Goal: Task Accomplishment & Management: Complete application form

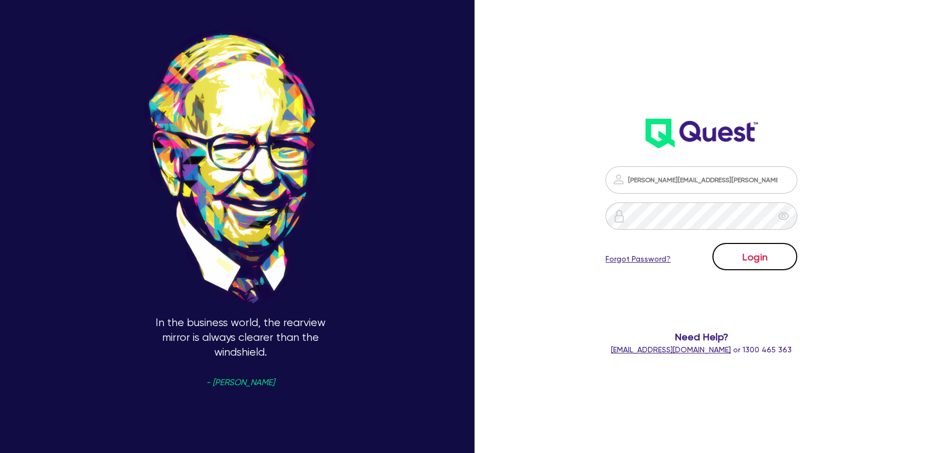
click at [773, 260] on button "Login" at bounding box center [754, 256] width 85 height 27
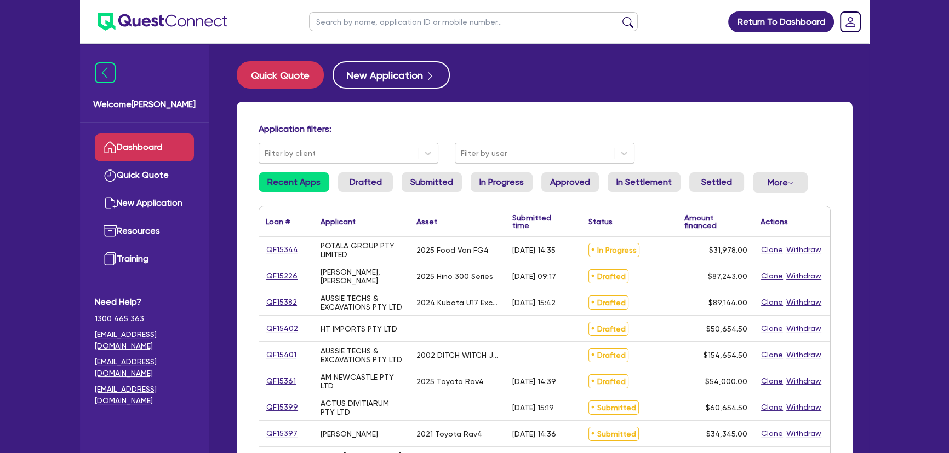
click at [389, 27] on input "text" at bounding box center [473, 21] width 329 height 19
paste input "AUSSIE TECHS & EXCAVATIONS PTY LTD"
type input "AUSSIE TECHS & EXCAVATIONS PTY LTD"
click at [619, 16] on button "submit" at bounding box center [628, 23] width 18 height 15
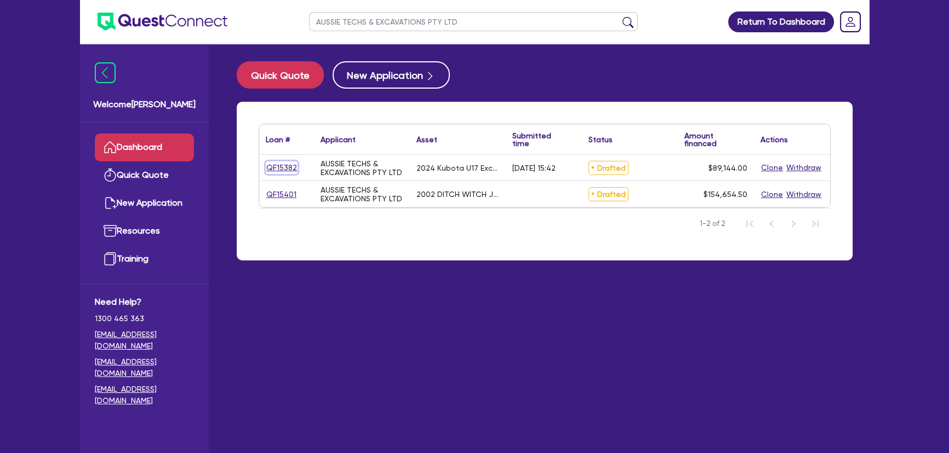
click at [278, 170] on link "QF15382" at bounding box center [282, 168] width 32 height 13
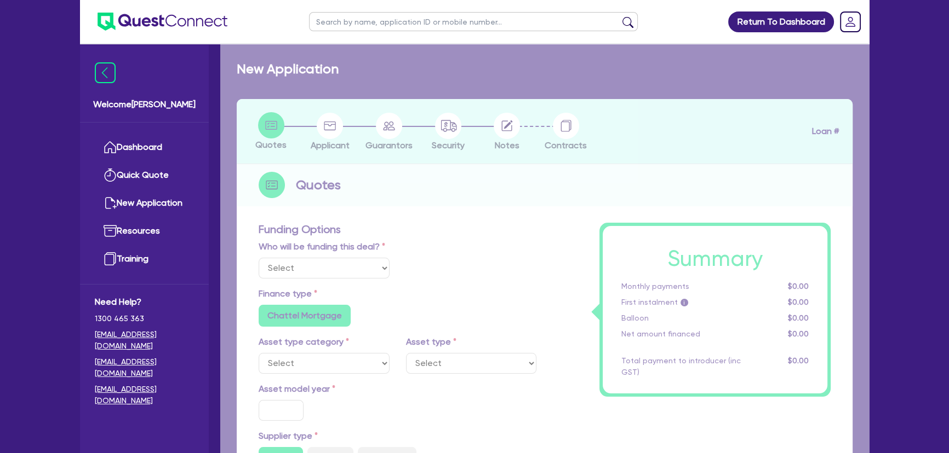
select select "Other"
select select "PRIMARY_ASSETS"
type input "2024"
radio input "false"
radio input "true"
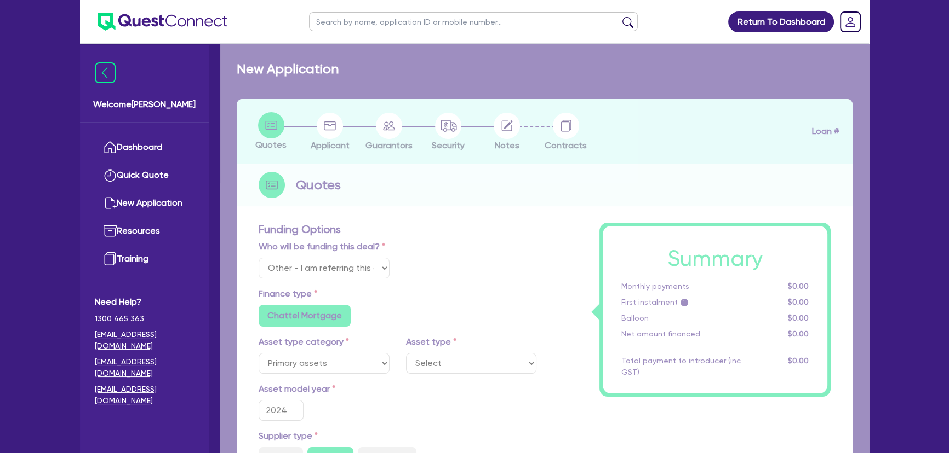
radio input "true"
type input "88,489.5"
type input "7.27"
type input "6,480.77"
type input "7.49"
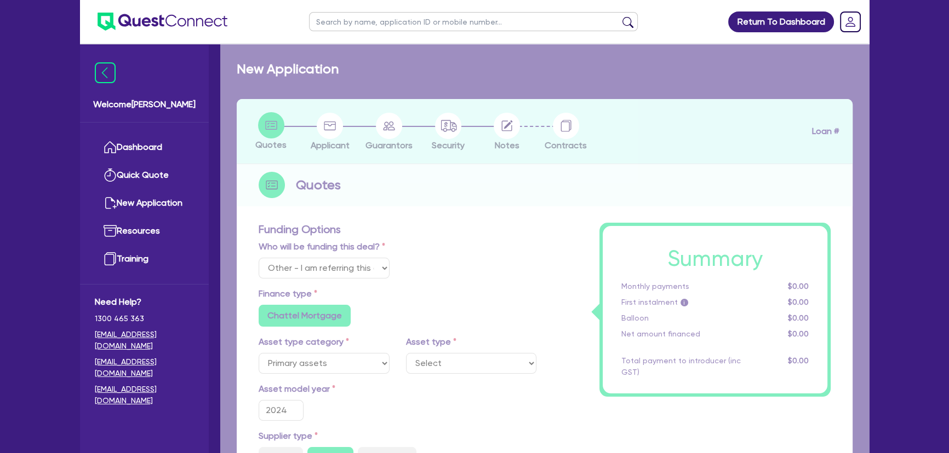
radio input "true"
radio input "false"
select select "YELLOW_GOODS_AND_EXCAVATORS"
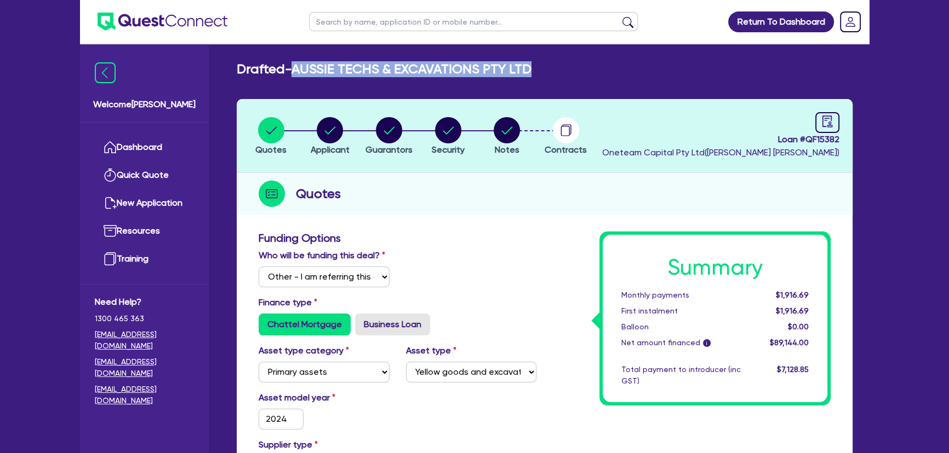
drag, startPoint x: 532, startPoint y: 64, endPoint x: 300, endPoint y: 69, distance: 231.7
click at [300, 69] on h2 "Drafted - AUSSIE TECHS & EXCAVATIONS PTY LTD" at bounding box center [384, 69] width 295 height 16
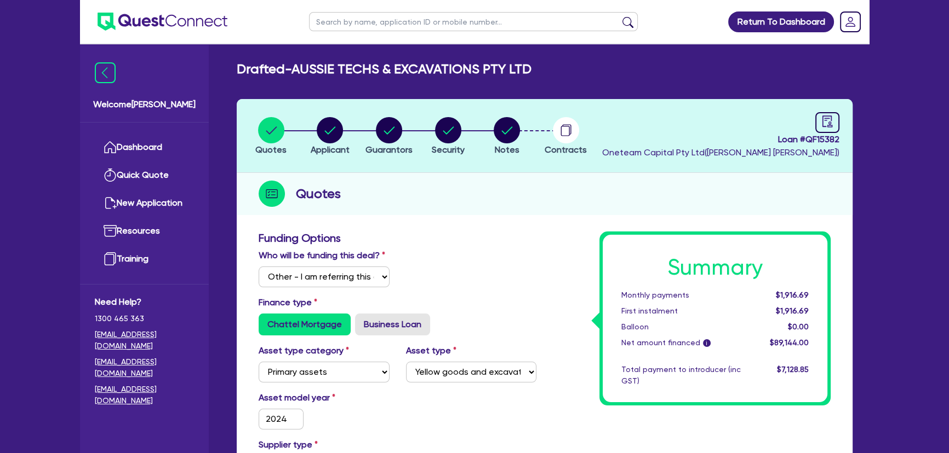
drag, startPoint x: 295, startPoint y: 71, endPoint x: 536, endPoint y: 63, distance: 241.1
click at [536, 63] on div "Drafted - AUSSIE TECHS & EXCAVATIONS PTY LTD" at bounding box center [544, 69] width 632 height 16
click at [536, 65] on div "Drafted - AUSSIE TECHS & EXCAVATIONS PTY LTD" at bounding box center [544, 69] width 632 height 16
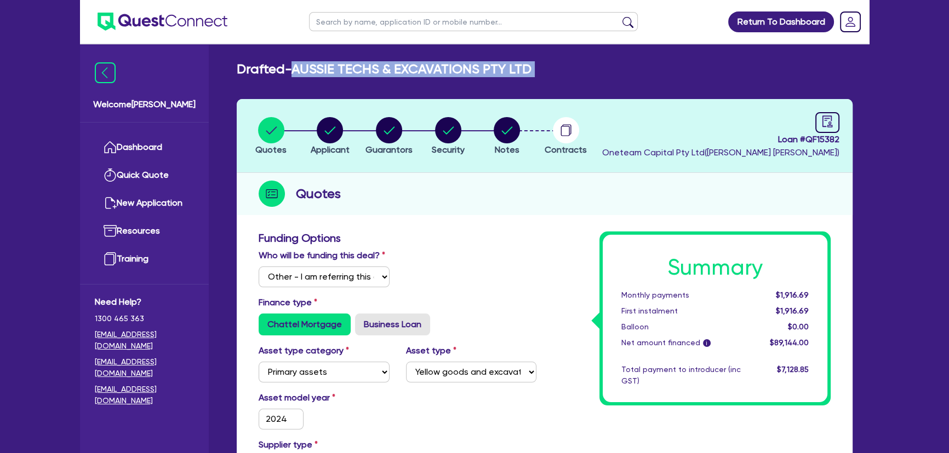
drag, startPoint x: 536, startPoint y: 65, endPoint x: 312, endPoint y: 65, distance: 224.0
click at [312, 65] on div "Drafted - AUSSIE TECHS & EXCAVATIONS PTY LTD" at bounding box center [544, 69] width 632 height 16
click at [303, 68] on h2 "Drafted - AUSSIE TECHS & EXCAVATIONS PTY LTD" at bounding box center [384, 69] width 295 height 16
drag, startPoint x: 295, startPoint y: 71, endPoint x: 530, endPoint y: 68, distance: 235.0
click at [530, 68] on h2 "Drafted - AUSSIE TECHS & EXCAVATIONS PTY LTD" at bounding box center [384, 69] width 295 height 16
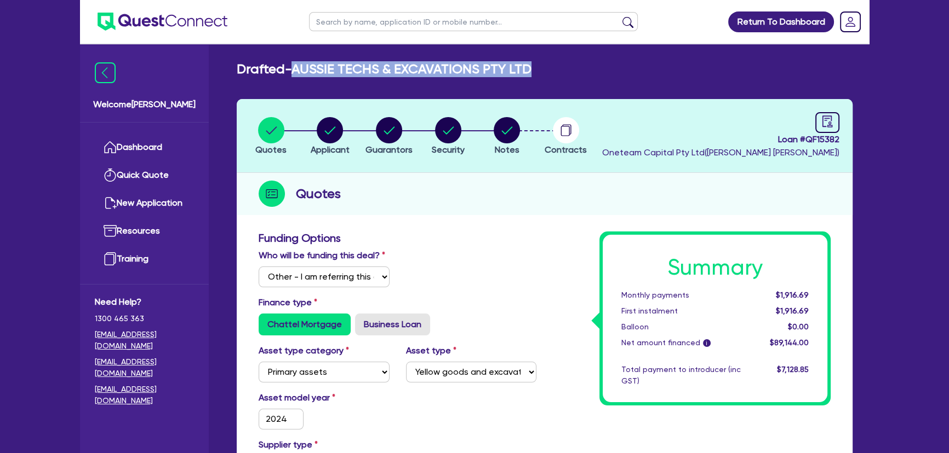
click at [535, 68] on div "Drafted - AUSSIE TECHS & EXCAVATIONS PTY LTD" at bounding box center [544, 69] width 632 height 16
drag, startPoint x: 532, startPoint y: 68, endPoint x: 297, endPoint y: 74, distance: 235.0
click at [297, 74] on div "Drafted - AUSSIE TECHS & EXCAVATIONS PTY LTD" at bounding box center [544, 69] width 632 height 16
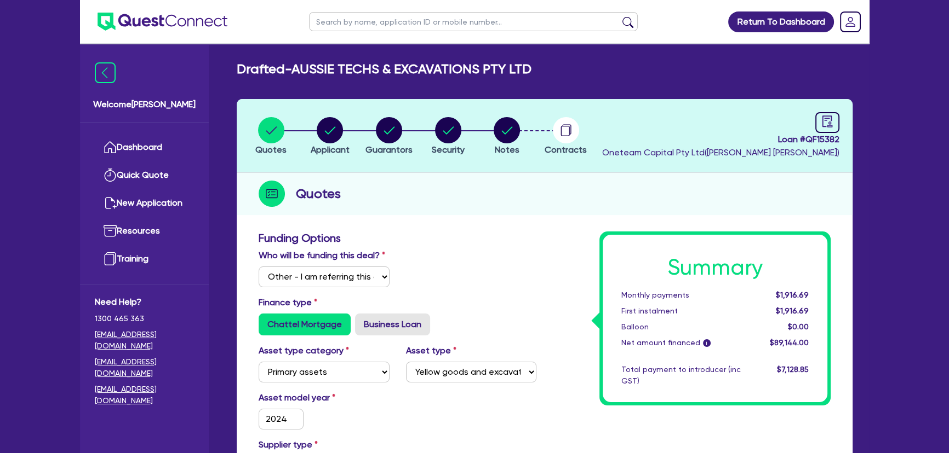
click at [424, 208] on div "Quotes" at bounding box center [545, 194] width 616 height 42
drag, startPoint x: 807, startPoint y: 141, endPoint x: 849, endPoint y: 146, distance: 41.9
click at [849, 146] on header "Quotes Applicant Guarantors Security Notes Contracts Loan # QF15382 Oneteam Cap…" at bounding box center [545, 136] width 616 height 74
click at [837, 139] on span "Loan # QF15382" at bounding box center [720, 139] width 237 height 13
click at [810, 140] on span "Loan # QF15382" at bounding box center [720, 139] width 237 height 13
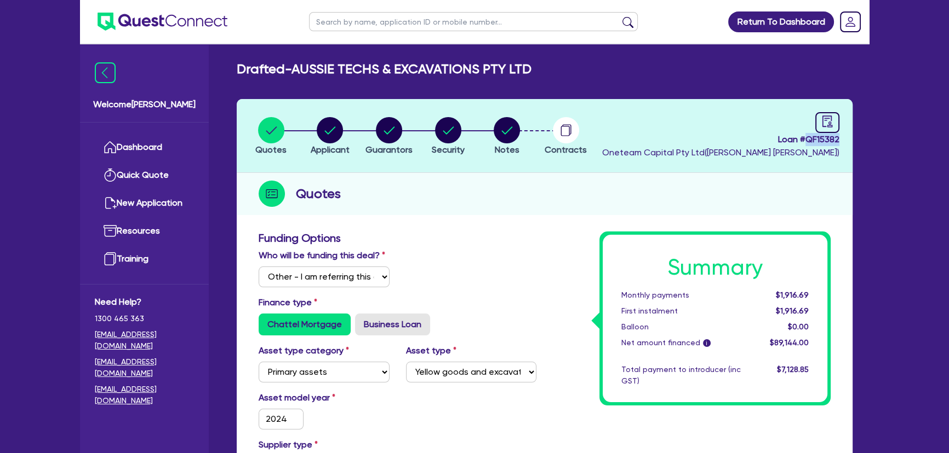
drag, startPoint x: 807, startPoint y: 140, endPoint x: 840, endPoint y: 141, distance: 32.9
click at [840, 141] on header "Quotes Applicant Guarantors Security Notes Contracts Loan # QF15382 Oneteam Cap…" at bounding box center [545, 136] width 616 height 74
copy span "QF15382"
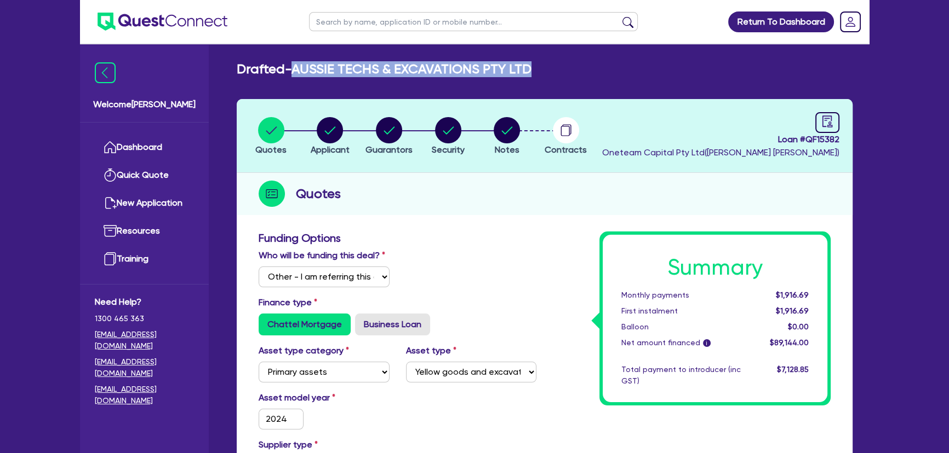
drag, startPoint x: 300, startPoint y: 71, endPoint x: 531, endPoint y: 71, distance: 231.1
click at [531, 71] on h2 "Drafted - AUSSIE TECHS & EXCAVATIONS PTY LTD" at bounding box center [384, 69] width 295 height 16
copy h2 "AUSSIE TECHS & EXCAVATIONS PTY LTD"
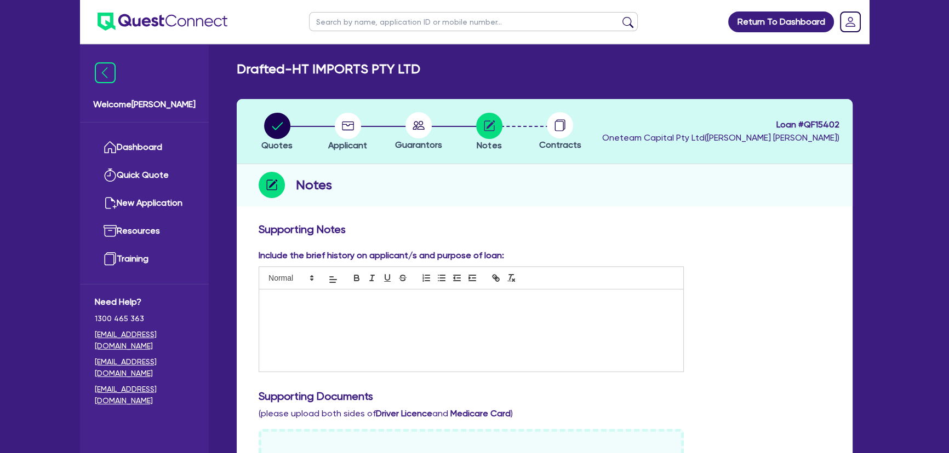
click at [145, 26] on img at bounding box center [162, 22] width 130 height 18
click at [415, 23] on input "text" at bounding box center [473, 21] width 329 height 19
type input "Marchese"
click button "submit" at bounding box center [628, 23] width 18 height 15
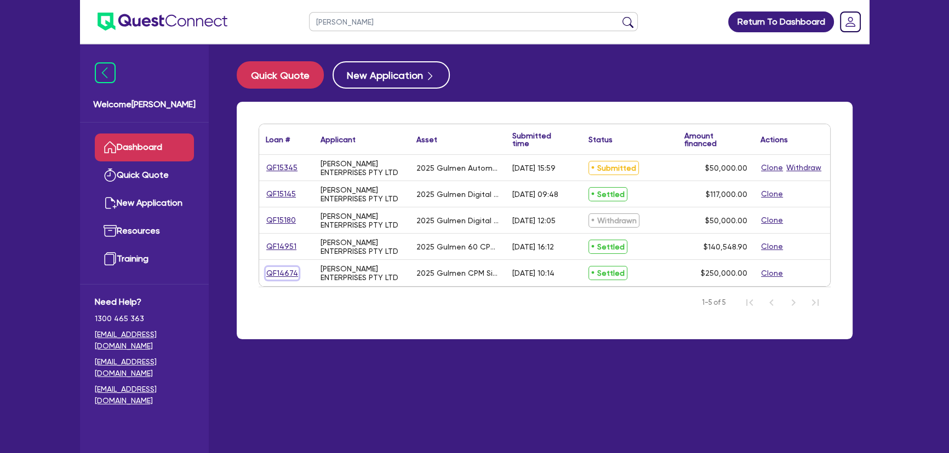
click at [273, 272] on link "QF14674" at bounding box center [282, 273] width 33 height 13
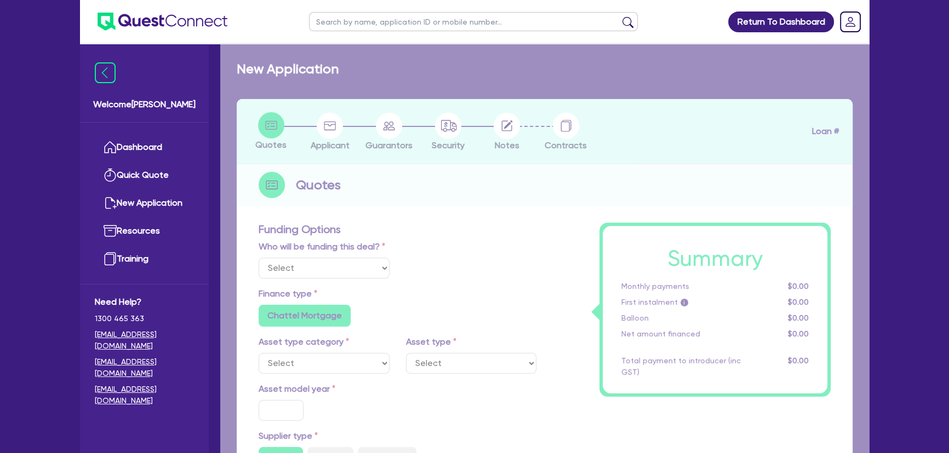
select select "Other"
select select "SECONDARY_ASSETS"
type input "2025"
type input "250,000"
type input "5"
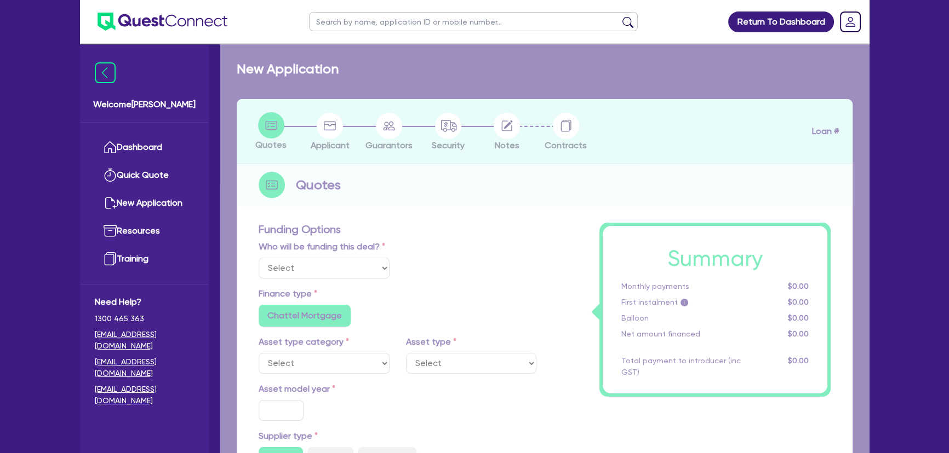
type input "12,500"
type input "10.75"
type input "681.82"
radio input "false"
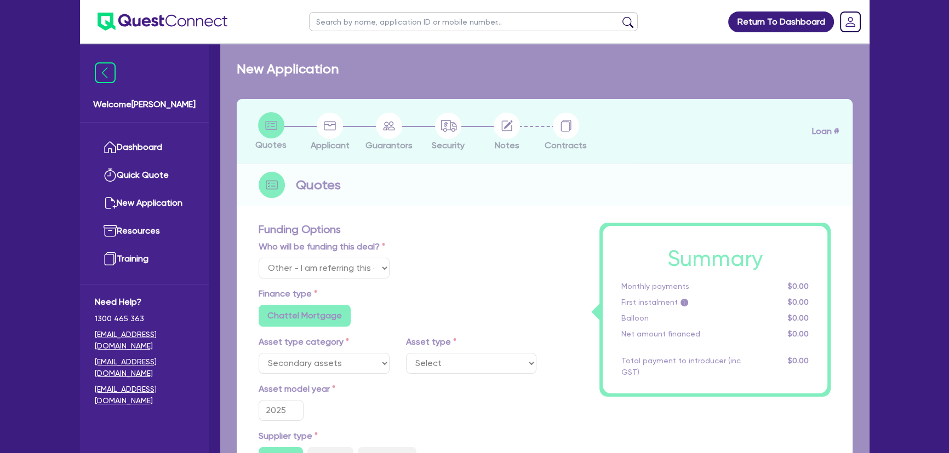
select select "PRINTING_AND_PACKAGING_EQUIPMENT"
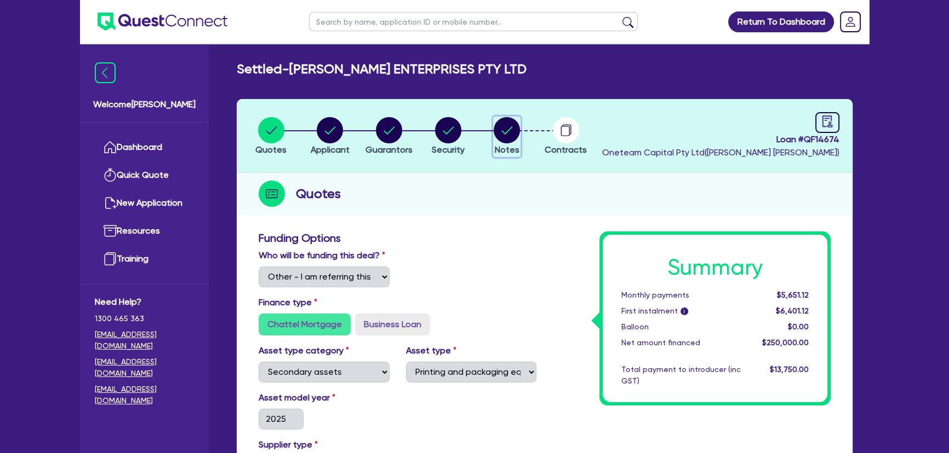
click at [495, 127] on circle "button" at bounding box center [506, 130] width 26 height 26
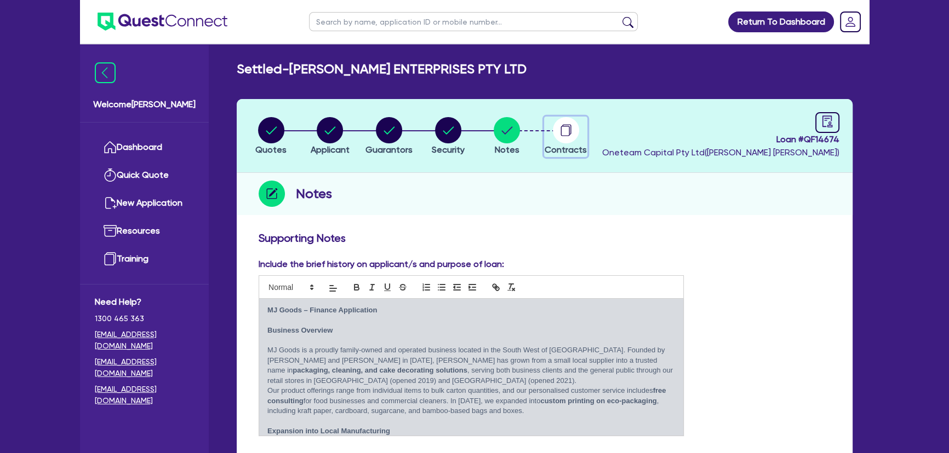
click at [560, 135] on circle "button" at bounding box center [566, 130] width 26 height 26
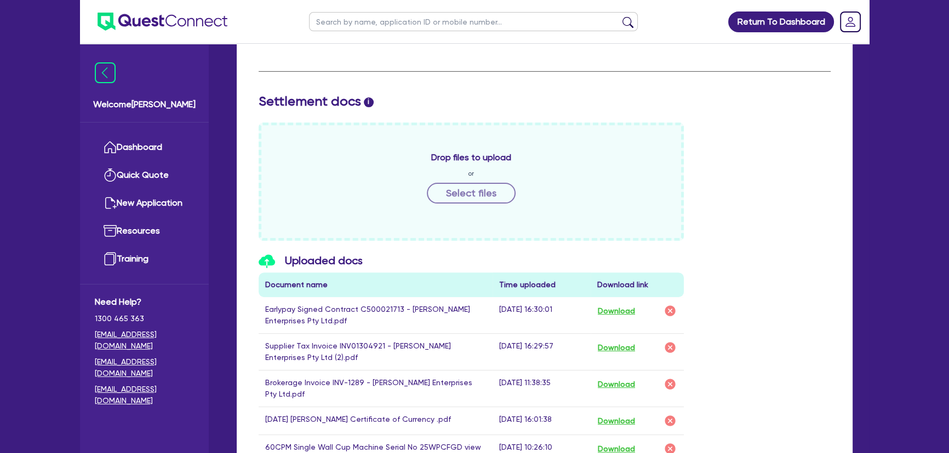
scroll to position [548, 0]
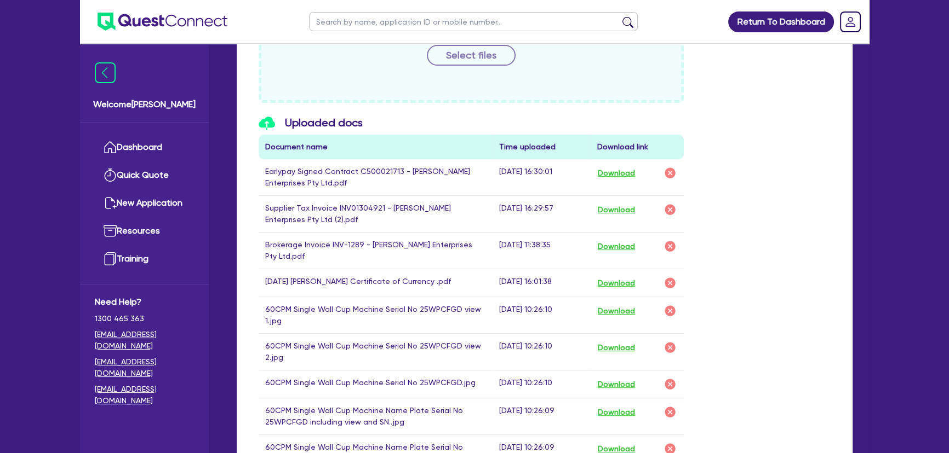
click at [648, 213] on div "Download" at bounding box center [637, 210] width 80 height 14
click at [623, 207] on button "Download" at bounding box center [616, 210] width 38 height 14
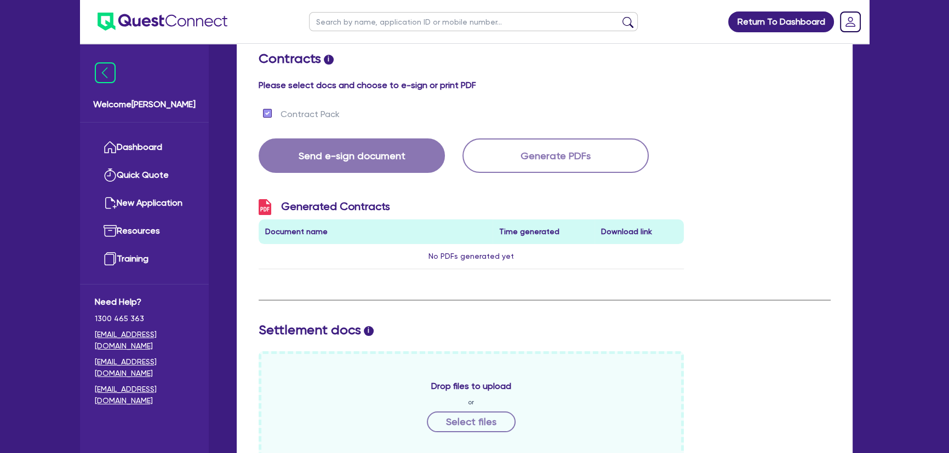
scroll to position [49, 0]
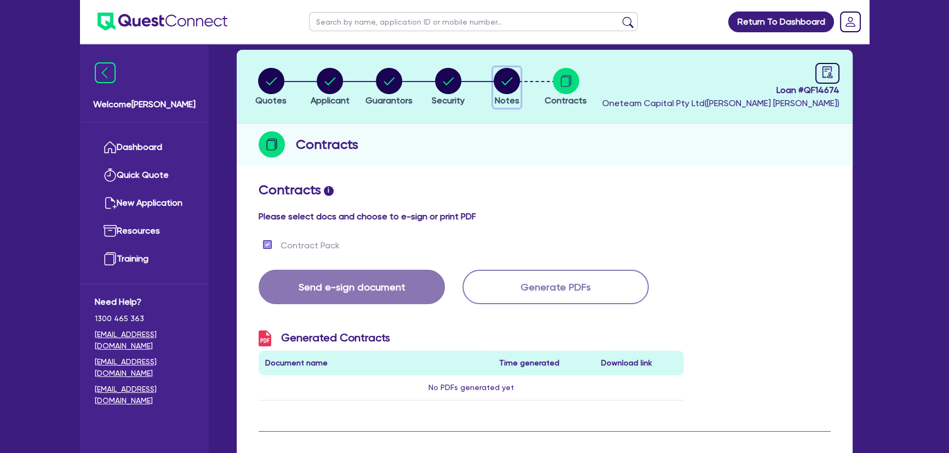
click at [506, 83] on icon "button" at bounding box center [507, 81] width 11 height 8
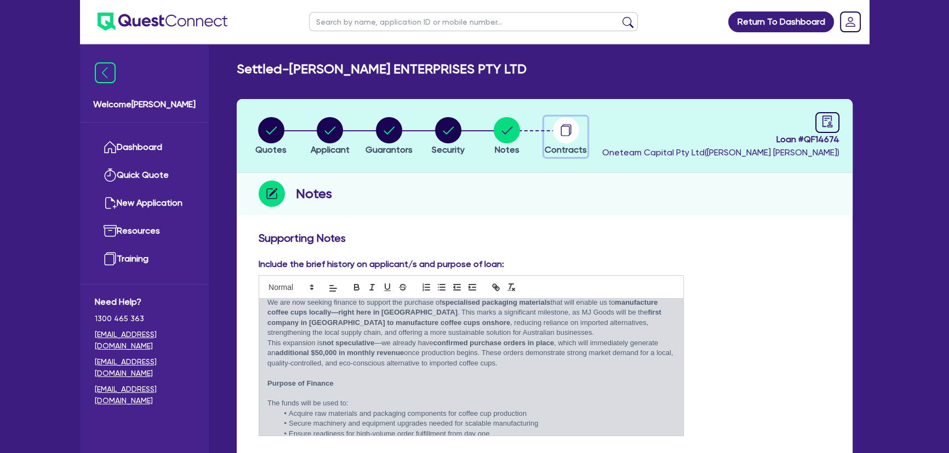
click at [568, 148] on span "Contracts" at bounding box center [565, 150] width 42 height 10
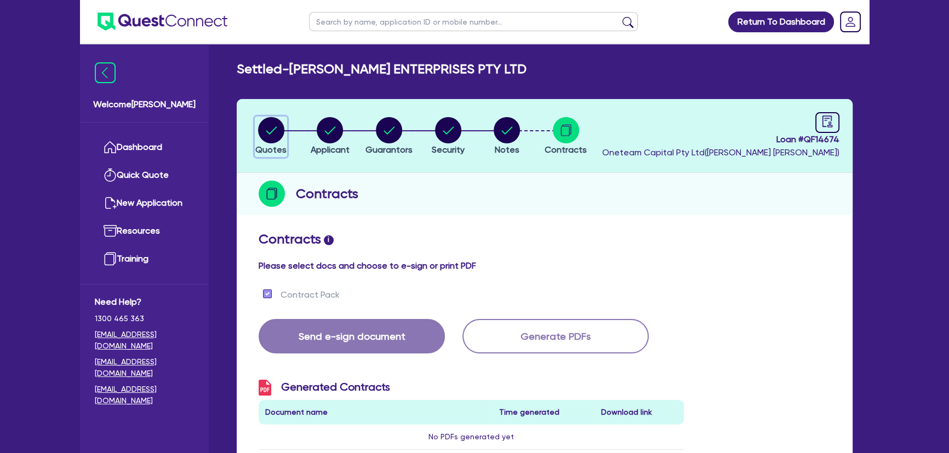
click at [268, 128] on circle "button" at bounding box center [271, 130] width 26 height 26
select select "Other"
select select "SECONDARY_ASSETS"
select select "PRINTING_AND_PACKAGING_EQUIPMENT"
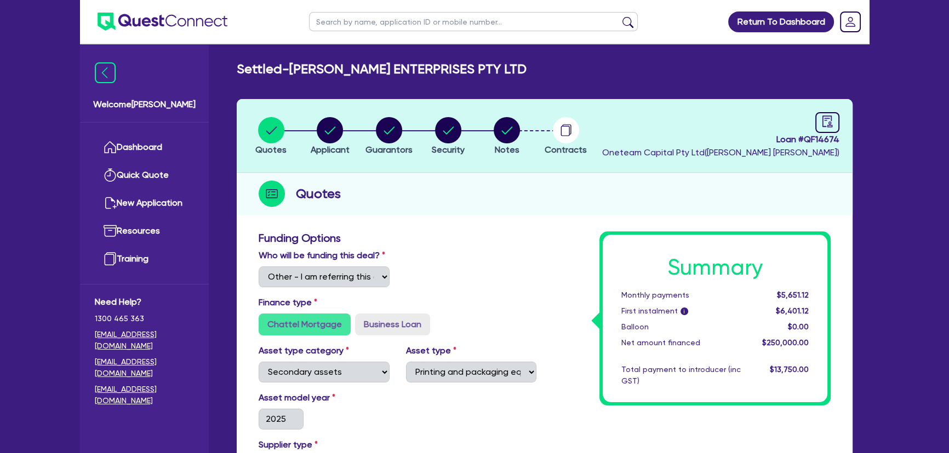
click at [162, 27] on img at bounding box center [162, 22] width 130 height 18
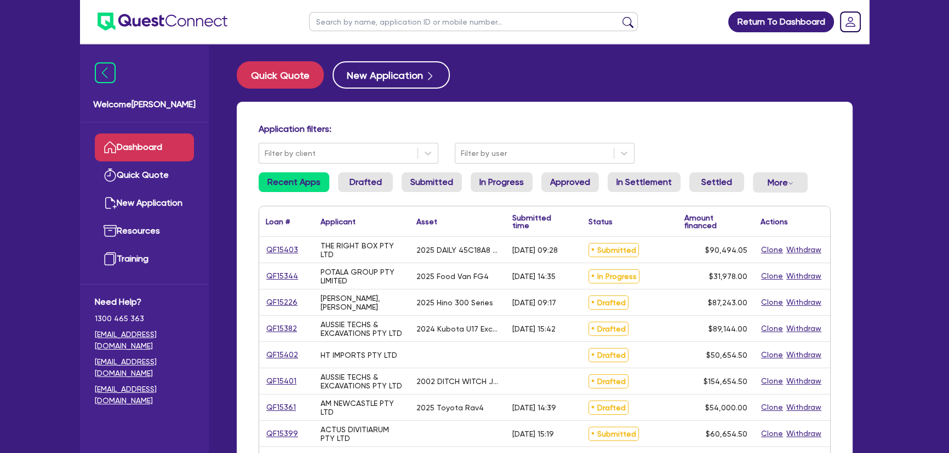
click at [488, 12] on input "text" at bounding box center [473, 21] width 329 height 19
click at [475, 142] on div "Application filters: Filter by client Filter by user" at bounding box center [544, 144] width 588 height 40
click at [417, 21] on input "text" at bounding box center [473, 21] width 329 height 19
click at [619, 16] on button "submit" at bounding box center [628, 23] width 18 height 15
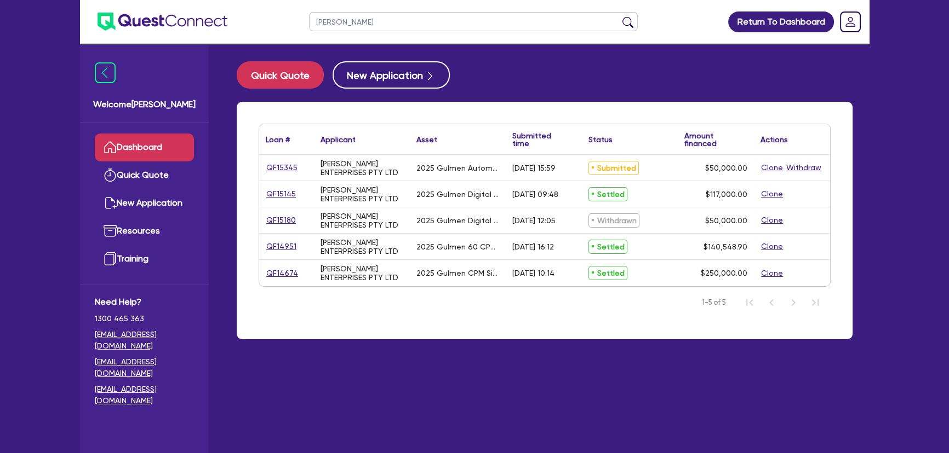
drag, startPoint x: 386, startPoint y: 24, endPoint x: 285, endPoint y: 15, distance: 101.2
click at [285, 15] on header "mARCHESE Return To Dashboard Edit Profile Logout" at bounding box center [474, 22] width 789 height 44
type input "marchese"
click at [619, 16] on button "submit" at bounding box center [628, 23] width 18 height 15
click at [269, 250] on link "QF14951" at bounding box center [281, 246] width 31 height 13
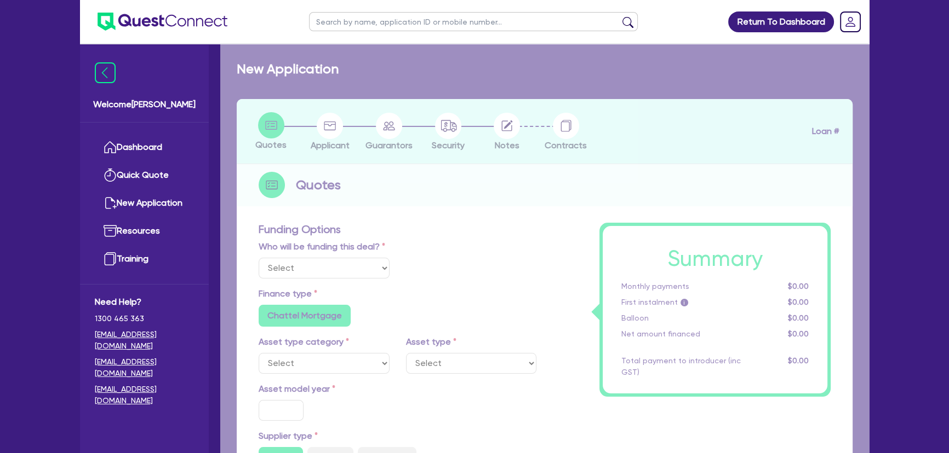
select select "Other"
select select "SECONDARY_ASSETS"
type input "2025"
radio input "true"
type input "140,000"
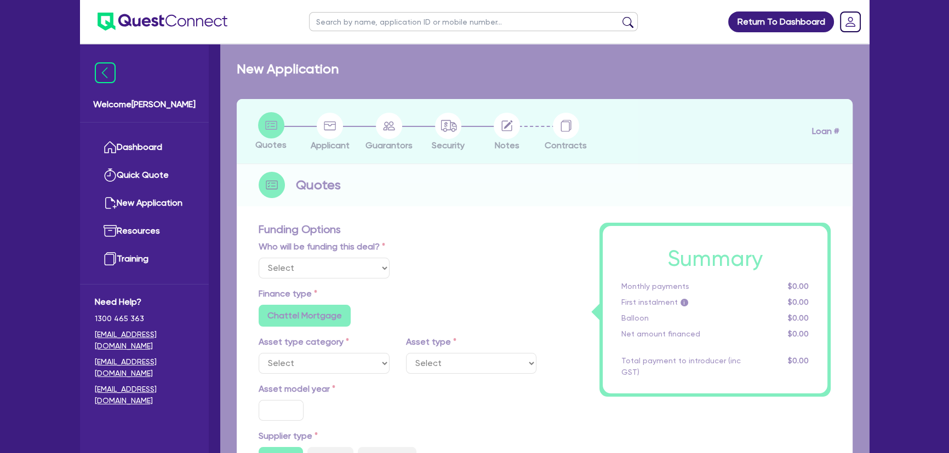
type input "6.47"
type input "9,090.91"
type input "8.74"
type input "499"
radio input "true"
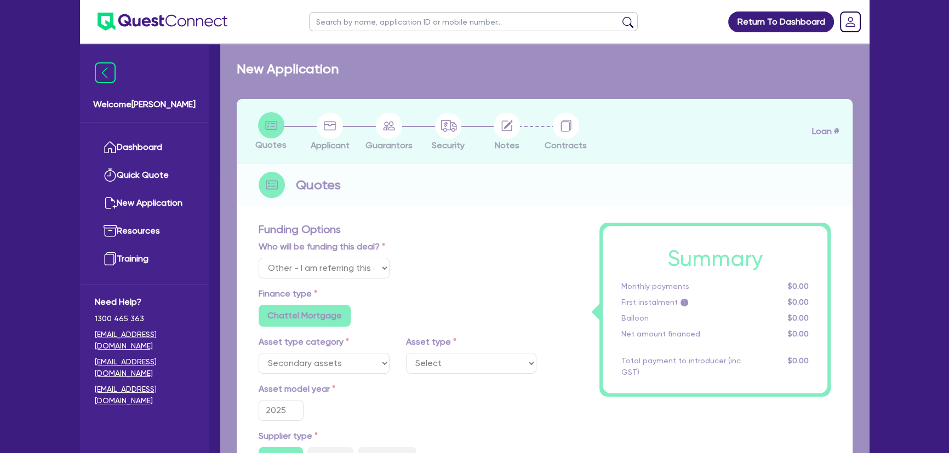
radio input "false"
select select "PRINTING_AND_PACKAGING_EQUIPMENT"
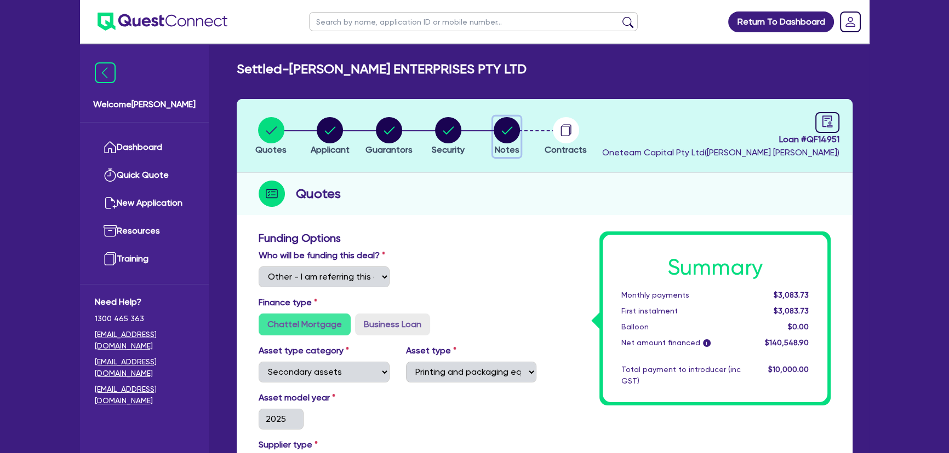
click at [512, 133] on circle "button" at bounding box center [506, 130] width 26 height 26
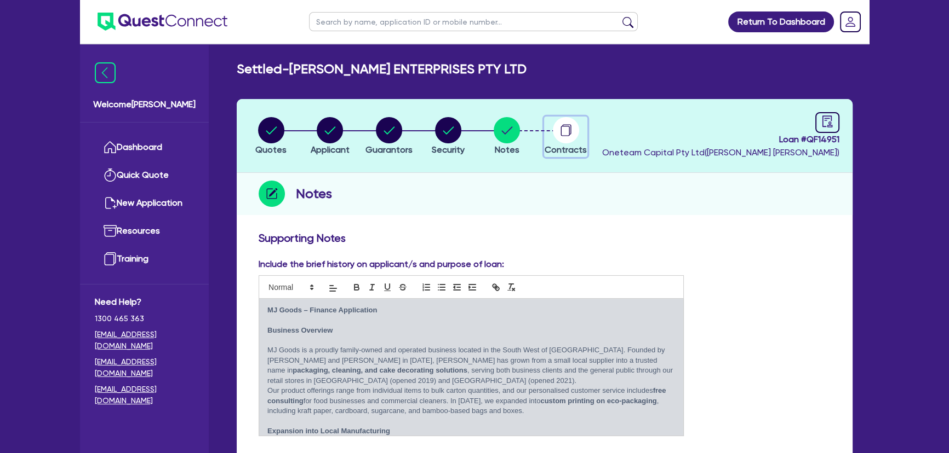
click at [566, 131] on circle "button" at bounding box center [566, 130] width 26 height 26
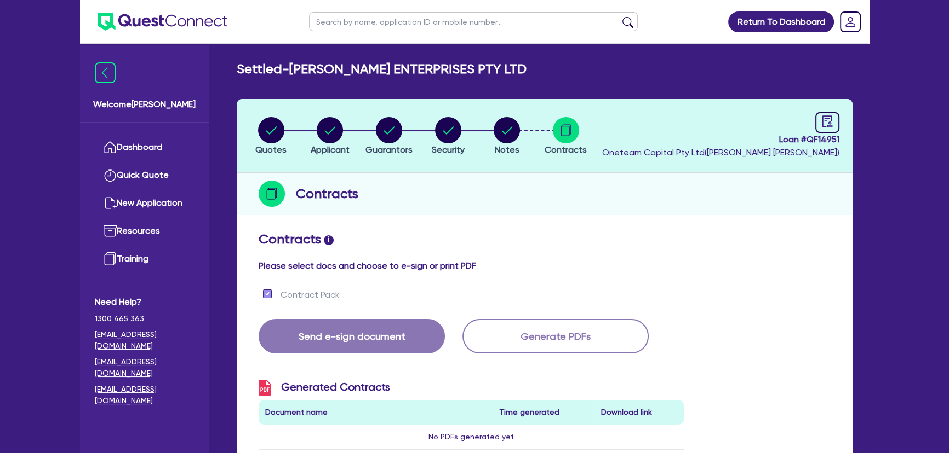
click at [476, 124] on li "Security" at bounding box center [447, 136] width 59 height 38
click at [513, 127] on circle "button" at bounding box center [506, 130] width 26 height 26
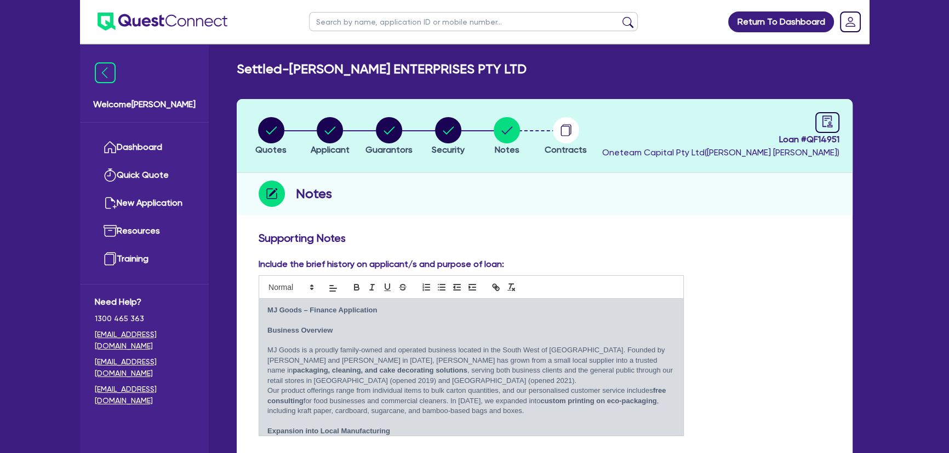
click at [586, 139] on li "Contracts" at bounding box center [565, 136] width 59 height 38
drag, startPoint x: 570, startPoint y: 135, endPoint x: 584, endPoint y: 159, distance: 28.0
click at [570, 135] on circle "button" at bounding box center [566, 130] width 26 height 26
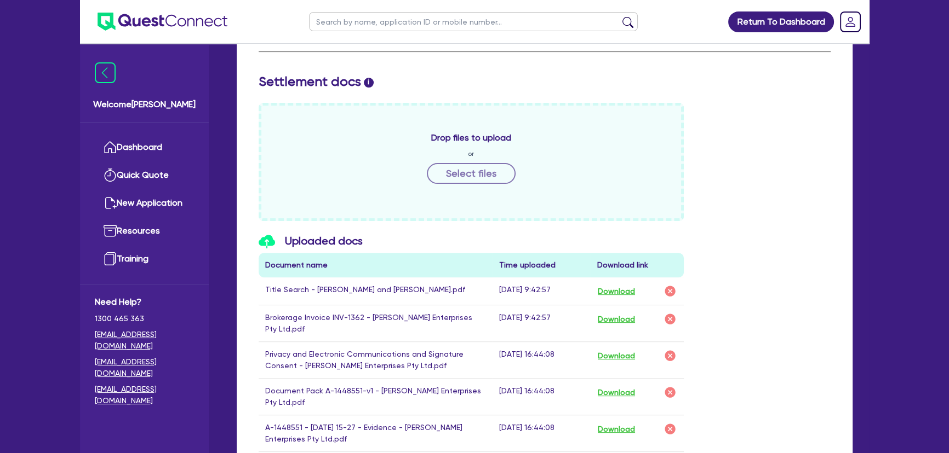
scroll to position [548, 0]
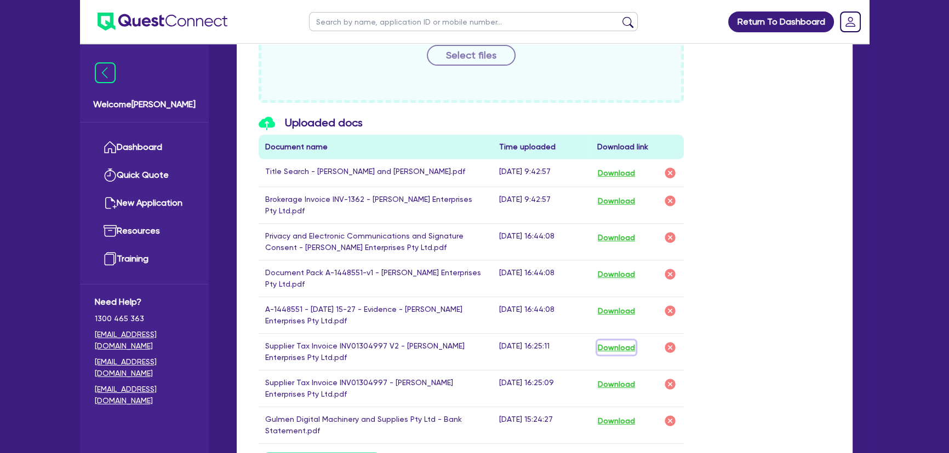
click at [615, 341] on button "Download" at bounding box center [616, 348] width 38 height 14
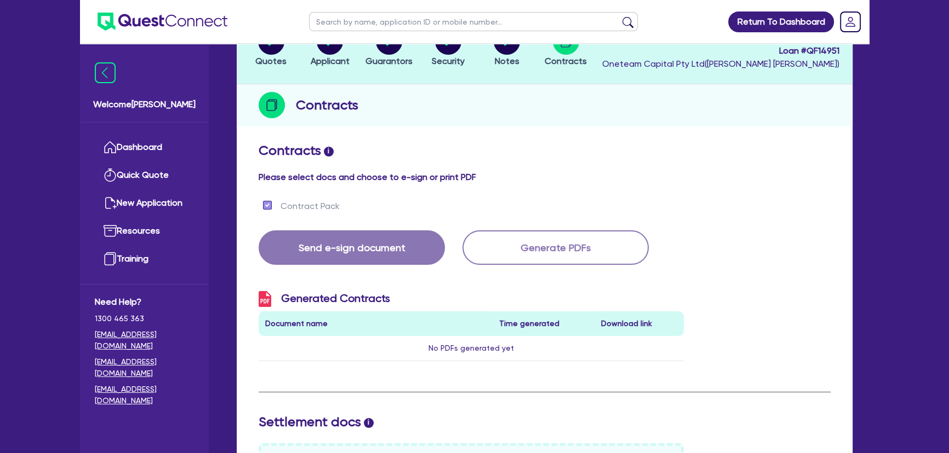
scroll to position [0, 0]
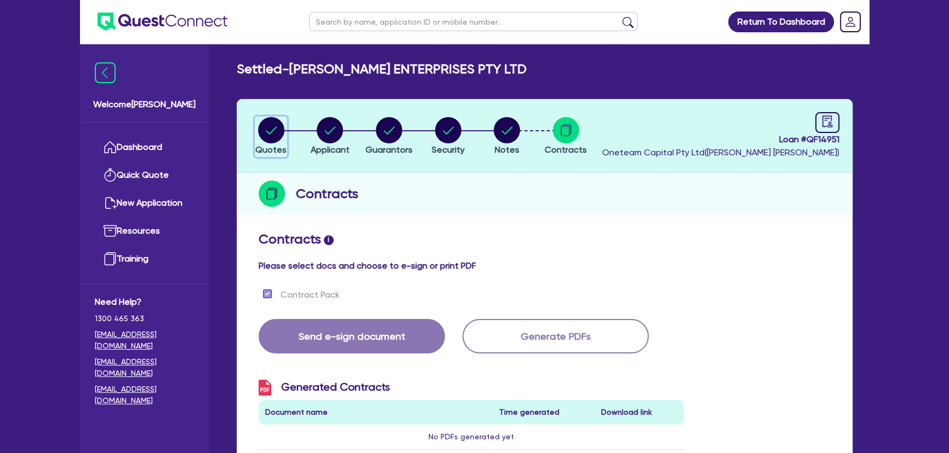
click at [264, 117] on button "Quotes" at bounding box center [271, 137] width 32 height 41
select select "Other"
select select "SECONDARY_ASSETS"
select select "PRINTING_AND_PACKAGING_EQUIPMENT"
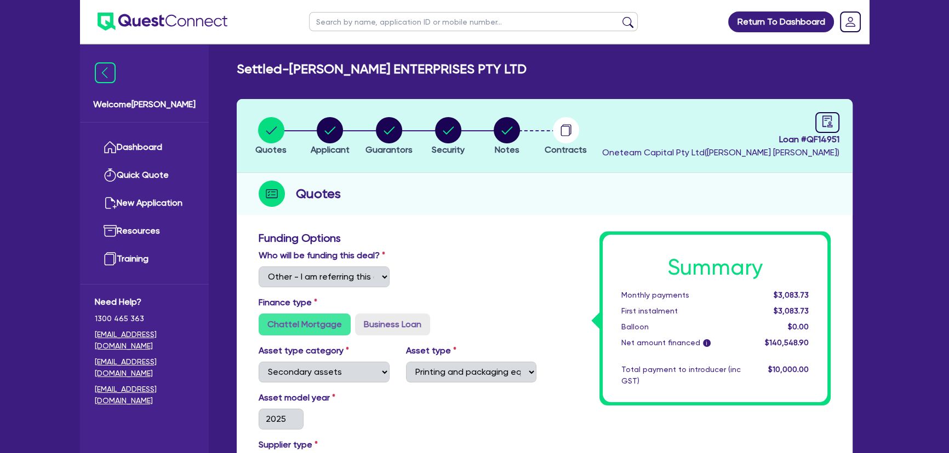
click at [564, 130] on circle "button" at bounding box center [566, 130] width 26 height 26
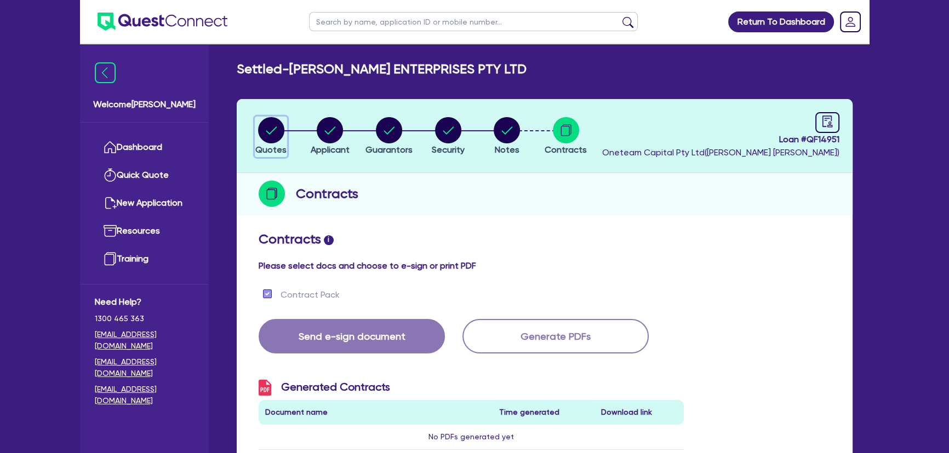
click at [272, 128] on circle "button" at bounding box center [271, 130] width 26 height 26
select select "Other"
select select "SECONDARY_ASSETS"
select select "PRINTING_AND_PACKAGING_EQUIPMENT"
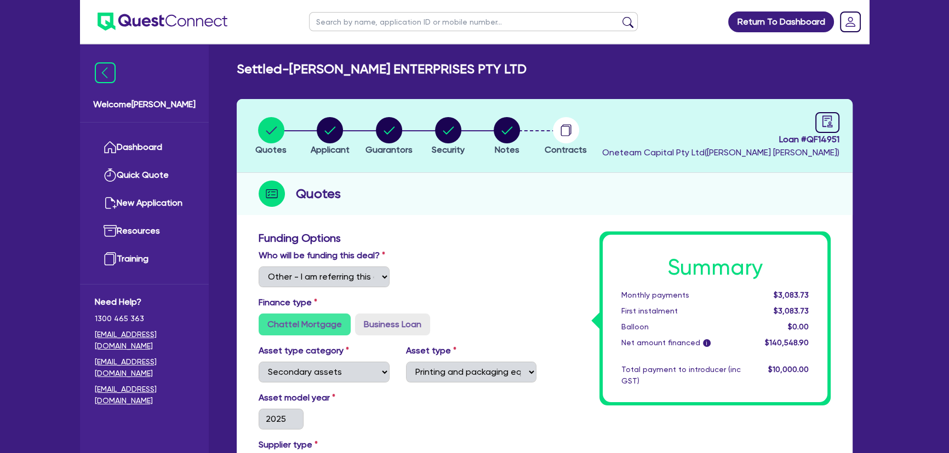
click at [196, 29] on img at bounding box center [162, 22] width 130 height 18
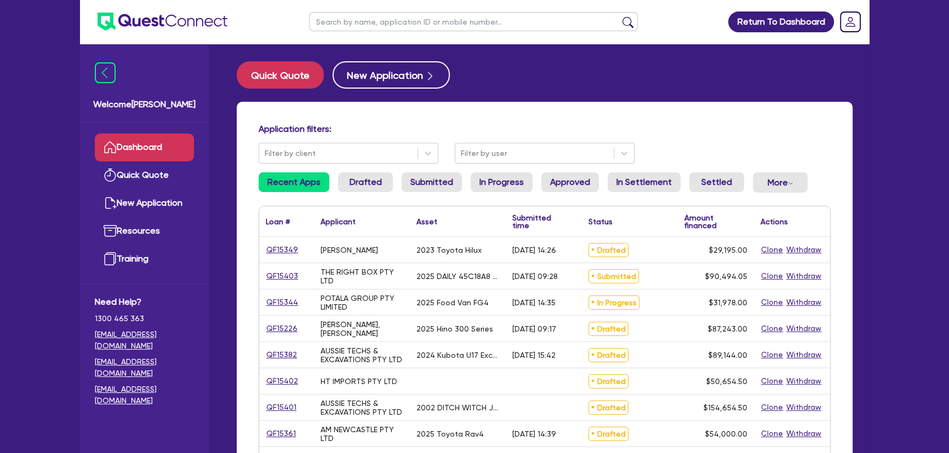
click at [380, 31] on input "text" at bounding box center [473, 21] width 329 height 19
type input "ros"
click at [619, 16] on button "submit" at bounding box center [628, 23] width 18 height 15
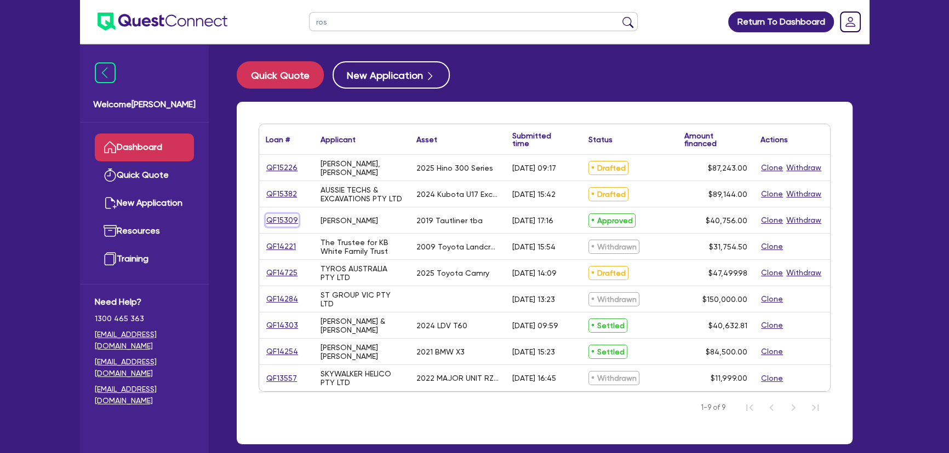
click at [275, 219] on link "QF15309" at bounding box center [282, 220] width 33 height 13
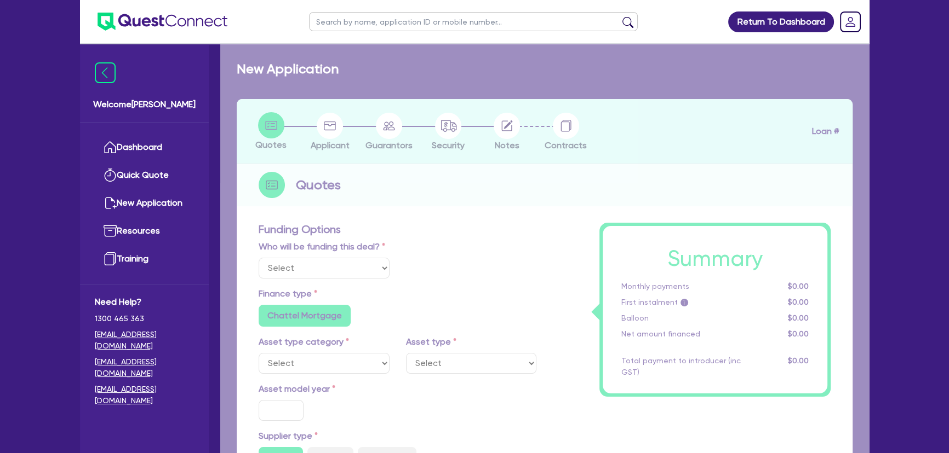
select select "Other"
select select "PRIMARY_ASSETS"
type input "2019"
type input "50,756"
type input "10,000"
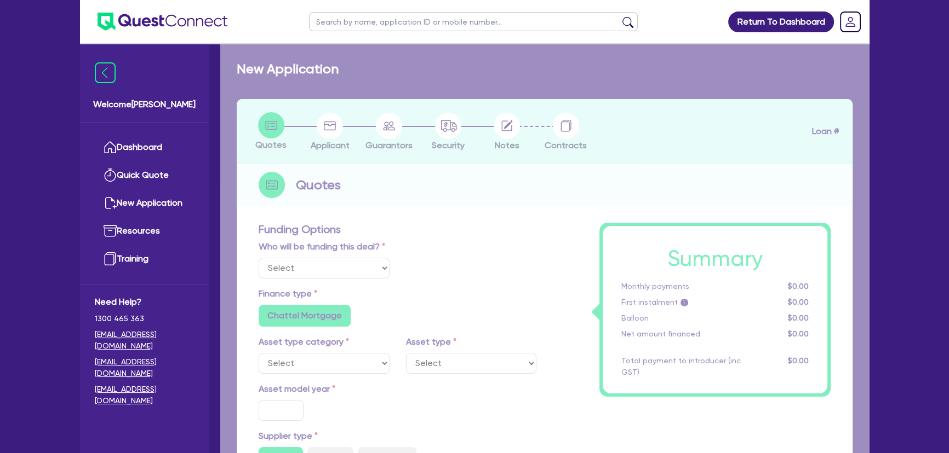
type input "5"
type input "2,037.8"
type input "13.15"
type input "450"
radio input "false"
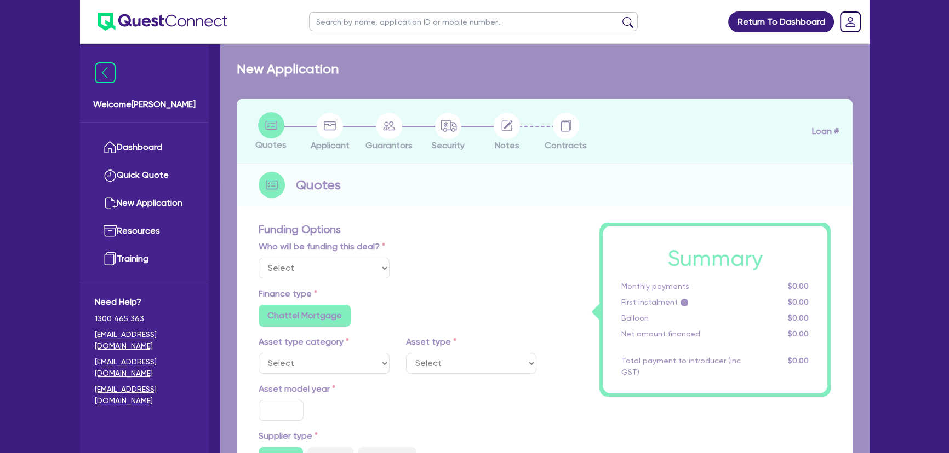
radio input "false"
select select "HEAVY_TRUCKS"
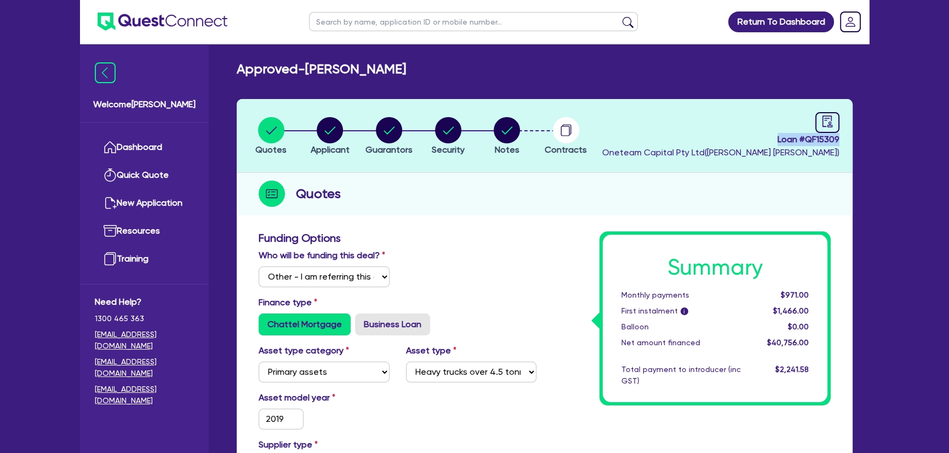
drag, startPoint x: 775, startPoint y: 140, endPoint x: 851, endPoint y: 145, distance: 76.3
click at [851, 145] on header "Quotes Applicant Guarantors Security Notes Contracts Loan # QF15309 Oneteam Cap…" at bounding box center [545, 136] width 616 height 74
copy span "Loan # QF15309"
click at [156, 21] on img at bounding box center [162, 22] width 130 height 18
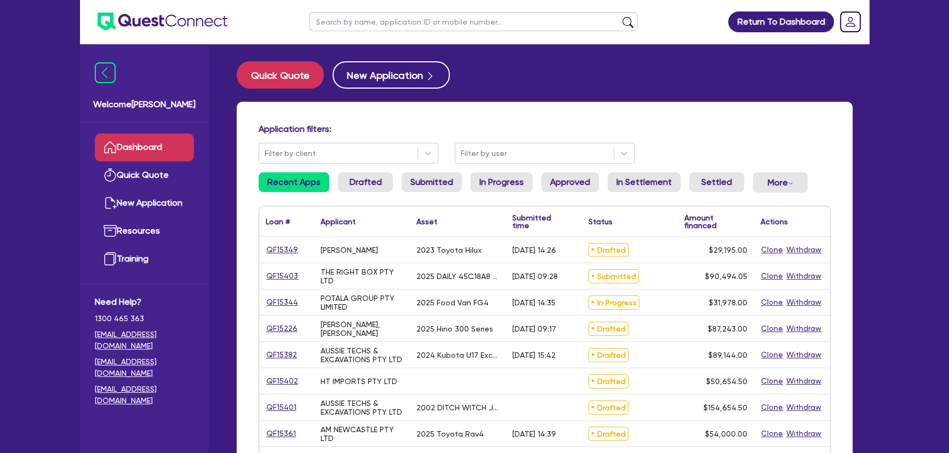
click at [423, 18] on input "text" at bounding box center [473, 21] width 329 height 19
type input "ros"
click at [619, 16] on button "submit" at bounding box center [628, 23] width 18 height 15
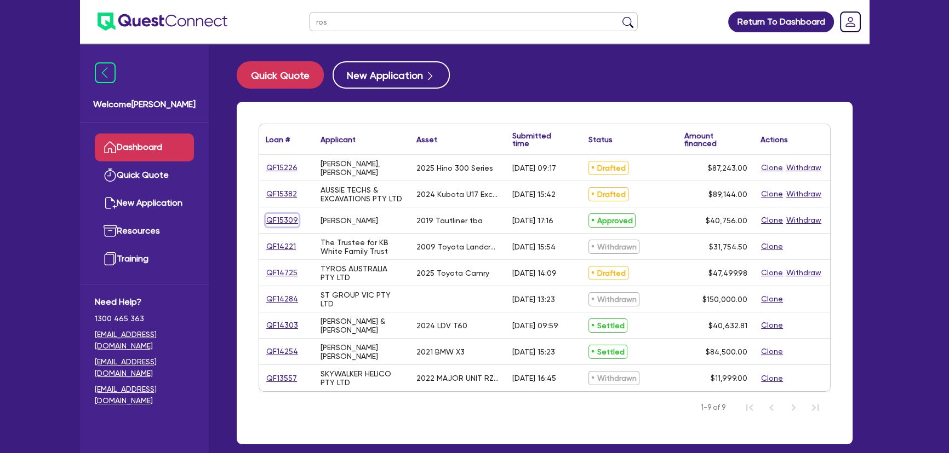
click at [288, 224] on link "QF15309" at bounding box center [282, 220] width 33 height 13
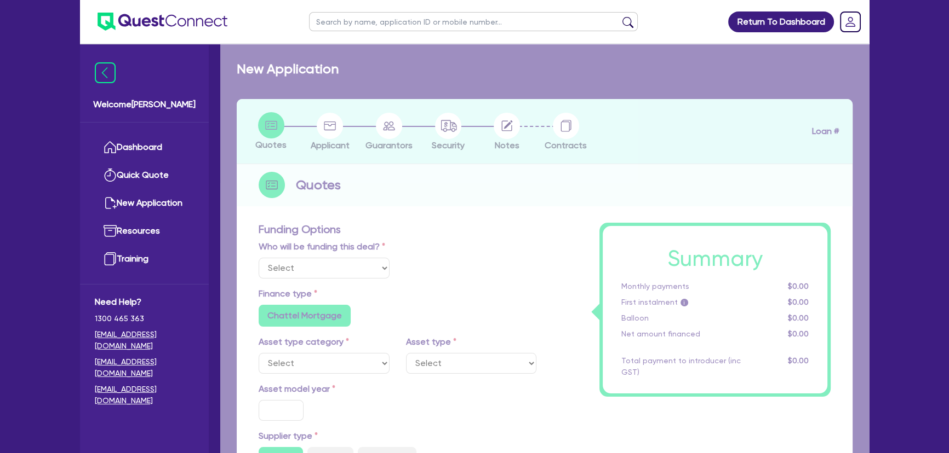
select select "Other"
select select "PRIMARY_ASSETS"
type input "2019"
type input "50,756"
type input "10,000"
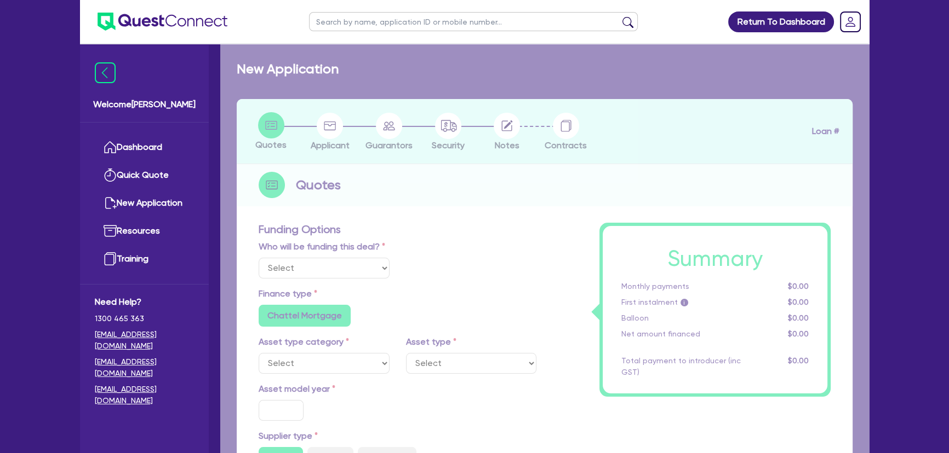
type input "5"
type input "2,037.8"
type input "13.15"
type input "450"
radio input "false"
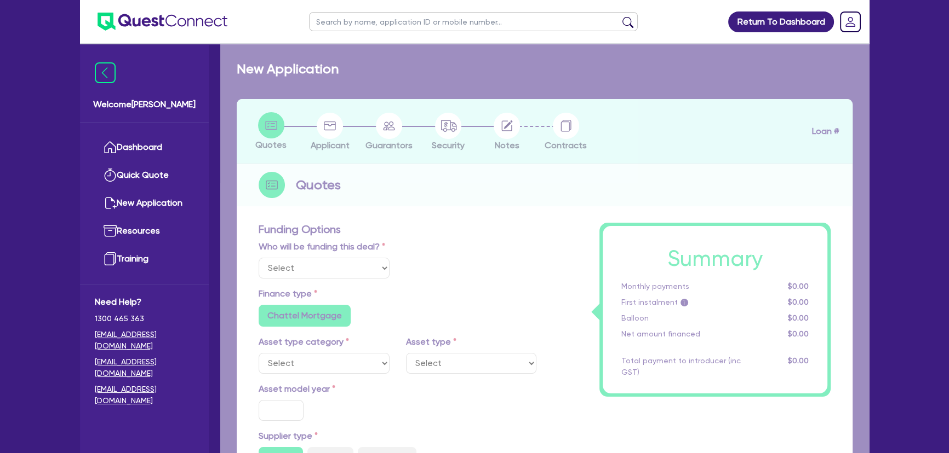
radio input "false"
select select "HEAVY_TRUCKS"
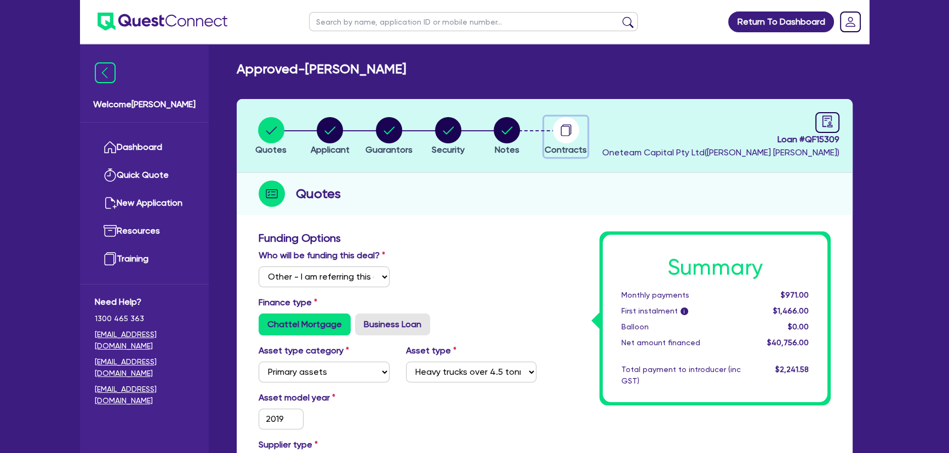
click at [553, 128] on circle "button" at bounding box center [566, 130] width 26 height 26
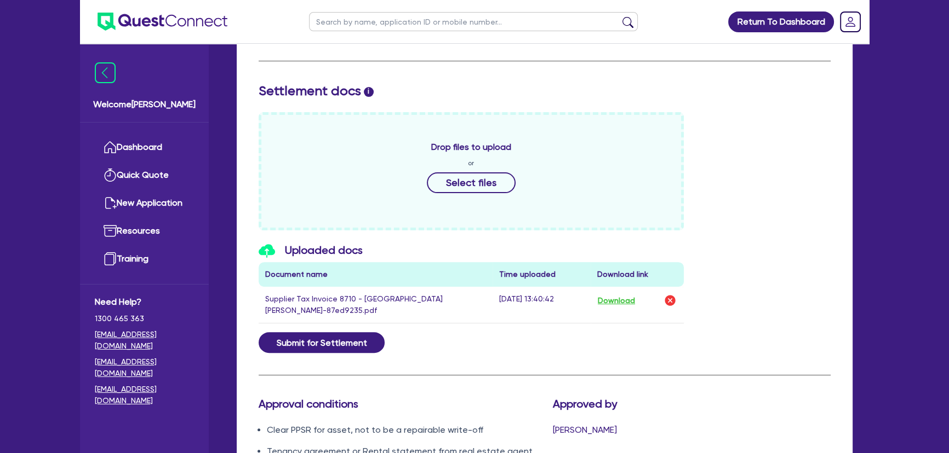
scroll to position [548, 0]
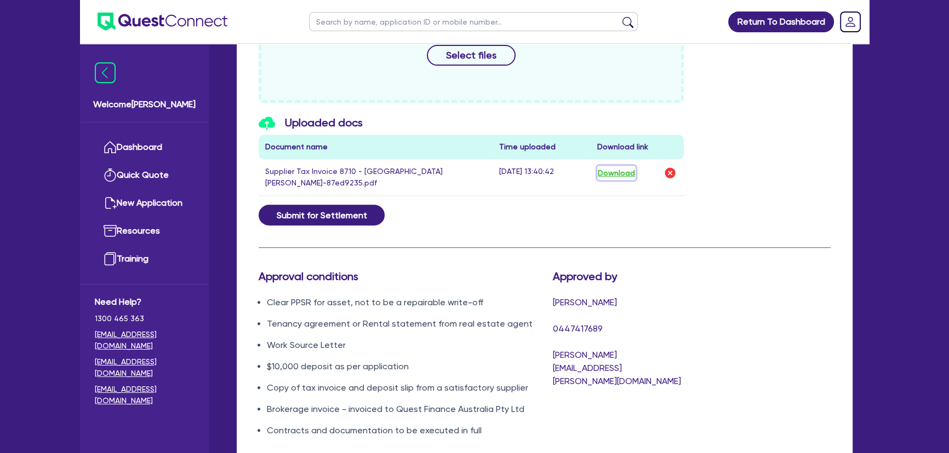
click at [623, 174] on button "Download" at bounding box center [616, 173] width 38 height 14
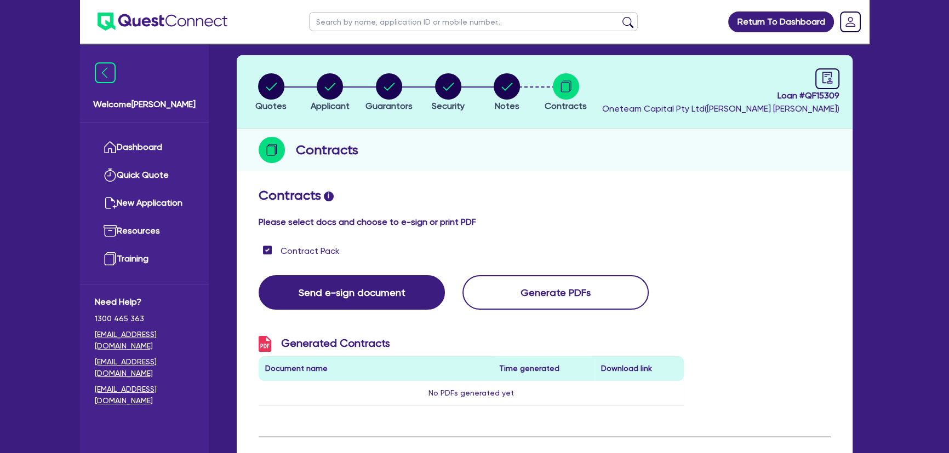
scroll to position [0, 0]
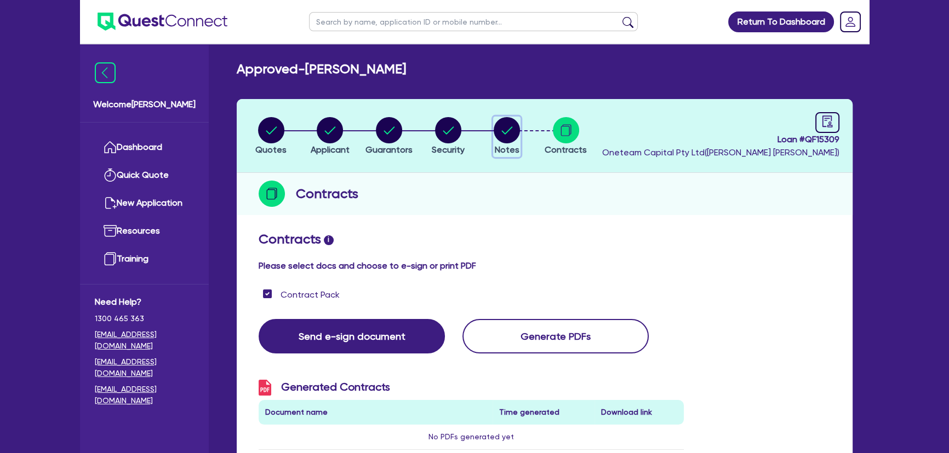
click at [505, 123] on circle "button" at bounding box center [506, 130] width 26 height 26
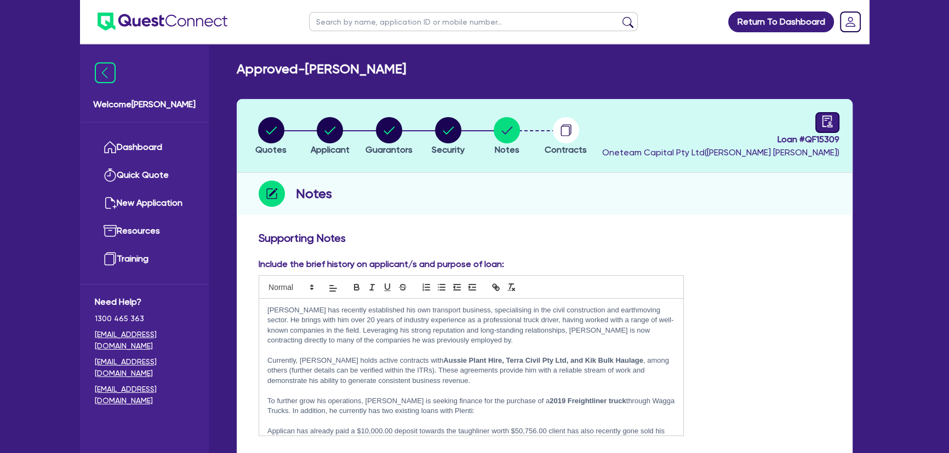
click at [815, 119] on div at bounding box center [827, 122] width 24 height 21
select select "APPROVED_WAITING_FOR_MORE_INFO"
select select "Flexicommercial"
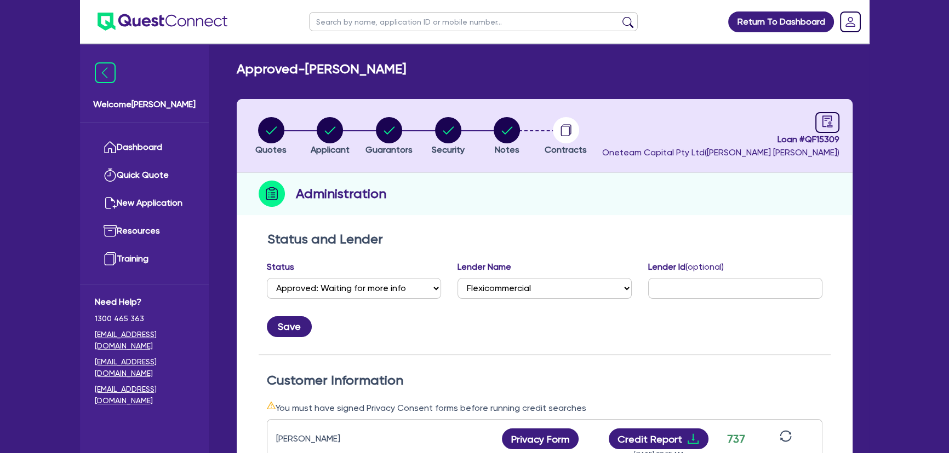
scroll to position [199, 0]
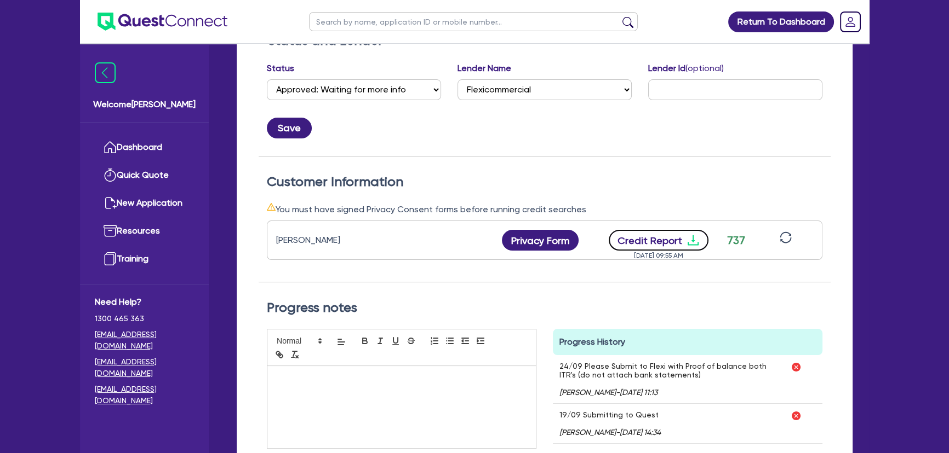
click at [692, 243] on icon "download" at bounding box center [692, 240] width 13 height 13
click at [193, 32] on ul at bounding box center [153, 21] width 147 height 43
click at [194, 27] on img at bounding box center [162, 22] width 130 height 18
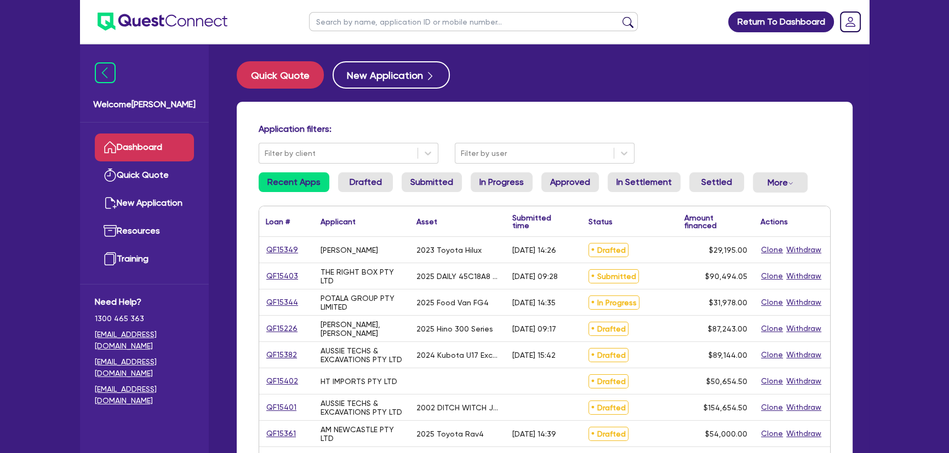
click at [394, 31] on input "text" at bounding box center [473, 21] width 329 height 19
type input "hira"
click at [619, 16] on button "submit" at bounding box center [628, 23] width 18 height 15
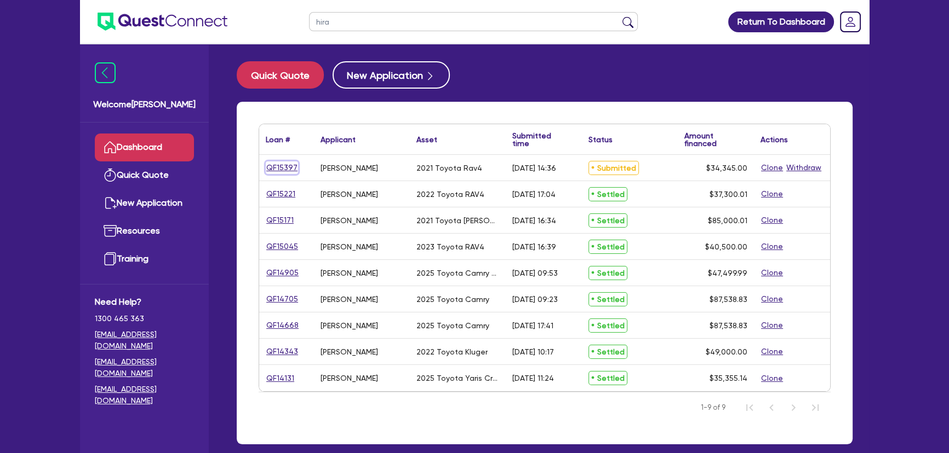
click at [277, 171] on link "QF15397" at bounding box center [282, 168] width 32 height 13
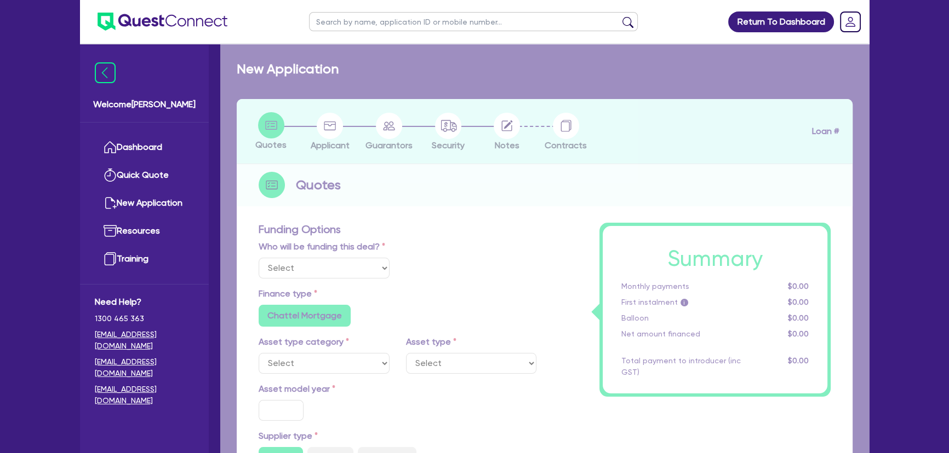
select select "Other"
select select "CARS_AND_LIGHT_TRUCKS"
type input "2021"
radio input "true"
type input "33,500"
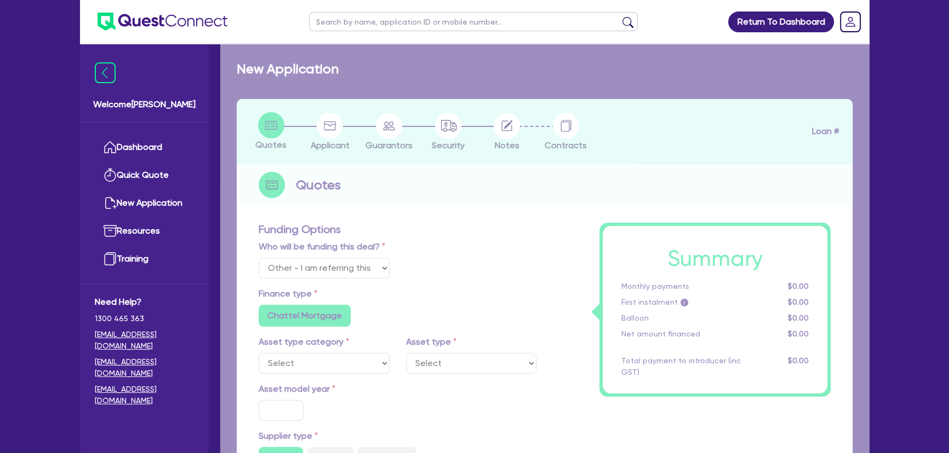
type input "3"
type input "1,030.35"
type input "6.85"
type input "450"
type input "318.18"
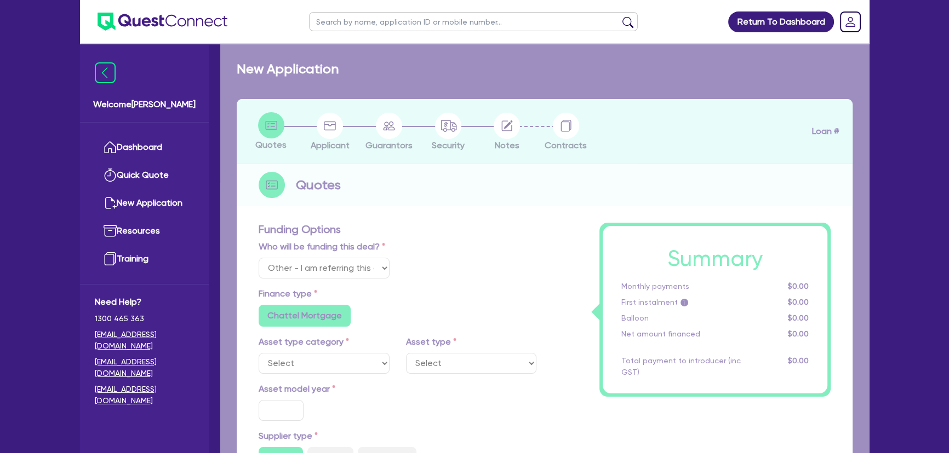
radio input "true"
select select "PASSENGER_VEHICLES"
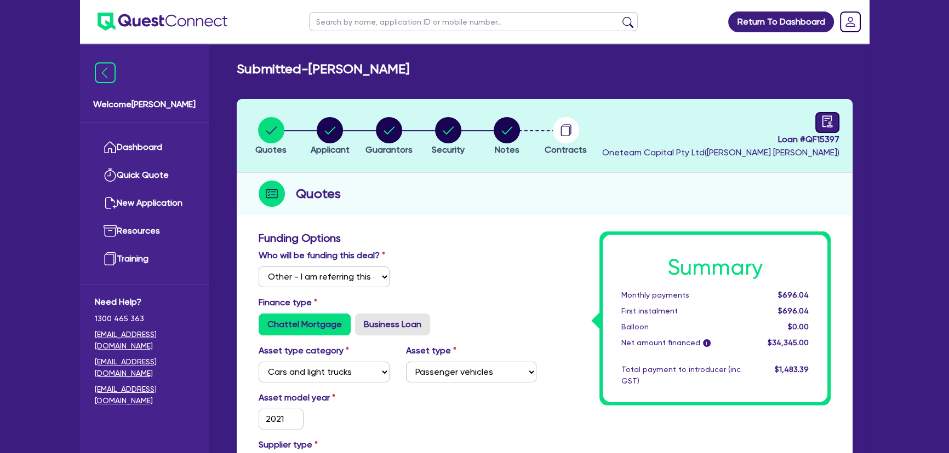
click at [830, 125] on icon "audit" at bounding box center [827, 122] width 10 height 12
select select "SUBMITTED_NEW"
select select "Westpac"
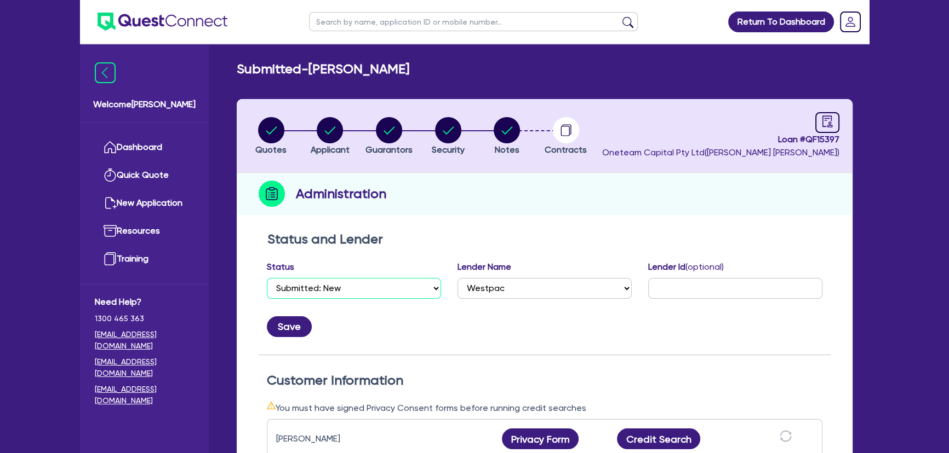
click at [428, 291] on select "Select Quoted Drafted: New Drafted: Amended Submitted: New Submitted: Amended I…" at bounding box center [354, 288] width 174 height 21
select select "APPROVED_WAITING_FOR_MORE_INFO"
click at [267, 278] on select "Select Quoted Drafted: New Drafted: Amended Submitted: New Submitted: Amended I…" at bounding box center [354, 288] width 174 height 21
click at [307, 324] on button "Save" at bounding box center [289, 327] width 45 height 21
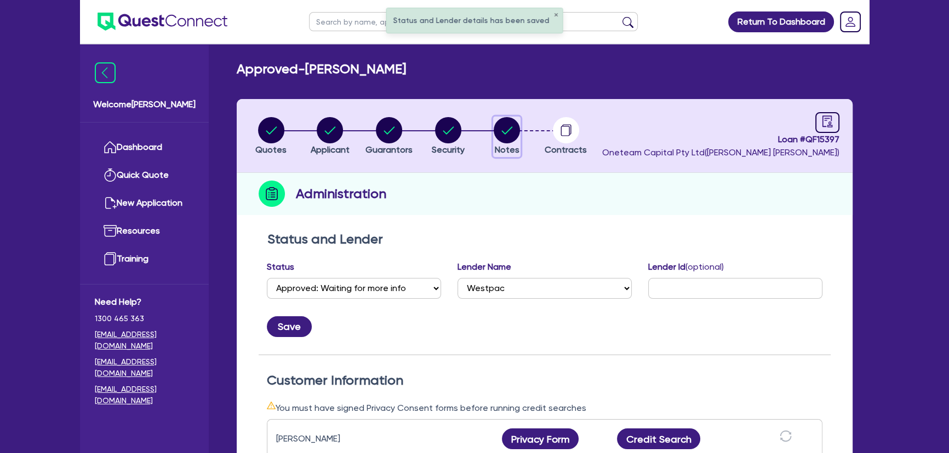
click at [503, 134] on circle "button" at bounding box center [506, 130] width 26 height 26
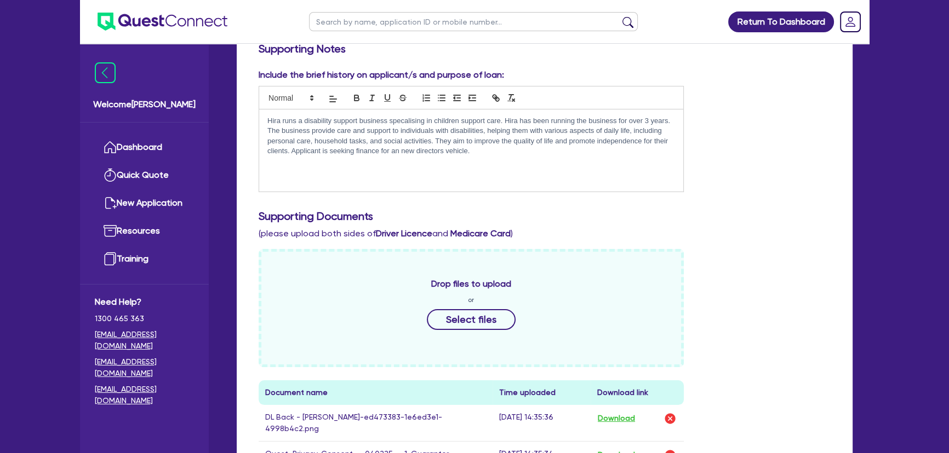
scroll to position [298, 0]
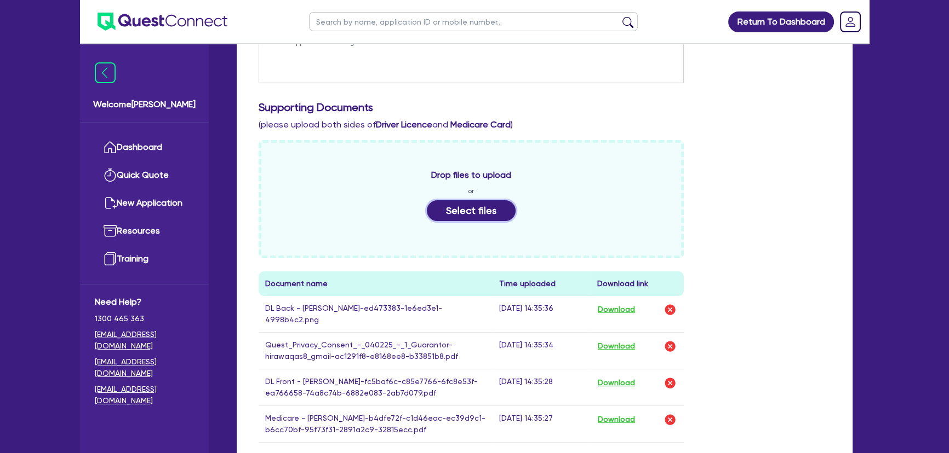
click at [438, 211] on button "Select files" at bounding box center [471, 210] width 89 height 21
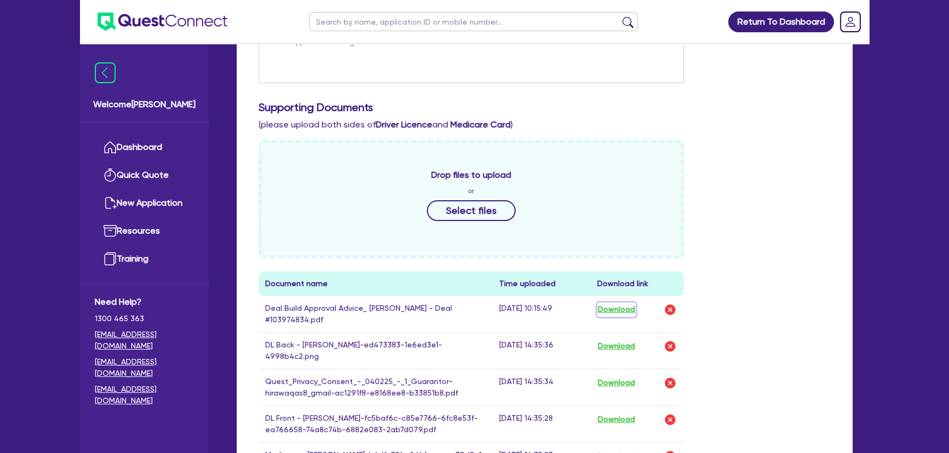
click at [617, 312] on button "Download" at bounding box center [616, 310] width 38 height 14
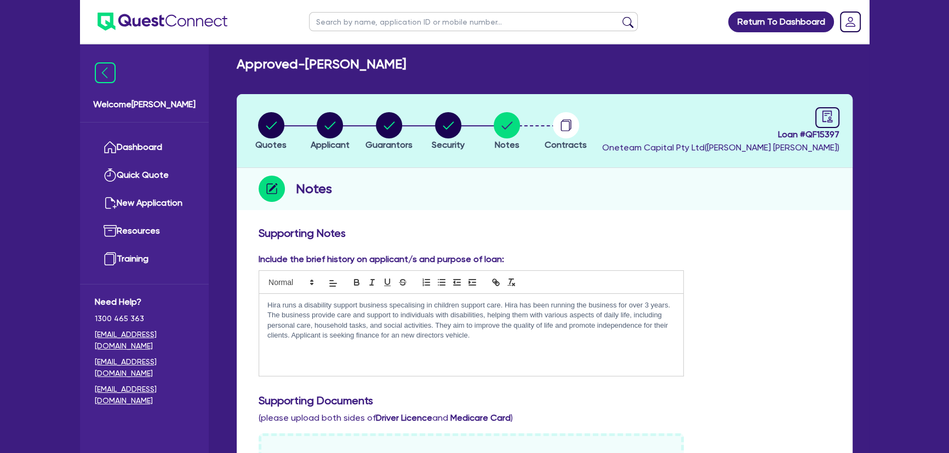
scroll to position [0, 0]
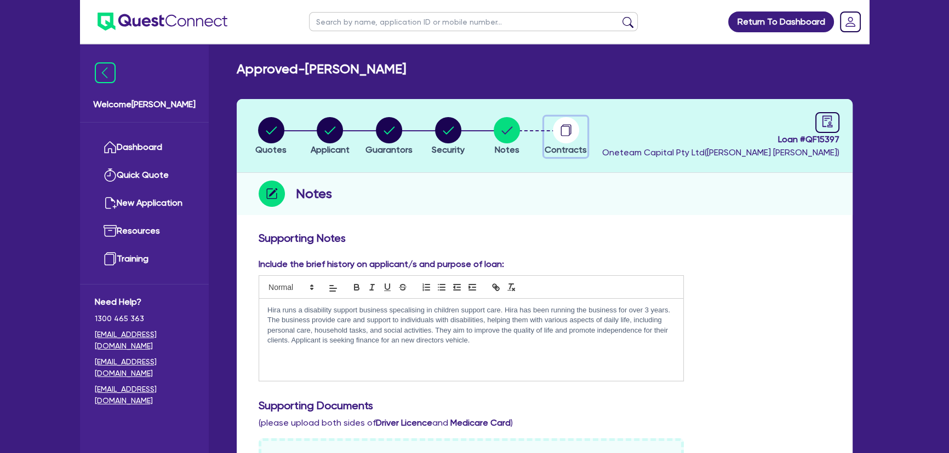
click at [554, 133] on circle "button" at bounding box center [566, 130] width 26 height 26
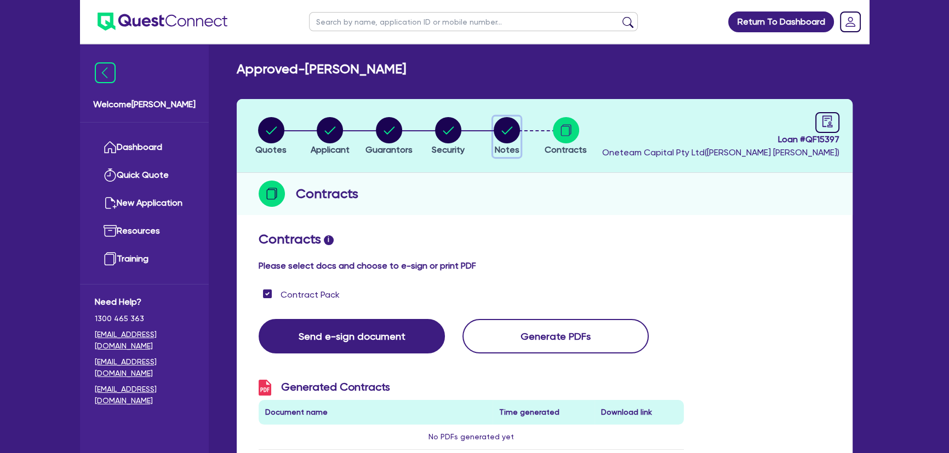
click at [518, 142] on icon "button" at bounding box center [506, 130] width 26 height 26
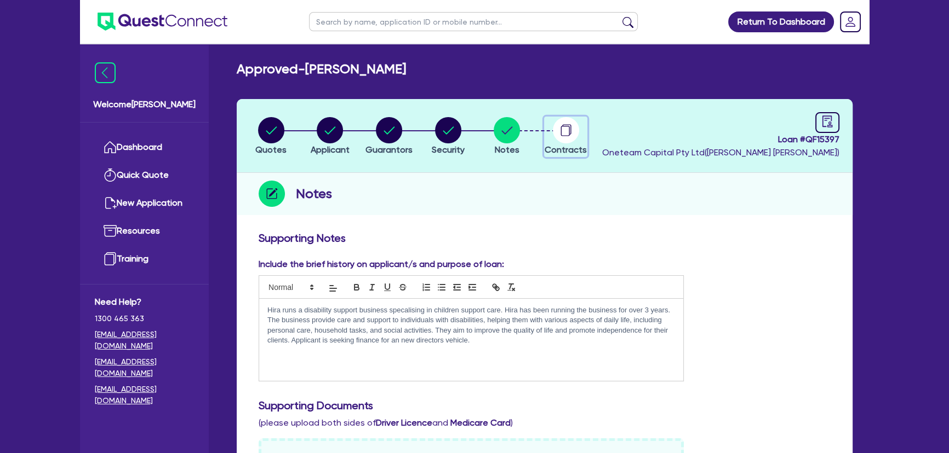
click at [555, 140] on icon "button" at bounding box center [566, 130] width 26 height 26
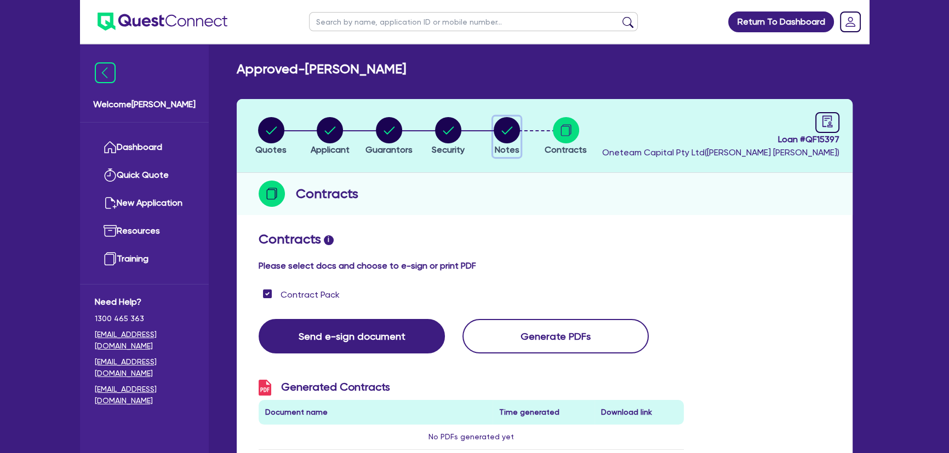
click at [508, 146] on span "Notes" at bounding box center [507, 150] width 25 height 10
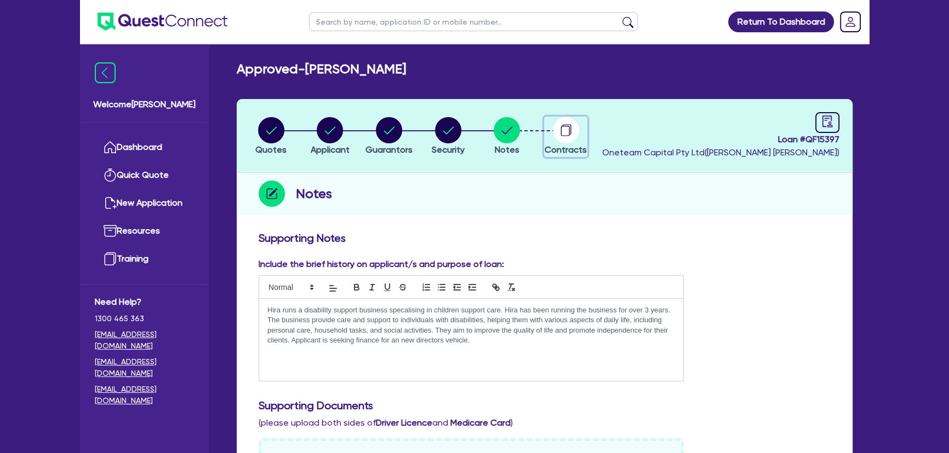
click at [558, 139] on circle "button" at bounding box center [566, 130] width 26 height 26
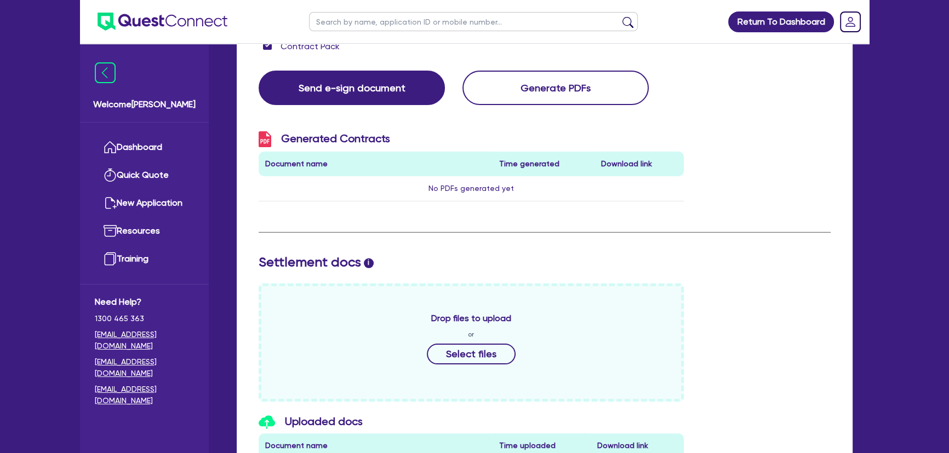
scroll to position [498, 0]
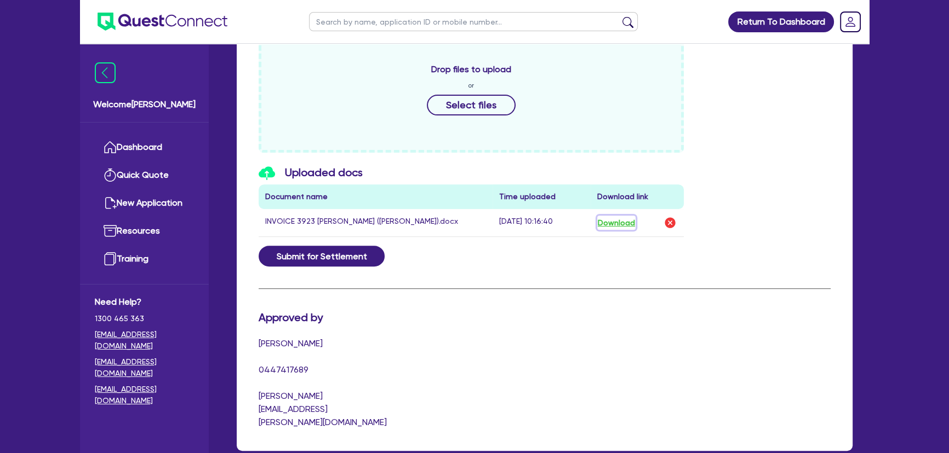
click at [619, 222] on button "Download" at bounding box center [616, 223] width 38 height 14
click at [440, 95] on button "Select files" at bounding box center [471, 105] width 89 height 21
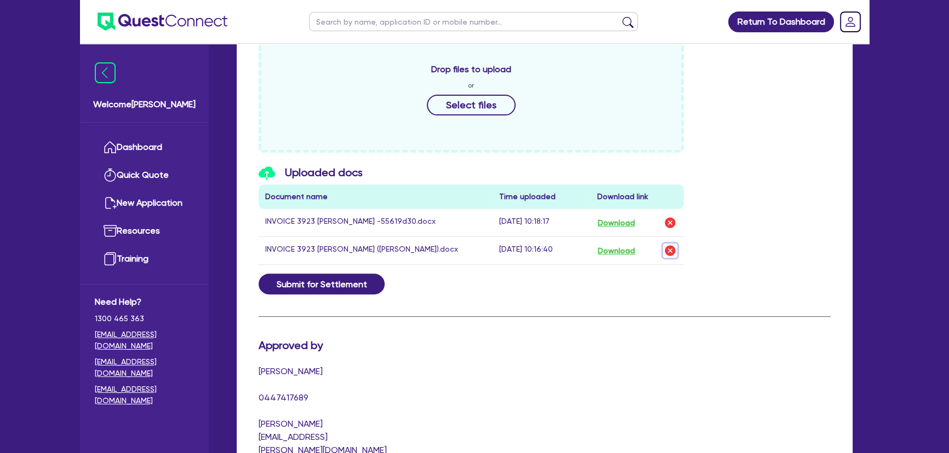
click at [667, 248] on img "button" at bounding box center [669, 250] width 13 height 13
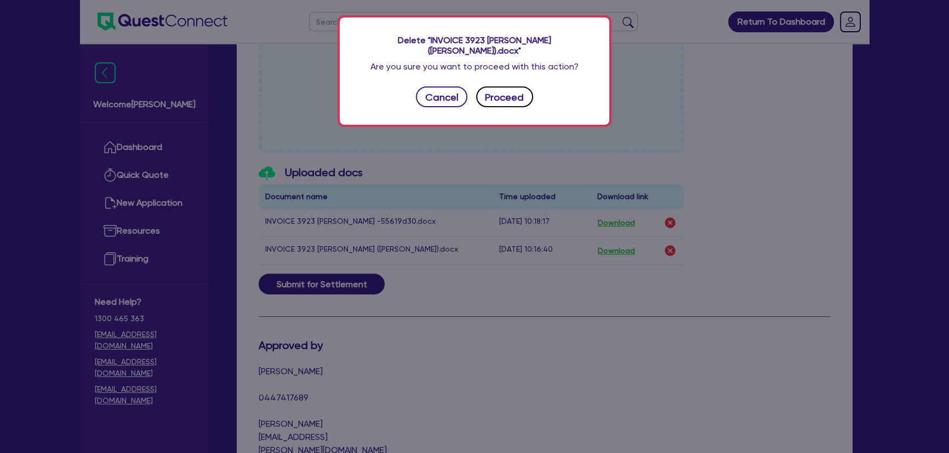
click at [493, 87] on button "Proceed" at bounding box center [504, 97] width 57 height 21
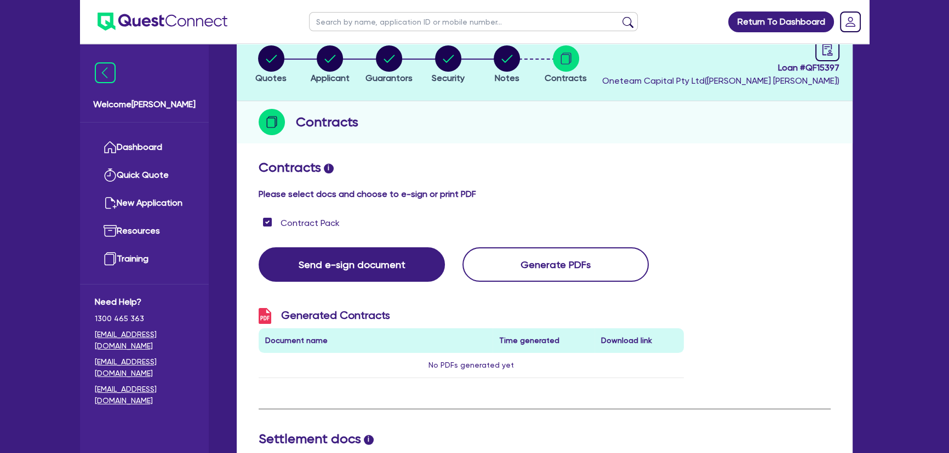
scroll to position [0, 0]
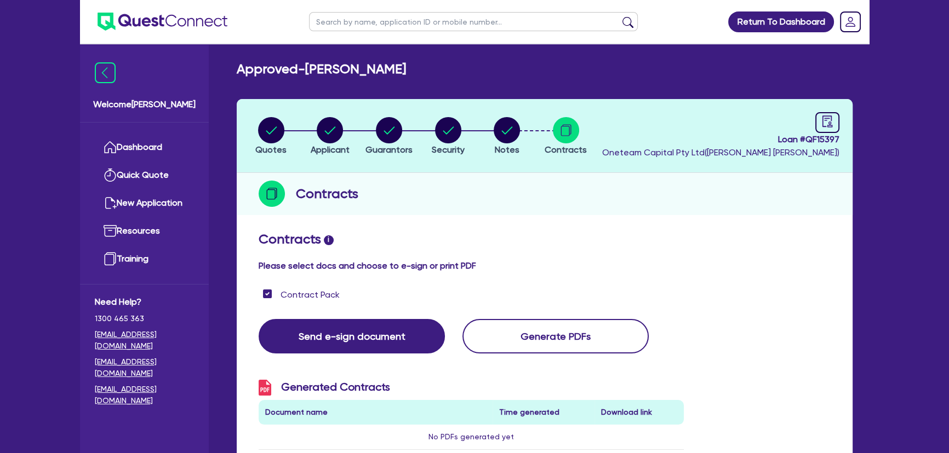
click at [606, 209] on div "Contracts" at bounding box center [545, 194] width 616 height 42
click at [510, 128] on icon "button" at bounding box center [507, 131] width 11 height 8
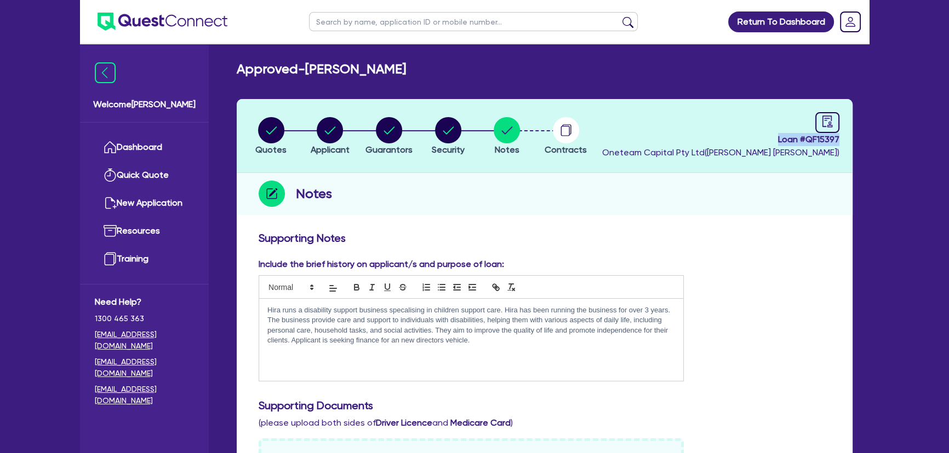
drag, startPoint x: 761, startPoint y: 140, endPoint x: 876, endPoint y: 141, distance: 115.0
copy span "Loan # QF15397"
click at [780, 145] on span "Loan # QF15397" at bounding box center [720, 139] width 237 height 13
click at [805, 141] on span "Loan # QF15397" at bounding box center [720, 139] width 237 height 13
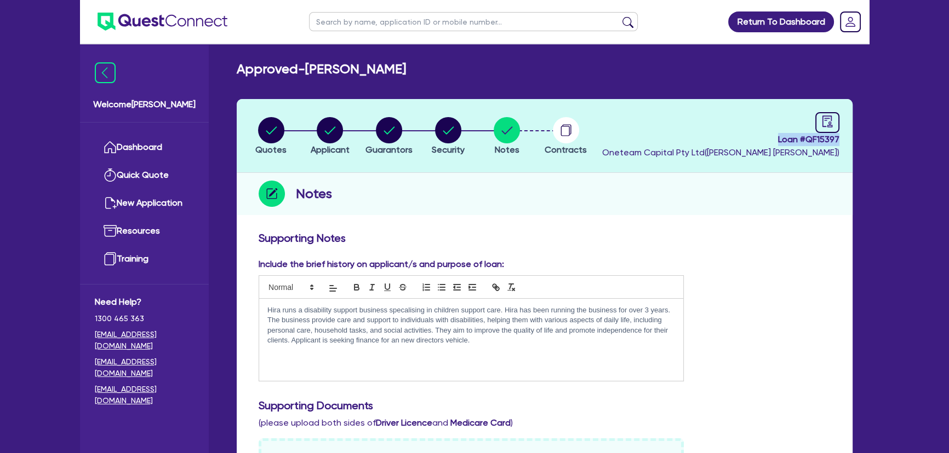
click at [806, 139] on span "Loan # QF15397" at bounding box center [720, 139] width 237 height 13
drag, startPoint x: 806, startPoint y: 139, endPoint x: 834, endPoint y: 142, distance: 27.7
click at [834, 142] on span "Loan # QF15397" at bounding box center [720, 139] width 237 height 13
click at [314, 68] on h2 "Approved - IRFAN, HIRA" at bounding box center [321, 69] width 169 height 16
drag, startPoint x: 309, startPoint y: 68, endPoint x: 378, endPoint y: 65, distance: 69.1
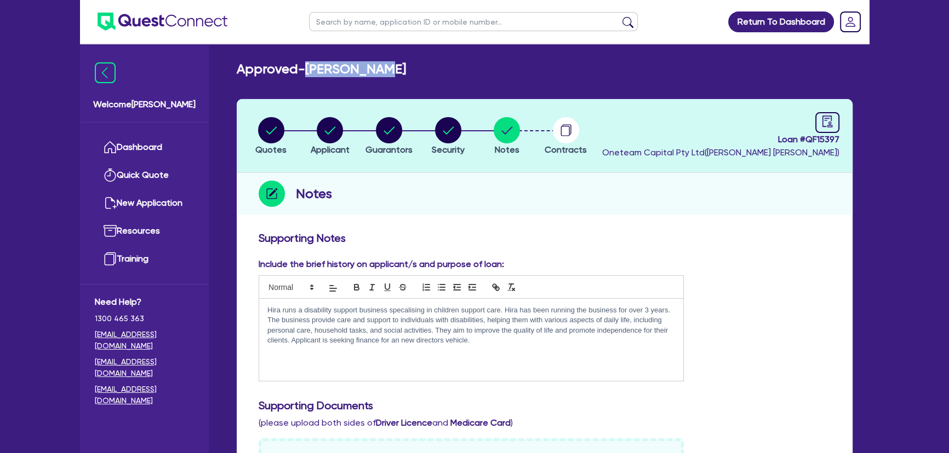
click at [378, 65] on h2 "Approved - IRFAN, HIRA" at bounding box center [321, 69] width 169 height 16
copy h2 "[PERSON_NAME]"
click at [278, 138] on circle "button" at bounding box center [271, 130] width 26 height 26
select select "Other"
select select "CARS_AND_LIGHT_TRUCKS"
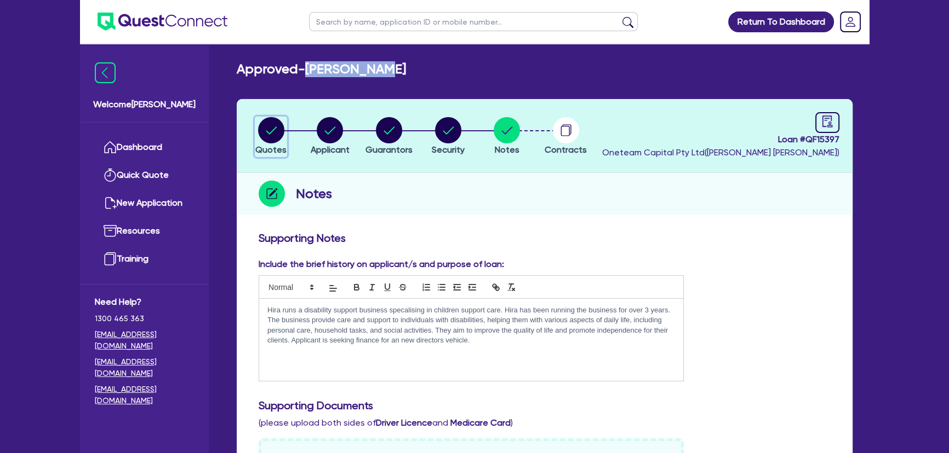
select select "PASSENGER_VEHICLES"
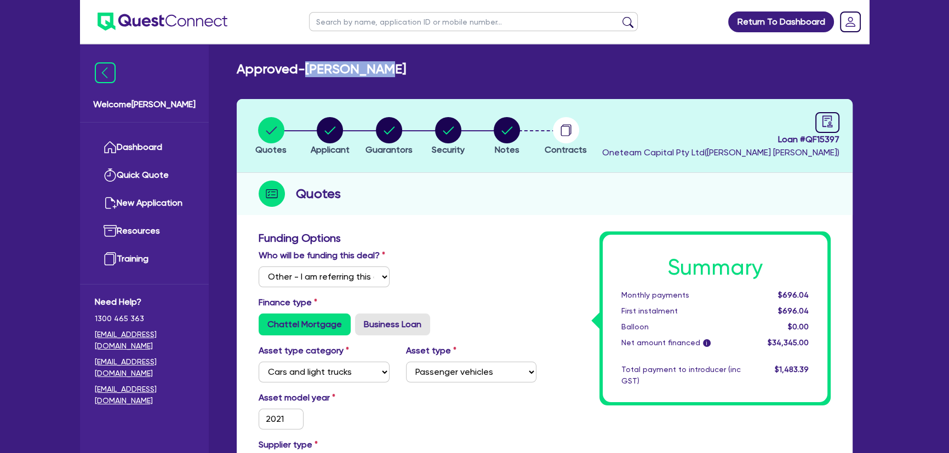
click at [186, 25] on img at bounding box center [162, 22] width 130 height 18
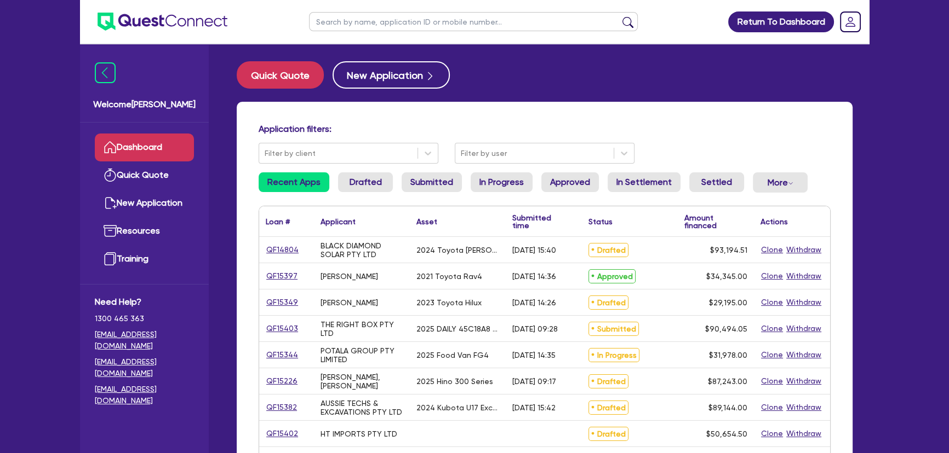
click at [418, 27] on input "text" at bounding box center [473, 21] width 329 height 19
type input "ALL WIN DEVELOPMENT GROUP PTY LTD"
click at [634, 18] on button "submit" at bounding box center [628, 23] width 18 height 15
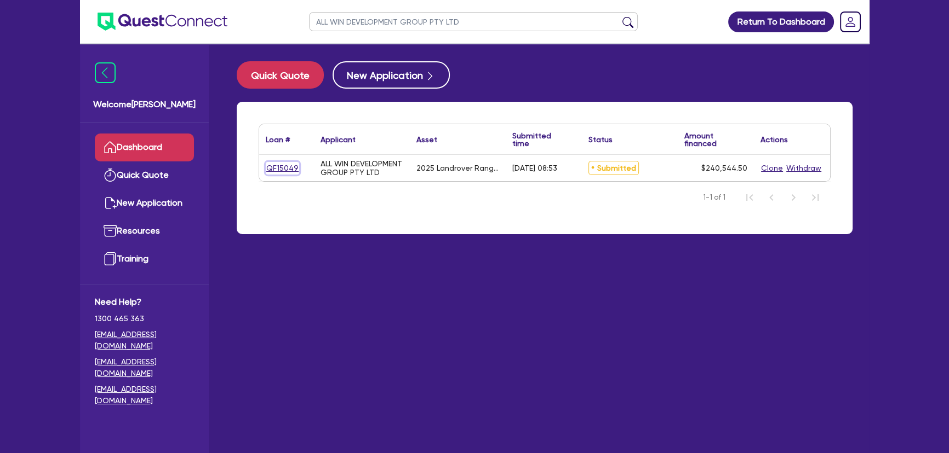
click at [271, 173] on link "QF15049" at bounding box center [282, 168] width 33 height 13
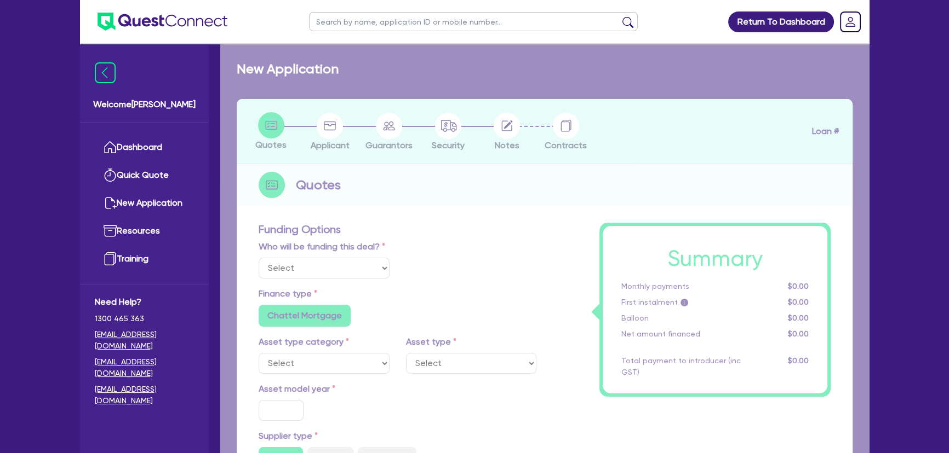
select select "Other"
select select "CARS_AND_LIGHT_TRUCKS"
type input "2025"
type input "240,000"
type input "4"
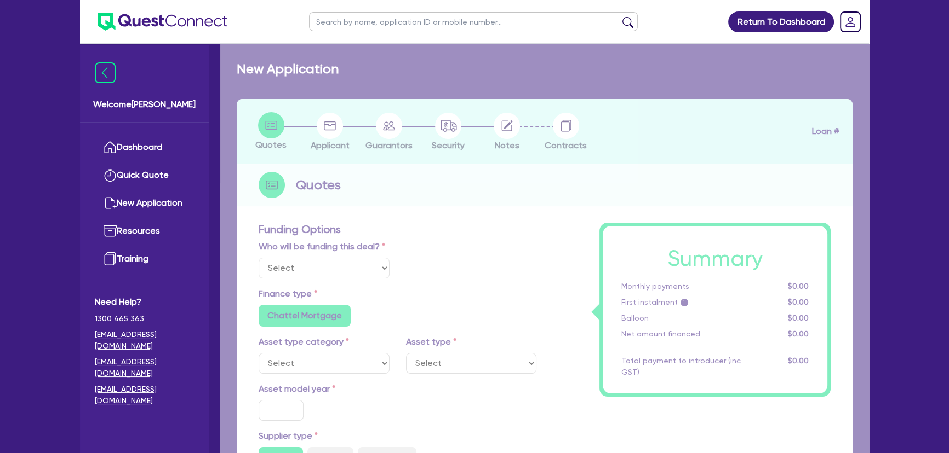
type input "9,621.78"
type input "6.49"
type input "495"
radio input "true"
radio input "false"
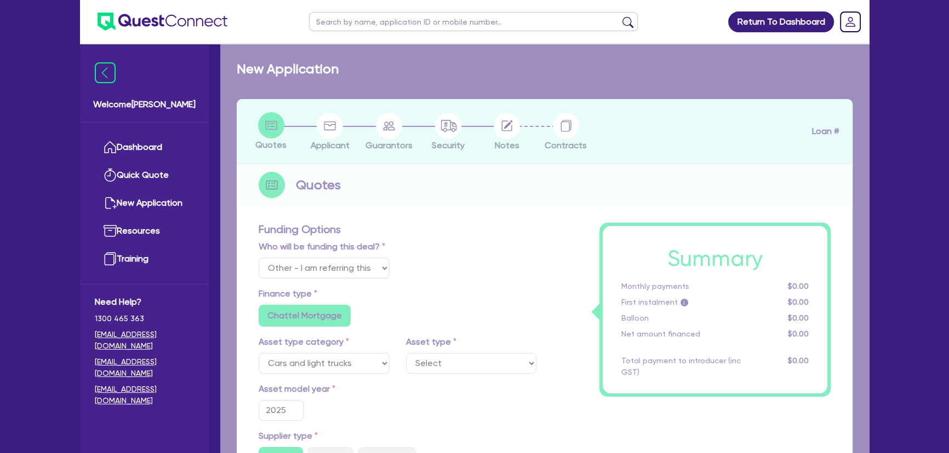
select select "PASSENGER_VEHICLES"
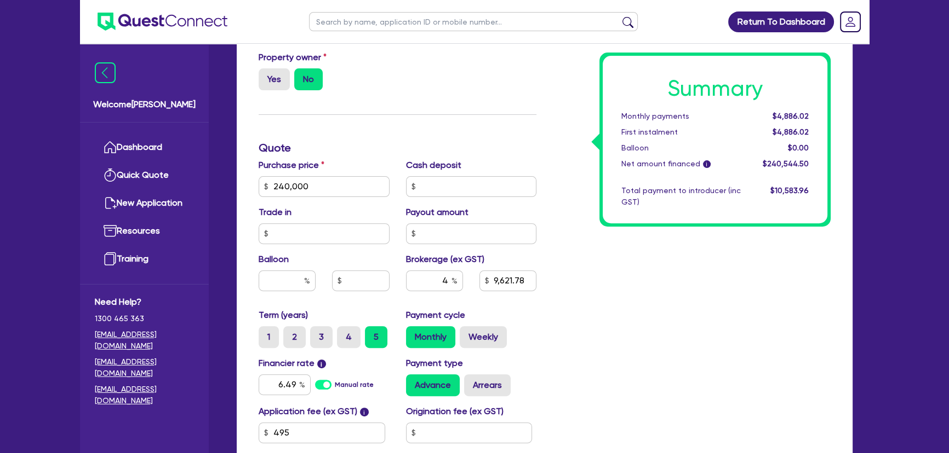
scroll to position [398, 0]
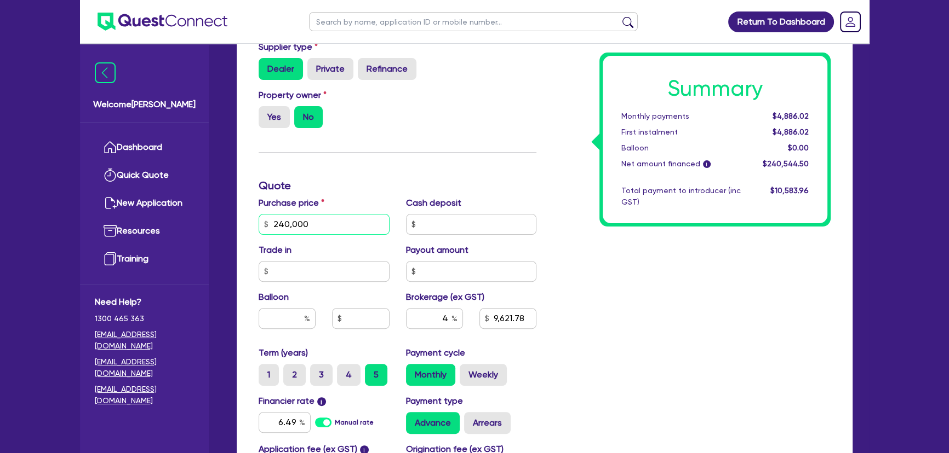
click at [325, 220] on input "240,000" at bounding box center [323, 224] width 131 height 21
type input "240,000"
type input "9,621.78"
click at [433, 317] on input "4" at bounding box center [434, 318] width 57 height 21
type input "240,000"
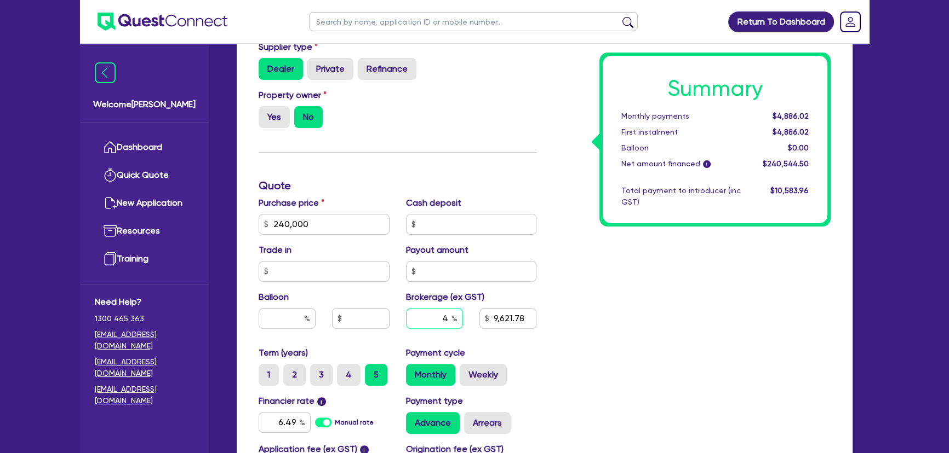
type input "9,621.78"
click at [432, 315] on input "4" at bounding box center [434, 318] width 57 height 21
type input "240,000"
type input "6"
type input "9,621.78"
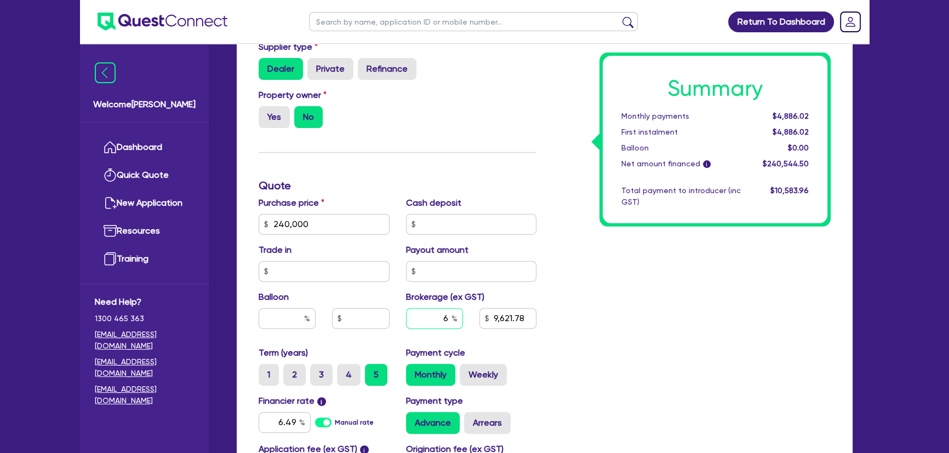
type input "6"
type input "240,000"
type input "9,621.78"
type input "240,000"
type input "14,432.67"
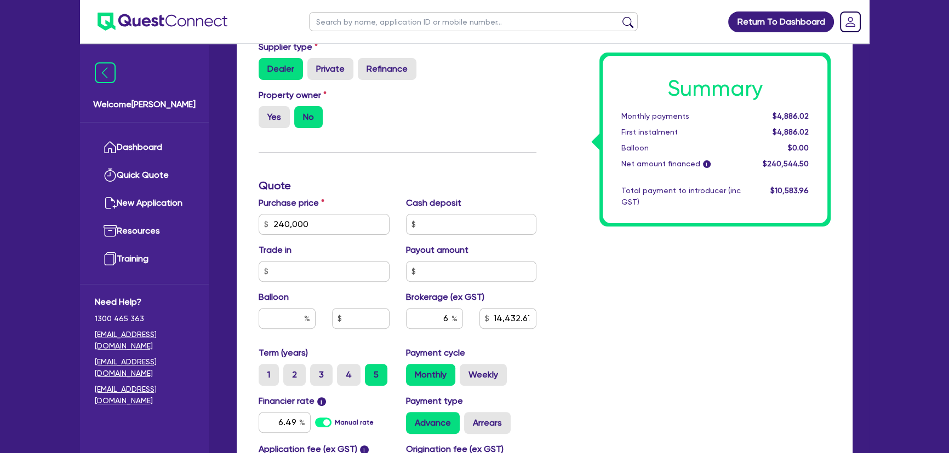
click at [650, 353] on div "Summary Monthly payments $4,886.02 First instalment $4,886.02 Balloon $0.00 Net…" at bounding box center [691, 186] width 294 height 705
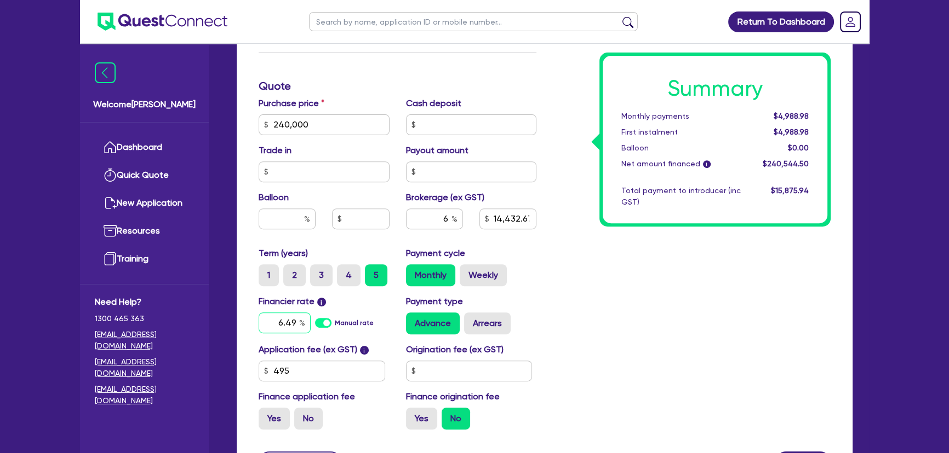
click at [287, 320] on input "6.49" at bounding box center [284, 323] width 52 height 21
type input "240,000"
type input "14,432.67"
click at [427, 218] on input "6" at bounding box center [434, 219] width 57 height 21
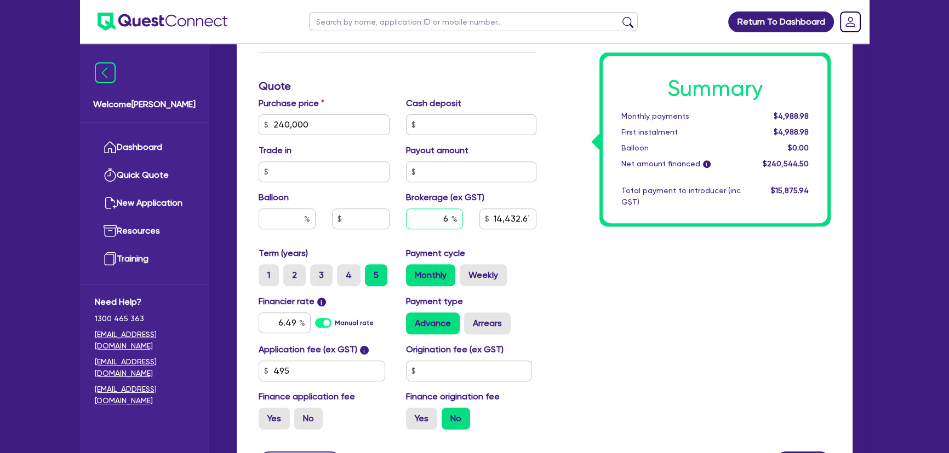
type input "240,000"
type input "14,432.67"
click at [276, 328] on input "6.49" at bounding box center [284, 323] width 52 height 21
type input "240,000"
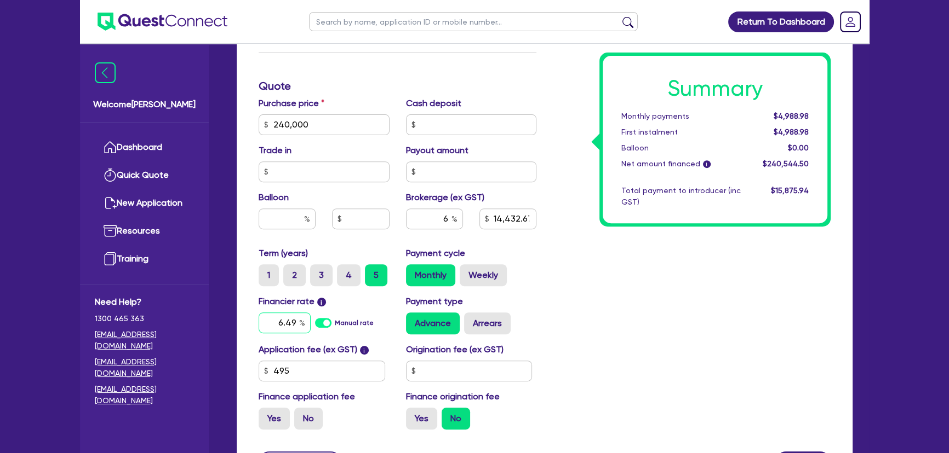
type input "14,432.67"
type input "1"
type input "240,000"
type input "14,432.67"
type input "240,000"
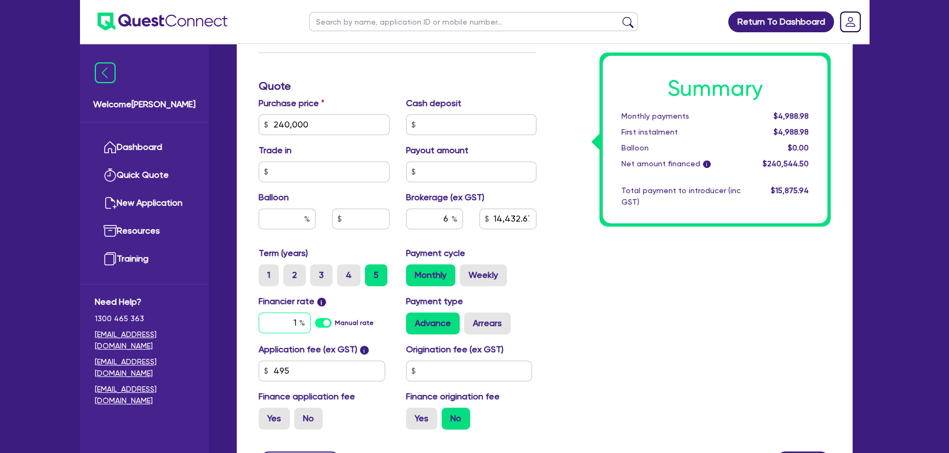
type input "14,432.67"
type input "17"
type input "240,000"
type input "14,432.67"
type input "1"
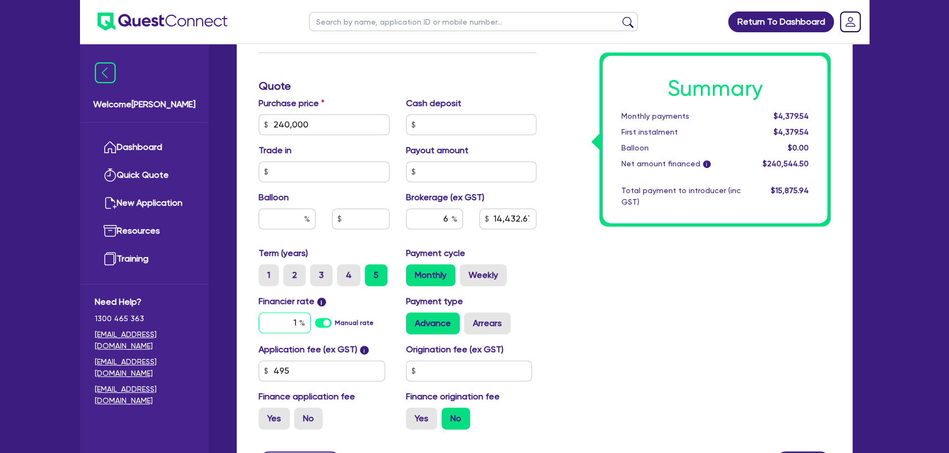
type input "240,000"
type input "14,432.67"
type input "240,000"
type input "14,432.67"
type input "7"
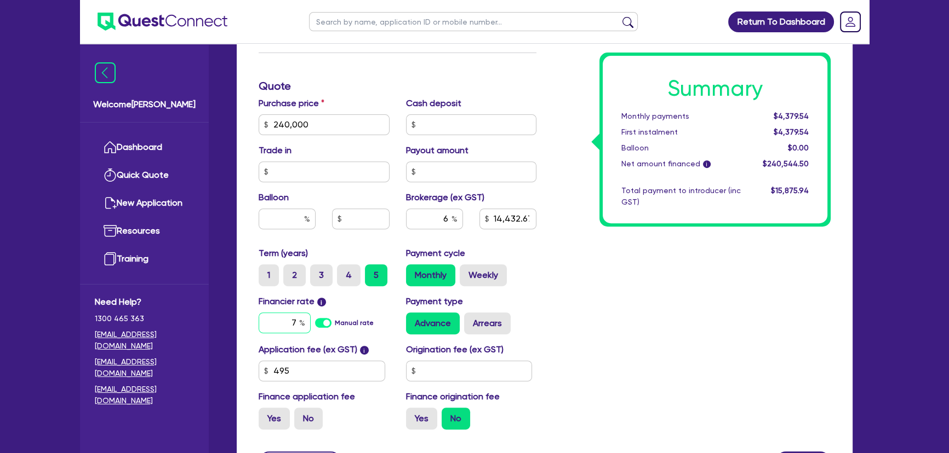
type input "240,000"
type input "14,432.67"
type input "7."
type input "240,000"
type input "14,432.67"
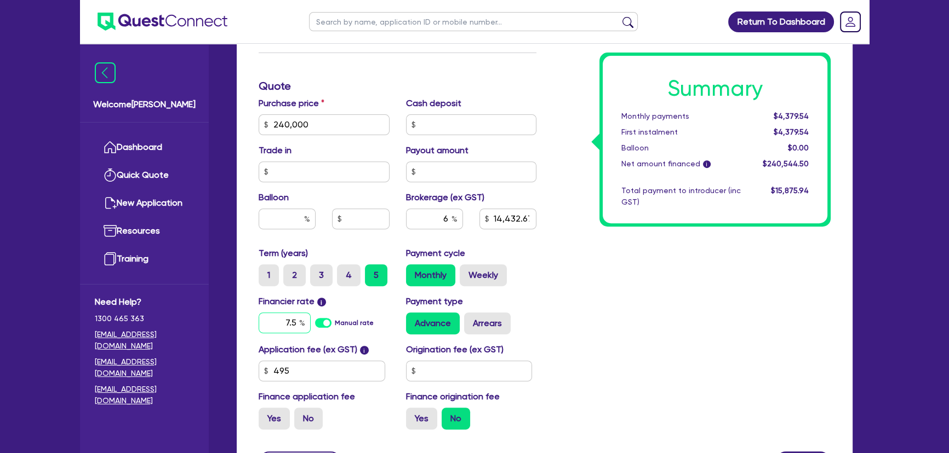
type input "7.5"
type input "240,000"
type input "14,432.67"
click at [618, 372] on div "Summary Monthly payments $4,379.54 First instalment $4,379.54 Balloon $0.00 Net…" at bounding box center [691, 86] width 294 height 705
type input "240,000"
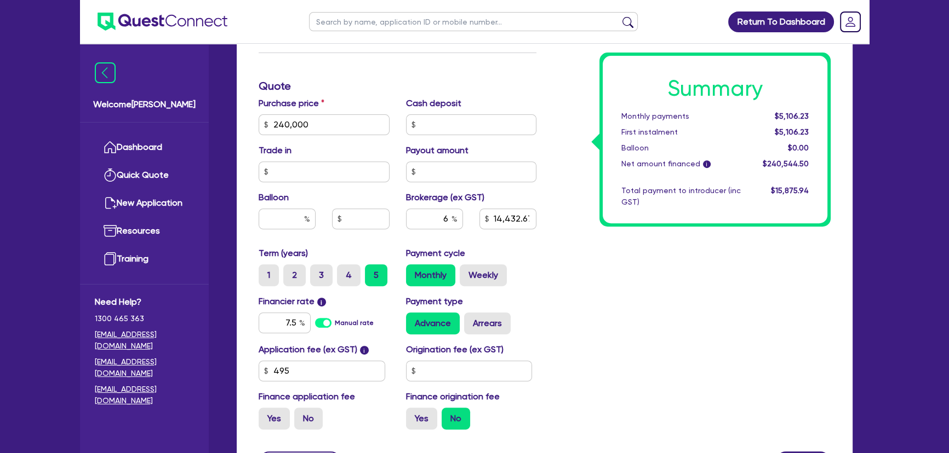
type input "14,432.67"
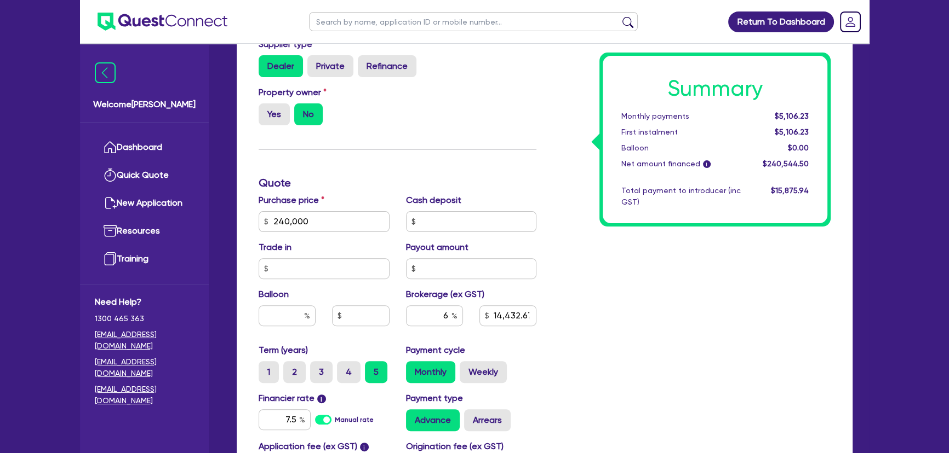
scroll to position [505, 0]
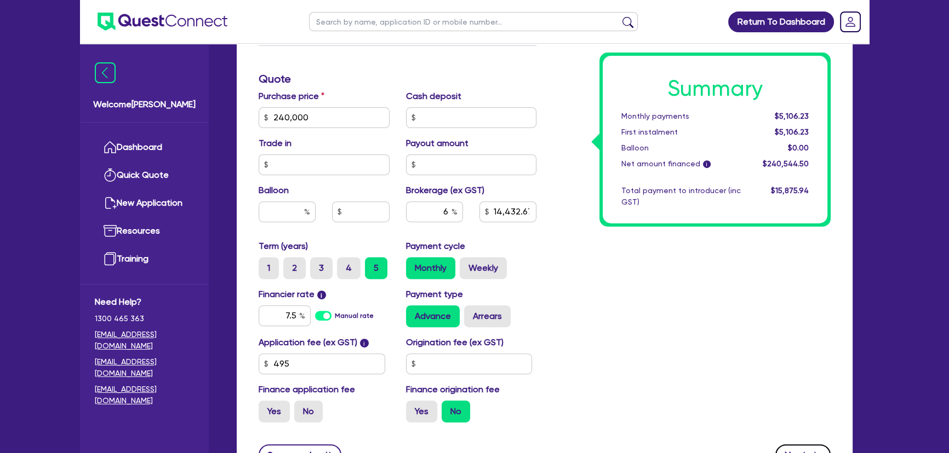
click at [794, 446] on button "Next" at bounding box center [802, 455] width 55 height 21
type input "240,000"
type input "14,432.67"
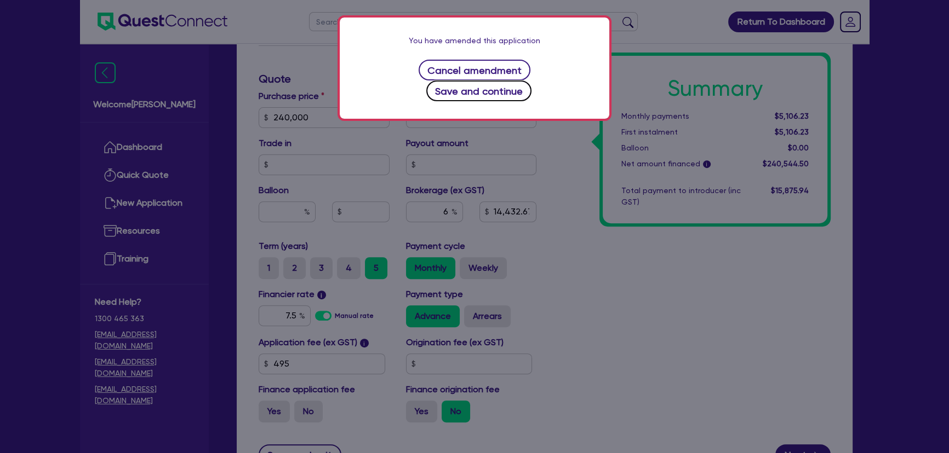
click at [522, 81] on button "Save and continue" at bounding box center [479, 91] width 106 height 21
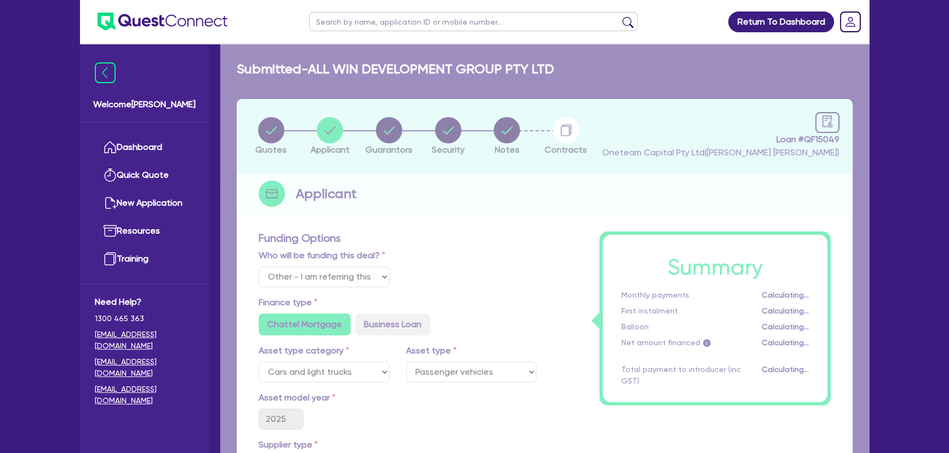
select select "COMPANY"
select select "BUILDING_CONSTRUCTION"
select select "BUSINESSES_LARGE_CONSTRUCTION_PROJECTS"
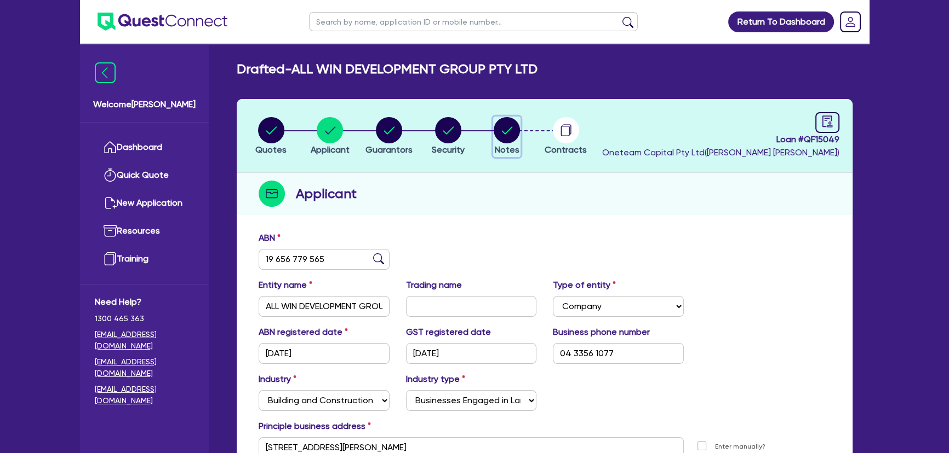
click at [503, 130] on circle "button" at bounding box center [506, 130] width 26 height 26
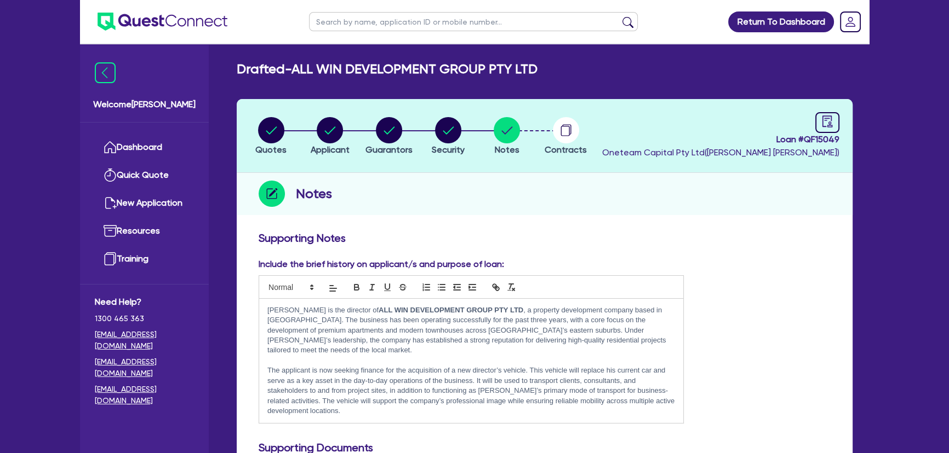
click at [806, 122] on div "Loan # QF15049 Oneteam Capital Pty Ltd ( Joel Harding )" at bounding box center [720, 135] width 237 height 47
click at [815, 122] on div "Loan # QF15049 Oneteam Capital Pty Ltd ( Joel Harding )" at bounding box center [720, 135] width 237 height 47
click at [815, 122] on div at bounding box center [827, 122] width 24 height 21
select select "DRAFTED_AMENDED"
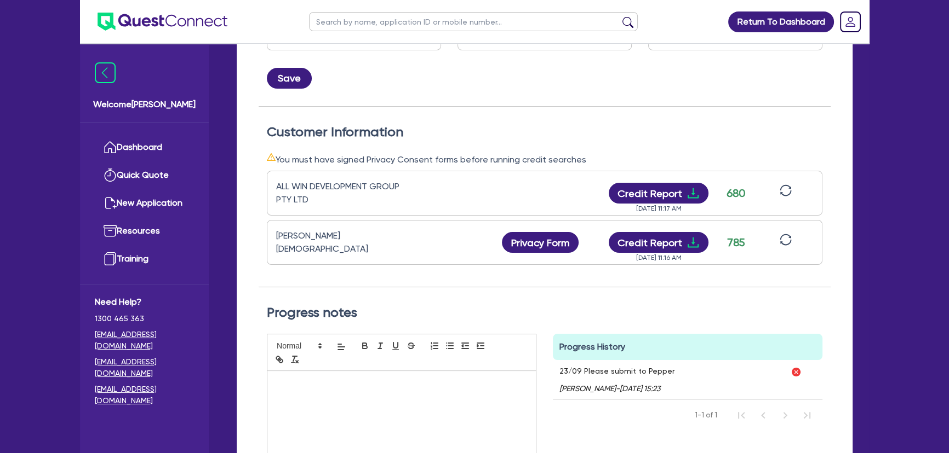
scroll to position [99, 0]
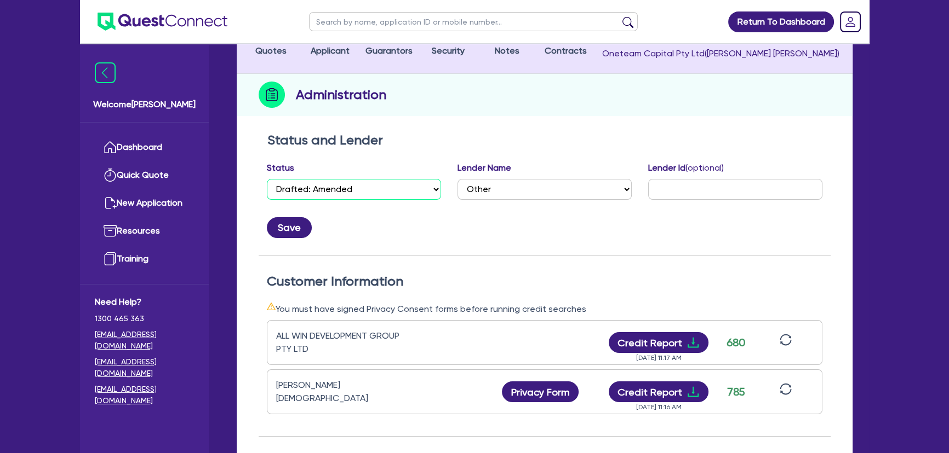
click at [412, 189] on select "Select Quoted Drafted: New Drafted: Amended Submitted: New Submitted: Amended I…" at bounding box center [354, 189] width 174 height 21
click at [381, 184] on select "Select Quoted Drafted: New Drafted: Amended Submitted: New Submitted: Amended I…" at bounding box center [354, 189] width 174 height 21
click at [569, 191] on select "Select AAMF AFS Alex Bank Angle Finance Azora Banjo BigStone BOQ Finance Brande…" at bounding box center [544, 189] width 174 height 21
select select "VW Finance"
click at [457, 179] on select "Select AAMF AFS Alex Bank Angle Finance Azora Banjo BigStone BOQ Finance Brande…" at bounding box center [544, 189] width 174 height 21
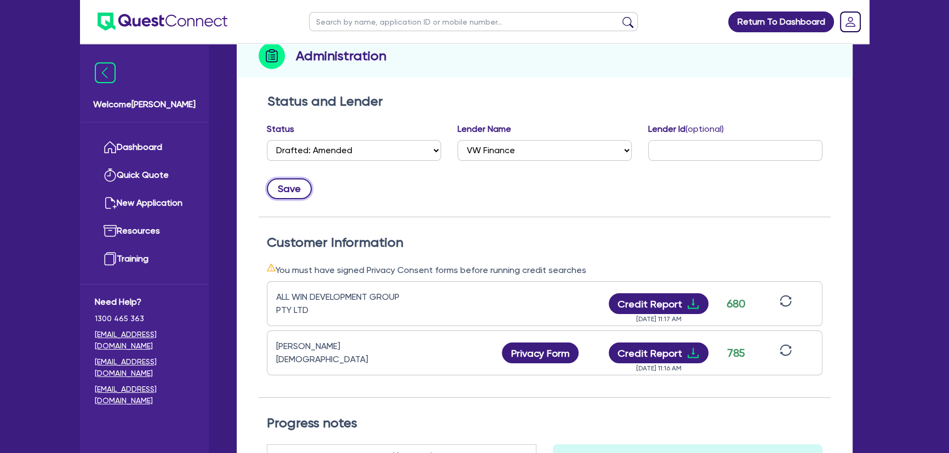
click at [298, 179] on button "Save" at bounding box center [289, 189] width 45 height 21
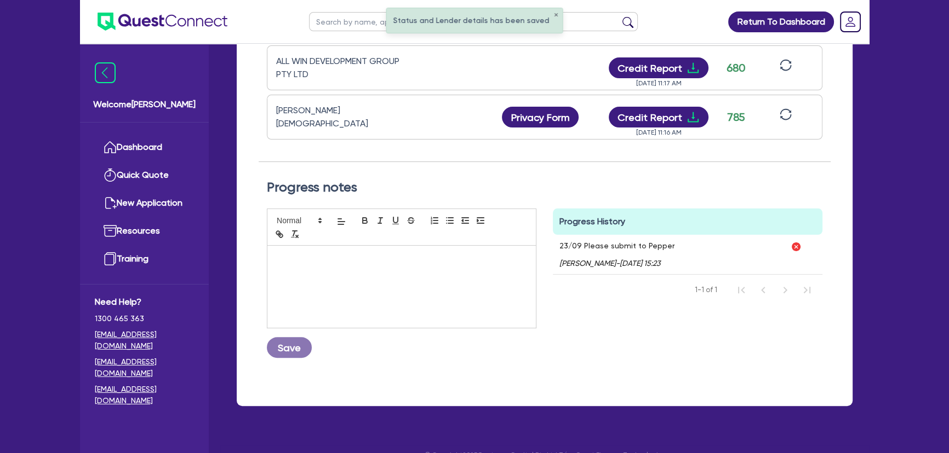
scroll to position [387, 0]
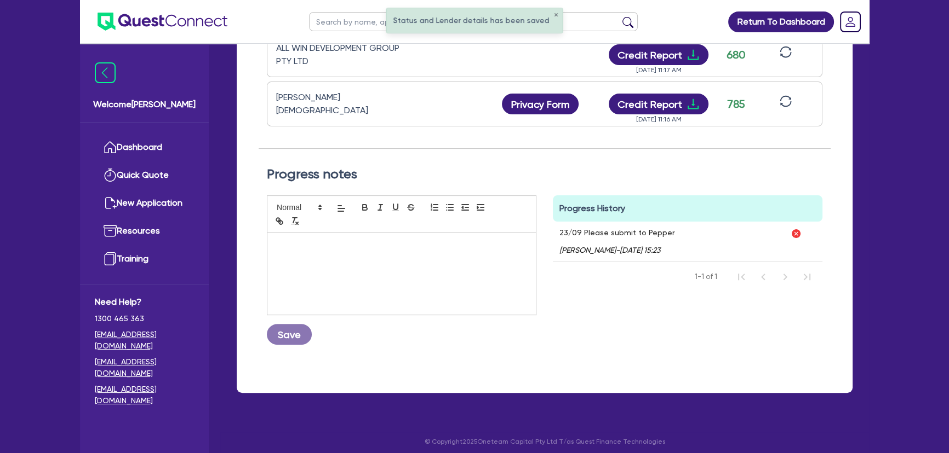
click at [357, 256] on div at bounding box center [401, 274] width 268 height 82
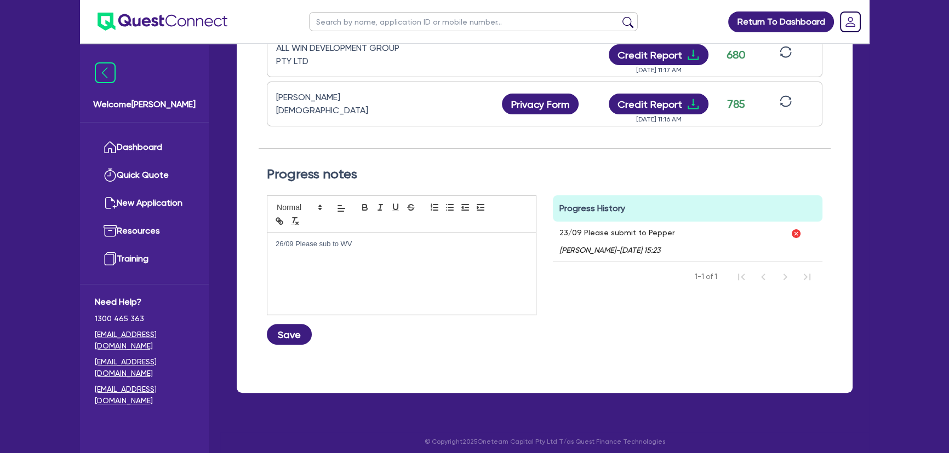
drag, startPoint x: 363, startPoint y: 234, endPoint x: 342, endPoint y: 238, distance: 21.2
click at [342, 239] on p "26/09 Please sub to WV" at bounding box center [401, 244] width 252 height 10
click at [315, 338] on div "26/09 Please sub to VWFS Save" at bounding box center [401, 275] width 286 height 158
click at [303, 332] on button "Save" at bounding box center [289, 334] width 45 height 21
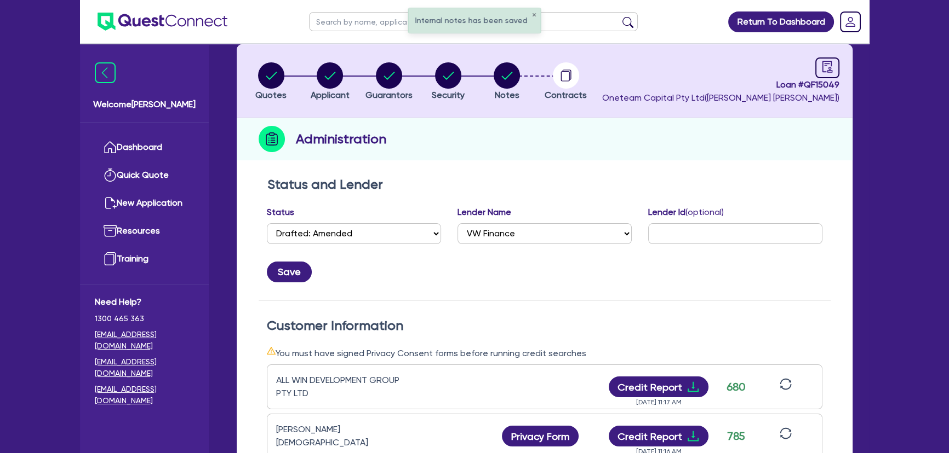
scroll to position [0, 0]
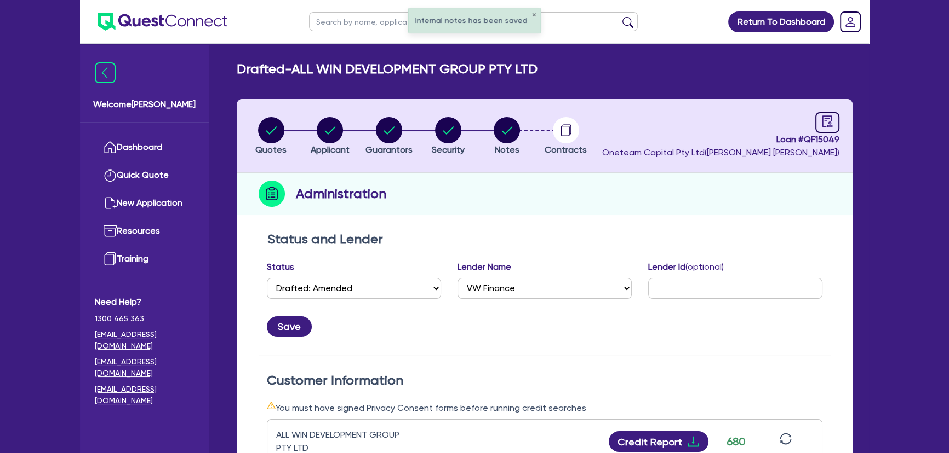
click at [470, 146] on li "Security" at bounding box center [447, 136] width 59 height 38
click at [502, 121] on circle "button" at bounding box center [506, 130] width 26 height 26
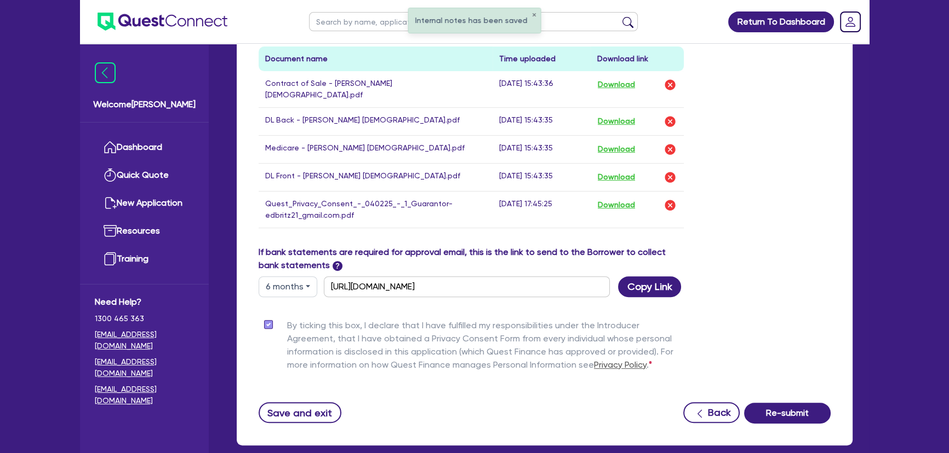
scroll to position [597, 0]
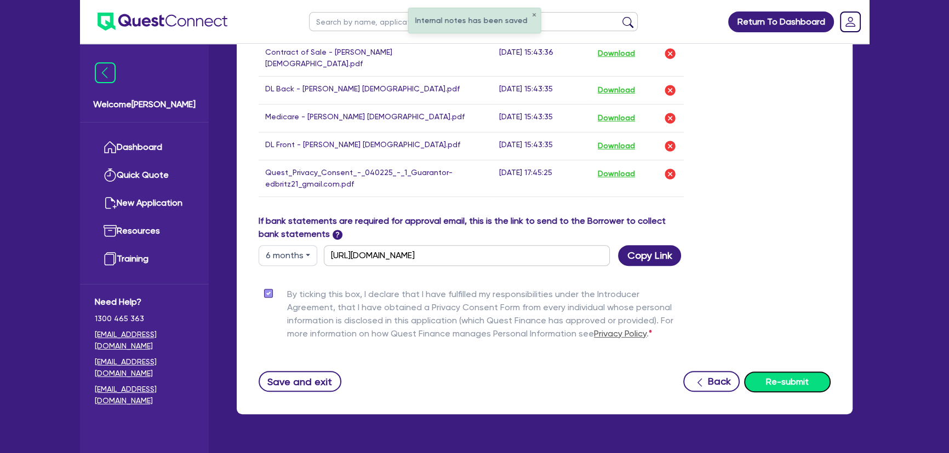
click at [766, 372] on button "Re-submit" at bounding box center [787, 382] width 87 height 21
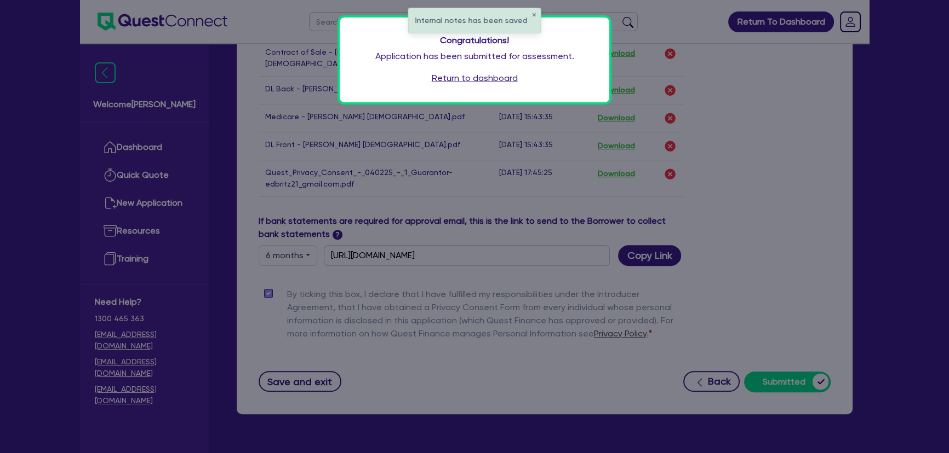
click at [469, 83] on link "Return to dashboard" at bounding box center [475, 78] width 86 height 13
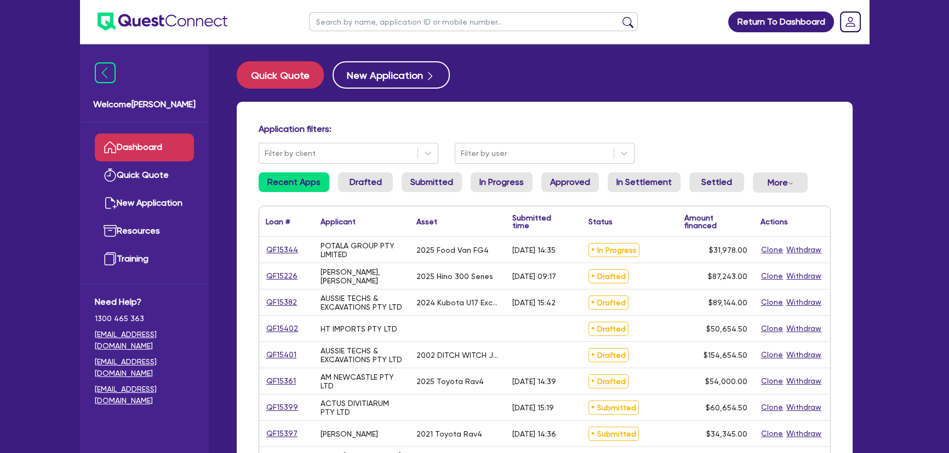
click at [383, 30] on input "text" at bounding box center [473, 21] width 329 height 19
paste input "THE RIGHT BOX PTY LTD"
click at [619, 16] on button "submit" at bounding box center [628, 23] width 18 height 15
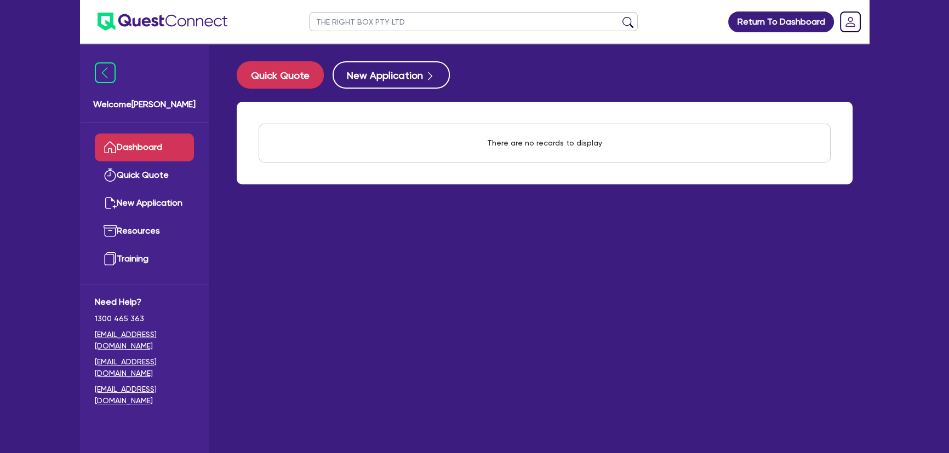
click at [334, 20] on input "THE RIGHT BOX PTY LTD" at bounding box center [473, 21] width 329 height 19
type input "THE RIGHT BOX PTY LTD"
click at [405, 70] on button "New Application" at bounding box center [390, 74] width 117 height 27
select select "Other"
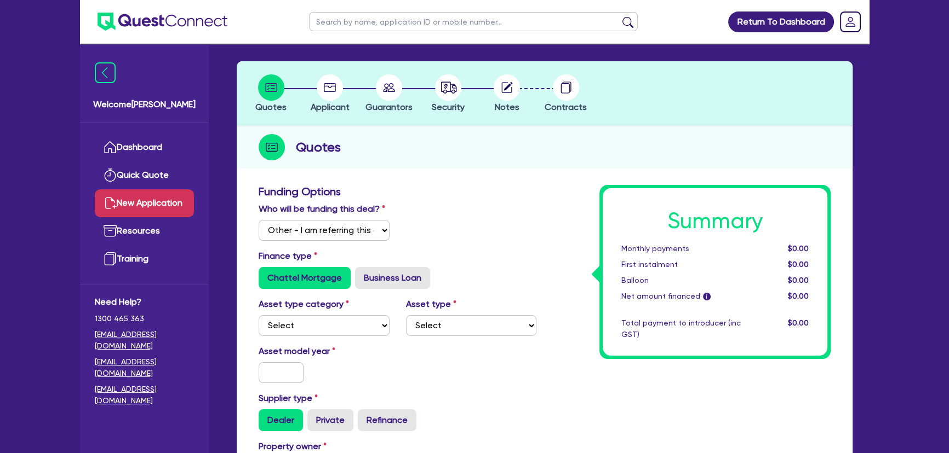
scroll to position [149, 0]
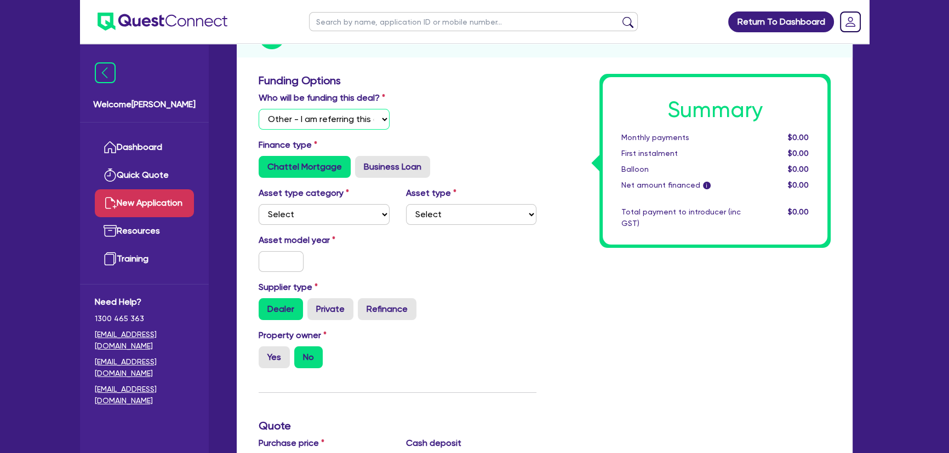
click at [348, 116] on select "Select I will fund 100% I will co-fund with Quest I want Quest to fund 100% Oth…" at bounding box center [323, 119] width 131 height 21
click at [258, 109] on select "Select I will fund 100% I will co-fund with Quest I want Quest to fund 100% Oth…" at bounding box center [323, 119] width 131 height 21
click at [332, 213] on select "Select Cars and light trucks Primary assets Secondary assets Tertiary assets" at bounding box center [323, 214] width 131 height 21
select select "PRIMARY_ASSETS"
click at [258, 204] on select "Select Cars and light trucks Primary assets Secondary assets Tertiary assets" at bounding box center [323, 214] width 131 height 21
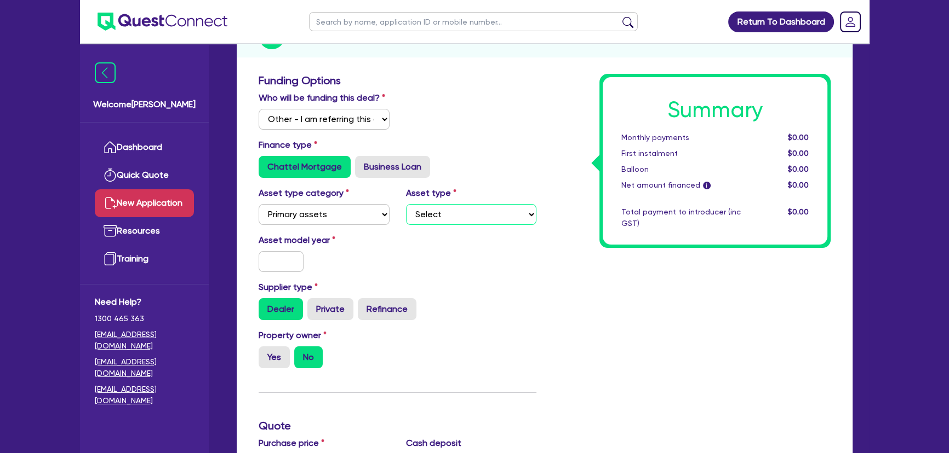
click at [440, 212] on select "Select Heavy trucks over 4.5 tonne Trailers Bus and coaches Yellow goods and ex…" at bounding box center [471, 214] width 131 height 21
select select "HEAVY_TRUCKS"
click at [406, 204] on select "Select Heavy trucks over 4.5 tonne Trailers Bus and coaches Yellow goods and ex…" at bounding box center [471, 214] width 131 height 21
click at [344, 225] on div "Asset type category Select Cars and light trucks Primary assets Secondary asset…" at bounding box center [397, 210] width 294 height 47
click at [340, 214] on select "Select Cars and light trucks Primary assets Secondary assets Tertiary assets" at bounding box center [323, 214] width 131 height 21
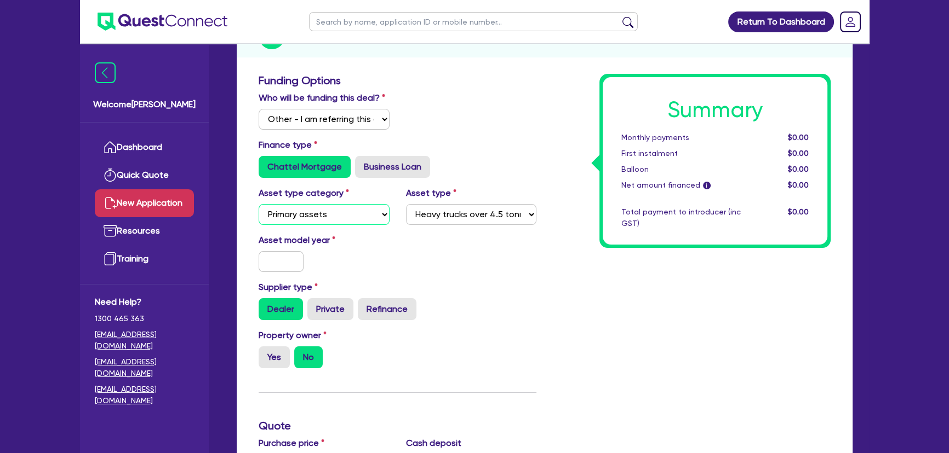
select select "CARS_AND_LIGHT_TRUCKS"
click at [258, 204] on select "Select Cars and light trucks Primary assets Secondary assets Tertiary assets" at bounding box center [323, 214] width 131 height 21
click at [451, 215] on select "Select Passenger vehicles Vans and utes Light trucks up to 4.5 tonne" at bounding box center [471, 214] width 131 height 21
select select "LIGHT_TRUCKS"
click at [406, 204] on select "Select Passenger vehicles Vans and utes Light trucks up to 4.5 tonne" at bounding box center [471, 214] width 131 height 21
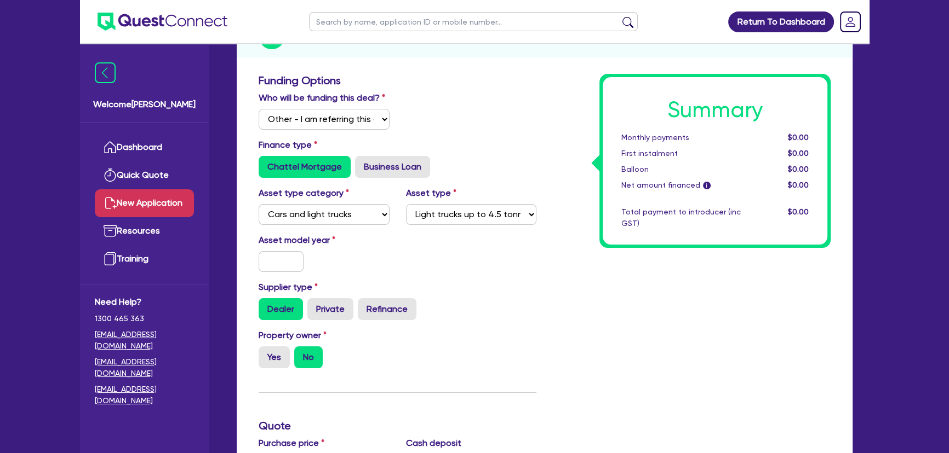
click at [273, 273] on div "Asset model year" at bounding box center [397, 257] width 294 height 47
click at [273, 261] on input "text" at bounding box center [280, 261] width 45 height 21
click at [266, 262] on input "text" at bounding box center [280, 261] width 45 height 21
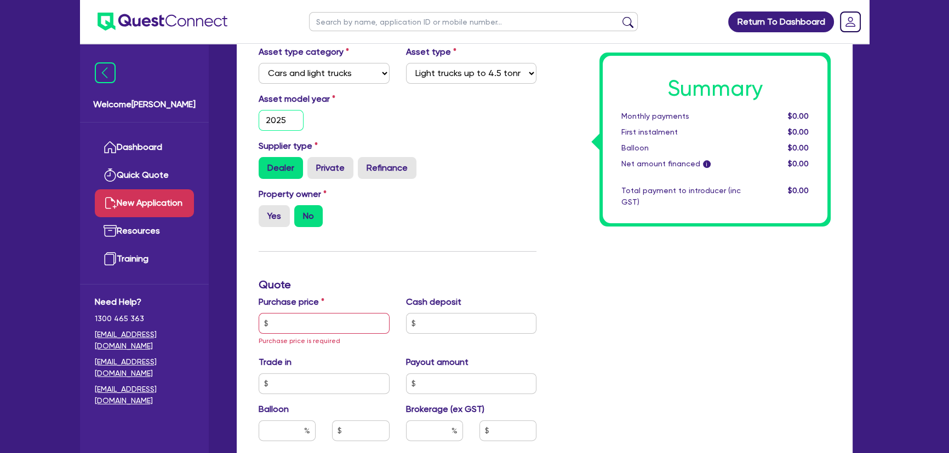
scroll to position [348, 0]
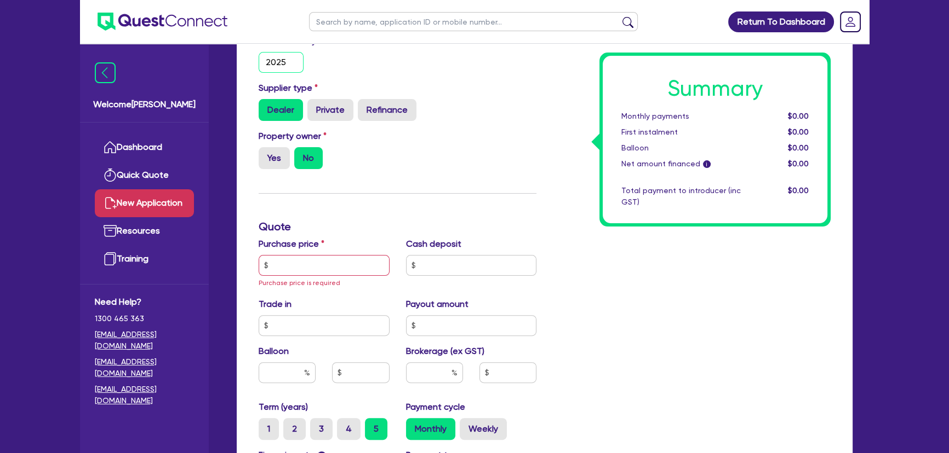
type input "2025"
click at [322, 267] on input "text" at bounding box center [323, 265] width 131 height 21
click at [355, 275] on input "text" at bounding box center [323, 265] width 131 height 21
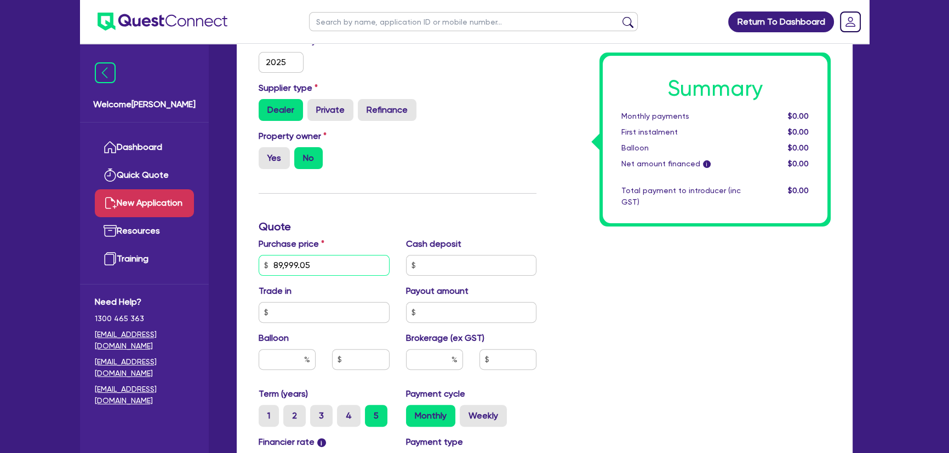
scroll to position [548, 0]
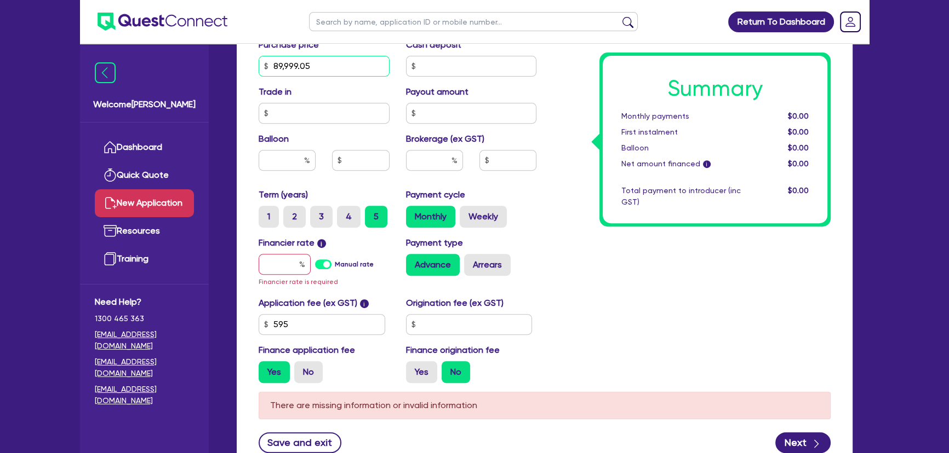
type input "89,999.05"
click at [273, 269] on input "text" at bounding box center [284, 264] width 52 height 21
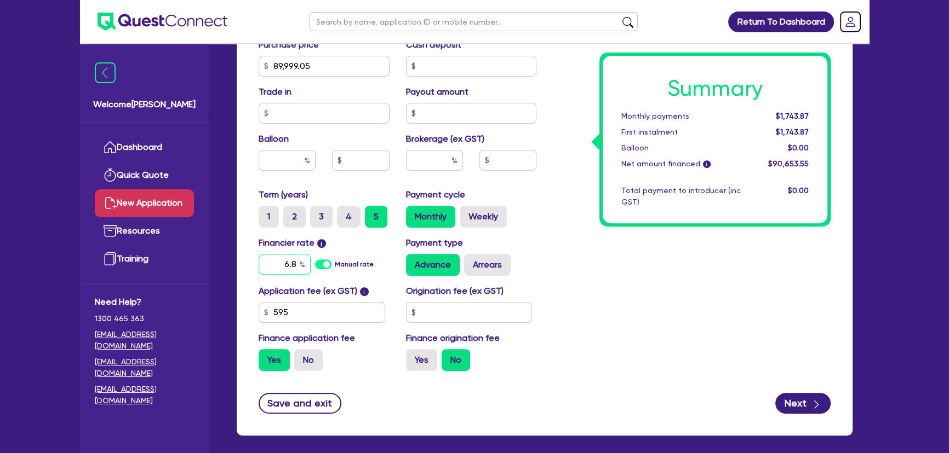
type input "6.8"
click at [411, 164] on input "text" at bounding box center [434, 160] width 57 height 21
type input "3"
drag, startPoint x: 607, startPoint y: 317, endPoint x: 613, endPoint y: 318, distance: 6.1
click at [608, 317] on div "Summary Monthly payments Calculating... First instalment Calculating... Balloon…" at bounding box center [691, 27] width 294 height 705
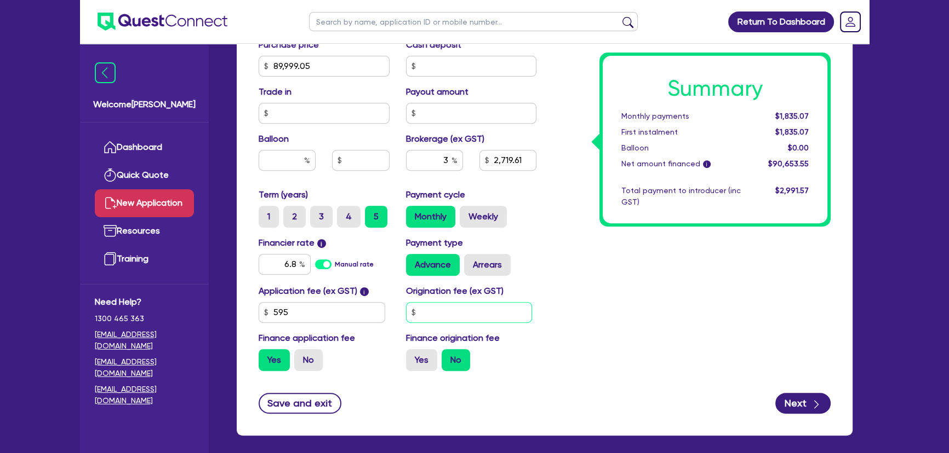
click at [443, 310] on input "text" at bounding box center [469, 312] width 127 height 21
click at [361, 312] on input "595" at bounding box center [321, 312] width 127 height 21
type input "2,719.61"
type input "4"
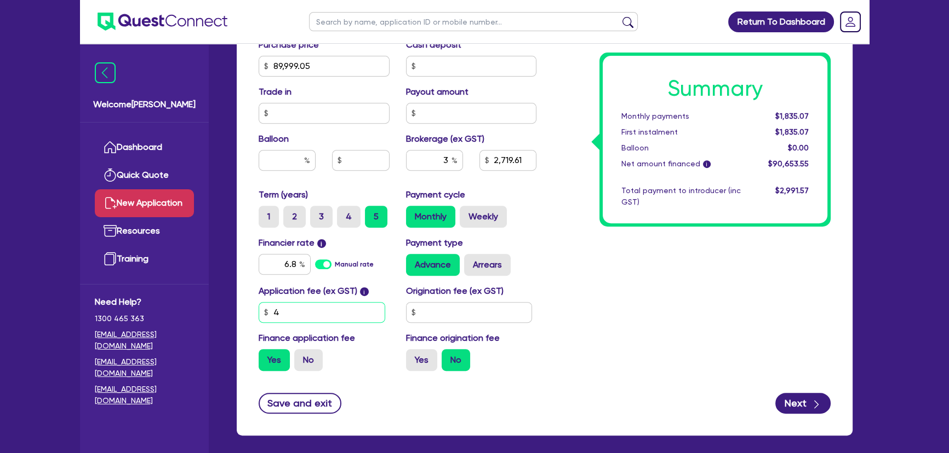
type input "2,719.61"
type input "45"
type input "2,719.61"
type input "450"
click at [449, 323] on div "Application fee (ex GST) i 450 Origination fee (ex GST) Finance application fee…" at bounding box center [397, 332] width 294 height 95
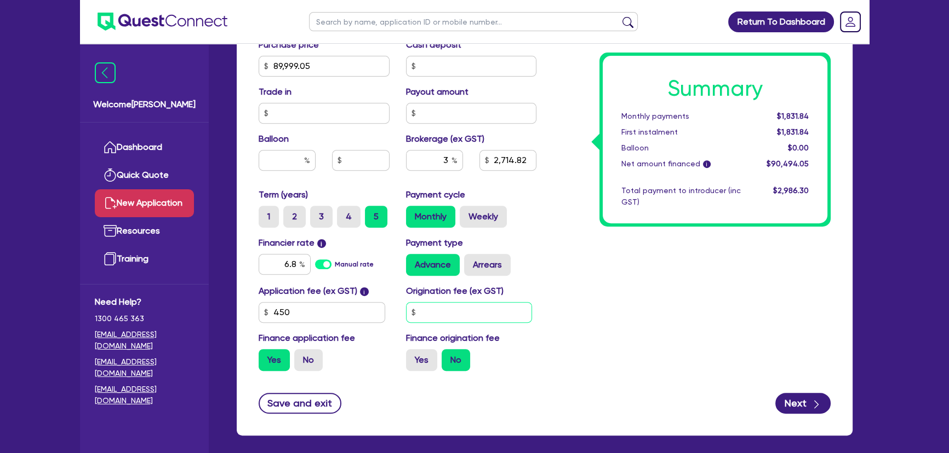
click at [452, 315] on input "text" at bounding box center [469, 312] width 127 height 21
type input "2,714.82"
type input "3"
type input "2,714.82"
type input "31"
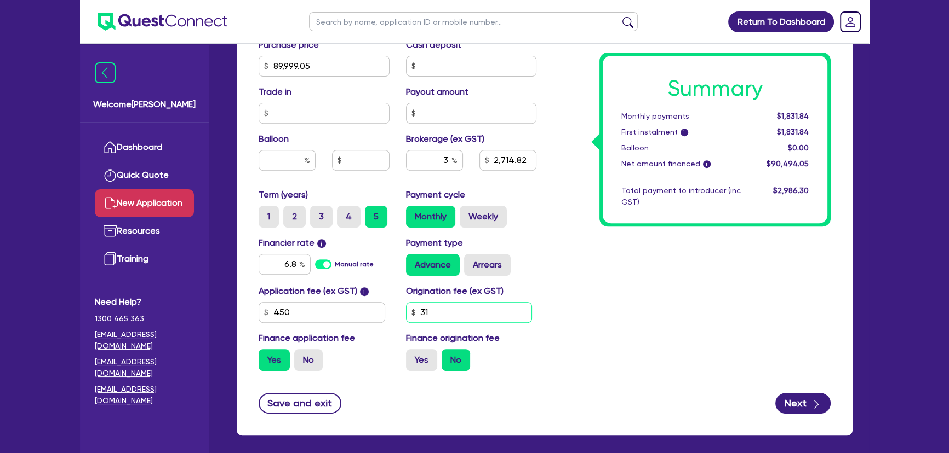
type input "2,714.82"
type input "318."
type input "2,714.82"
type input "318.1"
type input "2,714.82"
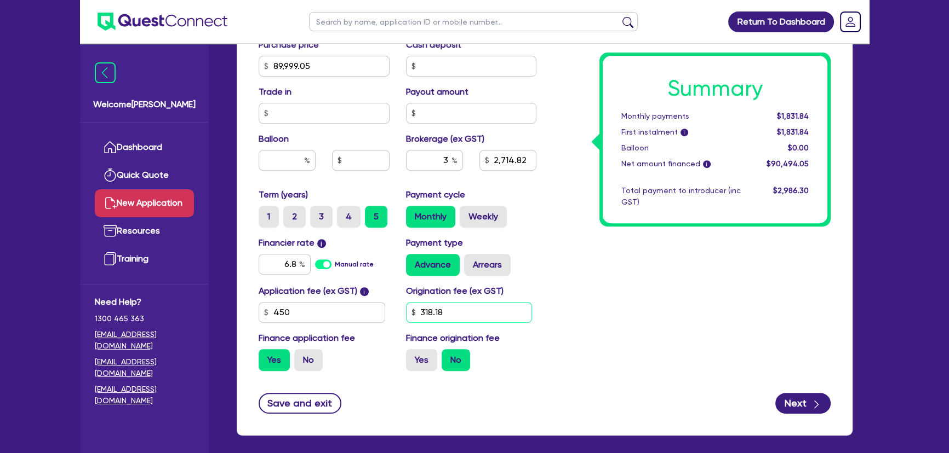
type input "318.18"
click at [284, 164] on input "text" at bounding box center [286, 160] width 57 height 21
type input "2,714.82"
type input "3"
type input "2,714.82"
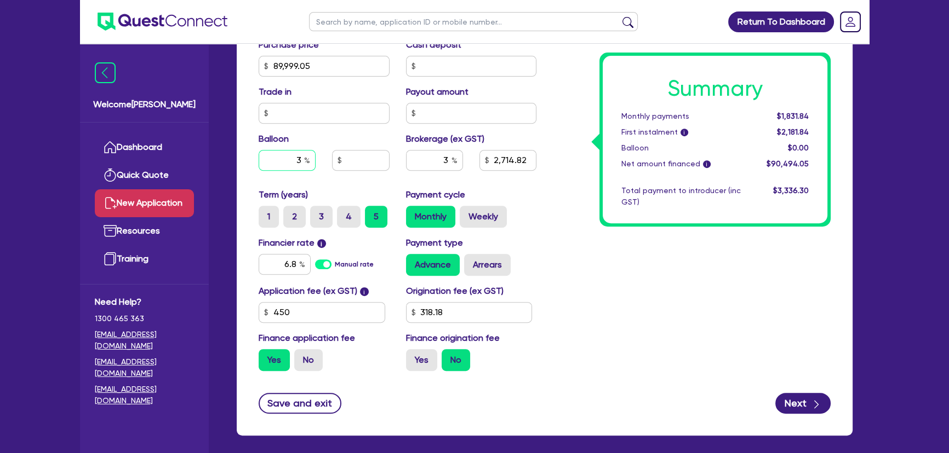
type input "33"
type input "2,714.82"
type input "33"
type input "2,714.82"
type input "29,699.69"
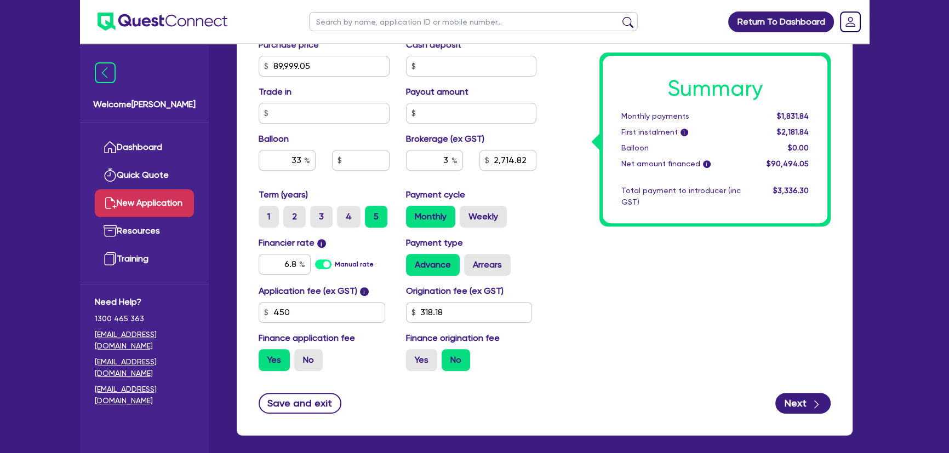
type input "2,714.82"
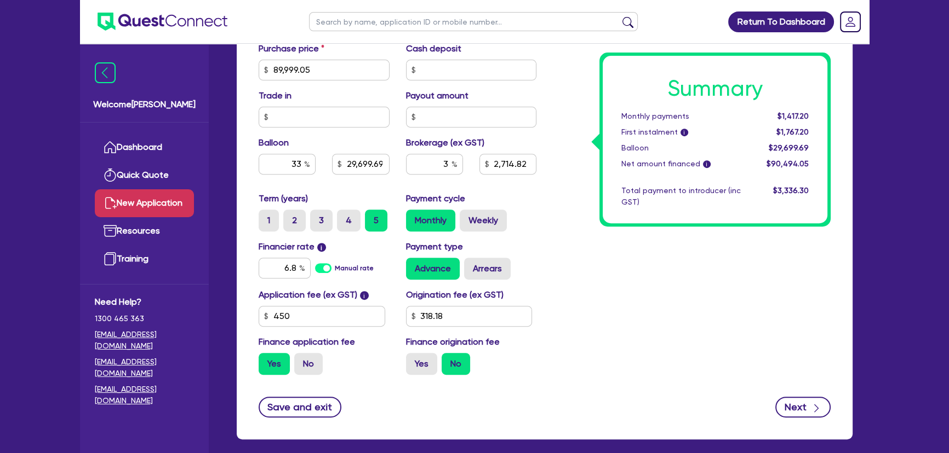
scroll to position [596, 0]
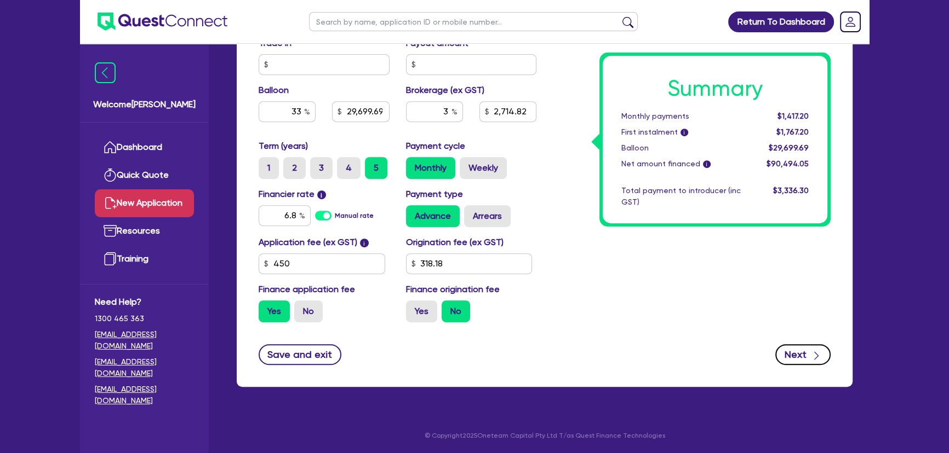
click at [793, 357] on button "Next" at bounding box center [802, 354] width 55 height 21
type input "29,699.69"
type input "2,714.82"
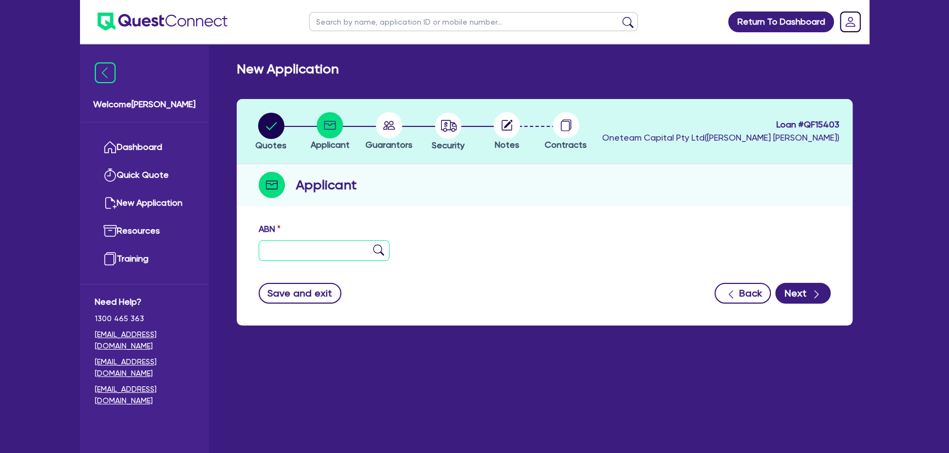
click at [312, 251] on input "text" at bounding box center [323, 250] width 131 height 21
click at [309, 253] on input "text" at bounding box center [323, 250] width 131 height 21
paste input "86 688 466 677"
type input "86 688 466 677"
click at [375, 251] on img at bounding box center [378, 250] width 11 height 11
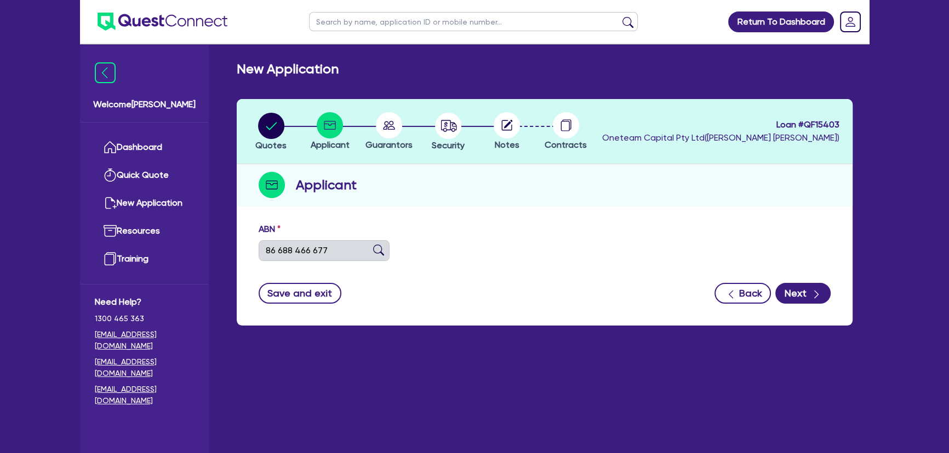
type input "THE RIGHT BOX PTY LTD"
select select "COMPANY"
type input "01/07/2025"
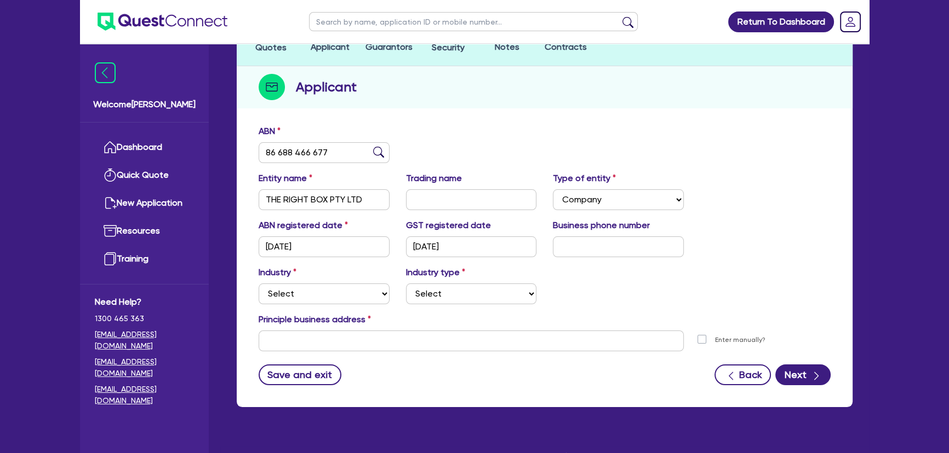
scroll to position [118, 0]
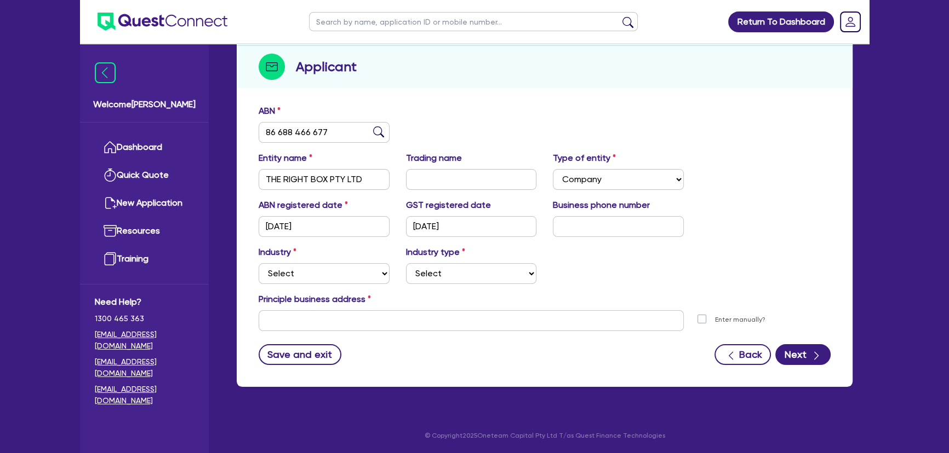
click at [608, 243] on div "ABN registered date 01/07/2025 GST registered date 01/07/2025 Business phone nu…" at bounding box center [544, 222] width 588 height 47
click at [603, 234] on input "text" at bounding box center [618, 226] width 131 height 21
click at [608, 227] on input "text" at bounding box center [618, 226] width 131 height 21
paste input "4 5648 6155"
type input "04 5648 6155"
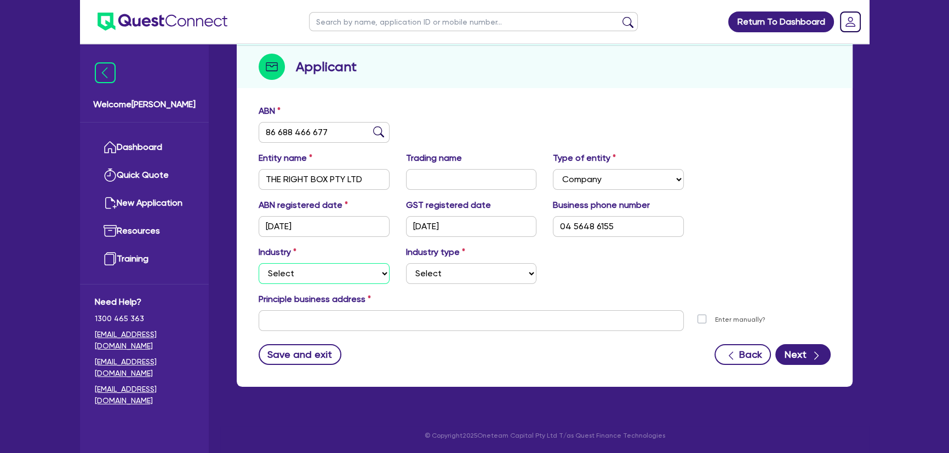
click at [326, 280] on select "Select Accomodation & Food Services Administrative & Support Services Agricultu…" at bounding box center [323, 273] width 131 height 21
click at [332, 269] on select "Select Accomodation & Food Services Administrative & Support Services Agricultu…" at bounding box center [323, 273] width 131 height 21
select select "BUILDING_CONSTRUCTION"
click at [258, 263] on select "Select Accomodation & Food Services Administrative & Support Services Agricultu…" at bounding box center [323, 273] width 131 height 21
click at [449, 279] on select "Select Trades People Providing Services Direct to Consumers Trades People Provi…" at bounding box center [471, 273] width 131 height 21
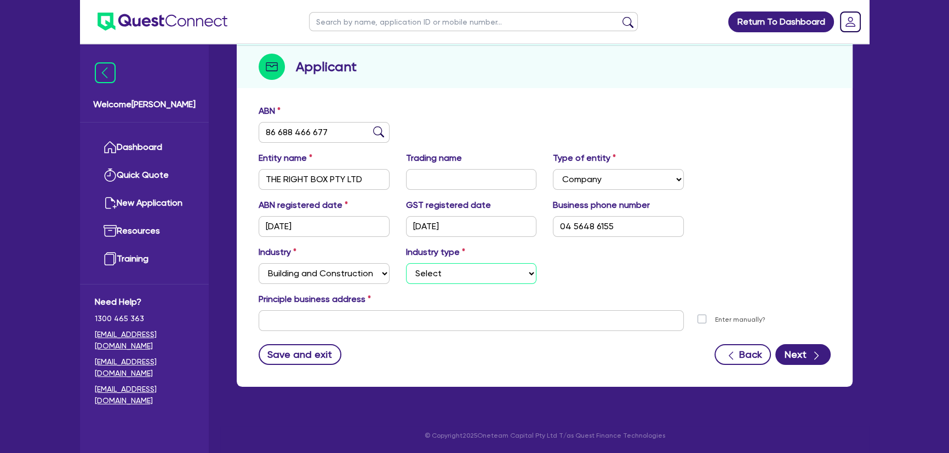
select select "TRADES_SERVICES_BUSINESSES_GOVERNMENT"
click at [406, 263] on select "Select Trades People Providing Services Direct to Consumers Trades People Provi…" at bounding box center [471, 273] width 131 height 21
click at [351, 314] on input "text" at bounding box center [470, 321] width 425 height 21
click at [418, 320] on input "text" at bounding box center [470, 321] width 425 height 21
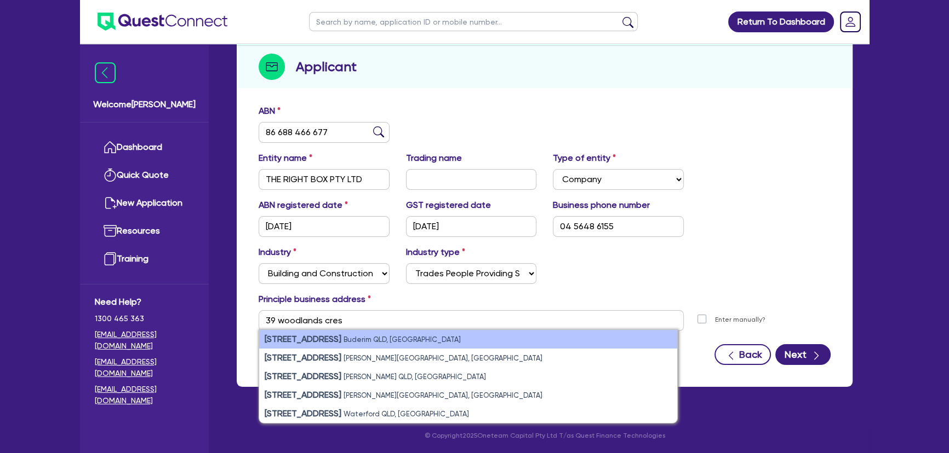
click at [407, 342] on small "Buderim QLD, Australia" at bounding box center [401, 340] width 117 height 8
type input "39 Woodlands Cres Buderim QLD 4556"
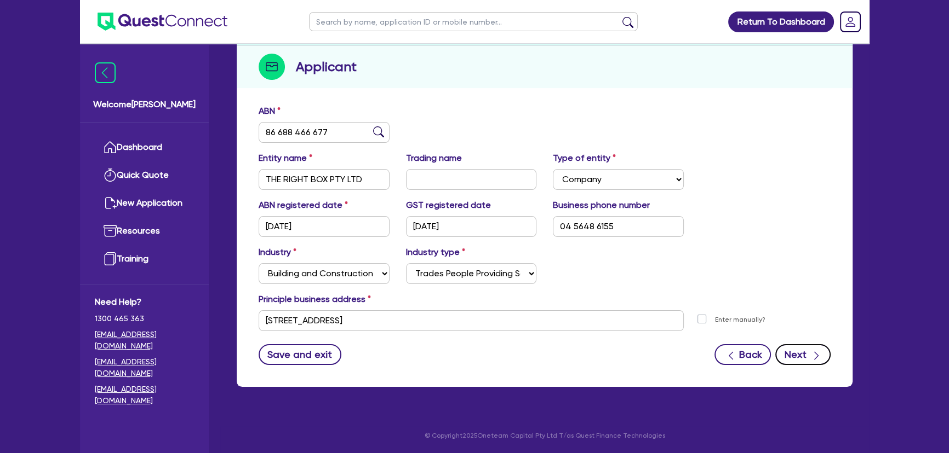
click at [826, 353] on button "Next" at bounding box center [802, 354] width 55 height 21
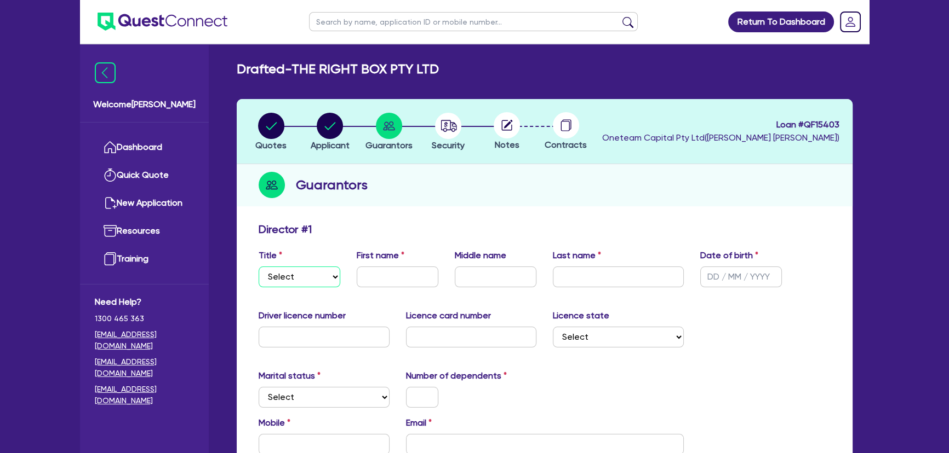
click at [290, 280] on select "Select Mr Mrs Ms Miss Dr" at bounding box center [299, 277] width 82 height 21
select select "MR"
click at [258, 267] on select "Select Mr Mrs Ms Miss Dr" at bounding box center [299, 277] width 82 height 21
click at [399, 288] on div "Title Select Mr Mrs Ms Miss Dr First name Middle name Last name Date of birth" at bounding box center [544, 272] width 588 height 47
click at [396, 283] on input "text" at bounding box center [398, 277] width 82 height 21
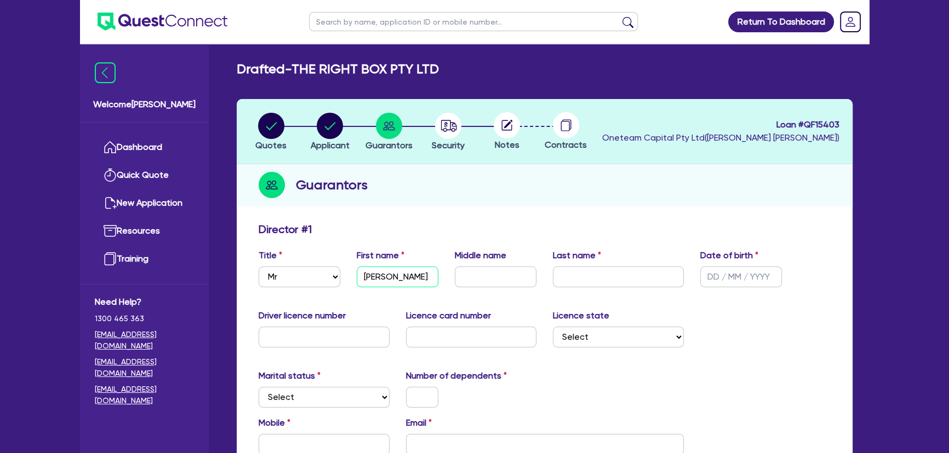
type input "Dominique"
click at [571, 269] on input "text" at bounding box center [618, 277] width 131 height 21
type input "Jean"
click at [717, 274] on input "text" at bounding box center [741, 277] width 82 height 21
type input "04/02/1979"
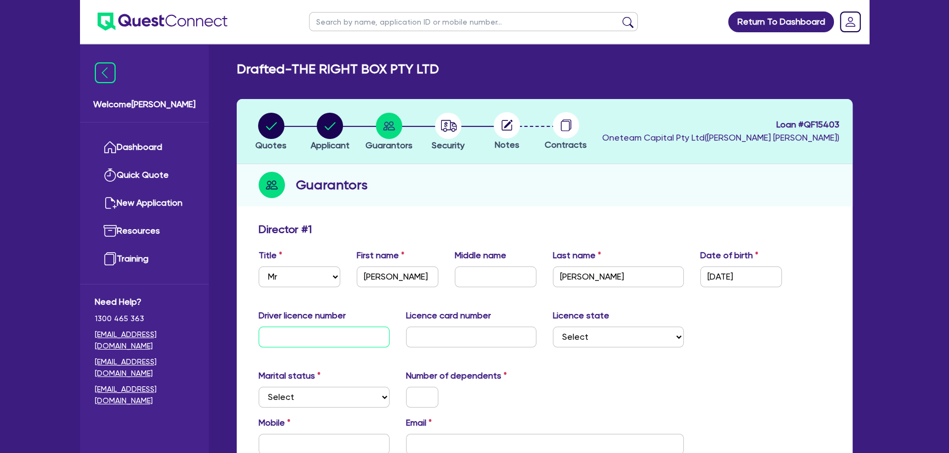
click at [332, 344] on input "text" at bounding box center [323, 337] width 131 height 21
click at [344, 338] on input "text" at bounding box center [323, 337] width 131 height 21
type input "136170235"
click at [457, 336] on input "text" at bounding box center [471, 337] width 131 height 21
click at [422, 341] on input "text" at bounding box center [471, 337] width 131 height 21
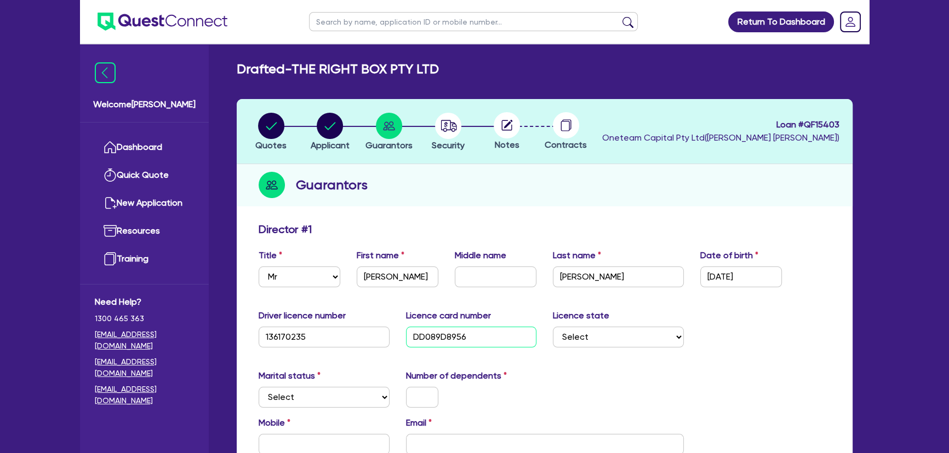
type input "DD089D8956"
click at [625, 340] on select "Select NSW VIC QLD TAS ACT SA NT WA" at bounding box center [618, 337] width 131 height 21
select select "QLD"
click at [553, 327] on select "Select NSW VIC QLD TAS ACT SA NT WA" at bounding box center [618, 337] width 131 height 21
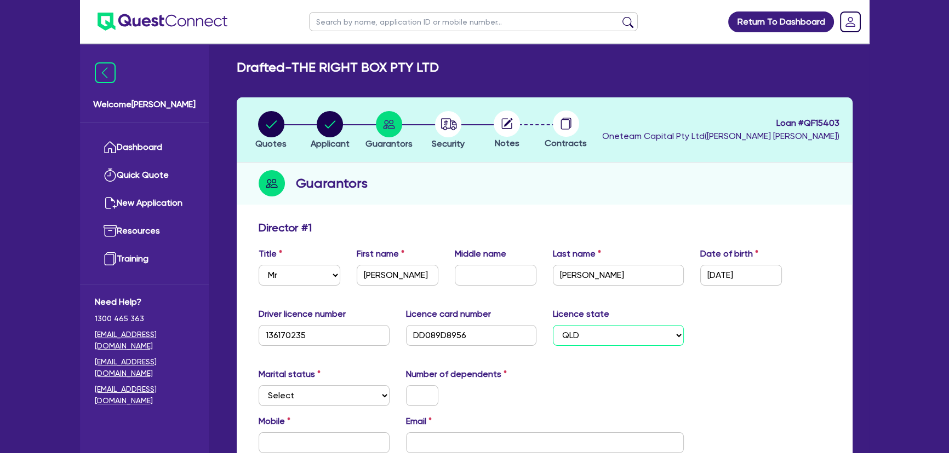
scroll to position [199, 0]
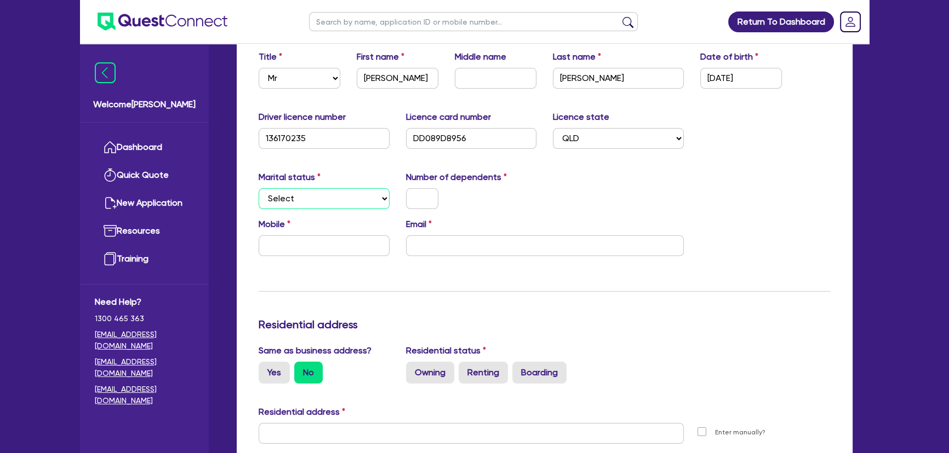
click at [329, 199] on select "Select Single Married De Facto / Partner" at bounding box center [323, 198] width 131 height 21
select select "MARRIED"
click at [258, 188] on select "Select Single Married De Facto / Partner" at bounding box center [323, 198] width 131 height 21
click at [432, 203] on input "text" at bounding box center [422, 198] width 32 height 21
type input "0"
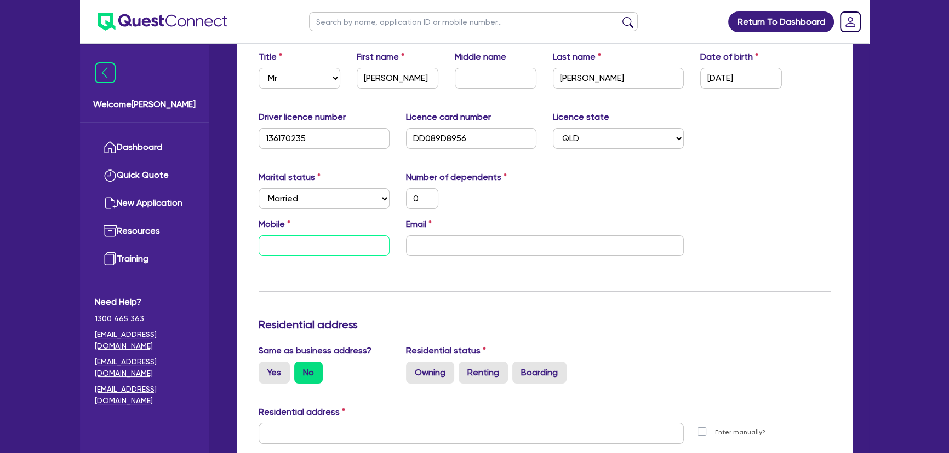
click at [306, 248] on input "text" at bounding box center [323, 245] width 131 height 21
type input "0"
paste input "456 486 155"
type input "0"
type input "0456 486 155"
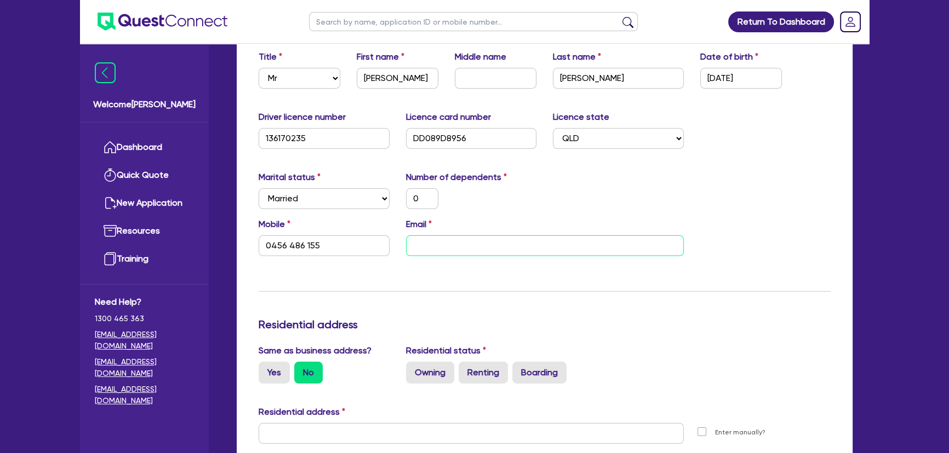
click at [505, 238] on input "email" at bounding box center [545, 245] width 278 height 21
click at [536, 240] on input "email" at bounding box center [545, 245] width 278 height 21
paste input "dominique_jean@windowslive.com"
type input "0"
type input "0456 486 155"
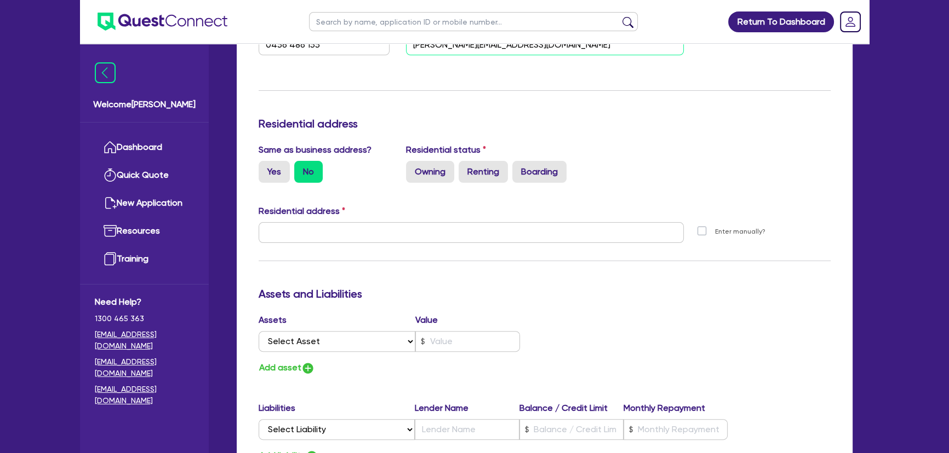
scroll to position [448, 0]
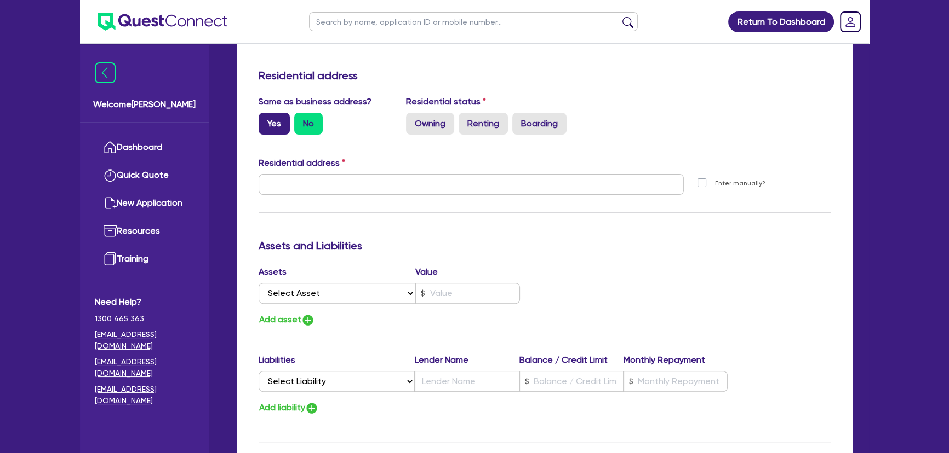
type input "dominique_jean@windowslive.com"
click at [275, 115] on label "Yes" at bounding box center [273, 124] width 31 height 22
click at [266, 115] on input "Yes" at bounding box center [261, 116] width 7 height 7
radio input "true"
type input "0"
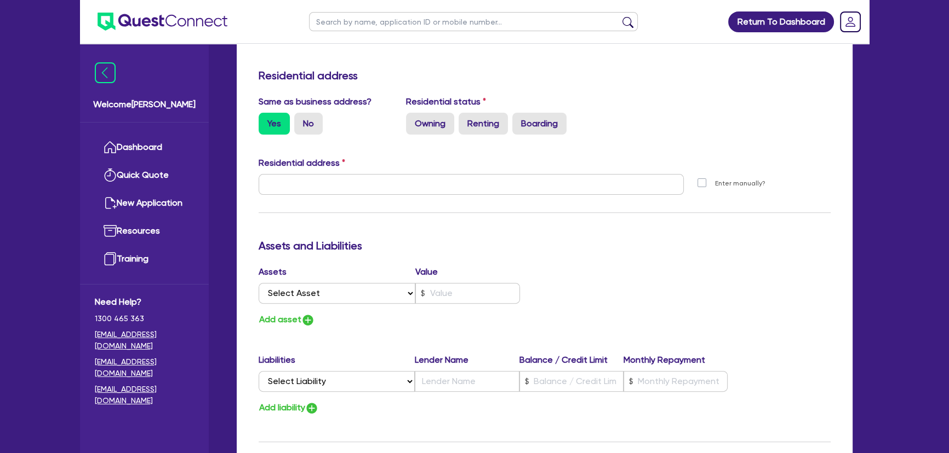
type input "0456 486 155"
type input "39 Woodlands Cres Buderim QLD 4556"
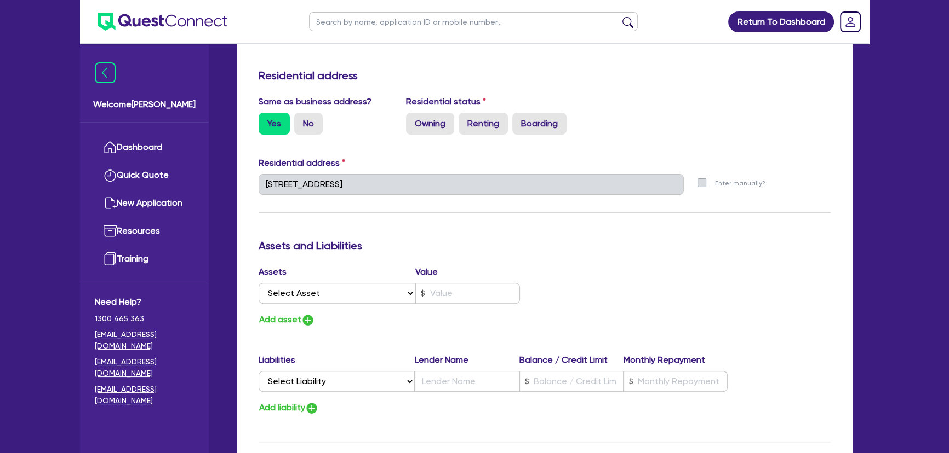
click at [496, 80] on h3 "Residential address" at bounding box center [544, 75] width 572 height 13
click at [433, 125] on label "Owning" at bounding box center [430, 124] width 48 height 22
click at [413, 120] on input "Owning" at bounding box center [409, 116] width 7 height 7
radio input "true"
type input "0"
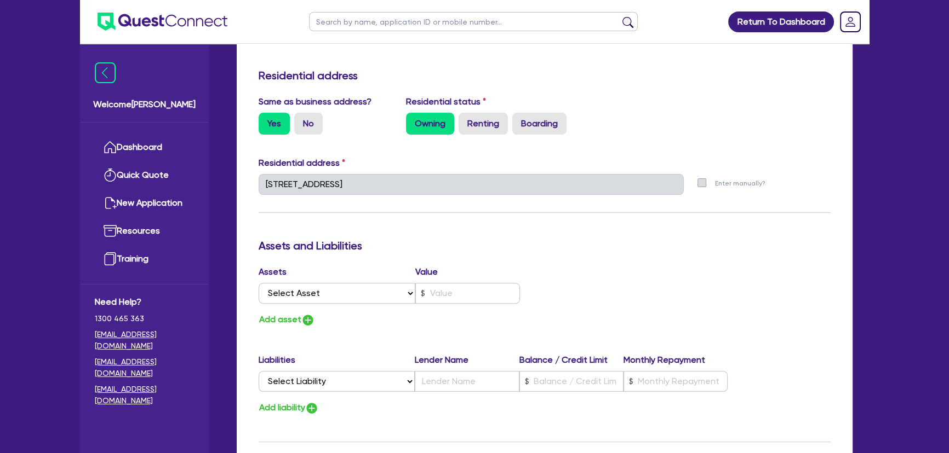
type input "0456 486 155"
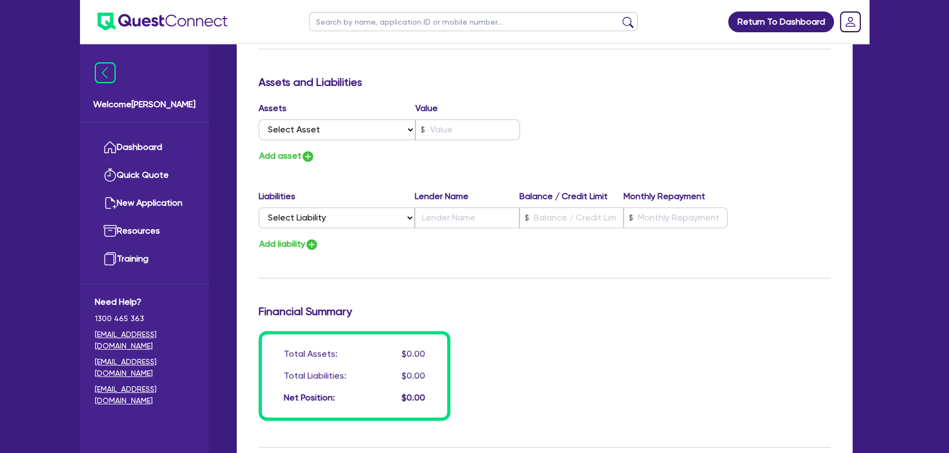
scroll to position [647, 0]
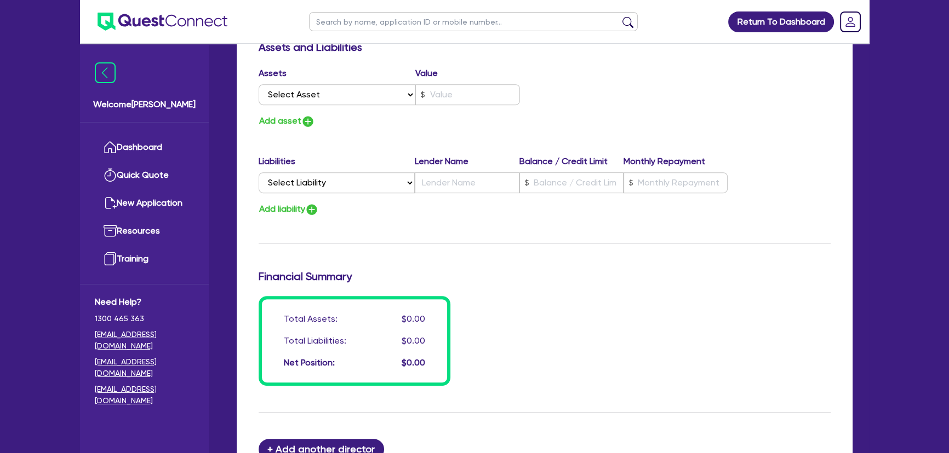
click at [334, 107] on div "Assets Value Select Asset Cash Property Investment property Vehicle Truck Trail…" at bounding box center [397, 88] width 294 height 43
click at [332, 95] on select "Select Asset Cash Property Investment property Vehicle Truck Trailer Equipment …" at bounding box center [336, 94] width 157 height 21
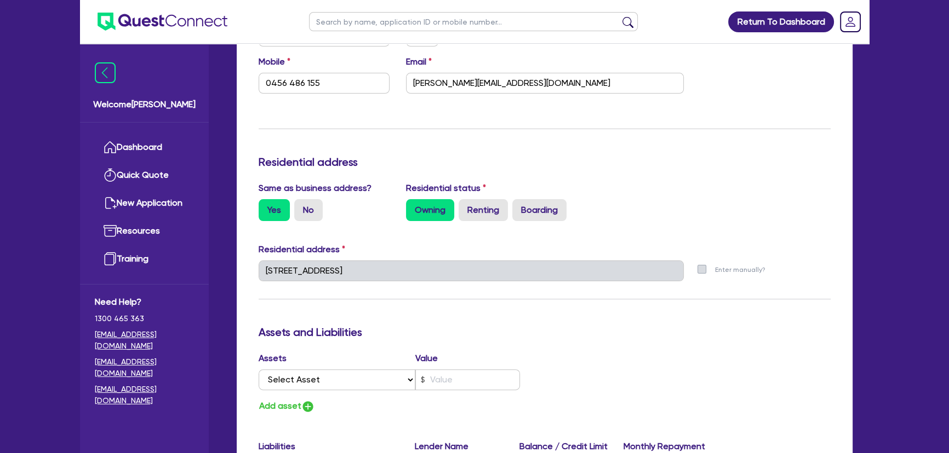
scroll to position [498, 0]
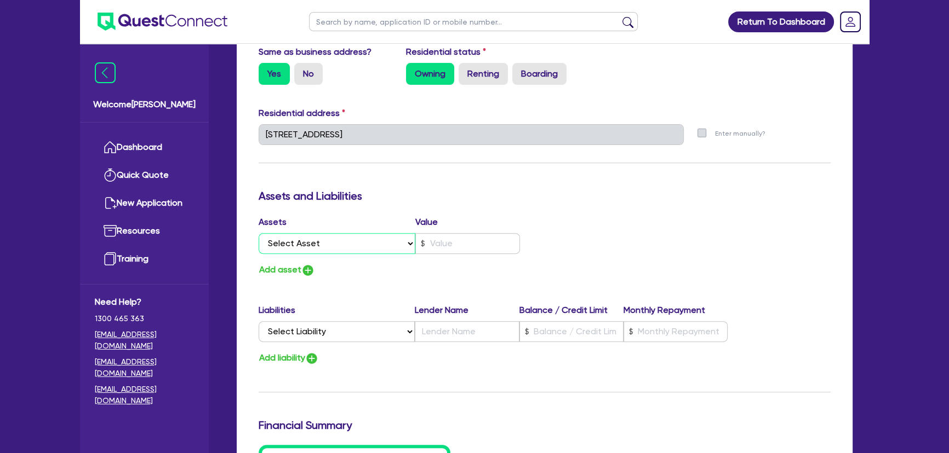
click at [352, 240] on select "Select Asset Cash Property Investment property Vehicle Truck Trailer Equipment …" at bounding box center [336, 243] width 157 height 21
click at [324, 197] on h3 "Assets and Liabilities" at bounding box center [544, 195] width 572 height 13
click at [335, 232] on div "Assets Value" at bounding box center [388, 225] width 261 height 18
click at [332, 240] on select "Select Asset Cash Property Investment property Vehicle Truck Trailer Equipment …" at bounding box center [336, 243] width 157 height 21
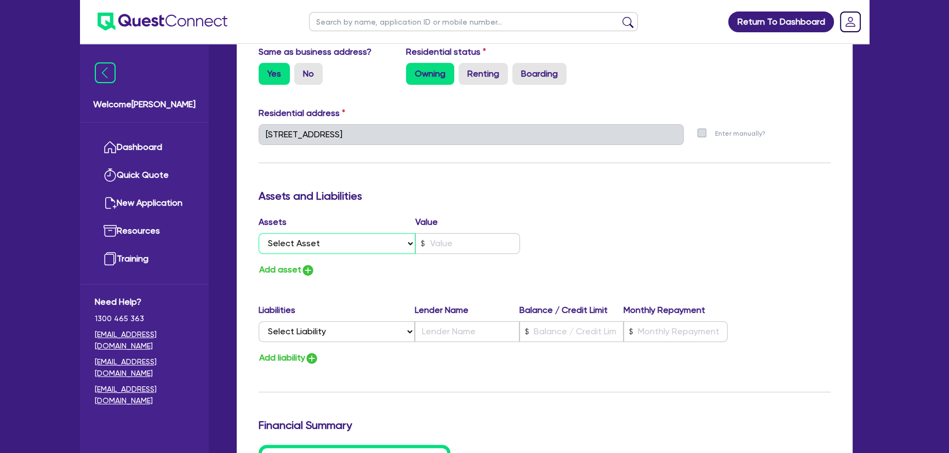
click at [332, 240] on select "Select Asset Cash Property Investment property Vehicle Truck Trailer Equipment …" at bounding box center [336, 243] width 157 height 21
click at [369, 245] on select "Select Asset Cash Property Investment property Vehicle Truck Trailer Equipment …" at bounding box center [336, 243] width 157 height 21
click at [366, 243] on select "Select Asset Cash Property Investment property Vehicle Truck Trailer Equipment …" at bounding box center [336, 243] width 157 height 21
select select "PROPERTY"
click at [258, 233] on select "Select Asset Cash Property Investment property Vehicle Truck Trailer Equipment …" at bounding box center [336, 243] width 157 height 21
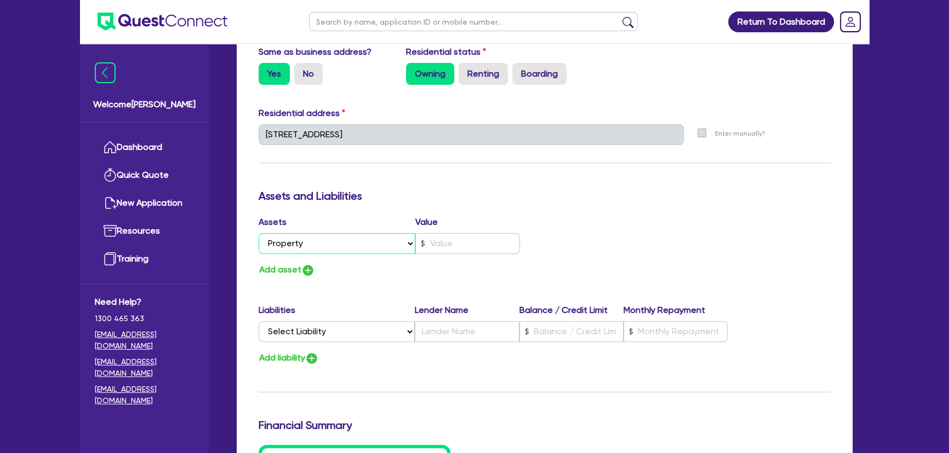
type input "0"
type input "0456 486 155"
click at [448, 244] on input "text" at bounding box center [467, 243] width 105 height 21
type input "0"
type input "0456 486 155"
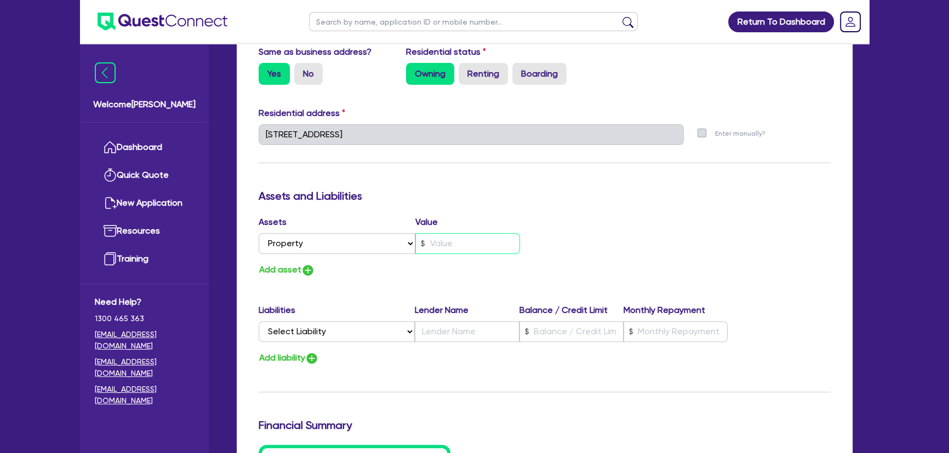
type input "1"
type input "0"
type input "0456 486 155"
type input "16"
type input "0"
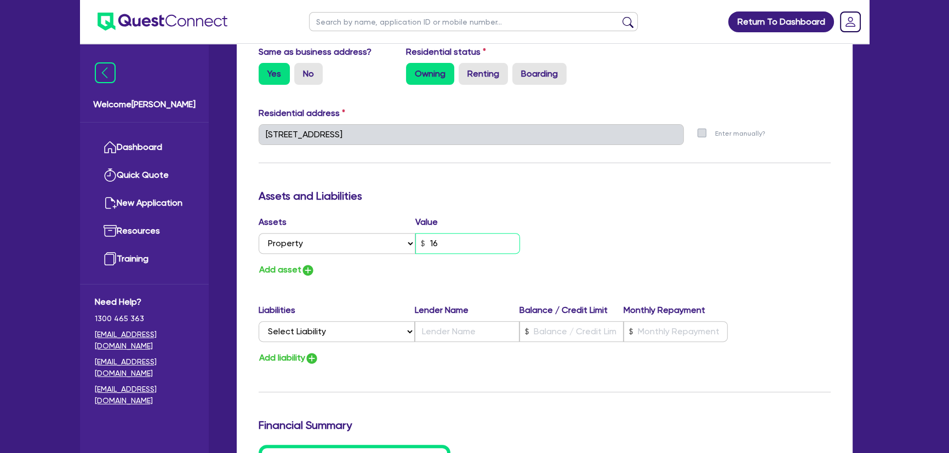
type input "0456 486 155"
type input "160"
type input "0"
type input "0456 486 155"
type input "1,600"
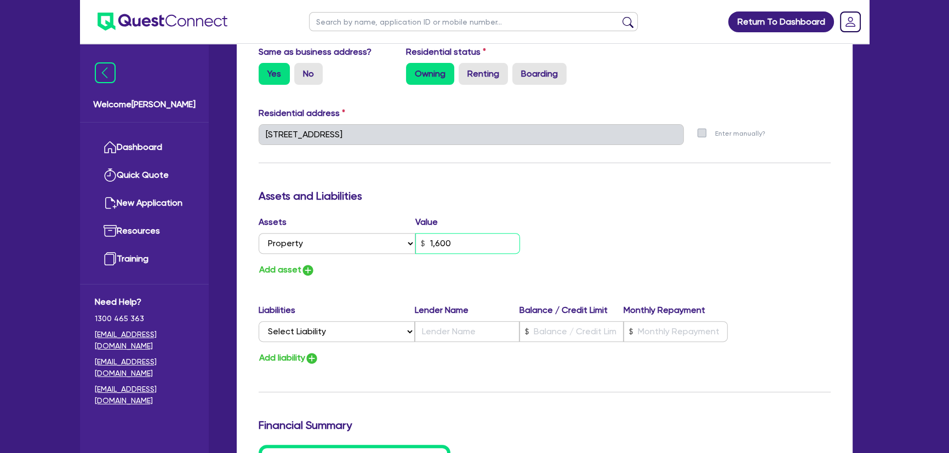
type input "0"
type input "0456 486 155"
type input "16,000"
type input "0"
type input "0456 486 155"
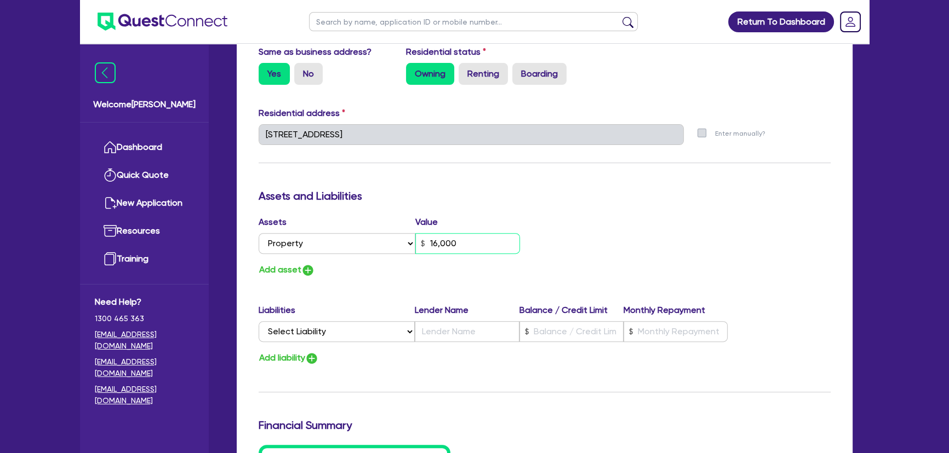
type input "160,000"
type input "0"
type input "0456 486 155"
type input "1,600,000"
click at [309, 272] on img "button" at bounding box center [307, 270] width 13 height 13
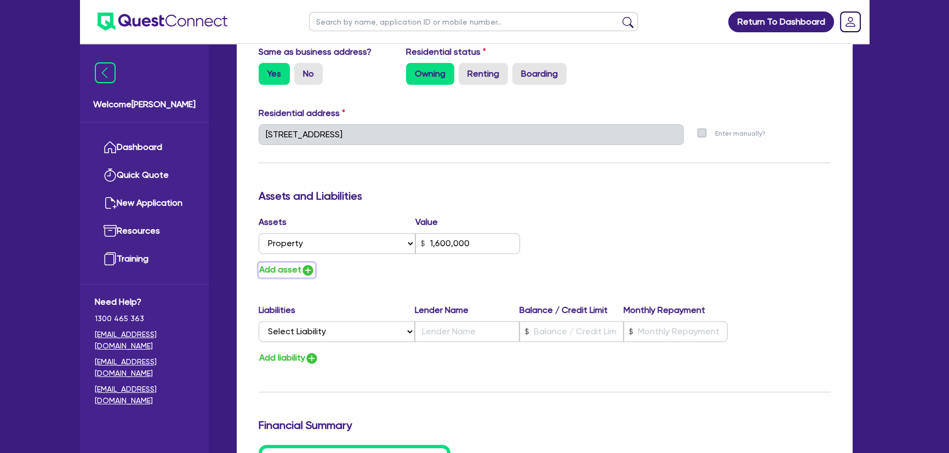
type input "0"
type input "0456 486 155"
type input "1,600,000"
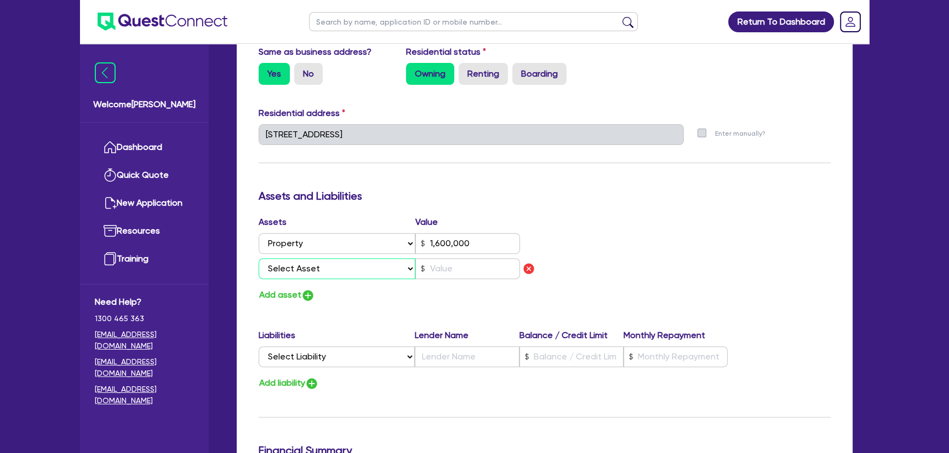
click at [312, 271] on select "Select Asset Cash Property Investment property Vehicle Truck Trailer Equipment …" at bounding box center [336, 268] width 157 height 21
select select "VEHICLE"
click at [258, 258] on select "Select Asset Cash Property Investment property Vehicle Truck Trailer Equipment …" at bounding box center [336, 268] width 157 height 21
type input "0"
type input "0456 486 155"
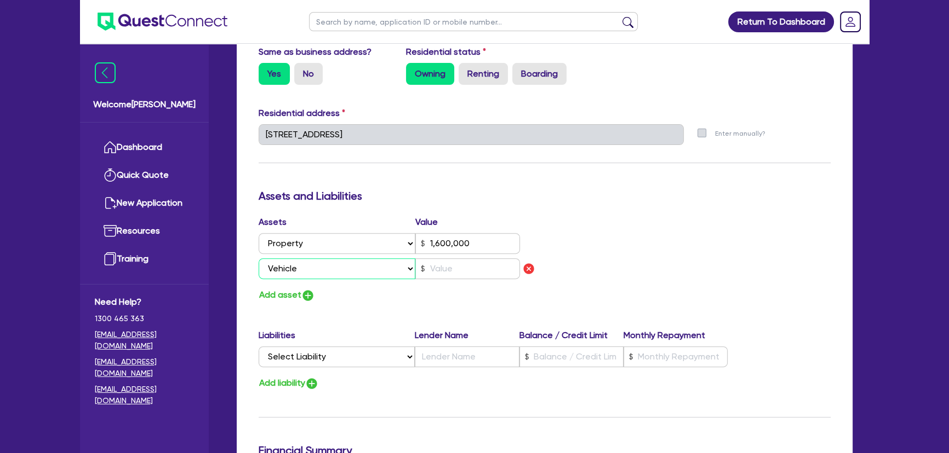
type input "1,600,000"
click at [467, 263] on input "text" at bounding box center [467, 268] width 105 height 21
type input "0"
type input "0456 486 155"
type input "1,600,000"
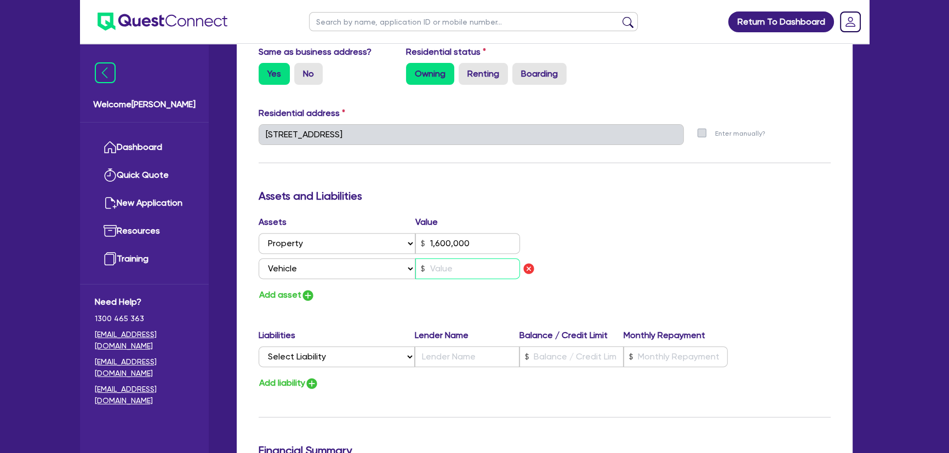
type input "2"
type input "0"
type input "0456 486 155"
type input "1,600,000"
type input "25"
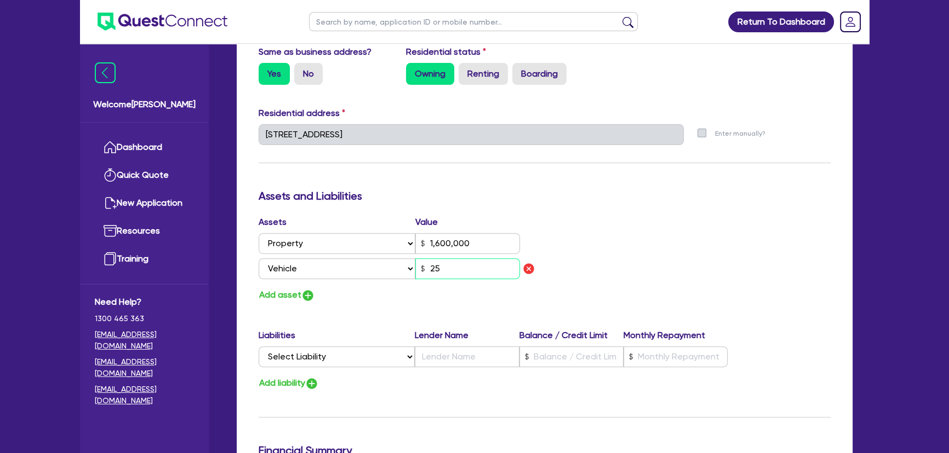
type input "0"
type input "0456 486 155"
type input "1,600,000"
type input "250"
type input "0"
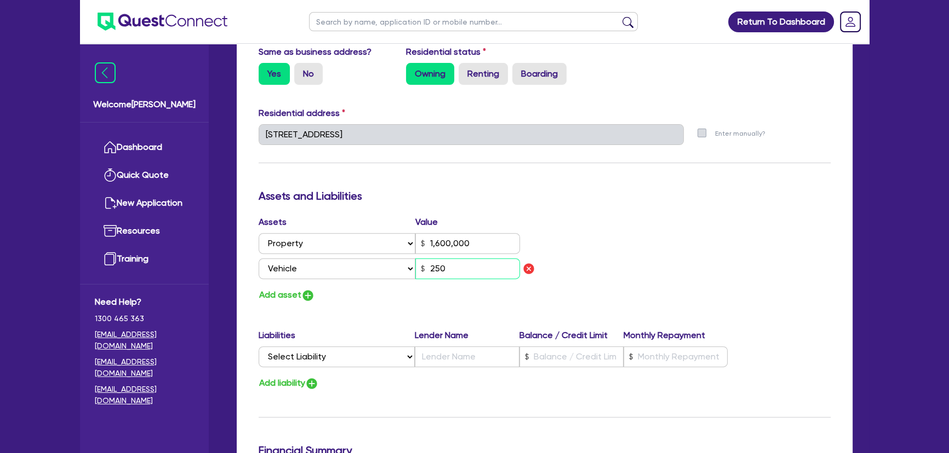
type input "0456 486 155"
type input "1,600,000"
type input "2,500"
type input "0"
type input "0456 486 155"
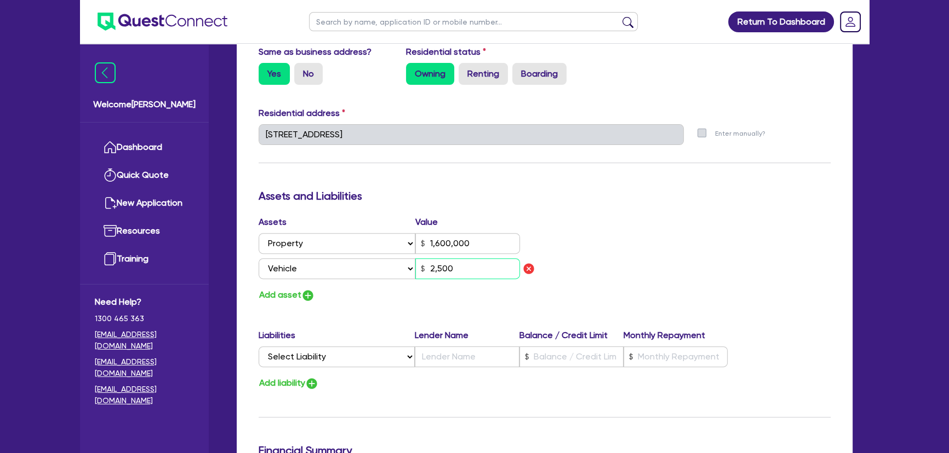
type input "1,600,000"
type input "25,000"
click at [301, 296] on button "Add asset" at bounding box center [286, 295] width 56 height 15
type input "0"
type input "0456 486 155"
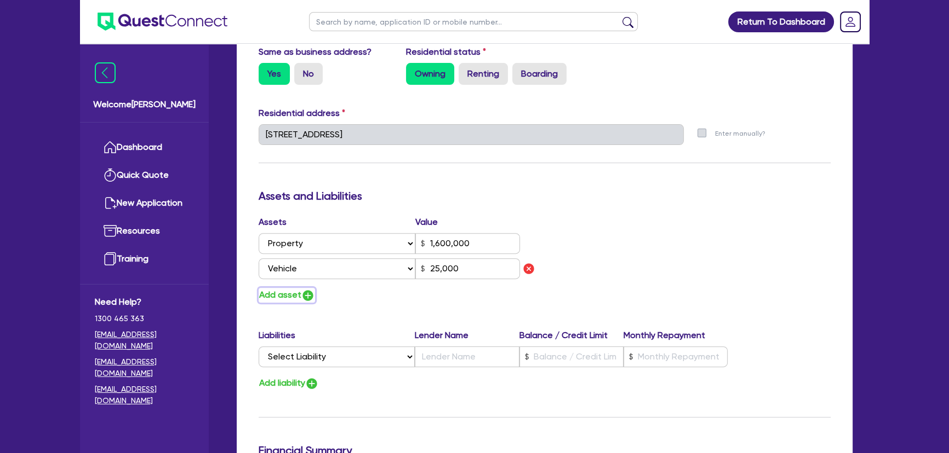
type input "1,600,000"
type input "25,000"
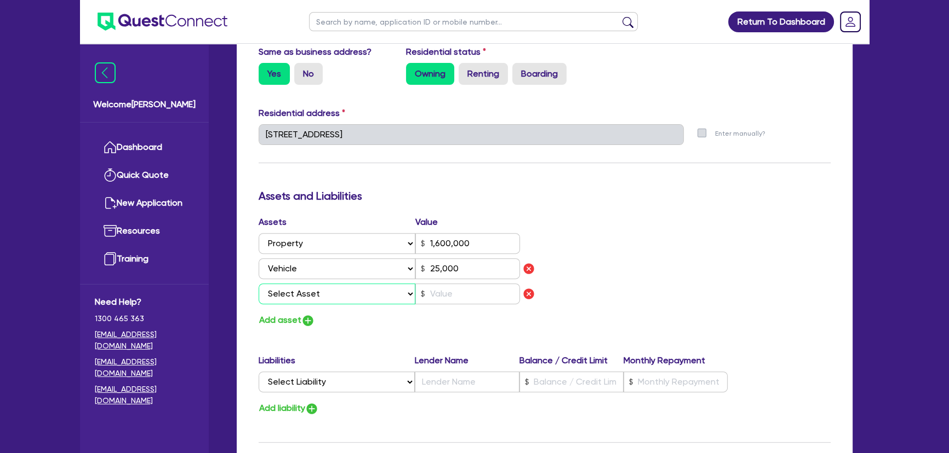
click at [306, 294] on select "Select Asset Cash Property Investment property Vehicle Truck Trailer Equipment …" at bounding box center [336, 294] width 157 height 21
select select "VEHICLE"
click at [258, 284] on select "Select Asset Cash Property Investment property Vehicle Truck Trailer Equipment …" at bounding box center [336, 294] width 157 height 21
type input "0"
type input "0456 486 155"
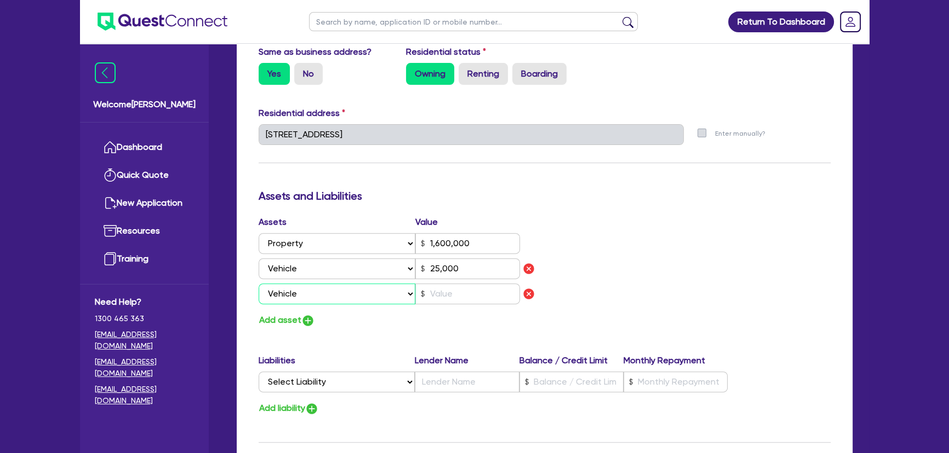
type input "1,600,000"
type input "25,000"
click at [442, 296] on input "text" at bounding box center [467, 294] width 105 height 21
type input "0"
type input "0456 486 155"
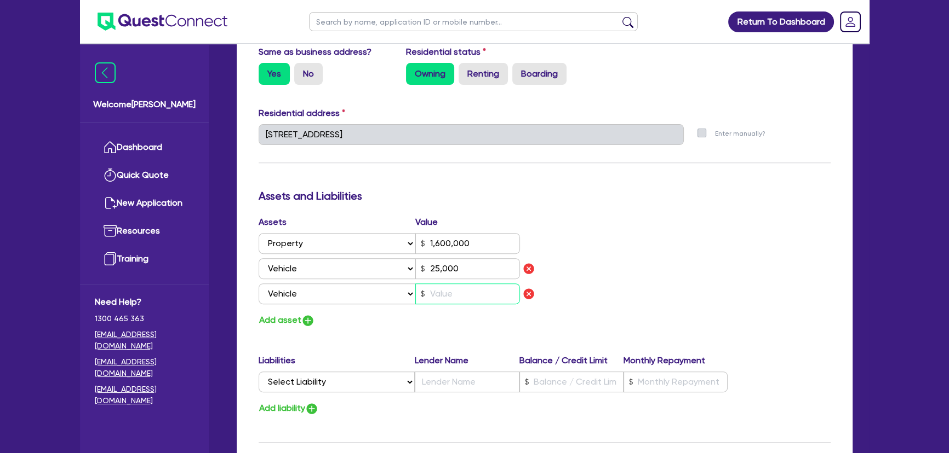
type input "1,600,000"
type input "25,000"
type input "3"
type input "0"
type input "0456 486 155"
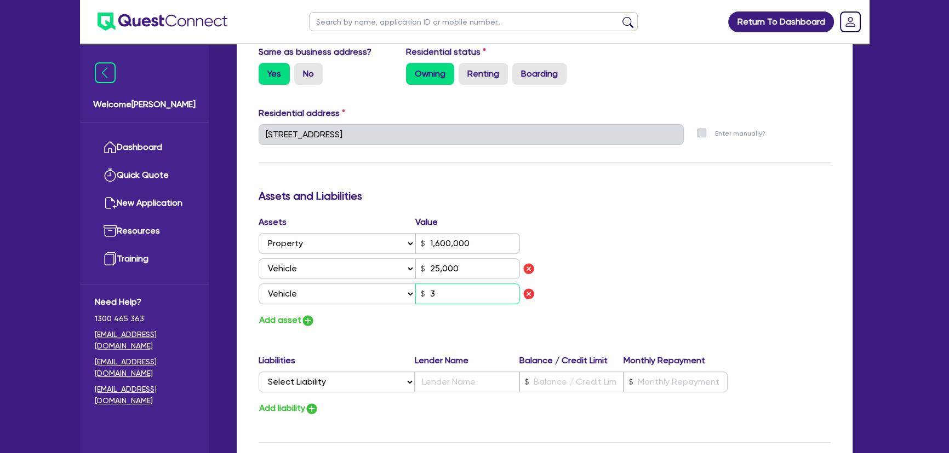
type input "1,600,000"
type input "25,000"
type input "35"
type input "0"
type input "0456 486 155"
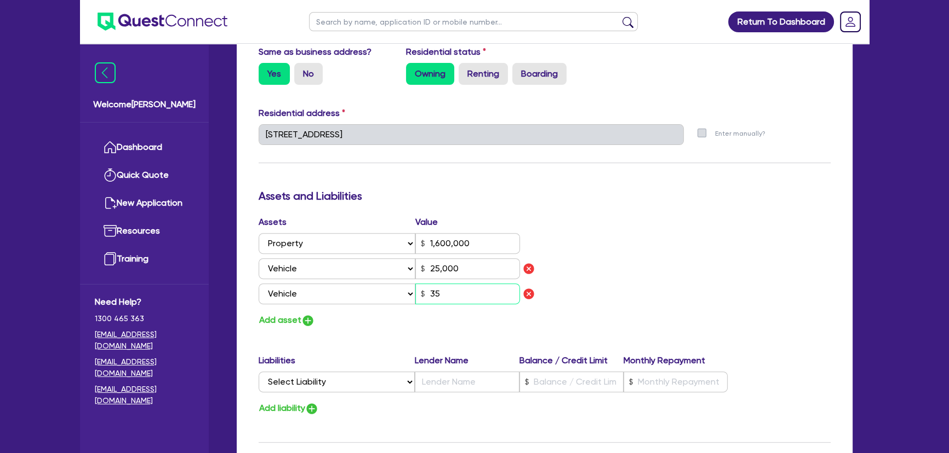
type input "1,600,000"
type input "25,000"
type input "350"
type input "0"
type input "0456 486 155"
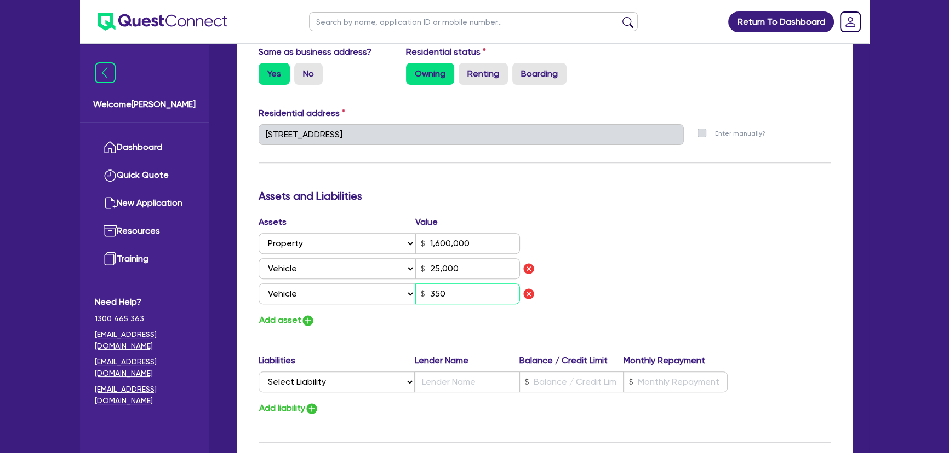
type input "1,600,000"
type input "25,000"
type input "3,500"
type input "0"
type input "0456 486 155"
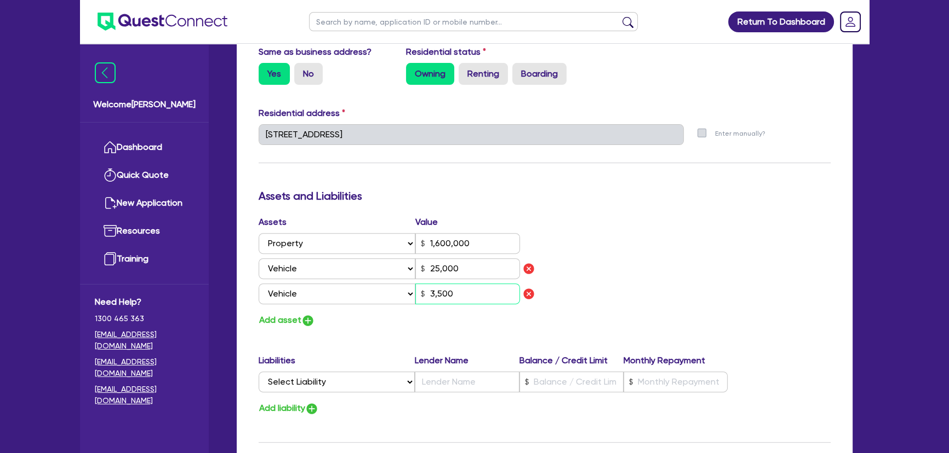
type input "1,600,000"
type input "25,000"
type input "35,000"
click at [307, 314] on img "button" at bounding box center [307, 320] width 13 height 13
type input "0"
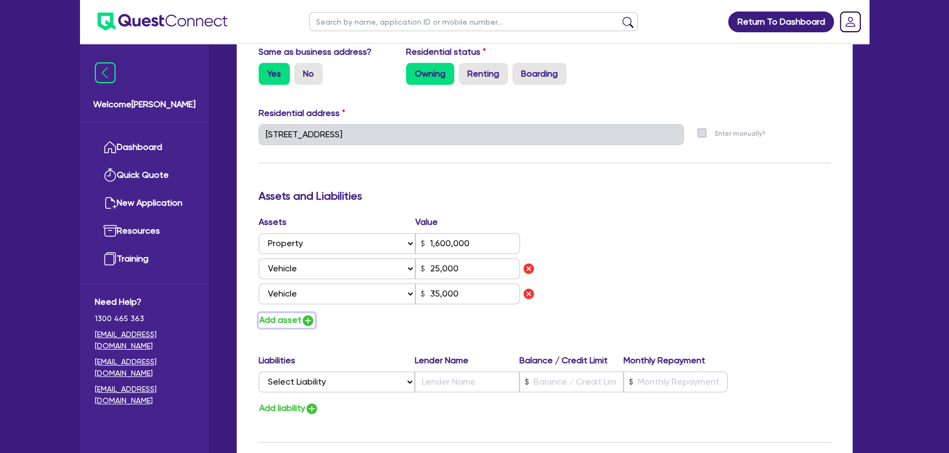
type input "0456 486 155"
type input "1,600,000"
type input "25,000"
type input "35,000"
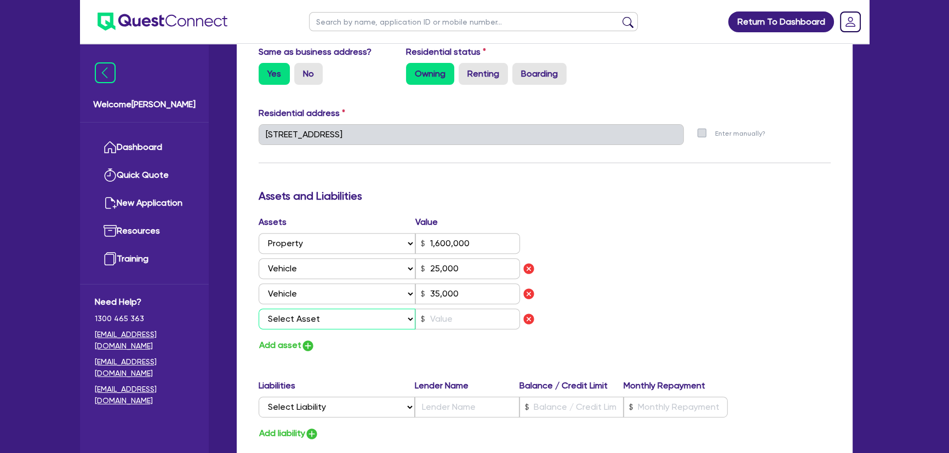
click at [318, 316] on select "Select Asset Cash Property Investment property Vehicle Truck Trailer Equipment …" at bounding box center [336, 319] width 157 height 21
select select "HOUSEHOLD_PERSONAL"
click at [258, 309] on select "Select Asset Cash Property Investment property Vehicle Truck Trailer Equipment …" at bounding box center [336, 319] width 157 height 21
type input "0"
type input "0456 486 155"
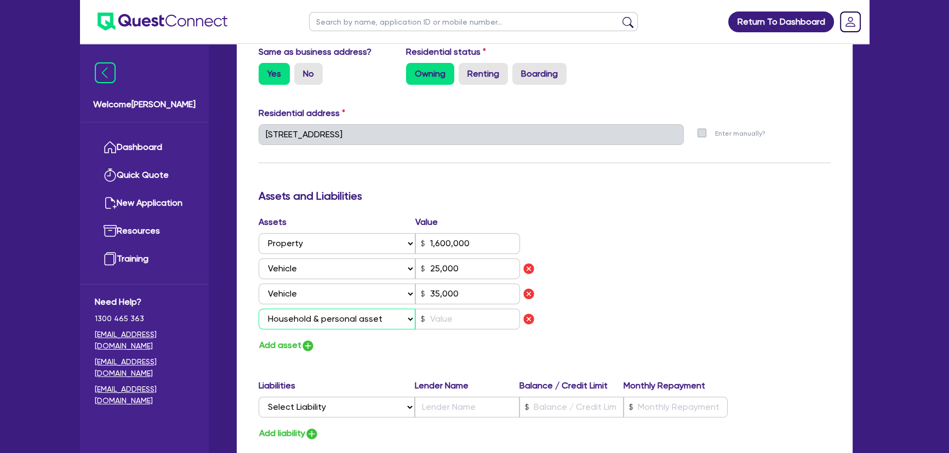
type input "1,600,000"
type input "25,000"
type input "35,000"
click at [471, 317] on input "text" at bounding box center [467, 319] width 105 height 21
type input "0"
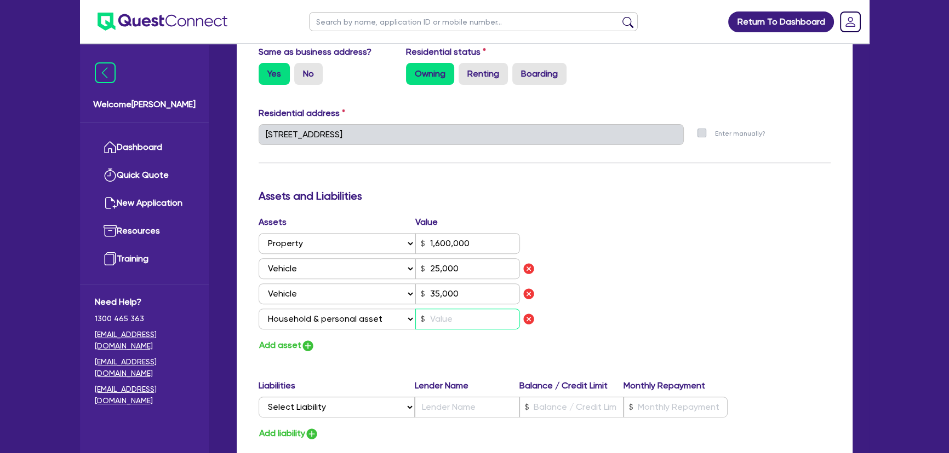
type input "0456 486 155"
type input "1,600,000"
type input "25,000"
type input "35,000"
type input "4"
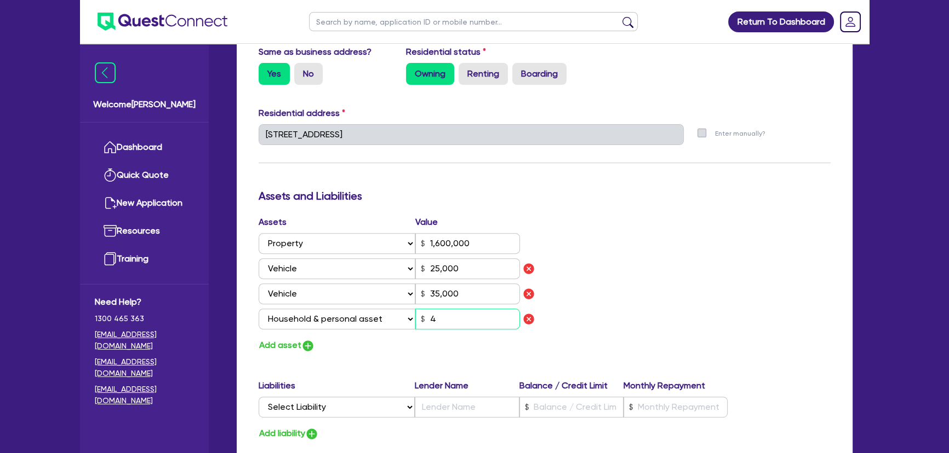
type input "0"
type input "0456 486 155"
type input "1,600,000"
type input "25,000"
type input "35,000"
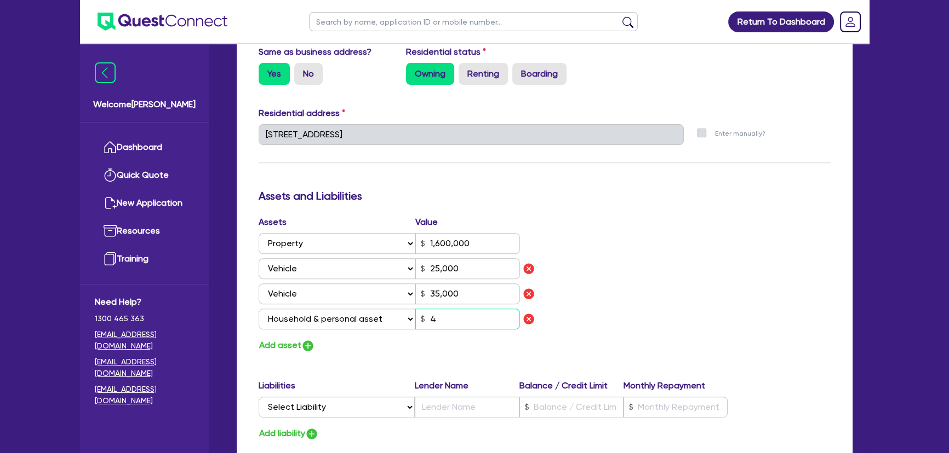
type input "45"
type input "0"
type input "0456 486 155"
type input "1,600,000"
type input "25,000"
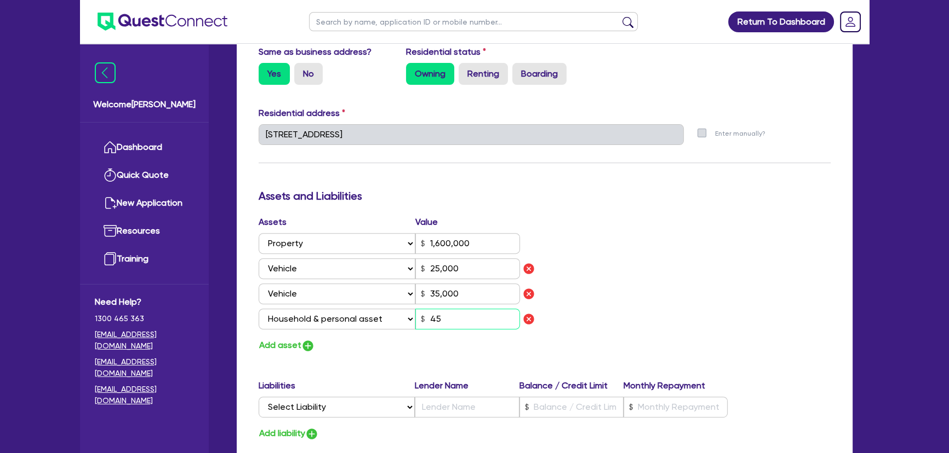
type input "35,000"
type input "450"
type input "0"
type input "0456 486 155"
type input "1,600,000"
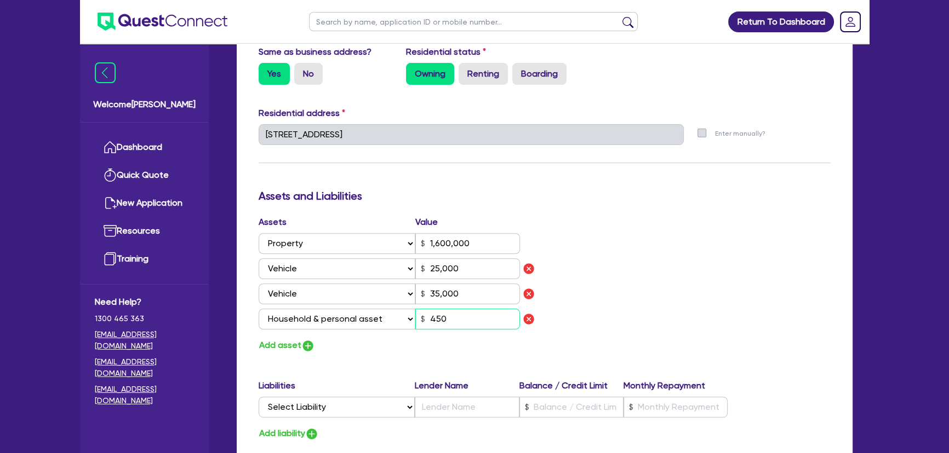
type input "25,000"
type input "35,000"
type input "4,500"
type input "0"
type input "0456 486 155"
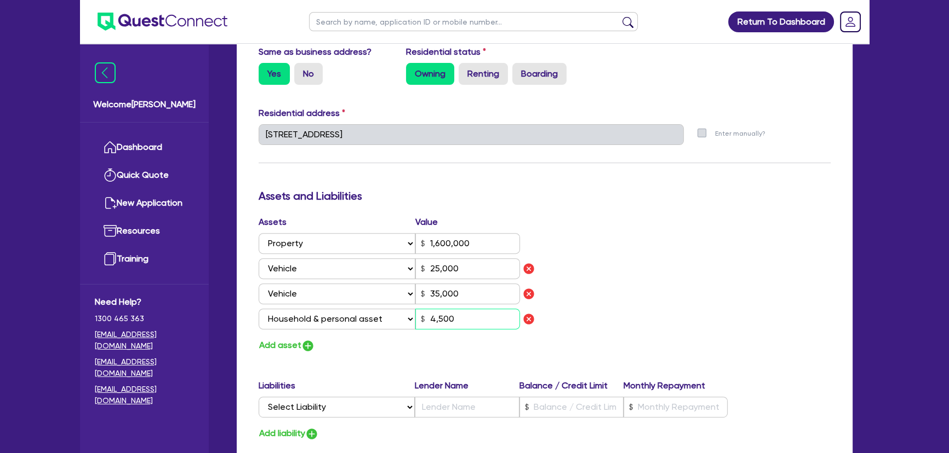
type input "1,600,000"
type input "25,000"
type input "35,000"
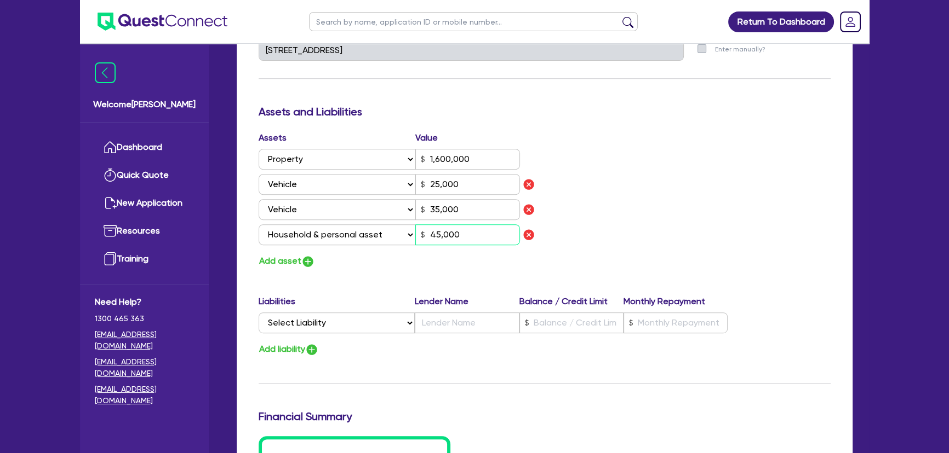
scroll to position [647, 0]
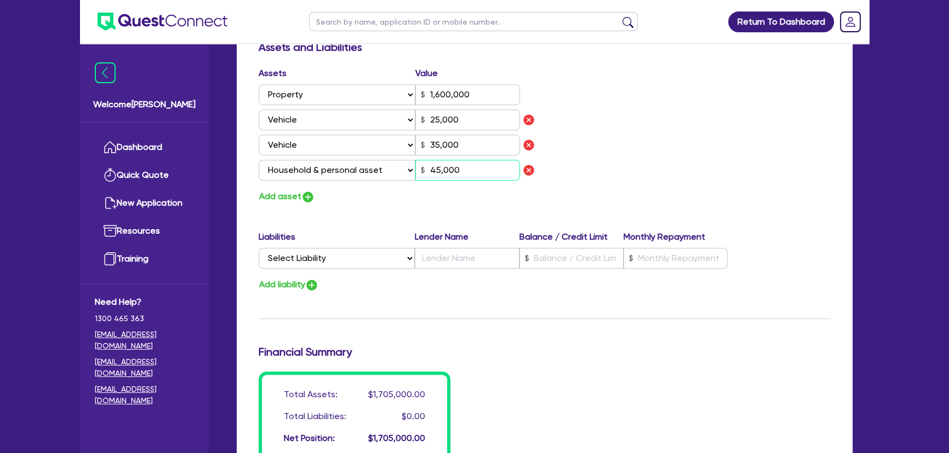
type input "45,000"
click at [364, 256] on select "Select Liability Credit card Mortgage Investment property loan Vehicle loan Tru…" at bounding box center [336, 258] width 156 height 21
click at [353, 264] on select "Select Liability Credit card Mortgage Investment property loan Vehicle loan Tru…" at bounding box center [336, 258] width 156 height 21
select select "MORTGAGE"
click at [258, 248] on select "Select Liability Credit card Mortgage Investment property loan Vehicle loan Tru…" at bounding box center [336, 258] width 156 height 21
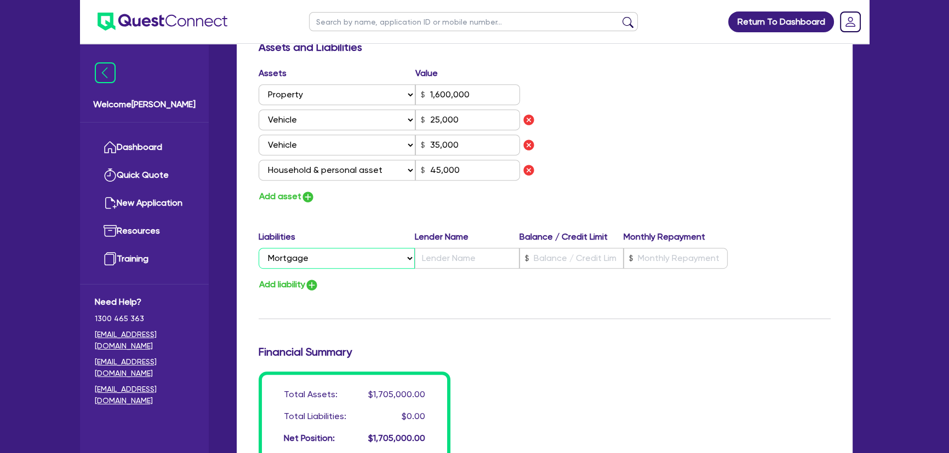
type input "0"
type input "0456 486 155"
type input "1,600,000"
type input "25,000"
type input "35,000"
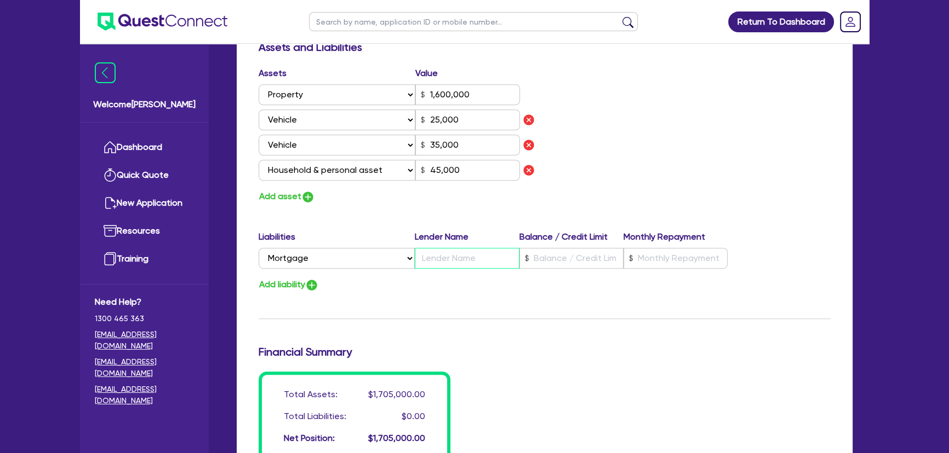
click at [457, 260] on input "text" at bounding box center [467, 258] width 104 height 21
click at [543, 257] on input "text" at bounding box center [571, 258] width 104 height 21
click at [631, 265] on input "text" at bounding box center [675, 258] width 104 height 21
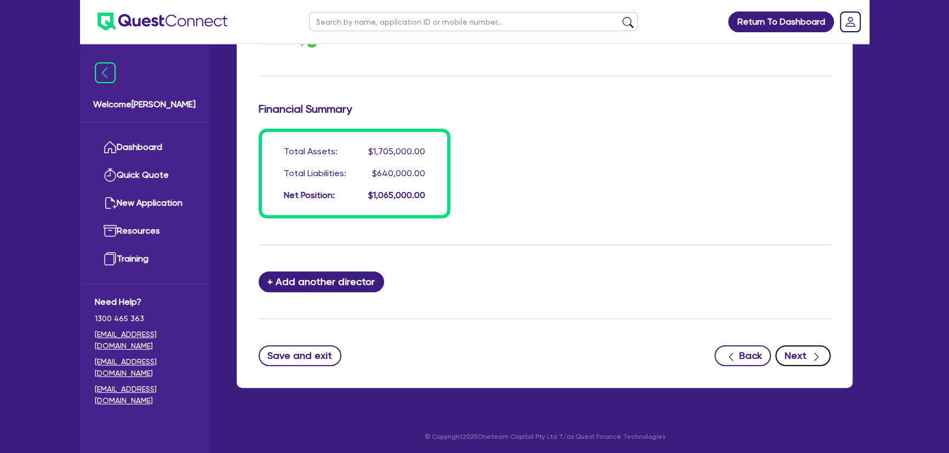
click at [814, 362] on button "Next" at bounding box center [802, 356] width 55 height 21
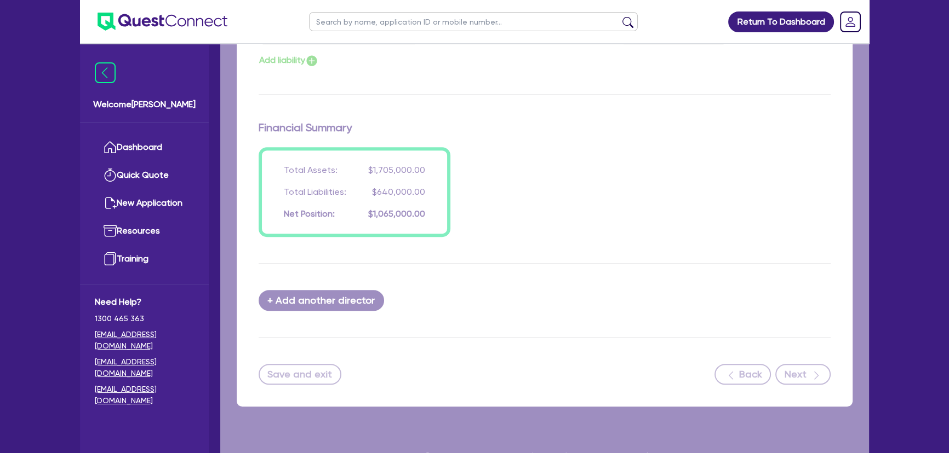
scroll to position [840, 0]
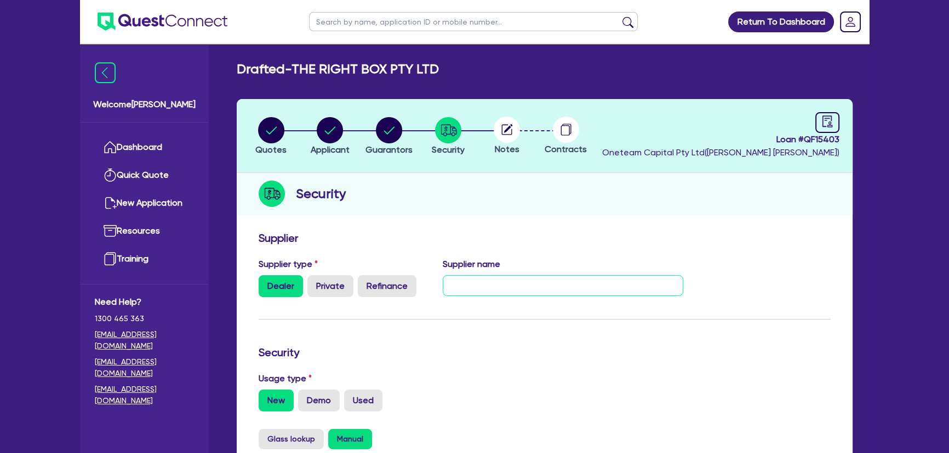
click at [485, 286] on input "text" at bounding box center [563, 285] width 241 height 21
click at [473, 287] on input "NorthEast Truck" at bounding box center [563, 285] width 241 height 21
click at [524, 283] on input "North East Truck" at bounding box center [563, 285] width 241 height 21
click at [675, 292] on input "North East Truck Centre - Ben Amson - 0427 074 917 -" at bounding box center [563, 285] width 241 height 21
paste input "Ben.Amson@northeastauto.com.au"
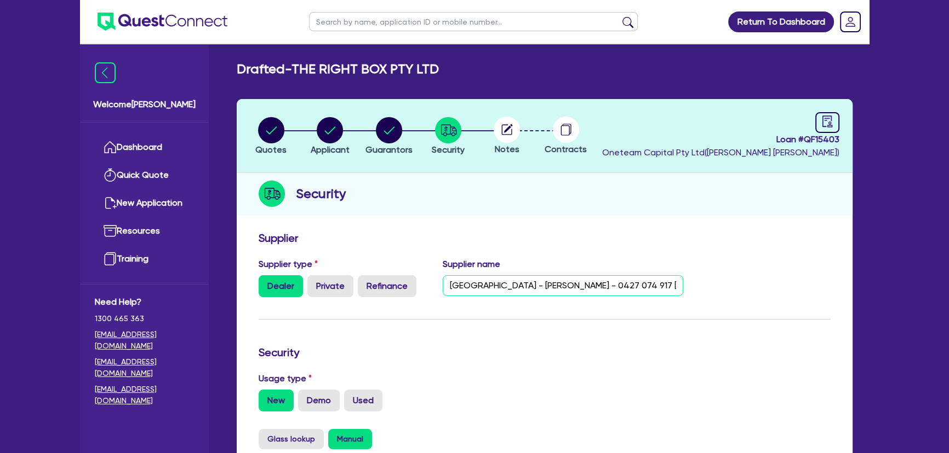
scroll to position [0, 128]
click at [538, 286] on input "North East Truck Centre - Ben Amson - 0427 074 917 -Ben.Amson@northeastauto.com…" at bounding box center [563, 285] width 241 height 21
click at [537, 286] on input "North East Truck Centre - Ben Amson - 0427 074 917 -Ben.Amson@northeastauto.com…" at bounding box center [563, 285] width 241 height 21
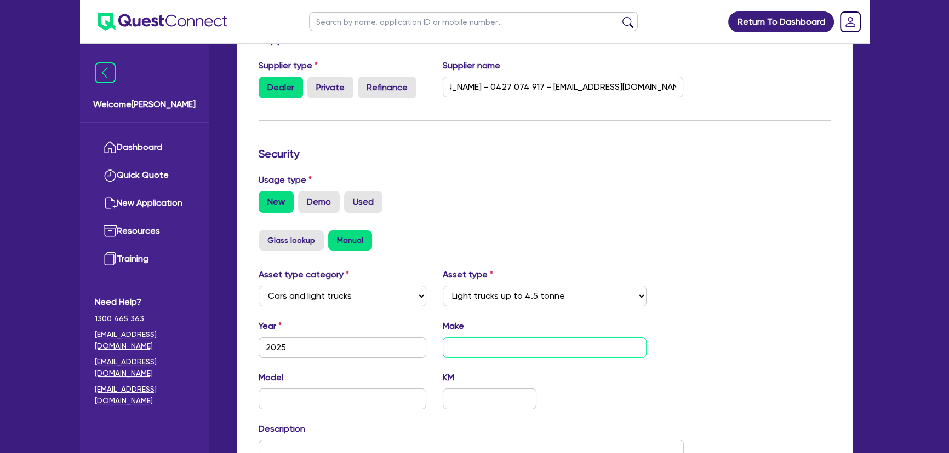
click at [484, 347] on input "text" at bounding box center [545, 347] width 204 height 21
click at [469, 348] on input "text" at bounding box center [545, 347] width 204 height 21
click at [352, 397] on input "text" at bounding box center [342, 399] width 168 height 21
paste input "45C18A8 3.75M DUAL CAB"
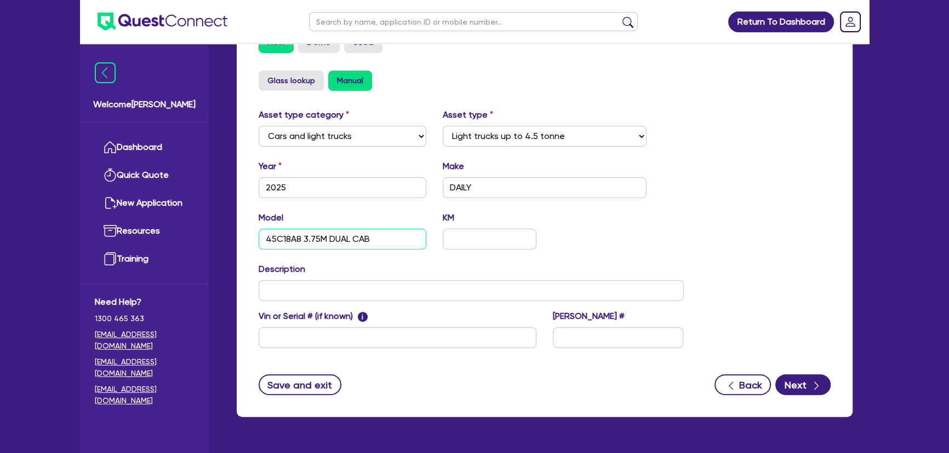
scroll to position [388, 0]
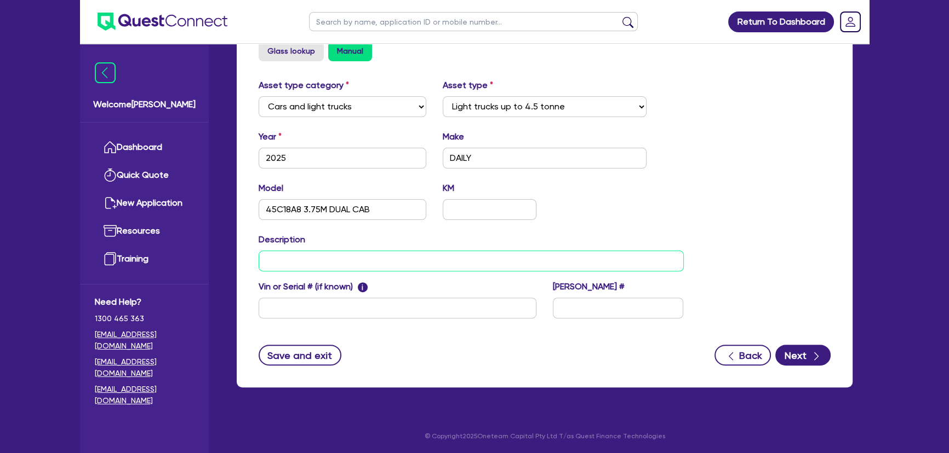
click at [300, 259] on input "text" at bounding box center [470, 261] width 425 height 21
drag, startPoint x: 450, startPoint y: 157, endPoint x: 505, endPoint y: 156, distance: 55.3
click at [505, 156] on input "DAILY" at bounding box center [545, 158] width 204 height 21
click at [302, 258] on input "2025" at bounding box center [470, 261] width 425 height 21
paste input "DAILY"
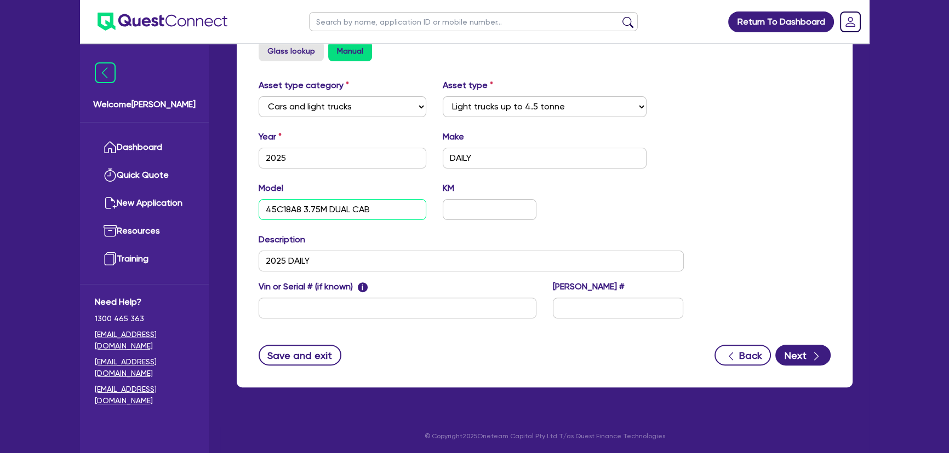
drag, startPoint x: 268, startPoint y: 209, endPoint x: 456, endPoint y: 209, distance: 188.4
click at [456, 209] on div "Model 45C18A8 3.75M DUAL CAB KM" at bounding box center [470, 205] width 441 height 47
click at [349, 254] on input "2025 DAILY" at bounding box center [470, 261] width 425 height 21
paste input "5C18A8 3.75M DUAL CAB"
click at [310, 260] on input "2025 DAILY5C18A8 3.75M DUAL CAB" at bounding box center [470, 261] width 425 height 21
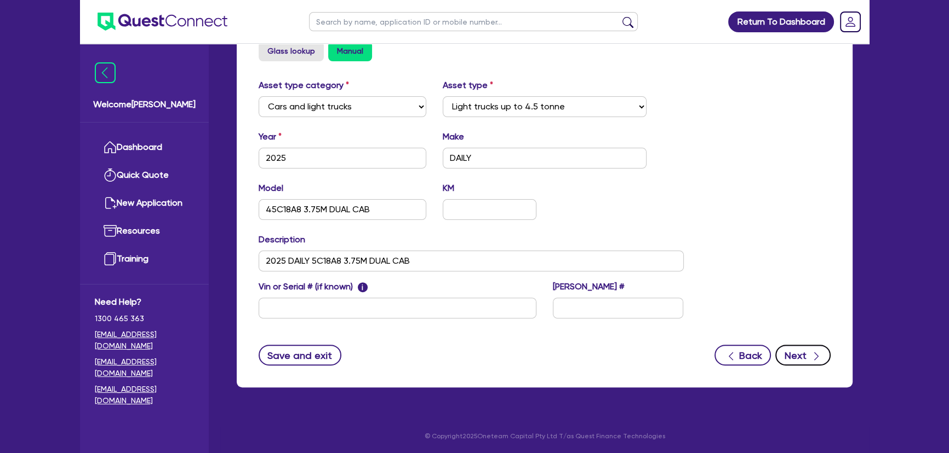
click at [811, 349] on div "button" at bounding box center [816, 356] width 11 height 14
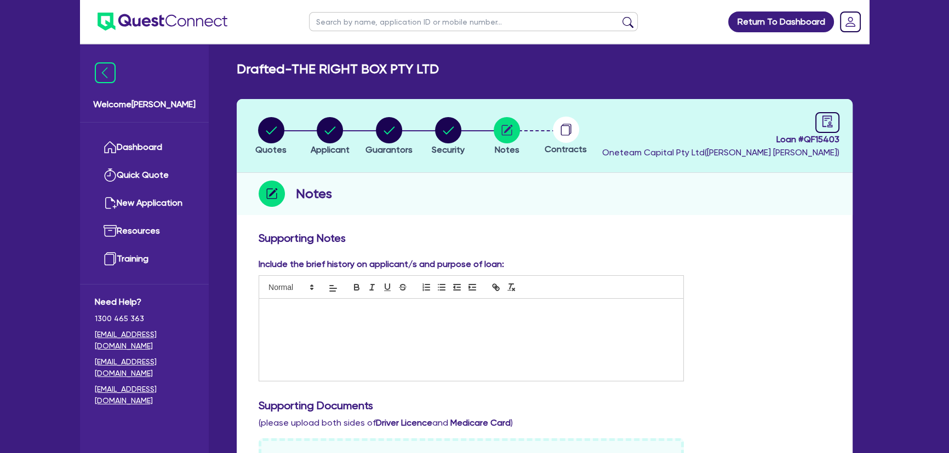
click at [356, 317] on div at bounding box center [471, 340] width 424 height 82
click at [833, 120] on div at bounding box center [827, 122] width 24 height 21
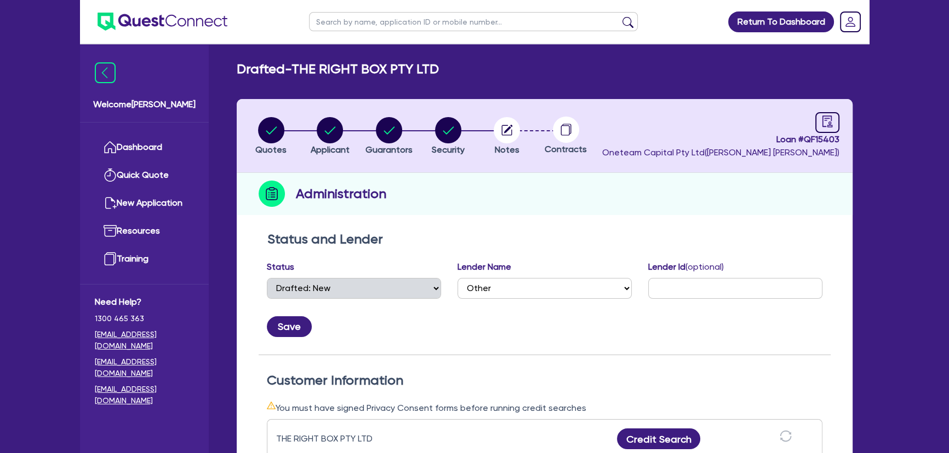
scroll to position [298, 0]
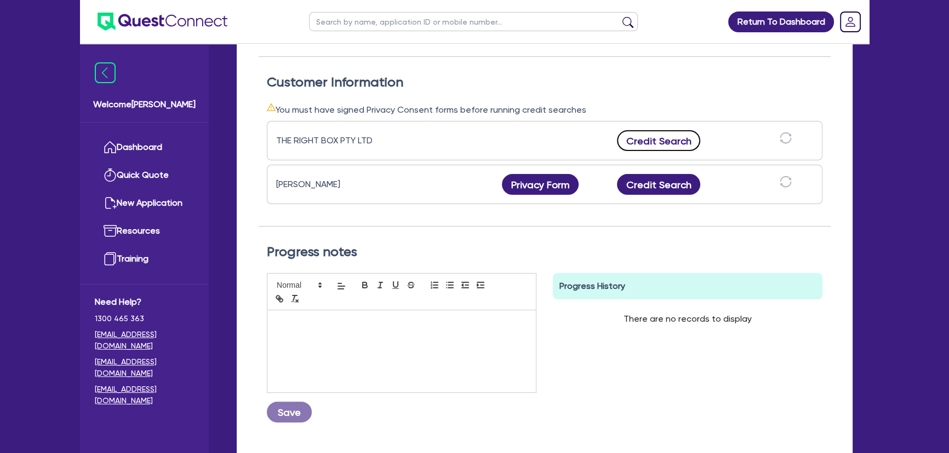
click at [657, 143] on button "Credit Search" at bounding box center [658, 140] width 83 height 21
click at [663, 197] on div "Dominique Jean Privacy Form Privacy form logs Close Send new privacy form? You …" at bounding box center [544, 184] width 555 height 39
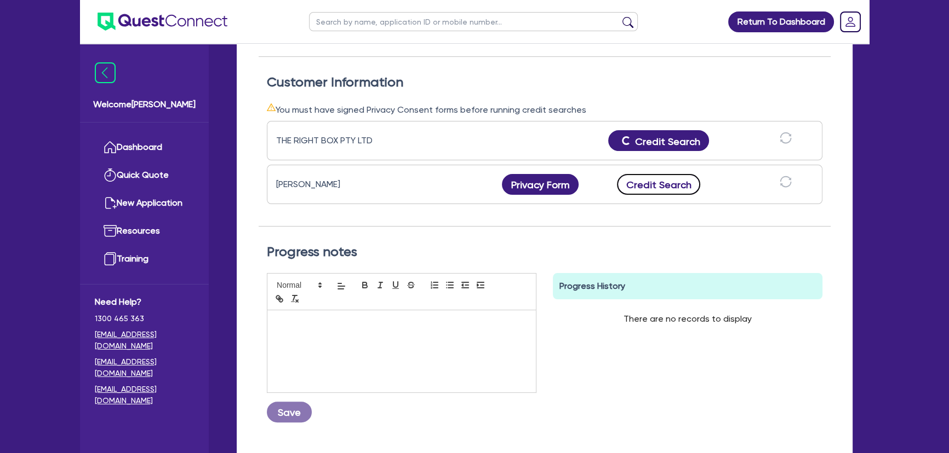
click at [663, 189] on button "Credit Search" at bounding box center [658, 184] width 83 height 21
click at [694, 183] on icon "download" at bounding box center [692, 184] width 13 height 13
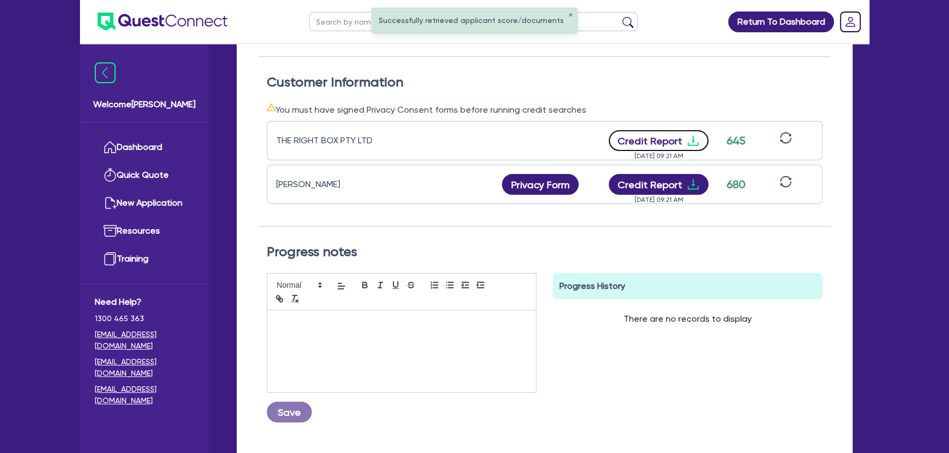
click at [690, 135] on icon "download" at bounding box center [692, 140] width 13 height 13
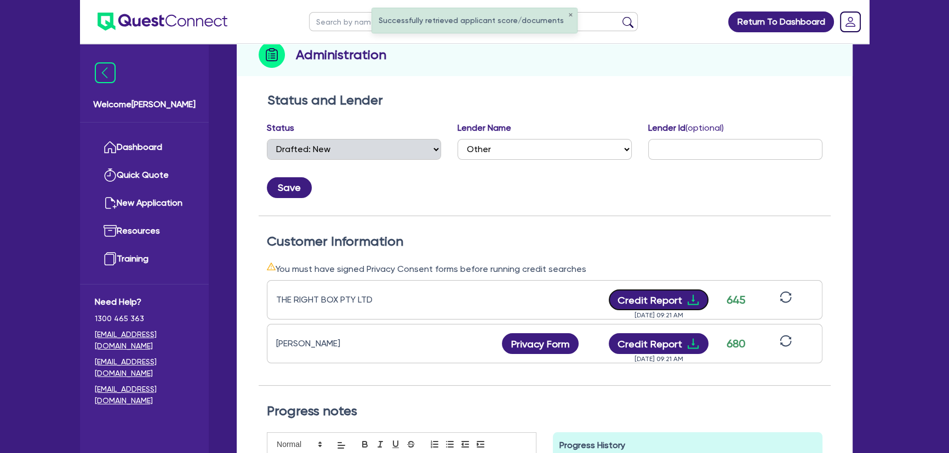
scroll to position [0, 0]
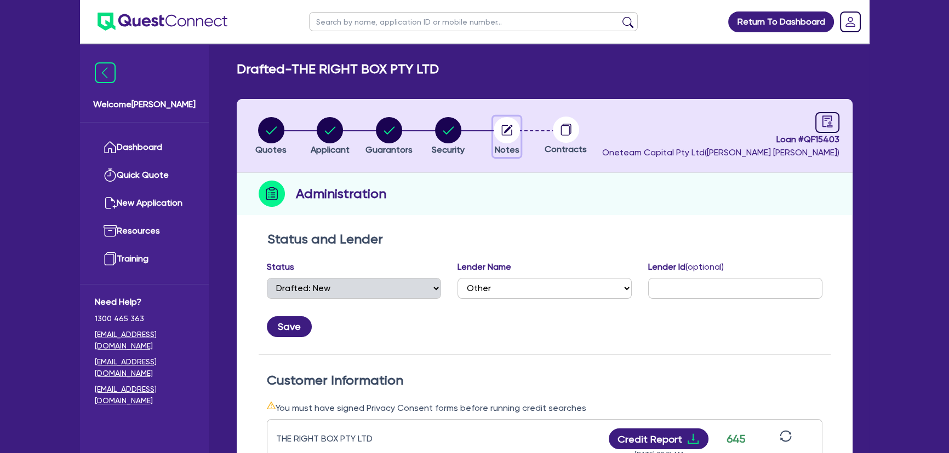
click at [496, 131] on circle "button" at bounding box center [506, 130] width 26 height 26
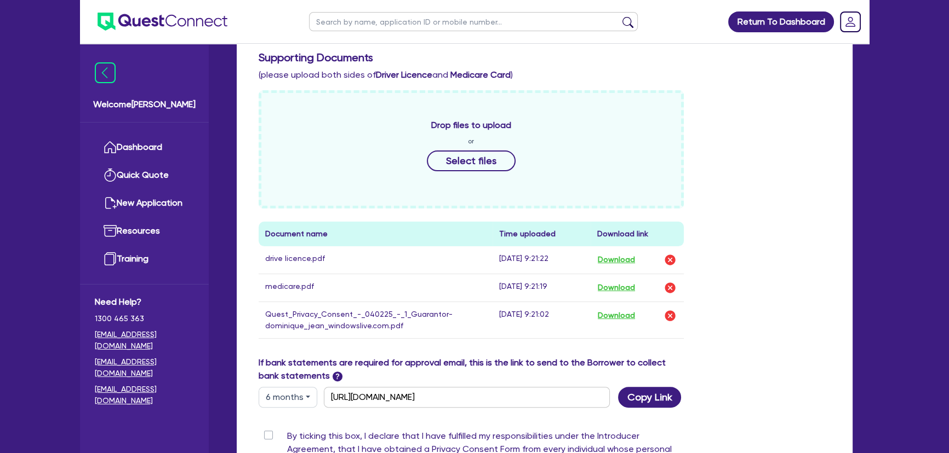
scroll to position [99, 0]
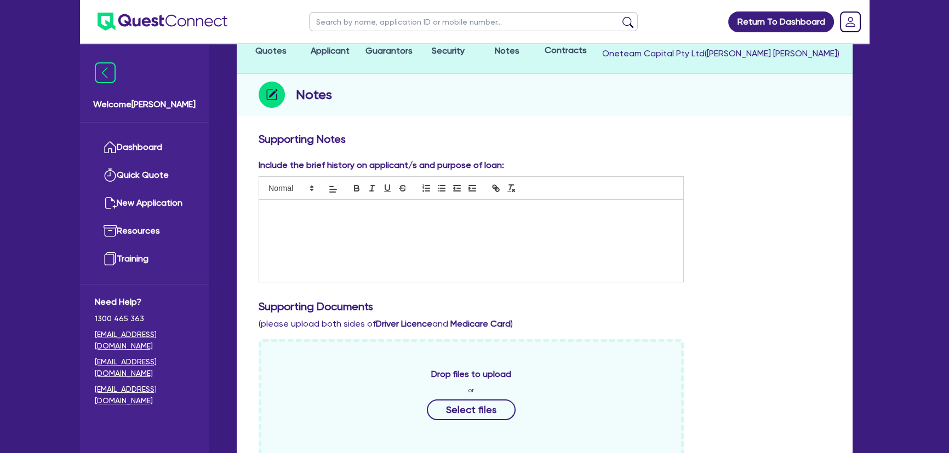
click at [359, 213] on p at bounding box center [470, 211] width 407 height 10
drag, startPoint x: 344, startPoint y: 262, endPoint x: 416, endPoint y: 313, distance: 88.0
click at [410, 311] on div "Include the brief history on applicant/s and purpose of loan: Supporting Docume…" at bounding box center [544, 382] width 588 height 447
click at [427, 223] on p "Dominique runs a building and construction company operating in the residential…" at bounding box center [470, 216] width 407 height 20
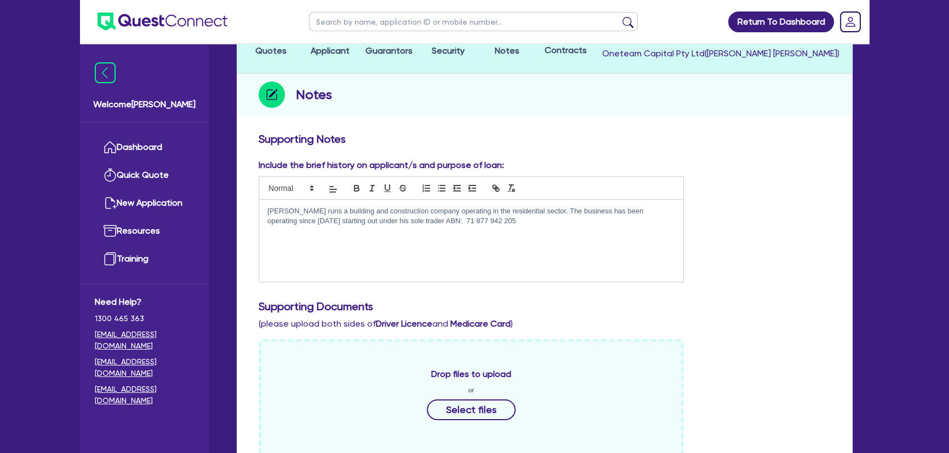
click at [407, 221] on p "Dominique runs a building and construction company operating in the residential…" at bounding box center [470, 216] width 407 height 20
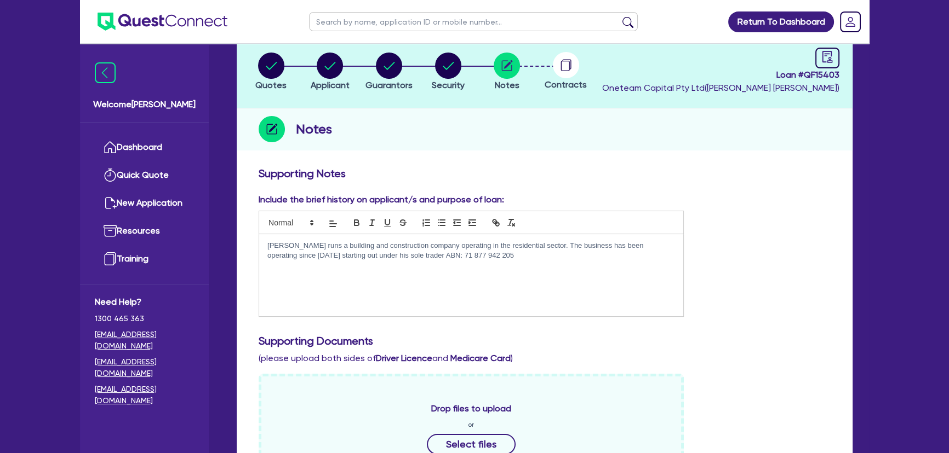
scroll to position [49, 0]
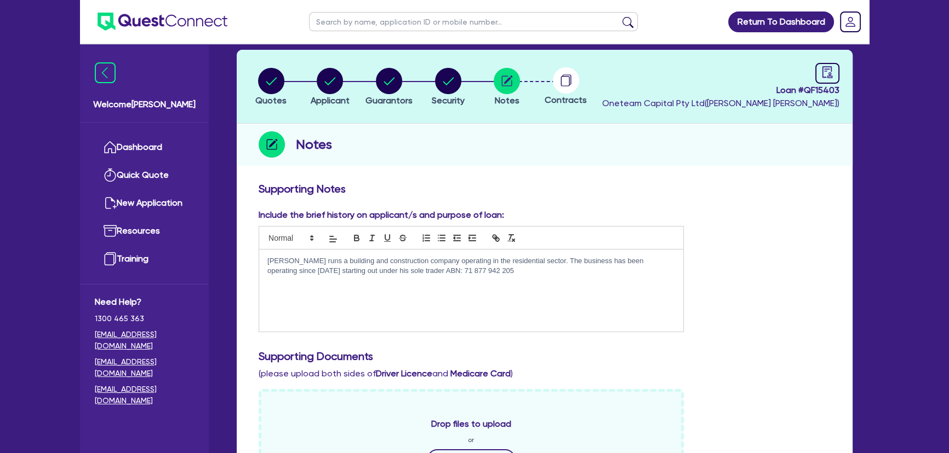
click at [472, 274] on p "Dominique runs a building and construction company operating in the residential…" at bounding box center [470, 266] width 407 height 20
click at [670, 272] on p "Dominique runs a building and construction company operating in the residential…" at bounding box center [470, 271] width 407 height 30
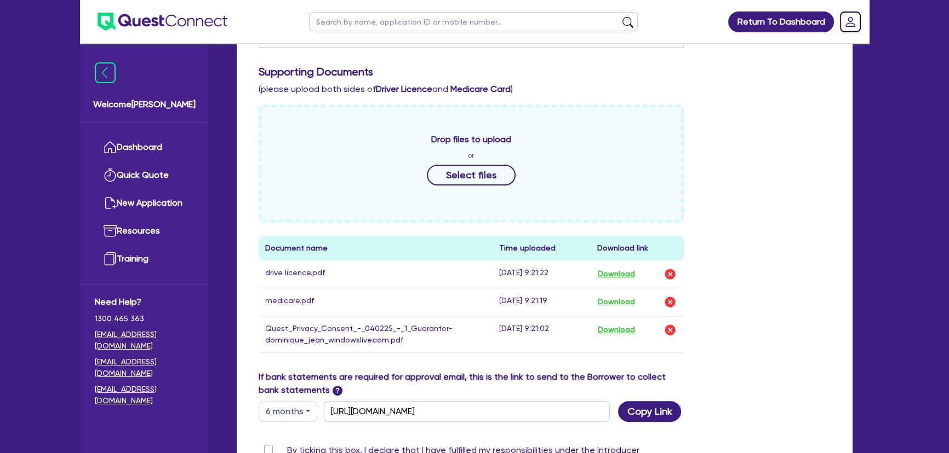
scroll to position [498, 0]
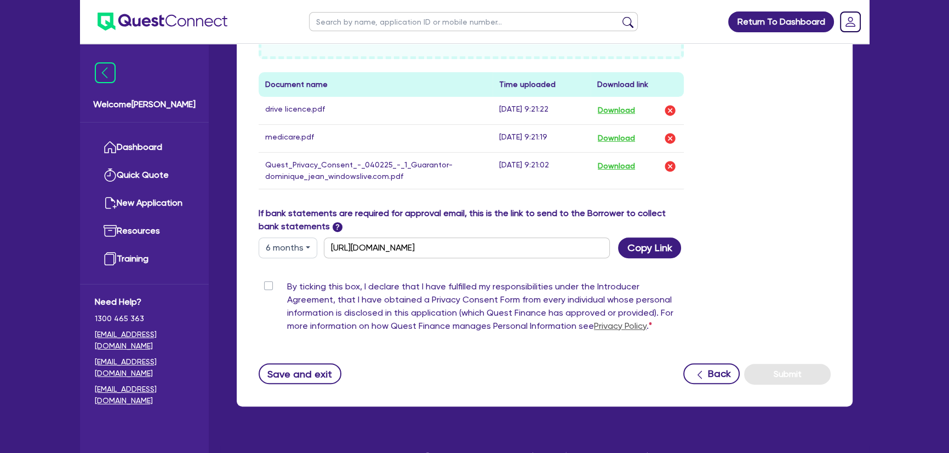
click at [269, 290] on div "By ticking this box, I declare that I have fulfilled my responsibilities under …" at bounding box center [470, 308] width 425 height 57
click at [287, 284] on label "By ticking this box, I declare that I have fulfilled my responsibilities under …" at bounding box center [485, 308] width 397 height 57
click at [267, 284] on input "By ticking this box, I declare that I have fulfilled my responsibilities under …" at bounding box center [262, 285] width 9 height 10
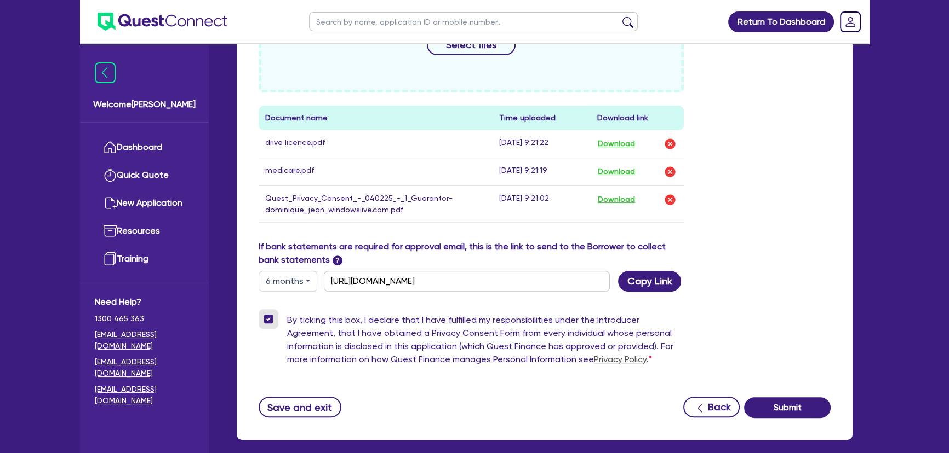
scroll to position [516, 0]
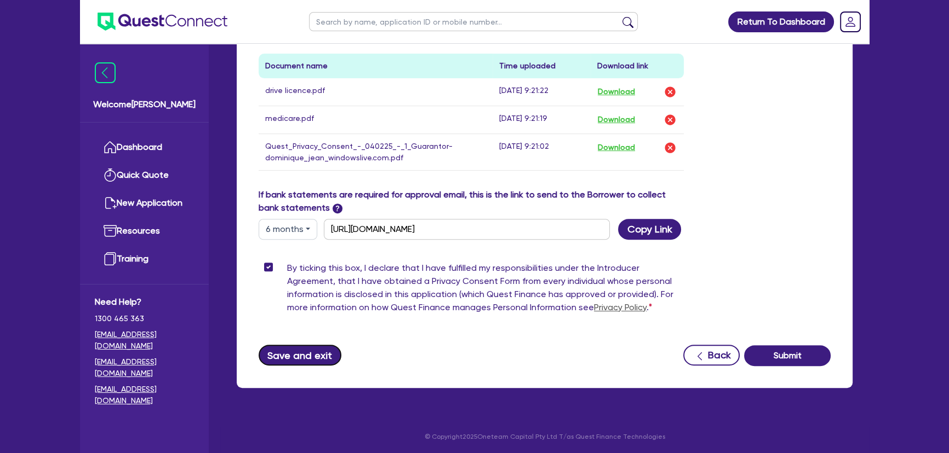
click at [315, 357] on button "Save and exit" at bounding box center [299, 355] width 83 height 21
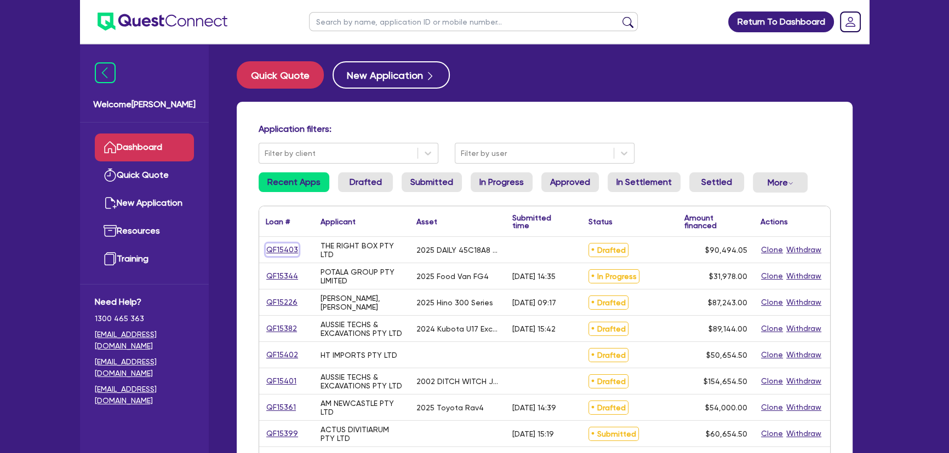
click at [283, 255] on link "QF15403" at bounding box center [282, 250] width 33 height 13
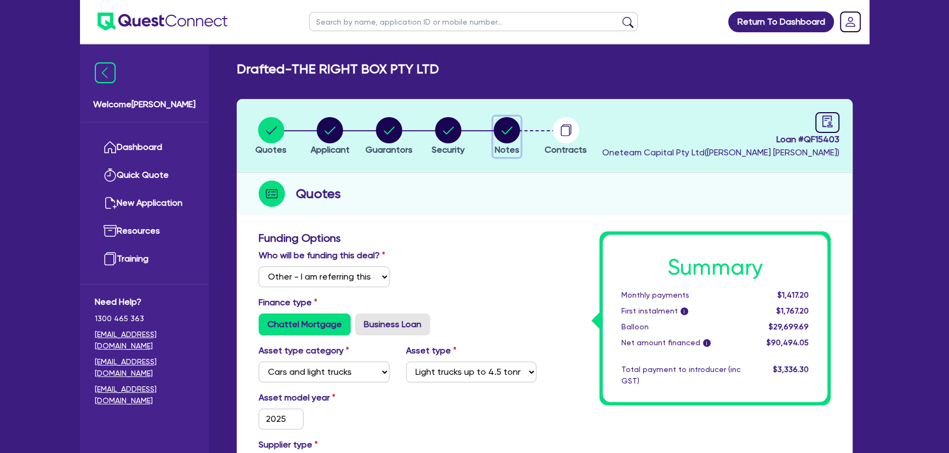
click at [502, 132] on circle "button" at bounding box center [506, 130] width 26 height 26
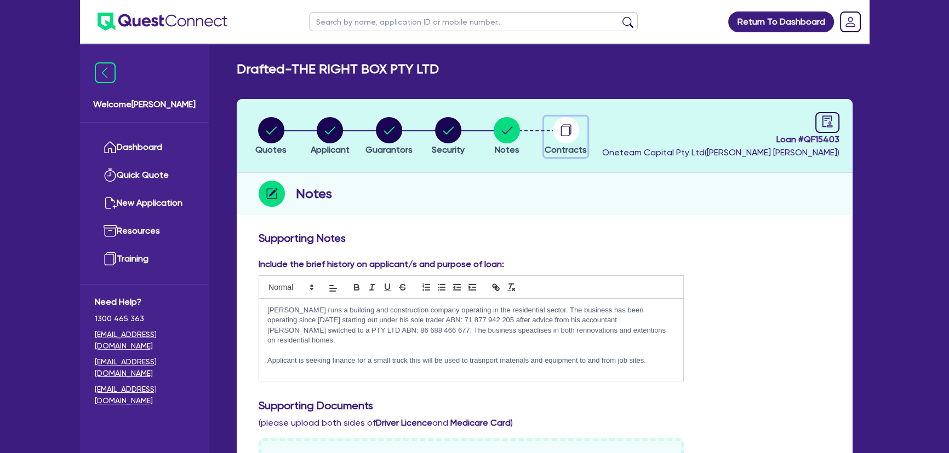
click at [555, 136] on circle "button" at bounding box center [566, 130] width 26 height 26
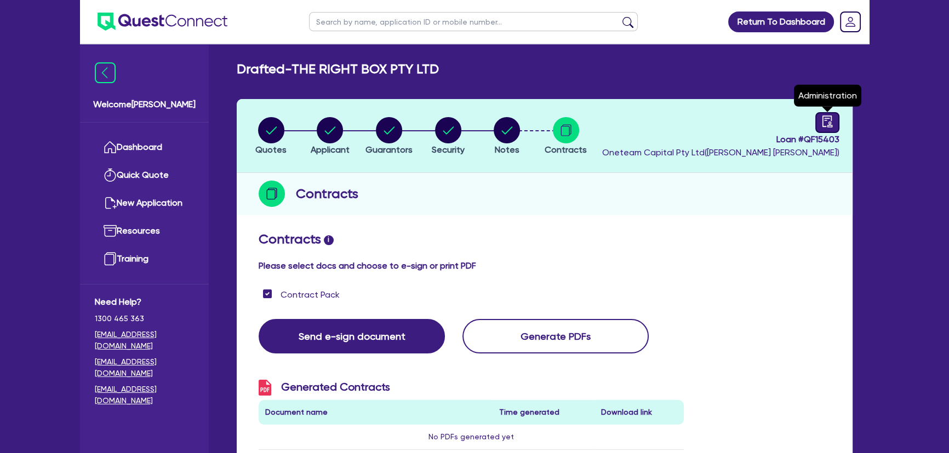
click at [820, 124] on div at bounding box center [827, 122] width 24 height 21
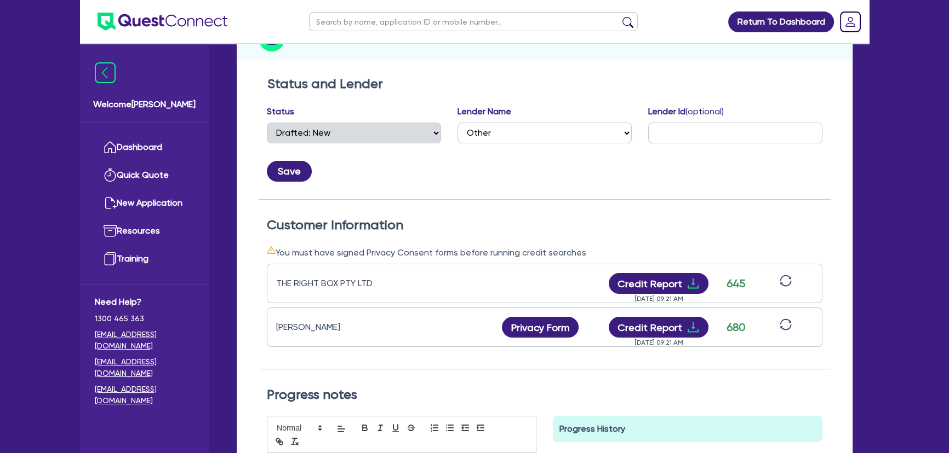
scroll to position [49, 0]
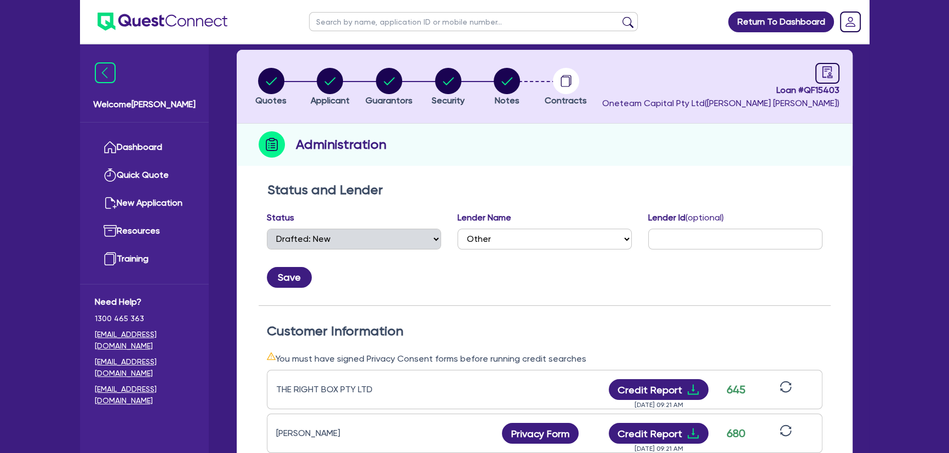
click at [546, 225] on div "Lender Name Select AAMF AFS Alex Bank Angle Finance Azora Banjo BigStone BOQ Fi…" at bounding box center [544, 230] width 174 height 38
click at [541, 237] on select "Select AAMF AFS Alex Bank Angle Finance Azora Banjo BigStone BOQ Finance Brande…" at bounding box center [544, 239] width 174 height 21
click at [457, 229] on select "Select AAMF AFS Alex Bank Angle Finance Azora Banjo BigStone BOQ Finance Brande…" at bounding box center [544, 239] width 174 height 21
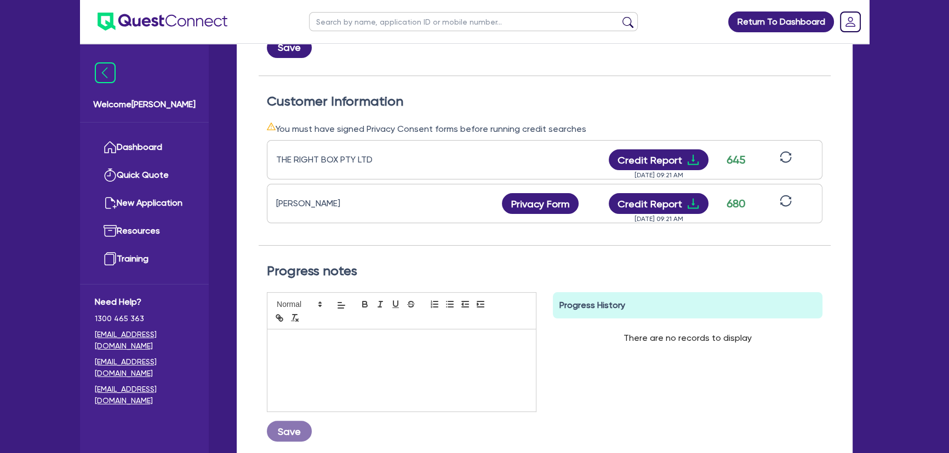
scroll to position [382, 0]
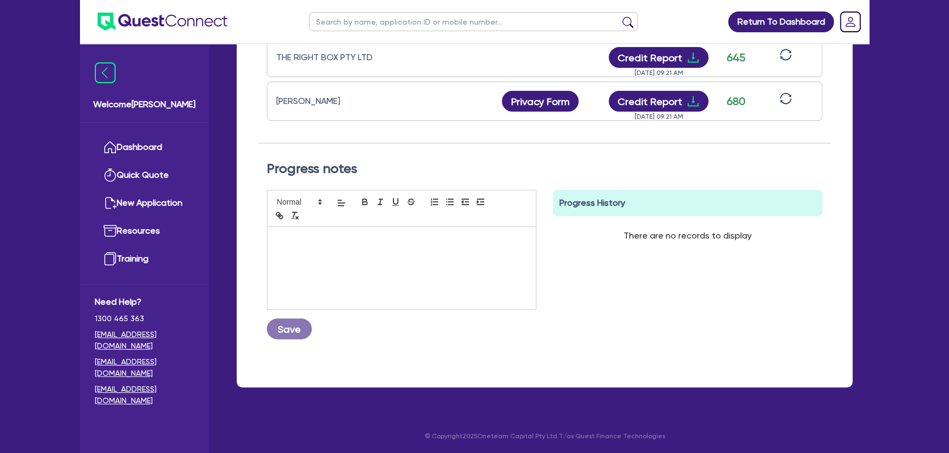
click at [410, 261] on div at bounding box center [401, 268] width 268 height 82
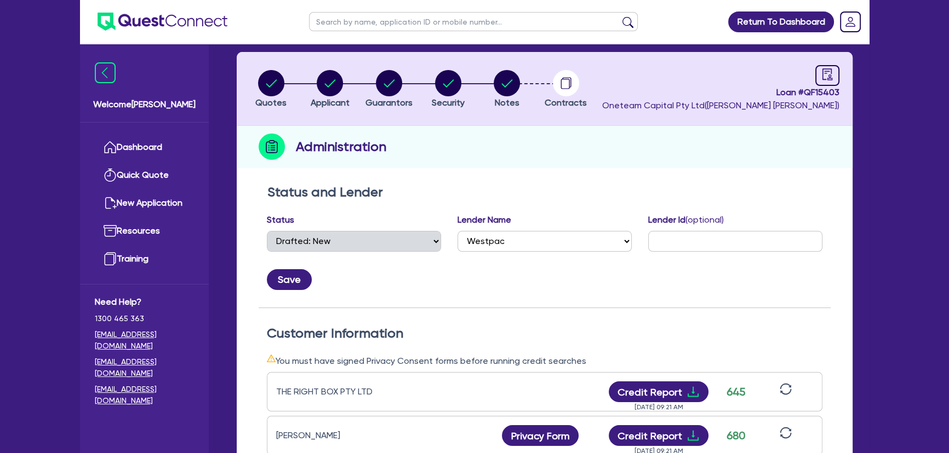
scroll to position [0, 0]
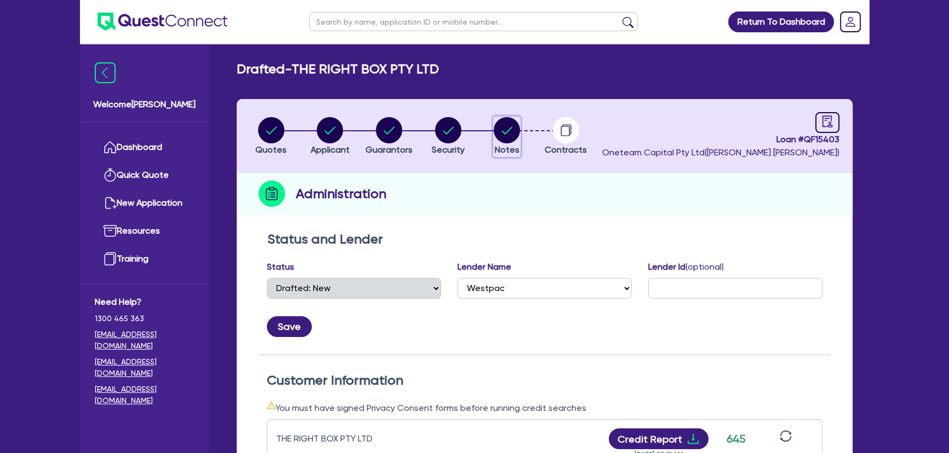
click at [498, 142] on icon "button" at bounding box center [506, 130] width 26 height 26
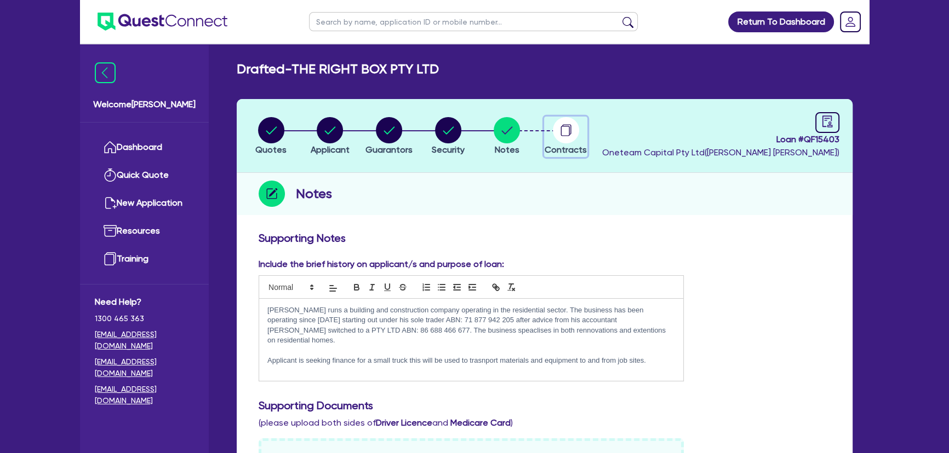
click at [553, 128] on circle "button" at bounding box center [566, 130] width 26 height 26
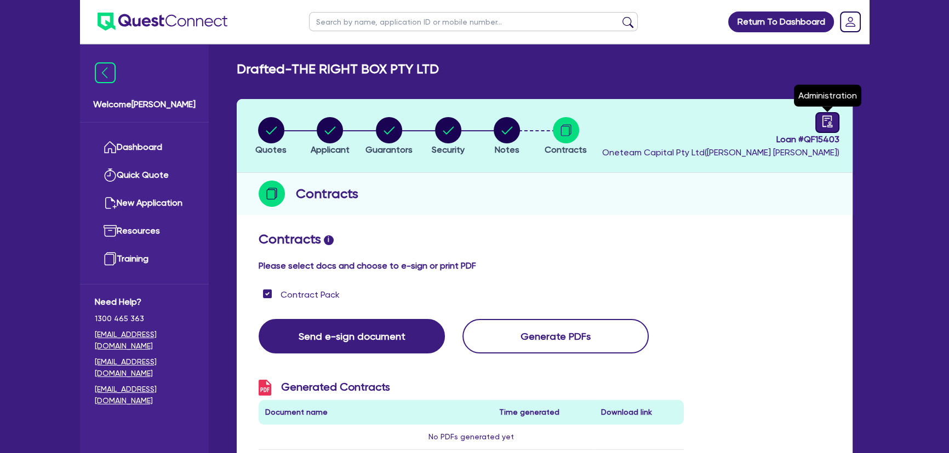
click at [834, 125] on div at bounding box center [827, 122] width 24 height 21
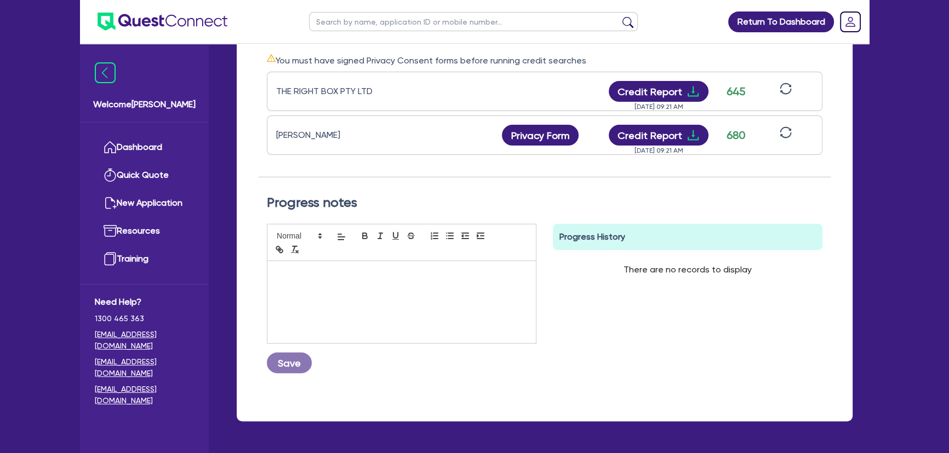
scroll to position [348, 0]
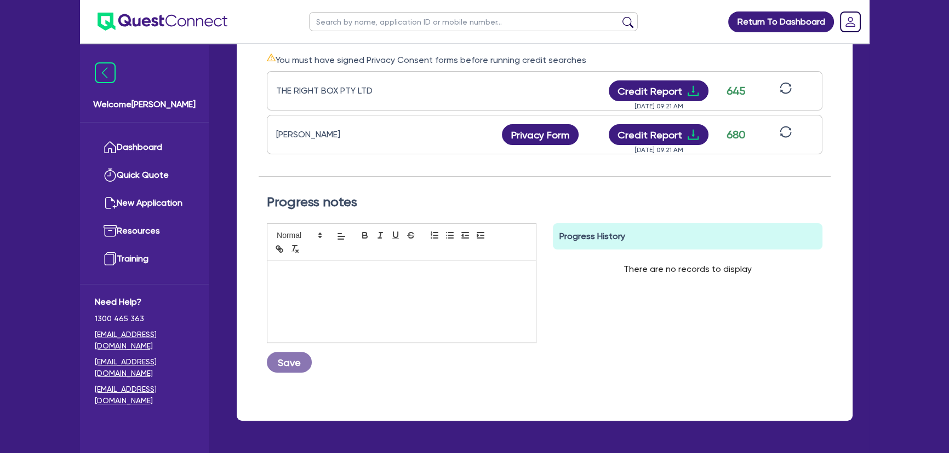
click at [390, 265] on div at bounding box center [401, 302] width 268 height 82
click at [289, 364] on button "Save" at bounding box center [289, 362] width 45 height 21
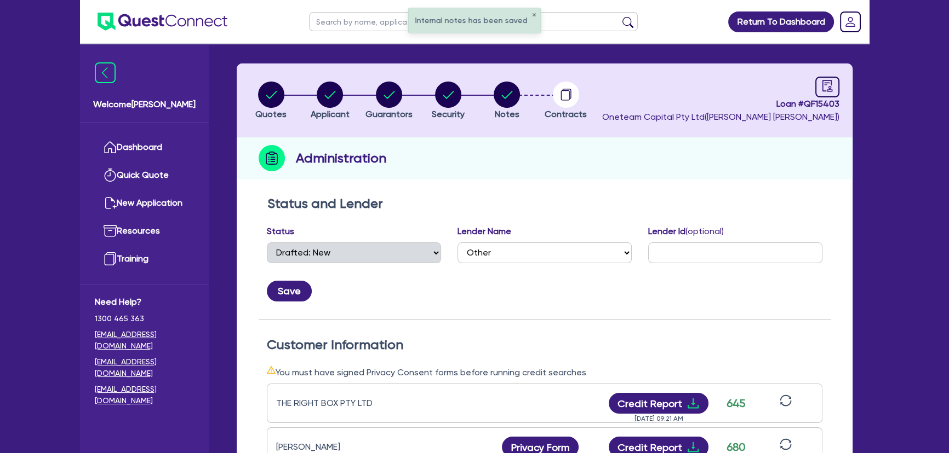
scroll to position [0, 0]
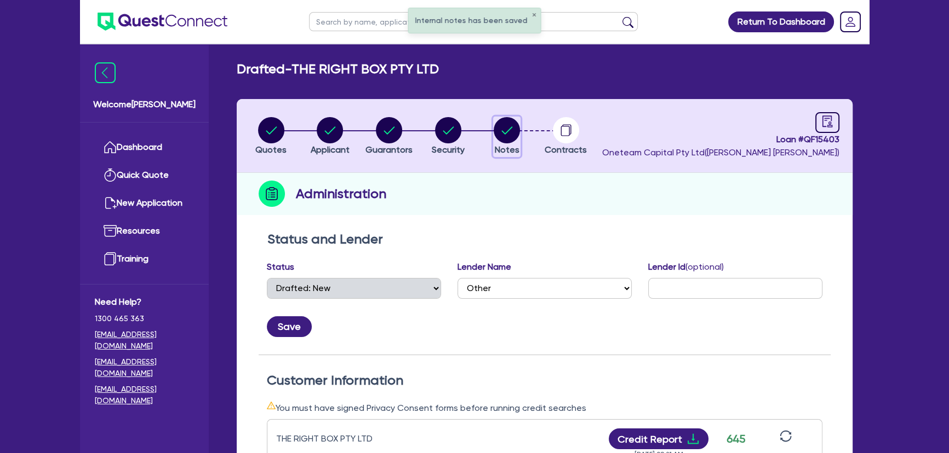
click at [501, 140] on circle "button" at bounding box center [506, 130] width 26 height 26
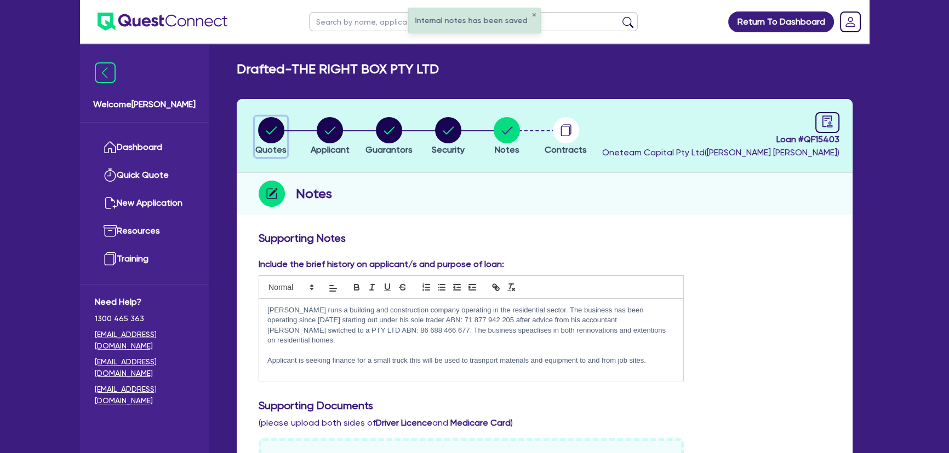
click at [267, 137] on circle "button" at bounding box center [271, 130] width 26 height 26
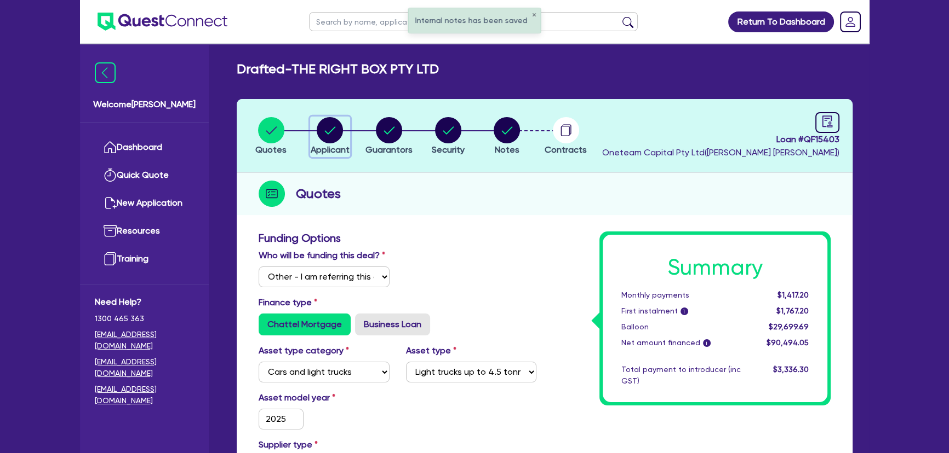
click at [337, 137] on circle "button" at bounding box center [330, 130] width 26 height 26
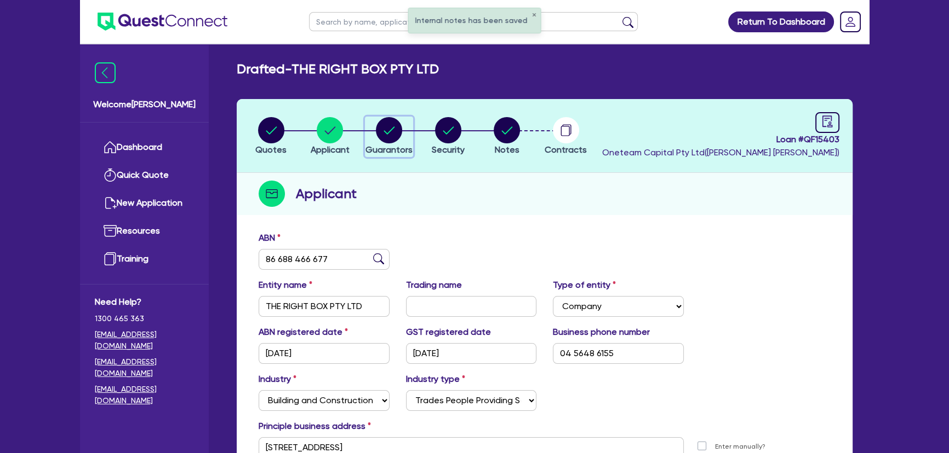
click at [403, 124] on div "button" at bounding box center [388, 130] width 47 height 26
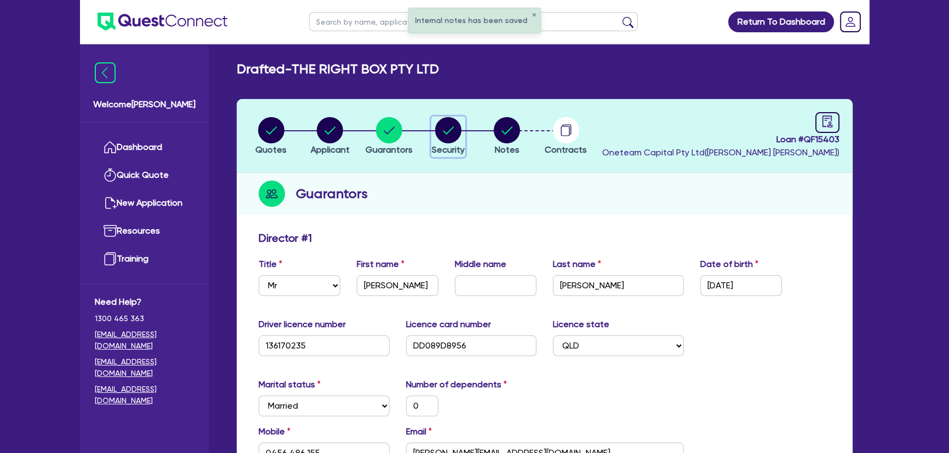
click at [456, 135] on circle "button" at bounding box center [448, 130] width 26 height 26
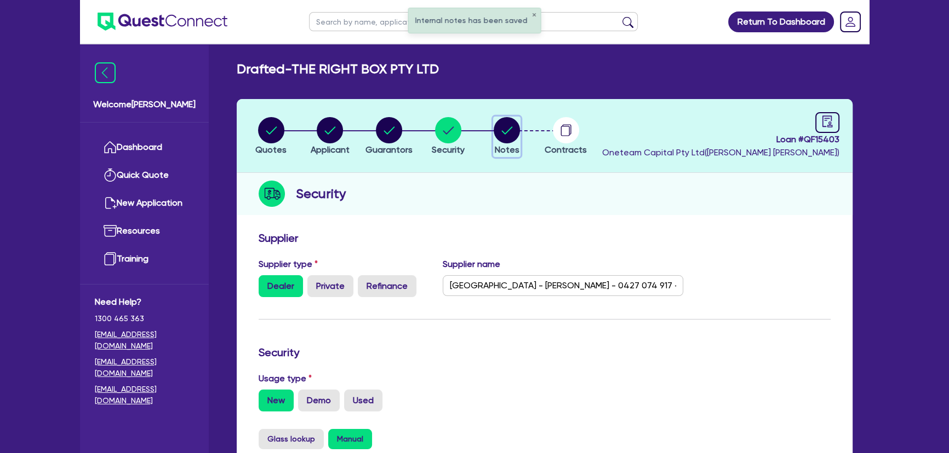
click at [498, 127] on circle "button" at bounding box center [506, 130] width 26 height 26
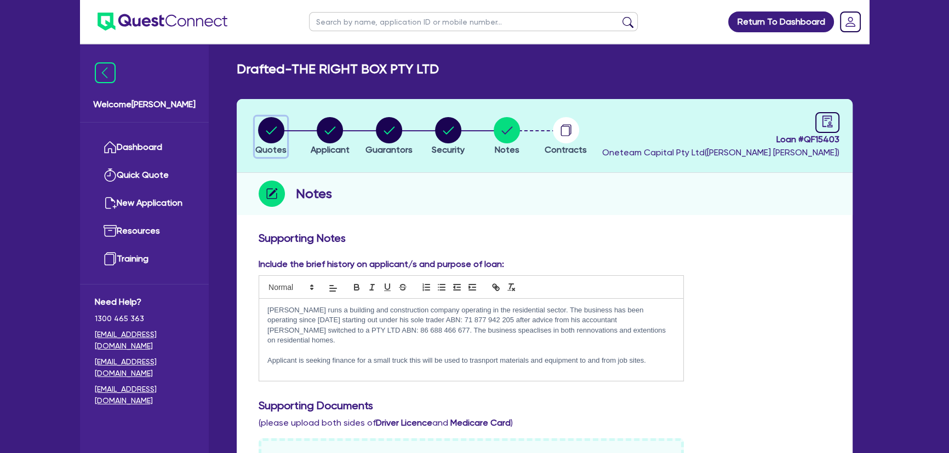
click at [281, 140] on icon "button" at bounding box center [271, 130] width 26 height 26
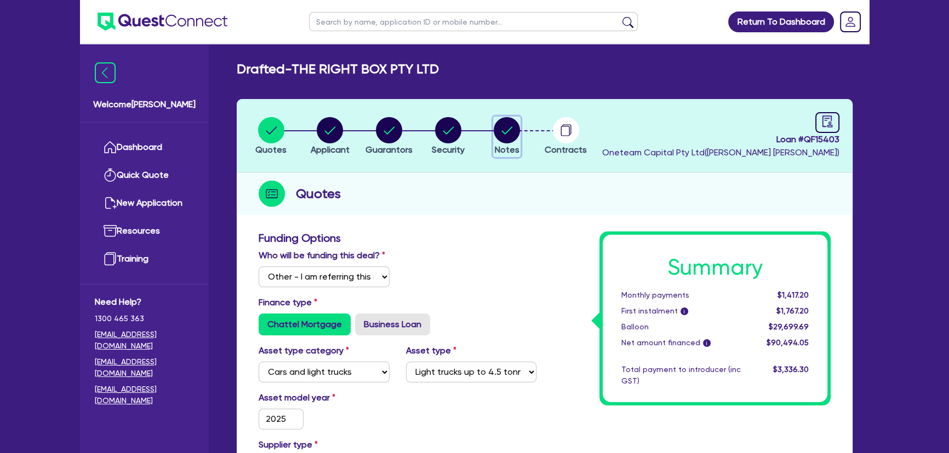
click at [516, 134] on circle "button" at bounding box center [506, 130] width 26 height 26
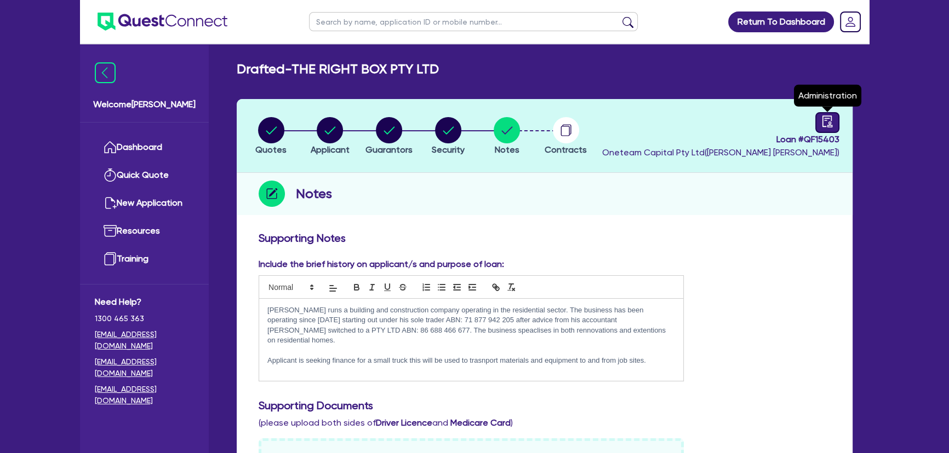
click at [817, 118] on div at bounding box center [827, 122] width 24 height 21
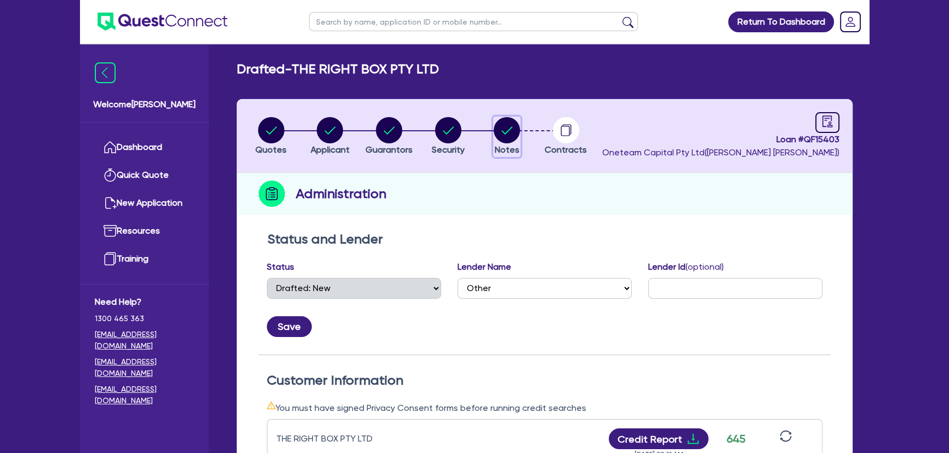
click at [509, 148] on span "Notes" at bounding box center [507, 150] width 25 height 10
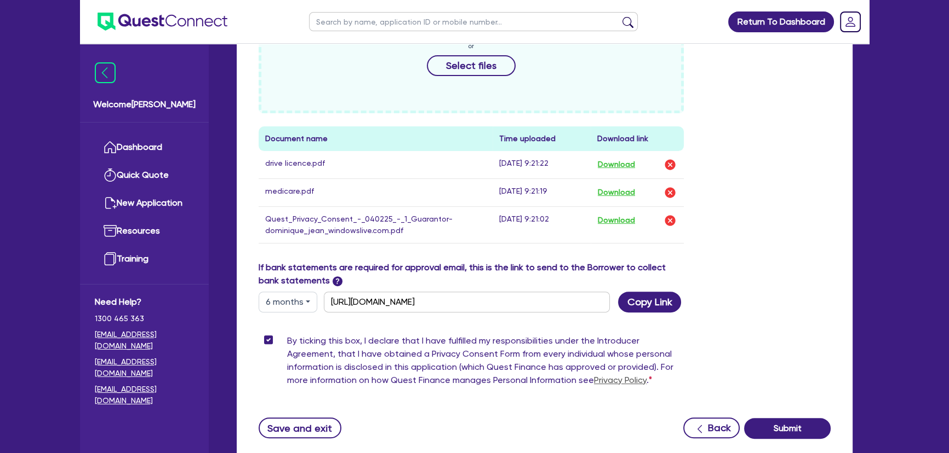
scroll to position [516, 0]
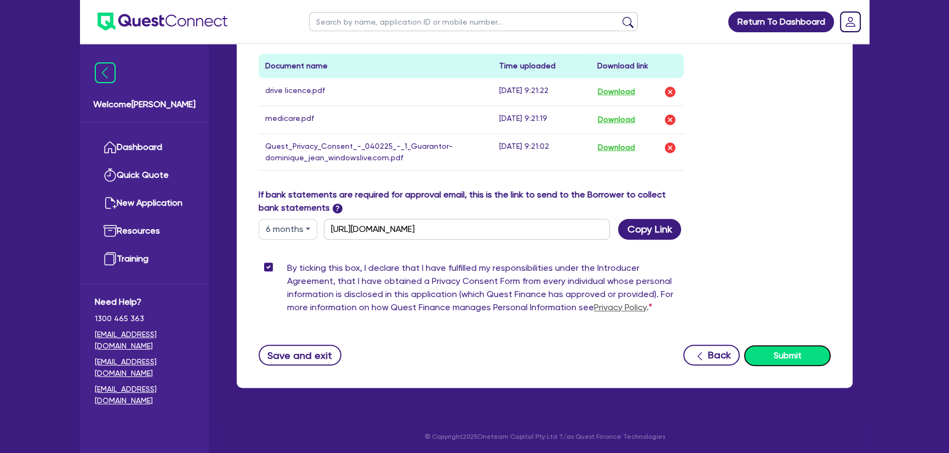
click at [792, 349] on button "Submit" at bounding box center [787, 356] width 87 height 21
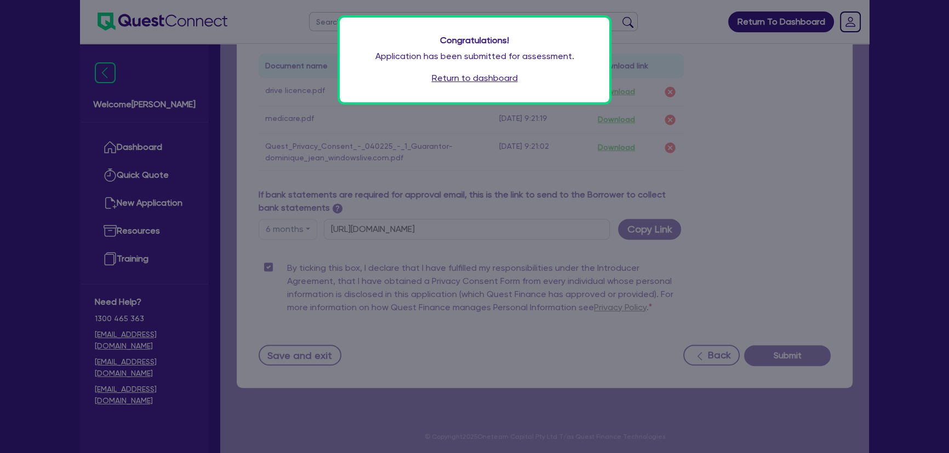
click at [475, 64] on div "Congratulations! Application has been submitted for assessment. Return to dashb…" at bounding box center [474, 60] width 269 height 85
click at [472, 78] on link "Return to dashboard" at bounding box center [475, 78] width 86 height 13
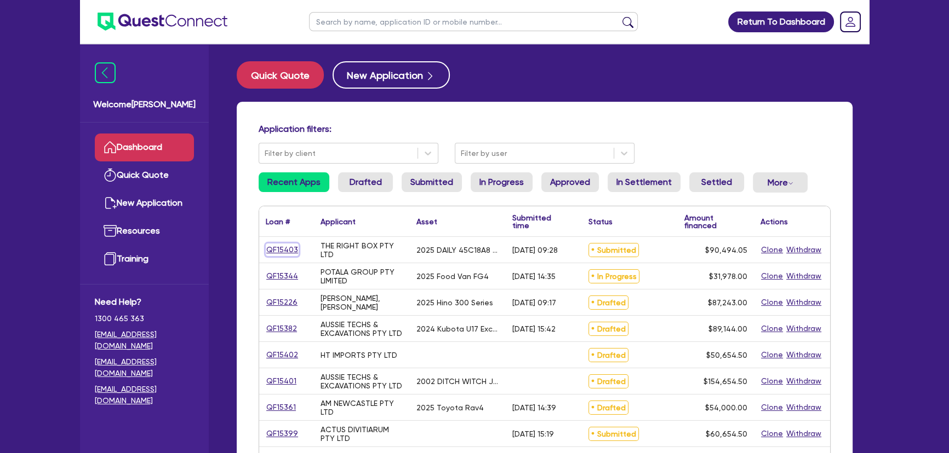
click at [288, 251] on link "QF15403" at bounding box center [282, 250] width 33 height 13
select select "Other"
select select "CARS_AND_LIGHT_TRUCKS"
select select "LIGHT_TRUCKS"
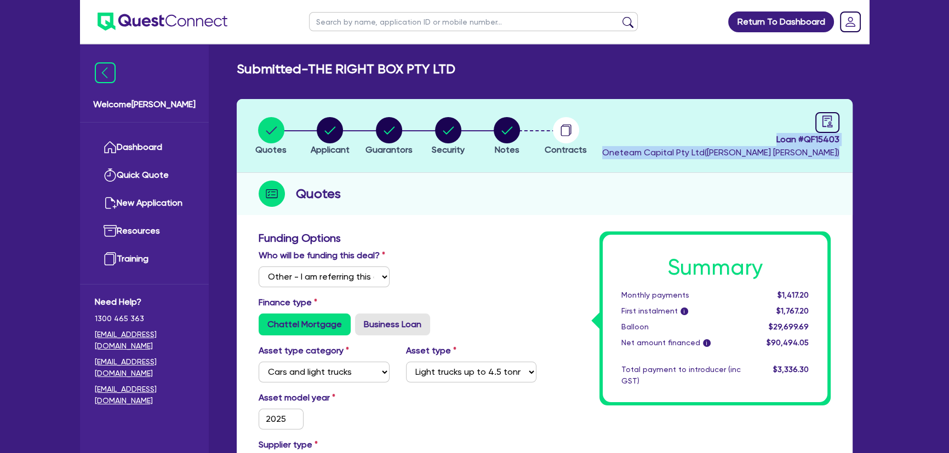
drag, startPoint x: 774, startPoint y: 138, endPoint x: 864, endPoint y: 146, distance: 90.7
drag, startPoint x: 832, startPoint y: 140, endPoint x: 840, endPoint y: 140, distance: 7.7
click at [840, 140] on header "Quotes Applicant [GEOGRAPHIC_DATA] Security Notes Contracts Loan # QF15403 Onet…" at bounding box center [545, 136] width 616 height 74
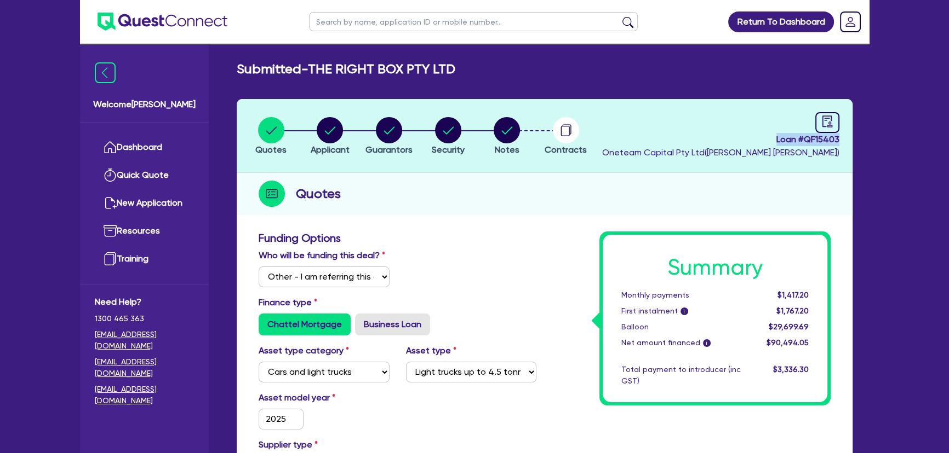
copy span "Loan # QF15403"
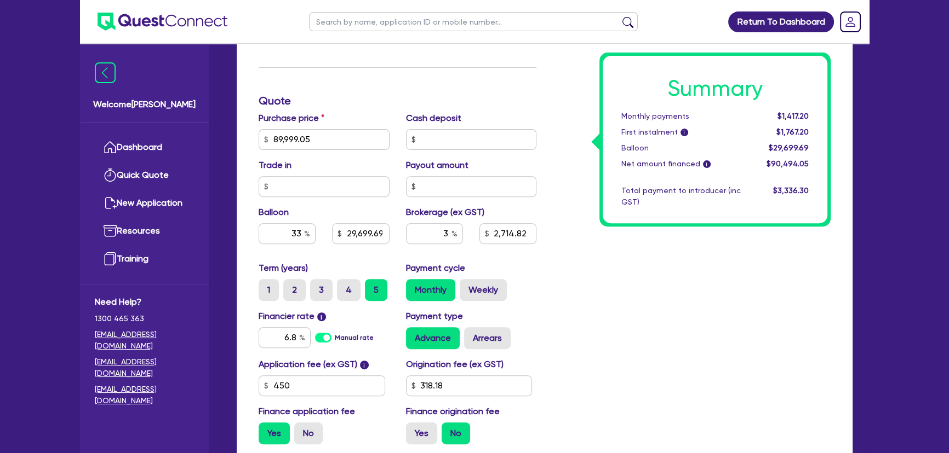
scroll to position [548, 0]
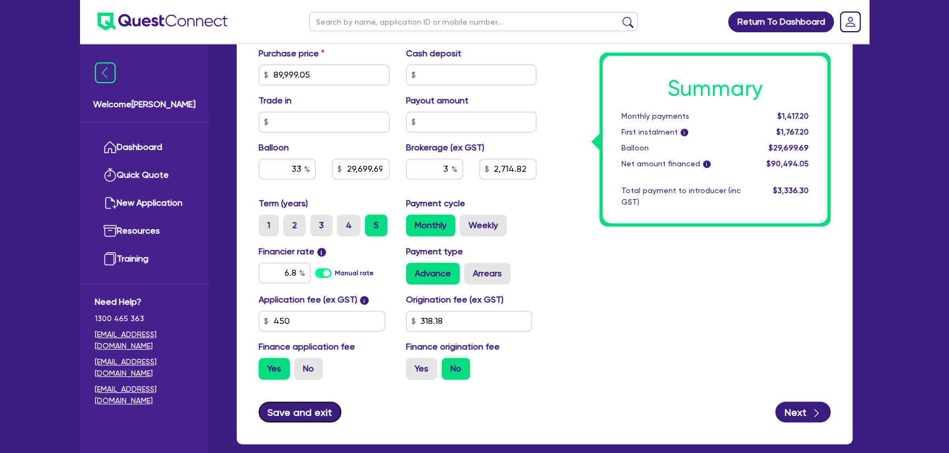
click at [302, 420] on button "Save and exit" at bounding box center [299, 412] width 83 height 21
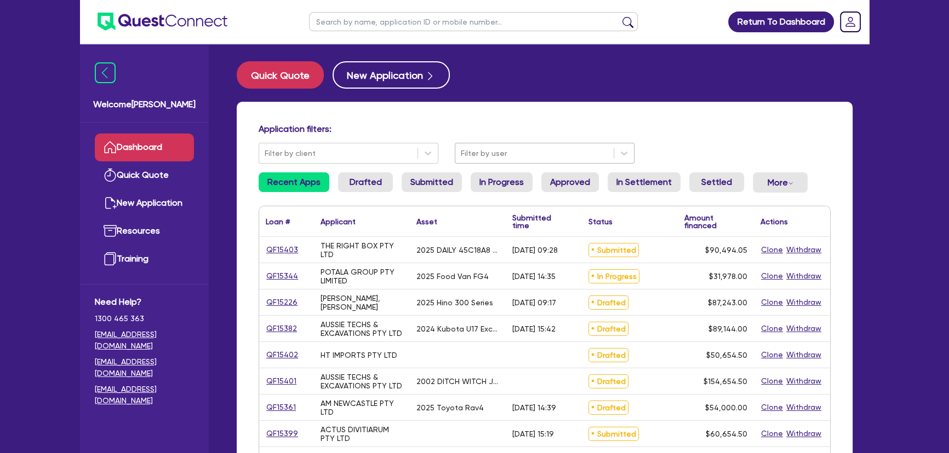
click at [508, 152] on div at bounding box center [534, 154] width 147 height 14
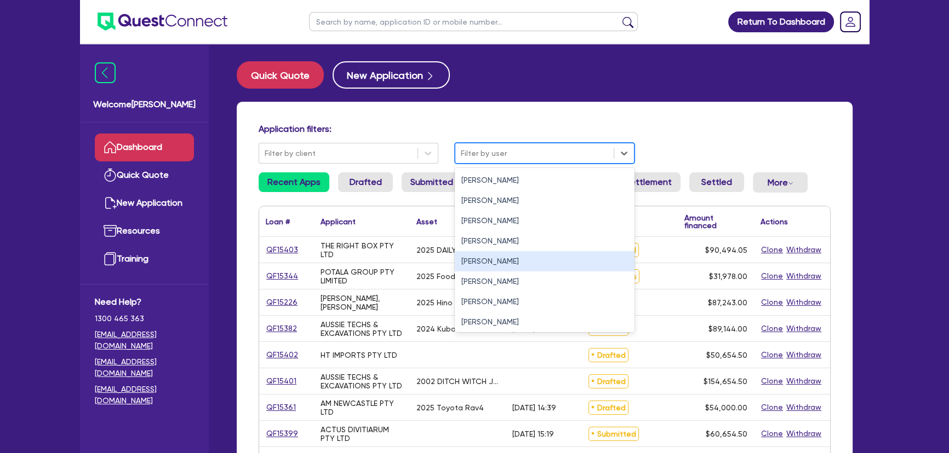
click at [512, 268] on div "[PERSON_NAME]" at bounding box center [545, 261] width 180 height 20
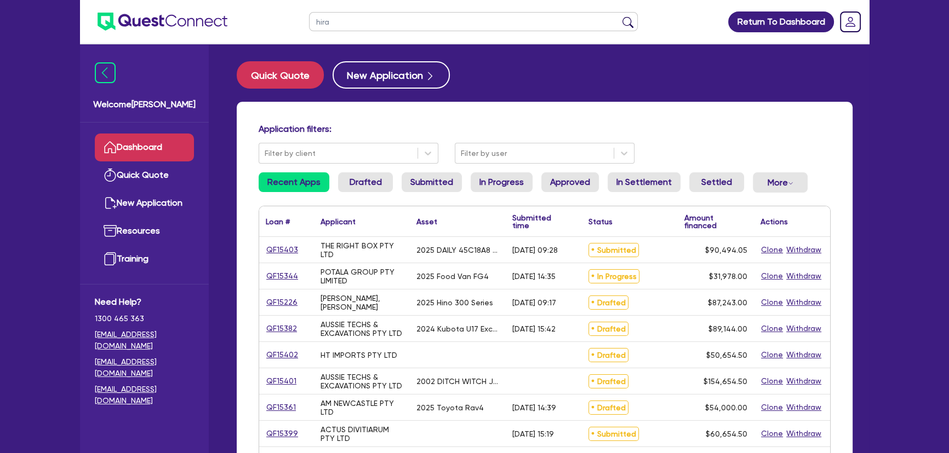
type input "hira"
click at [619, 16] on button "submit" at bounding box center [628, 23] width 18 height 15
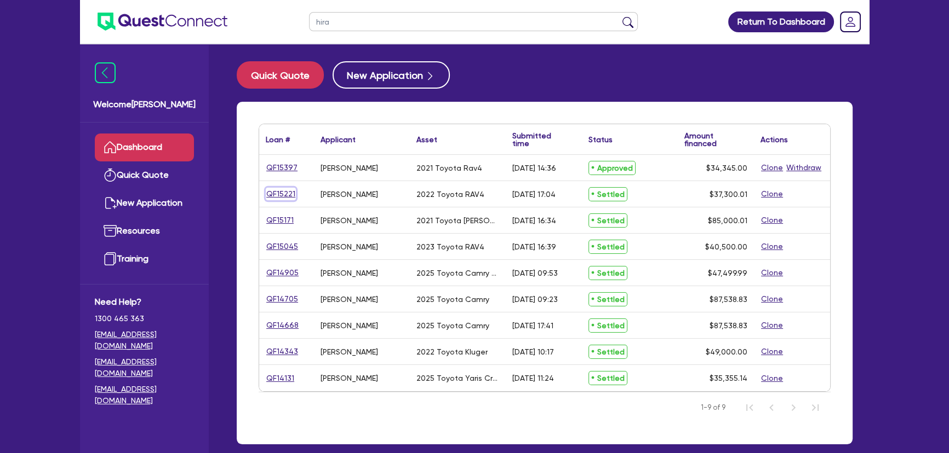
click at [278, 197] on link "QF15221" at bounding box center [281, 194] width 30 height 13
select select "Other"
select select "CARS_AND_LIGHT_TRUCKS"
select select "PASSENGER_VEHICLES"
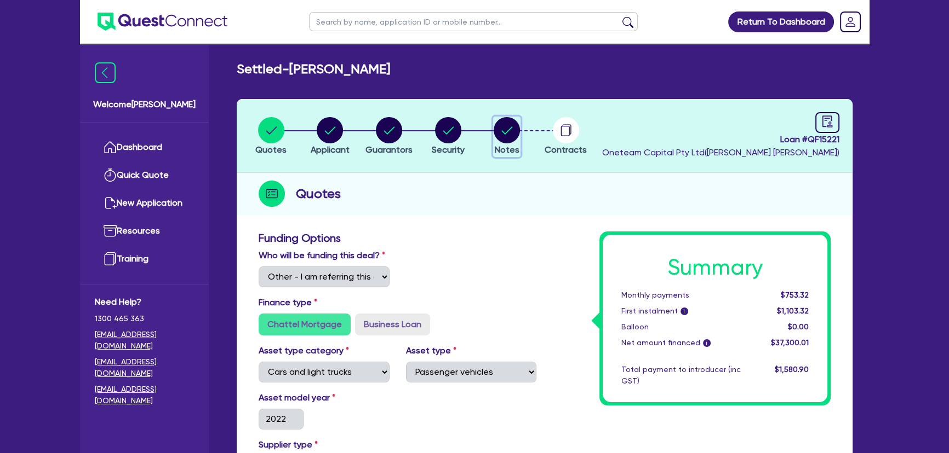
click at [513, 127] on circle "button" at bounding box center [506, 130] width 26 height 26
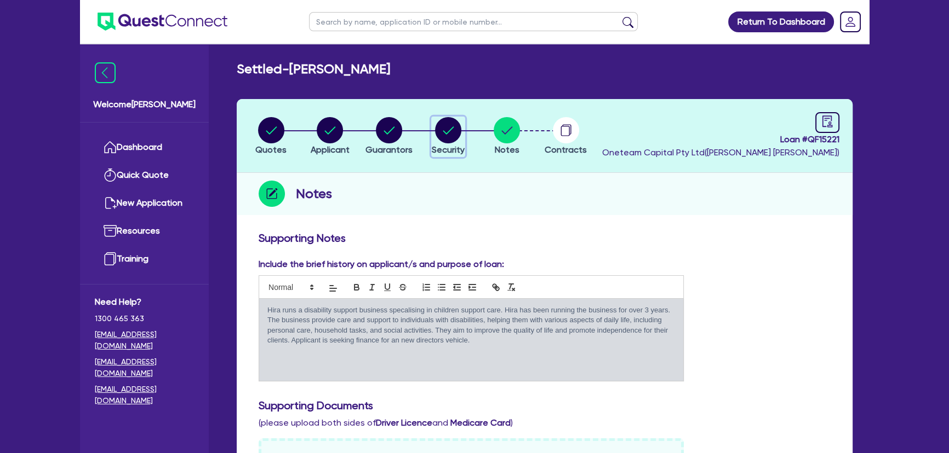
click at [450, 133] on circle "button" at bounding box center [448, 130] width 26 height 26
select select "CARS_AND_LIGHT_TRUCKS"
select select "PASSENGER_VEHICLES"
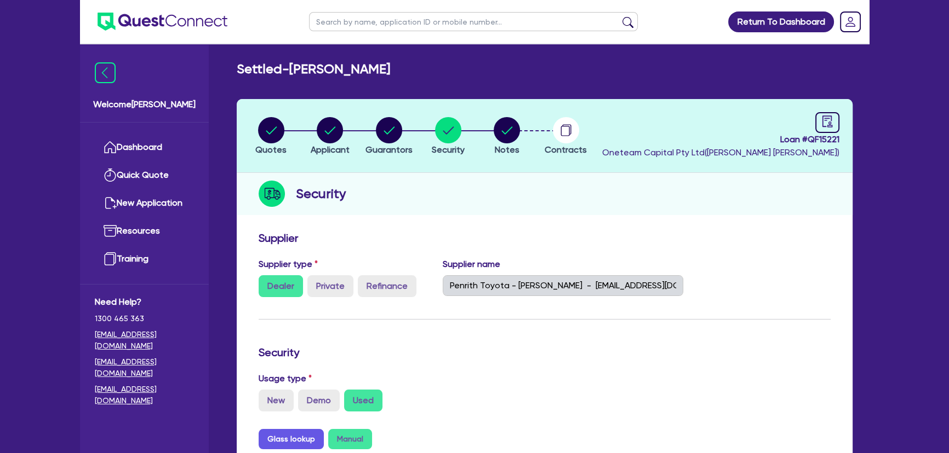
click at [134, 32] on ul at bounding box center [153, 21] width 147 height 43
click at [345, 23] on input "text" at bounding box center [473, 21] width 329 height 19
type input "hira"
click button "submit" at bounding box center [628, 23] width 18 height 15
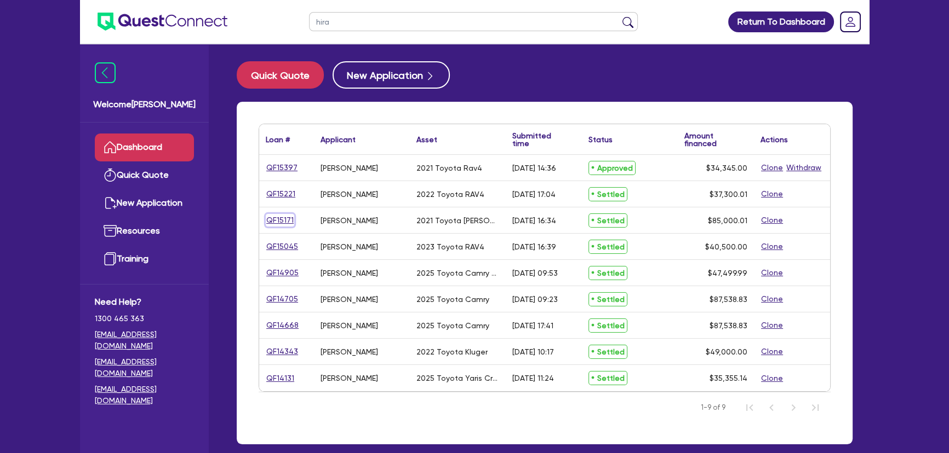
click at [289, 217] on link "QF15171" at bounding box center [280, 220] width 28 height 13
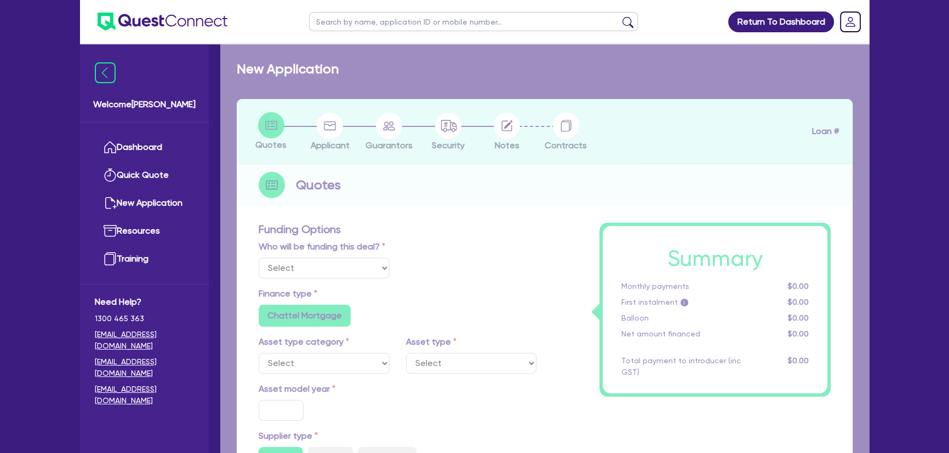
select select "Other"
select select "CARS_AND_LIGHT_TRUCKS"
type input "2021"
radio input "true"
type input "84,500"
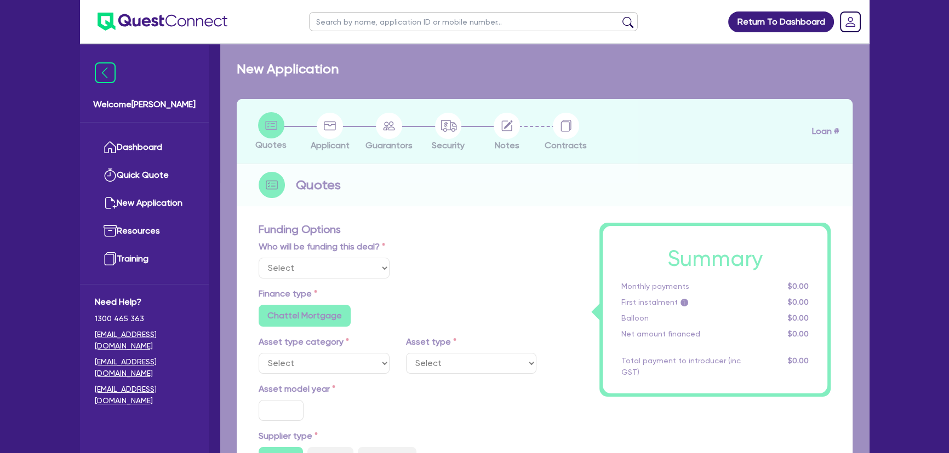
type input "3"
type input "2,550"
type input "6.75"
type input "454.55"
type input "318.18"
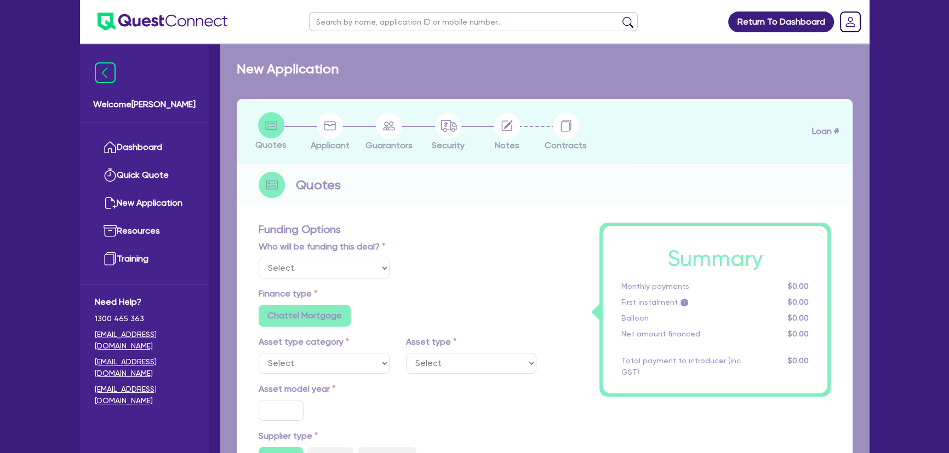
radio input "true"
radio input "false"
select select "PASSENGER_VEHICLES"
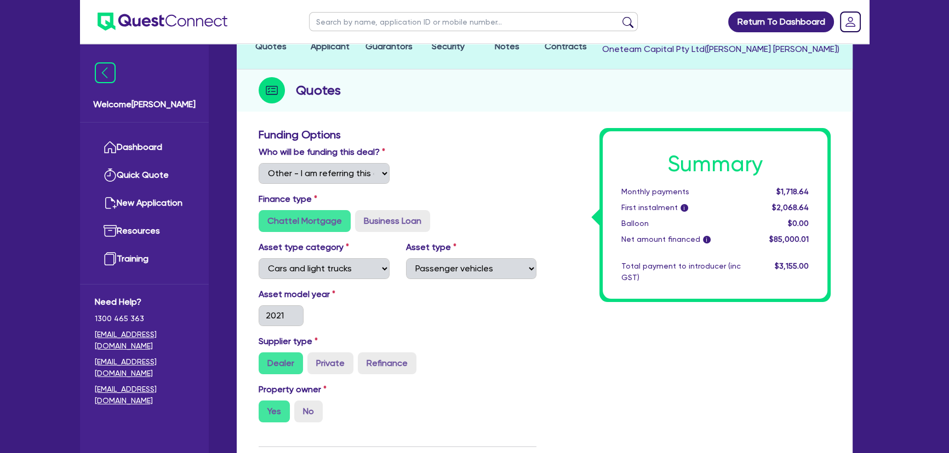
scroll to position [49, 0]
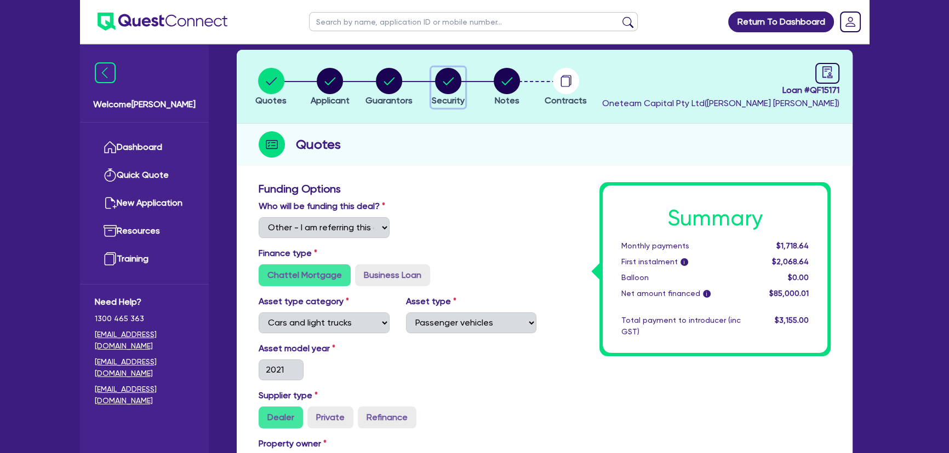
click at [452, 91] on circle "button" at bounding box center [448, 81] width 26 height 26
select select "CARS_AND_LIGHT_TRUCKS"
select select "PASSENGER_VEHICLES"
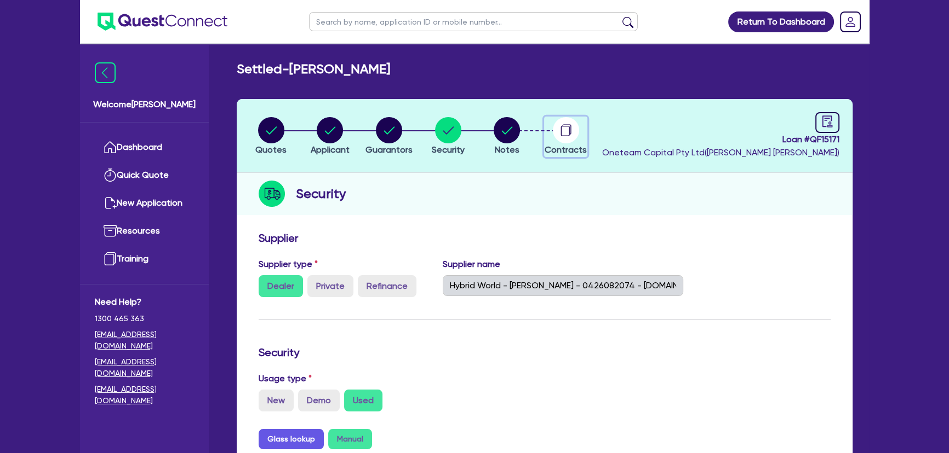
click at [560, 128] on circle "button" at bounding box center [566, 130] width 26 height 26
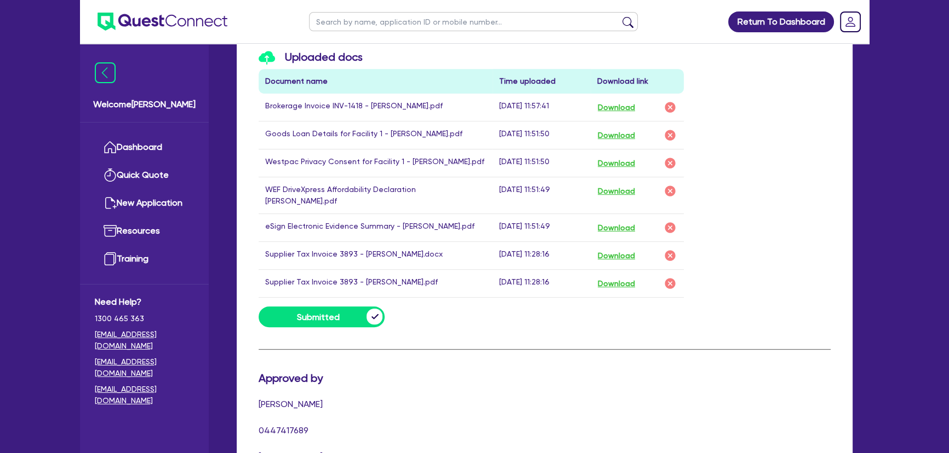
scroll to position [597, 0]
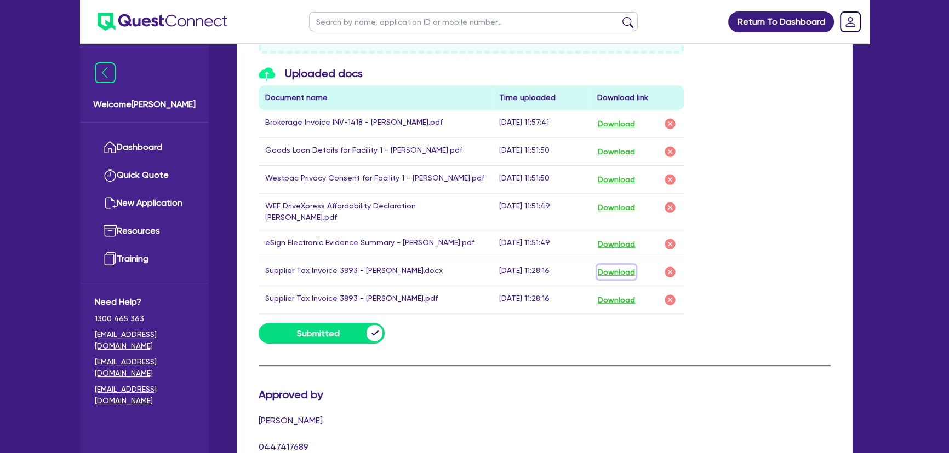
click at [632, 265] on button "Download" at bounding box center [616, 272] width 38 height 14
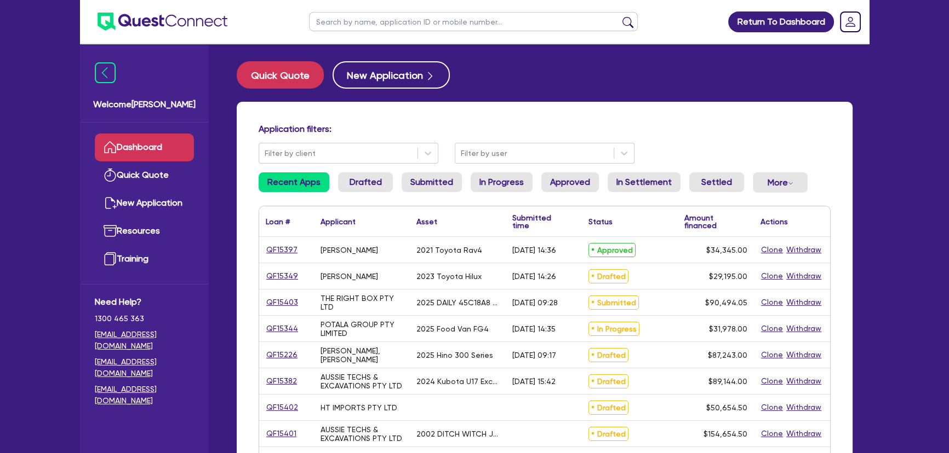
click at [391, 23] on input "text" at bounding box center [473, 21] width 329 height 19
type input "[PERSON_NAME]"
click at [619, 16] on button "submit" at bounding box center [628, 23] width 18 height 15
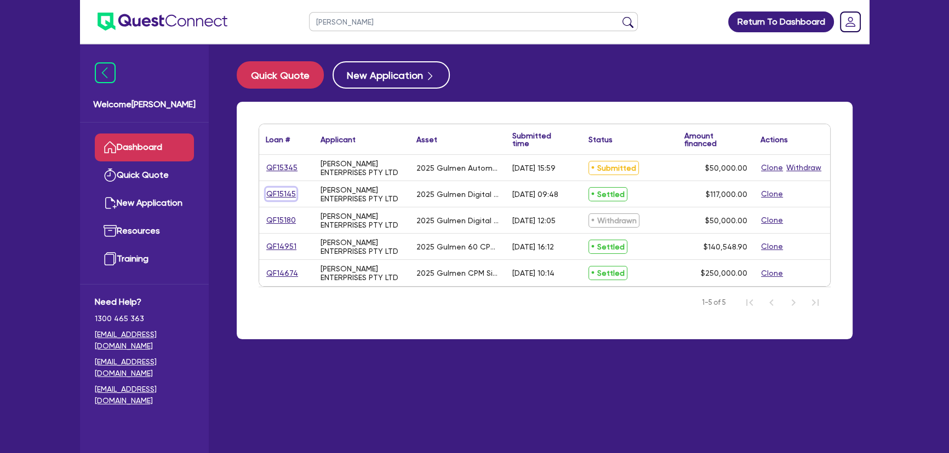
click at [285, 196] on link "QF15145" at bounding box center [281, 194] width 31 height 13
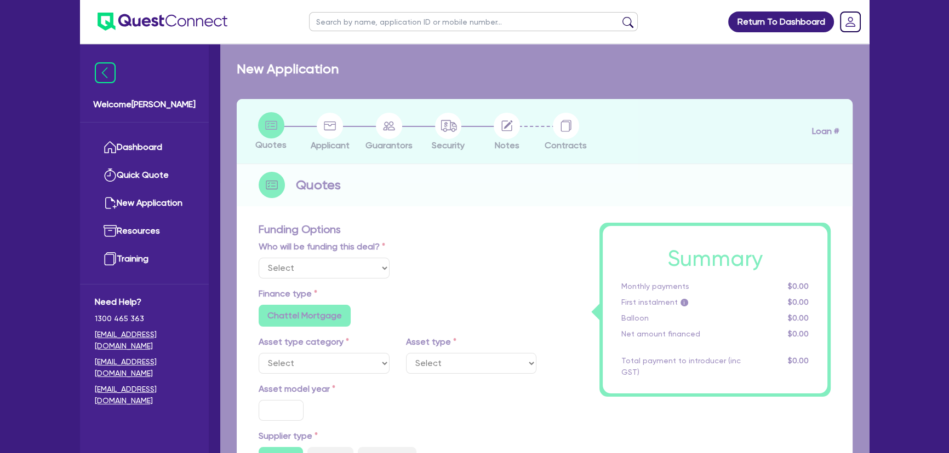
select select "Quest Finance - Own Book"
select select "SECONDARY_ASSETS"
type input "2025"
radio input "true"
type input "117,000"
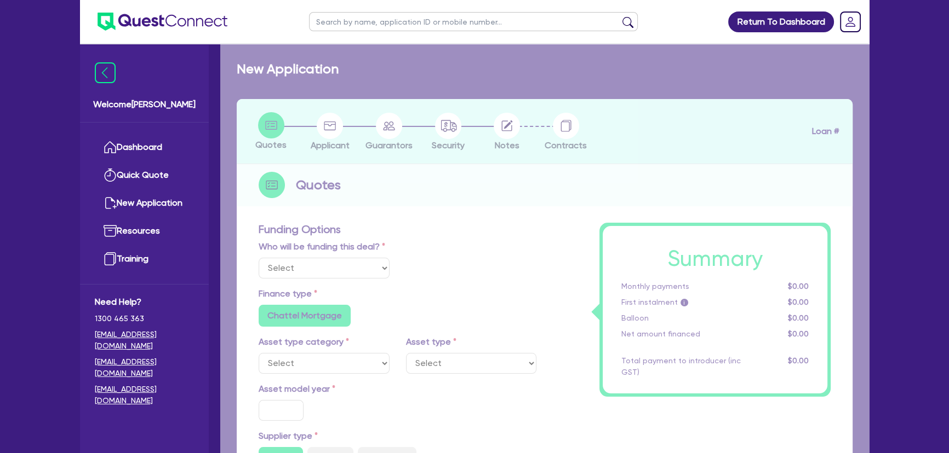
type input "8"
type input "9,360"
type input "17.95"
radio input "false"
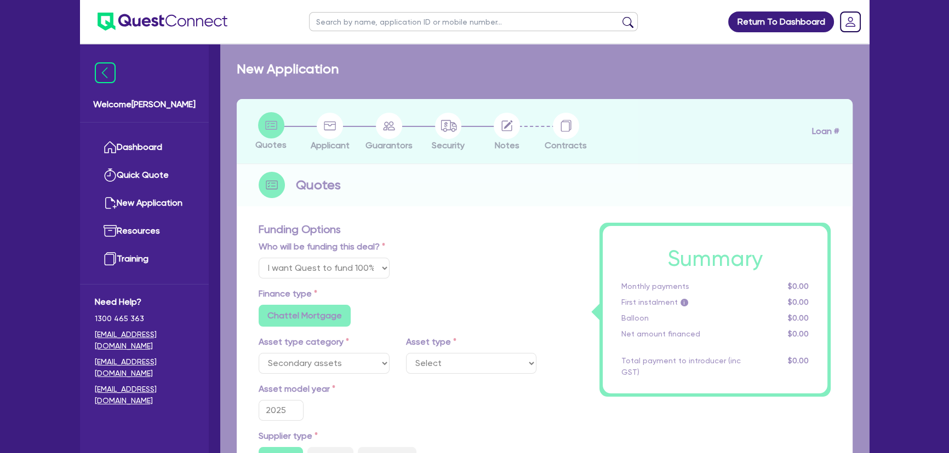
select select "PRINTING_AND_PACKAGING_EQUIPMENT"
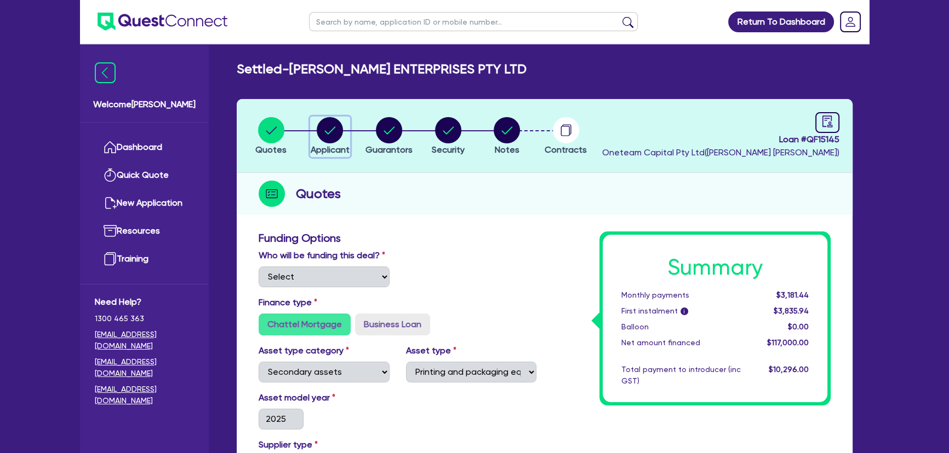
click at [338, 134] on circle "button" at bounding box center [330, 130] width 26 height 26
select select "COMPANY"
select select "MANUFACTURING"
select select "PULP_AND_PAPER"
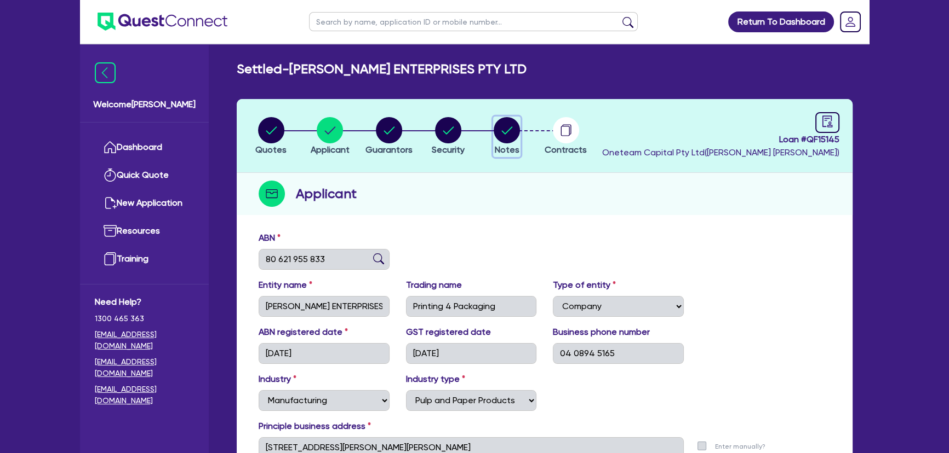
click at [497, 142] on button "Notes" at bounding box center [506, 137] width 27 height 41
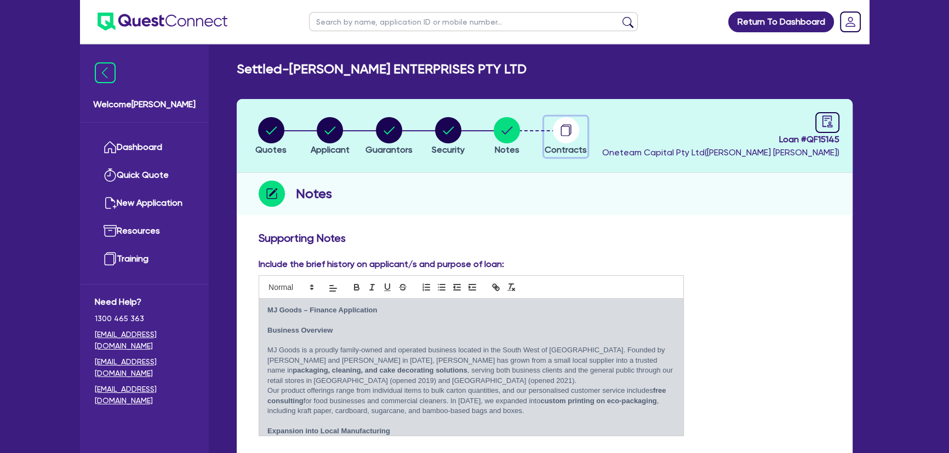
click at [579, 141] on div "button" at bounding box center [565, 130] width 42 height 26
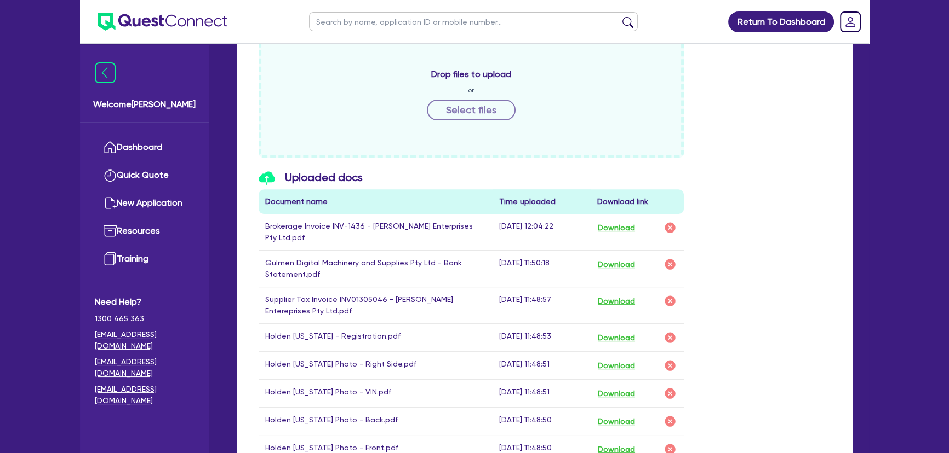
scroll to position [597, 0]
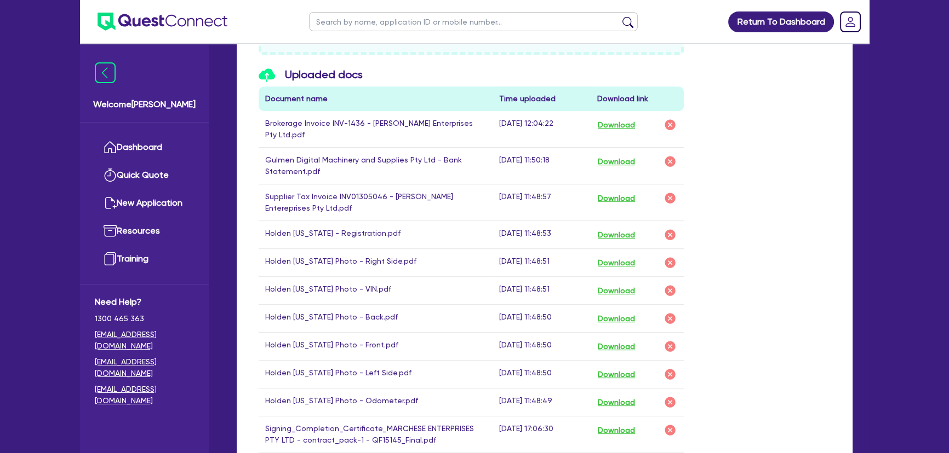
click at [609, 196] on td "Download" at bounding box center [636, 203] width 93 height 37
click at [612, 191] on button "Download" at bounding box center [616, 198] width 38 height 14
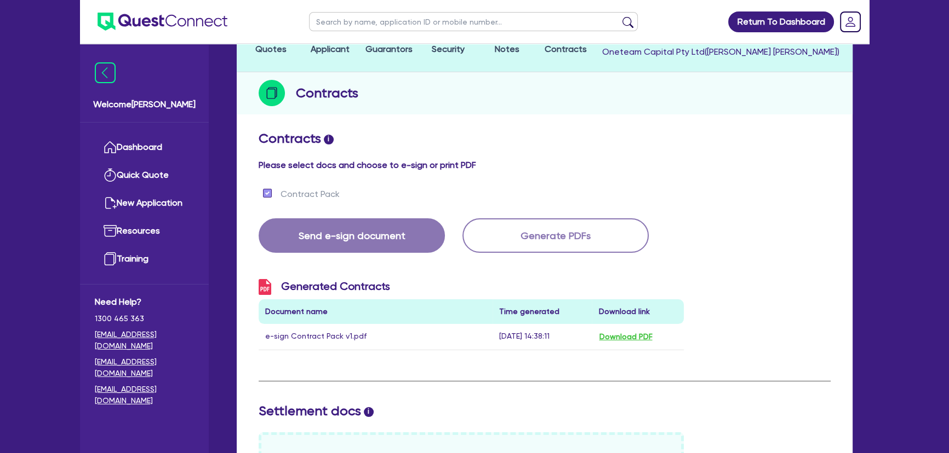
scroll to position [0, 0]
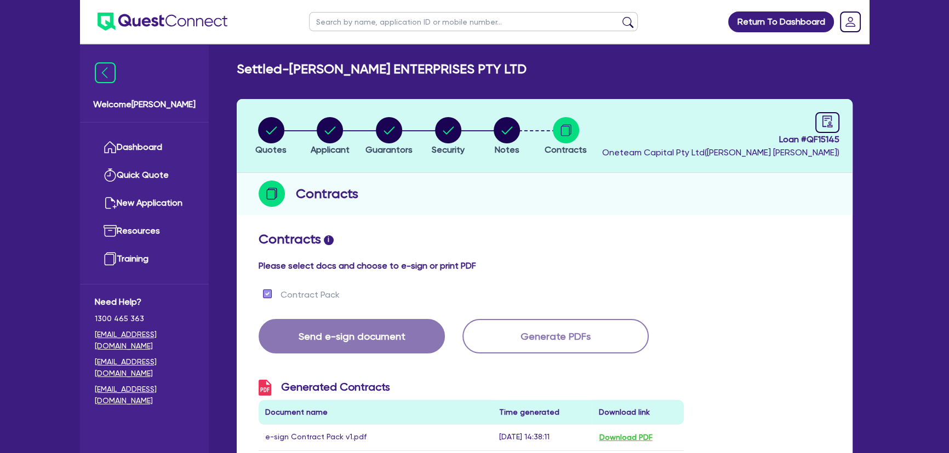
click at [254, 120] on li "Quotes" at bounding box center [271, 136] width 59 height 38
click at [262, 125] on circle "button" at bounding box center [271, 130] width 26 height 26
select select "Quest Finance - Own Book"
select select "SECONDARY_ASSETS"
select select "PRINTING_AND_PACKAGING_EQUIPMENT"
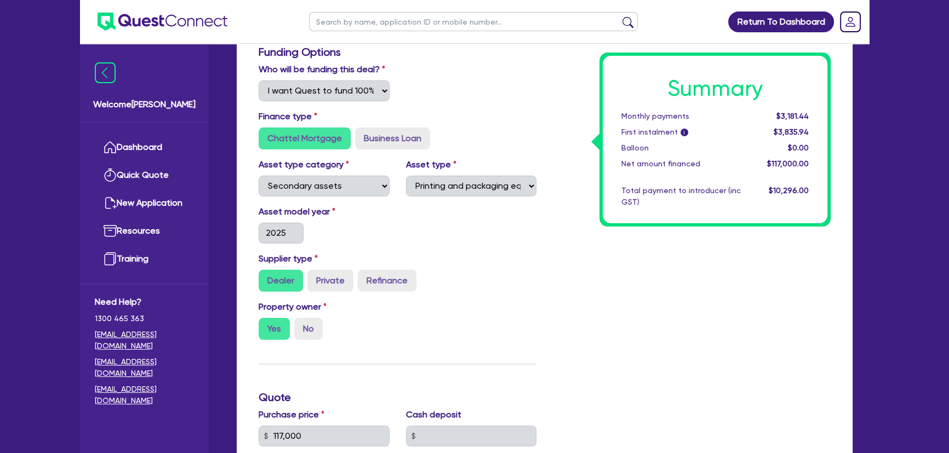
scroll to position [49, 0]
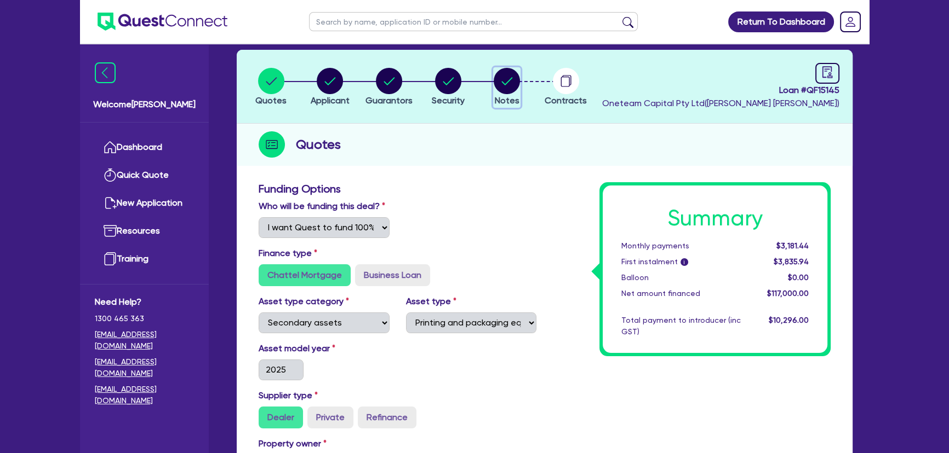
click at [517, 78] on circle "button" at bounding box center [506, 81] width 26 height 26
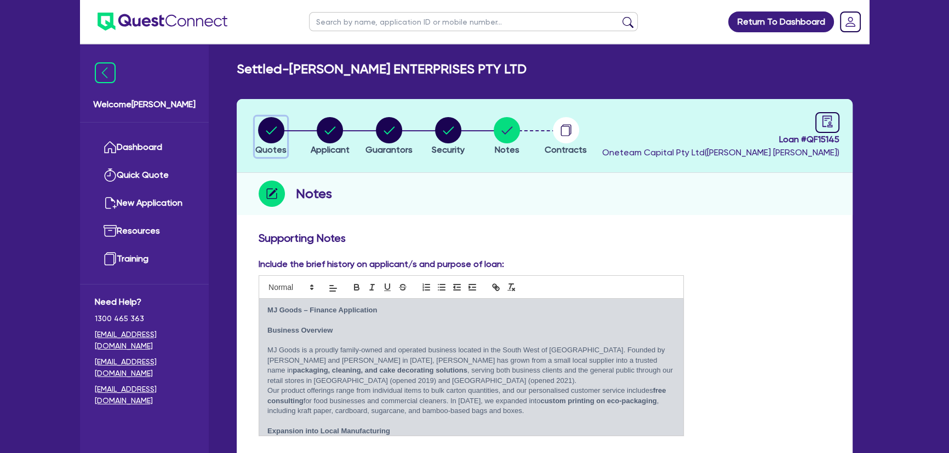
click at [281, 131] on circle "button" at bounding box center [271, 130] width 26 height 26
select select "Quest Finance - Own Book"
select select "SECONDARY_ASSETS"
select select "PRINTING_AND_PACKAGING_EQUIPMENT"
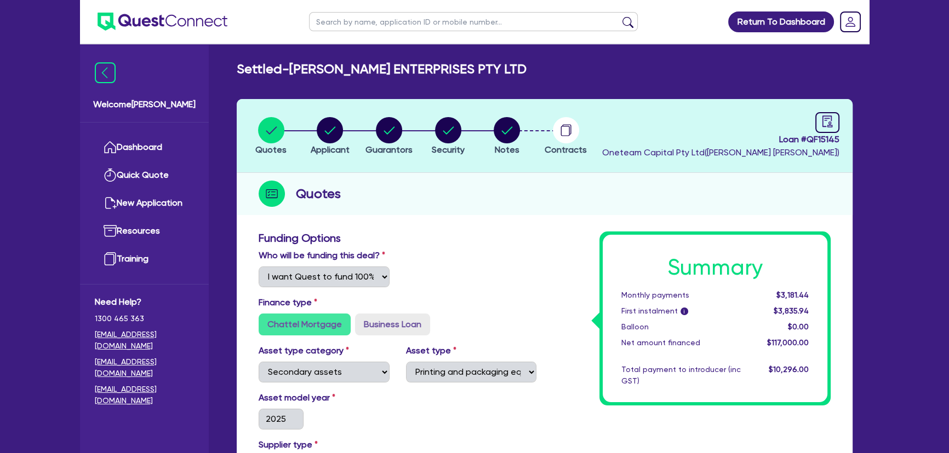
click at [165, 18] on img at bounding box center [162, 22] width 130 height 18
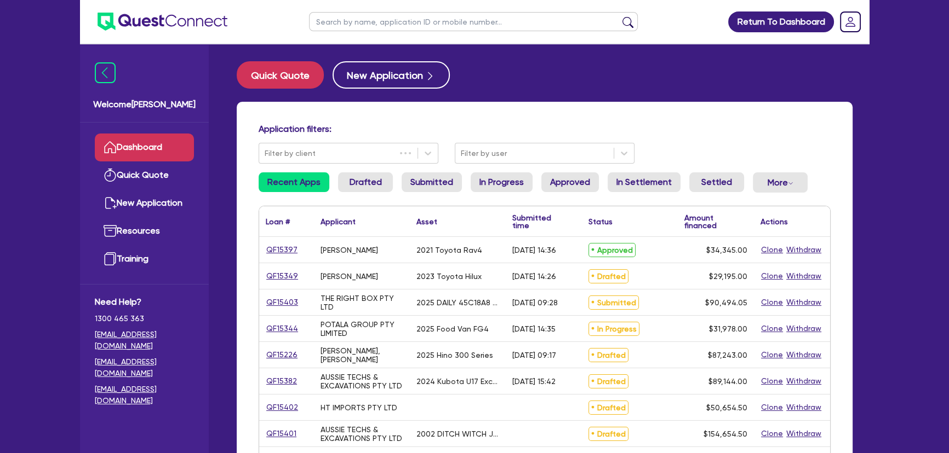
click at [402, 26] on input "text" at bounding box center [473, 21] width 329 height 19
type input "simmons"
click at [619, 16] on button "submit" at bounding box center [628, 23] width 18 height 15
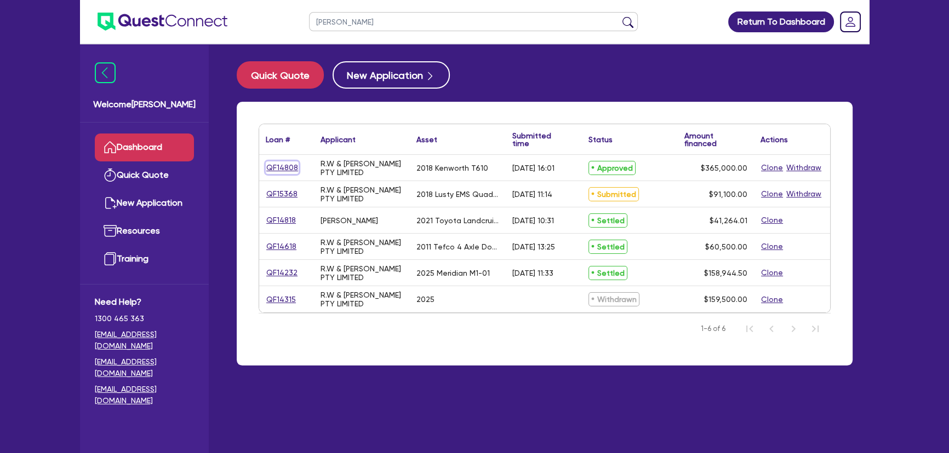
click at [273, 170] on link "QF14808" at bounding box center [282, 168] width 33 height 13
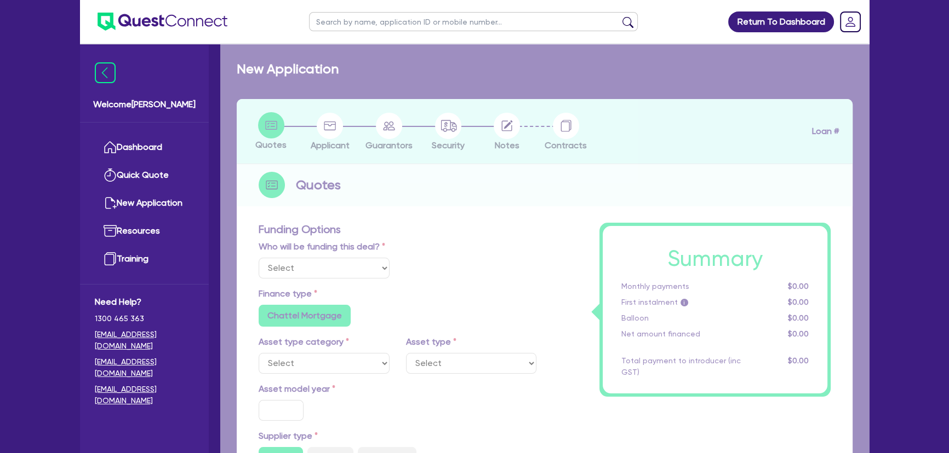
select select "Other"
select select "PRIMARY_ASSETS"
type input "2018"
radio input "false"
radio input "true"
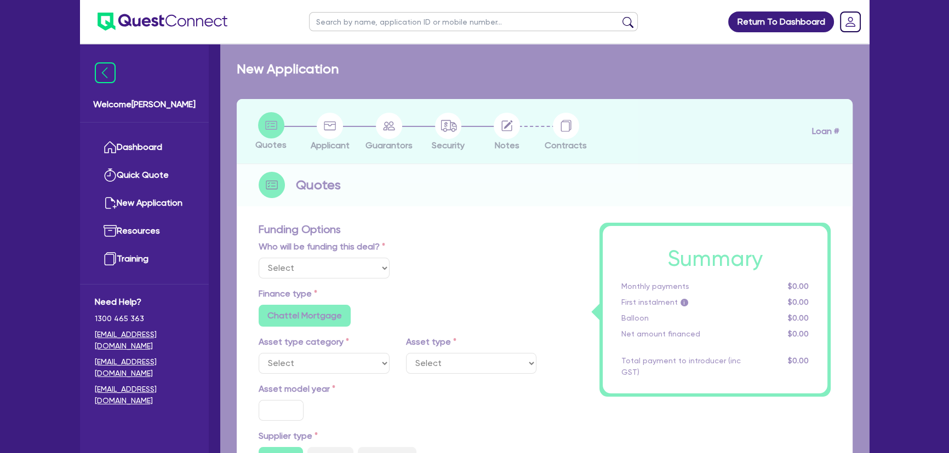
radio input "true"
type input "407,000"
type input "42,000"
type input "4"
type input "14,600"
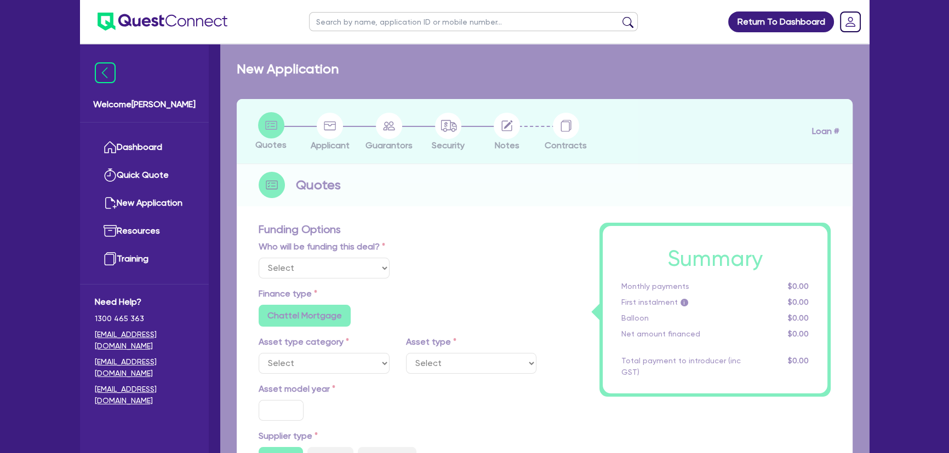
type input "11.15"
type input "745"
radio input "false"
select select "HEAVY_TRUCKS"
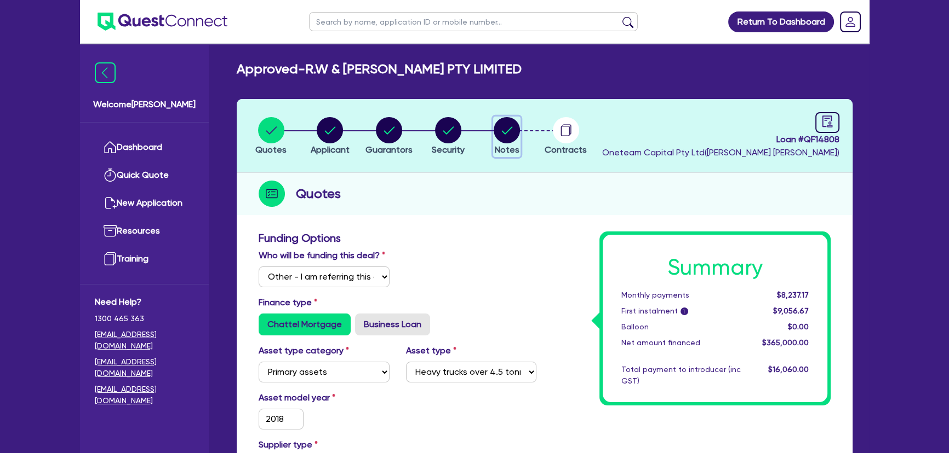
click at [503, 138] on circle "button" at bounding box center [506, 130] width 26 height 26
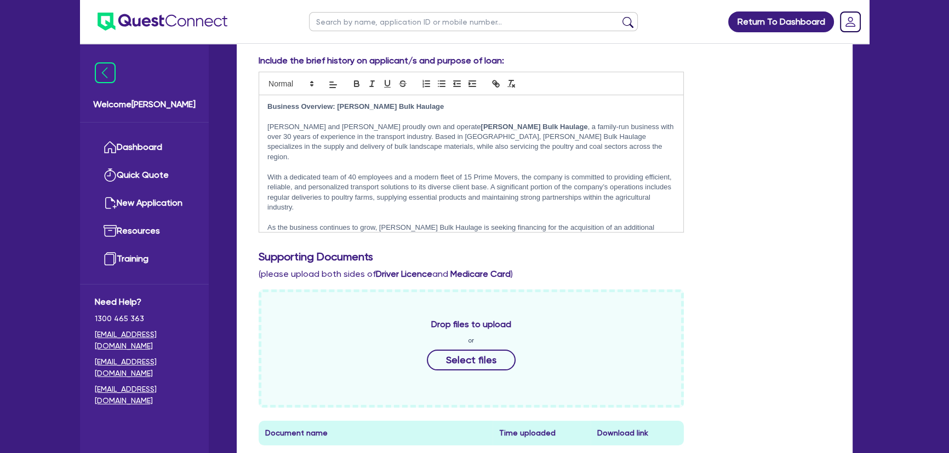
scroll to position [348, 0]
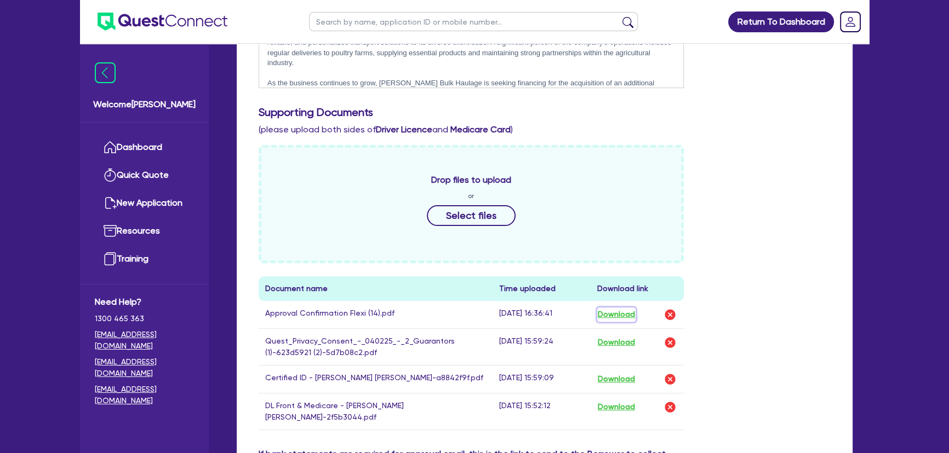
click at [615, 312] on button "Download" at bounding box center [616, 315] width 38 height 14
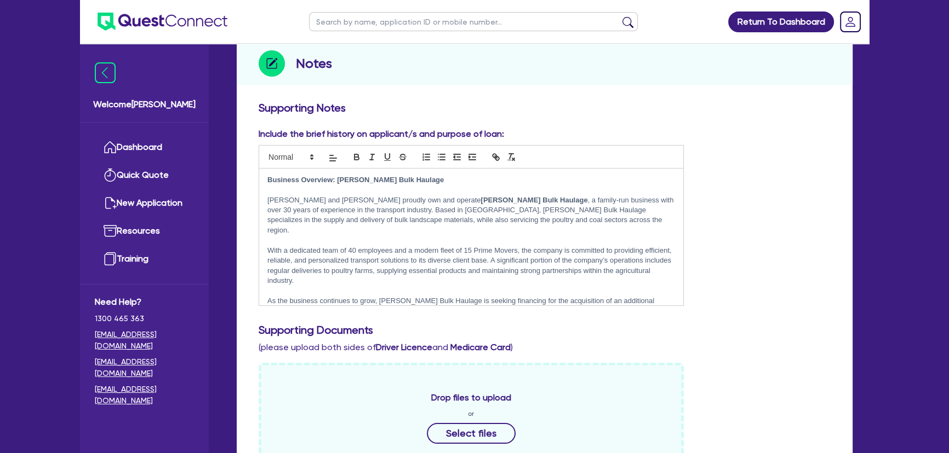
scroll to position [0, 0]
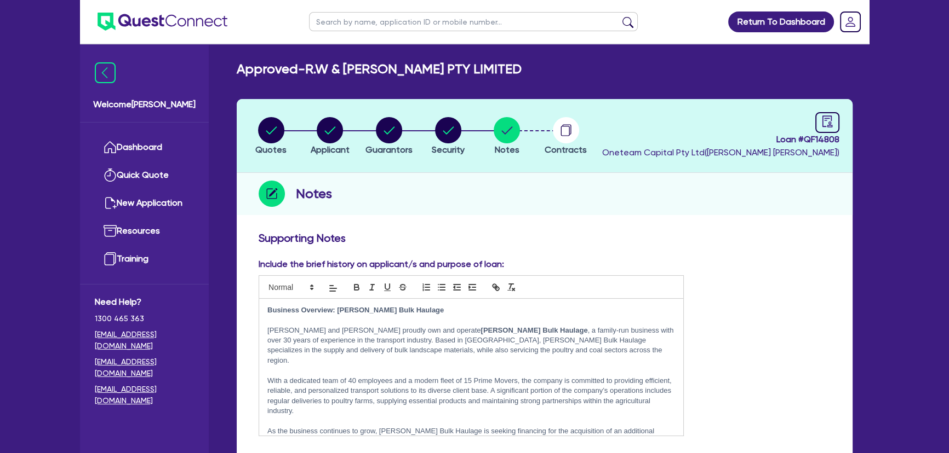
click at [592, 132] on li "Contracts" at bounding box center [565, 136] width 59 height 38
click at [575, 133] on circle "button" at bounding box center [566, 130] width 26 height 26
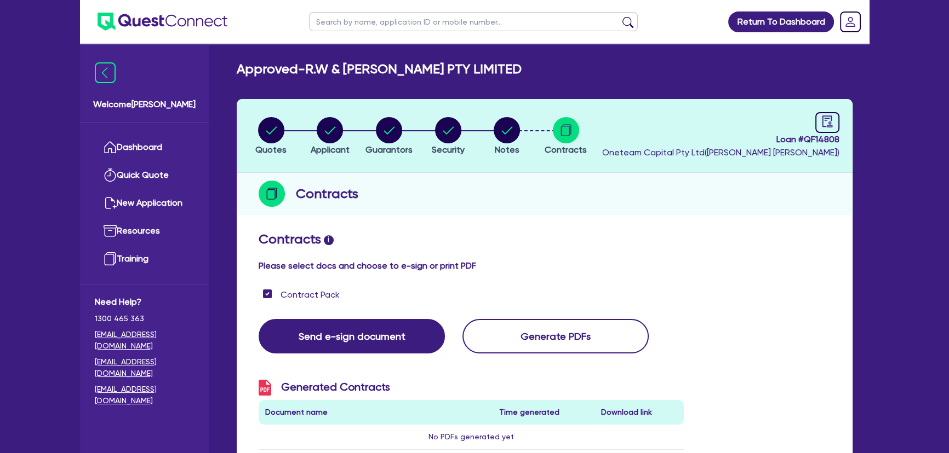
click at [531, 133] on li "Notes" at bounding box center [506, 136] width 59 height 38
click at [520, 133] on li "Notes" at bounding box center [506, 136] width 59 height 38
click at [516, 133] on circle "button" at bounding box center [506, 130] width 26 height 26
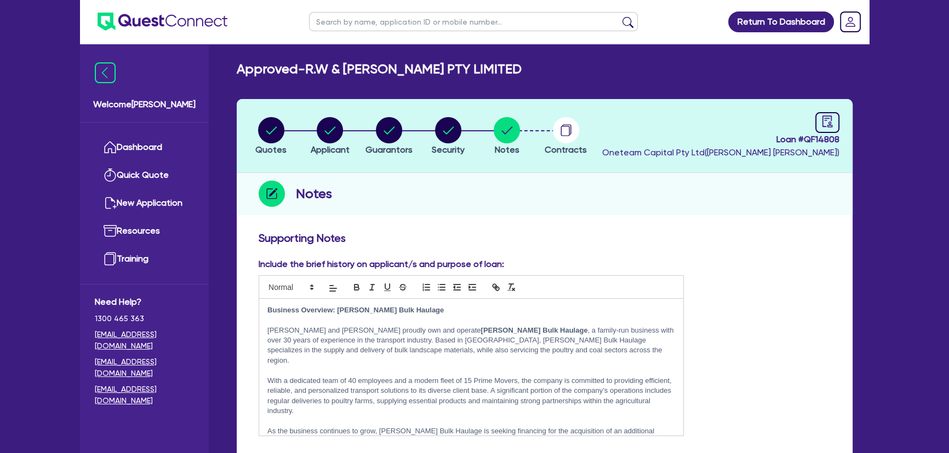
click at [162, 20] on img at bounding box center [162, 22] width 130 height 18
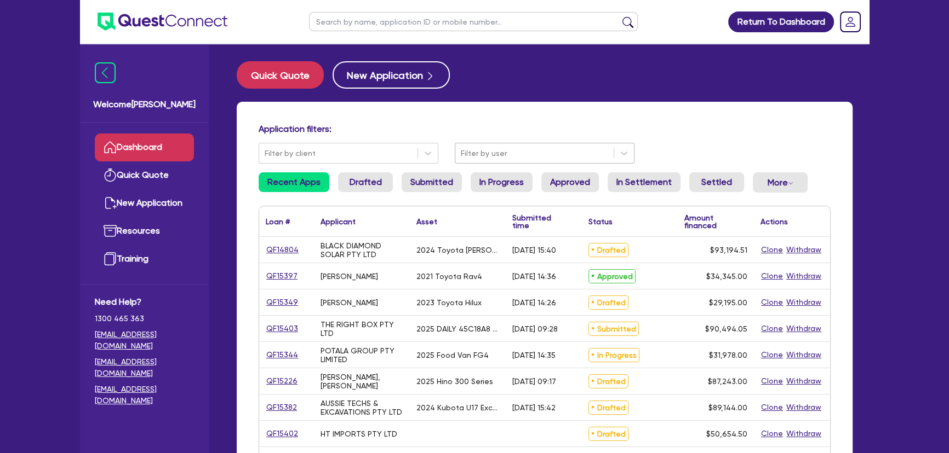
click at [544, 152] on div at bounding box center [534, 154] width 147 height 14
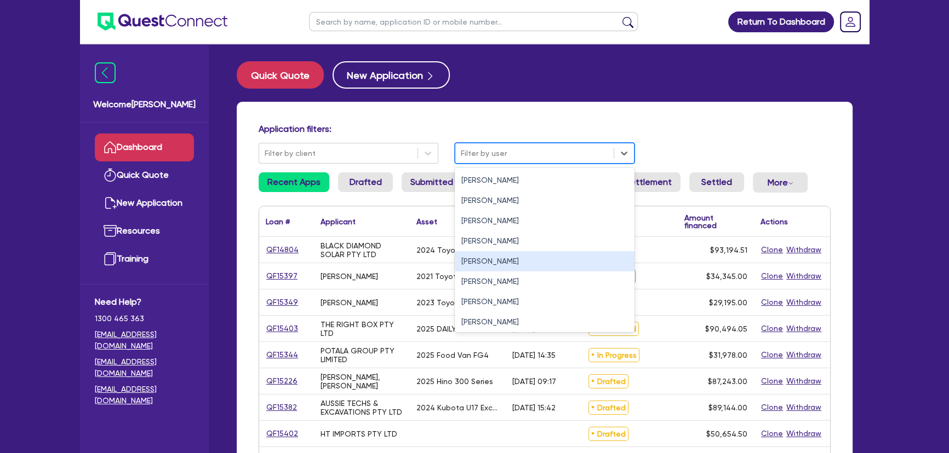
click at [497, 265] on div "Joel Harding" at bounding box center [545, 261] width 180 height 20
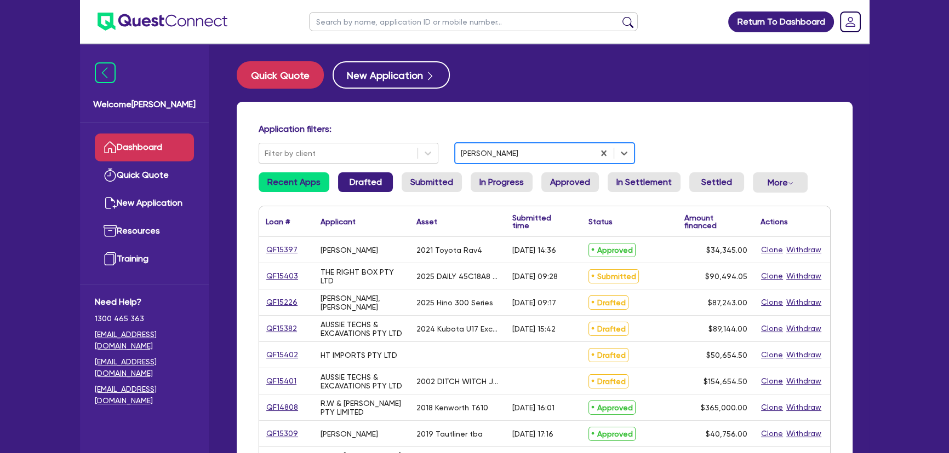
click at [345, 186] on link "Drafted" at bounding box center [365, 183] width 55 height 20
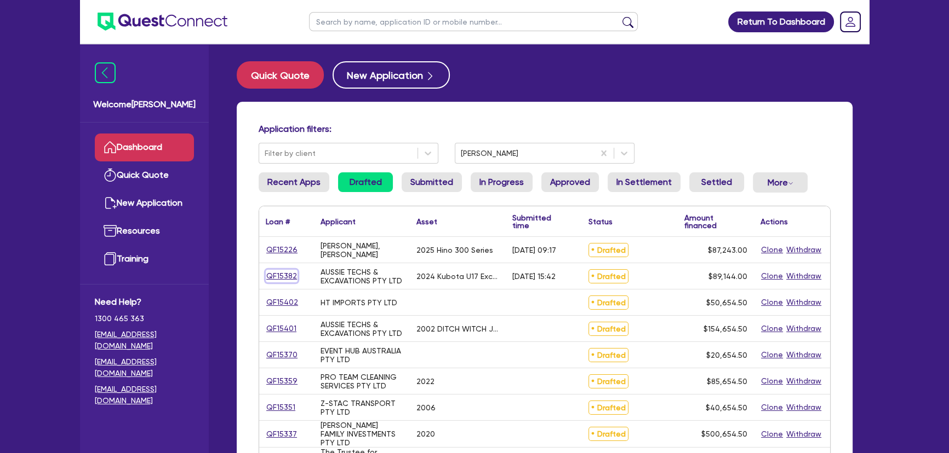
click at [286, 278] on link "QF15382" at bounding box center [282, 276] width 32 height 13
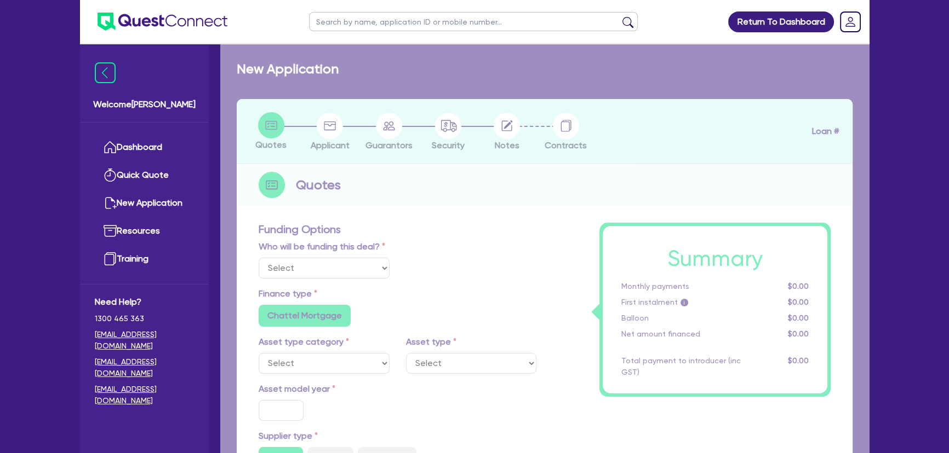
select select "Other"
select select "PRIMARY_ASSETS"
type input "2024"
radio input "false"
radio input "true"
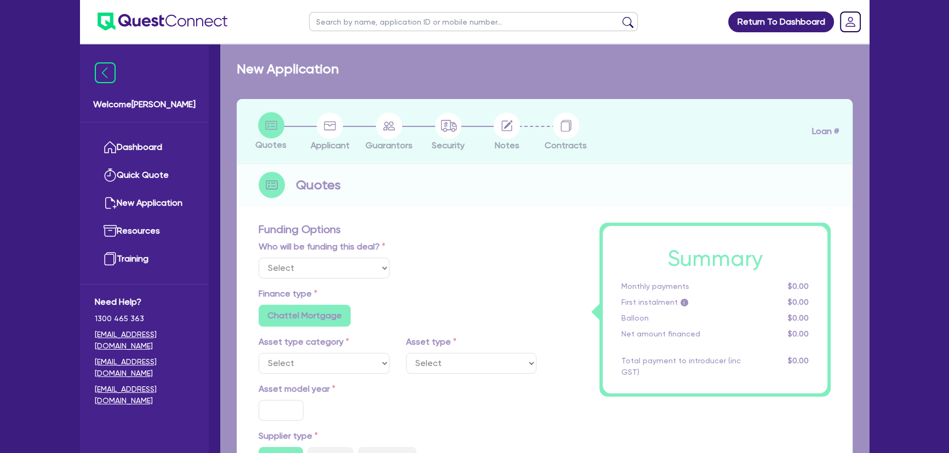
radio input "true"
type input "88,489.5"
type input "7.27"
type input "6,480.77"
type input "7.49"
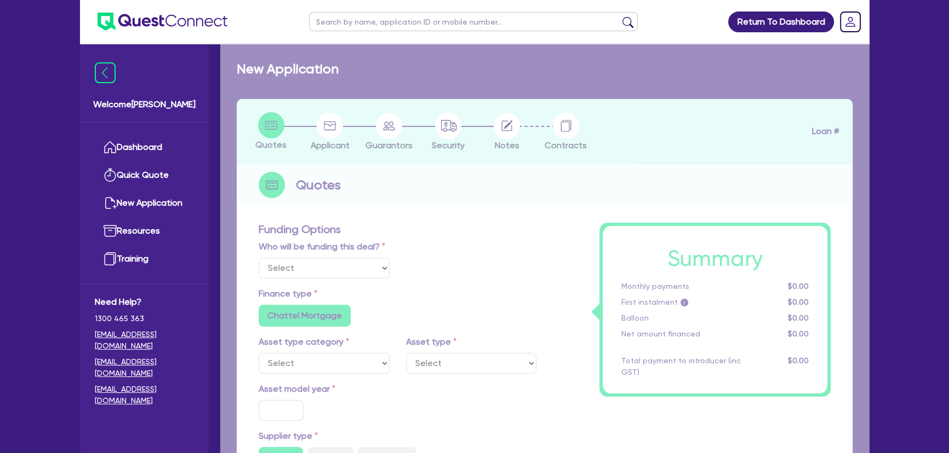
radio input "true"
radio input "false"
select select "YELLOW_GOODS_AND_EXCAVATORS"
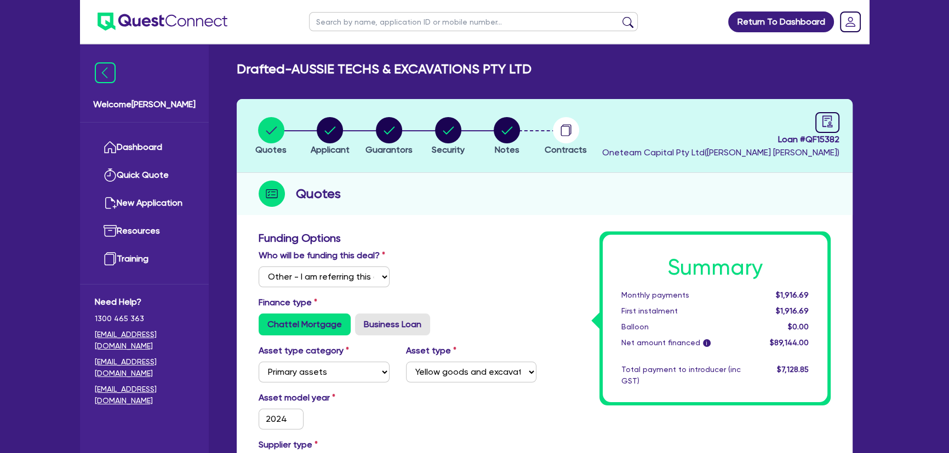
click at [485, 150] on li "Notes" at bounding box center [506, 136] width 59 height 38
click at [498, 143] on button "Notes" at bounding box center [506, 137] width 27 height 41
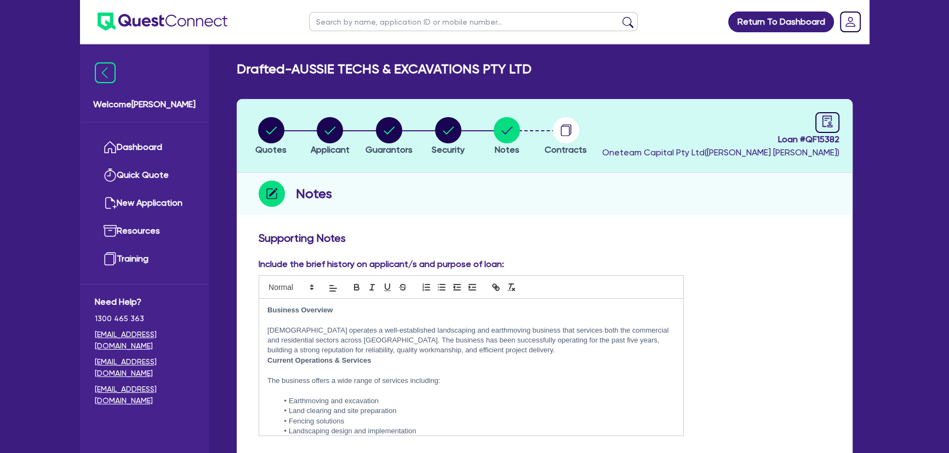
click at [467, 209] on div "Notes" at bounding box center [545, 194] width 616 height 42
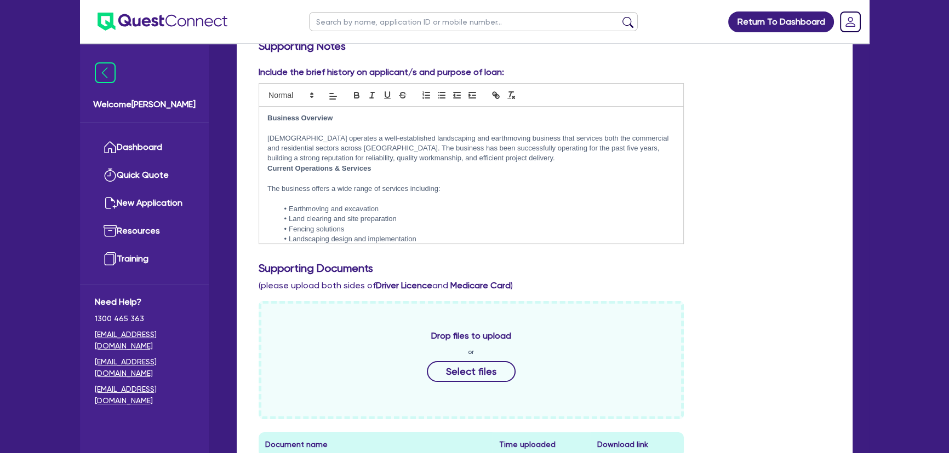
scroll to position [49, 0]
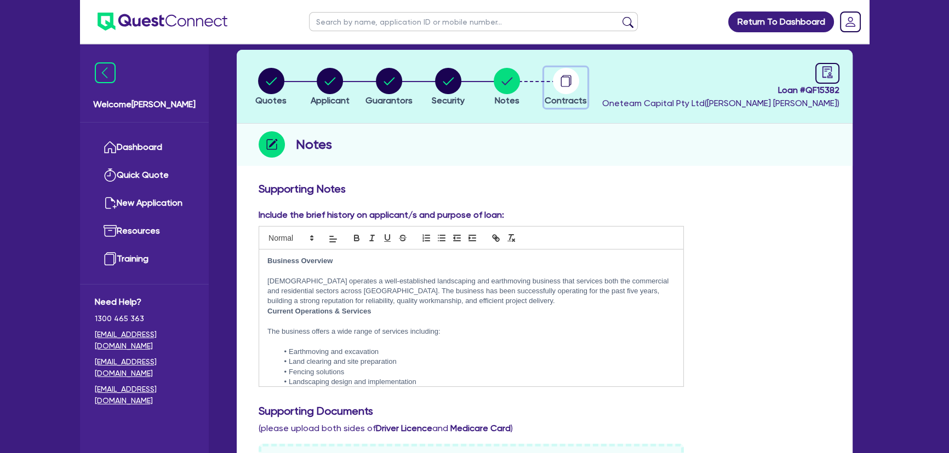
click at [570, 82] on circle "button" at bounding box center [566, 81] width 26 height 26
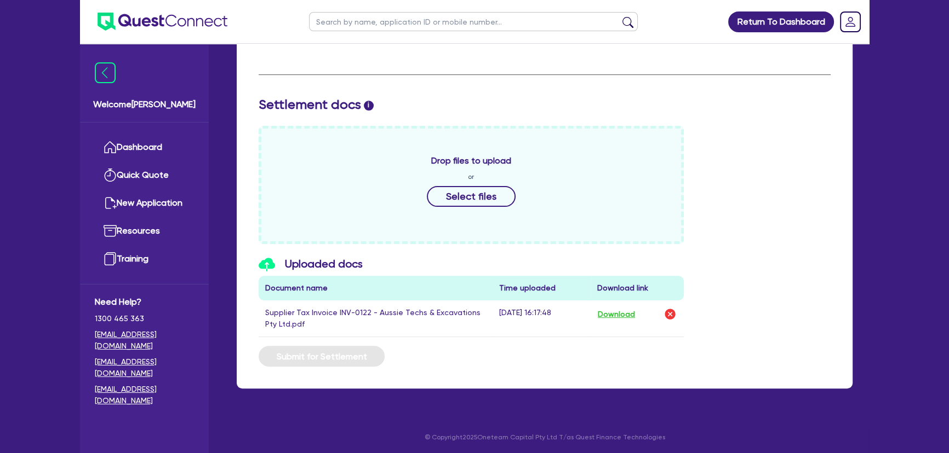
scroll to position [407, 0]
click at [608, 312] on button "Download" at bounding box center [616, 314] width 38 height 14
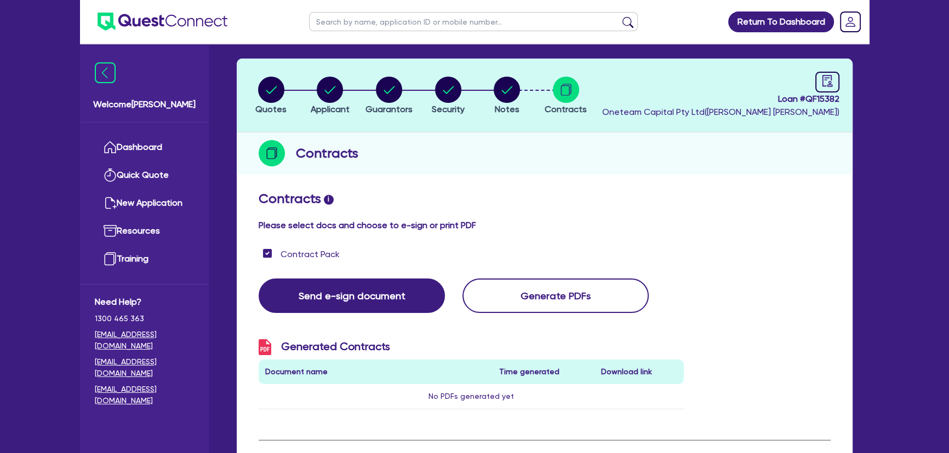
scroll to position [0, 0]
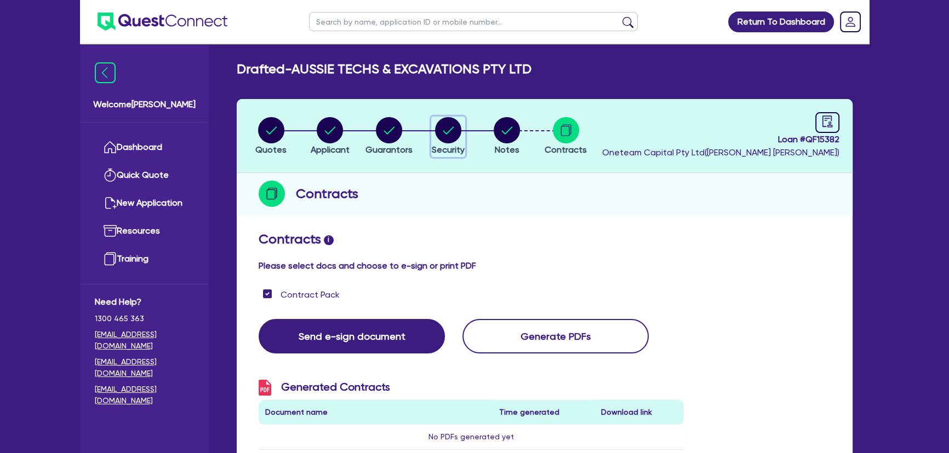
click at [447, 126] on circle "button" at bounding box center [448, 130] width 26 height 26
select select "PRIMARY_ASSETS"
select select "YELLOW_GOODS_AND_EXCAVATORS"
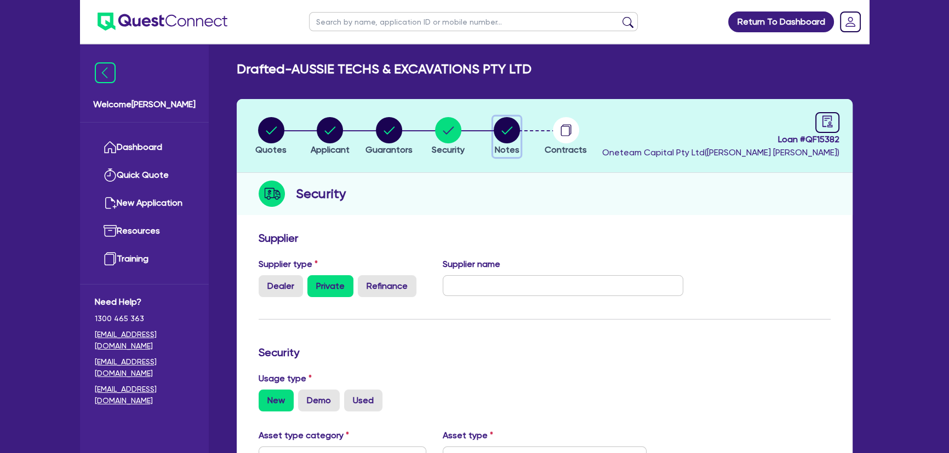
click at [510, 137] on circle "button" at bounding box center [506, 130] width 26 height 26
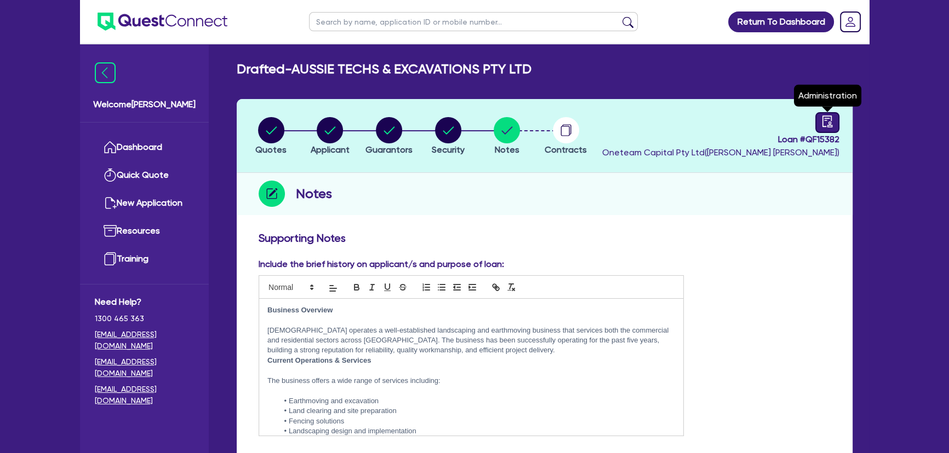
click at [836, 125] on div at bounding box center [827, 122] width 24 height 21
select select "DRAFTED_AMENDED"
select select "Angle Finance"
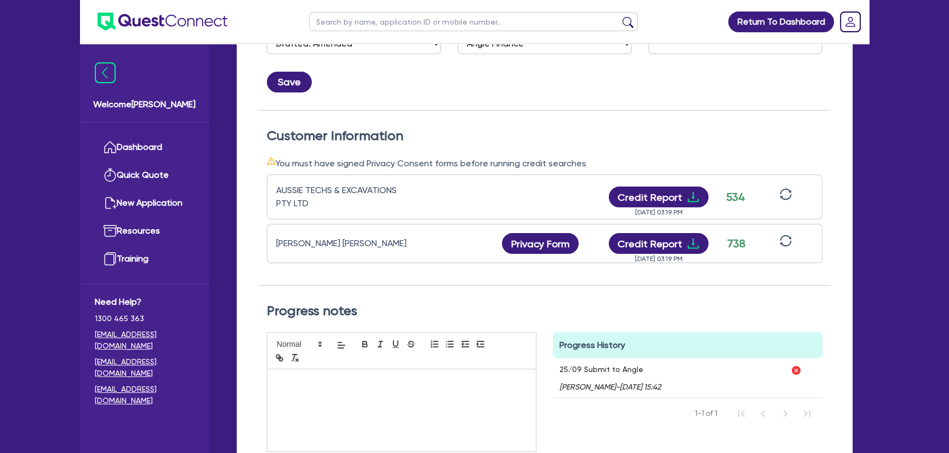
scroll to position [38, 0]
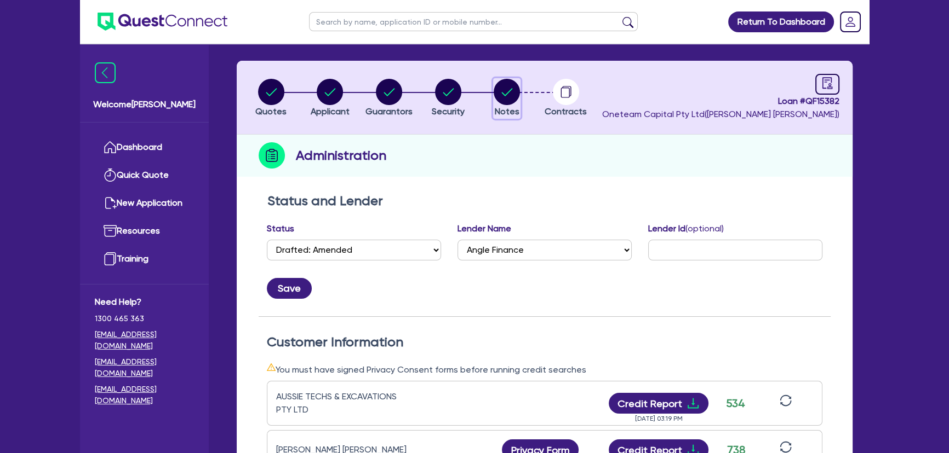
click at [497, 104] on icon "button" at bounding box center [506, 92] width 26 height 26
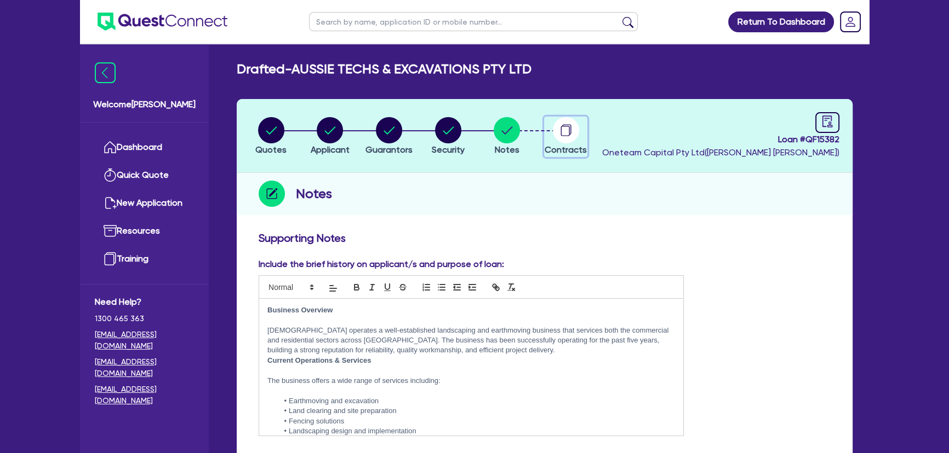
click at [545, 139] on div "button" at bounding box center [565, 130] width 42 height 26
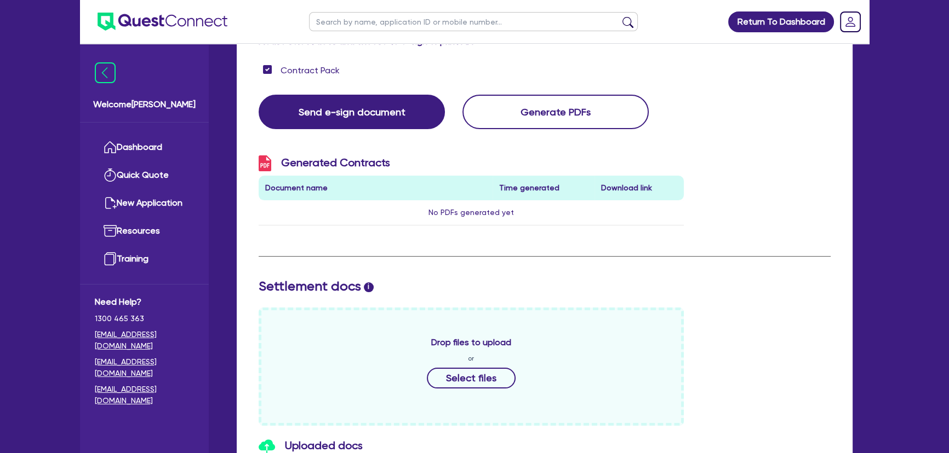
scroll to position [348, 0]
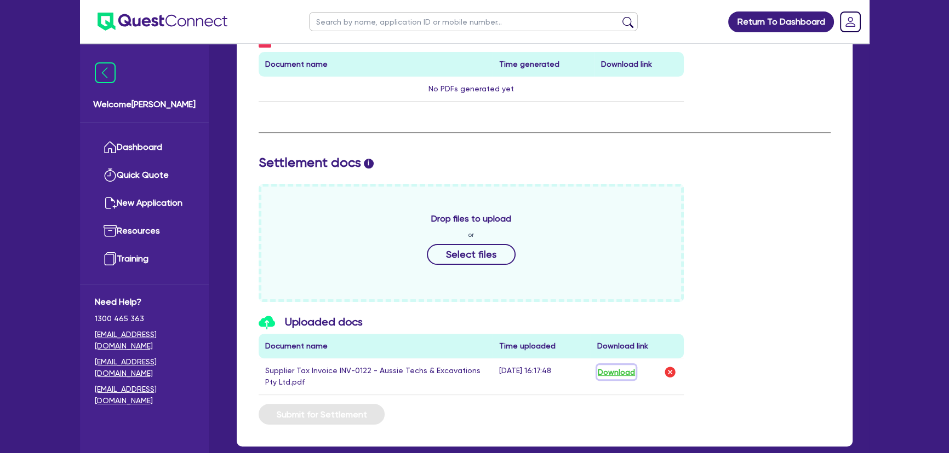
click at [623, 371] on button "Download" at bounding box center [616, 372] width 38 height 14
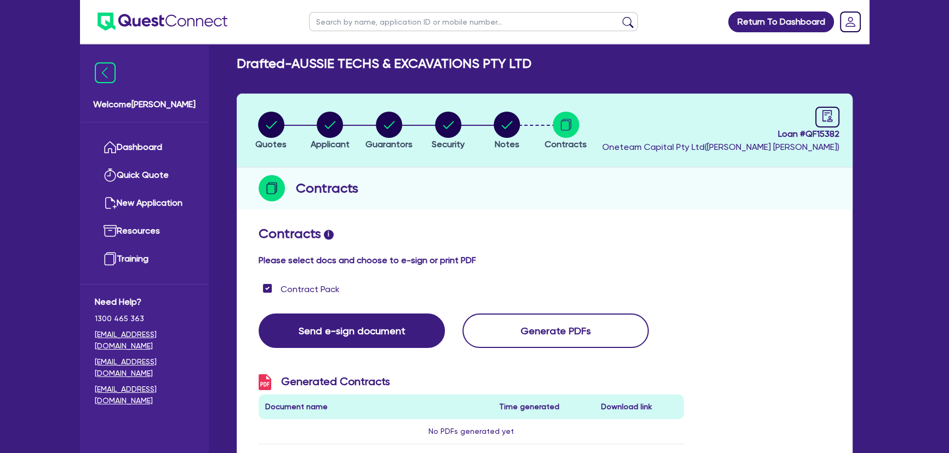
scroll to position [0, 0]
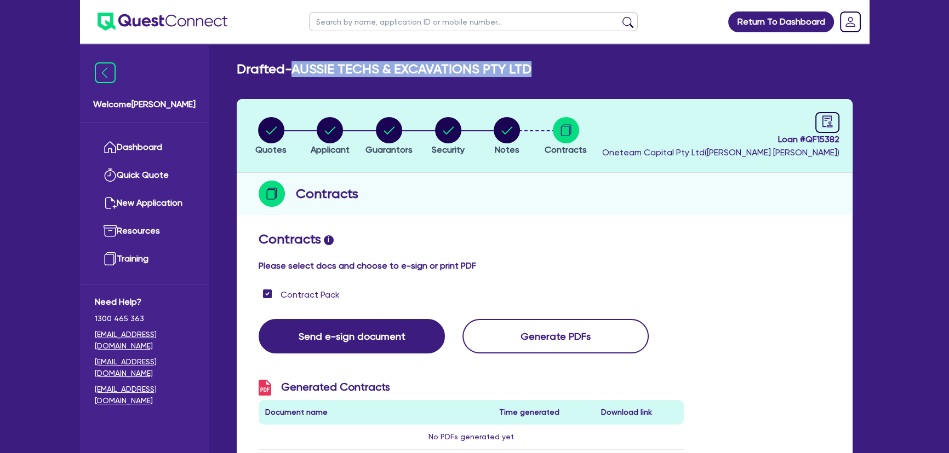
drag, startPoint x: 295, startPoint y: 70, endPoint x: 539, endPoint y: 72, distance: 244.3
click at [539, 72] on div "Drafted - AUSSIE TECHS & EXCAVATIONS PTY LTD" at bounding box center [544, 69] width 632 height 16
click at [343, 139] on div "button" at bounding box center [330, 130] width 39 height 26
select select "COMPANY"
select select "BUILDING_CONSTRUCTION"
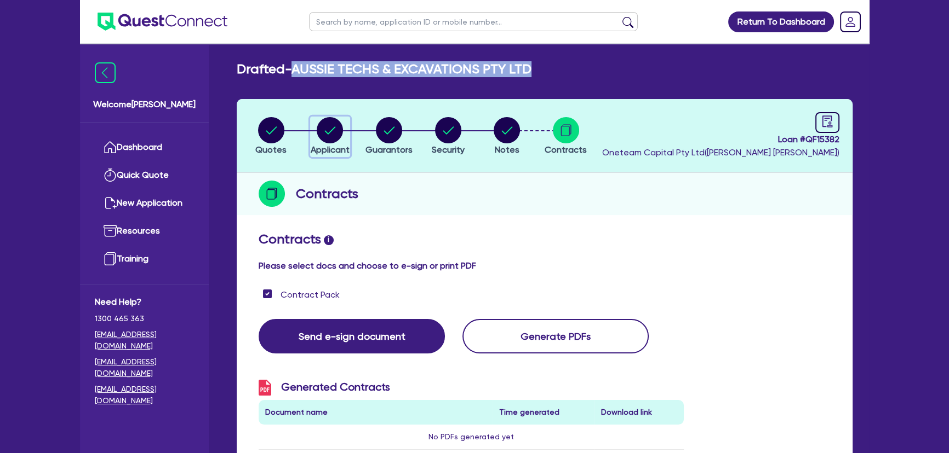
select select "TRADES_SERVICES_CONSUMERS"
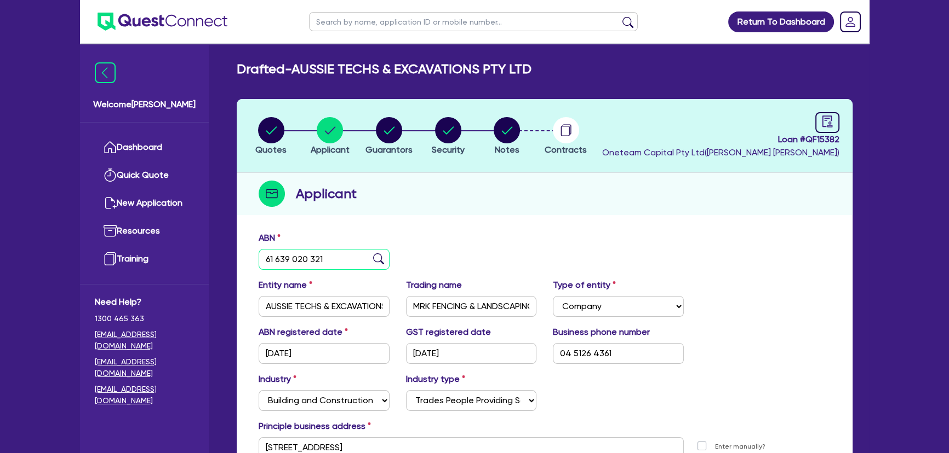
drag, startPoint x: 266, startPoint y: 260, endPoint x: 356, endPoint y: 266, distance: 90.6
click at [356, 266] on input "61 639 020 321" at bounding box center [323, 259] width 131 height 21
click at [377, 139] on icon "button" at bounding box center [389, 130] width 26 height 26
select select "MR"
select select "VIC"
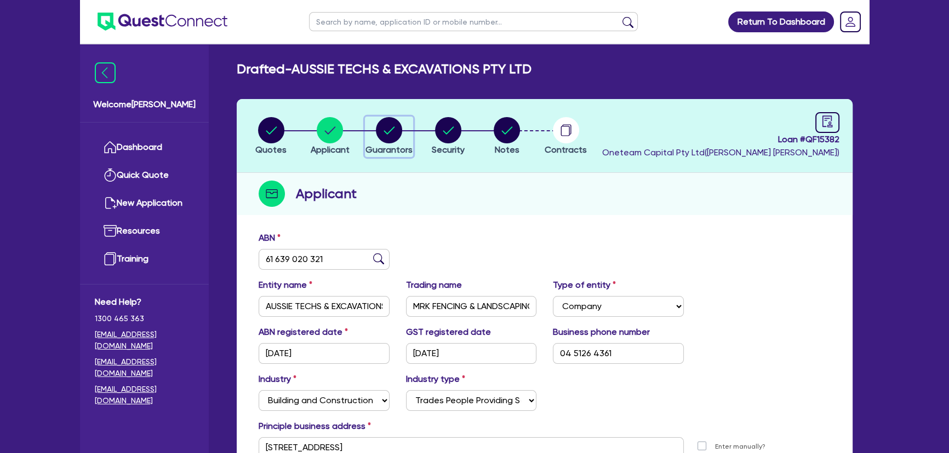
select select "SINGLE"
select select "PROPERTY"
select select "CASH"
select select "TRAILER"
select select "TRUCK"
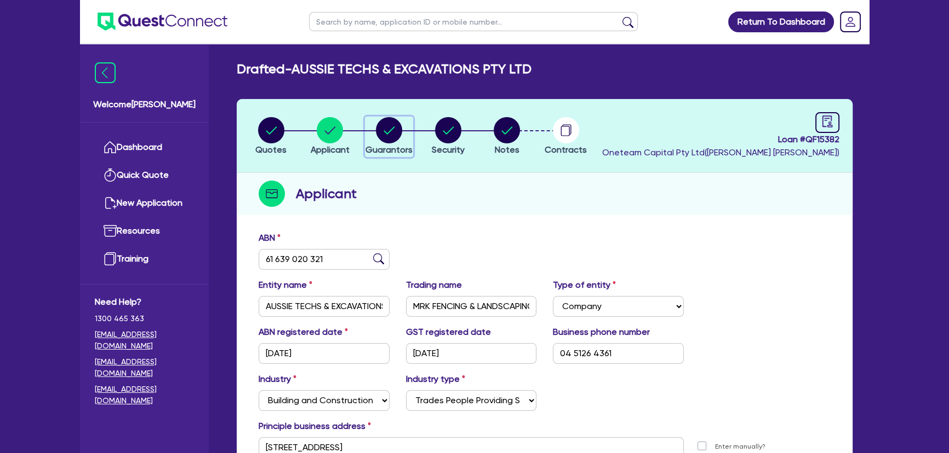
select select "VEHICLE"
select select "EQUIPMENT"
select select "MORTGAGE"
select select "VEHICLE_LOAN"
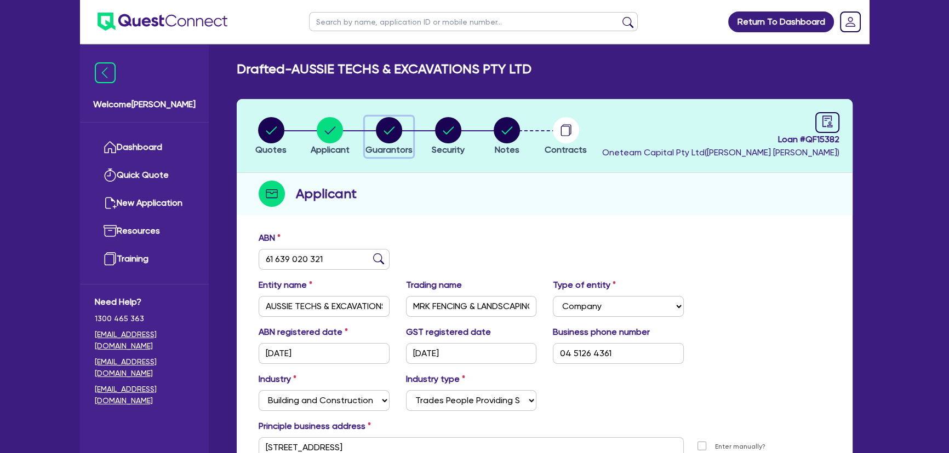
select select "VEHICLE_LOAN"
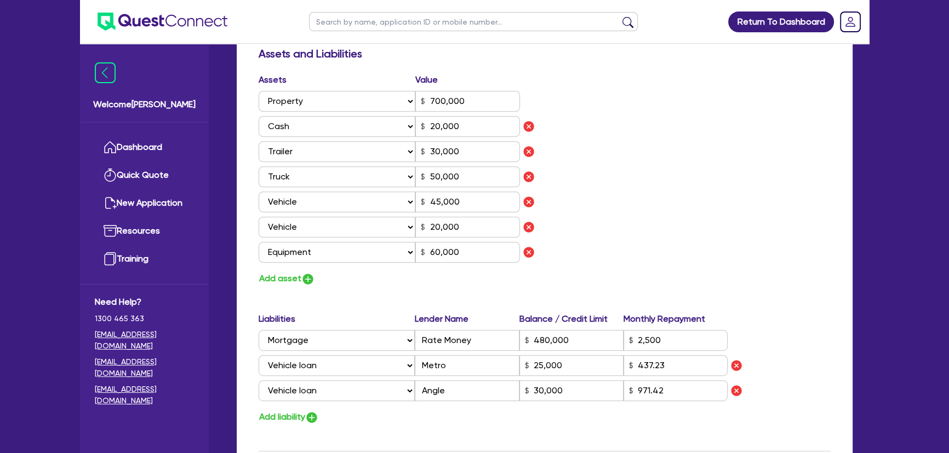
scroll to position [746, 0]
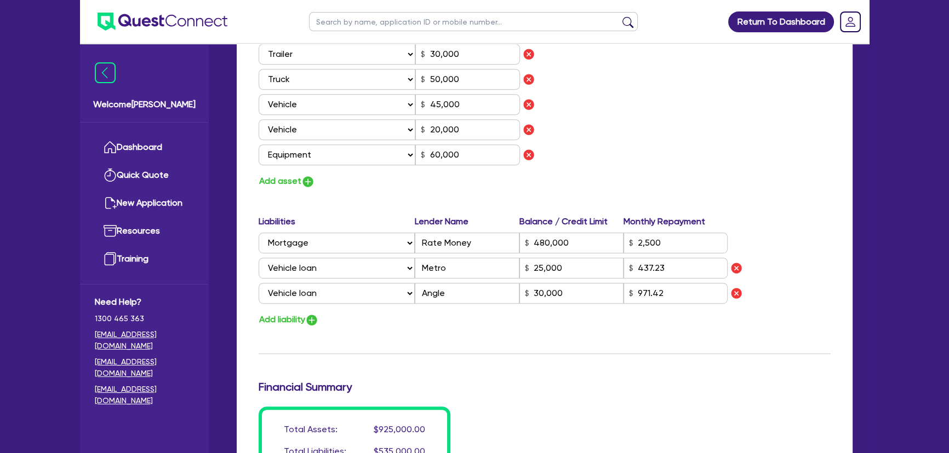
click at [150, 13] on img at bounding box center [162, 22] width 130 height 18
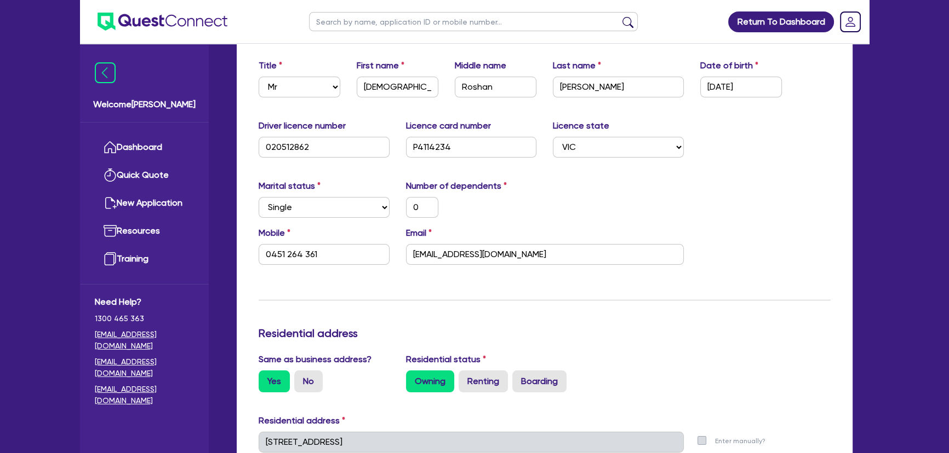
scroll to position [0, 0]
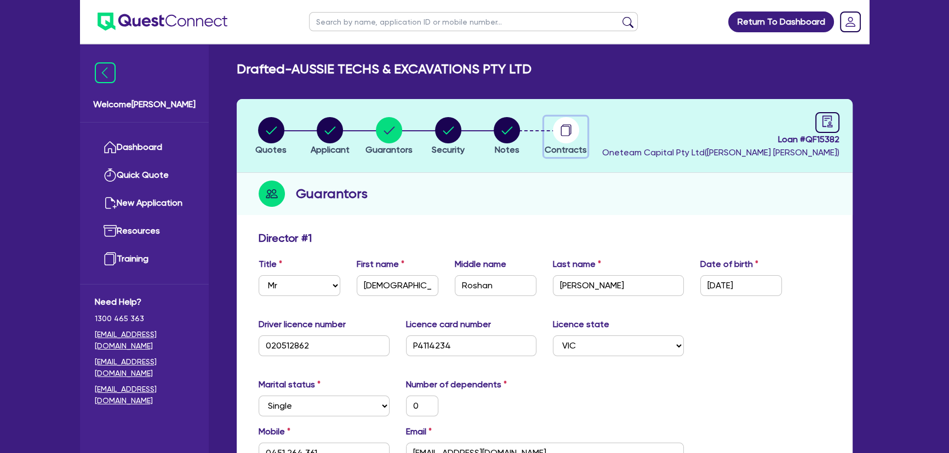
click at [566, 138] on circle "button" at bounding box center [566, 130] width 26 height 26
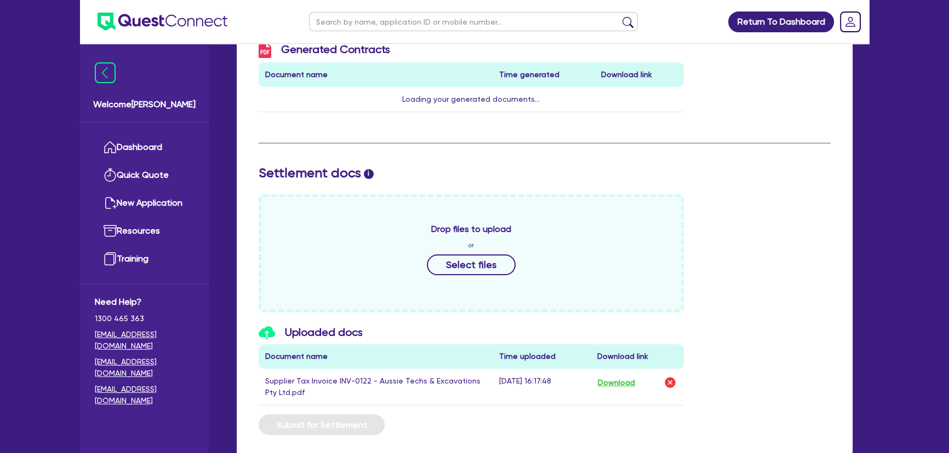
scroll to position [407, 0]
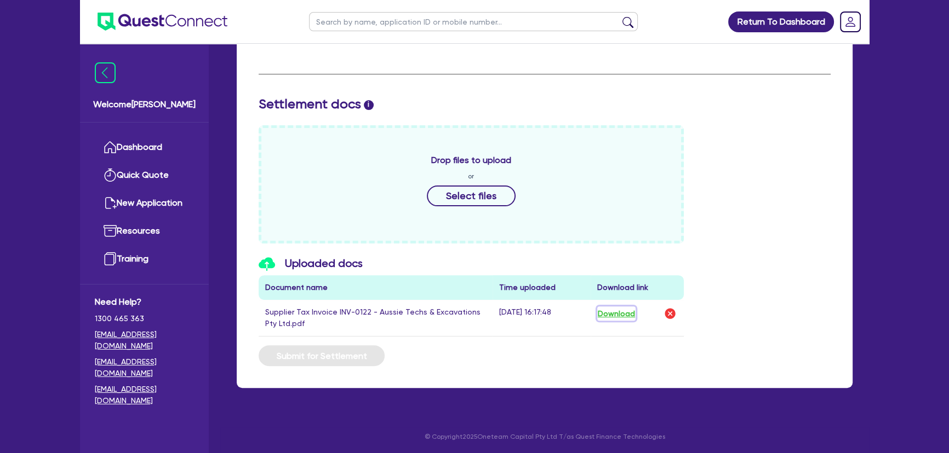
click at [619, 313] on button "Download" at bounding box center [616, 314] width 38 height 14
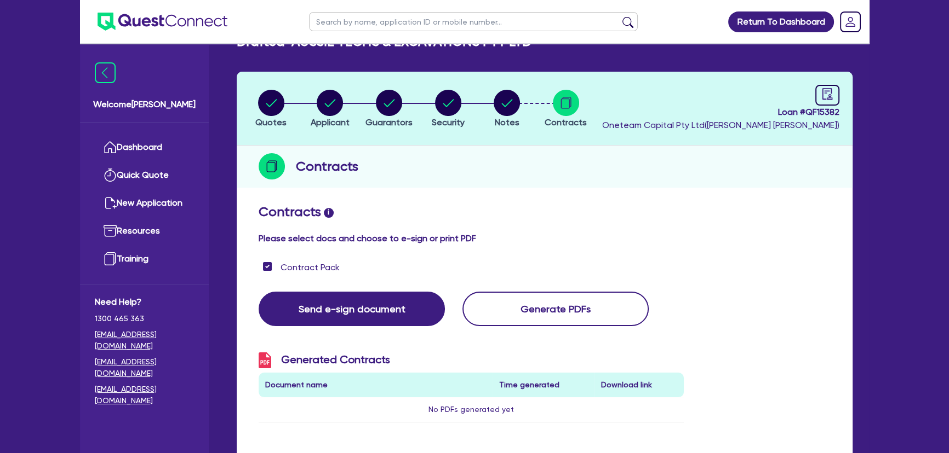
scroll to position [0, 0]
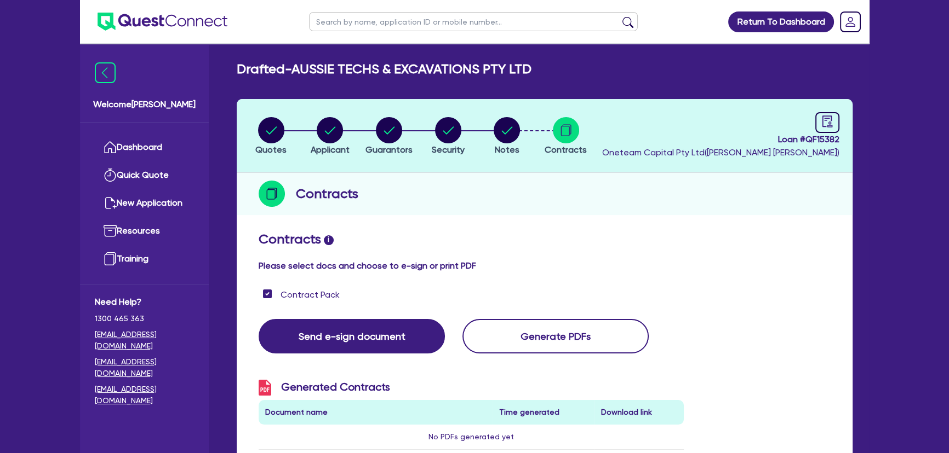
click at [448, 217] on div "Quotes Applicant Guarantors Security Notes Contracts Loan # QF15382 Oneteam Cap…" at bounding box center [545, 447] width 616 height 696
drag, startPoint x: 767, startPoint y: 138, endPoint x: 847, endPoint y: 137, distance: 80.0
click at [847, 137] on header "Quotes Applicant Guarantors Security Notes Contracts Loan # QF15382 Oneteam Cap…" at bounding box center [545, 136] width 616 height 74
copy span "Loan # QF15382"
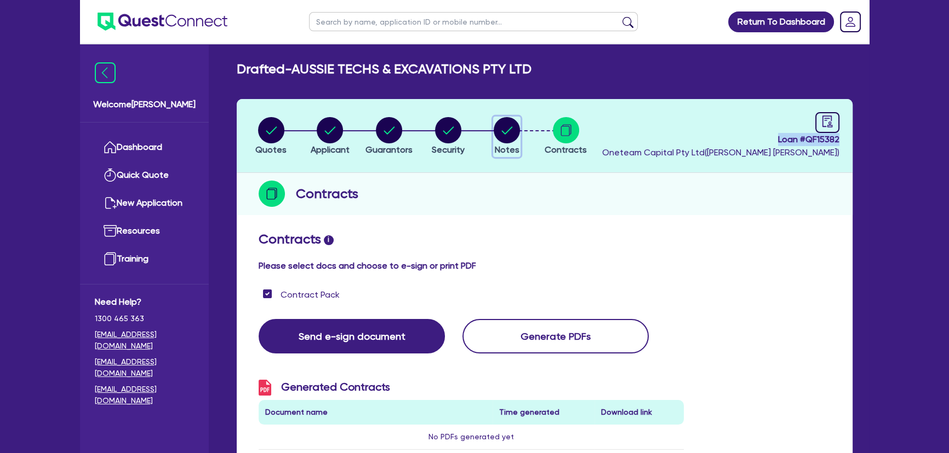
click at [496, 145] on span "Notes" at bounding box center [507, 150] width 25 height 10
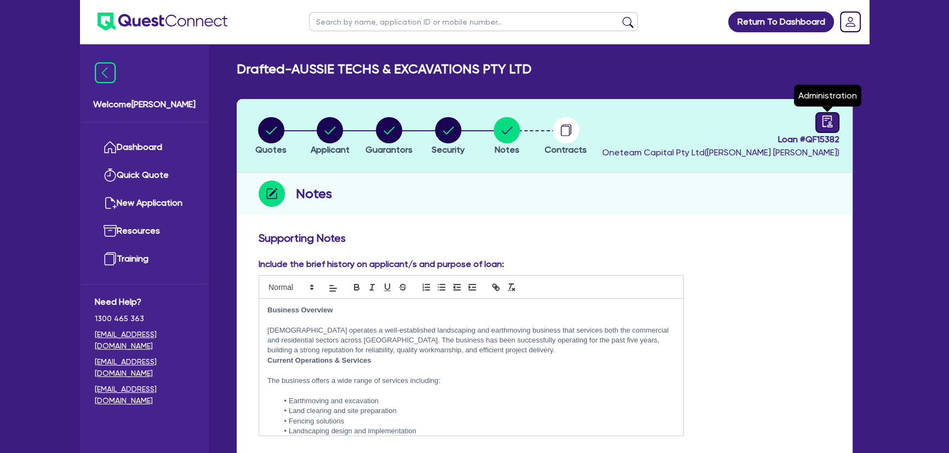
click at [819, 123] on div at bounding box center [827, 122] width 24 height 21
select select "DRAFTED_AMENDED"
select select "Angle Finance"
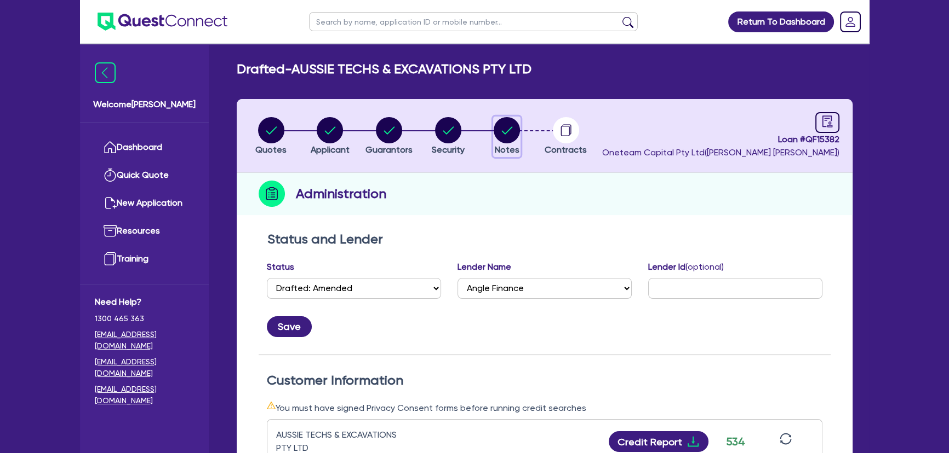
click at [499, 140] on circle "button" at bounding box center [506, 130] width 26 height 26
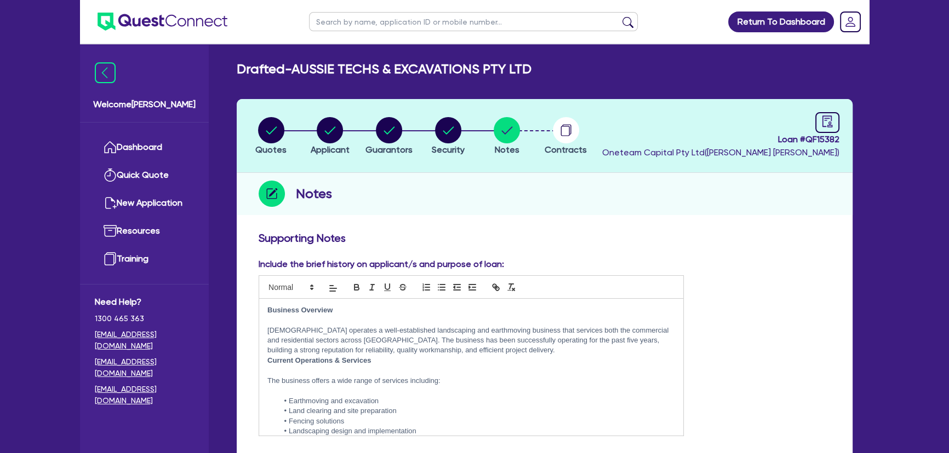
click at [814, 120] on div "Loan # QF15382 Oneteam Capital Pty Ltd ( Joel Harding )" at bounding box center [720, 135] width 237 height 47
click at [818, 123] on div at bounding box center [827, 122] width 24 height 21
select select "DRAFTED_AMENDED"
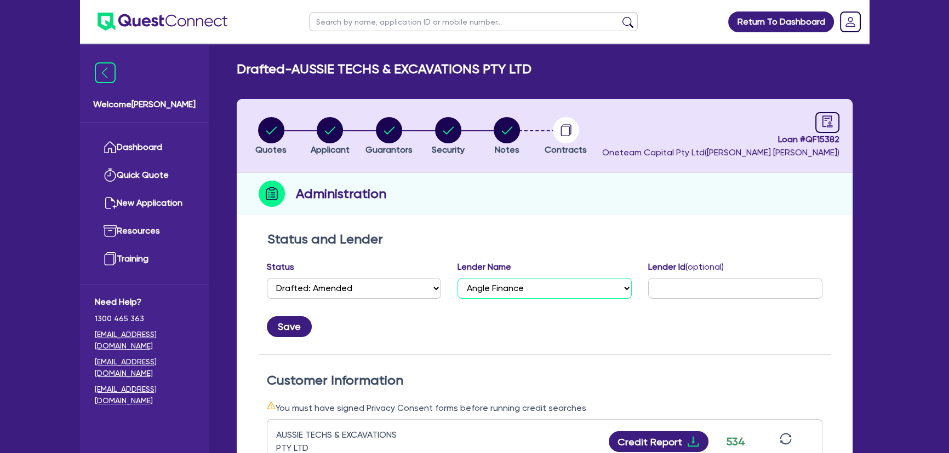
click at [557, 294] on select "Select AAMF AFS Alex Bank Angle Finance Azora Banjo BigStone BOQ Finance Brande…" at bounding box center [544, 288] width 174 height 21
select select "Dynamoney"
click at [457, 278] on select "Select AAMF AFS Alex Bank Angle Finance Azora Banjo BigStone BOQ Finance Brande…" at bounding box center [544, 288] width 174 height 21
click at [285, 332] on button "Save" at bounding box center [289, 327] width 45 height 21
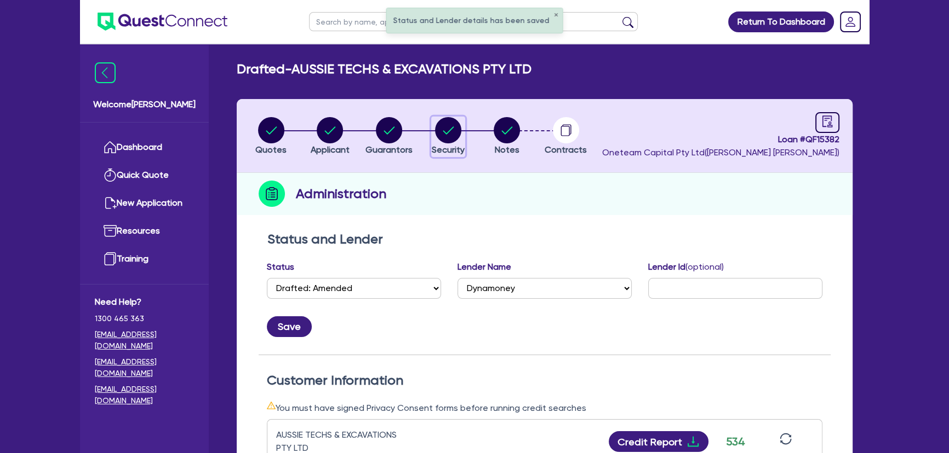
click at [453, 136] on circle "button" at bounding box center [448, 130] width 26 height 26
select select "PRIMARY_ASSETS"
select select "YELLOW_GOODS_AND_EXCAVATORS"
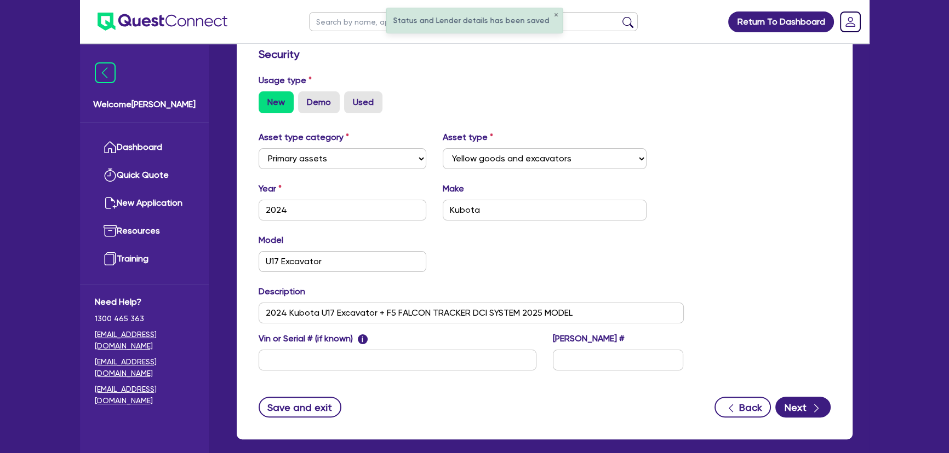
scroll to position [351, 0]
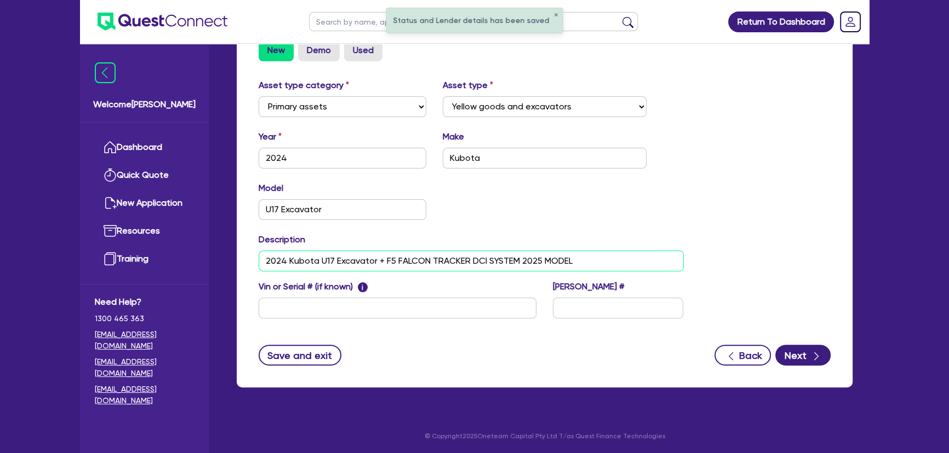
click at [591, 257] on input "2024 Kubota U17 Excavator + F5 FALCON TRACKER DCI SYSTEM 2025 MODEL" at bounding box center [470, 261] width 425 height 21
click at [597, 265] on input "2024 Kubota U17 Excavator + F5 FALCON TRACKER DCI SYSTEM 2025 MODEL +" at bounding box center [470, 261] width 425 height 21
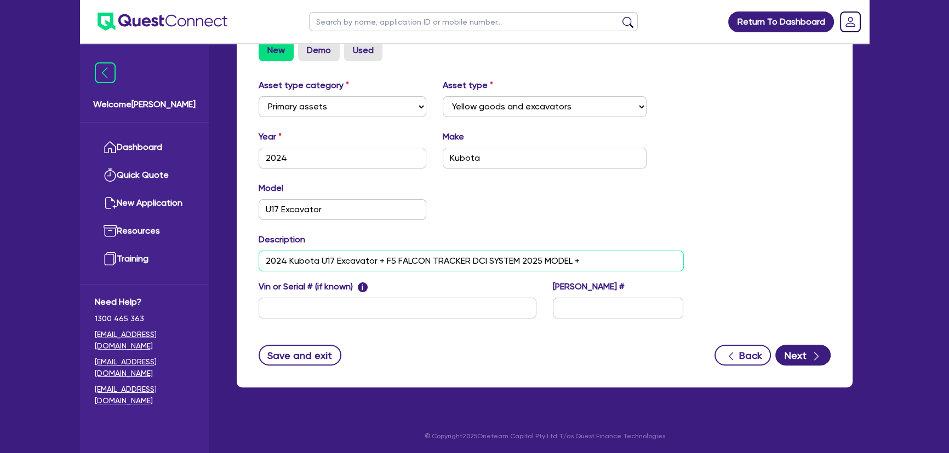
paste input "PIPE TRAILER 2015"
type input "2024 Kubota U17 Excavator + F5 FALCON TRACKER DCI SYSTEM 2025 MODEL + PIPE TRAI…"
click at [799, 360] on button "Next" at bounding box center [802, 355] width 55 height 21
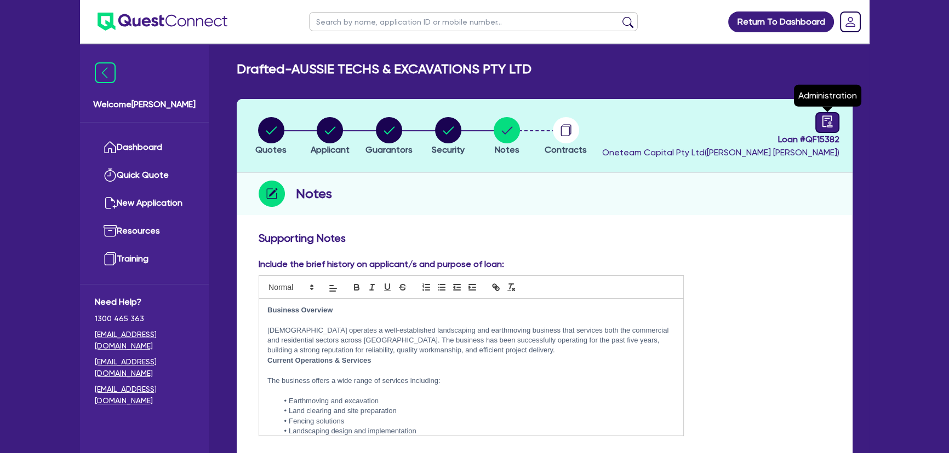
click at [829, 123] on icon "audit" at bounding box center [827, 122] width 10 height 12
select select "DRAFTED_AMENDED"
select select "Dynamoney"
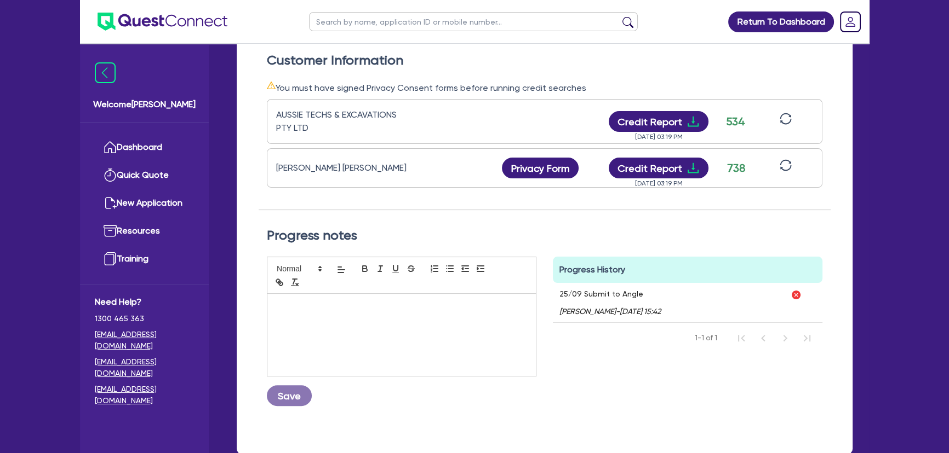
scroll to position [387, 0]
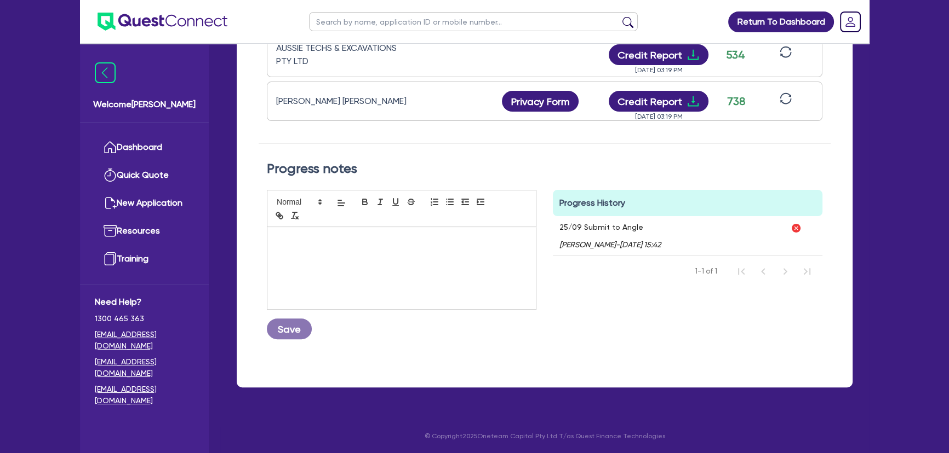
click at [440, 259] on div at bounding box center [401, 268] width 268 height 82
click at [294, 334] on button "Save" at bounding box center [289, 329] width 45 height 21
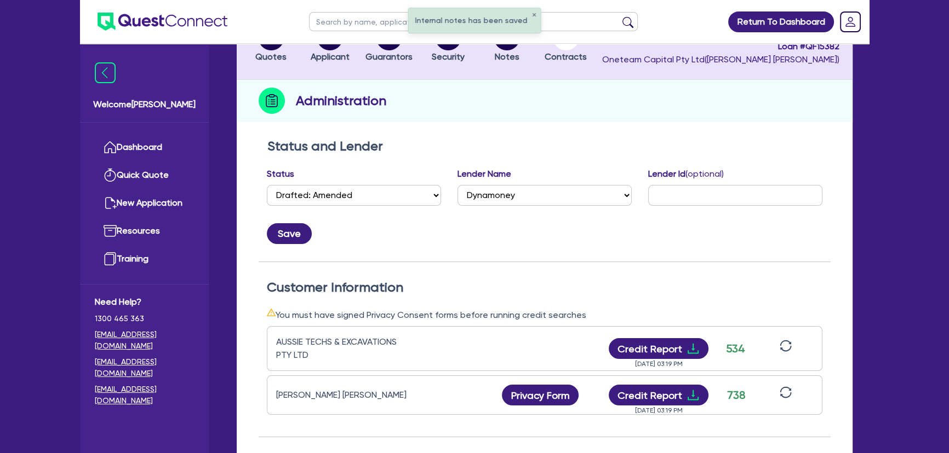
scroll to position [38, 0]
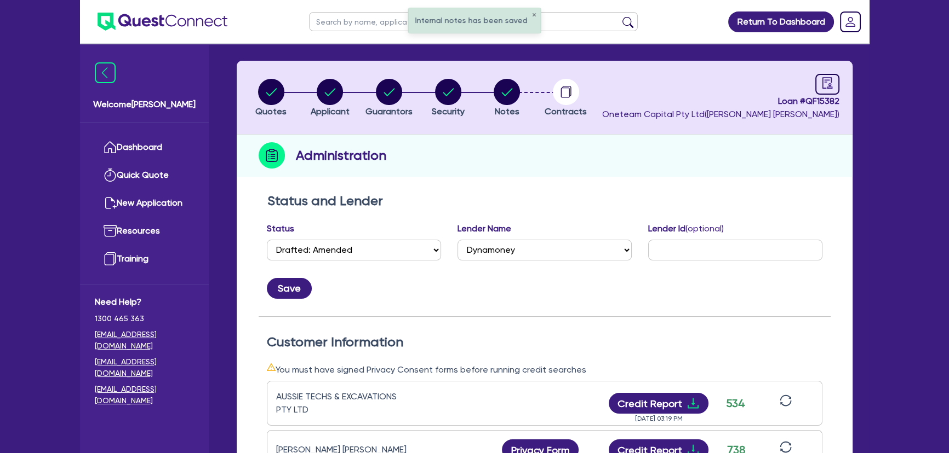
drag, startPoint x: 533, startPoint y: 94, endPoint x: 503, endPoint y: 96, distance: 29.7
click at [532, 94] on li "Notes" at bounding box center [506, 97] width 59 height 38
click at [501, 96] on circle "button" at bounding box center [506, 92] width 26 height 26
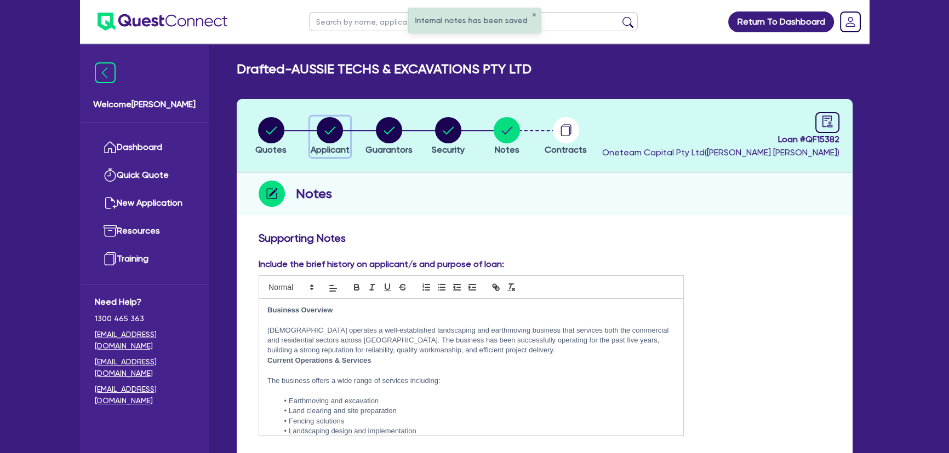
click at [348, 137] on div "button" at bounding box center [330, 130] width 39 height 26
select select "COMPANY"
select select "BUILDING_CONSTRUCTION"
select select "TRADES_SERVICES_CONSUMERS"
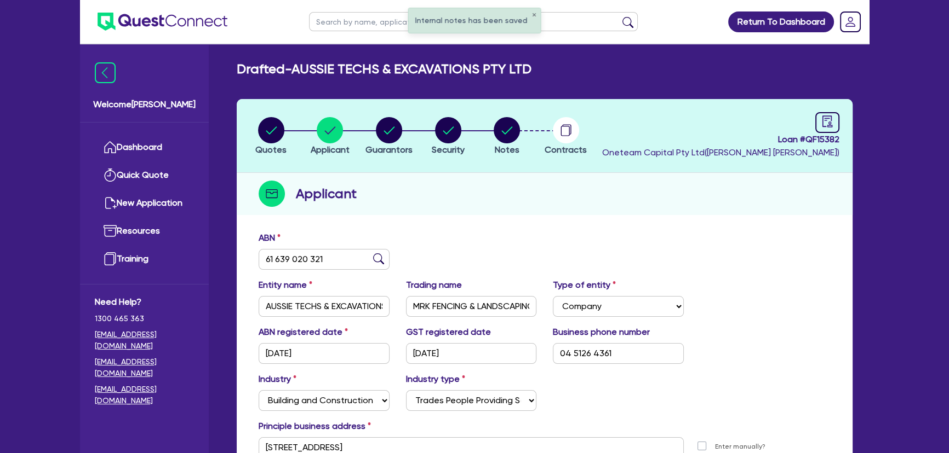
click at [292, 134] on li "Quotes" at bounding box center [271, 136] width 59 height 38
click at [278, 136] on circle "button" at bounding box center [271, 130] width 26 height 26
select select "Other"
select select "PRIMARY_ASSETS"
select select "YELLOW_GOODS_AND_EXCAVATORS"
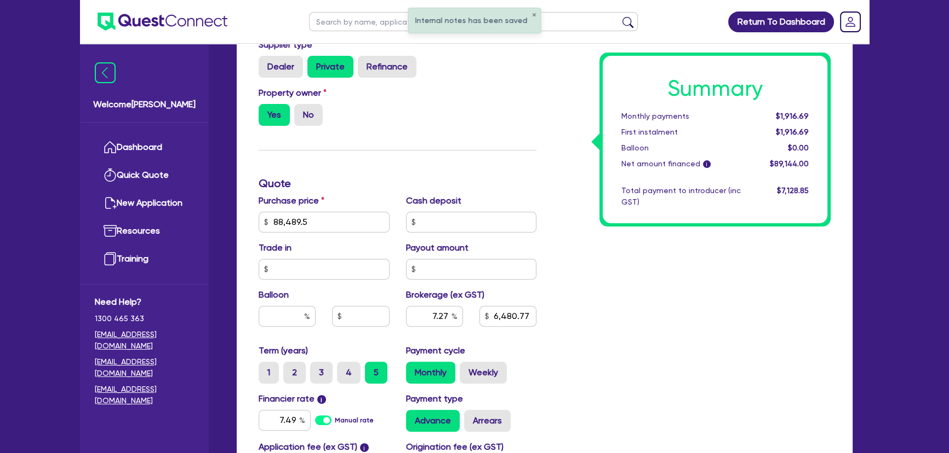
scroll to position [548, 0]
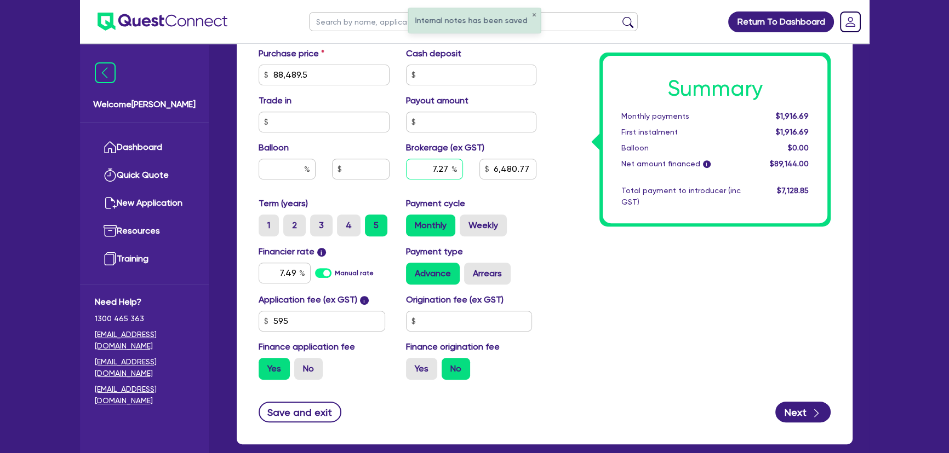
click at [430, 163] on input "7.27" at bounding box center [434, 169] width 57 height 21
type input "88,489.5"
type input "5"
type input "6,480.77"
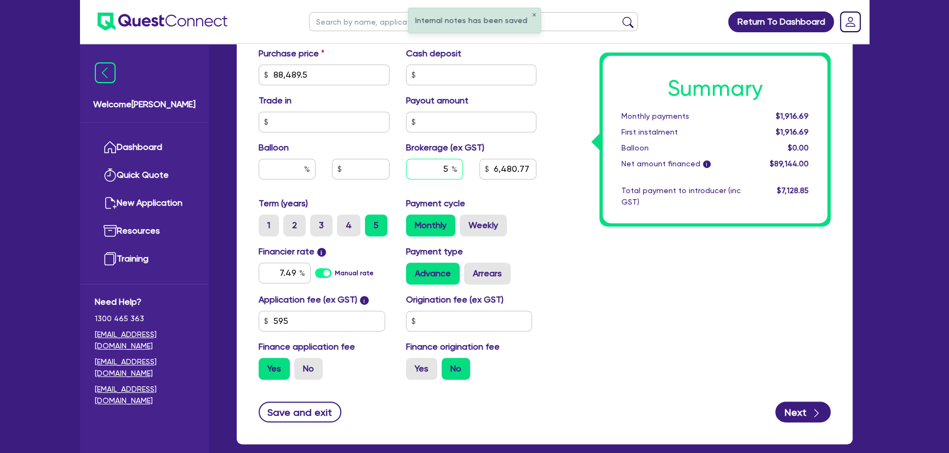
type input "5"
type input "88,489.5"
type input "6,480.77"
click at [692, 262] on div "Summary Monthly payments $1,916.69 First instalment $1,916.69 Balloon $0.00 Net…" at bounding box center [691, 36] width 294 height 705
type input "88,489.5"
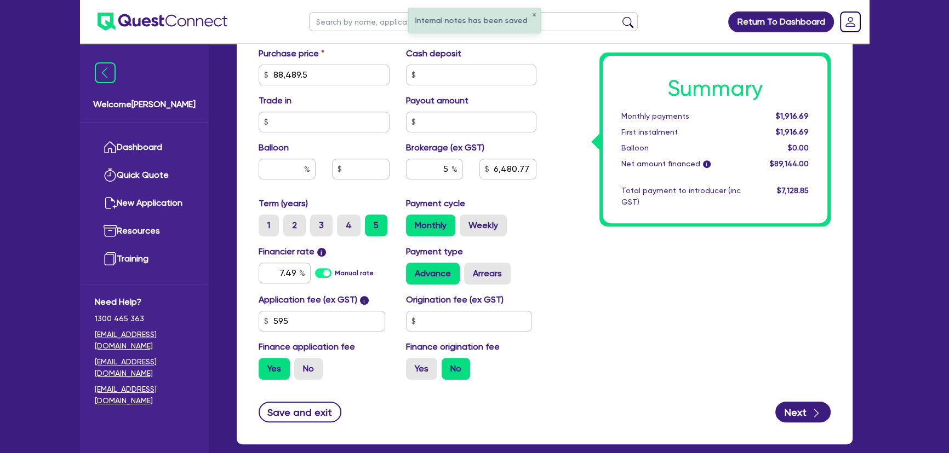
type input "4,457.2"
drag, startPoint x: 283, startPoint y: 274, endPoint x: 307, endPoint y: 274, distance: 24.1
click at [307, 274] on input "7.49" at bounding box center [284, 273] width 52 height 21
type input "88,489.5"
type input "4,457.2"
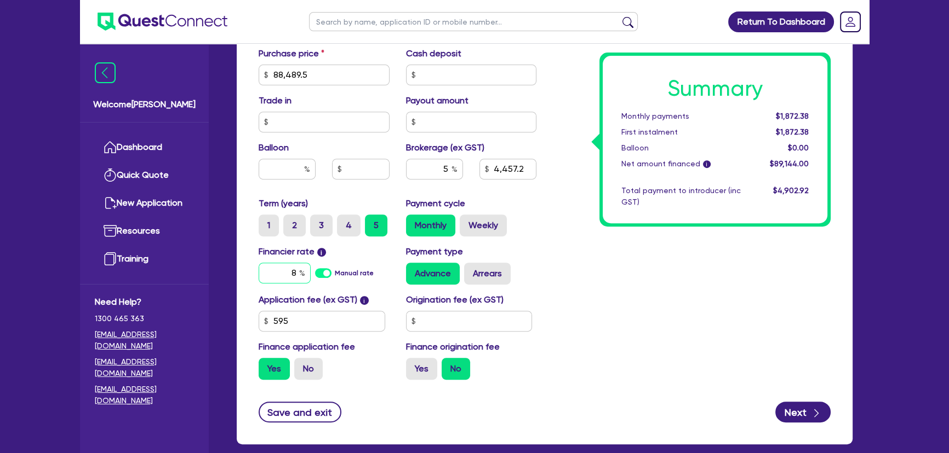
type input "8"
type input "88,489.5"
type input "4,457.2"
type input "8."
type input "88,489.5"
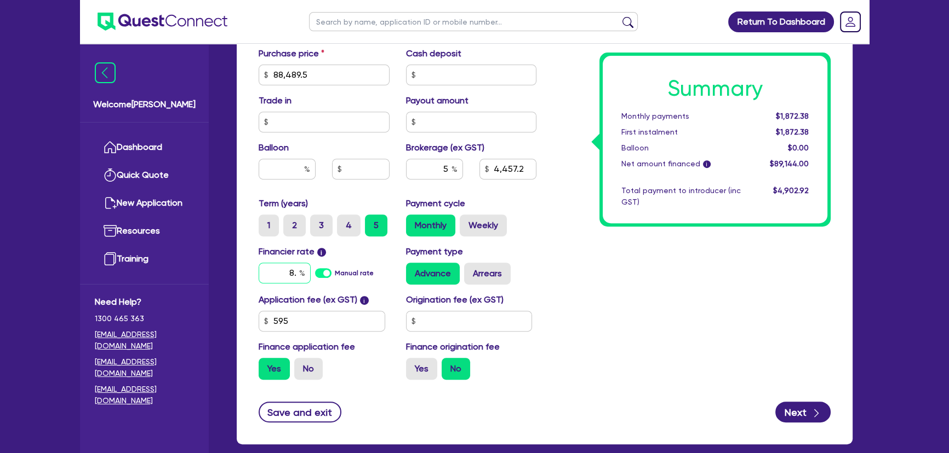
type input "4,457.2"
type input "8.3"
type input "88,489.5"
type input "4,457.2"
type input "8.35"
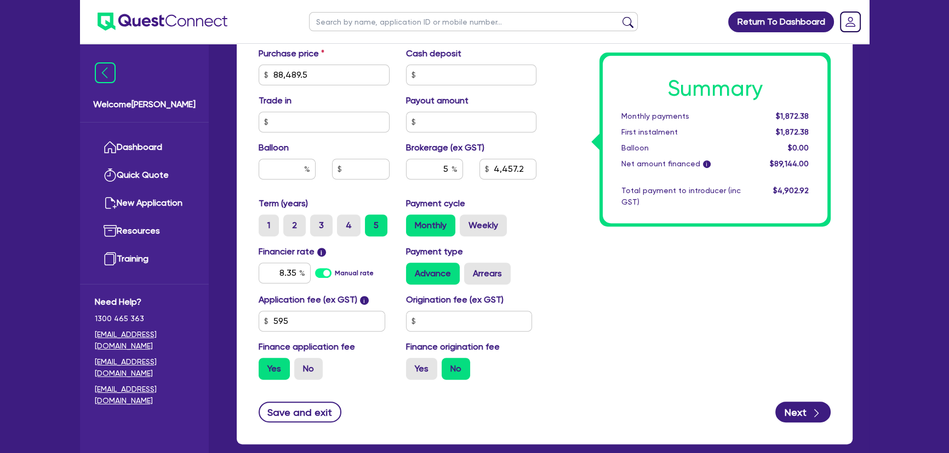
type input "88,489.5"
type input "4,457.2"
type input "88,489.5"
type input "4,457.2"
click at [501, 255] on div "Payment type Advance Arrears" at bounding box center [471, 264] width 147 height 39
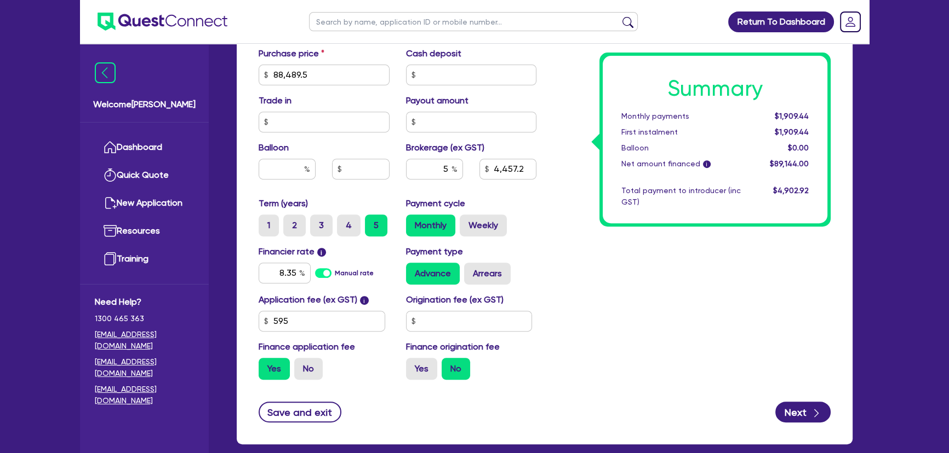
click at [603, 256] on div "Summary Monthly payments $1,909.44 First instalment $1,909.44 Balloon $0.00 Net…" at bounding box center [691, 36] width 294 height 705
click at [319, 323] on input "595" at bounding box center [321, 321] width 127 height 21
click at [434, 175] on input "5" at bounding box center [434, 169] width 57 height 21
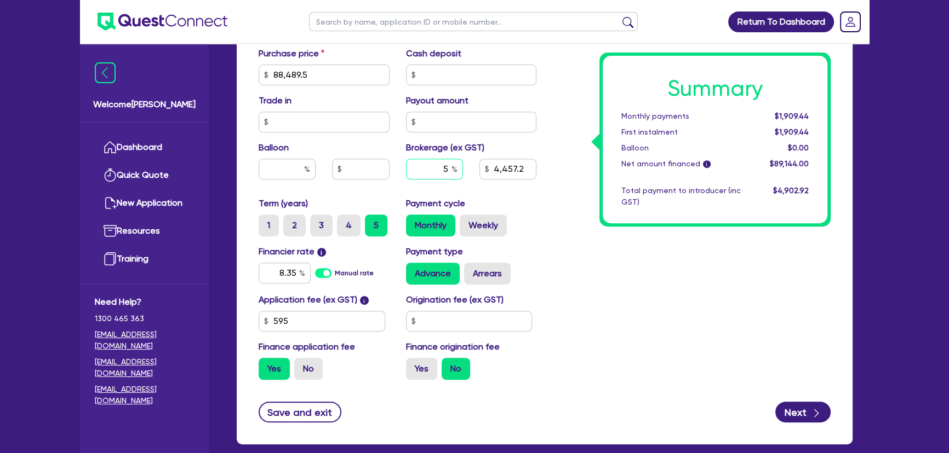
type input "88,489.5"
type input "6"
type input "4,457.2"
type input "88,489.5"
type input "5,348.64"
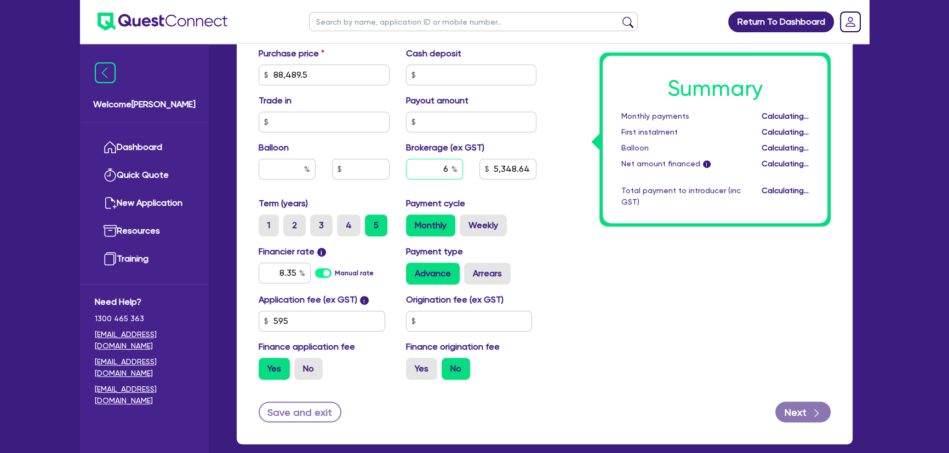
type input "6"
type input "88,489.5"
type input "5,348.64"
click at [452, 318] on input "text" at bounding box center [469, 321] width 127 height 21
type input "88,489.5"
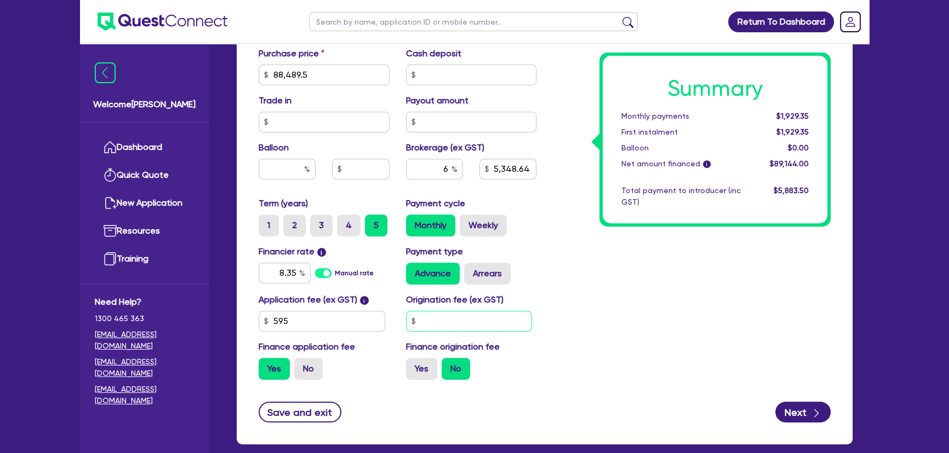
type input "5,348.64"
drag, startPoint x: 306, startPoint y: 323, endPoint x: 222, endPoint y: 323, distance: 84.3
type input "88,489.5"
type input "5,348.64"
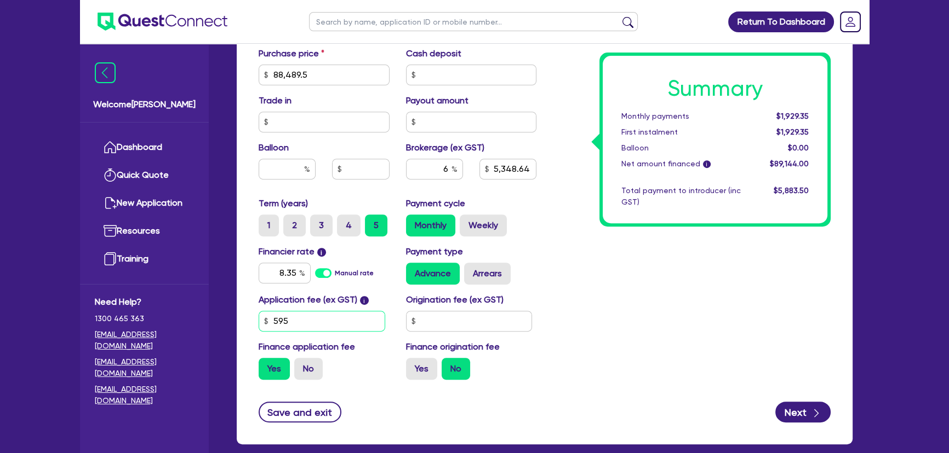
type input "7"
type input "88,489.5"
type input "5,309.83"
type input "79"
type input "88,489.5"
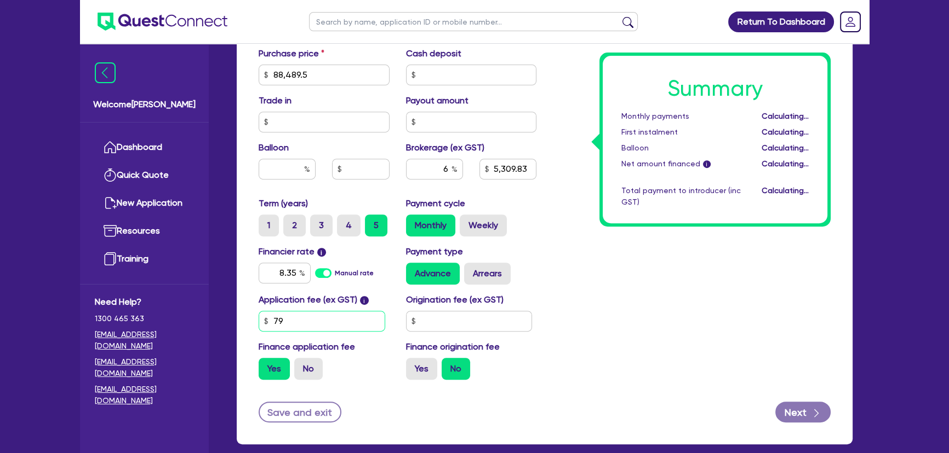
type input "5,309.83"
type input "88,489.5"
type input "5,309.83"
type input "795"
type input "88,489.5"
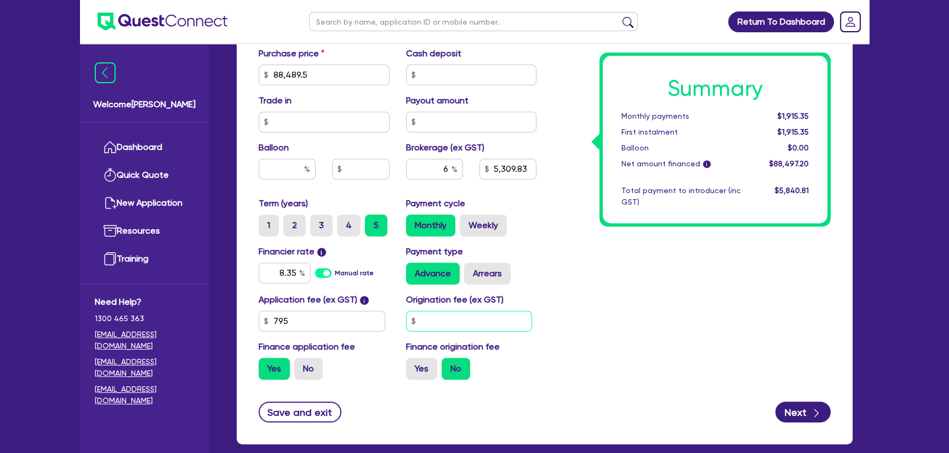
type input "5,309.83"
click at [506, 314] on input "text" at bounding box center [469, 321] width 127 height 21
type input "88,489.5"
type input "5,361.84"
type input "88,489.5"
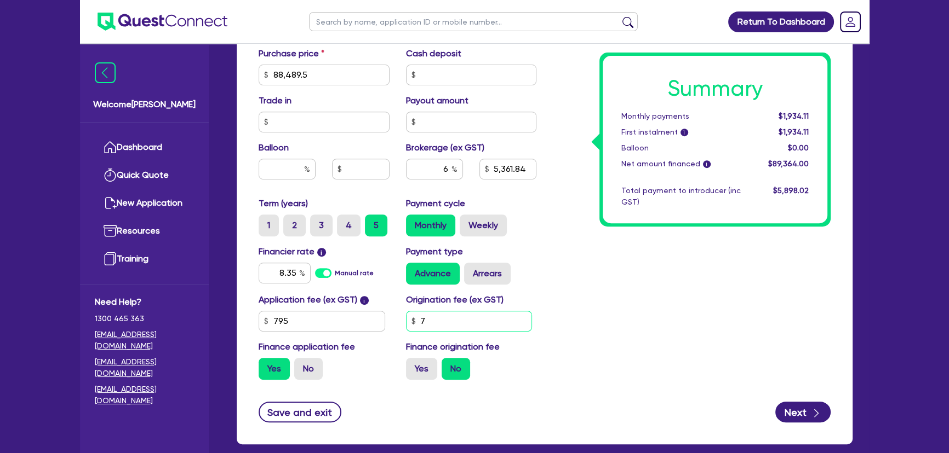
type input "5,361.84"
type input "7"
type input "88,489.5"
type input "5,361.84"
type input "79"
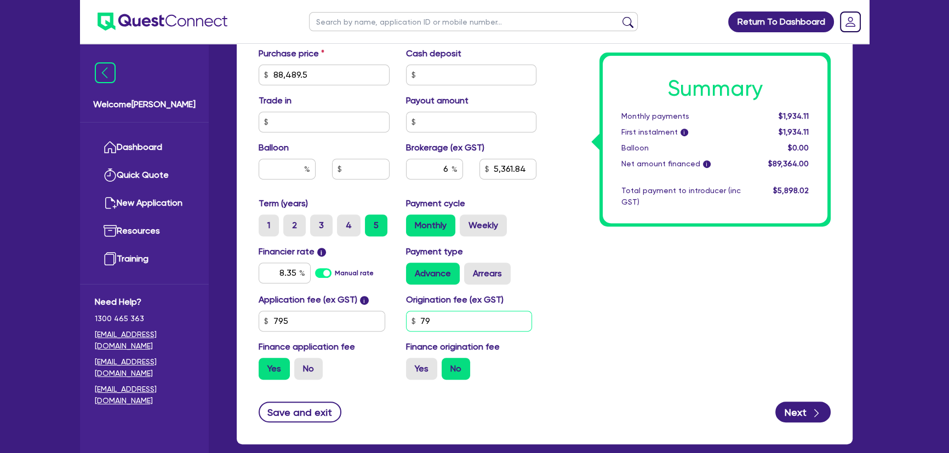
type input "88,489.5"
type input "5,361.84"
type input "795"
type input "88,489.5"
type input "5,361.84"
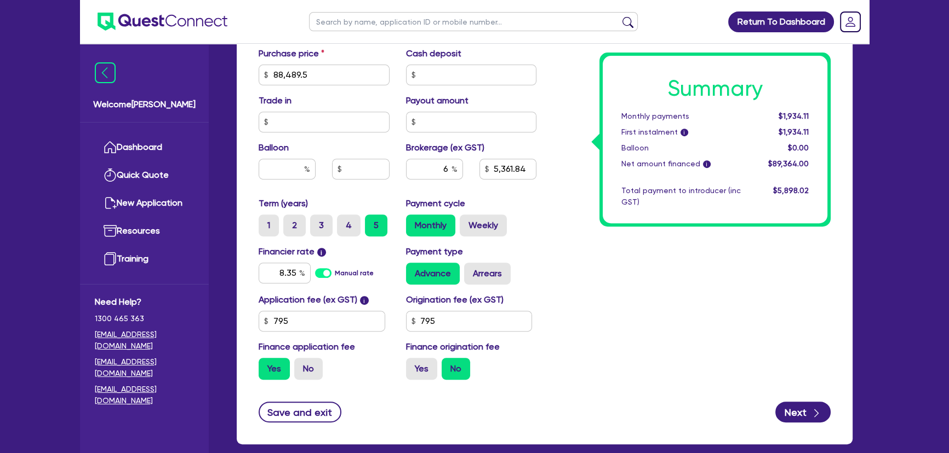
type input "88,489.5"
type input "5,361.84"
click at [814, 425] on div "Funding Options Who will be funding this deal? Select I will fund 100% I will c…" at bounding box center [545, 62] width 616 height 766
click at [809, 419] on button "Next" at bounding box center [802, 412] width 55 height 21
type input "88,489.5"
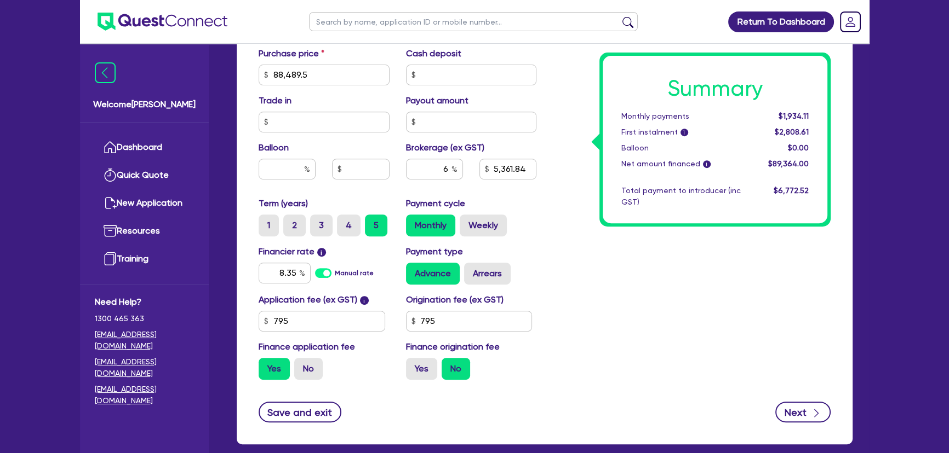
type input "5,361.84"
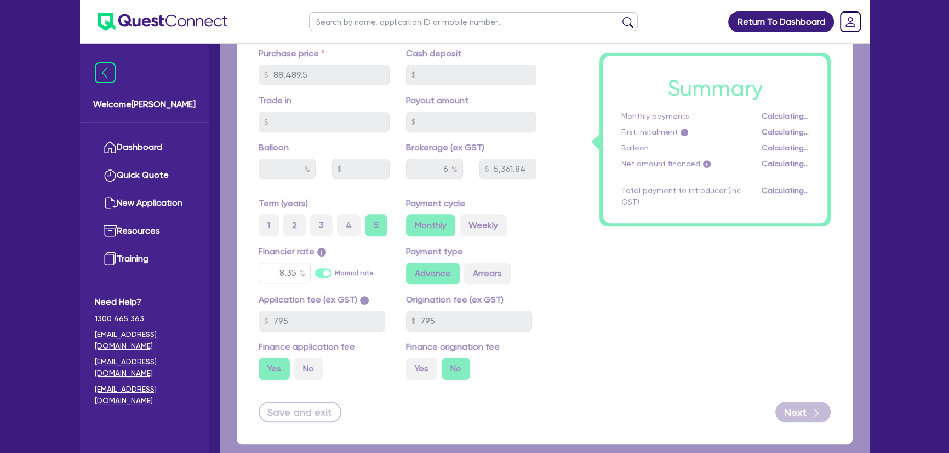
select select "COMPANY"
select select "BUILDING_CONSTRUCTION"
select select "TRADES_SERVICES_CONSUMERS"
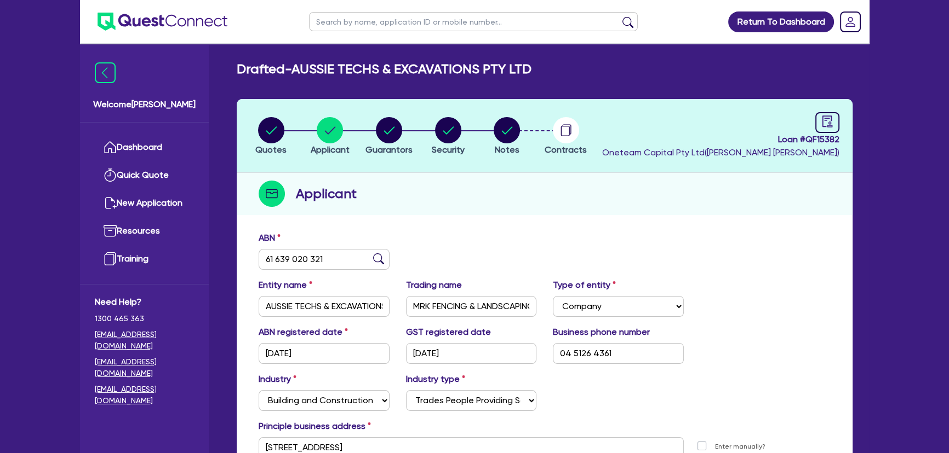
click at [487, 108] on header "Quotes Applicant Guarantors Security Notes Contracts Loan # QF15382 Oneteam Cap…" at bounding box center [545, 136] width 616 height 74
click at [510, 134] on circle "button" at bounding box center [506, 130] width 26 height 26
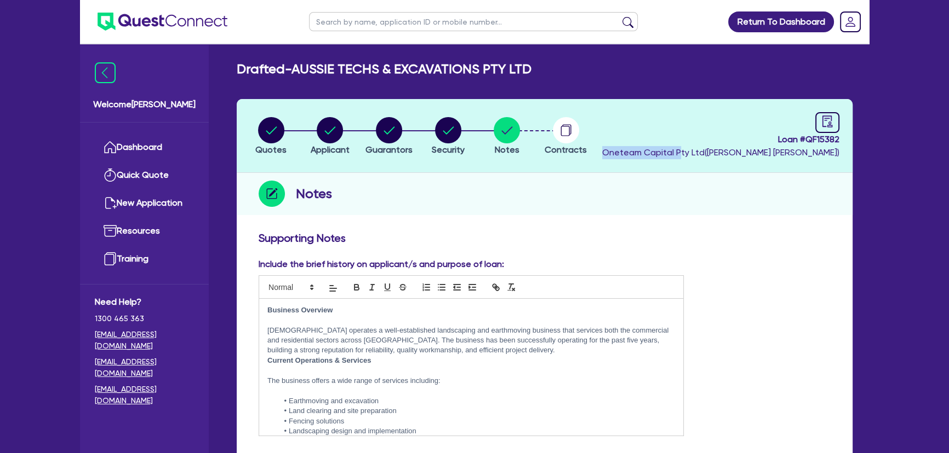
drag, startPoint x: 758, startPoint y: 148, endPoint x: 850, endPoint y: 142, distance: 92.2
click at [850, 142] on header "Quotes Applicant Guarantors Security Notes Contracts Loan # QF15382 Oneteam Cap…" at bounding box center [545, 136] width 616 height 74
click at [784, 133] on span "Loan # QF15382" at bounding box center [720, 139] width 237 height 13
drag, startPoint x: 771, startPoint y: 137, endPoint x: 843, endPoint y: 143, distance: 73.1
click at [843, 143] on header "Quotes Applicant Guarantors Security Notes Contracts Loan # QF15382 Oneteam Cap…" at bounding box center [545, 136] width 616 height 74
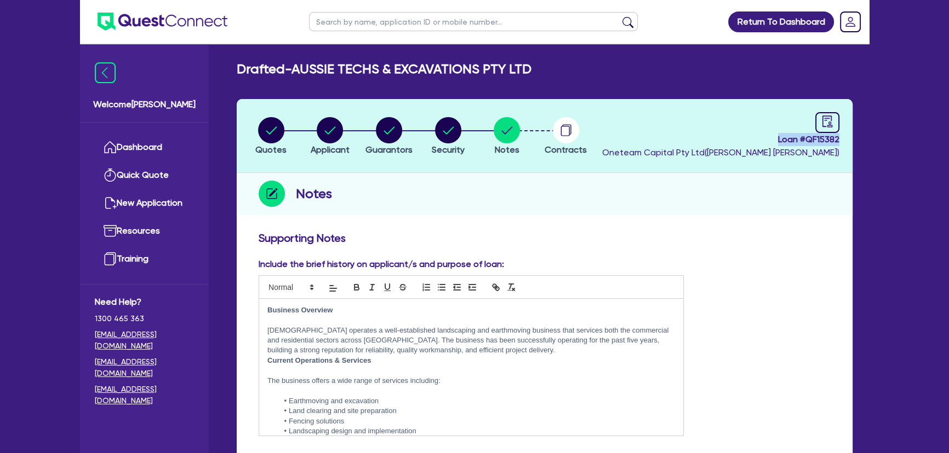
copy span "Loan # QF15382"
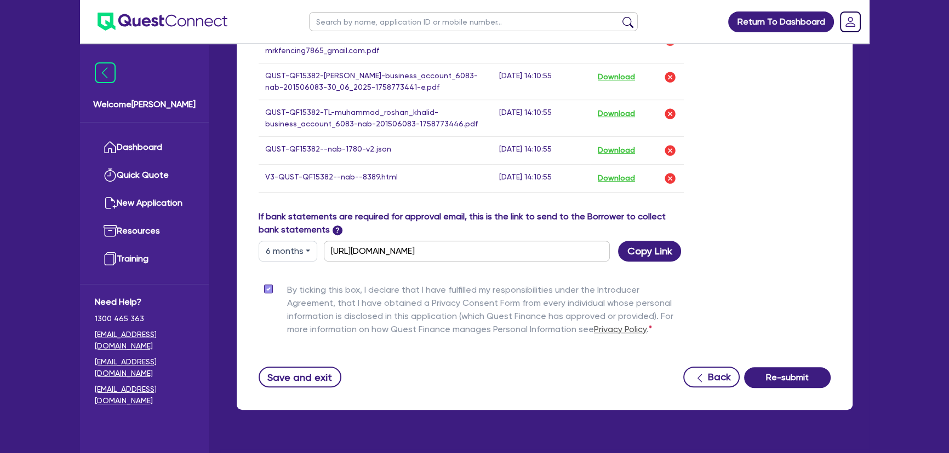
scroll to position [739, 0]
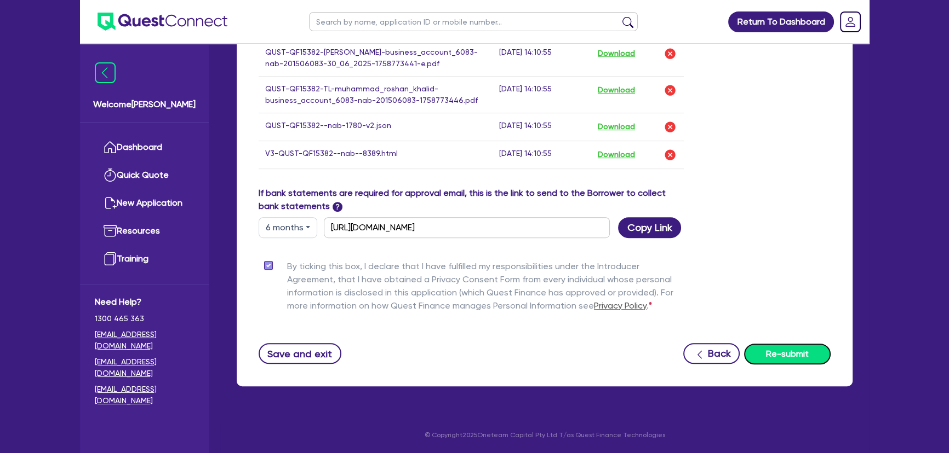
click at [793, 352] on button "Re-submit" at bounding box center [787, 354] width 87 height 21
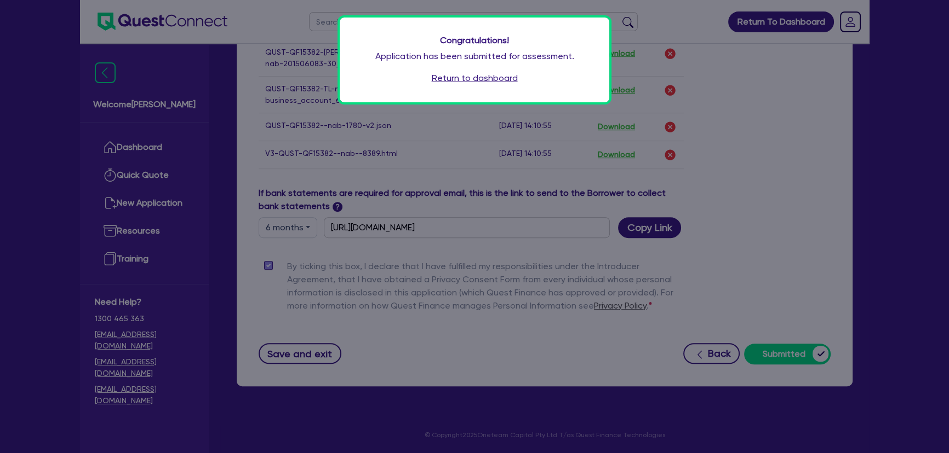
click at [478, 83] on link "Return to dashboard" at bounding box center [475, 78] width 86 height 13
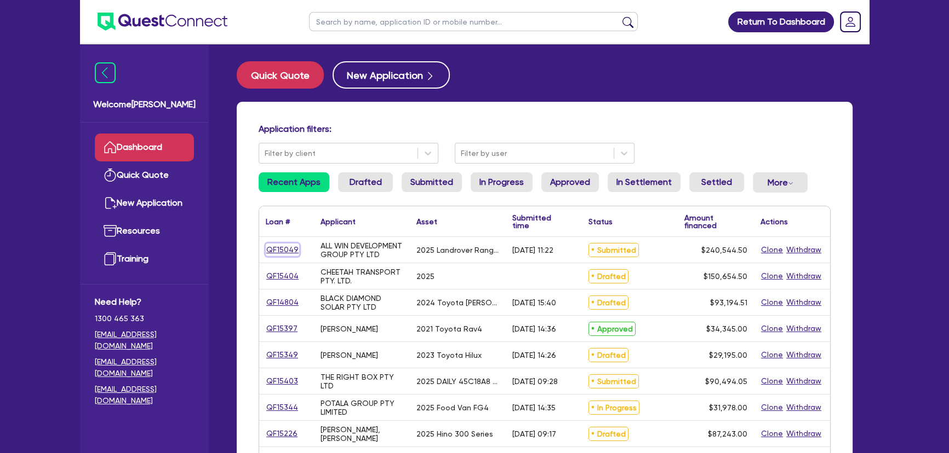
click at [277, 251] on link "QF15049" at bounding box center [282, 250] width 33 height 13
select select "Other"
select select "CARS_AND_LIGHT_TRUCKS"
select select "PASSENGER_VEHICLES"
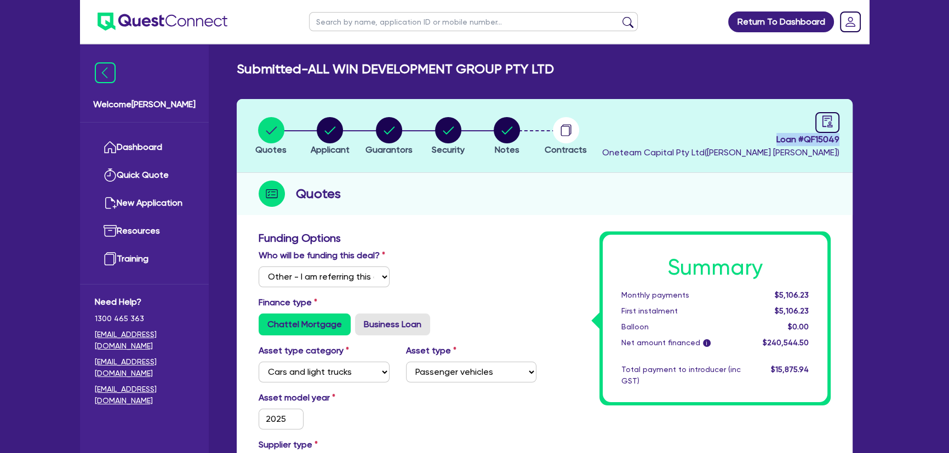
drag, startPoint x: 751, startPoint y: 141, endPoint x: 842, endPoint y: 140, distance: 91.5
click at [842, 140] on header "Quotes Applicant Guarantors Security Notes Contracts Loan # QF15049 Oneteam Cap…" at bounding box center [545, 136] width 616 height 74
copy span "Loan # QF15049"
click at [167, 21] on img at bounding box center [162, 22] width 130 height 18
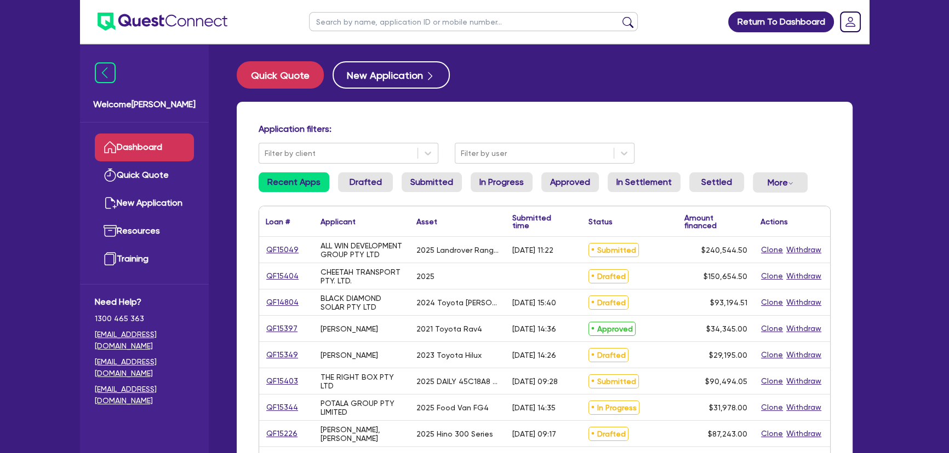
click at [410, 30] on input "text" at bounding box center [473, 21] width 329 height 19
click at [450, 22] on input "text" at bounding box center [473, 21] width 329 height 19
type input "Hira"
click at [619, 16] on button "submit" at bounding box center [628, 23] width 18 height 15
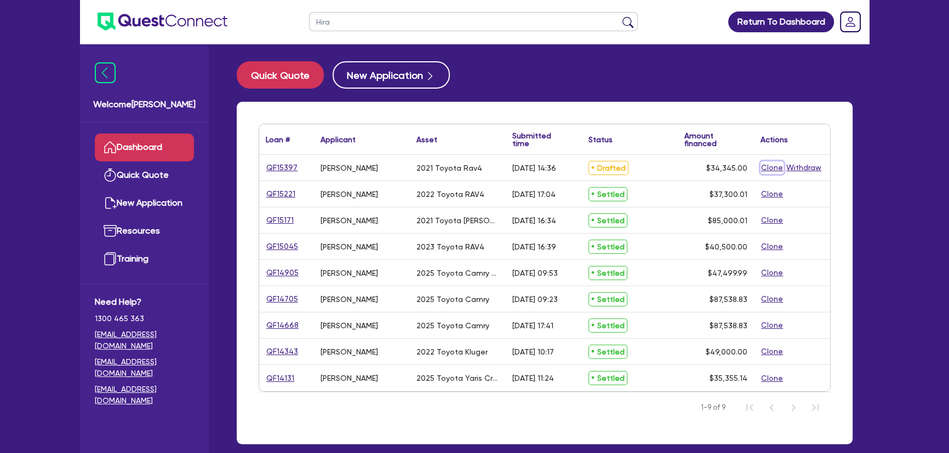
click at [776, 167] on button "Clone" at bounding box center [771, 168] width 23 height 13
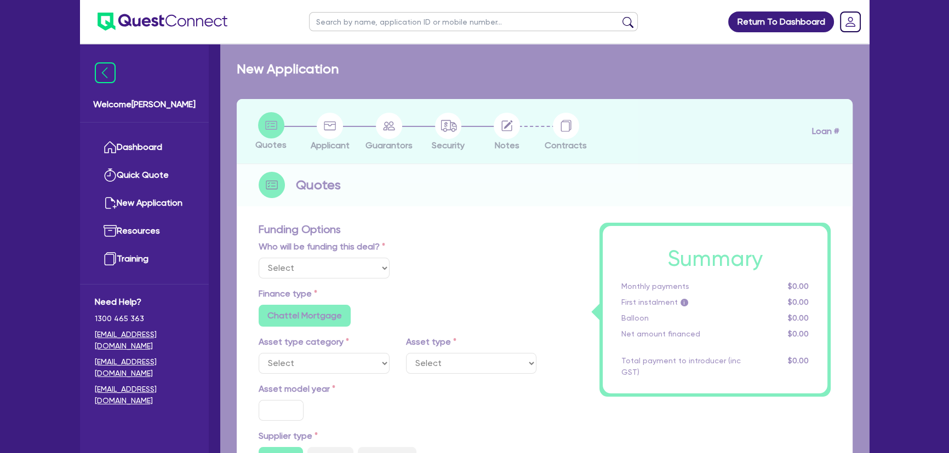
select select "Other"
radio input "true"
radio input "false"
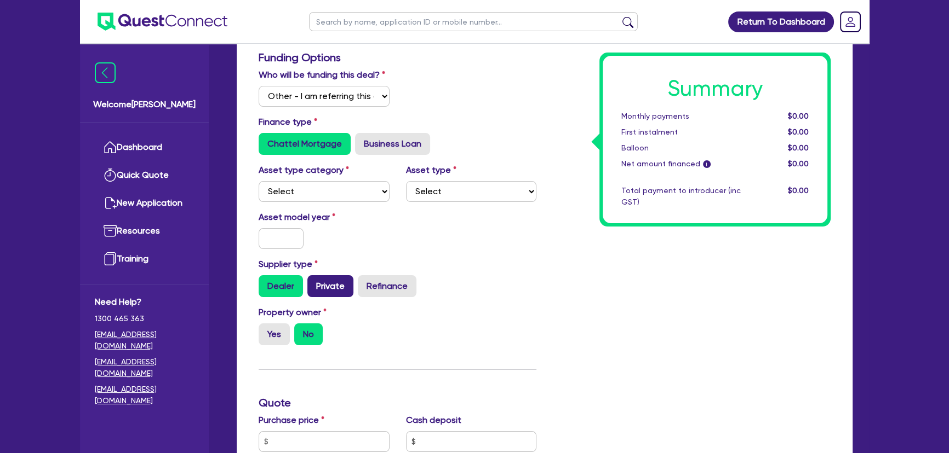
scroll to position [199, 0]
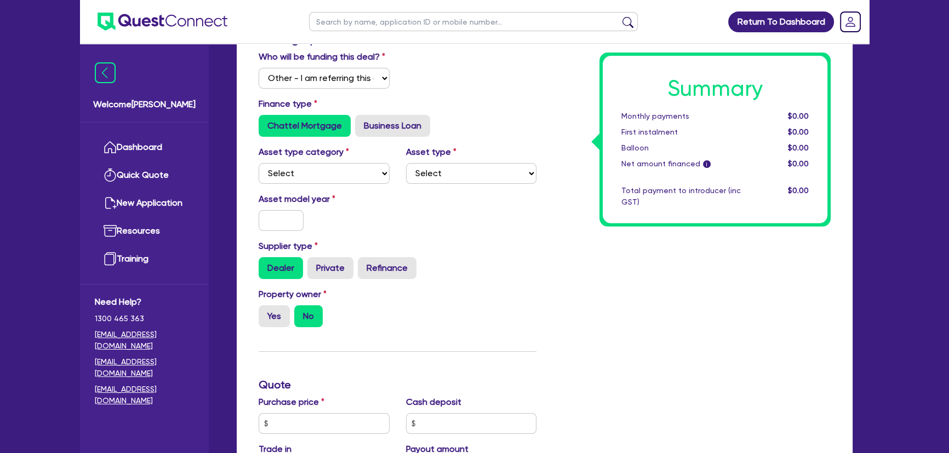
click at [326, 186] on div "Asset type category Select Cars and light trucks Primary assets Secondary asset…" at bounding box center [397, 169] width 294 height 47
drag, startPoint x: 332, startPoint y: 174, endPoint x: 332, endPoint y: 181, distance: 7.1
click at [332, 174] on select "Select Cars and light trucks Primary assets Secondary assets Tertiary assets" at bounding box center [323, 173] width 131 height 21
select select "CARS_AND_LIGHT_TRUCKS"
click at [258, 163] on select "Select Cars and light trucks Primary assets Secondary assets Tertiary assets" at bounding box center [323, 173] width 131 height 21
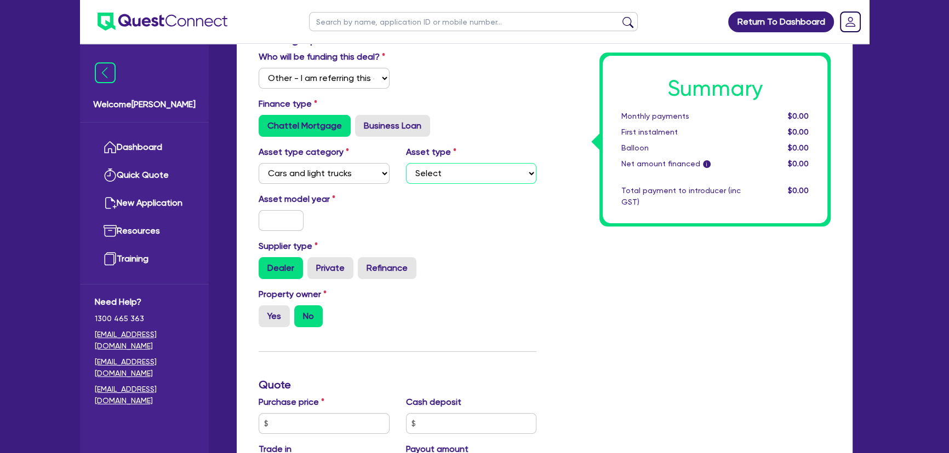
click at [430, 179] on select "Select Passenger vehicles Vans and utes Light trucks up to 4.5 tonne" at bounding box center [471, 173] width 131 height 21
select select "PASSENGER_VEHICLES"
click at [406, 163] on select "Select Passenger vehicles Vans and utes Light trucks up to 4.5 tonne" at bounding box center [471, 173] width 131 height 21
click at [296, 217] on input "text" at bounding box center [280, 220] width 45 height 21
type input "2"
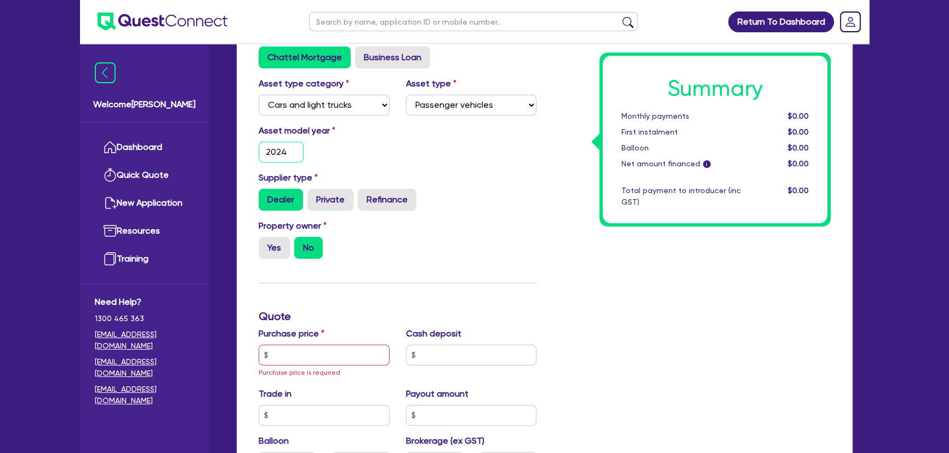
scroll to position [348, 0]
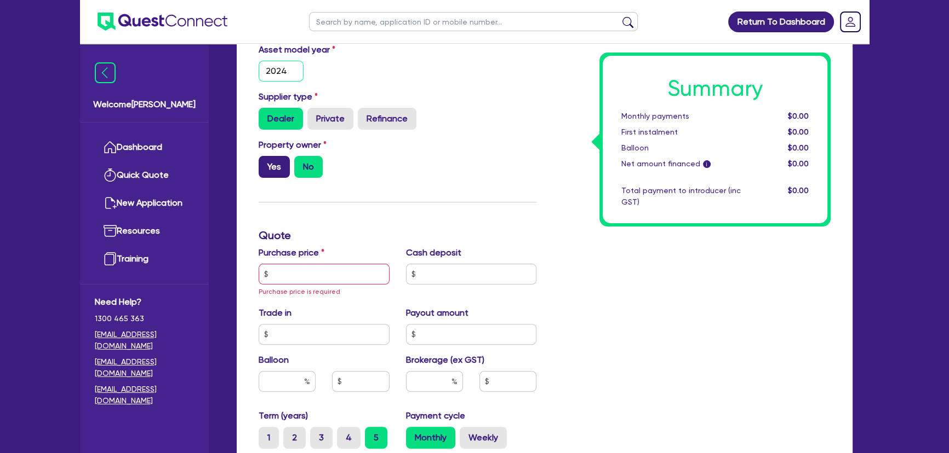
type input "2024"
click at [275, 171] on label "Yes" at bounding box center [273, 167] width 31 height 22
click at [266, 163] on input "Yes" at bounding box center [261, 159] width 7 height 7
radio input "true"
click at [303, 249] on label "Purchase price" at bounding box center [291, 252] width 66 height 13
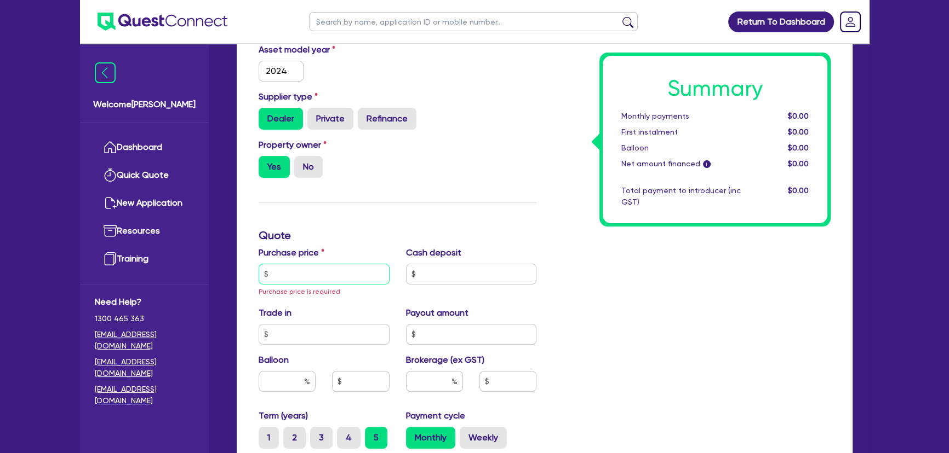
click at [299, 267] on input "text" at bounding box center [323, 274] width 131 height 21
click at [342, 275] on input "text" at bounding box center [323, 274] width 131 height 21
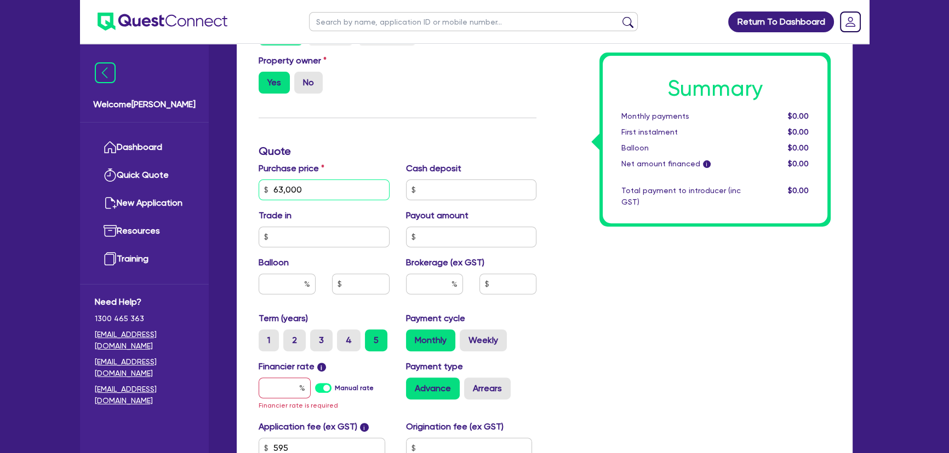
scroll to position [498, 0]
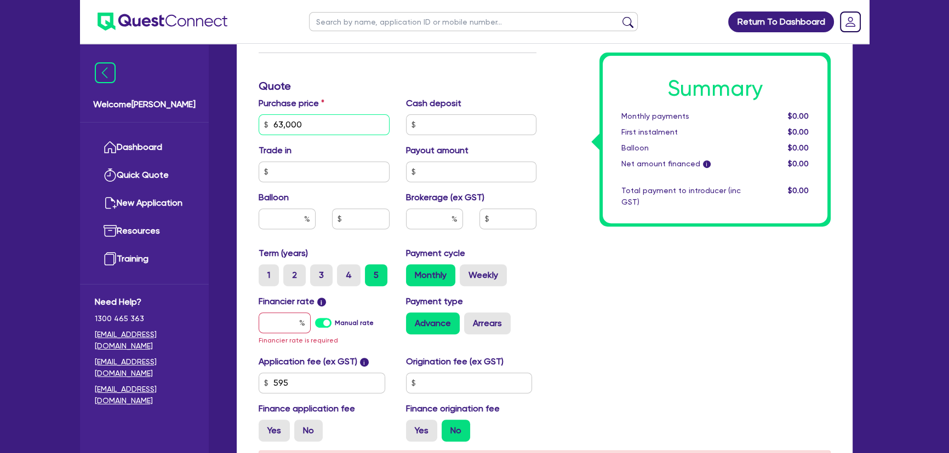
type input "63,000"
click at [288, 321] on input "text" at bounding box center [284, 323] width 52 height 21
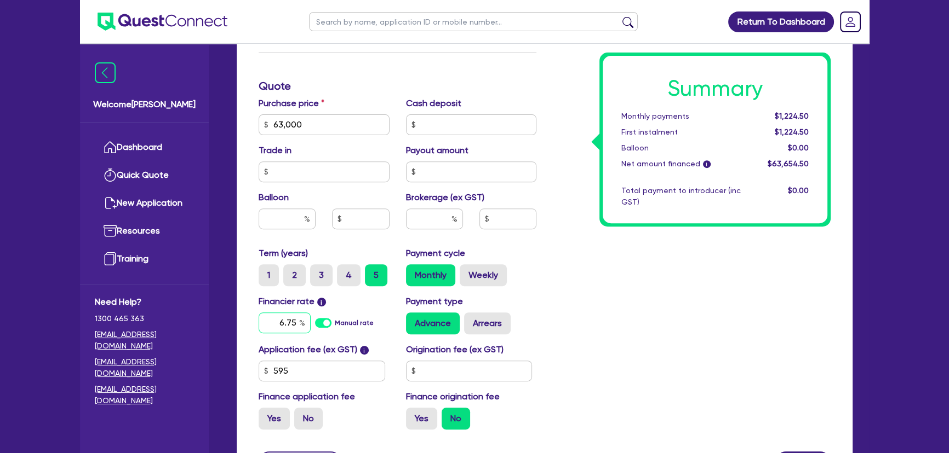
type input "6.75"
click at [450, 225] on input "text" at bounding box center [434, 219] width 57 height 21
type input "3"
click at [702, 288] on div "Summary Monthly payments $1,287.05 First instalment $1,287.05 Balloon $0.00 Net…" at bounding box center [691, 86] width 294 height 705
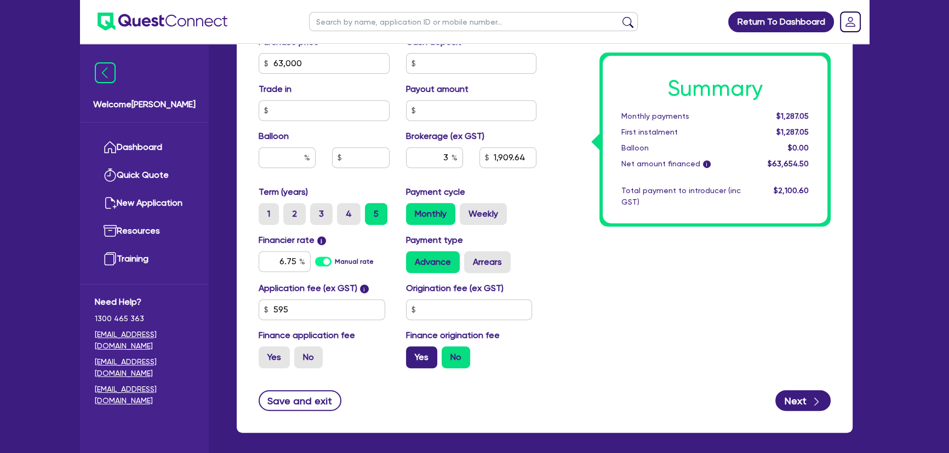
scroll to position [605, 0]
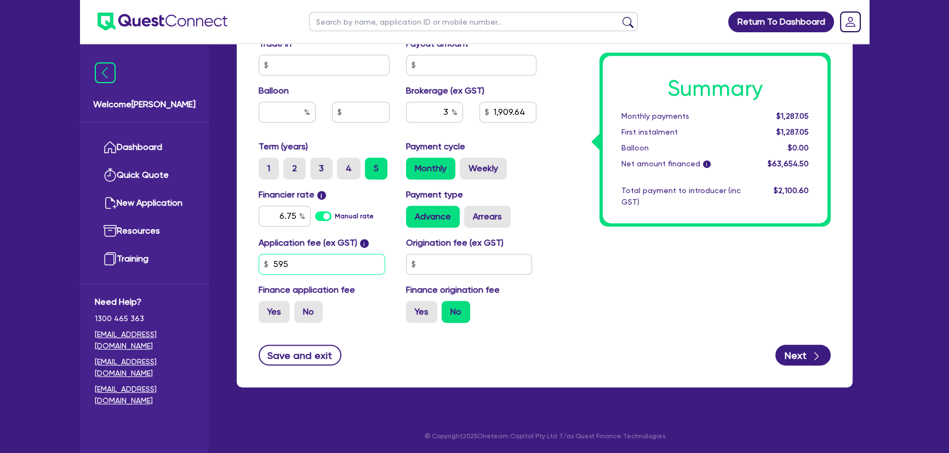
click at [328, 254] on input "595" at bounding box center [321, 264] width 127 height 21
type input "1,909.64"
type input "4"
type input "1,909.64"
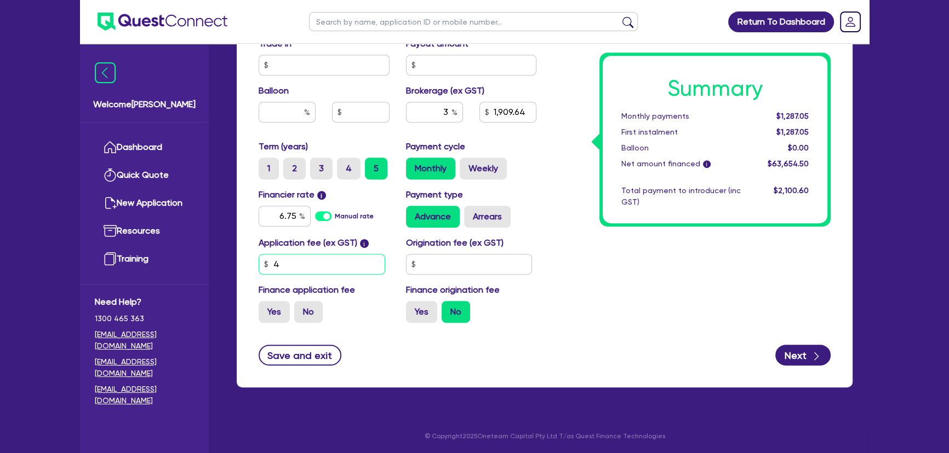
type input "45"
type input "1,909.64"
type input "450"
click at [466, 256] on input "text" at bounding box center [469, 264] width 127 height 21
type input "1,904.85"
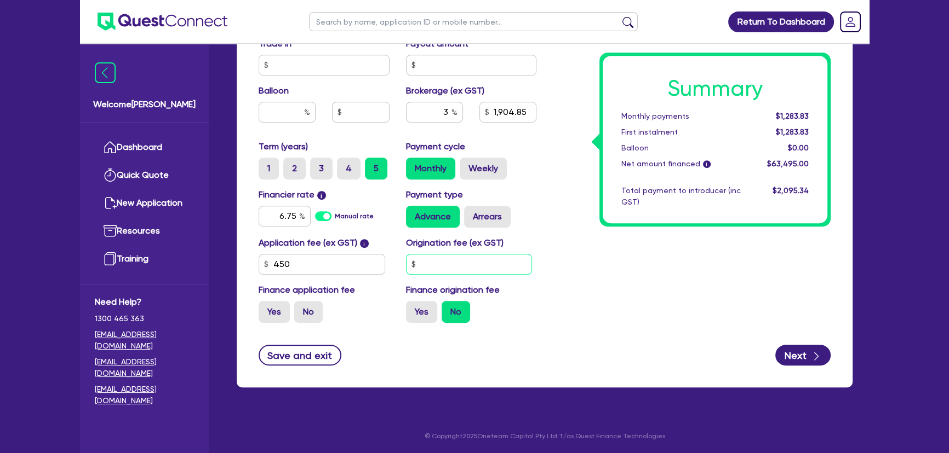
type input "3"
type input "1,904.85"
type input "31"
type input "1,904.85"
type input "318"
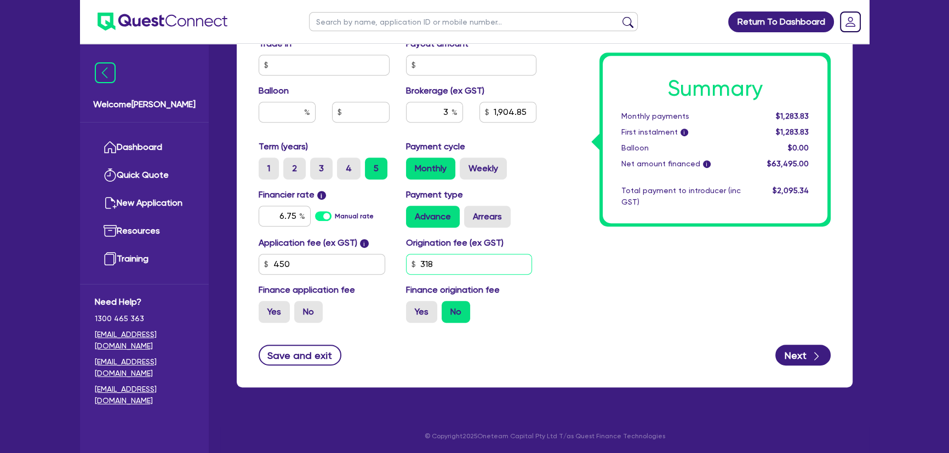
type input "1,904.85"
type input "318."
type input "1,904.85"
type input "318.1"
type input "1,904.85"
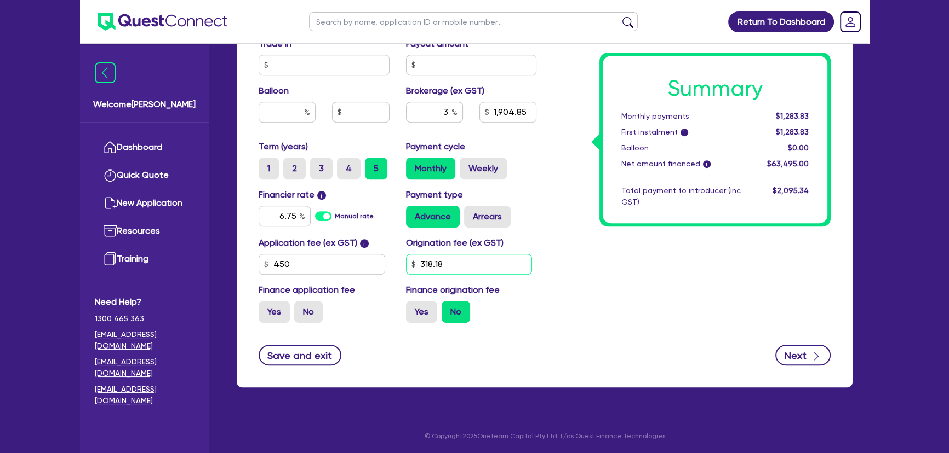
type input "318.18"
click at [807, 353] on button "Next" at bounding box center [802, 355] width 55 height 21
type input "1,904.85"
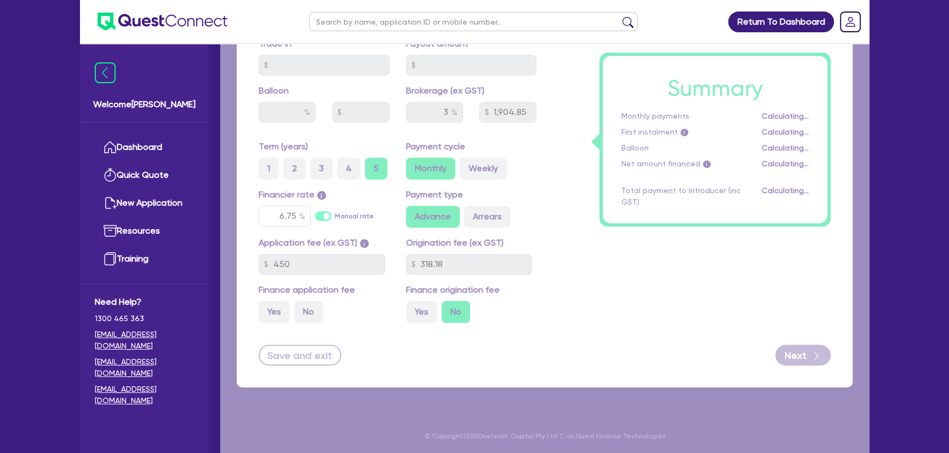
select select "SOLE_TRADER"
select select "ADMINISTRATIVE_SUPPORT"
select select "SUPPORT_OPERATIONS"
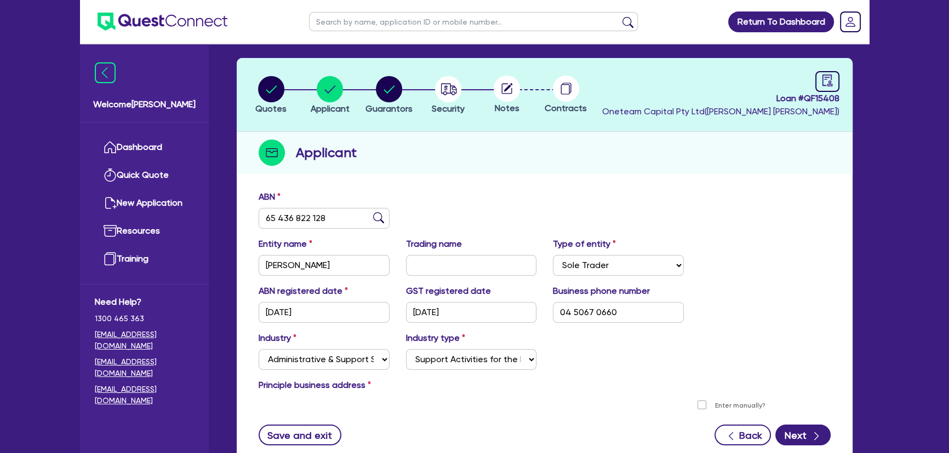
scroll to position [120, 0]
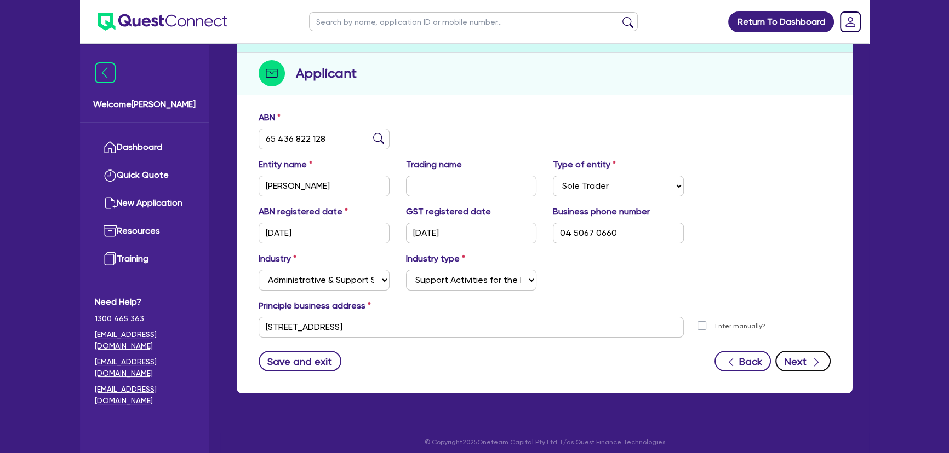
click at [811, 358] on icon "button" at bounding box center [816, 362] width 11 height 11
select select "MRS"
select select "[GEOGRAPHIC_DATA]"
select select "MARRIED"
select select "PROPERTY"
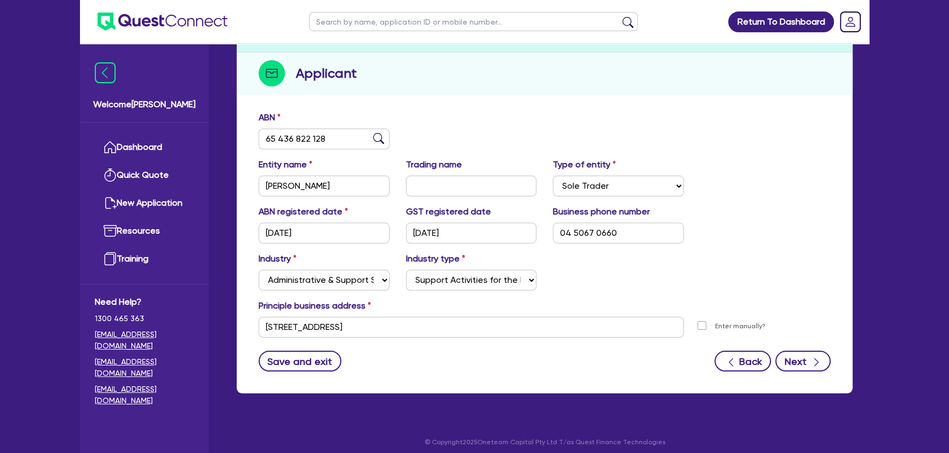
select select "CASH"
select select "VEHICLE"
select select "MORTGAGE"
select select "VEHICLE_LOAN"
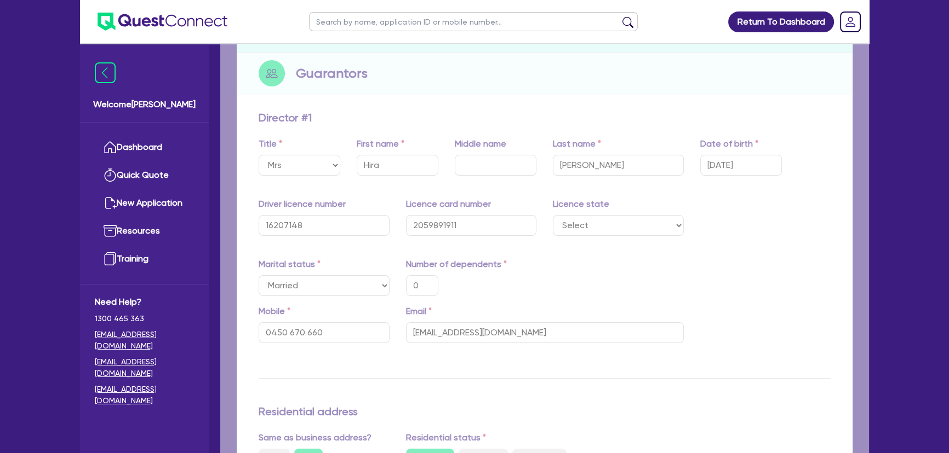
type input "0"
type input "0450 670 660"
type input "2,000,000"
type input "20,000"
type input "35,000"
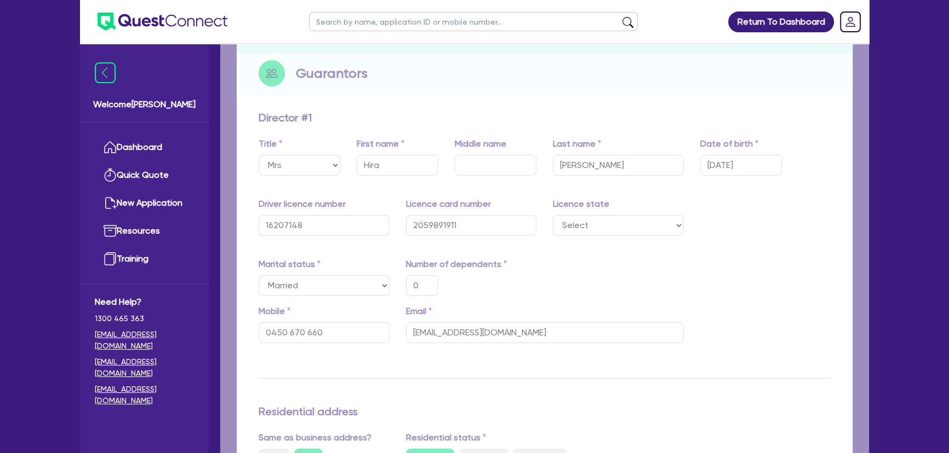
type input "1,400,000"
type input "4,500"
type input "35,000"
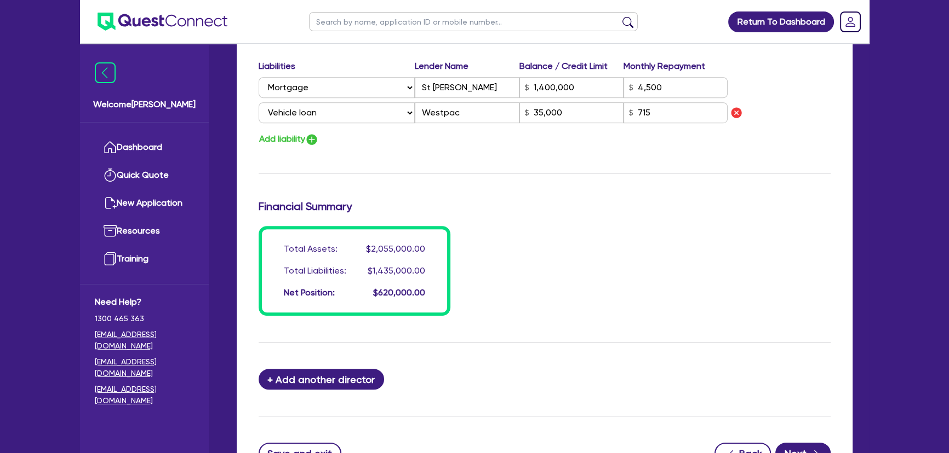
scroll to position [898, 0]
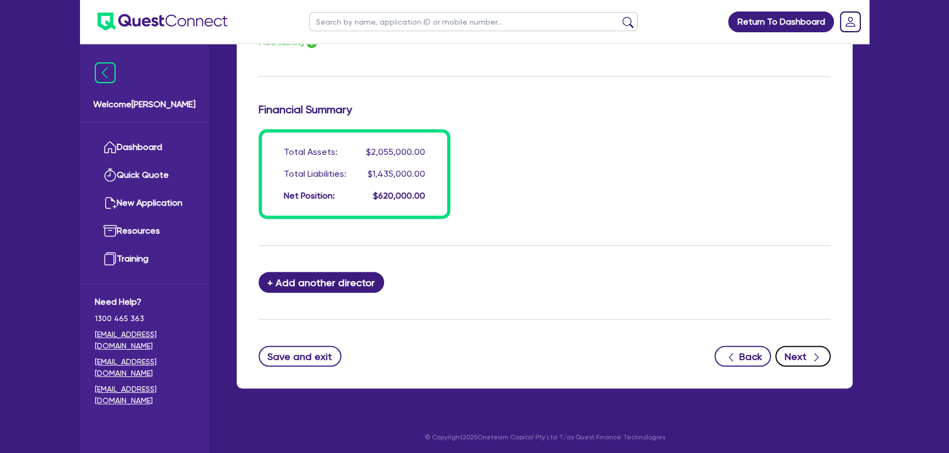
click at [818, 364] on button "Next" at bounding box center [802, 356] width 55 height 21
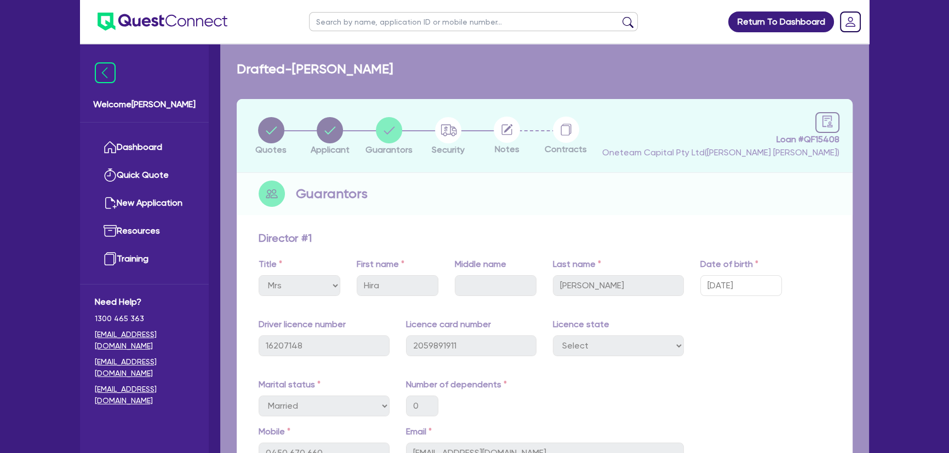
select select "CARS_AND_LIGHT_TRUCKS"
select select "PASSENGER_VEHICLES"
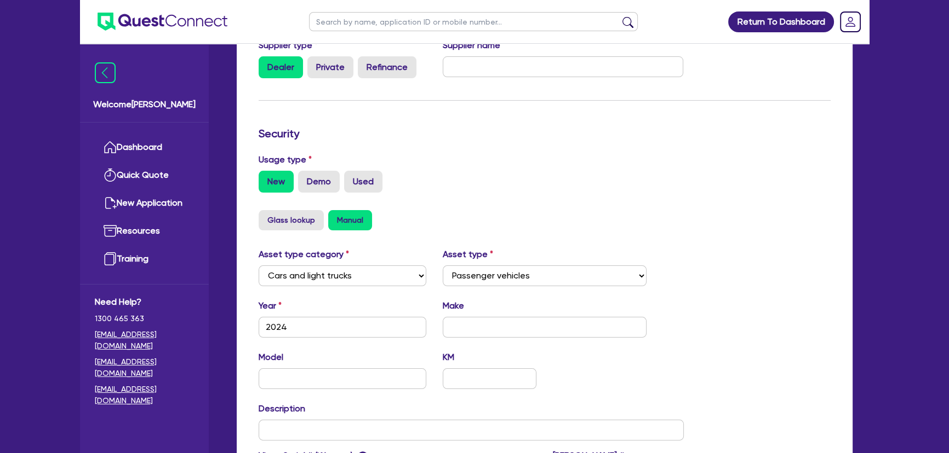
scroll to position [388, 0]
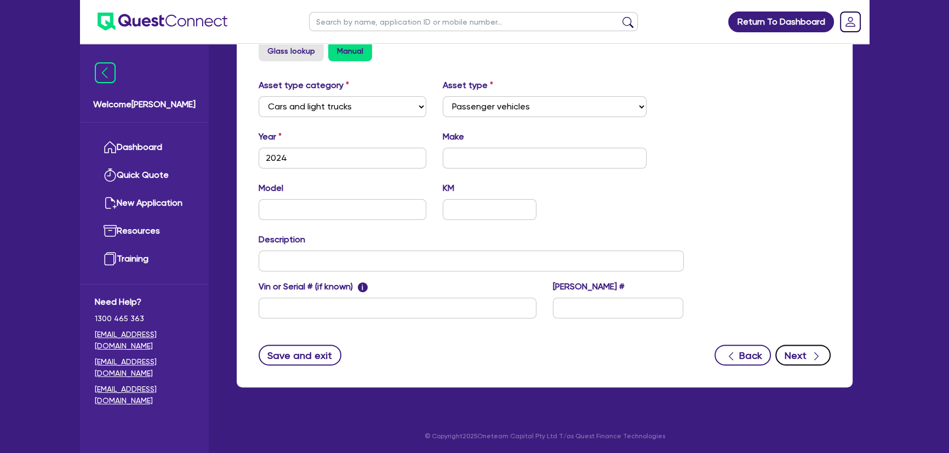
click at [790, 349] on button "Next" at bounding box center [802, 355] width 55 height 21
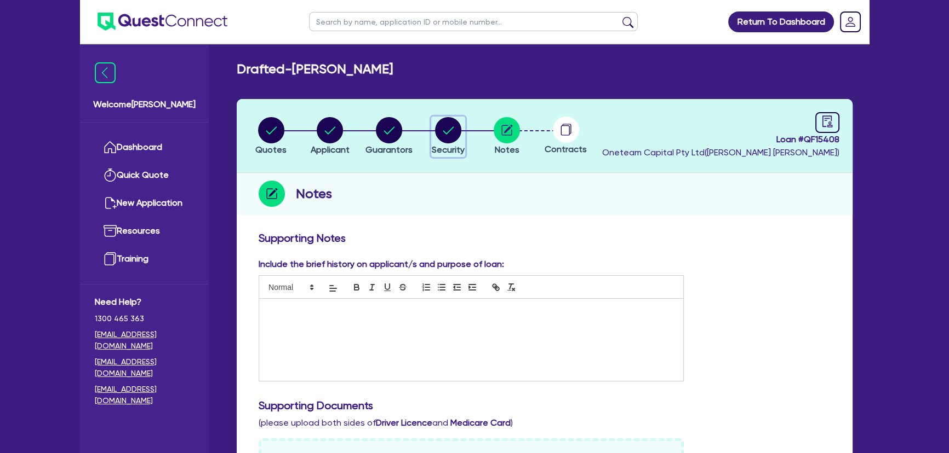
click at [453, 140] on circle "button" at bounding box center [448, 130] width 26 height 26
select select "CARS_AND_LIGHT_TRUCKS"
select select "PASSENGER_VEHICLES"
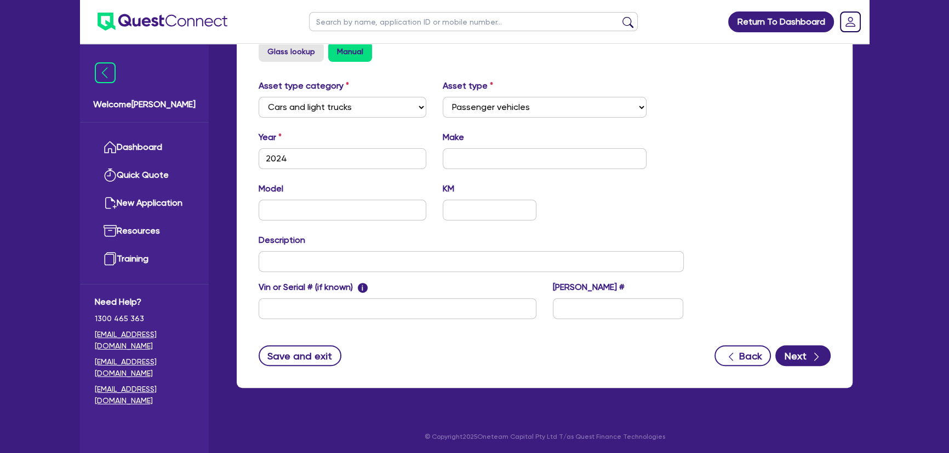
scroll to position [338, 0]
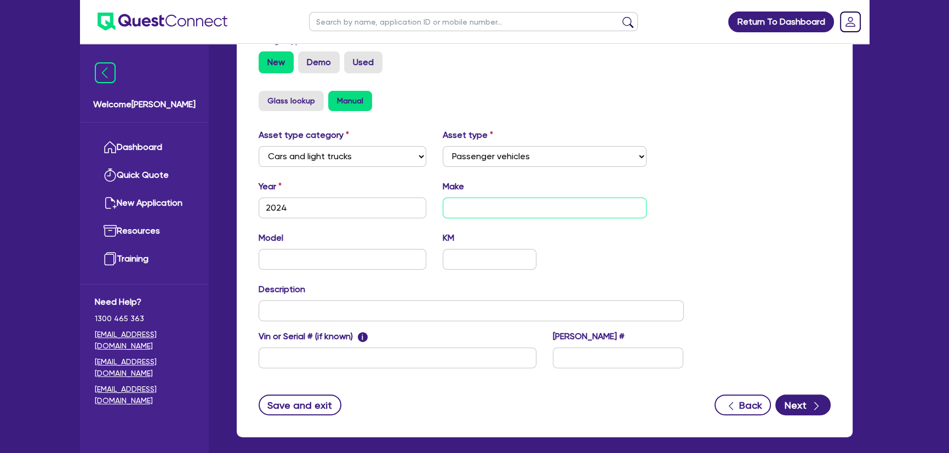
click at [458, 205] on input "text" at bounding box center [545, 208] width 204 height 21
click at [544, 208] on input "text" at bounding box center [545, 208] width 204 height 21
drag, startPoint x: 536, startPoint y: 209, endPoint x: 422, endPoint y: 218, distance: 114.3
click at [422, 218] on div "Year 2024 Make Camry" at bounding box center [470, 203] width 441 height 47
type input "CAMRY"
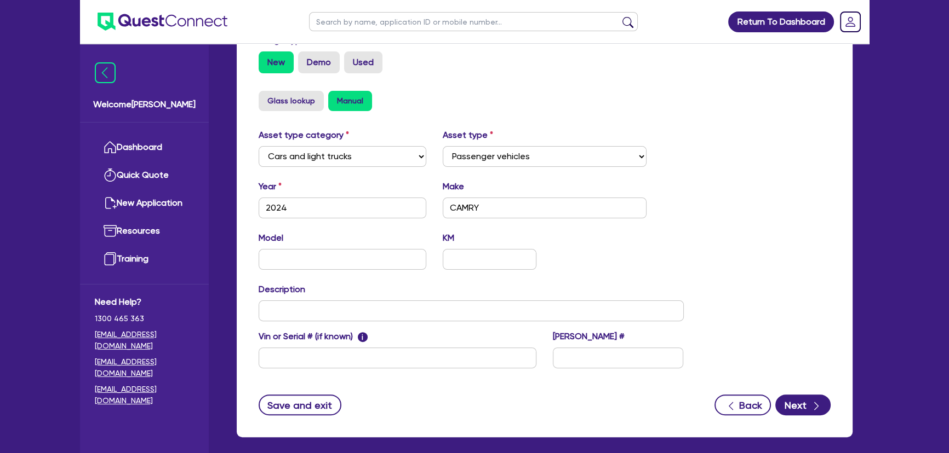
drag, startPoint x: 325, startPoint y: 274, endPoint x: 326, endPoint y: 262, distance: 11.6
click at [325, 274] on div "Model KM" at bounding box center [470, 255] width 441 height 47
click at [326, 262] on input "text" at bounding box center [342, 259] width 168 height 21
paste input "AXVH70R ASCENT HYBRID SEDAN"
type input "AXVH70R ASCENT HYBRID SEDAN"
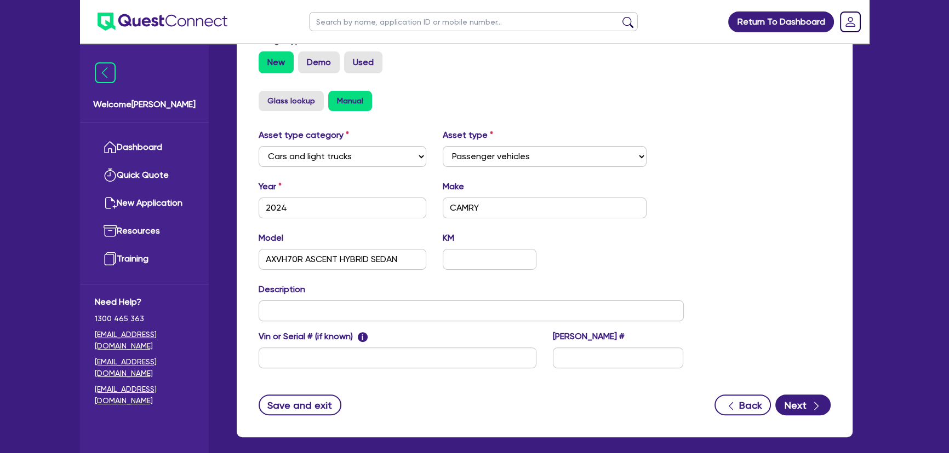
click at [285, 323] on div "Asset type category Select Cars and light trucks Primary assets Secondary asset…" at bounding box center [470, 255] width 441 height 253
click at [286, 314] on input "text" at bounding box center [470, 311] width 425 height 21
click at [355, 307] on input "text" at bounding box center [470, 311] width 425 height 21
paste input "CAMRY AXVH70R ASCENT HYBRID SEDAN"
click at [553, 313] on input "2024 CAMRY AXVH70R ASCENT HYBRID SEDAN +" at bounding box center [470, 311] width 425 height 21
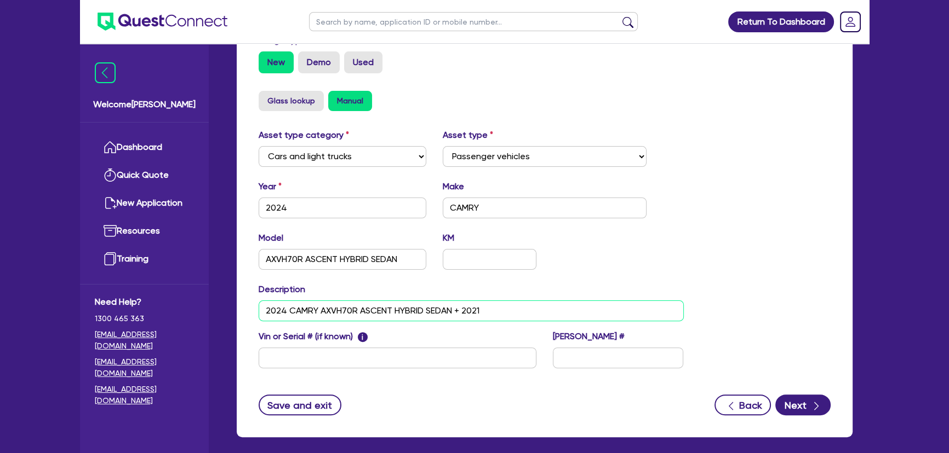
paste input "CAMRY AXVH70R ASCENT HYBRID SEDAN"
type input "2024 CAMRY AXVH70R ASCENT HYBRID SEDAN + 2021 CAMRY AXVH70R ASCENT HYBRID SEDAN"
click at [816, 410] on icon "button" at bounding box center [816, 406] width 11 height 11
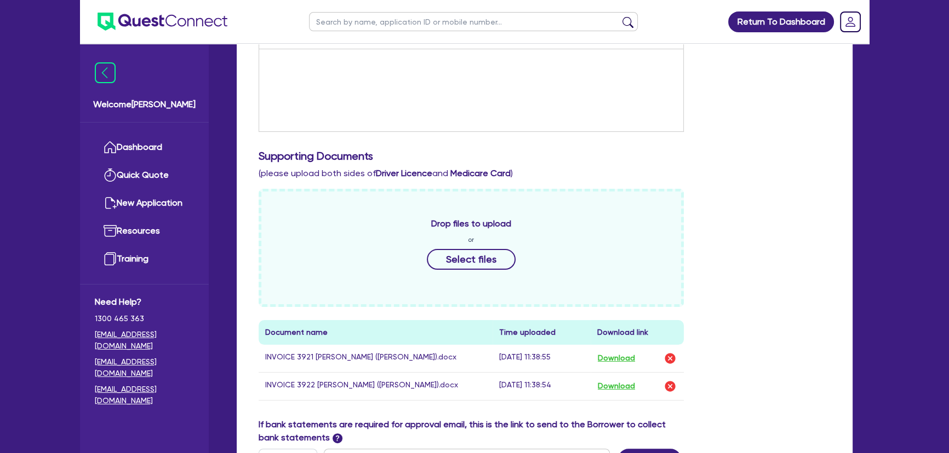
scroll to position [199, 0]
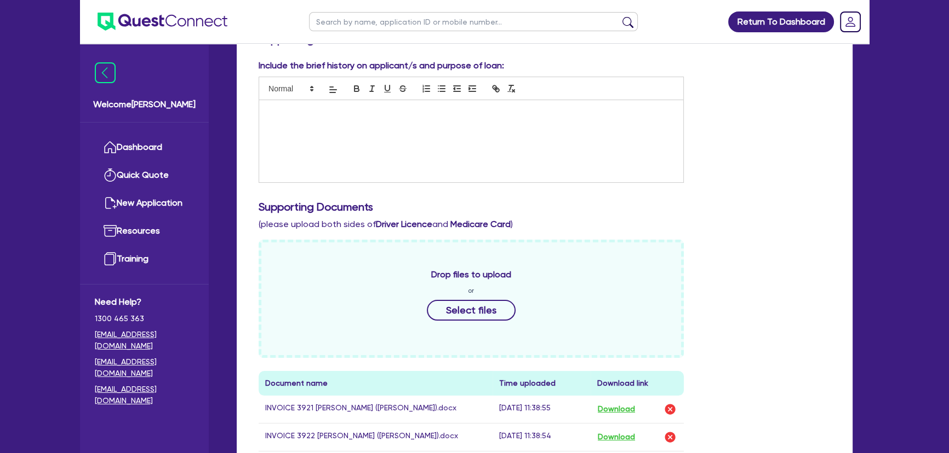
click at [316, 128] on div at bounding box center [471, 141] width 424 height 82
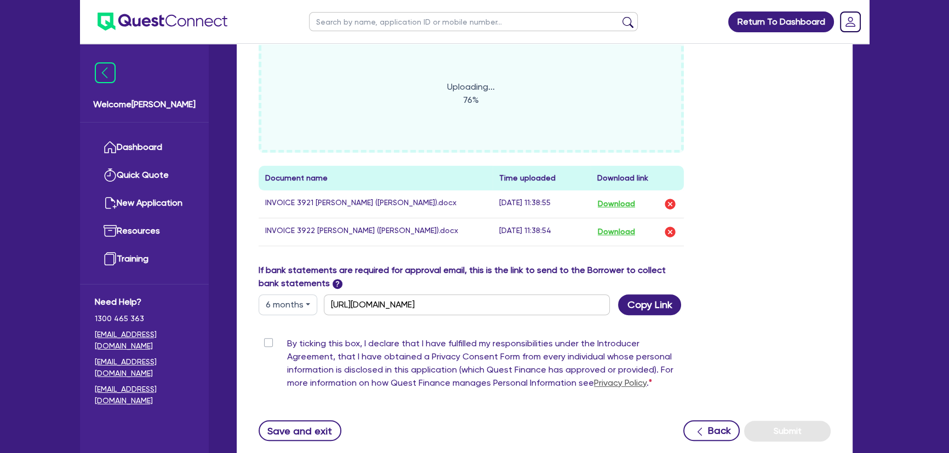
scroll to position [381, 0]
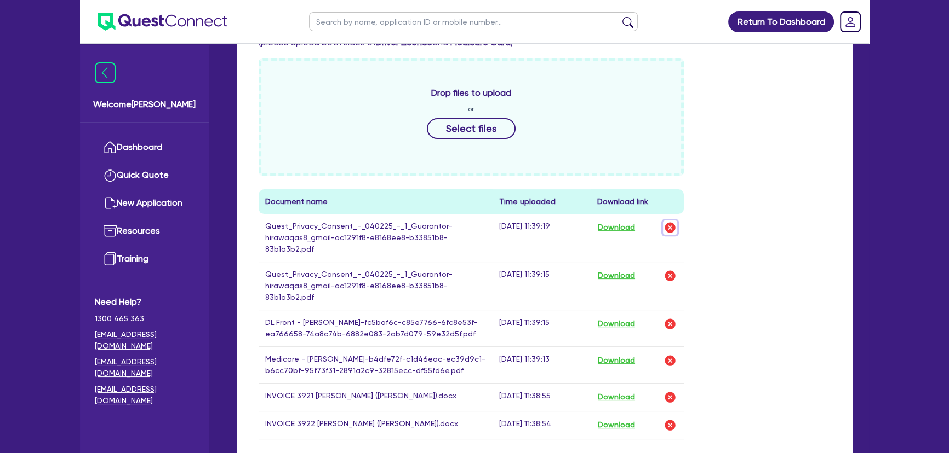
click at [673, 229] on img "button" at bounding box center [669, 227] width 13 height 13
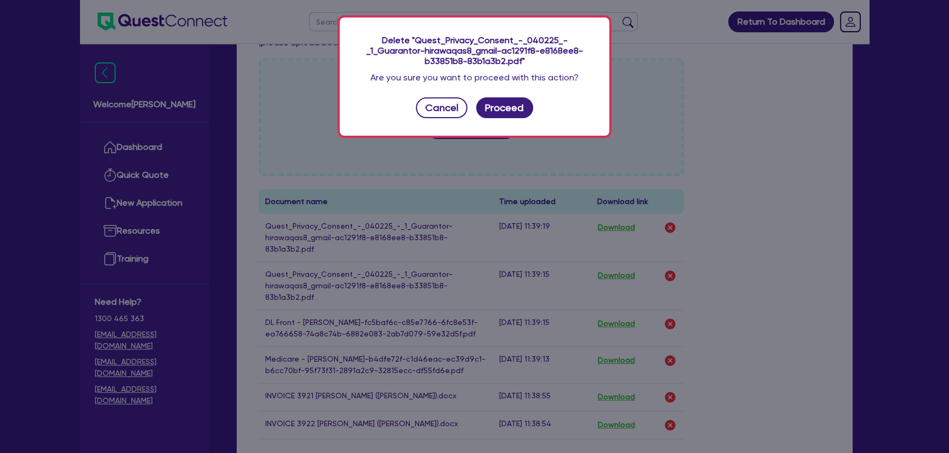
click at [475, 107] on div "Delete "Quest_Privacy_Consent_-_040225_-_1_Guarantor-hirawaqas8_gmail-ac1291f8-…" at bounding box center [474, 77] width 269 height 118
click at [490, 106] on button "Proceed" at bounding box center [504, 107] width 57 height 21
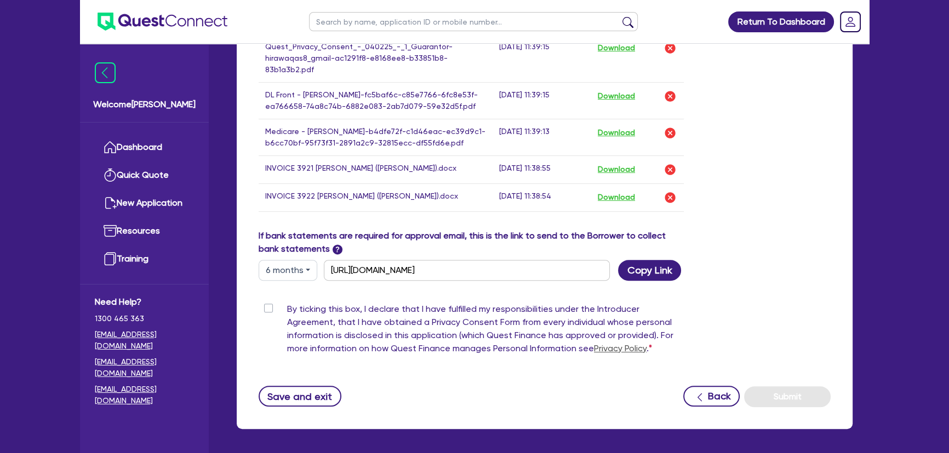
scroll to position [630, 0]
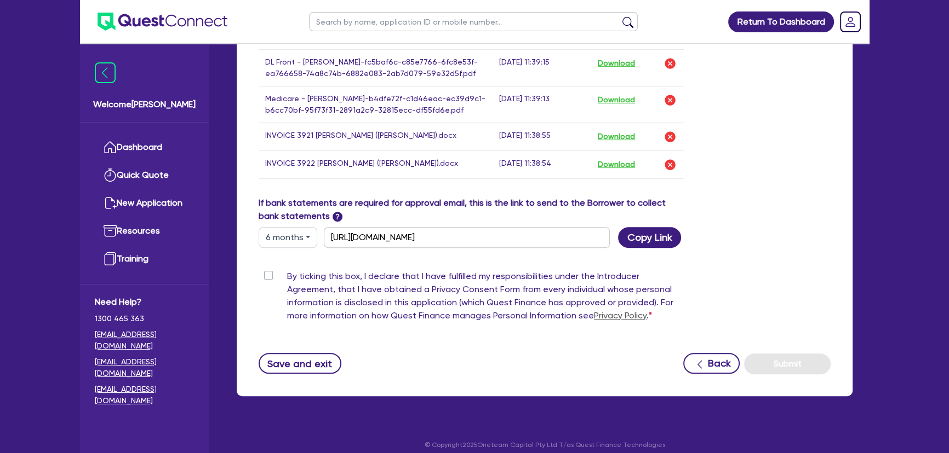
click at [287, 273] on label "By ticking this box, I declare that I have fulfilled my responsibilities under …" at bounding box center [485, 298] width 397 height 57
click at [265, 273] on input "By ticking this box, I declare that I have fulfilled my responsibilities under …" at bounding box center [262, 275] width 9 height 10
checkbox input "true"
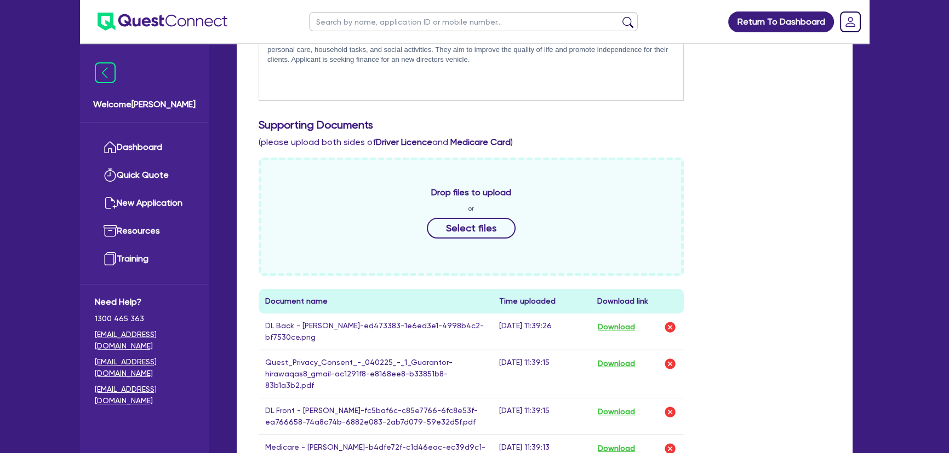
scroll to position [0, 0]
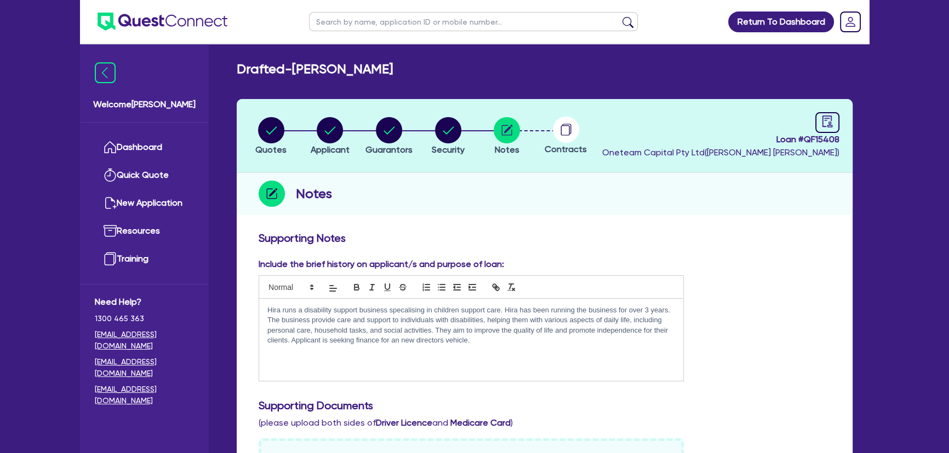
click at [553, 133] on div at bounding box center [565, 130] width 59 height 26
click at [562, 134] on circle at bounding box center [566, 130] width 26 height 26
click at [560, 129] on icon at bounding box center [564, 130] width 9 height 10
click at [829, 123] on icon "audit" at bounding box center [827, 122] width 12 height 12
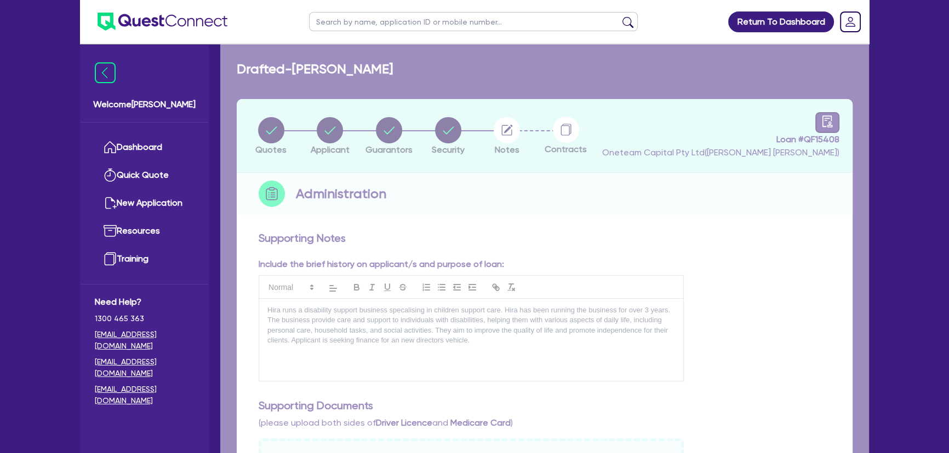
select select "DRAFTED_NEW"
select select "Other"
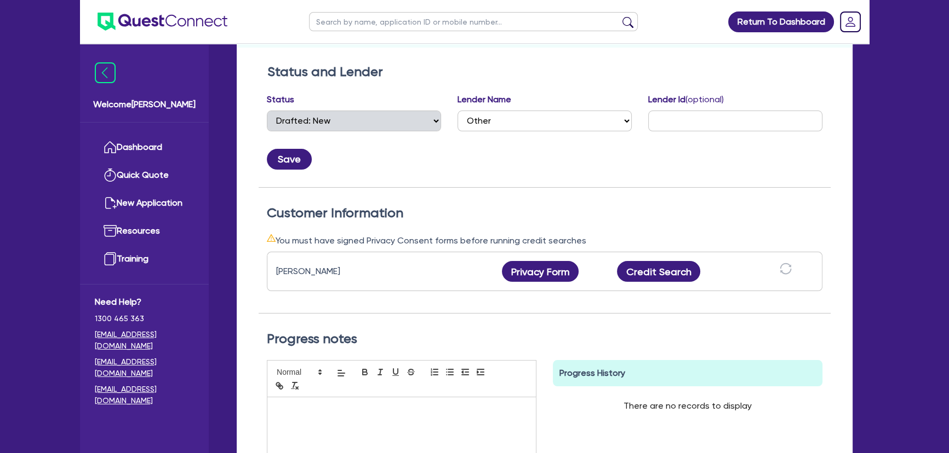
scroll to position [298, 0]
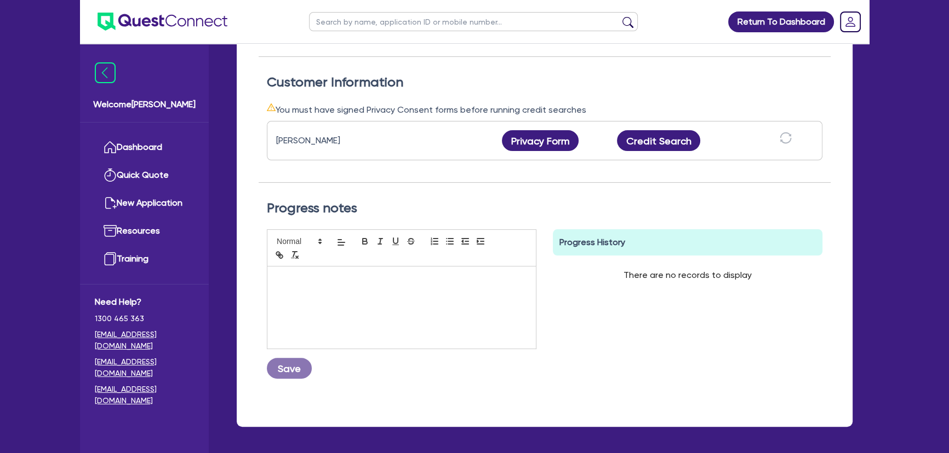
click at [481, 276] on p at bounding box center [401, 278] width 252 height 10
drag, startPoint x: 311, startPoint y: 378, endPoint x: 301, endPoint y: 372, distance: 11.8
click at [305, 377] on div "26/09 Please submit to Westpac Save" at bounding box center [401, 308] width 286 height 158
click at [301, 372] on button "Save" at bounding box center [289, 368] width 45 height 21
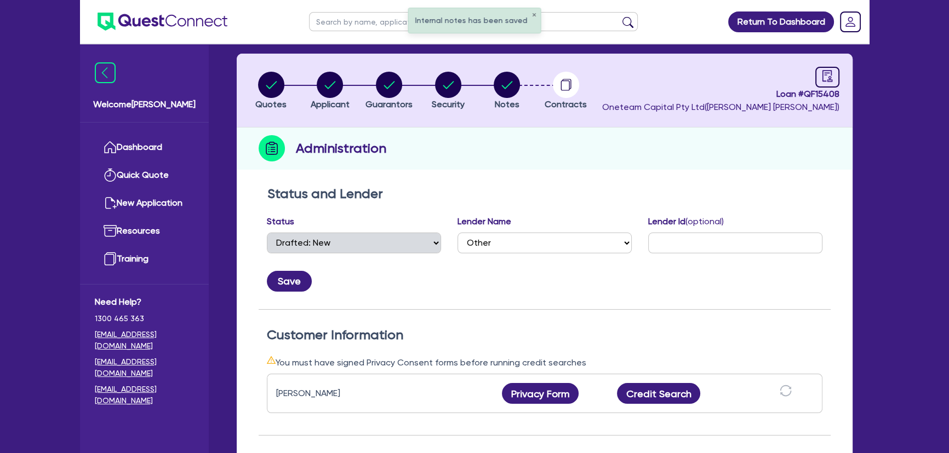
scroll to position [0, 0]
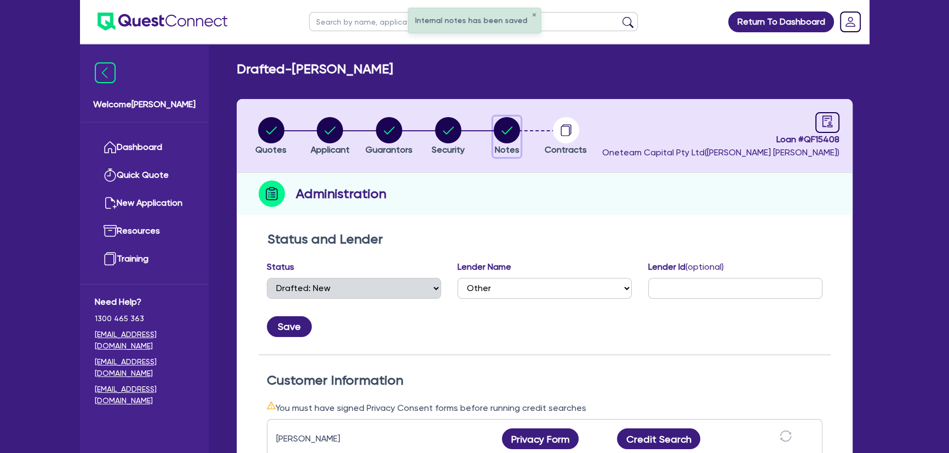
click at [503, 152] on span "Notes" at bounding box center [507, 150] width 25 height 10
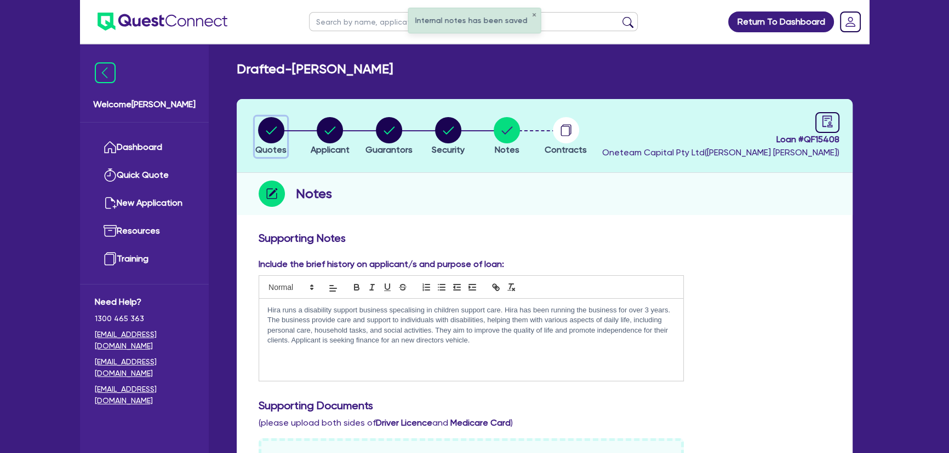
click at [275, 150] on span "Quotes" at bounding box center [270, 150] width 31 height 10
select select "Other"
select select "CARS_AND_LIGHT_TRUCKS"
select select "PASSENGER_VEHICLES"
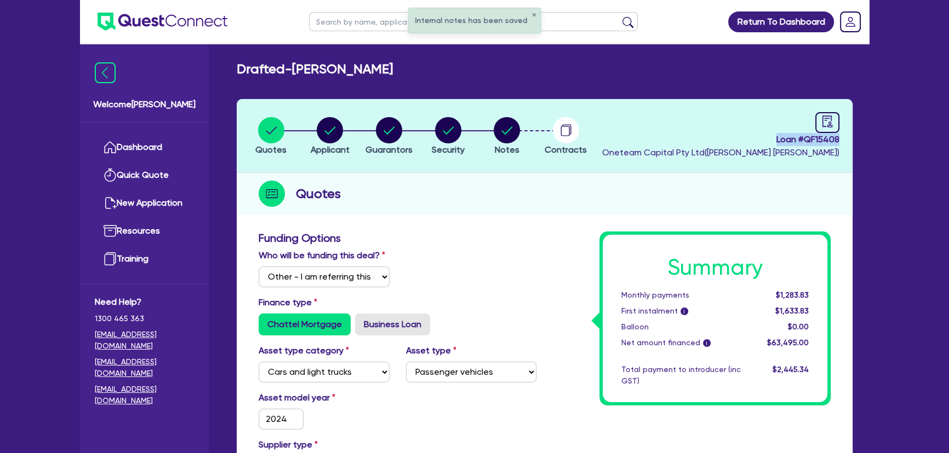
drag, startPoint x: 779, startPoint y: 141, endPoint x: 854, endPoint y: 139, distance: 75.0
copy span "Loan # QF15408"
click at [163, 25] on img at bounding box center [162, 22] width 130 height 18
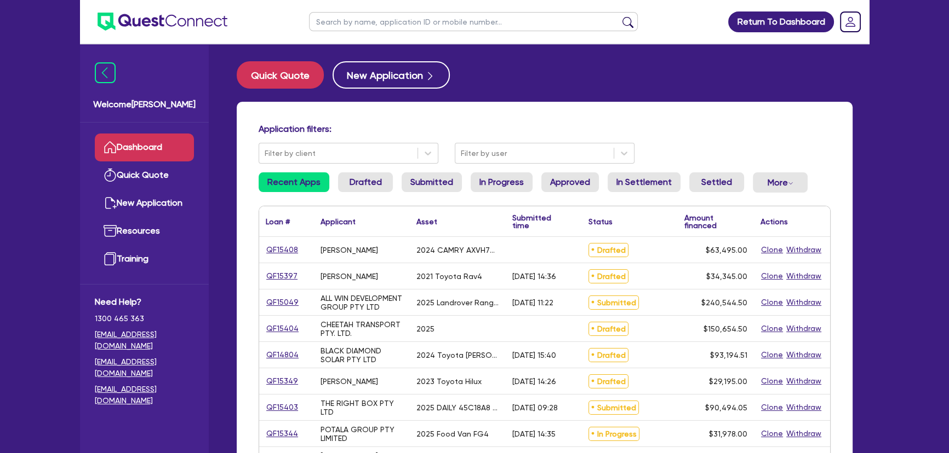
select select "Other"
select select "CARS_AND_LIGHT_TRUCKS"
select select "PASSENGER_VEHICLES"
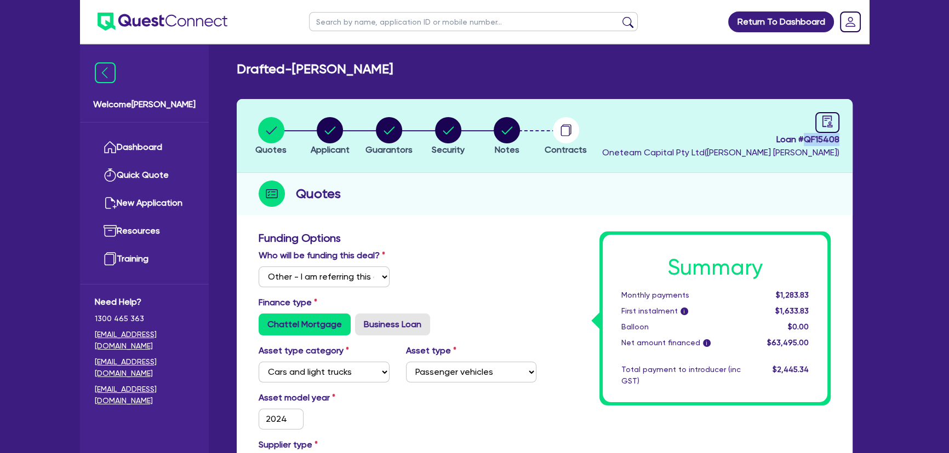
drag, startPoint x: 805, startPoint y: 139, endPoint x: 852, endPoint y: 136, distance: 47.2
copy span "QF15408"
drag, startPoint x: 290, startPoint y: 67, endPoint x: 369, endPoint y: 68, distance: 78.3
click at [369, 68] on div "Drafted - IRFAN, HIRA" at bounding box center [544, 69] width 632 height 16
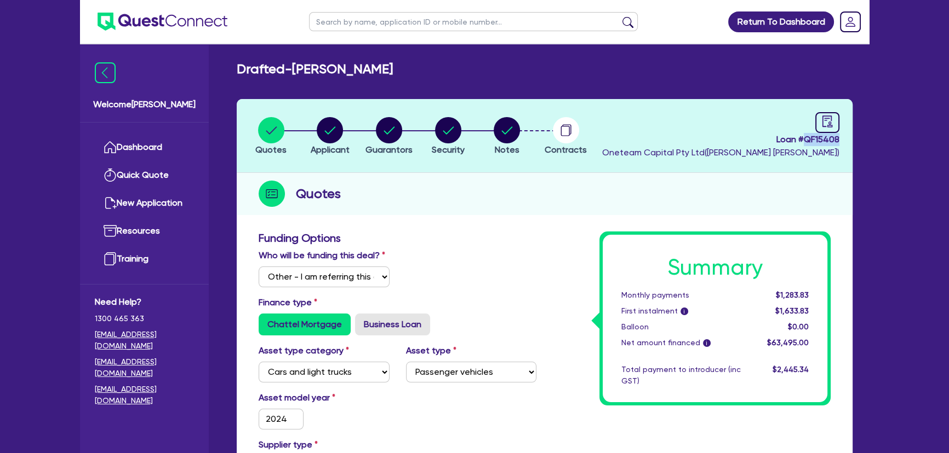
copy h2 "[PERSON_NAME]"
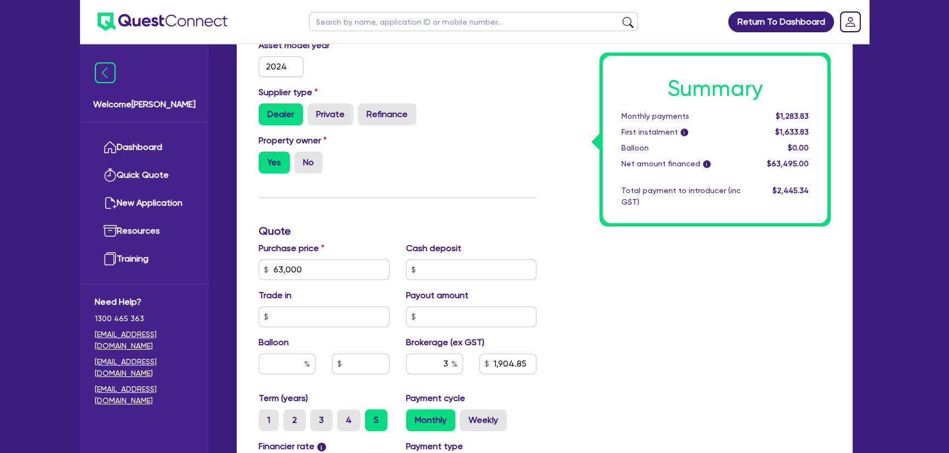
scroll to position [448, 0]
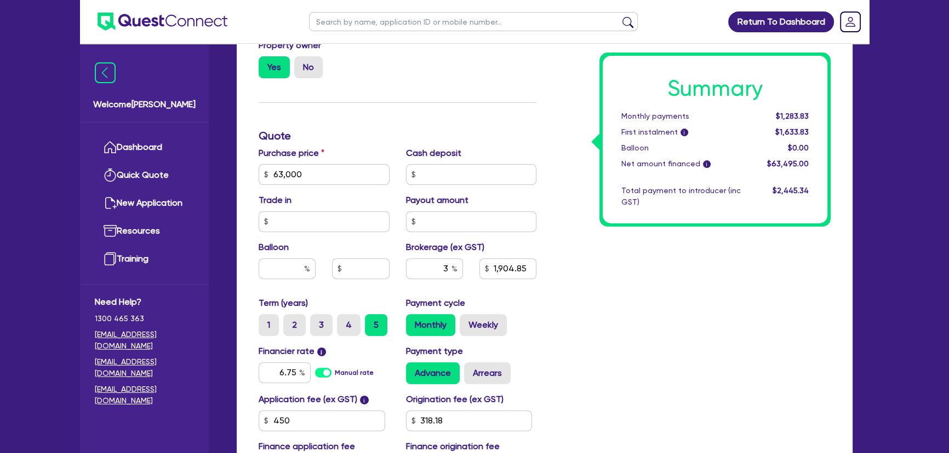
click at [150, 24] on img at bounding box center [162, 22] width 130 height 18
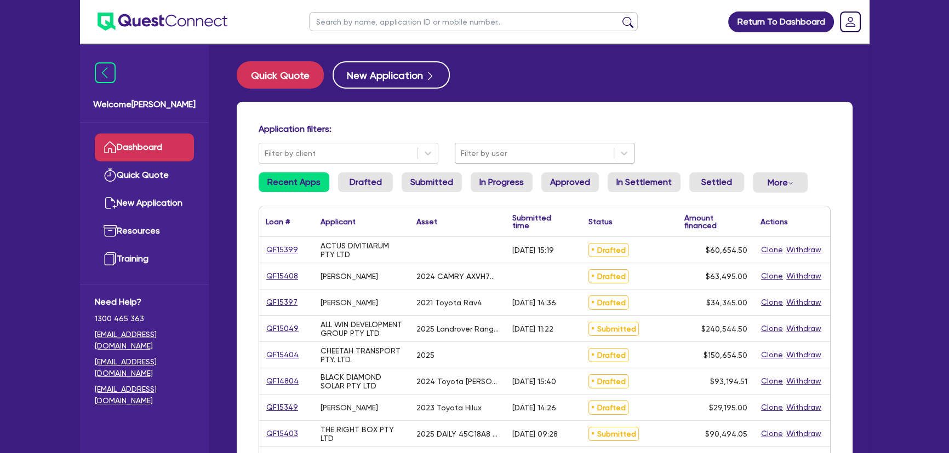
click at [474, 159] on div at bounding box center [534, 154] width 147 height 14
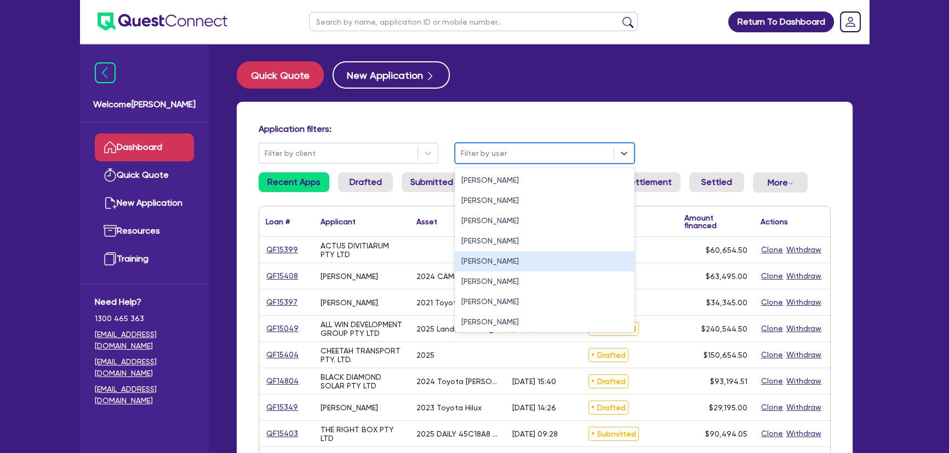
click at [473, 263] on div "[PERSON_NAME]" at bounding box center [545, 261] width 180 height 20
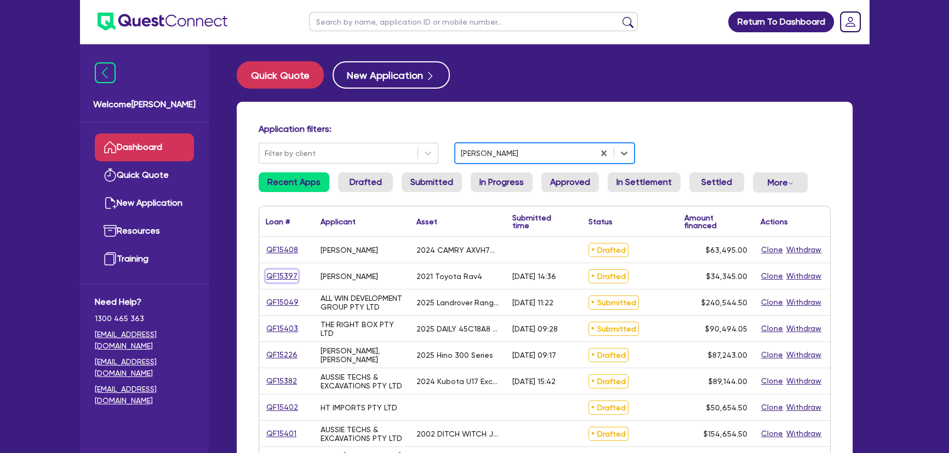
click at [278, 275] on link "QF15397" at bounding box center [282, 276] width 32 height 13
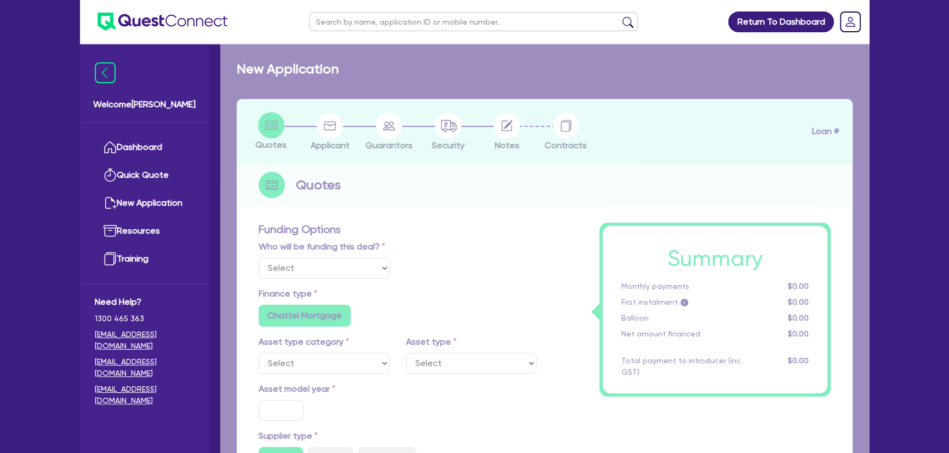
select select "Other"
select select "CARS_AND_LIGHT_TRUCKS"
type input "2021"
radio input "true"
type input "33,500"
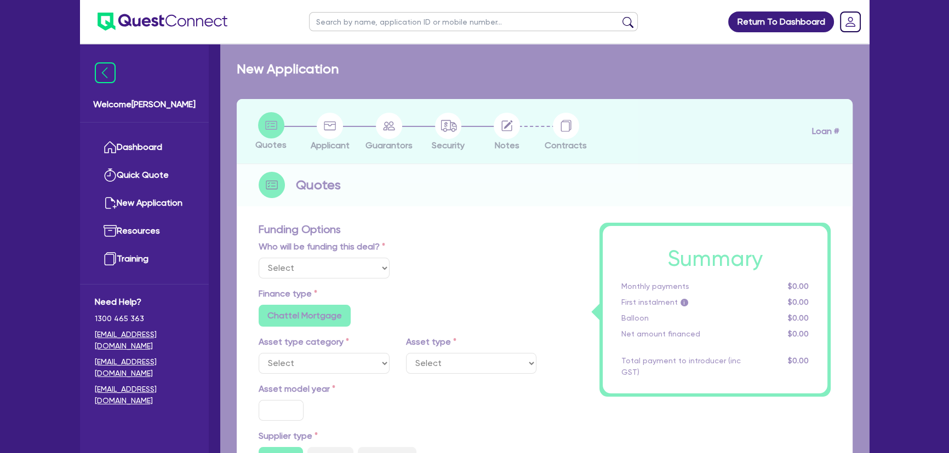
type input "3"
type input "1,030.35"
type input "6.85"
type input "450"
type input "318.18"
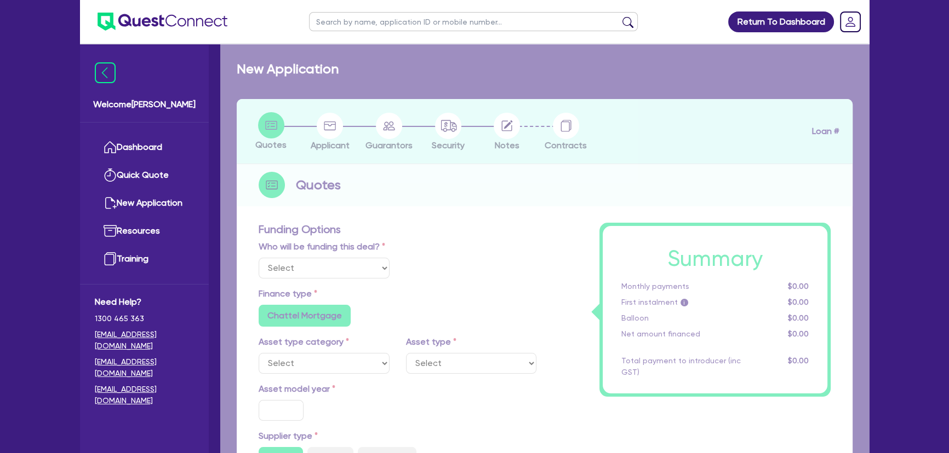
radio input "true"
select select "PASSENGER_VEHICLES"
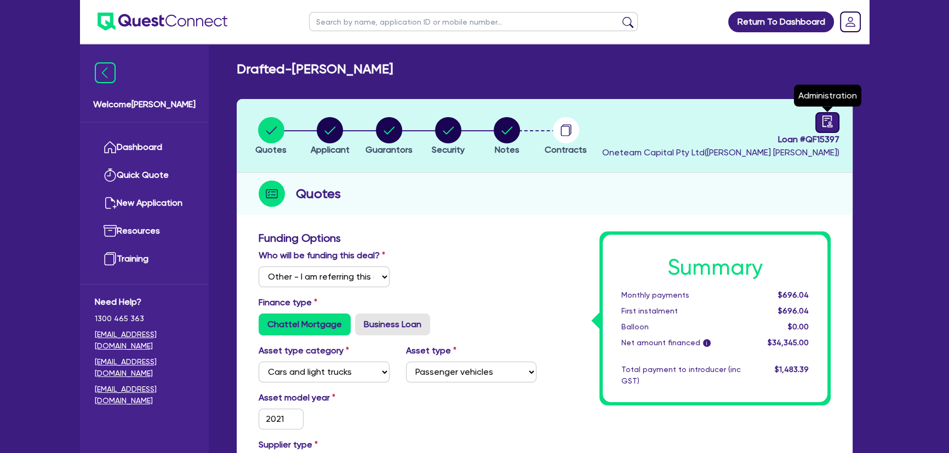
click at [820, 119] on div at bounding box center [827, 122] width 24 height 21
select select "DRAFTED_AMENDED"
select select "Westpac"
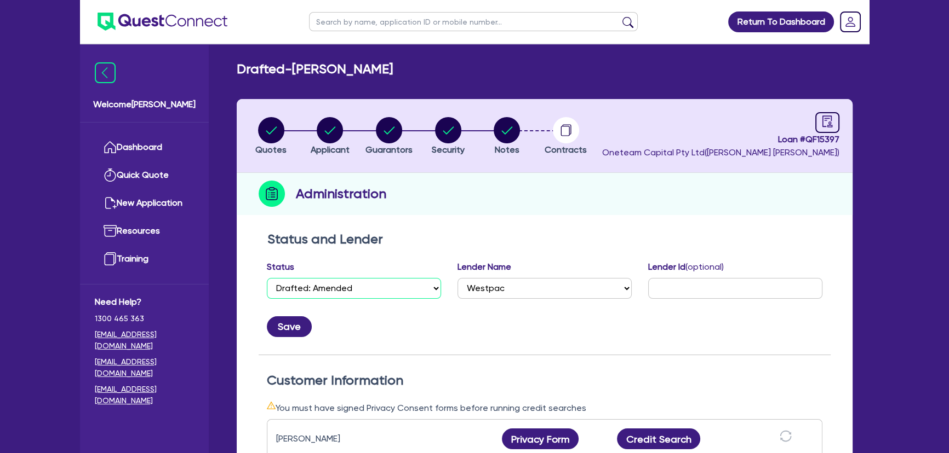
click at [370, 281] on select "Select Quoted Drafted: New Drafted: Amended Submitted: New Submitted: Amended I…" at bounding box center [354, 288] width 174 height 21
select select "APPROVED_WAITING_FOR_MORE_INFO"
click at [267, 278] on select "Select Quoted Drafted: New Drafted: Amended Submitted: New Submitted: Amended I…" at bounding box center [354, 288] width 174 height 21
click at [294, 332] on button "Save" at bounding box center [289, 327] width 45 height 21
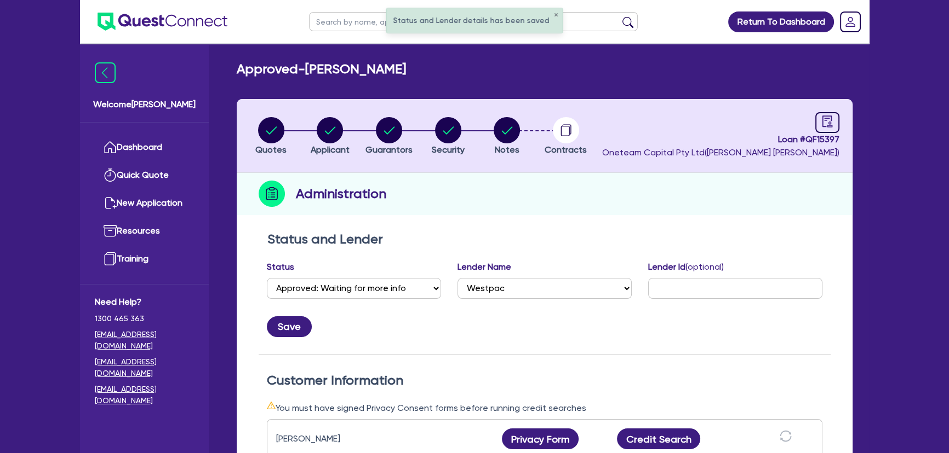
click at [185, 13] on img at bounding box center [162, 22] width 130 height 18
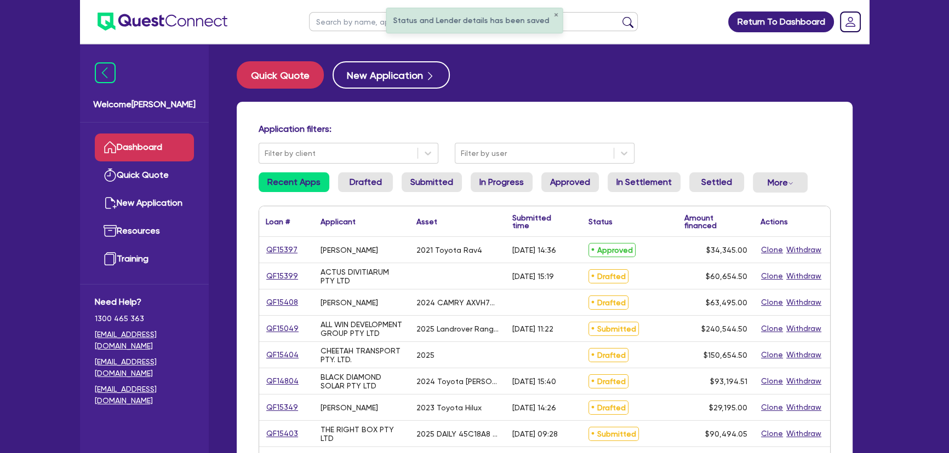
click at [480, 141] on div "Application filters: Filter by client Filter by user" at bounding box center [544, 144] width 588 height 40
drag, startPoint x: 482, startPoint y: 148, endPoint x: 484, endPoint y: 157, distance: 8.5
click at [482, 148] on div at bounding box center [534, 154] width 147 height 14
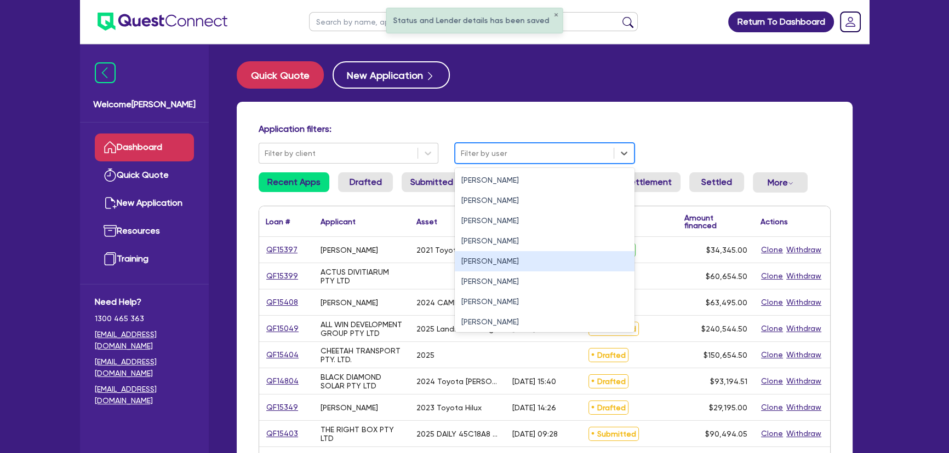
click at [479, 256] on div "[PERSON_NAME]" at bounding box center [545, 261] width 180 height 20
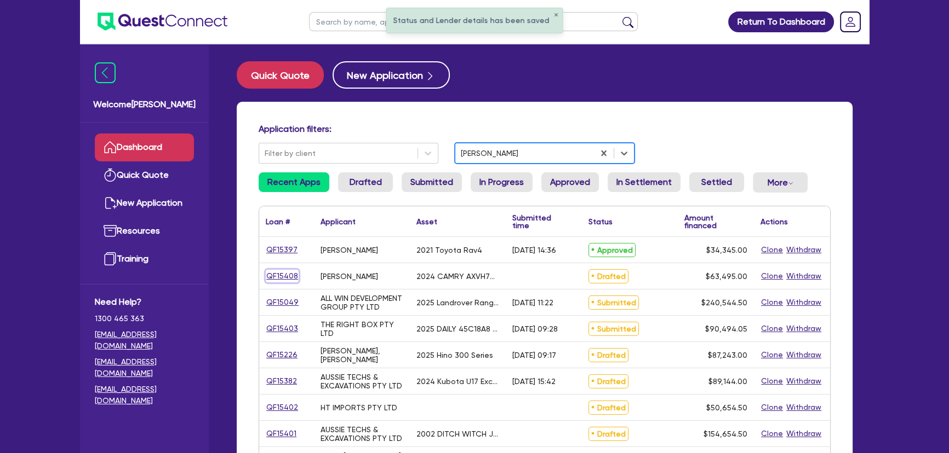
click at [289, 277] on link "QF15408" at bounding box center [282, 276] width 33 height 13
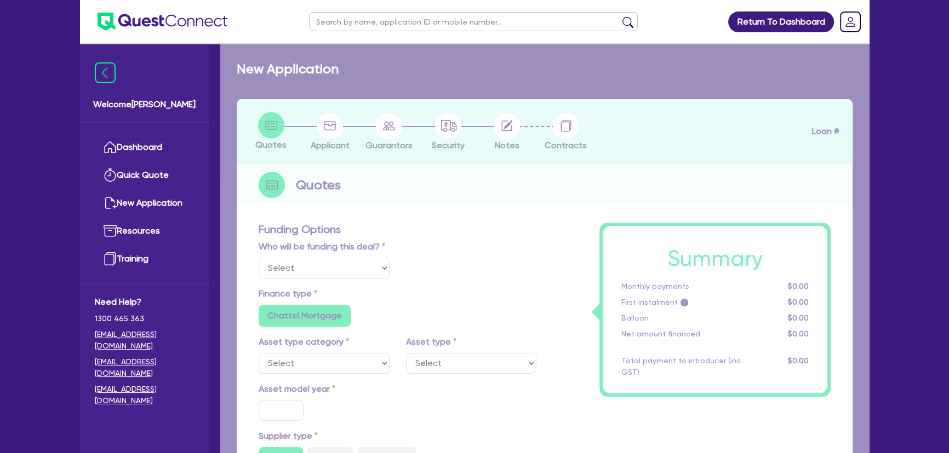
select select "Other"
select select "CARS_AND_LIGHT_TRUCKS"
type input "2024"
radio input "true"
type input "63,000"
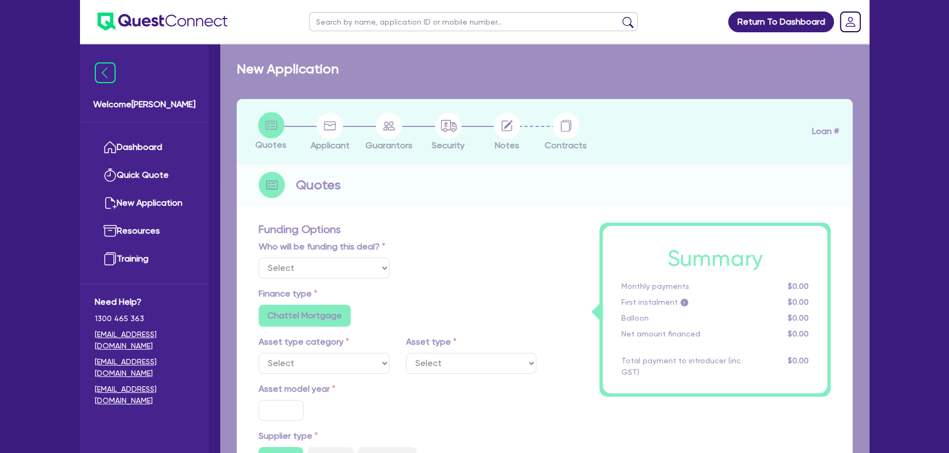
type input "3"
type input "1,904.85"
type input "6.75"
type input "450"
type input "318.18"
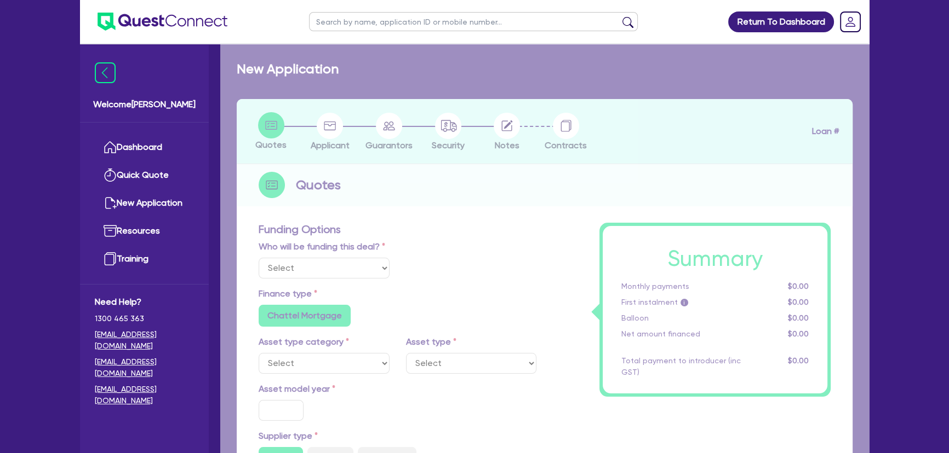
radio input "true"
radio input "false"
select select "PASSENGER_VEHICLES"
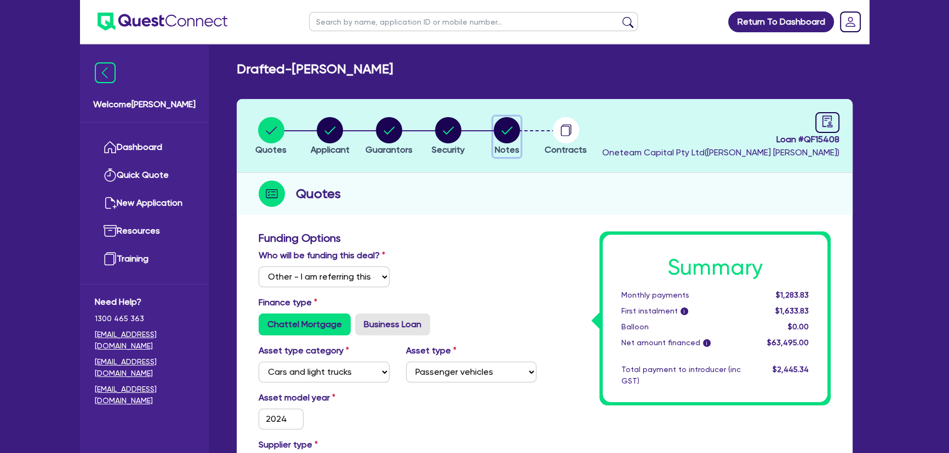
click at [514, 124] on circle "button" at bounding box center [506, 130] width 26 height 26
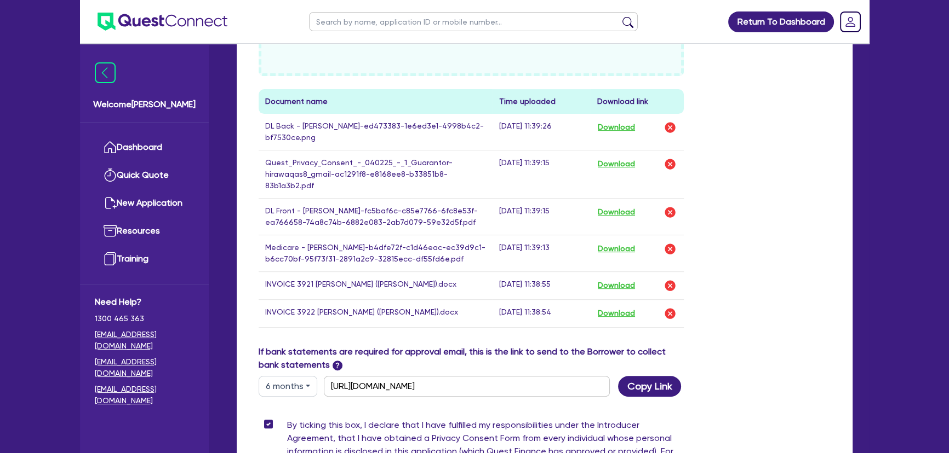
scroll to position [638, 0]
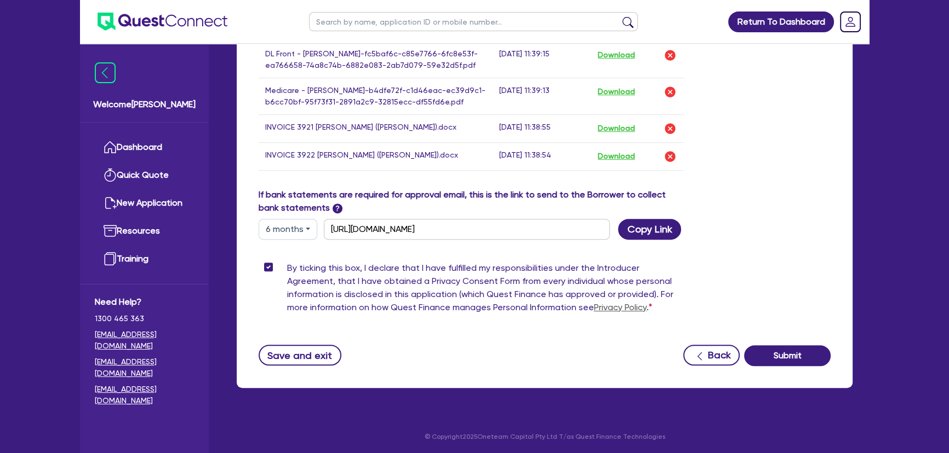
click at [795, 364] on button "Submit" at bounding box center [787, 356] width 87 height 21
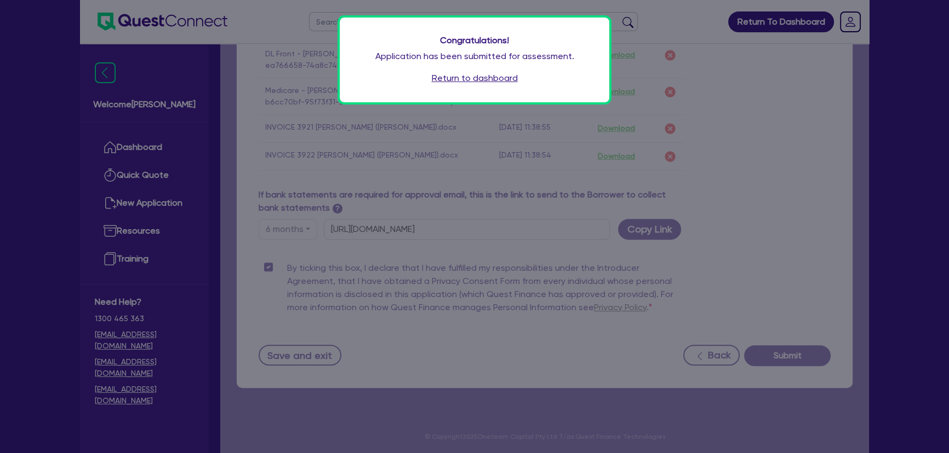
click at [483, 77] on link "Return to dashboard" at bounding box center [475, 78] width 86 height 13
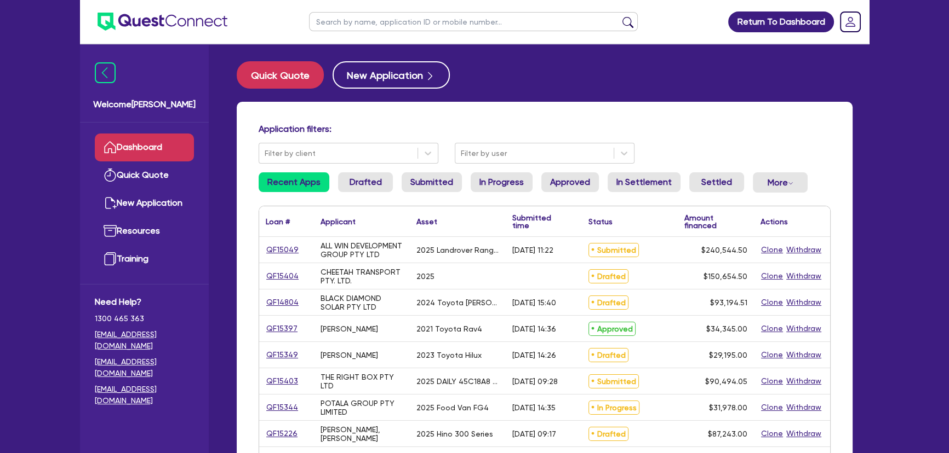
click at [427, 26] on input "text" at bounding box center [473, 21] width 329 height 19
type input "hira"
click at [619, 16] on button "submit" at bounding box center [628, 23] width 18 height 15
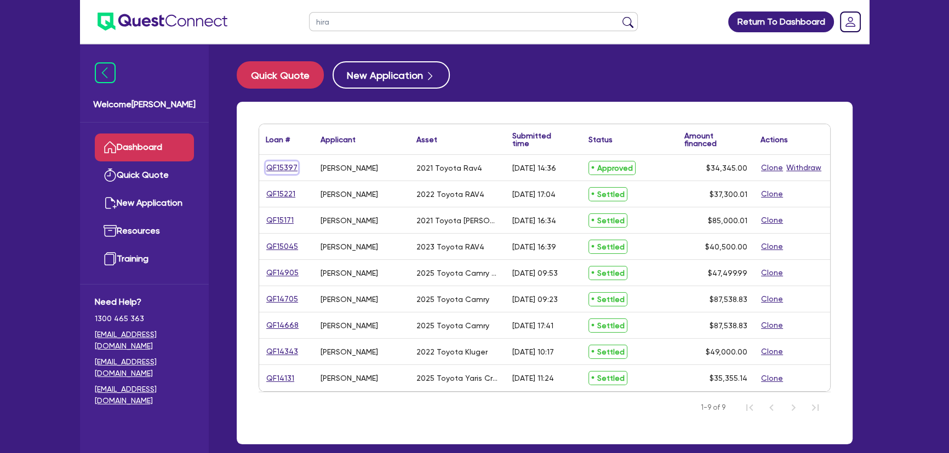
click at [285, 166] on link "QF15397" at bounding box center [282, 168] width 32 height 13
select select "Other"
select select "CARS_AND_LIGHT_TRUCKS"
select select "PASSENGER_VEHICLES"
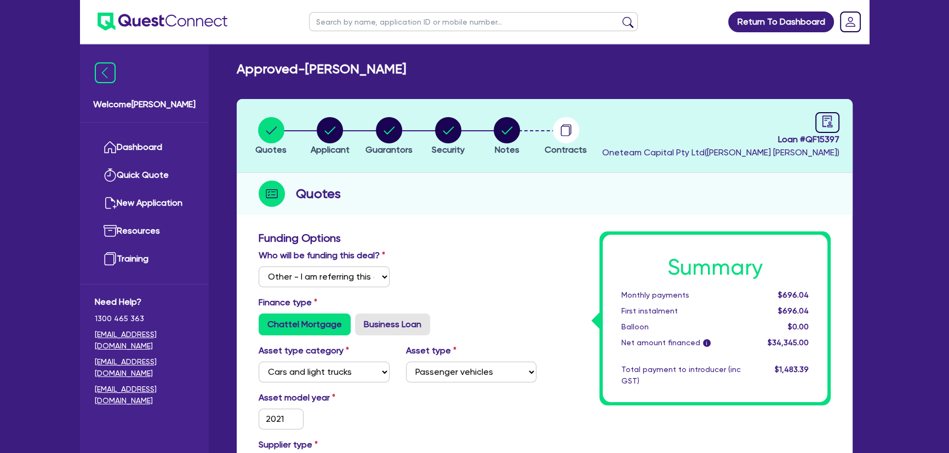
click at [535, 130] on li "Notes" at bounding box center [506, 136] width 59 height 38
click at [504, 137] on circle "button" at bounding box center [506, 130] width 26 height 26
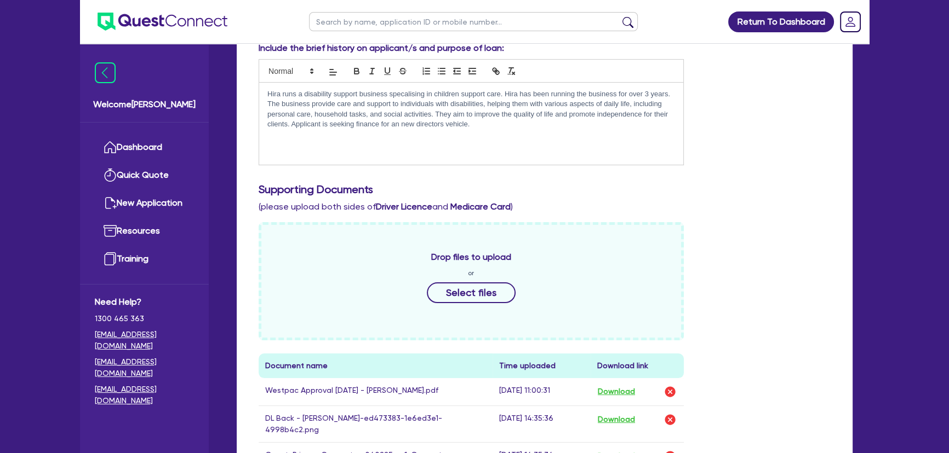
scroll to position [42, 0]
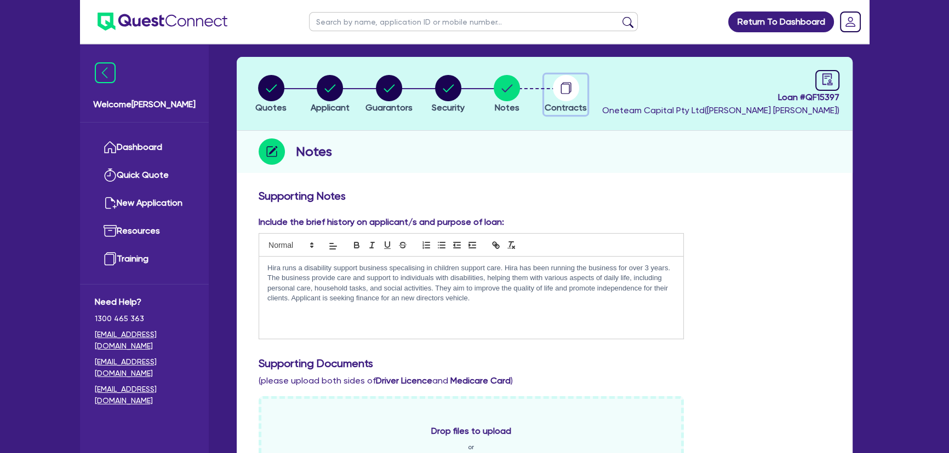
drag, startPoint x: 560, startPoint y: 85, endPoint x: 555, endPoint y: 101, distance: 16.6
click at [561, 85] on icon "button" at bounding box center [566, 88] width 26 height 26
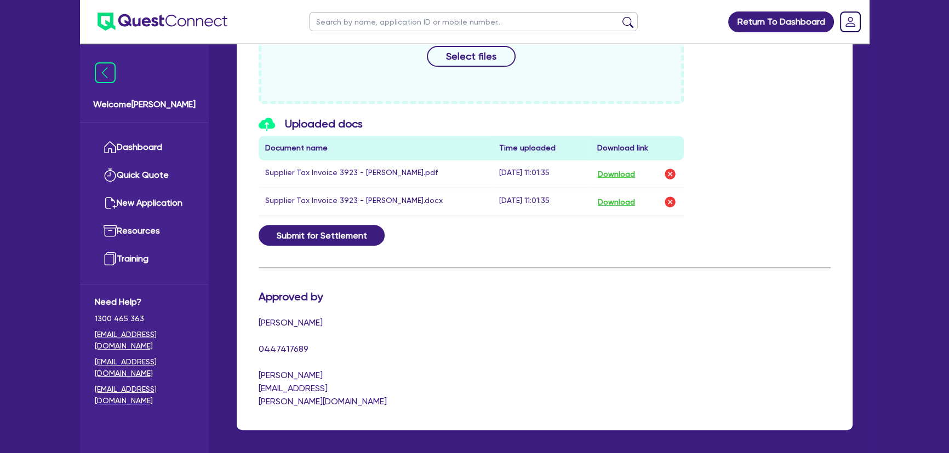
scroll to position [548, 0]
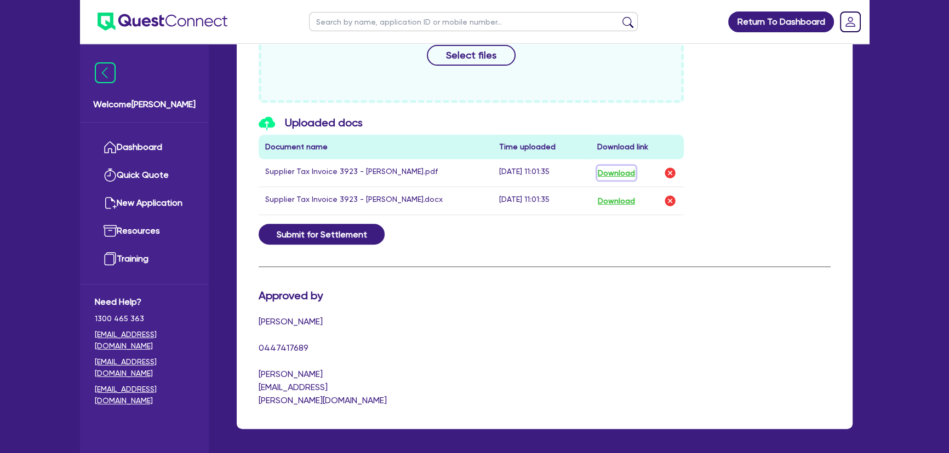
click at [612, 171] on button "Download" at bounding box center [616, 173] width 38 height 14
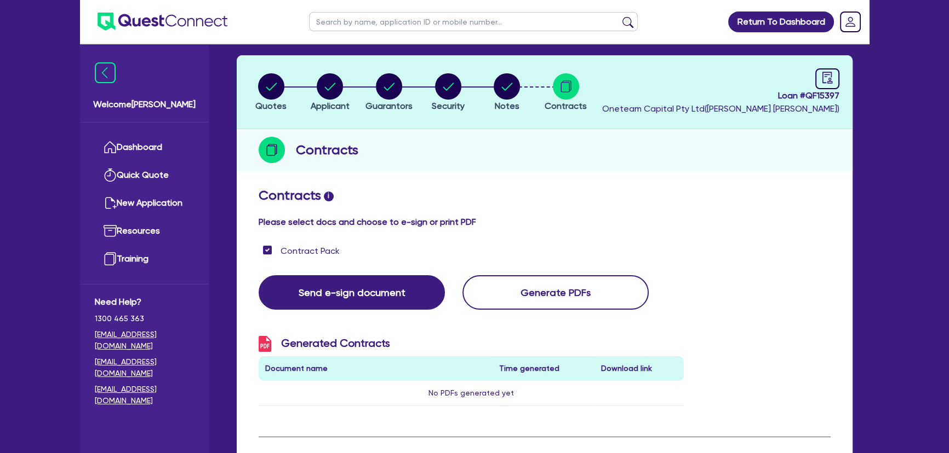
scroll to position [0, 0]
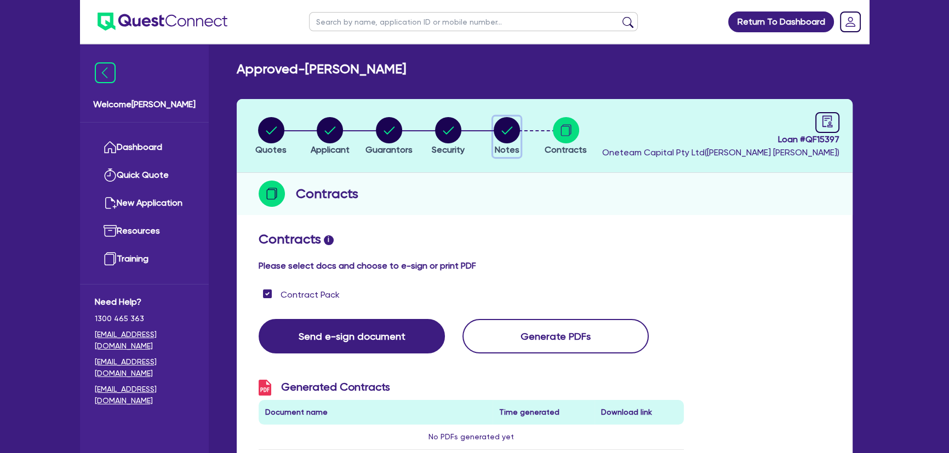
click at [512, 145] on span "Notes" at bounding box center [507, 150] width 25 height 10
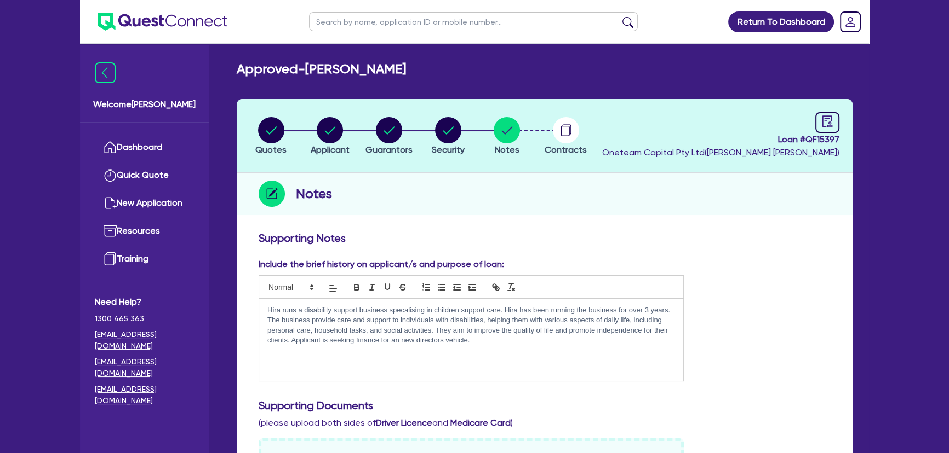
click at [758, 242] on h3 "Supporting Notes" at bounding box center [544, 238] width 572 height 13
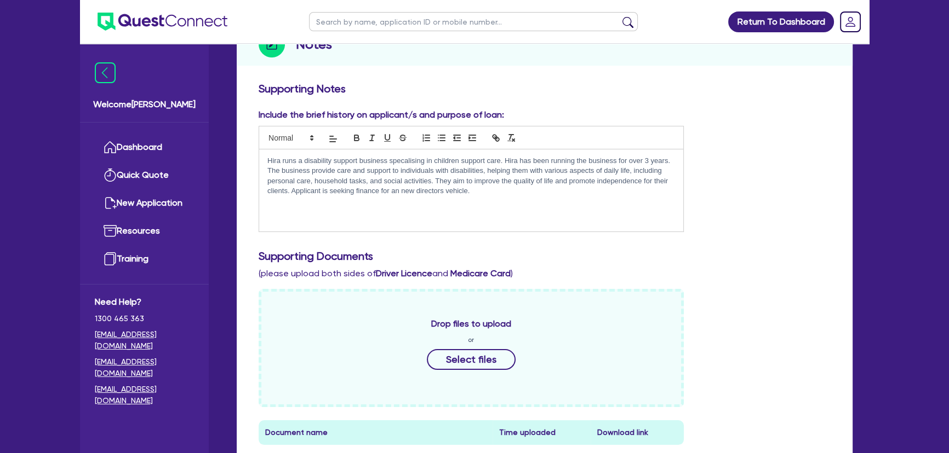
scroll to position [99, 0]
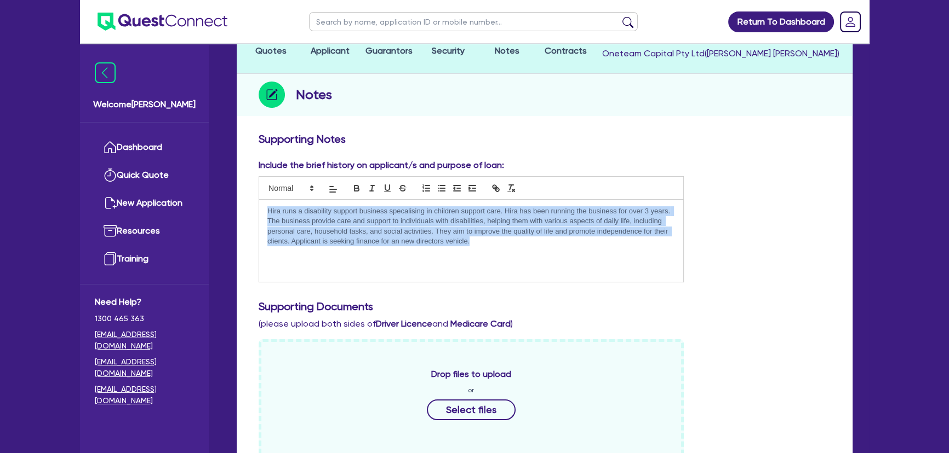
drag, startPoint x: 378, startPoint y: 240, endPoint x: 258, endPoint y: 211, distance: 123.5
click at [258, 211] on pre "Hira runs a disability support business specalising in children support care. H…" at bounding box center [470, 241] width 425 height 83
copy p "Hira runs a disability support business specalising in children support care. H…"
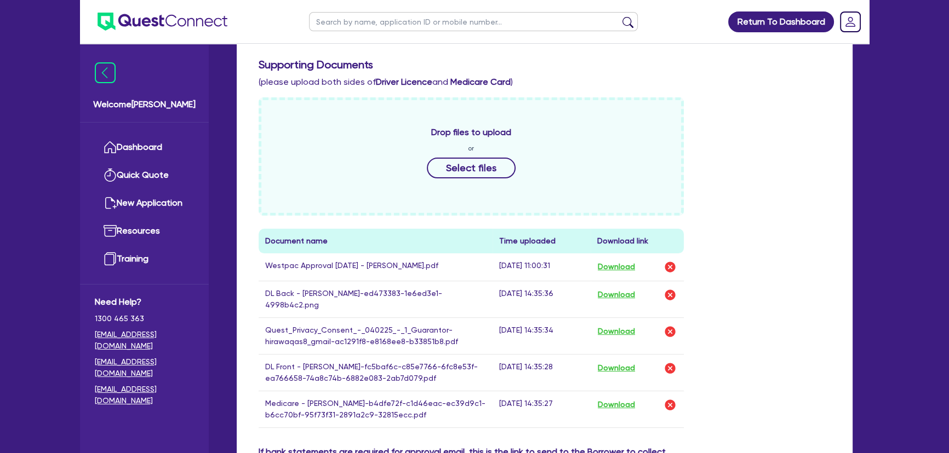
scroll to position [448, 0]
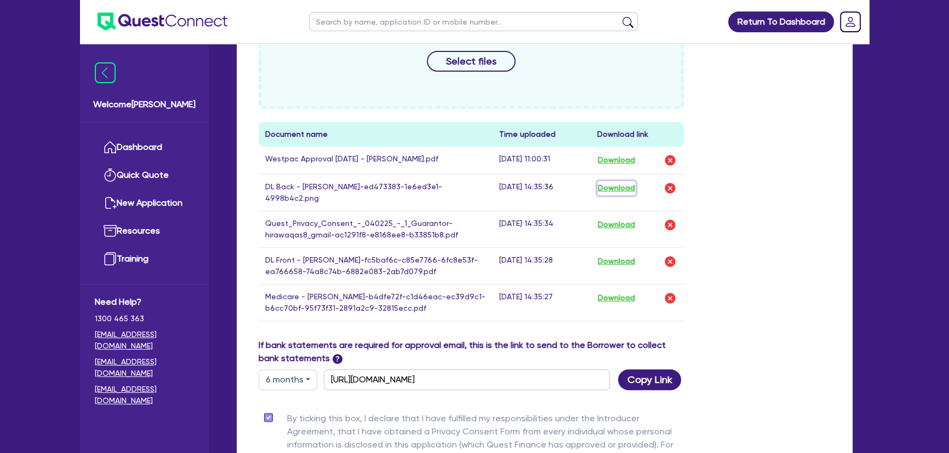
click at [624, 186] on button "Download" at bounding box center [616, 188] width 38 height 14
click at [615, 219] on button "Download" at bounding box center [616, 225] width 38 height 14
click at [614, 255] on button "Download" at bounding box center [616, 262] width 38 height 14
click at [613, 291] on button "Download" at bounding box center [616, 298] width 38 height 14
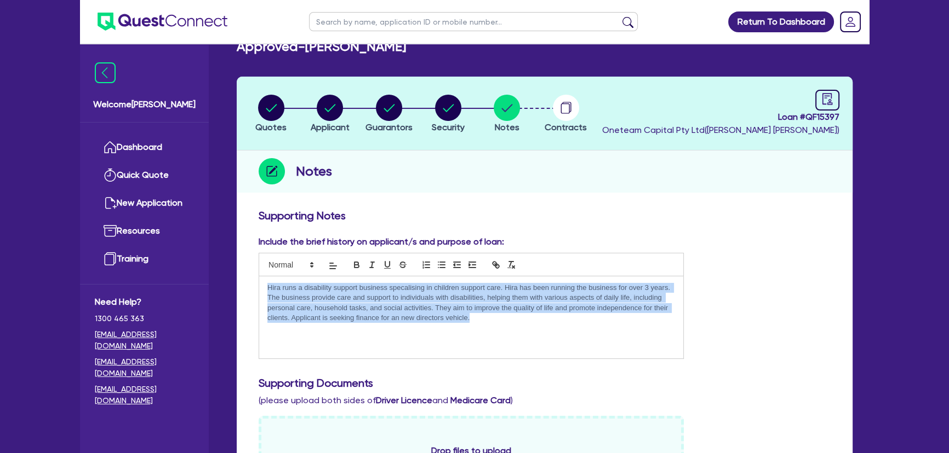
scroll to position [0, 0]
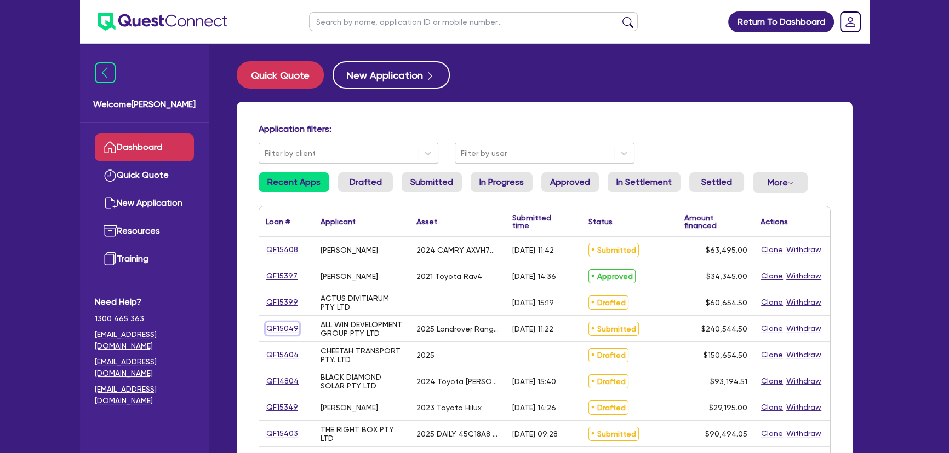
click at [285, 329] on link "QF15049" at bounding box center [282, 329] width 33 height 13
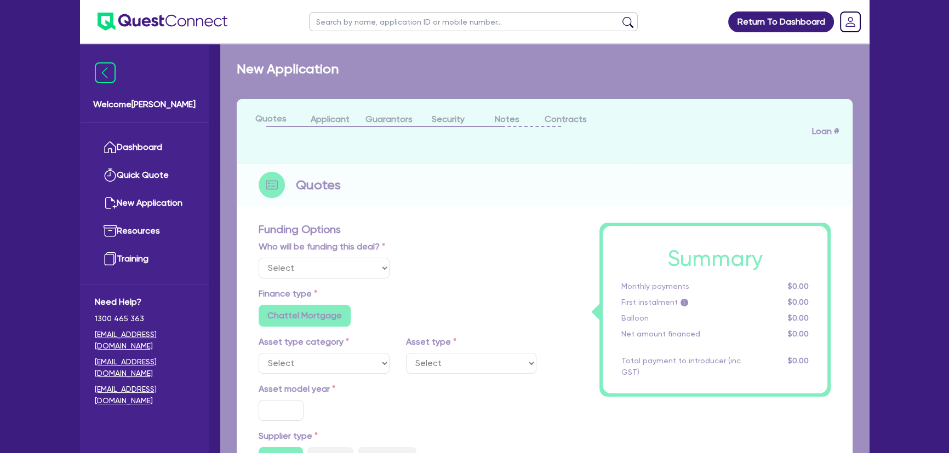
select select "Other"
select select "CARS_AND_LIGHT_TRUCKS"
type input "2025"
type input "240,000"
type input "6"
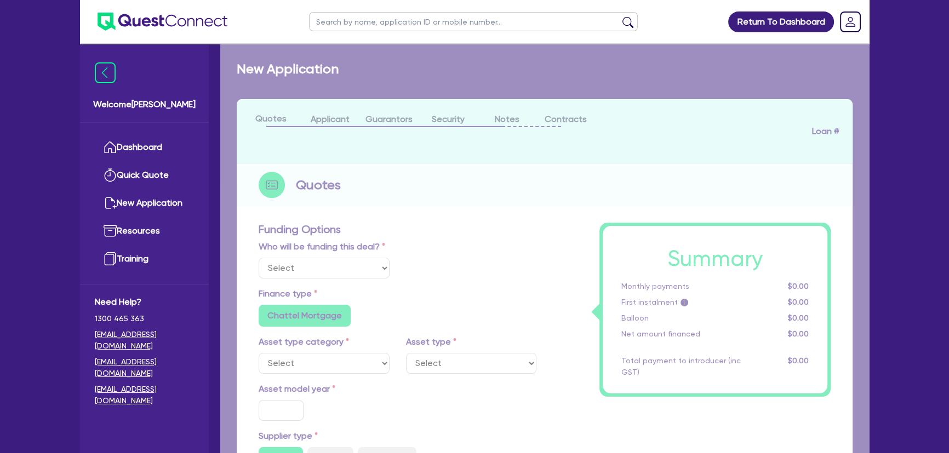
type input "14,432.67"
type input "7.5"
type input "495"
radio input "true"
radio input "false"
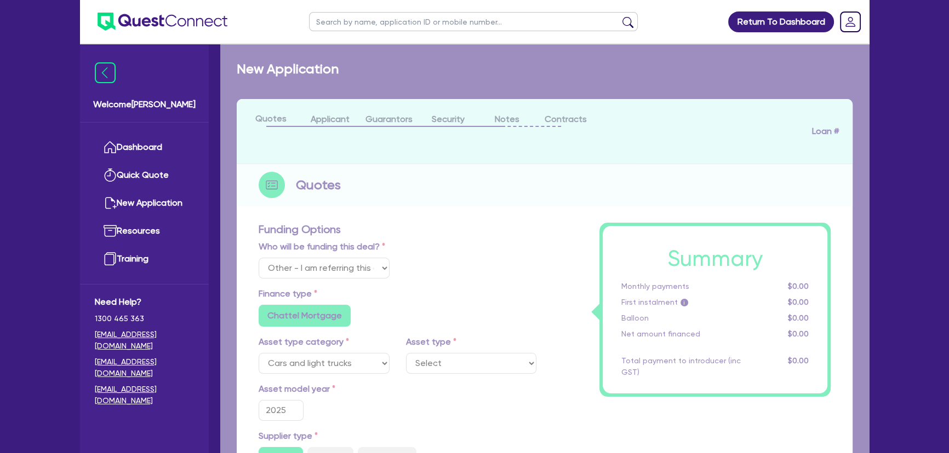
select select "PASSENGER_VEHICLES"
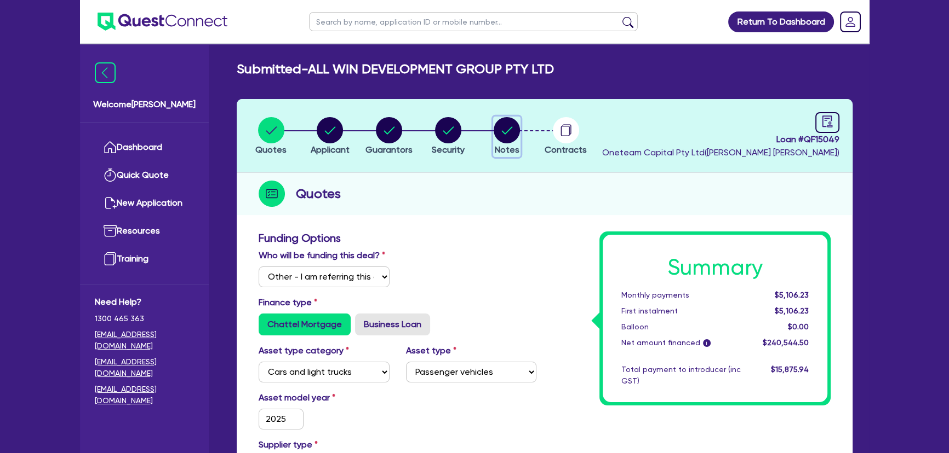
click at [507, 148] on span "Notes" at bounding box center [507, 150] width 25 height 10
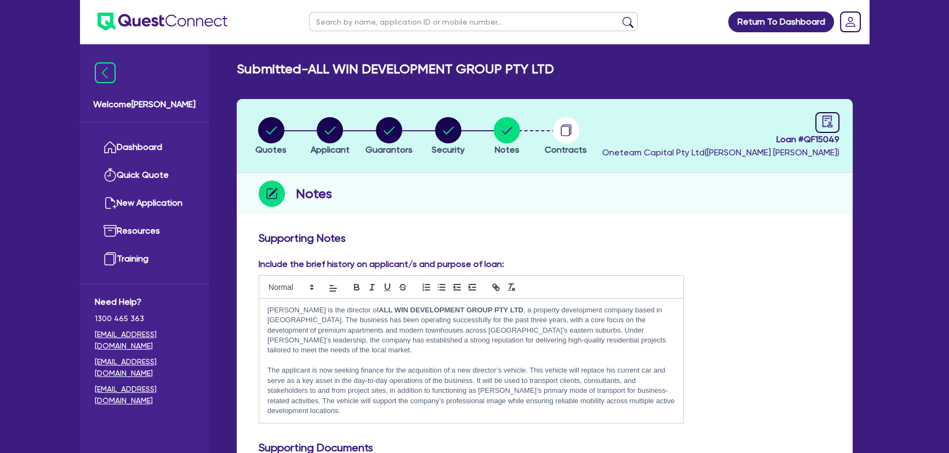
click at [168, 27] on img at bounding box center [162, 22] width 130 height 18
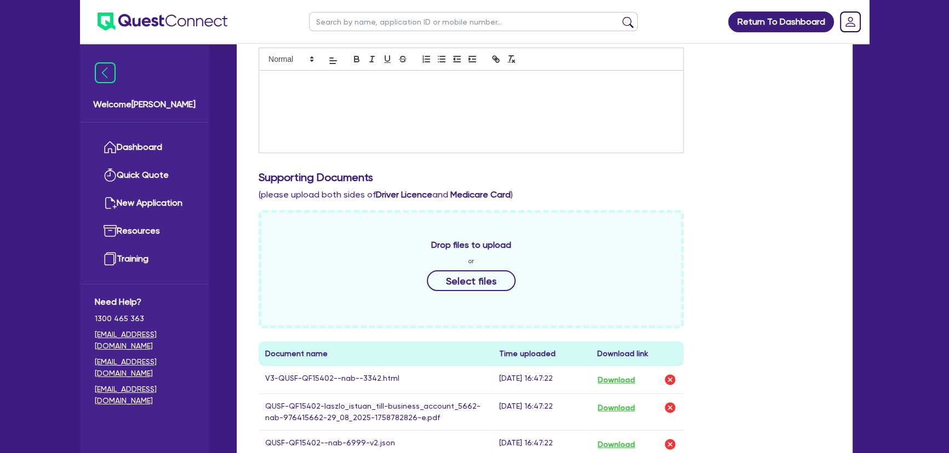
scroll to position [298, 0]
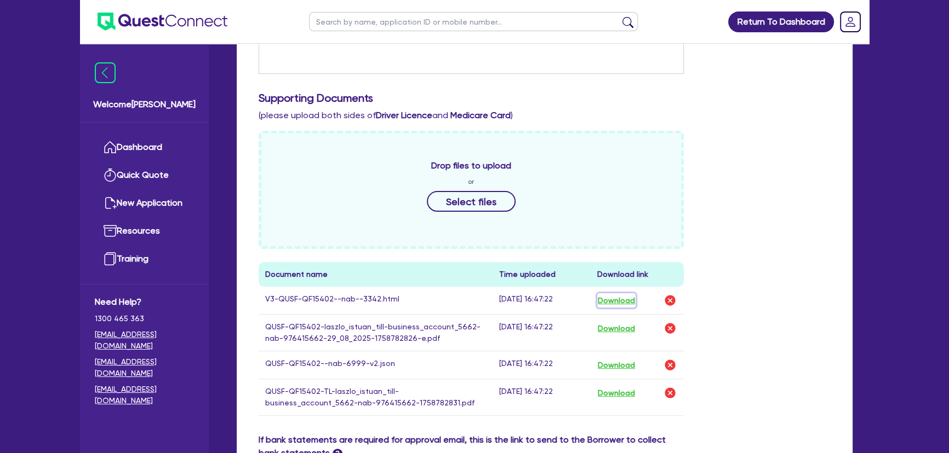
click at [635, 299] on button "Download" at bounding box center [616, 301] width 38 height 14
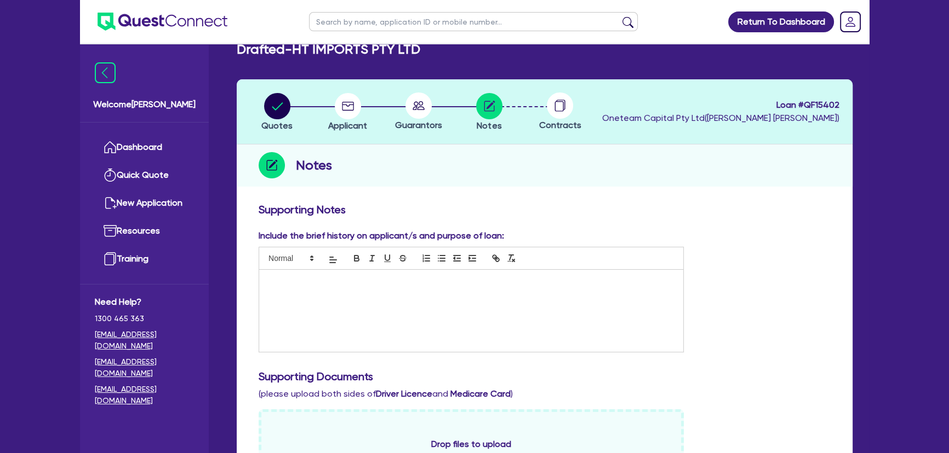
scroll to position [0, 0]
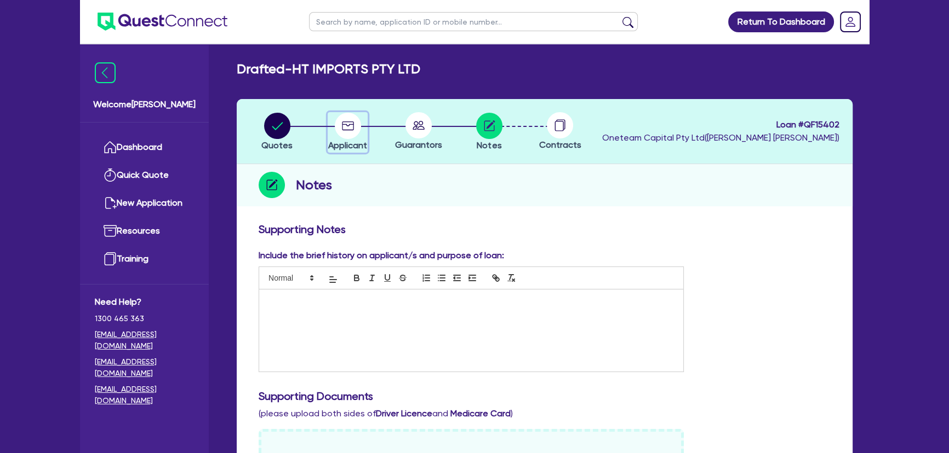
click at [357, 132] on circle "button" at bounding box center [348, 126] width 26 height 26
select select "COMPANY"
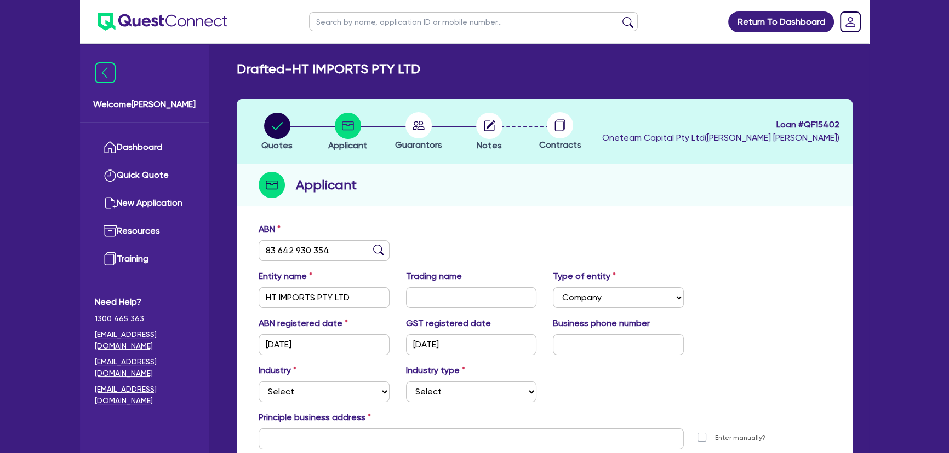
click at [455, 225] on div "ABN 83 642 930 354" at bounding box center [544, 246] width 588 height 47
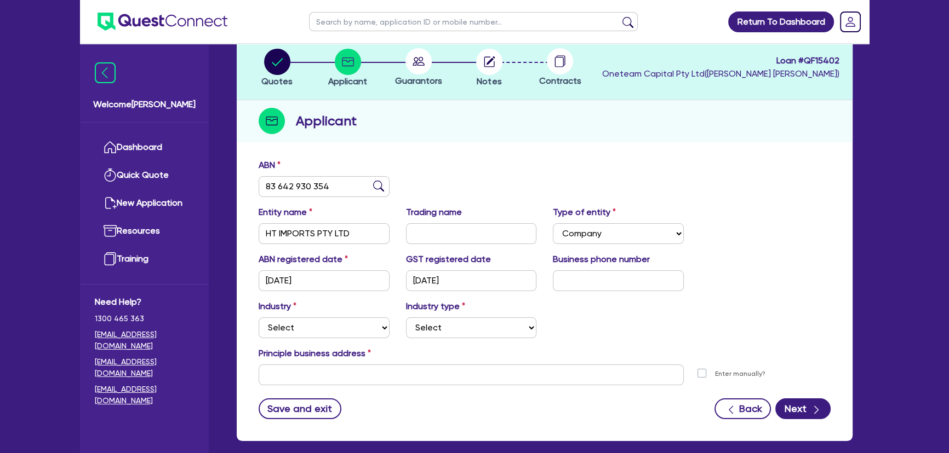
scroll to position [118, 0]
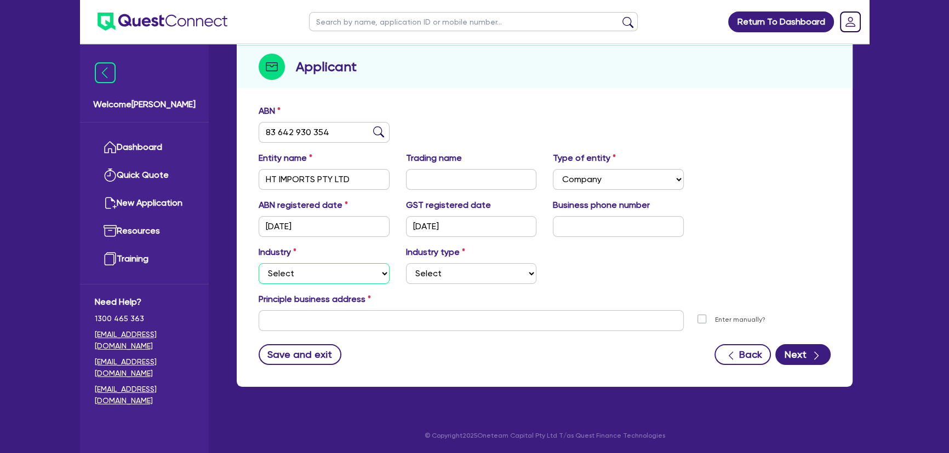
click at [352, 279] on select "Select Accomodation & Food Services Administrative & Support Services Agricultu…" at bounding box center [323, 273] width 131 height 21
select select "ACCOMODATION_FOOD"
click at [258, 263] on select "Select Accomodation & Food Services Administrative & Support Services Agricultu…" at bounding box center [323, 273] width 131 height 21
click at [428, 264] on select "Select Hotels Motels Serviced Apartments Other Short-term Accomodation Cafes Re…" at bounding box center [471, 273] width 131 height 21
click at [323, 263] on select "Select Accomodation & Food Services Administrative & Support Services Agricultu…" at bounding box center [323, 273] width 131 height 21
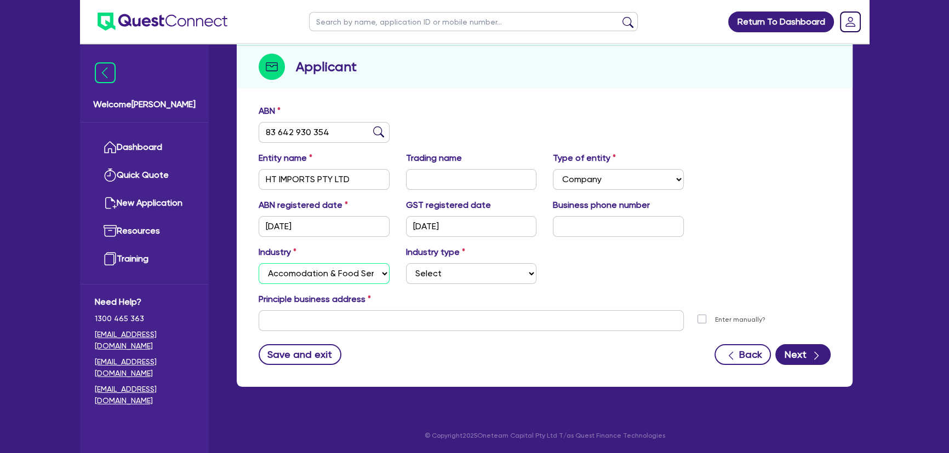
click at [258, 263] on select "Select Accomodation & Food Services Administrative & Support Services Agricultu…" at bounding box center [323, 273] width 131 height 21
click at [477, 277] on select "Select Hotels Motels Serviced Apartments Other Short-term Accomodation Cafes Re…" at bounding box center [471, 273] width 131 height 21
select select "BARS"
click at [406, 263] on select "Select Hotels Motels Serviced Apartments Other Short-term Accomodation Cafes Re…" at bounding box center [471, 273] width 131 height 21
click at [389, 323] on input "text" at bounding box center [470, 321] width 425 height 21
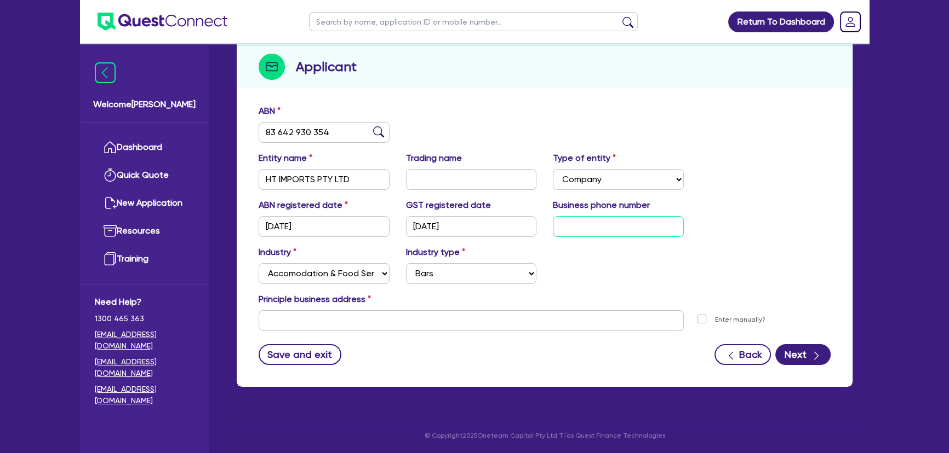
click at [565, 227] on input "text" at bounding box center [618, 226] width 131 height 21
click at [590, 225] on input "text" at bounding box center [618, 226] width 131 height 21
paste input "4 9952 5228"
type input "04 9952 5228"
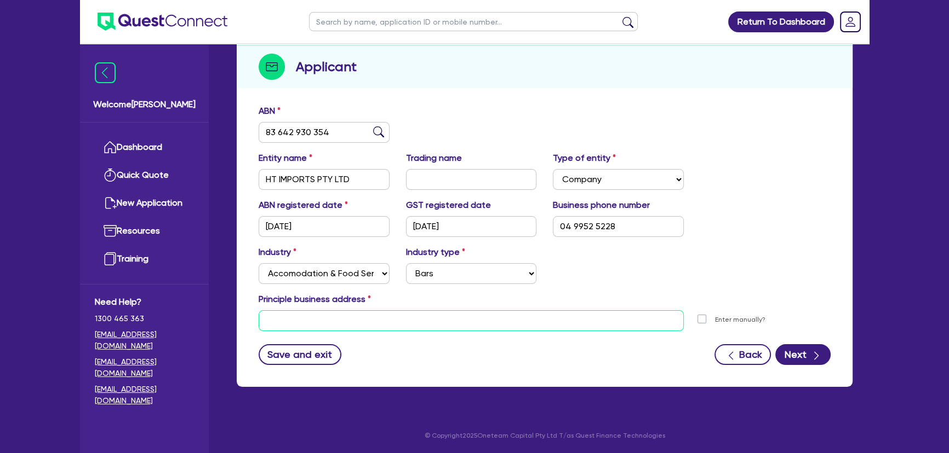
click at [395, 314] on input "text" at bounding box center [470, 321] width 425 height 21
click at [455, 316] on input "text" at bounding box center [470, 321] width 425 height 21
click at [412, 312] on input "text" at bounding box center [470, 321] width 425 height 21
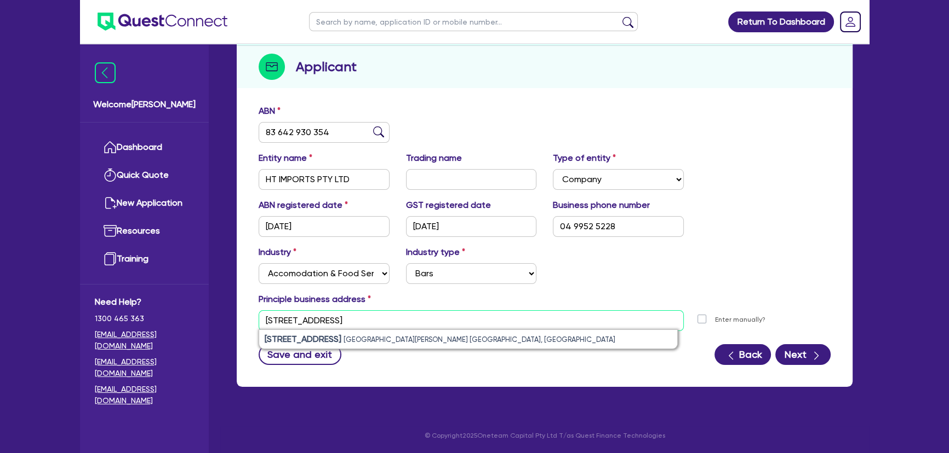
type input "30 Longroyd street"
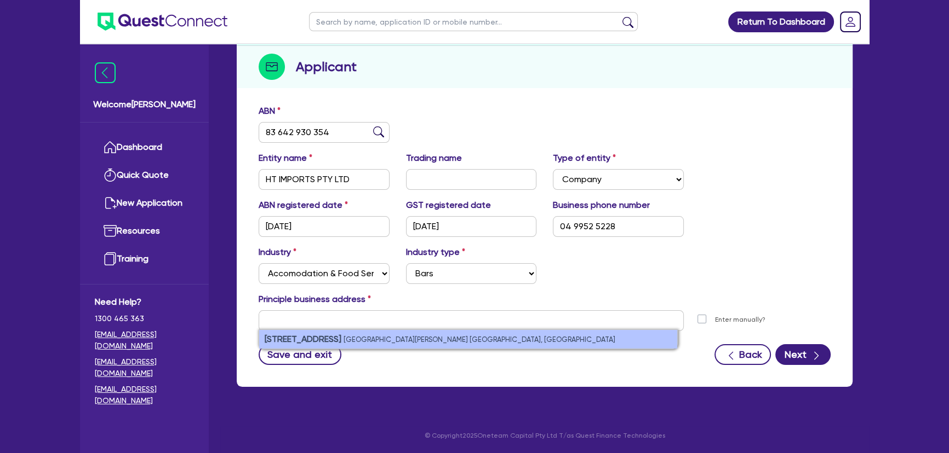
click at [364, 341] on small "Mount Lawley WA, Australia" at bounding box center [479, 340] width 272 height 8
type input "30 Longroyd St Mount Lawley WA 6050"
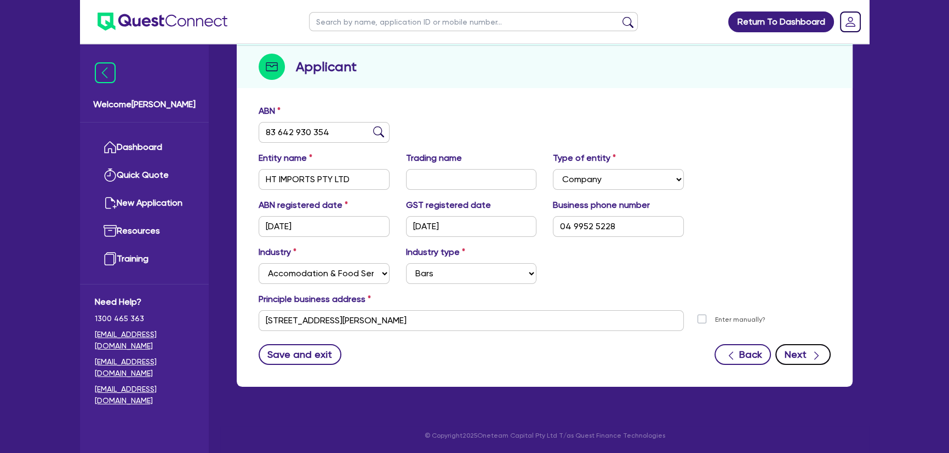
click at [800, 353] on button "Next" at bounding box center [802, 354] width 55 height 21
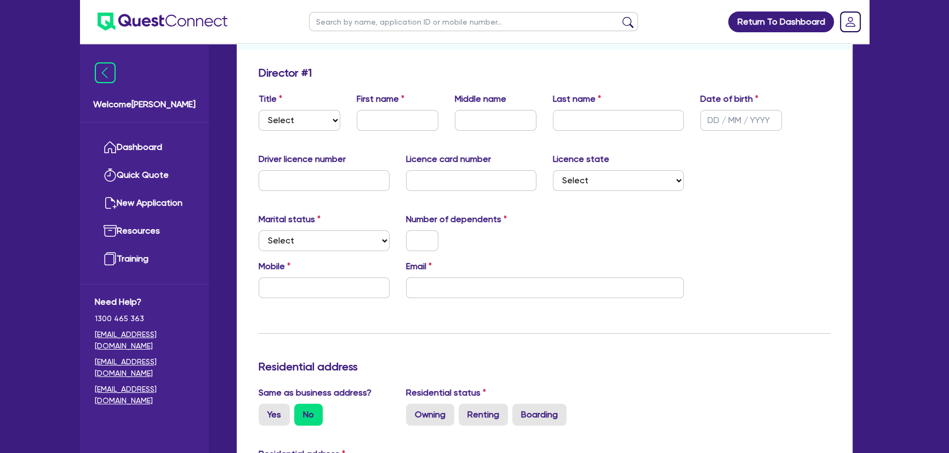
scroll to position [199, 0]
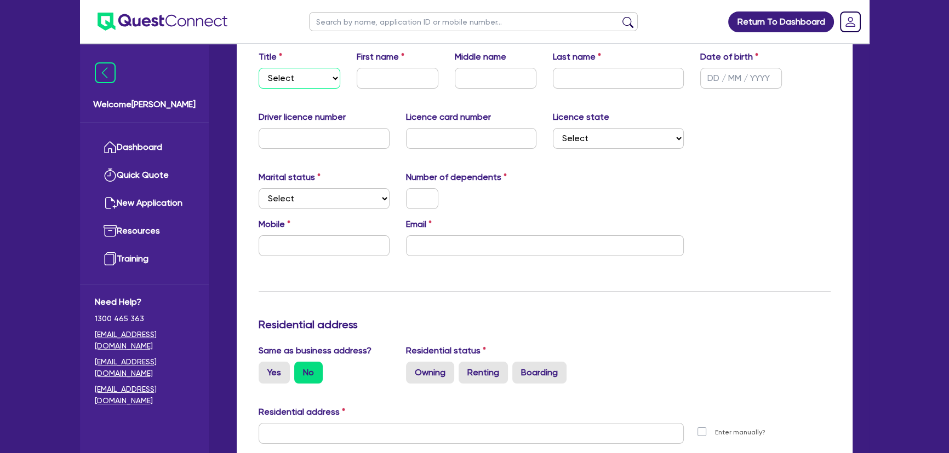
click at [309, 81] on select "Select Mr Mrs Ms Miss Dr" at bounding box center [299, 78] width 82 height 21
select select "MR"
click at [258, 68] on select "Select Mr Mrs Ms Miss Dr" at bounding box center [299, 78] width 82 height 21
click at [363, 72] on input "text" at bounding box center [398, 78] width 82 height 21
type input "Laszlo"
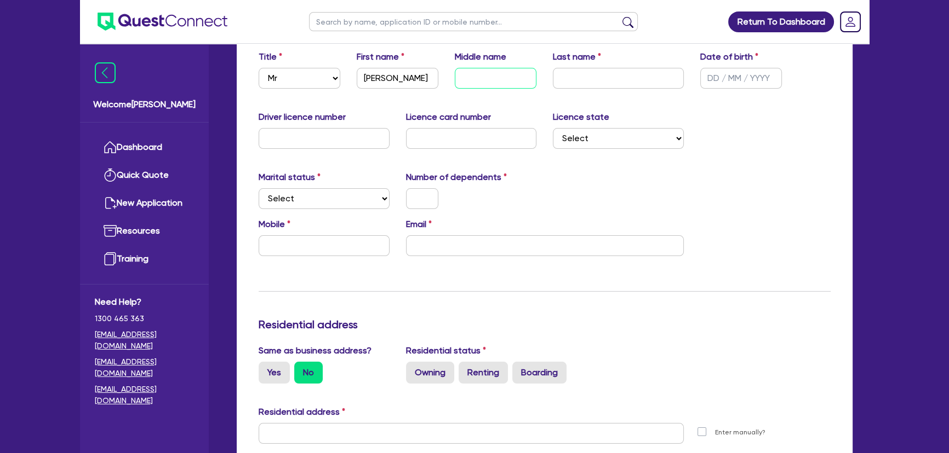
click at [522, 81] on input "text" at bounding box center [496, 78] width 82 height 21
type input "Istvan"
click at [570, 76] on input "text" at bounding box center [618, 78] width 131 height 21
type input "Till"
click at [730, 81] on input "text" at bounding box center [741, 78] width 82 height 21
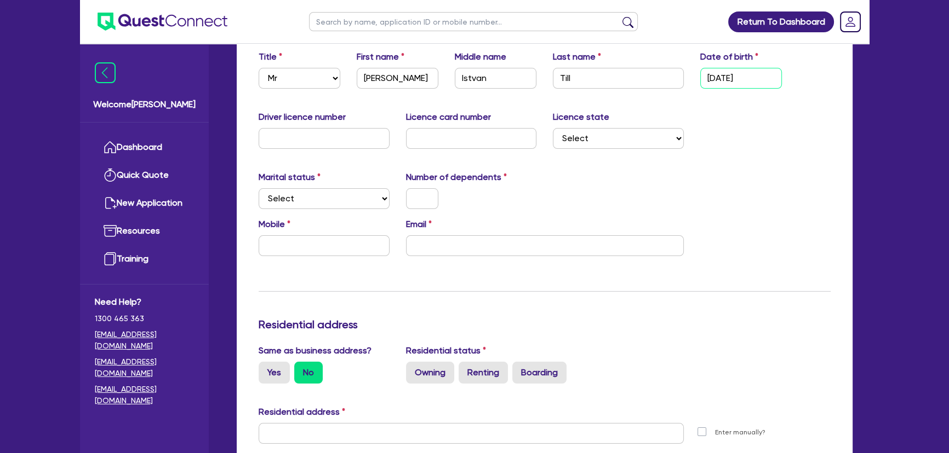
type input "18/02/1972"
click at [357, 139] on input "text" at bounding box center [323, 138] width 131 height 21
type input "3606606"
click at [430, 142] on input "text" at bounding box center [471, 138] width 131 height 21
click at [442, 142] on input "text" at bounding box center [471, 138] width 131 height 21
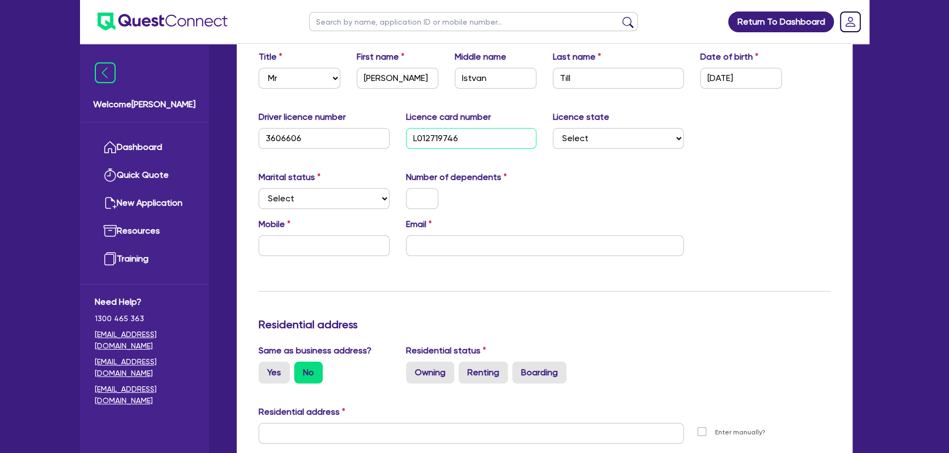
type input "L012719746"
click at [580, 129] on select "Select NSW VIC QLD TAS ACT SA NT WA" at bounding box center [618, 138] width 131 height 21
select select "WA"
click at [553, 128] on select "Select NSW VIC QLD TAS ACT SA NT WA" at bounding box center [618, 138] width 131 height 21
click at [334, 203] on select "Select Single Married De Facto / Partner" at bounding box center [323, 198] width 131 height 21
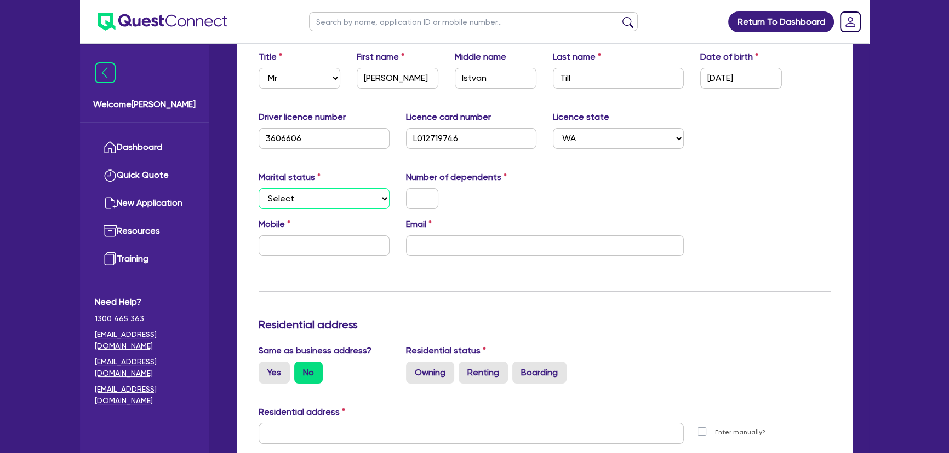
select select "SINGLE"
click at [258, 188] on select "Select Single Married De Facto / Partner" at bounding box center [323, 198] width 131 height 21
click at [429, 192] on input "text" at bounding box center [422, 198] width 32 height 21
click at [316, 248] on input "text" at bounding box center [323, 245] width 131 height 21
click at [466, 246] on input "email" at bounding box center [545, 245] width 278 height 21
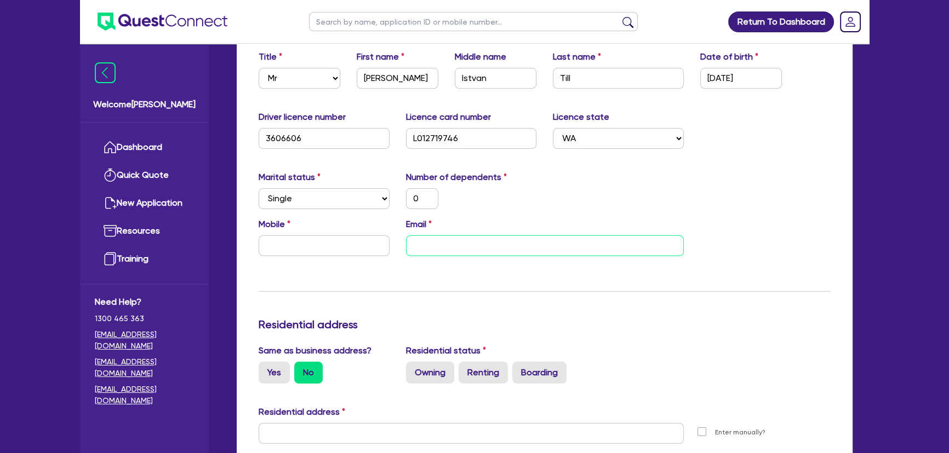
paste input "admin@htimports.com.au"
type input "0"
type input "admin@htimports.com.au"
click at [324, 235] on input "text" at bounding box center [323, 245] width 131 height 21
click at [325, 249] on input "text" at bounding box center [323, 245] width 131 height 21
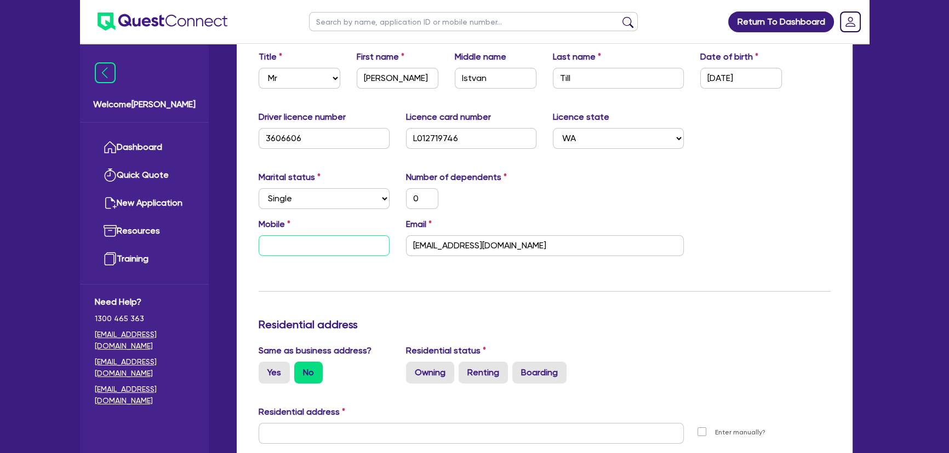
type input "0"
paste input "499 525 228"
type input "0"
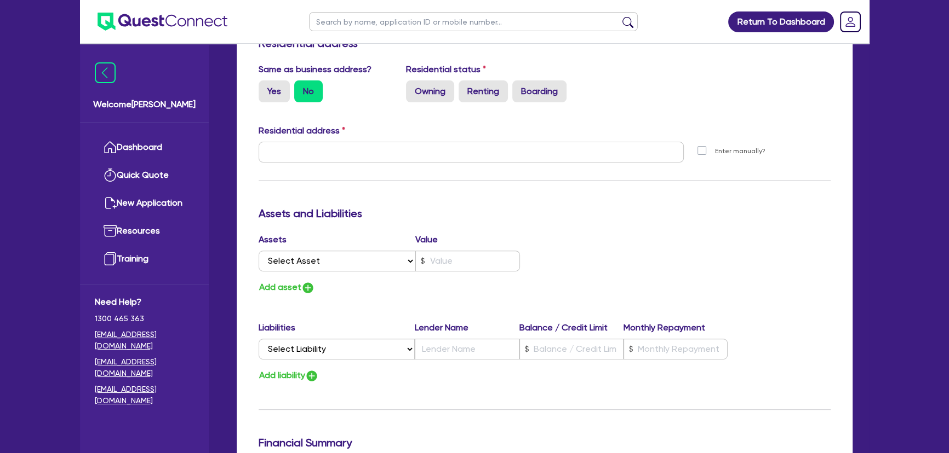
scroll to position [498, 0]
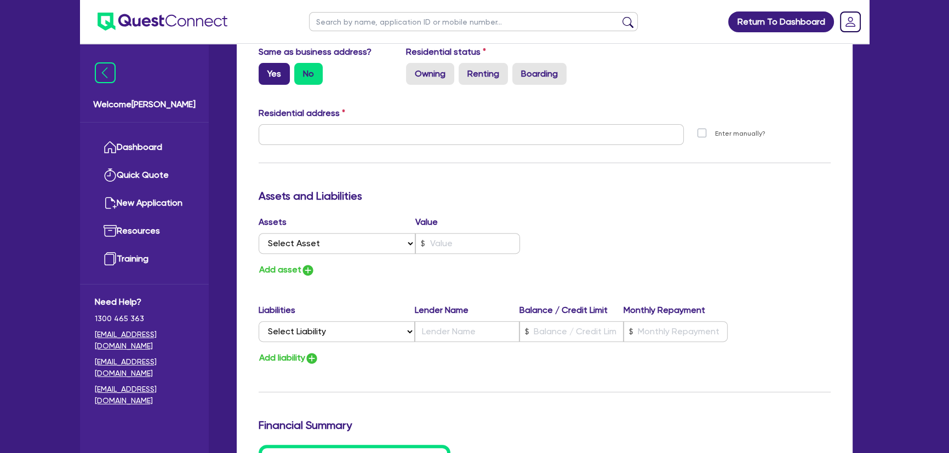
type input "0499 525 228"
click at [267, 71] on label "Yes" at bounding box center [273, 74] width 31 height 22
click at [266, 70] on input "Yes" at bounding box center [261, 66] width 7 height 7
radio input "true"
type input "0"
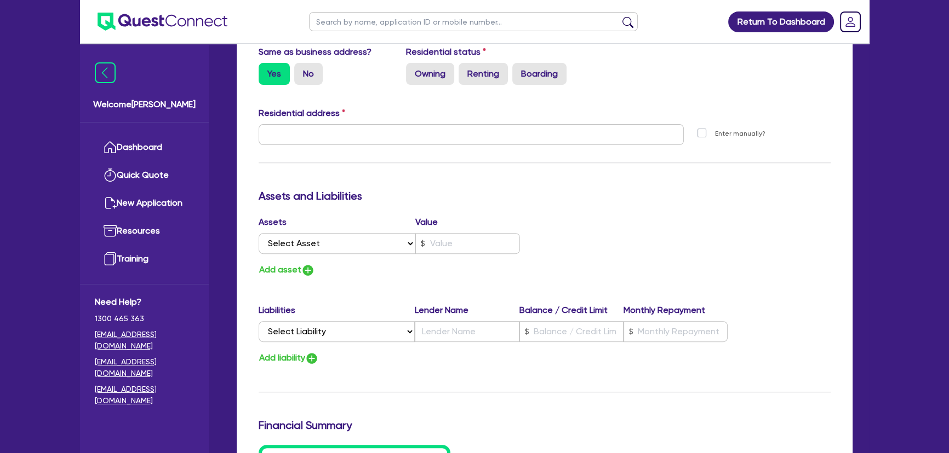
type input "0499 525 228"
type input "30 Longroyd St Mount Lawley WA 6050"
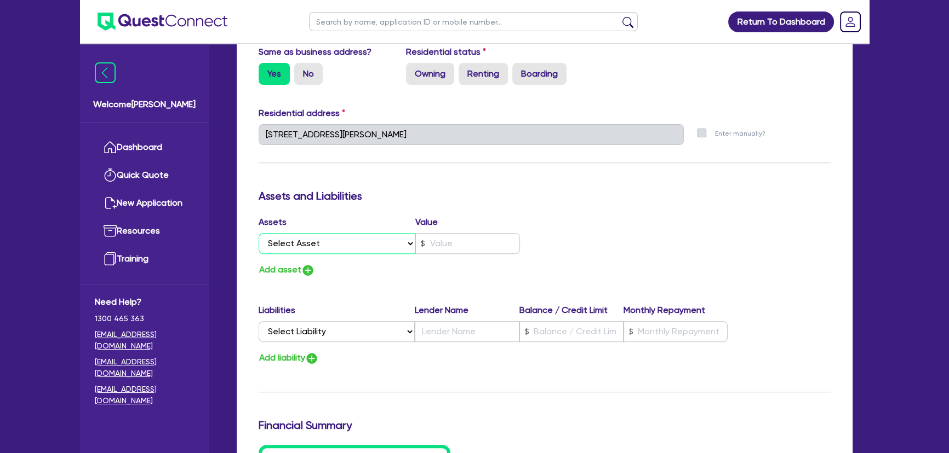
click at [336, 252] on select "Select Asset Cash Property Investment property Vehicle Truck Trailer Equipment …" at bounding box center [336, 243] width 157 height 21
select select "PROPERTY"
click at [258, 233] on select "Select Asset Cash Property Investment property Vehicle Truck Trailer Equipment …" at bounding box center [336, 243] width 157 height 21
type input "0"
type input "0499 525 228"
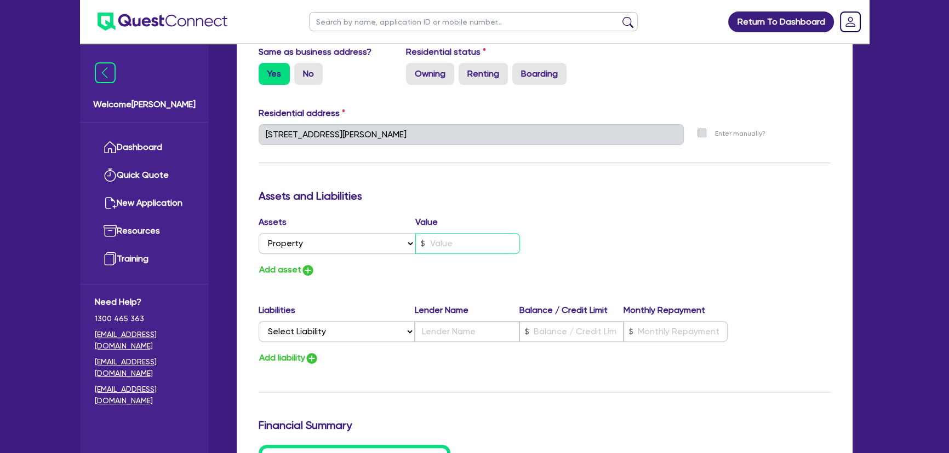
click at [505, 249] on input "text" at bounding box center [467, 243] width 105 height 21
type input "0"
type input "0499 525 228"
type input "1"
type input "0"
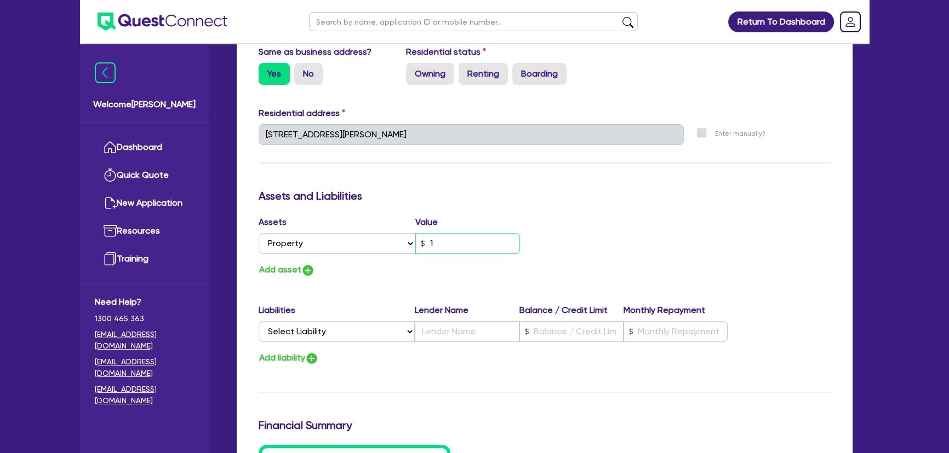
type input "0499 525 228"
type input "11"
type input "0"
type input "0499 525 228"
type input "110"
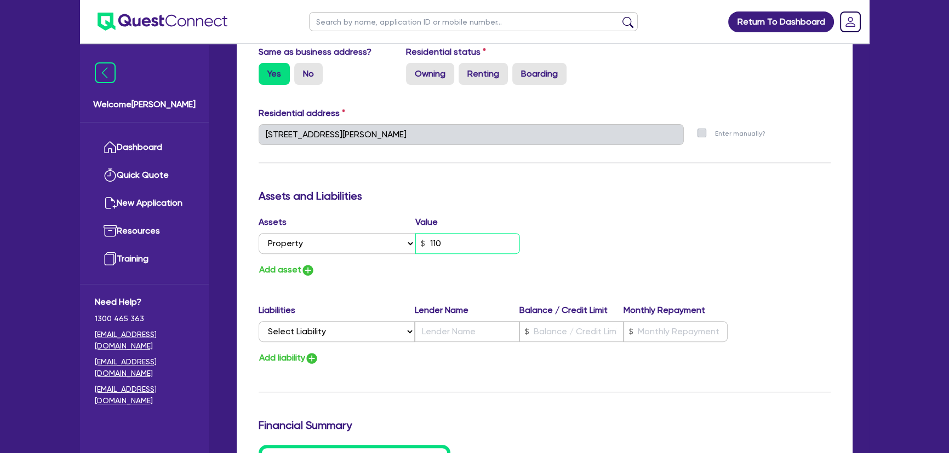
type input "0"
type input "0499 525 228"
type input "1,100"
type input "0"
type input "0499 525 228"
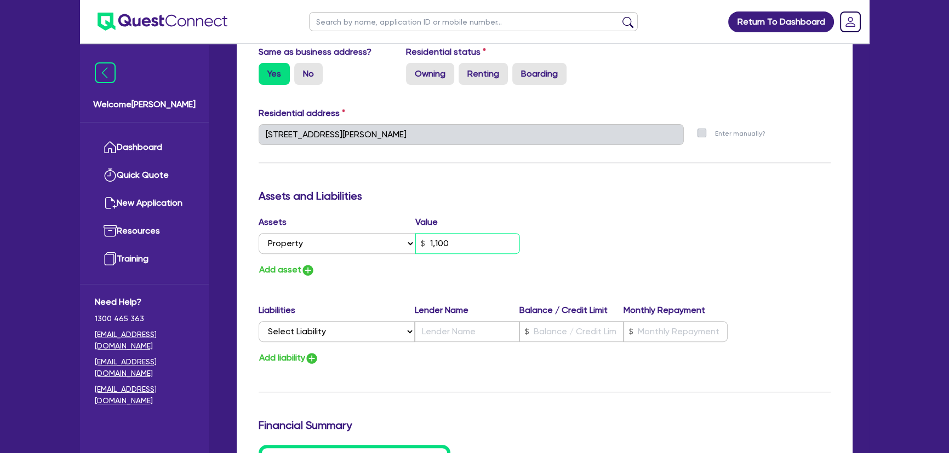
type input "11,000"
type input "0"
type input "0499 525 228"
type input "1,100,000"
type input "0"
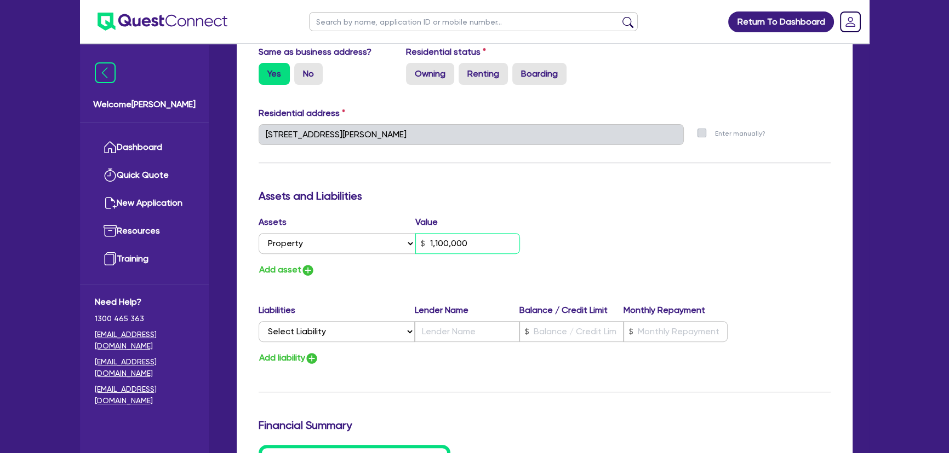
type input "0499 525 228"
type input "1,100,000"
click at [311, 273] on img "button" at bounding box center [307, 270] width 13 height 13
type input "0"
type input "0499 525 228"
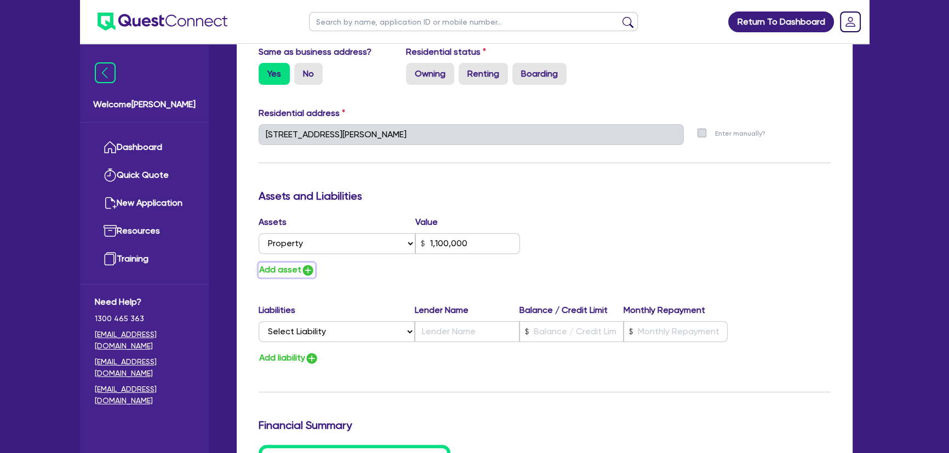
type input "1,100,000"
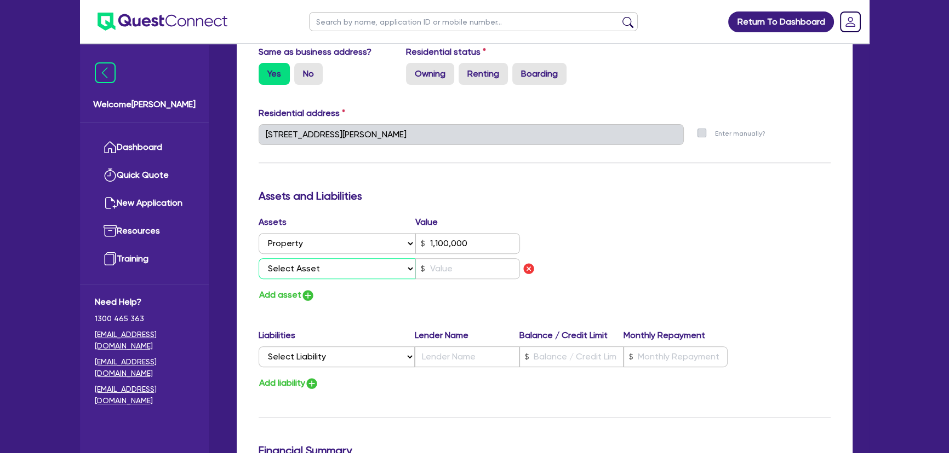
click at [318, 269] on select "Select Asset Cash Property Investment property Vehicle Truck Trailer Equipment …" at bounding box center [336, 268] width 157 height 21
click at [405, 268] on select "Select Asset Cash Property Investment property Vehicle Truck Trailer Equipment …" at bounding box center [336, 268] width 157 height 21
click at [365, 272] on select "Select Asset Cash Property Investment property Vehicle Truck Trailer Equipment …" at bounding box center [336, 268] width 157 height 21
click at [385, 268] on select "Select Asset Cash Property Investment property Vehicle Truck Trailer Equipment …" at bounding box center [336, 268] width 157 height 21
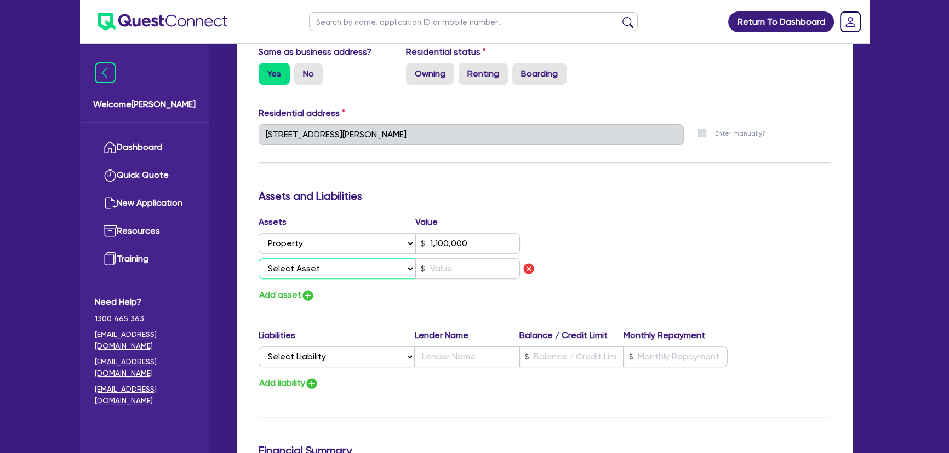
select select "VEHICLE"
click at [258, 258] on select "Select Asset Cash Property Investment property Vehicle Truck Trailer Equipment …" at bounding box center [336, 268] width 157 height 21
type input "0"
type input "0499 525 228"
type input "1,100,000"
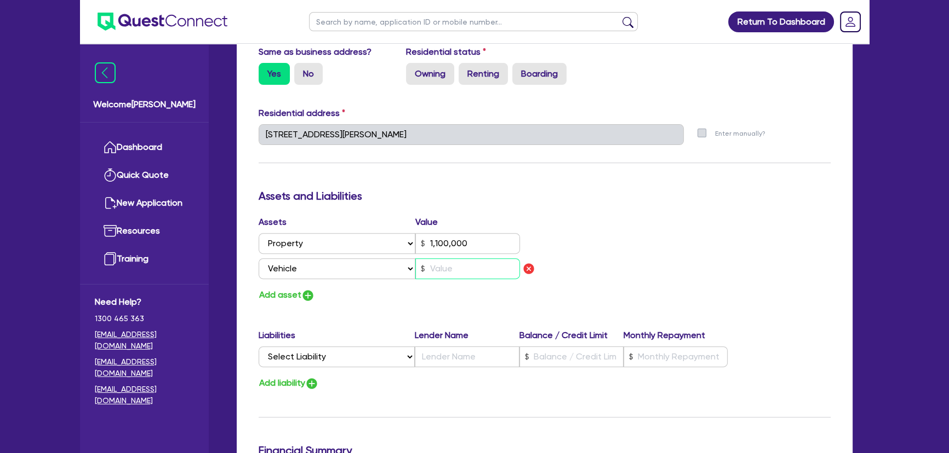
click at [428, 274] on input "text" at bounding box center [467, 268] width 105 height 21
type input "0"
type input "0499 525 228"
type input "1,100,000"
type input "2"
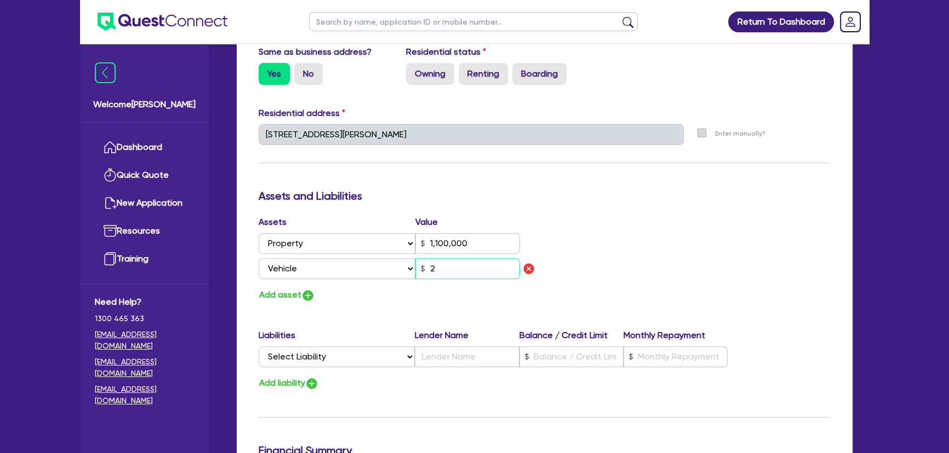
type input "0"
type input "0499 525 228"
type input "1,100,000"
type input "20"
type input "0"
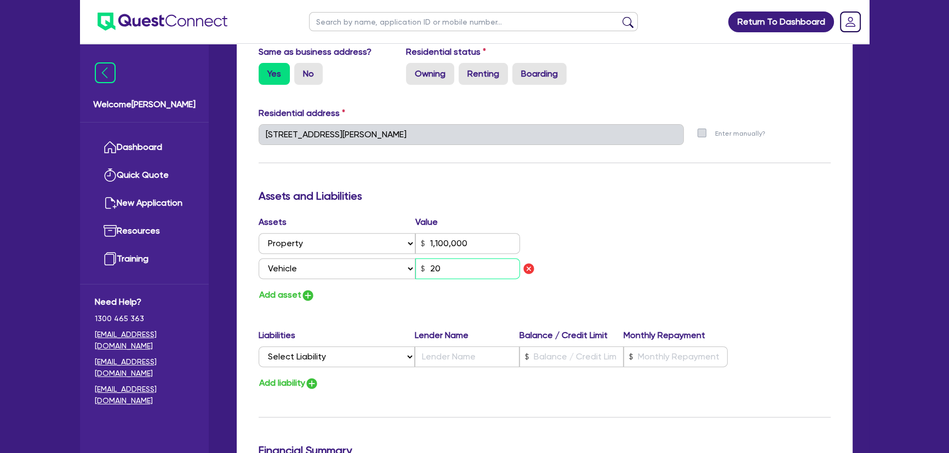
type input "0499 525 228"
type input "1,100,000"
type input "200"
type input "0"
type input "0499 525 228"
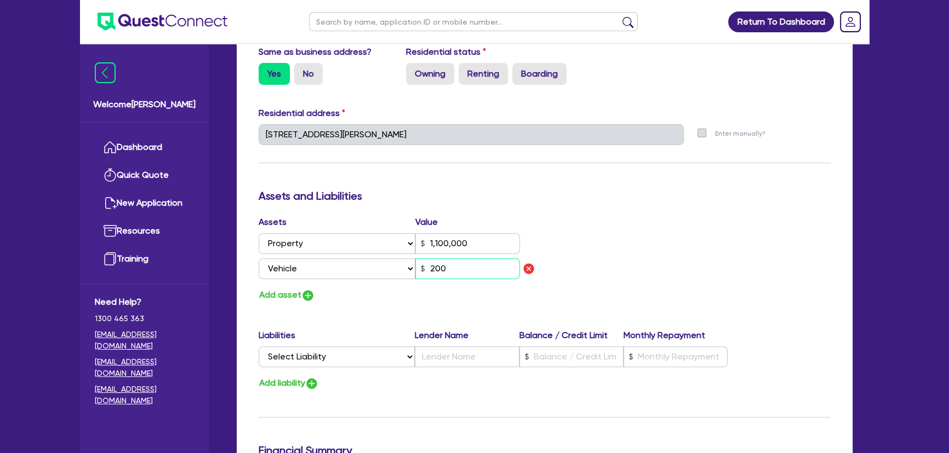
type input "1,100,000"
type input "2,000"
type input "0"
type input "0499 525 228"
type input "1,100,000"
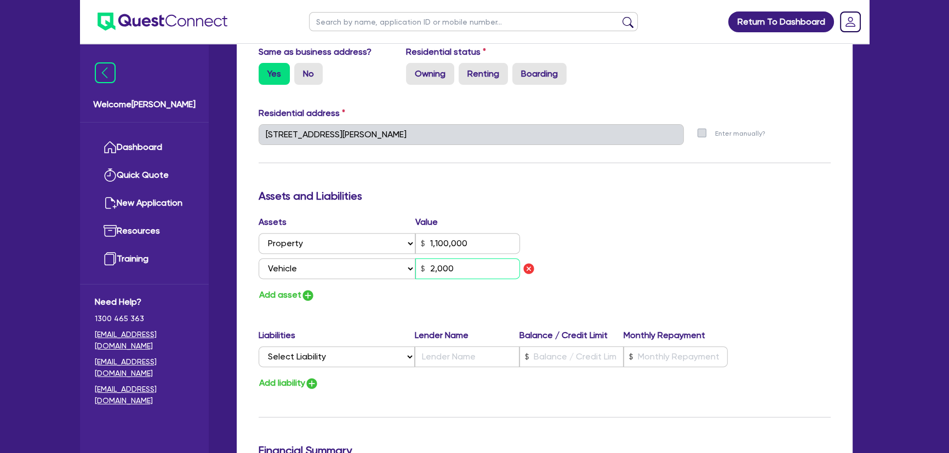
type input "20,000"
type input "0"
type input "0499 525 228"
type input "1,100,000"
type input "20,000"
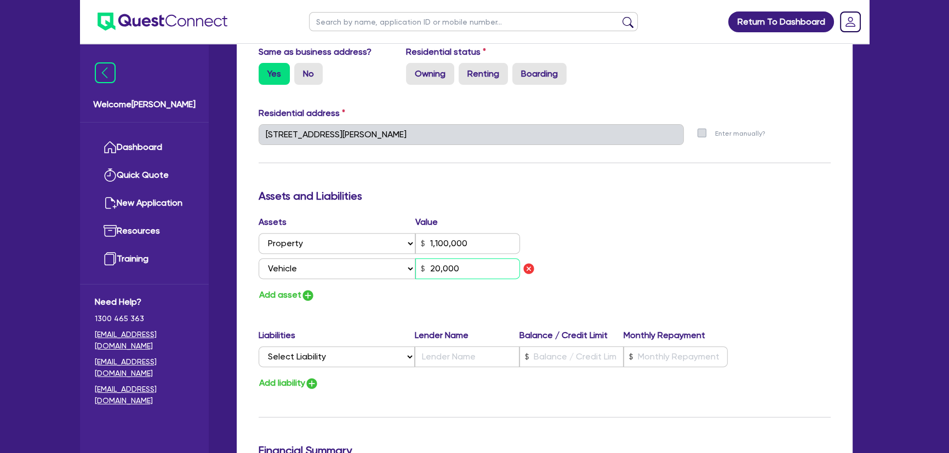
type input "0"
type input "0499 525 228"
type input "1,100,000"
type input "20,000"
click at [304, 293] on img "button" at bounding box center [307, 295] width 13 height 13
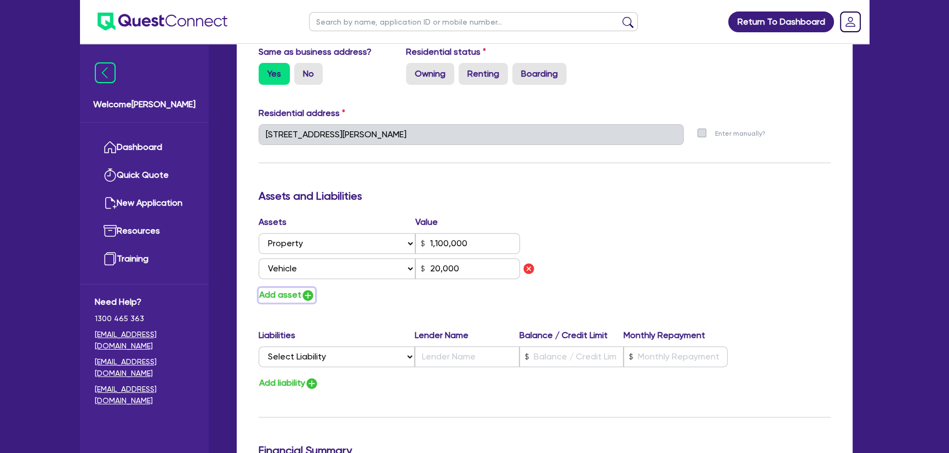
type input "0"
type input "0499 525 228"
type input "1,100,000"
type input "20,000"
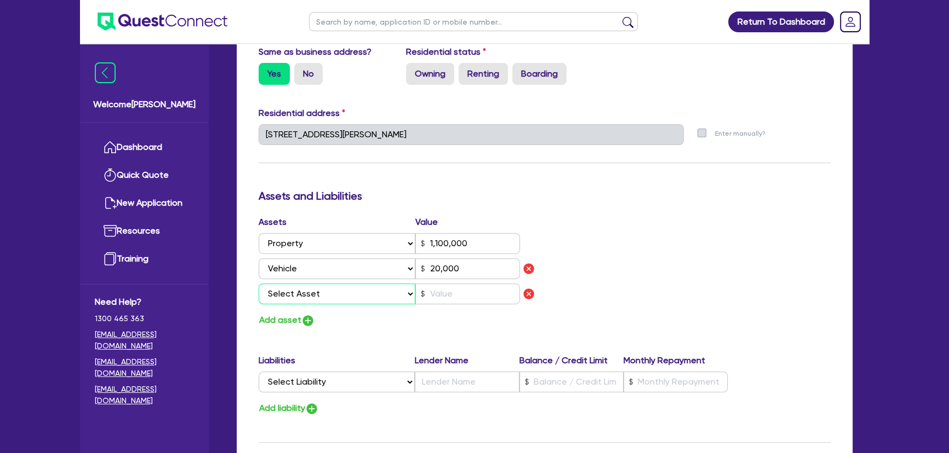
drag, startPoint x: 323, startPoint y: 290, endPoint x: 323, endPoint y: 298, distance: 8.8
click at [323, 290] on select "Select Asset Cash Property Investment property Vehicle Truck Trailer Equipment …" at bounding box center [336, 294] width 157 height 21
select select "VEHICLE"
click at [258, 284] on select "Select Asset Cash Property Investment property Vehicle Truck Trailer Equipment …" at bounding box center [336, 294] width 157 height 21
type input "0"
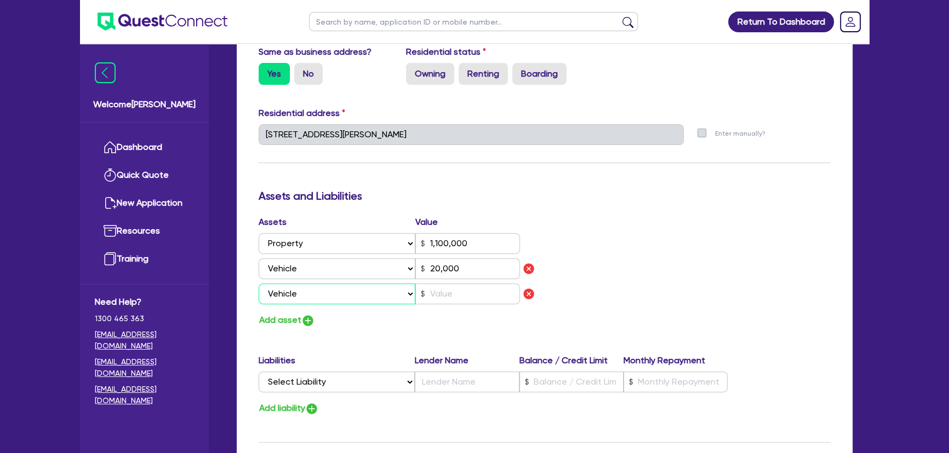
type input "0499 525 228"
type input "1,100,000"
type input "20,000"
click at [458, 303] on div "Assets Value Select Asset Cash Property Investment property Vehicle Truck Trail…" at bounding box center [397, 262] width 294 height 93
click at [458, 302] on input "text" at bounding box center [467, 294] width 105 height 21
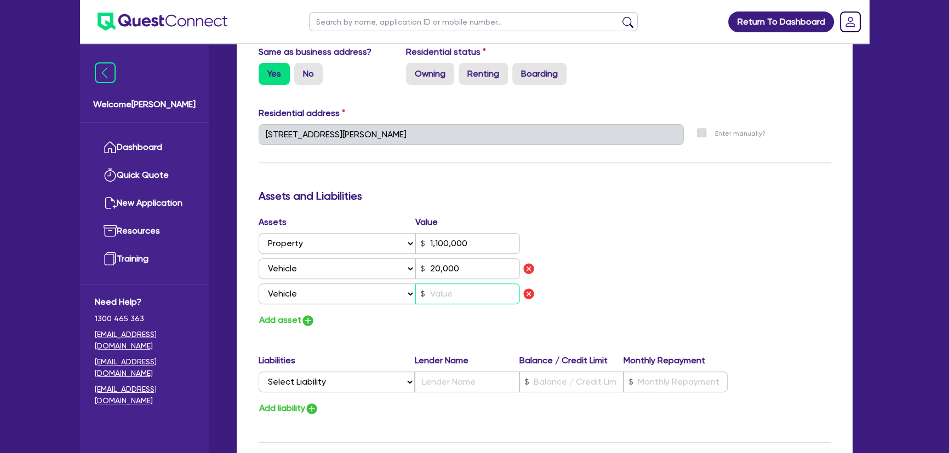
type input "0"
type input "0499 525 228"
type input "1,100,000"
type input "20,000"
type input "2"
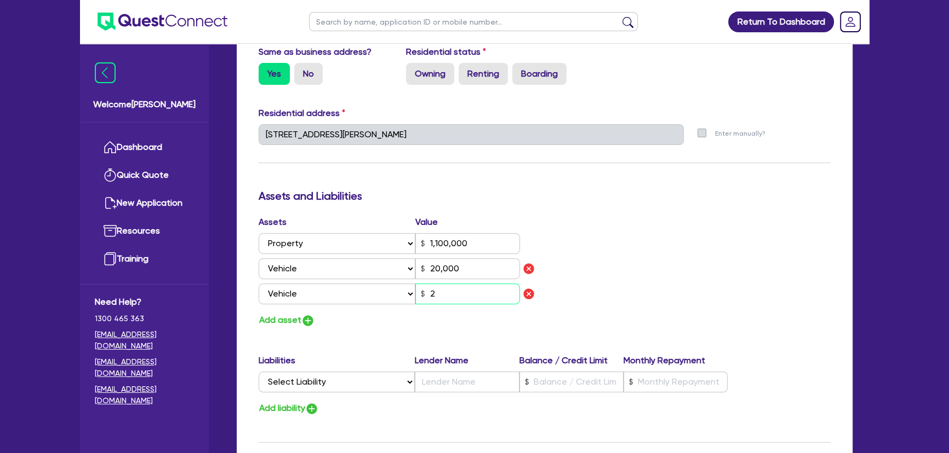
type input "0"
type input "0499 525 228"
type input "1,100,000"
type input "20,000"
type input "20"
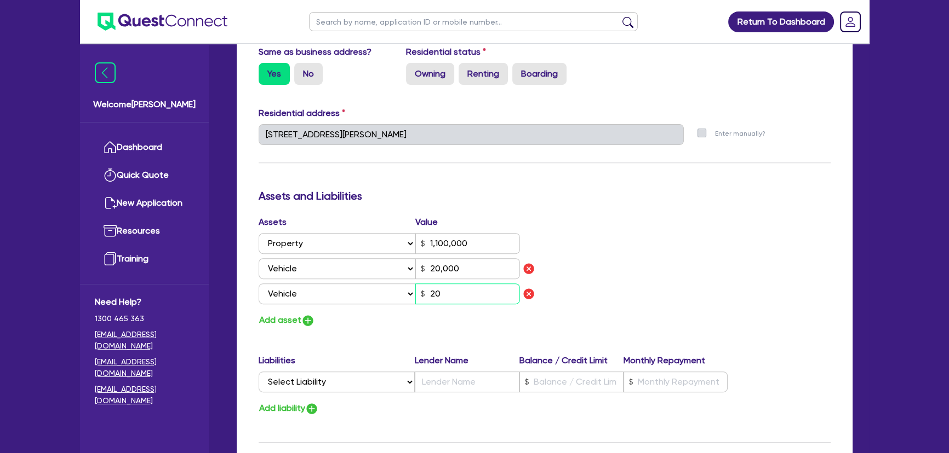
type input "0"
type input "0499 525 228"
type input "1,100,000"
type input "20,000"
type input "200"
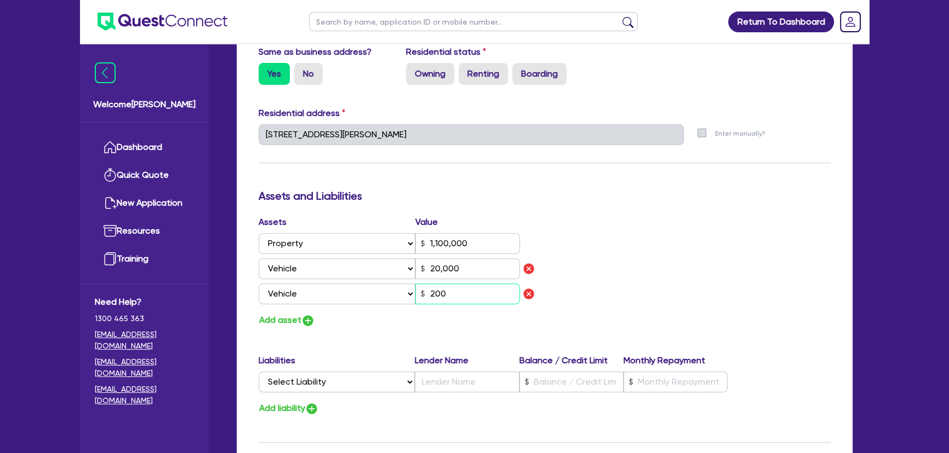
type input "0"
type input "0499 525 228"
type input "1,100,000"
type input "20,000"
type input "2,000"
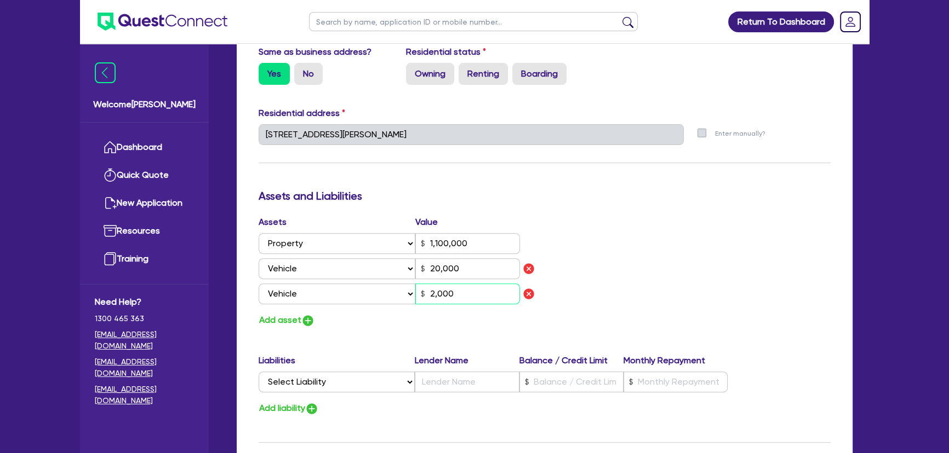
type input "0"
type input "0499 525 228"
type input "1,100,000"
type input "20,000"
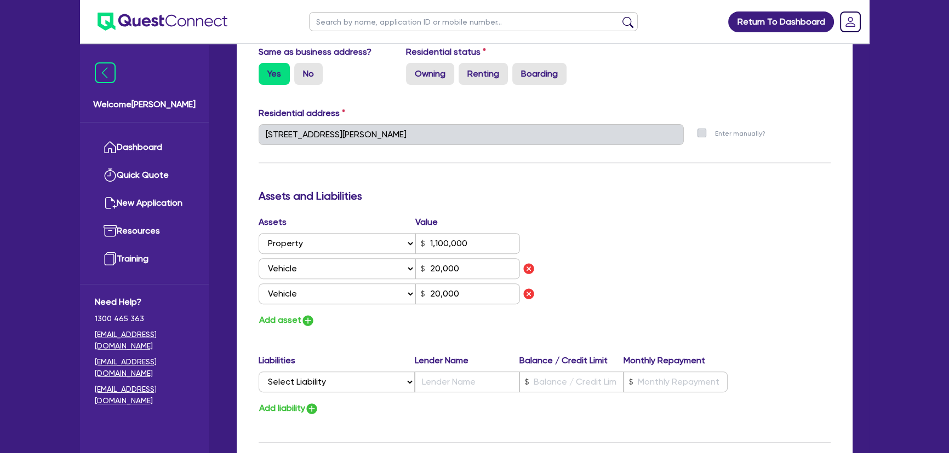
click at [306, 328] on div "Update residential status for Director #1 Boarding is only acceptable when the …" at bounding box center [544, 155] width 572 height 860
click at [316, 317] on div "Add asset" at bounding box center [397, 320] width 294 height 15
click at [306, 324] on img "button" at bounding box center [307, 320] width 13 height 13
type input "0"
type input "0499 525 228"
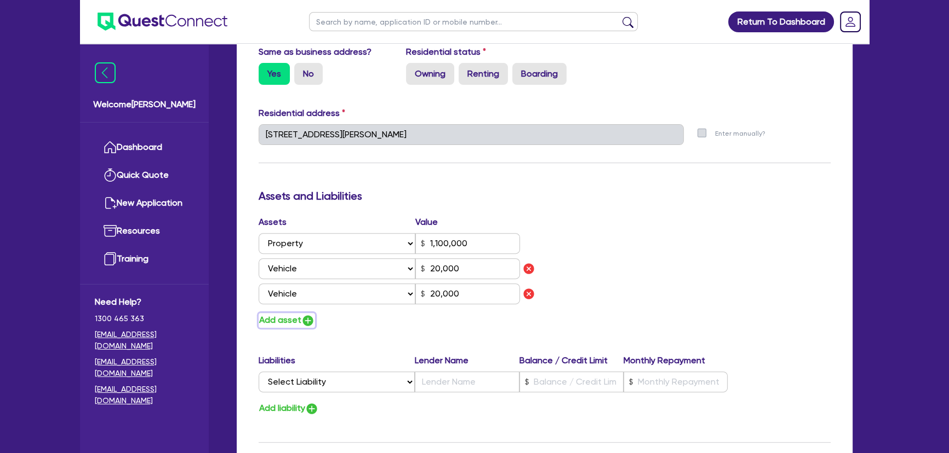
type input "1,100,000"
type input "20,000"
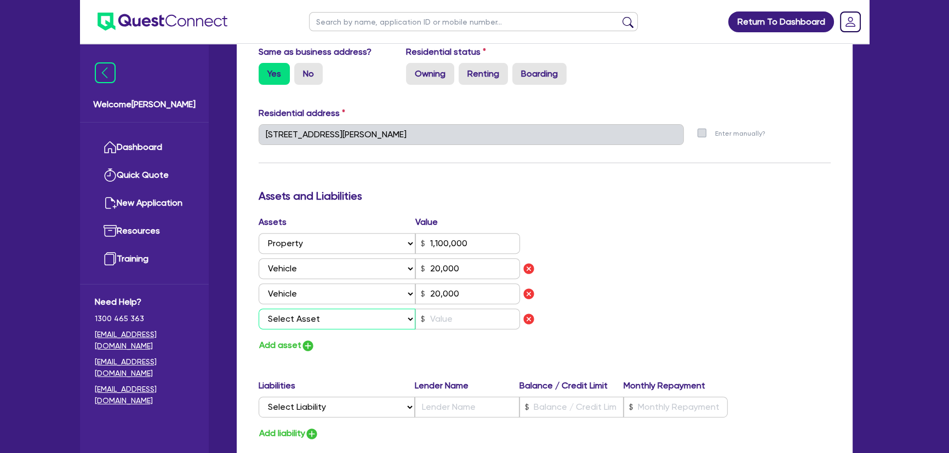
click at [310, 320] on select "Select Asset Cash Property Investment property Vehicle Truck Trailer Equipment …" at bounding box center [336, 319] width 157 height 21
select select "TRUCK"
click at [258, 309] on select "Select Asset Cash Property Investment property Vehicle Truck Trailer Equipment …" at bounding box center [336, 319] width 157 height 21
type input "0"
type input "0499 525 228"
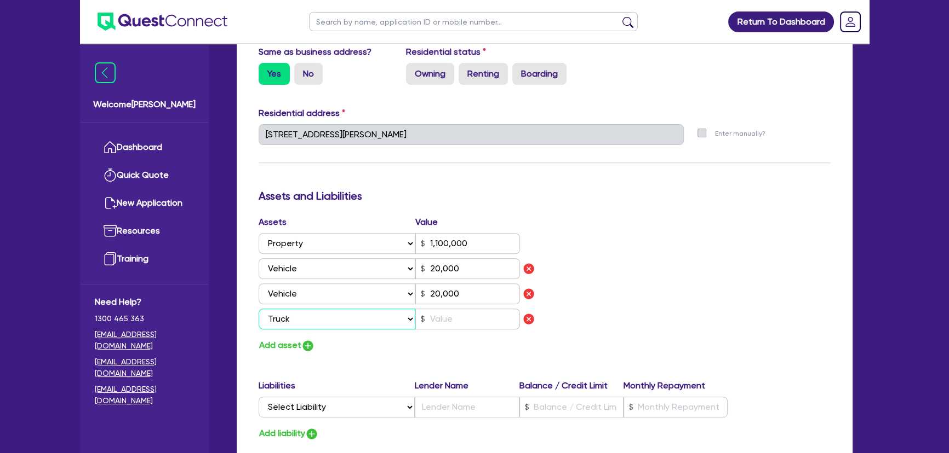
type input "1,100,000"
type input "20,000"
click at [305, 317] on select "Select Asset Cash Property Investment property Vehicle Truck Trailer Equipment …" at bounding box center [336, 319] width 157 height 21
select select "VEHICLE"
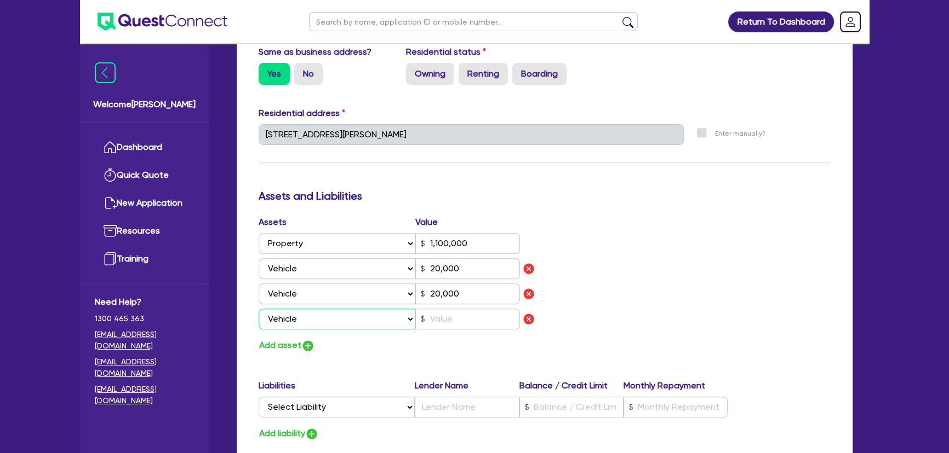
click at [258, 309] on select "Select Asset Cash Property Investment property Vehicle Truck Trailer Equipment …" at bounding box center [336, 319] width 157 height 21
type input "0"
type input "0499 525 228"
type input "1,100,000"
type input "20,000"
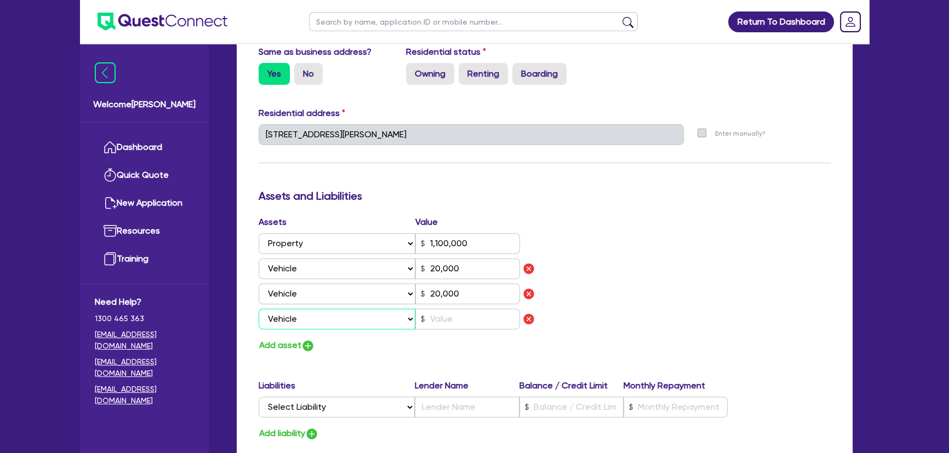
type input "20,000"
click at [469, 329] on div "Assets Value Select Asset Cash Property Investment property Vehicle Truck Trail…" at bounding box center [397, 275] width 294 height 118
click at [461, 323] on input "text" at bounding box center [467, 319] width 105 height 21
type input "2"
type input "0"
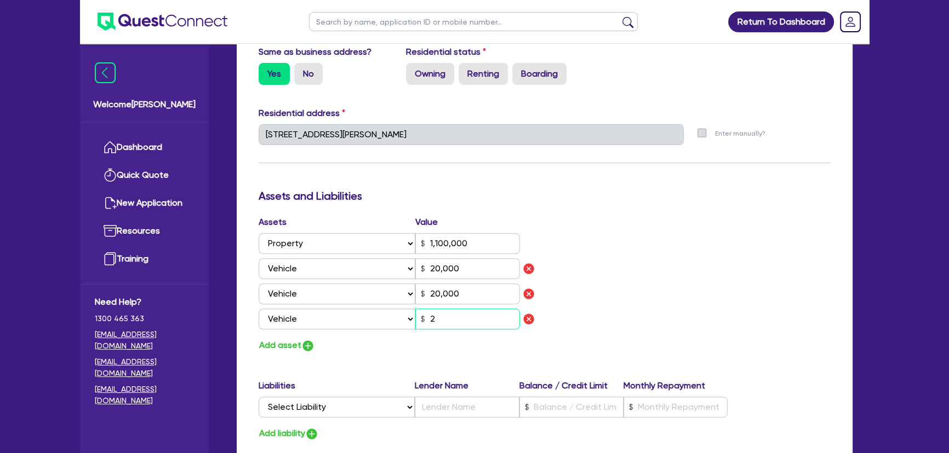
type input "0499 525 228"
type input "1,100,000"
type input "20,000"
type input "0"
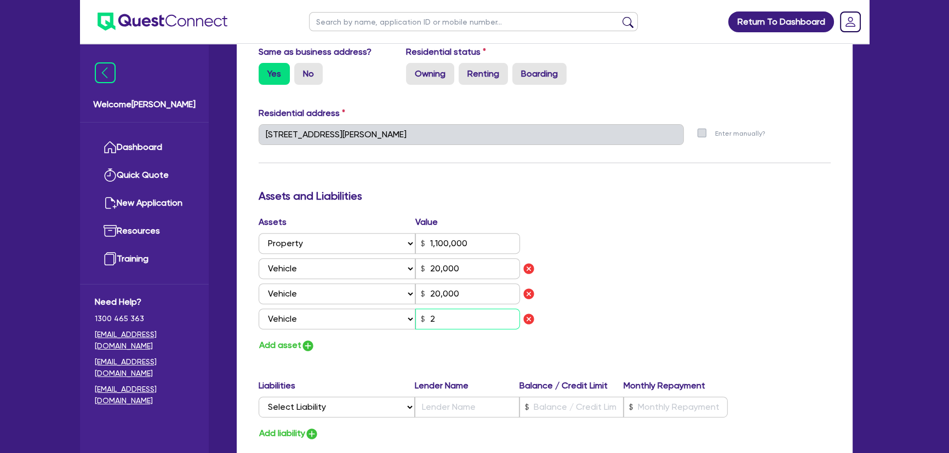
type input "0499 525 228"
type input "1,100,000"
type input "20,000"
type input "20"
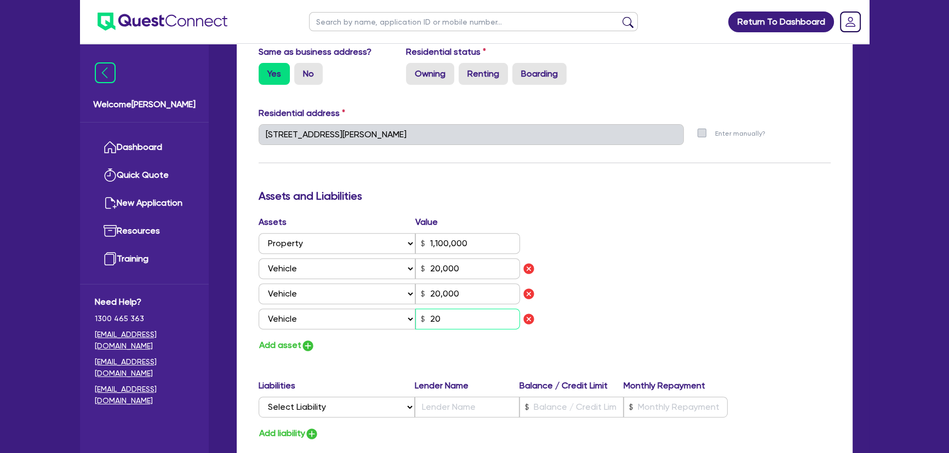
type input "0"
type input "0499 525 228"
type input "1,100,000"
type input "20,000"
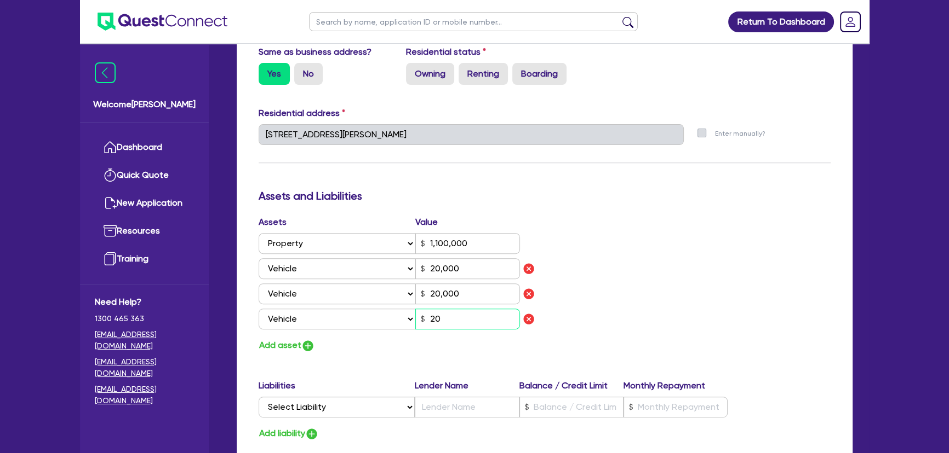
type input "200"
type input "0"
type input "0499 525 228"
type input "1,100,000"
type input "20,000"
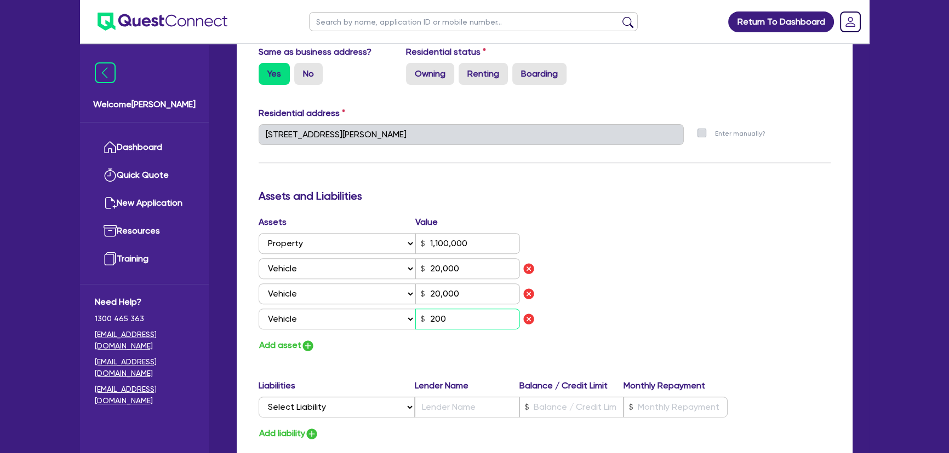
type input "20,000"
type input "2,000"
type input "0"
type input "0499 525 228"
type input "1,100,000"
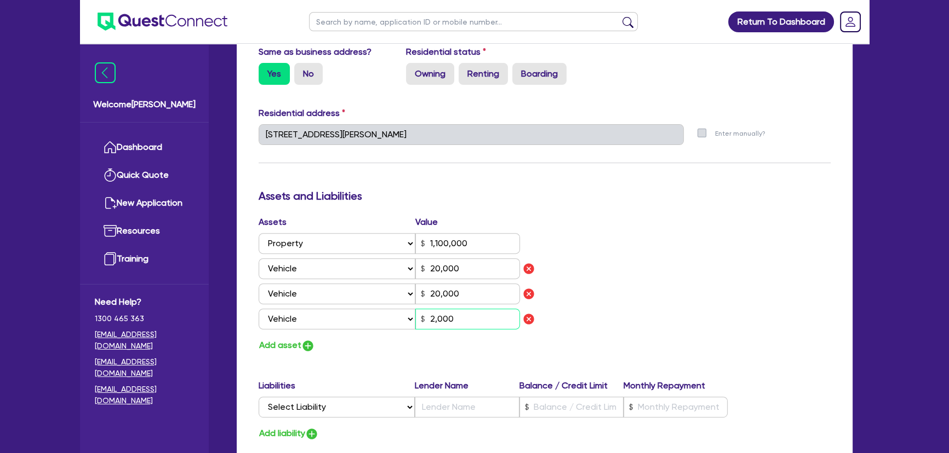
type input "20,000"
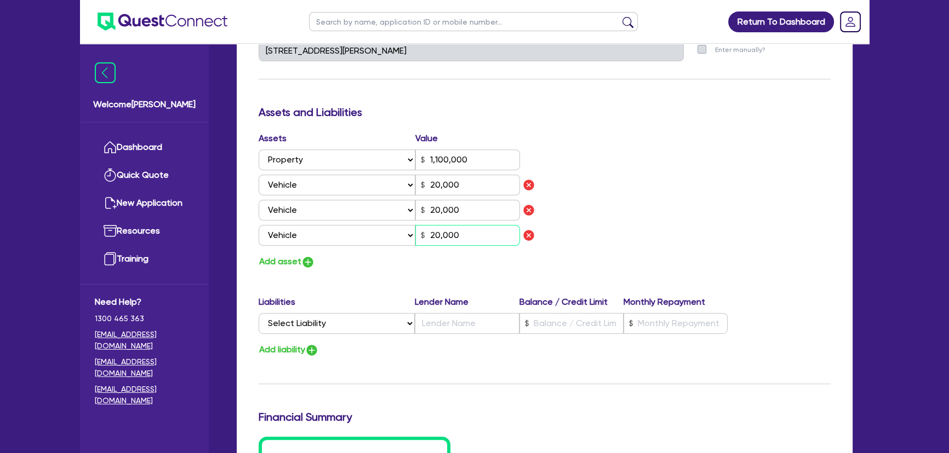
scroll to position [647, 0]
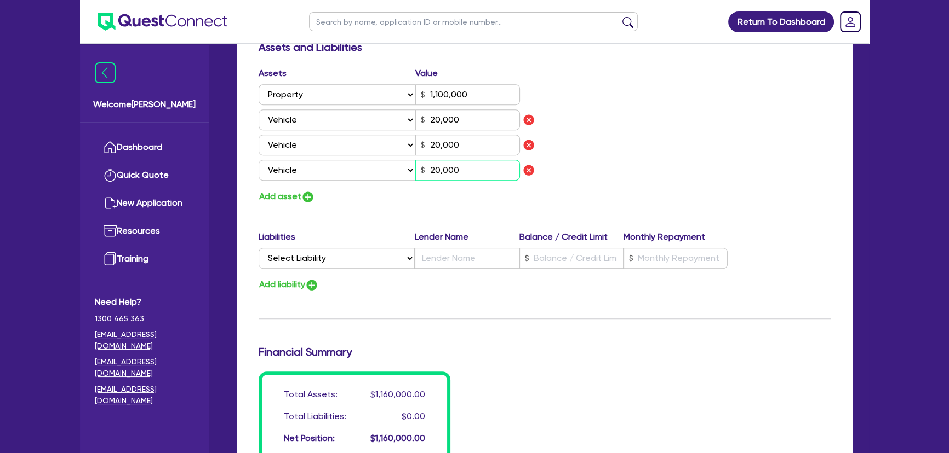
type input "20,000"
click at [351, 265] on select "Select Liability Credit card Mortgage Investment property loan Vehicle loan Tru…" at bounding box center [336, 258] width 156 height 21
click at [359, 261] on select "Select Liability Credit card Mortgage Investment property loan Vehicle loan Tru…" at bounding box center [336, 258] width 156 height 21
select select "MORTGAGE"
click at [258, 248] on select "Select Liability Credit card Mortgage Investment property loan Vehicle loan Tru…" at bounding box center [336, 258] width 156 height 21
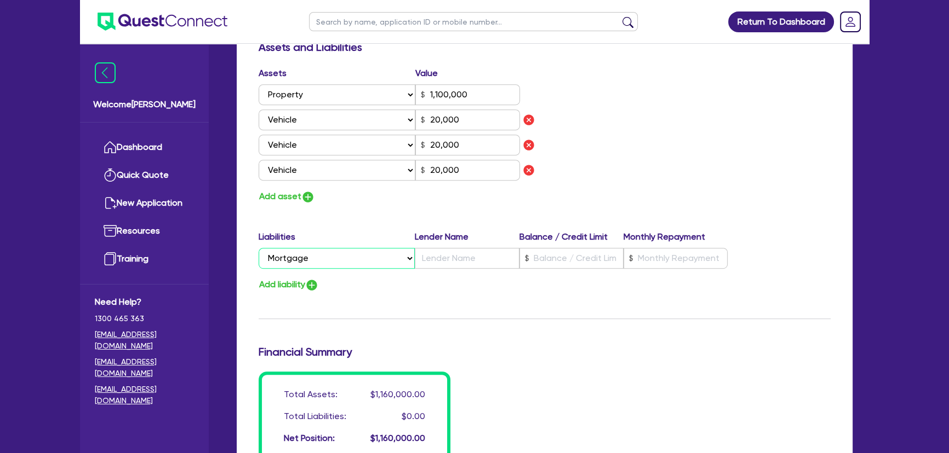
type input "0"
type input "0499 525 228"
type input "1,100,000"
type input "20,000"
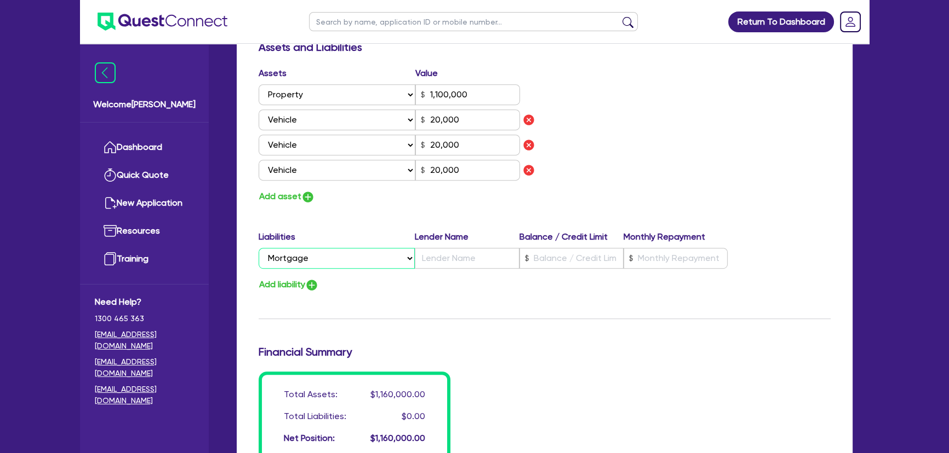
type input "20,000"
click at [477, 253] on input "text" at bounding box center [467, 258] width 104 height 21
click at [490, 252] on input "text" at bounding box center [467, 258] width 104 height 21
type input "0"
type input "0499 525 228"
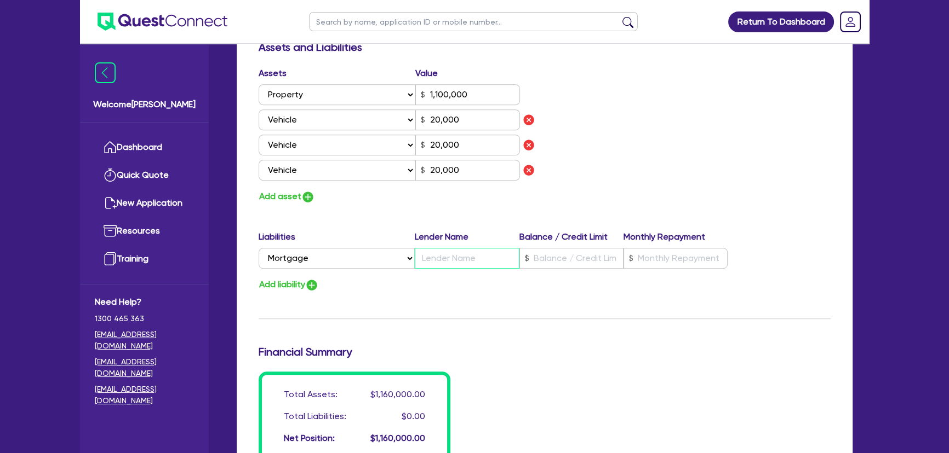
type input "1,100,000"
type input "C"
type input "20,000"
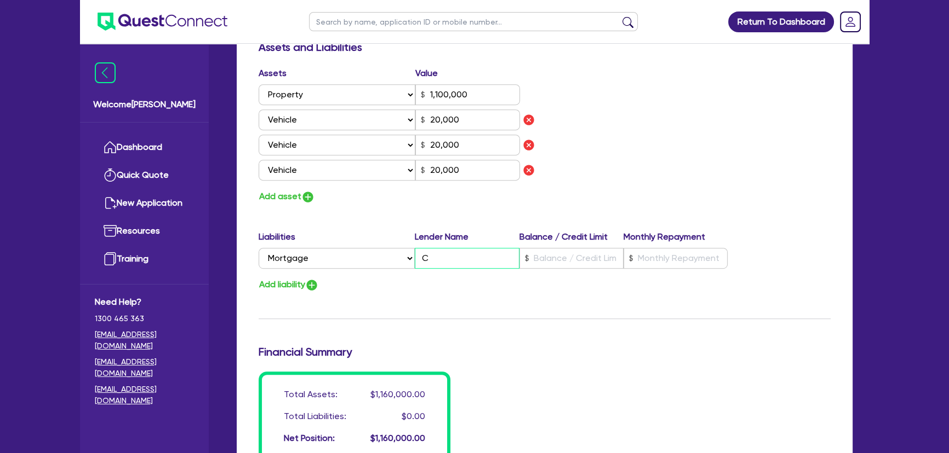
type input "0"
type input "0499 525 228"
type input "1,100,000"
type input "CB"
type input "20,000"
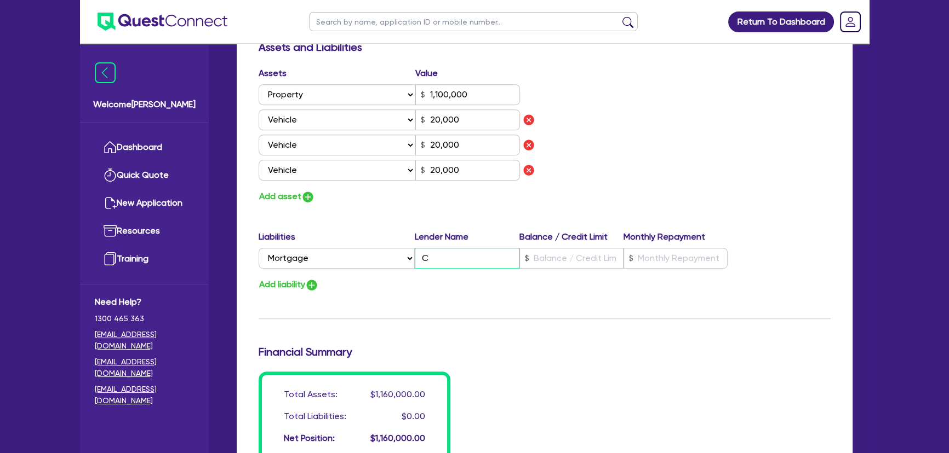
type input "20,000"
type input "0"
type input "0499 525 228"
type input "1,100,000"
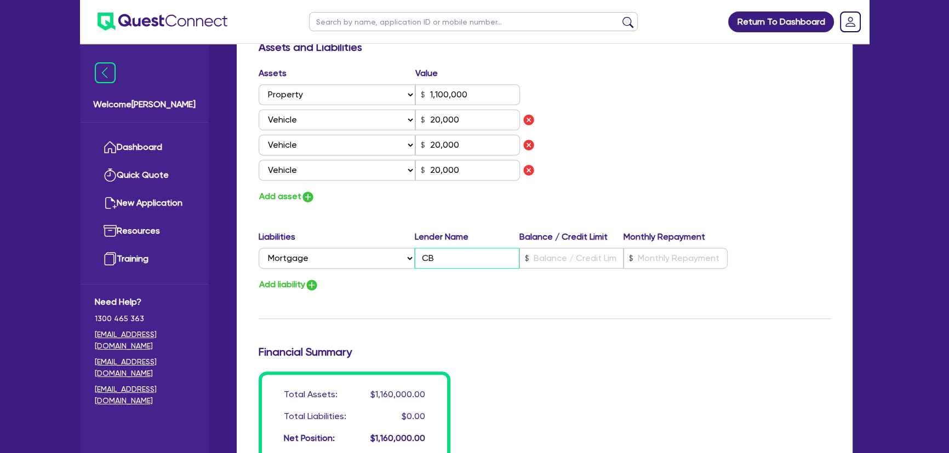
type input "CBA"
type input "20,000"
type input "CBA"
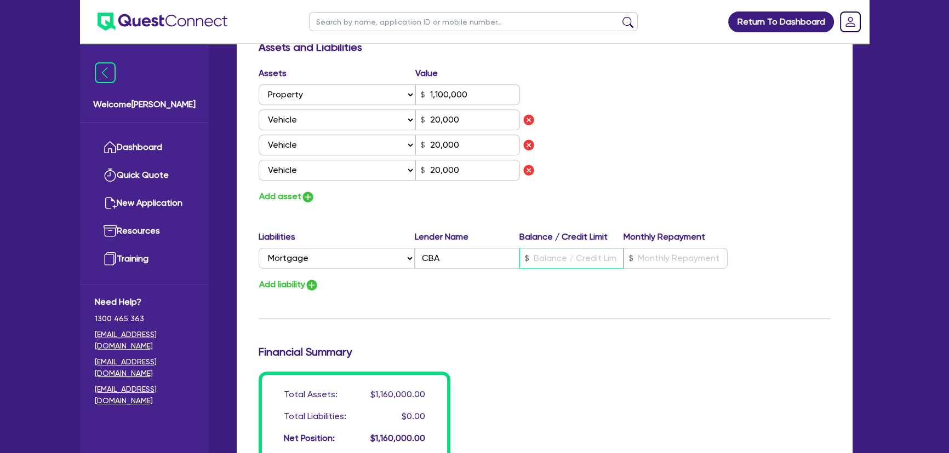
click at [548, 263] on input "text" at bounding box center [571, 258] width 104 height 21
type input "0"
type input "0499 525 228"
type input "1,100,000"
type input "4"
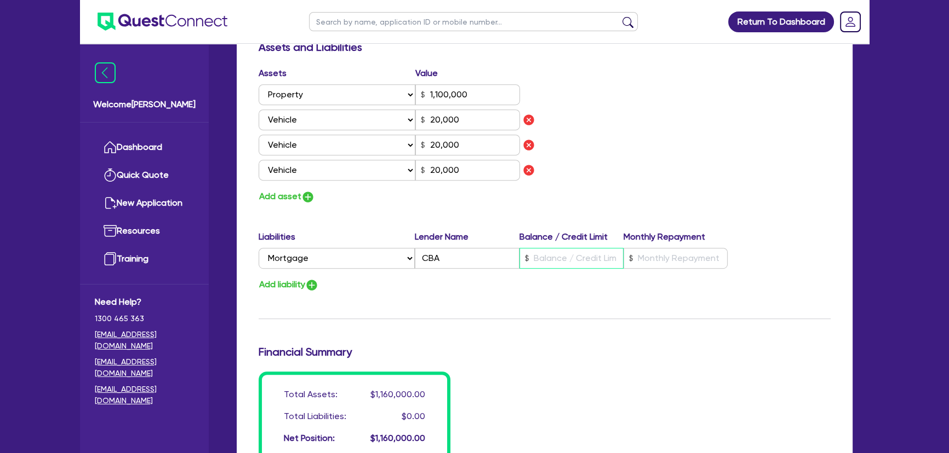
type input "20,000"
click at [685, 261] on input "text" at bounding box center [675, 258] width 104 height 21
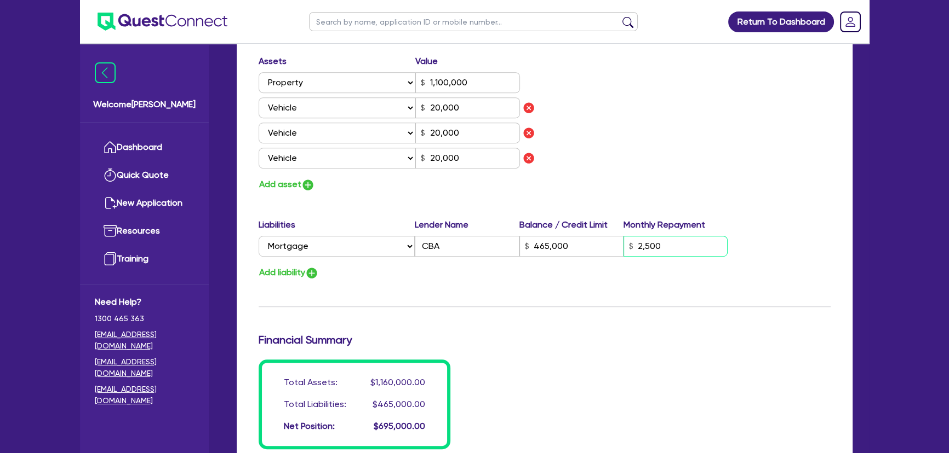
scroll to position [890, 0]
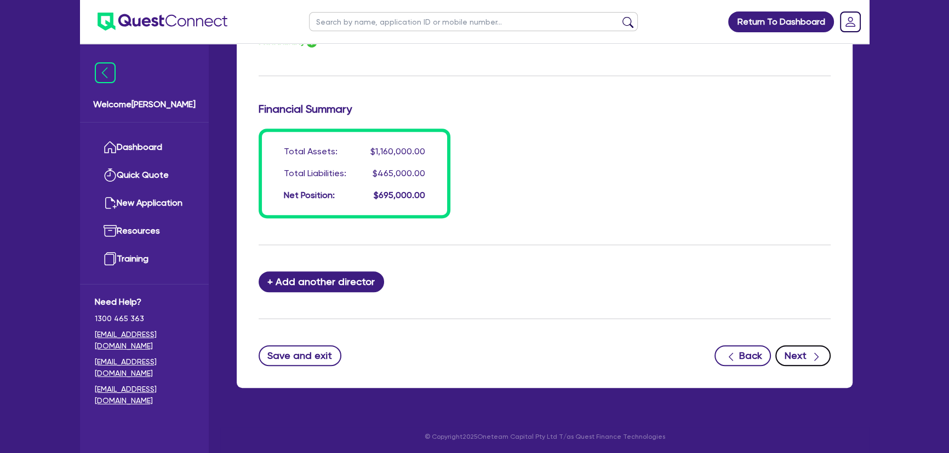
click at [803, 351] on button "Next" at bounding box center [802, 356] width 55 height 21
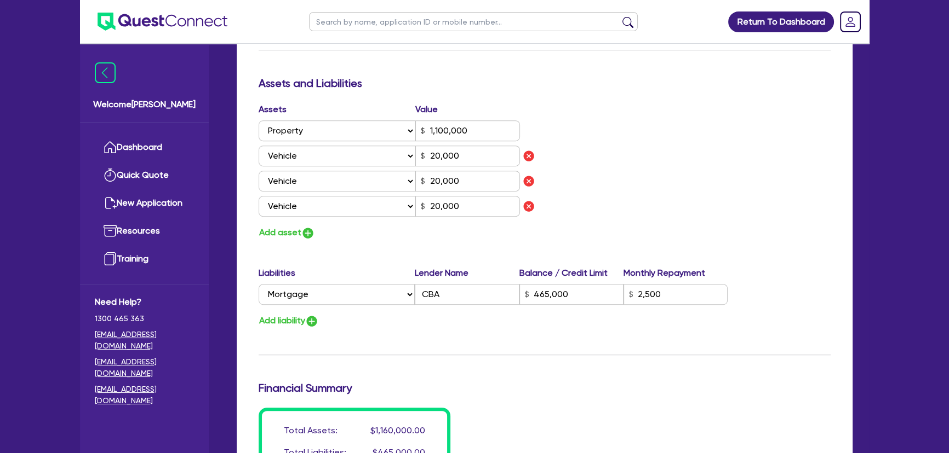
scroll to position [455, 0]
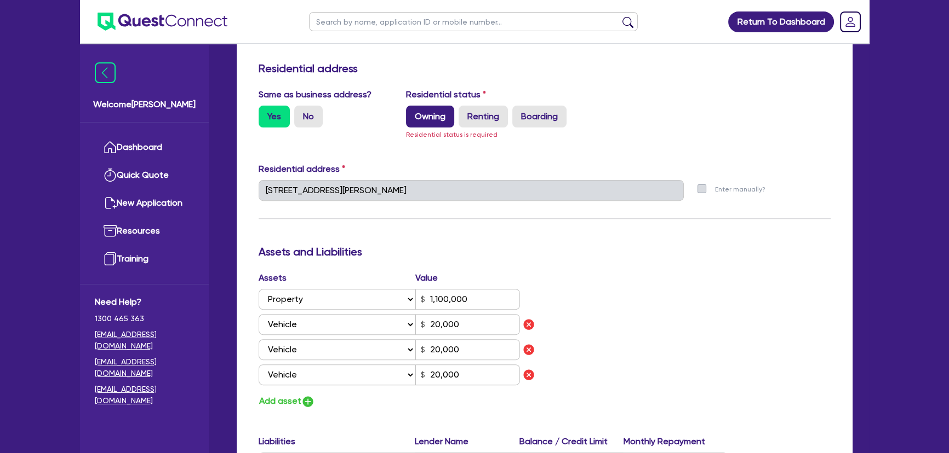
click at [439, 119] on label "Owning" at bounding box center [430, 117] width 48 height 22
click at [413, 113] on input "Owning" at bounding box center [409, 109] width 7 height 7
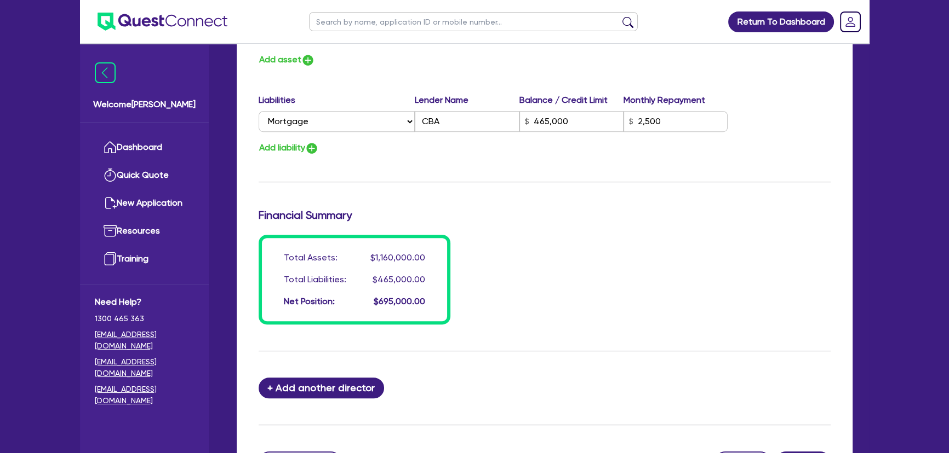
scroll to position [890, 0]
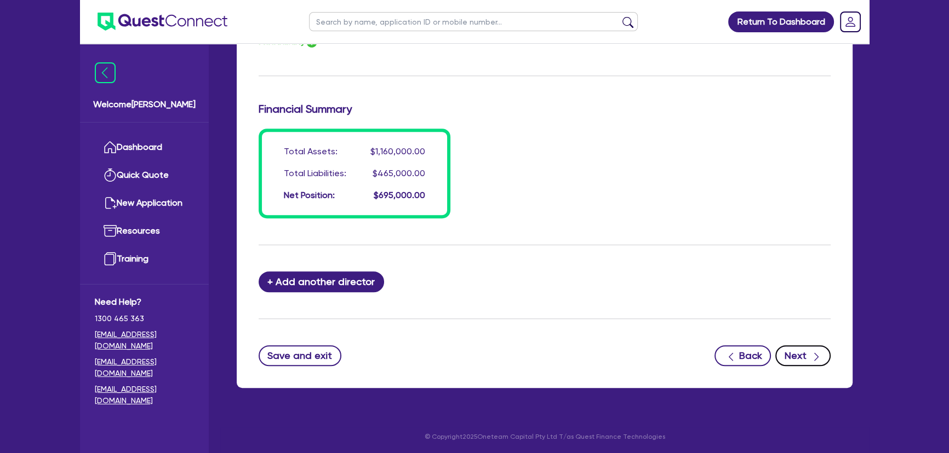
click at [806, 347] on button "Next" at bounding box center [802, 356] width 55 height 21
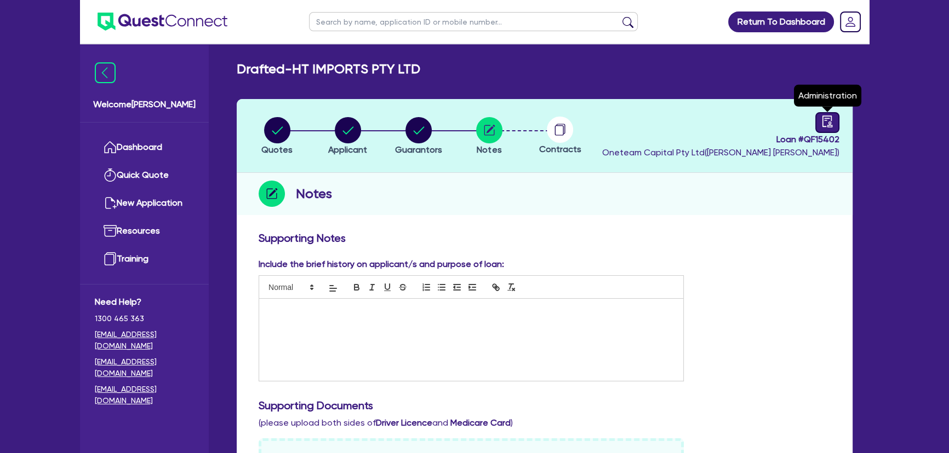
click at [827, 117] on icon "audit" at bounding box center [827, 122] width 12 height 12
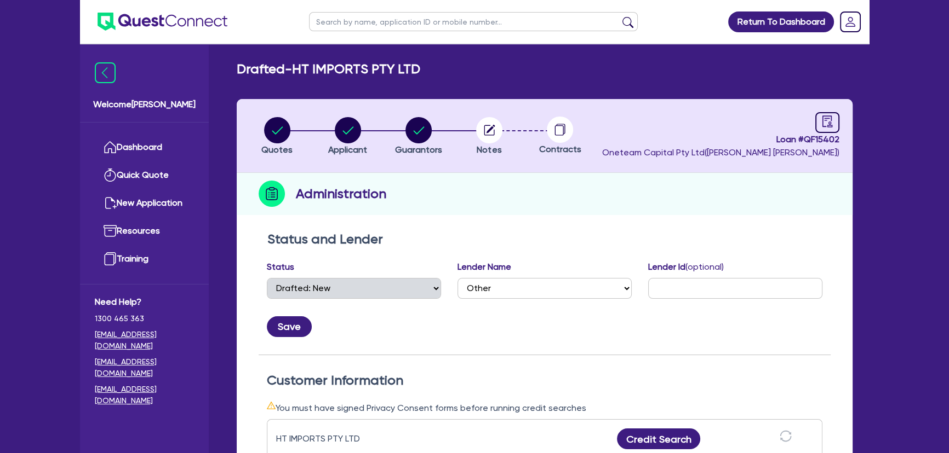
scroll to position [249, 0]
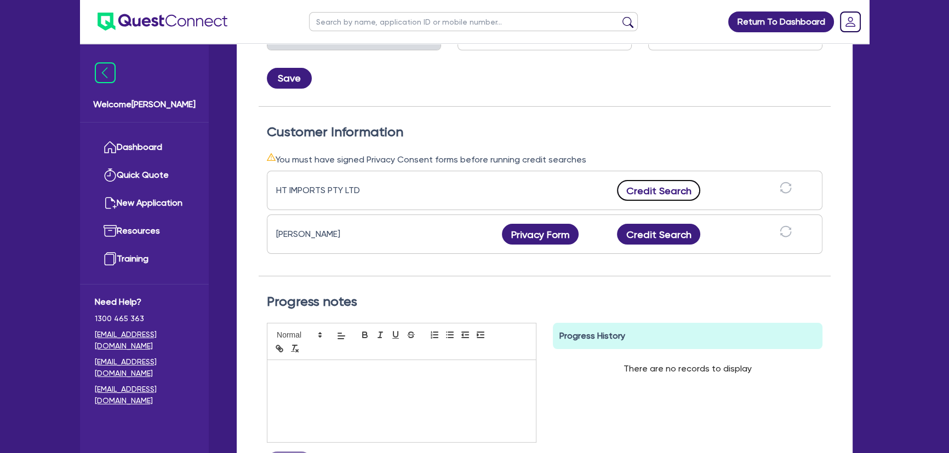
click at [656, 182] on button "Credit Search" at bounding box center [658, 190] width 83 height 21
click at [659, 221] on div "Laszlo Istvan Till Privacy Form Privacy form logs Close Send new privacy form? …" at bounding box center [544, 234] width 555 height 39
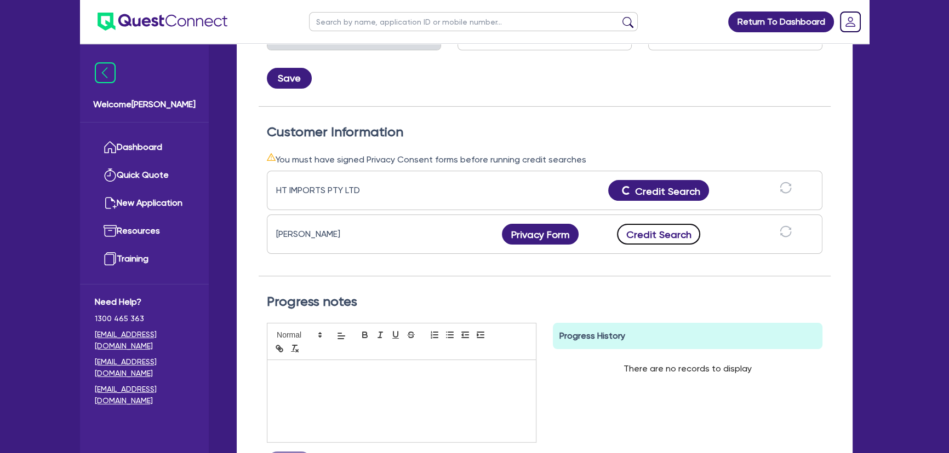
click at [657, 235] on button "Credit Search" at bounding box center [658, 234] width 83 height 21
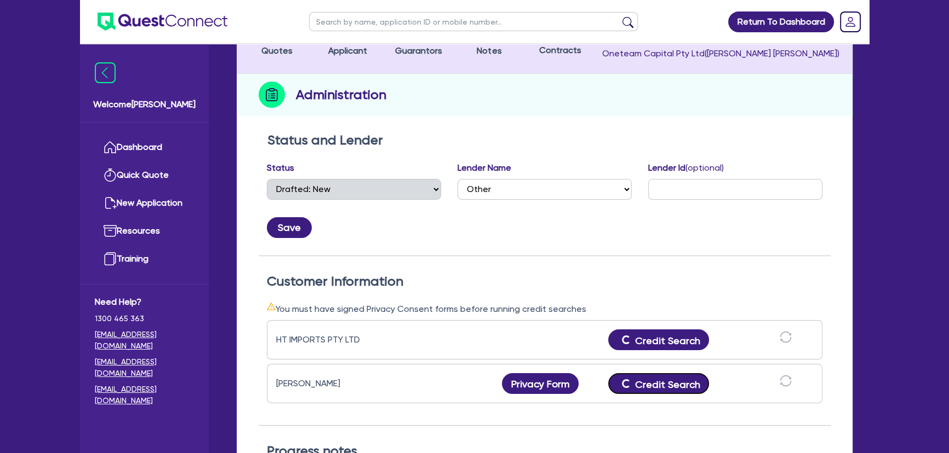
scroll to position [0, 0]
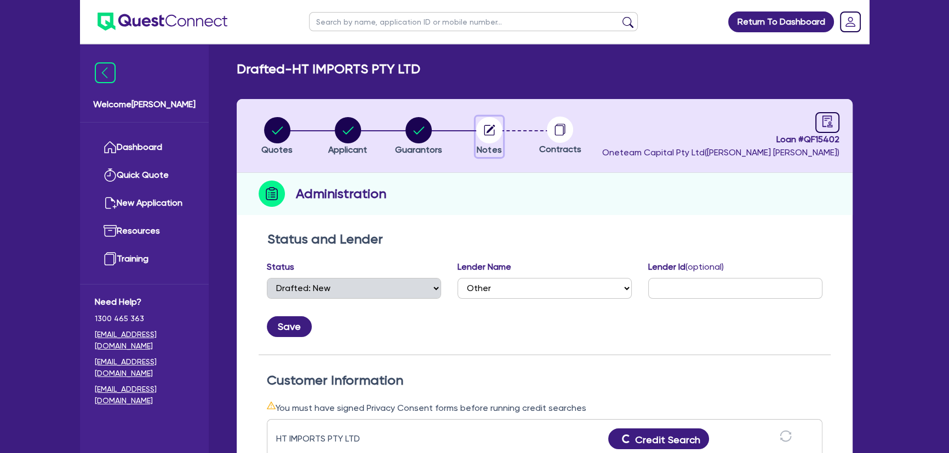
click at [493, 137] on circle "button" at bounding box center [489, 130] width 26 height 26
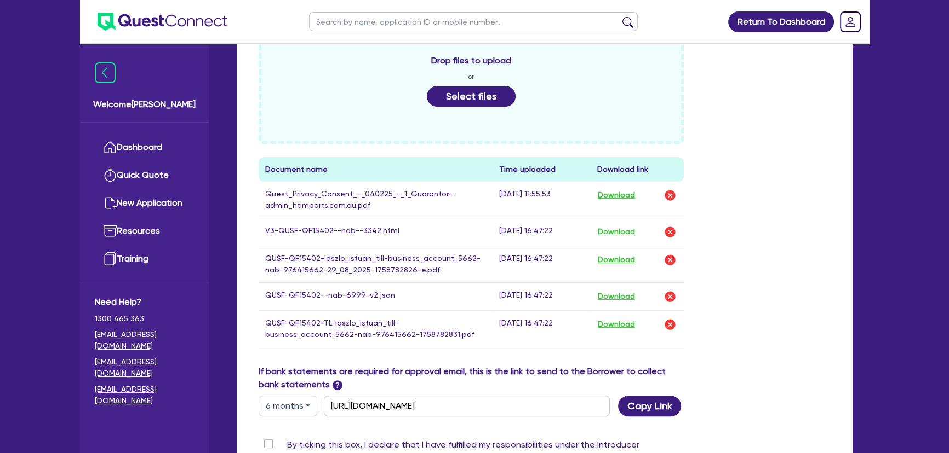
scroll to position [348, 0]
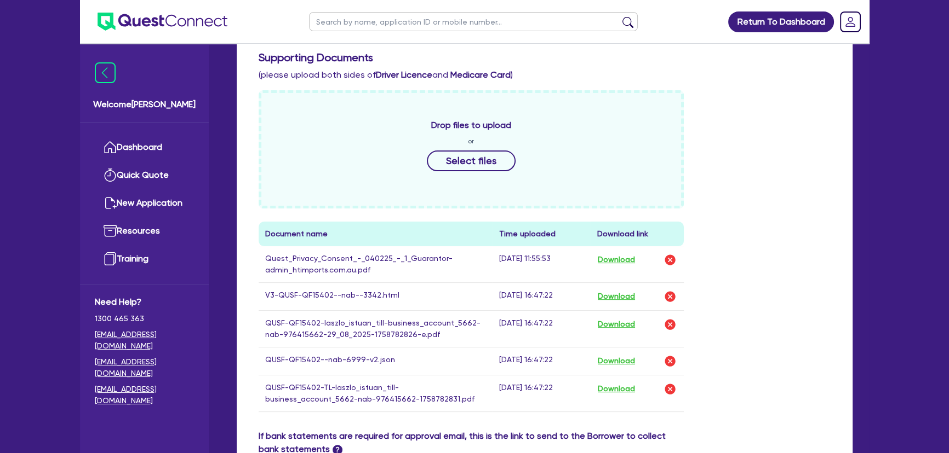
click at [467, 147] on div "Drop files to upload or Select files" at bounding box center [470, 149] width 425 height 118
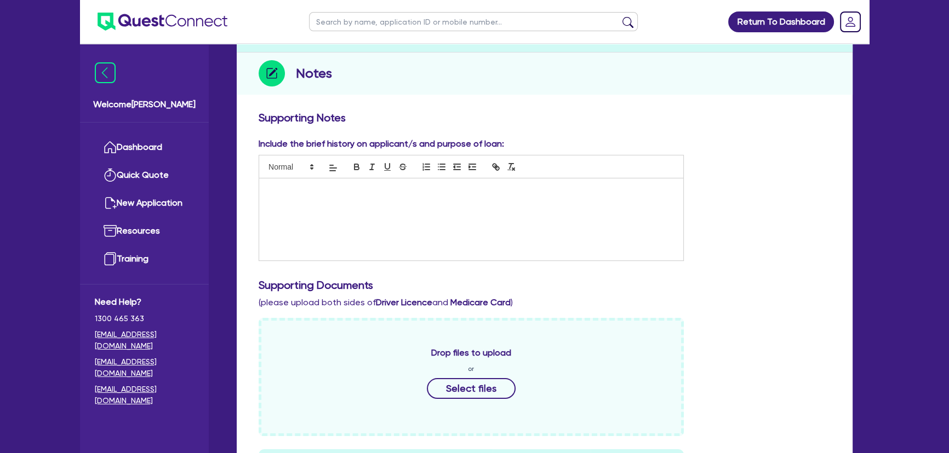
scroll to position [0, 0]
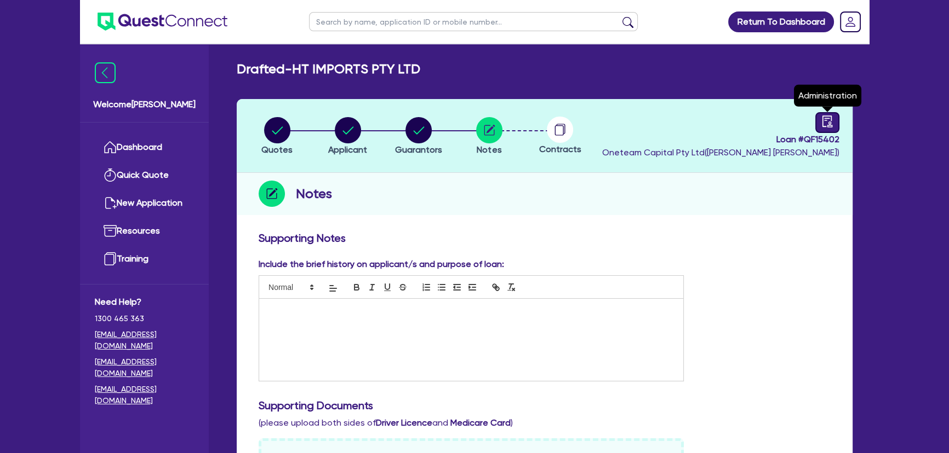
click at [824, 118] on icon "audit" at bounding box center [827, 122] width 10 height 12
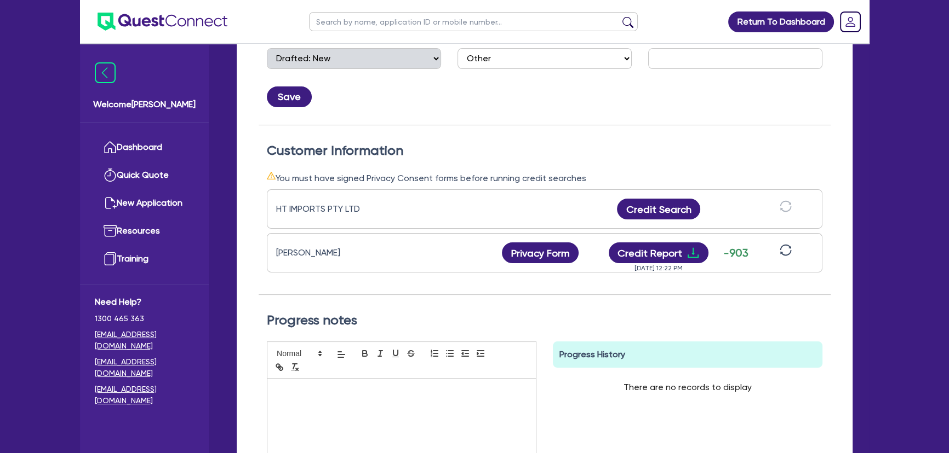
scroll to position [298, 0]
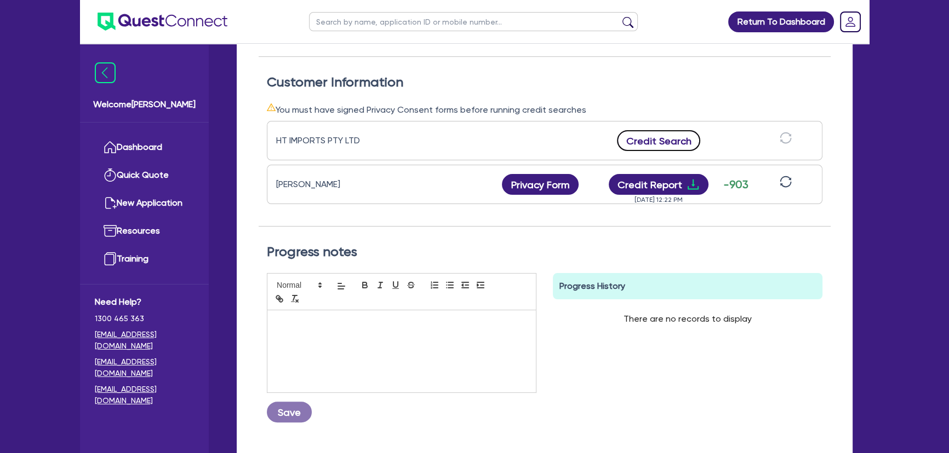
click at [687, 137] on button "Credit Search" at bounding box center [658, 140] width 83 height 21
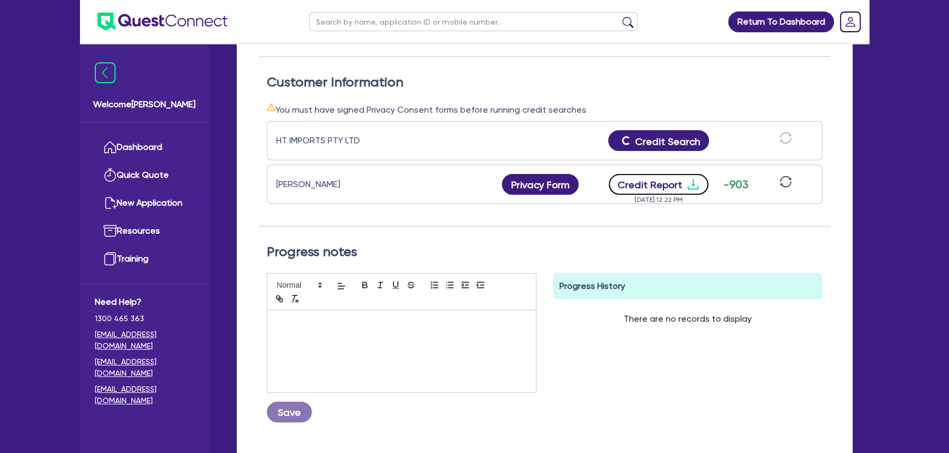
click at [690, 186] on icon "download" at bounding box center [692, 184] width 13 height 13
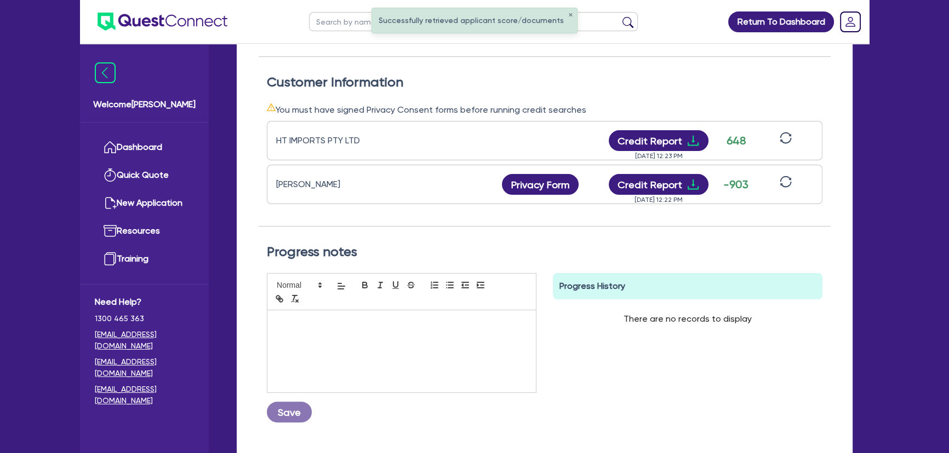
scroll to position [249, 0]
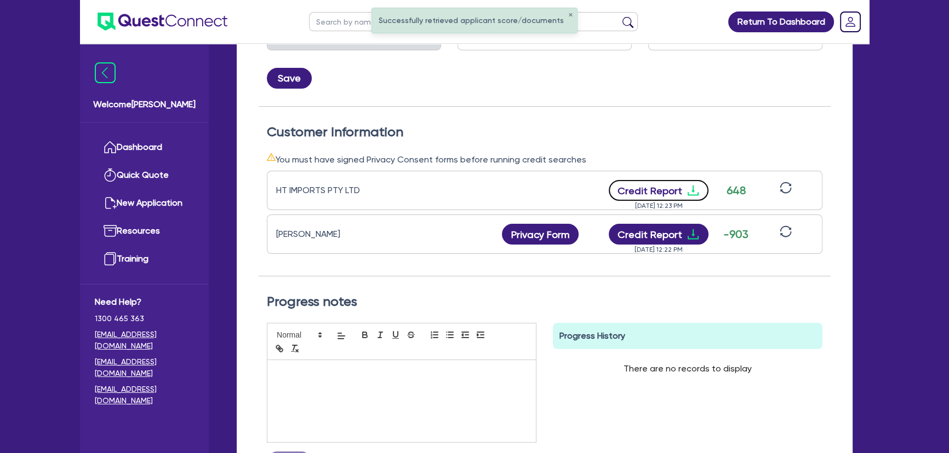
click at [692, 188] on icon "download" at bounding box center [692, 190] width 13 height 13
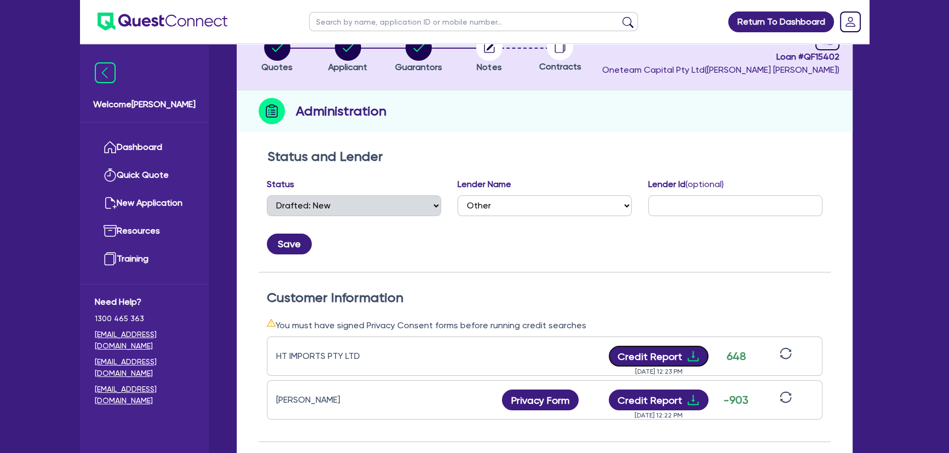
scroll to position [0, 0]
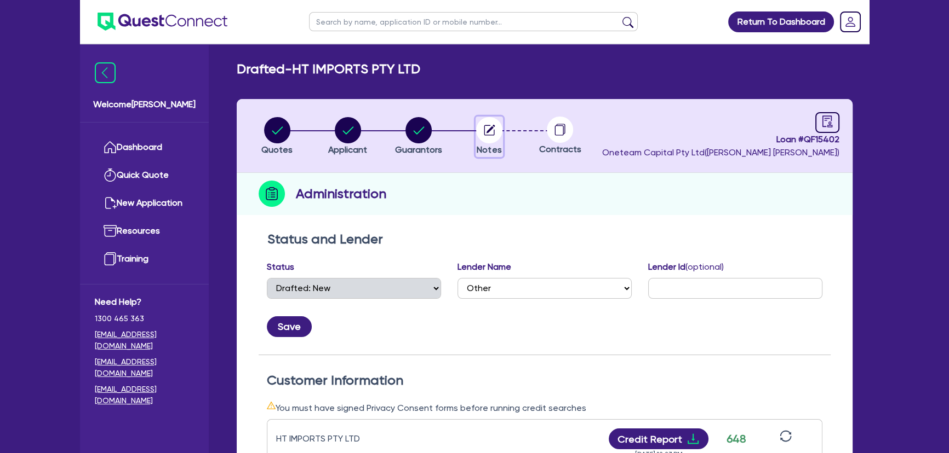
click at [499, 141] on icon "button" at bounding box center [489, 130] width 26 height 26
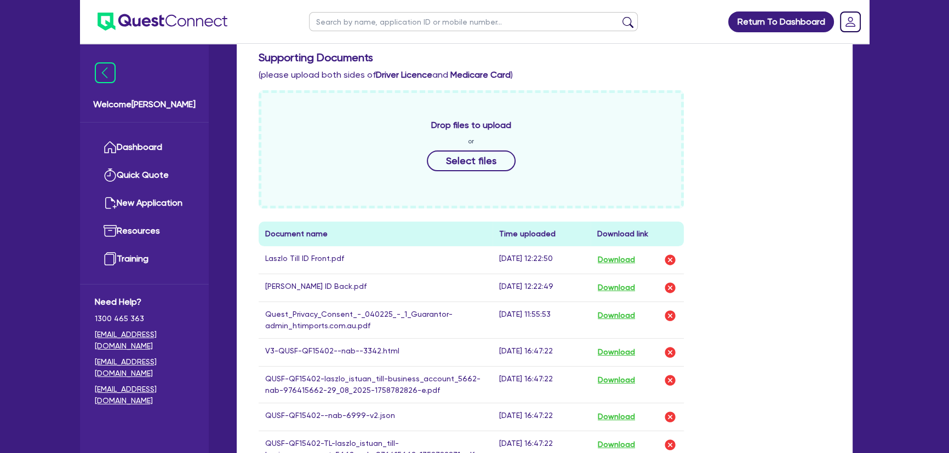
scroll to position [498, 0]
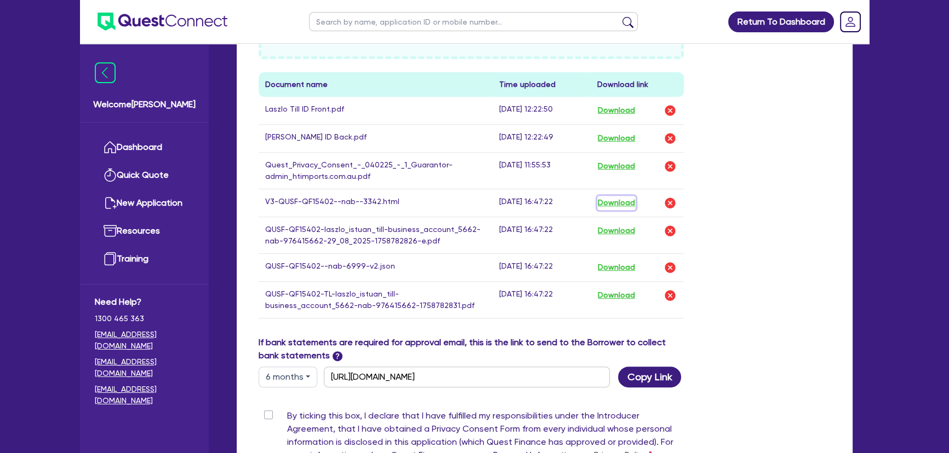
click at [611, 200] on button "Download" at bounding box center [616, 203] width 38 height 14
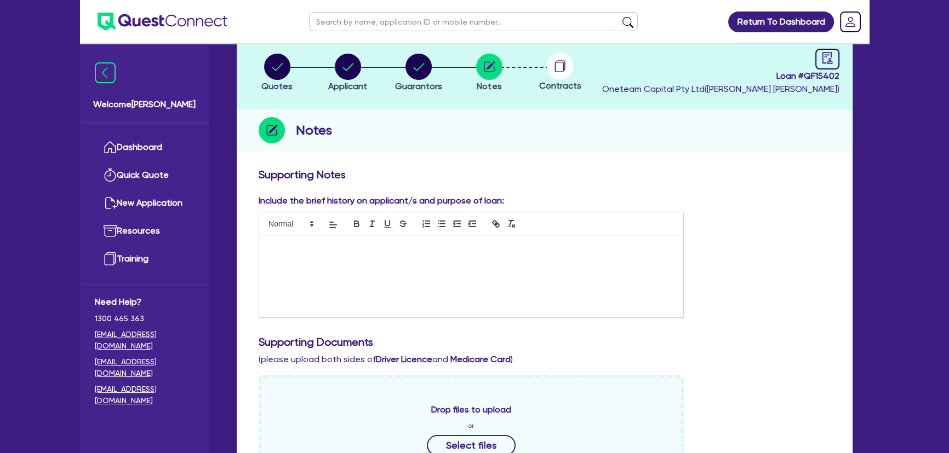
scroll to position [0, 0]
